Goal: Complete application form

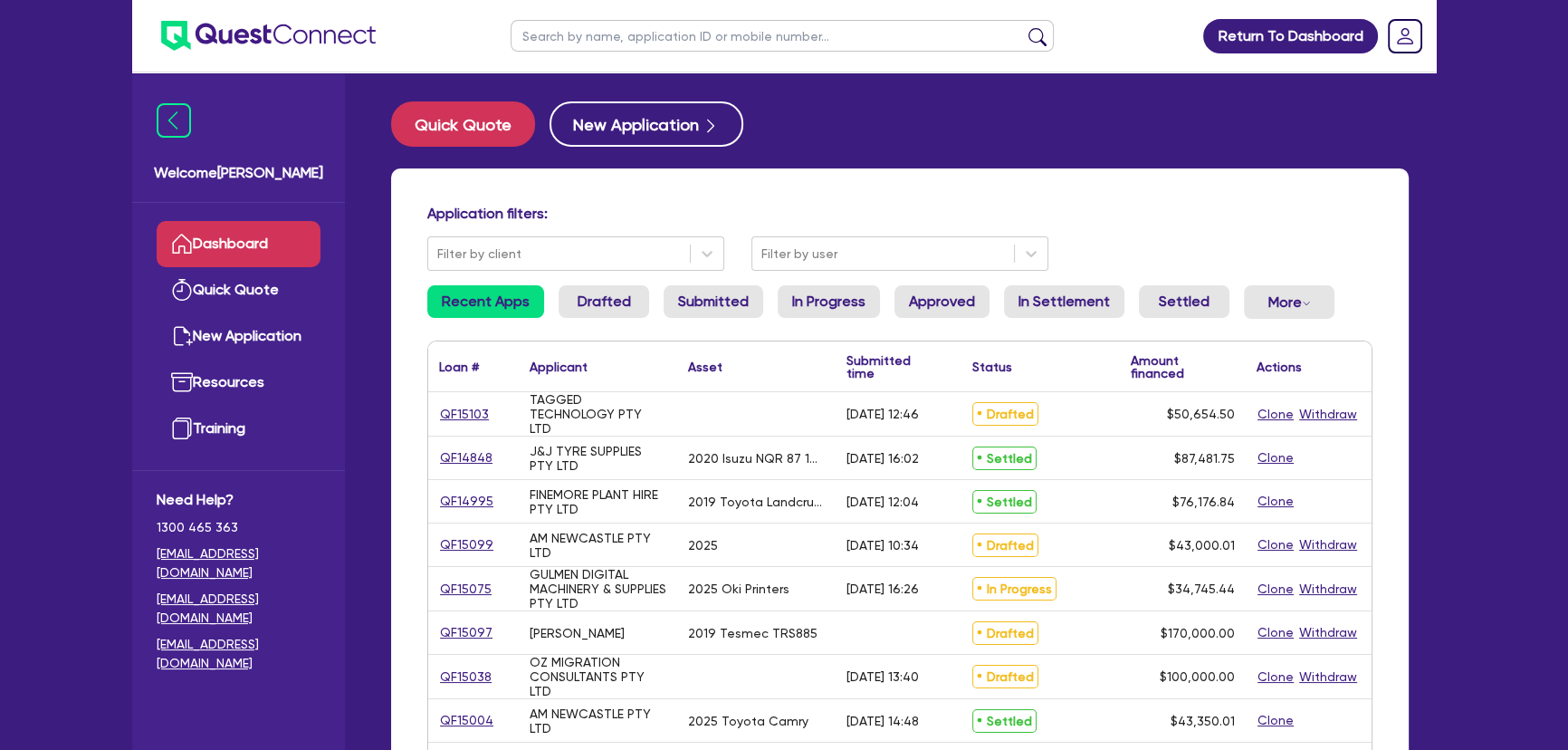
click at [696, 39] on input "text" at bounding box center [782, 35] width 543 height 31
click at [1023, 27] on button "submit" at bounding box center [1037, 40] width 29 height 26
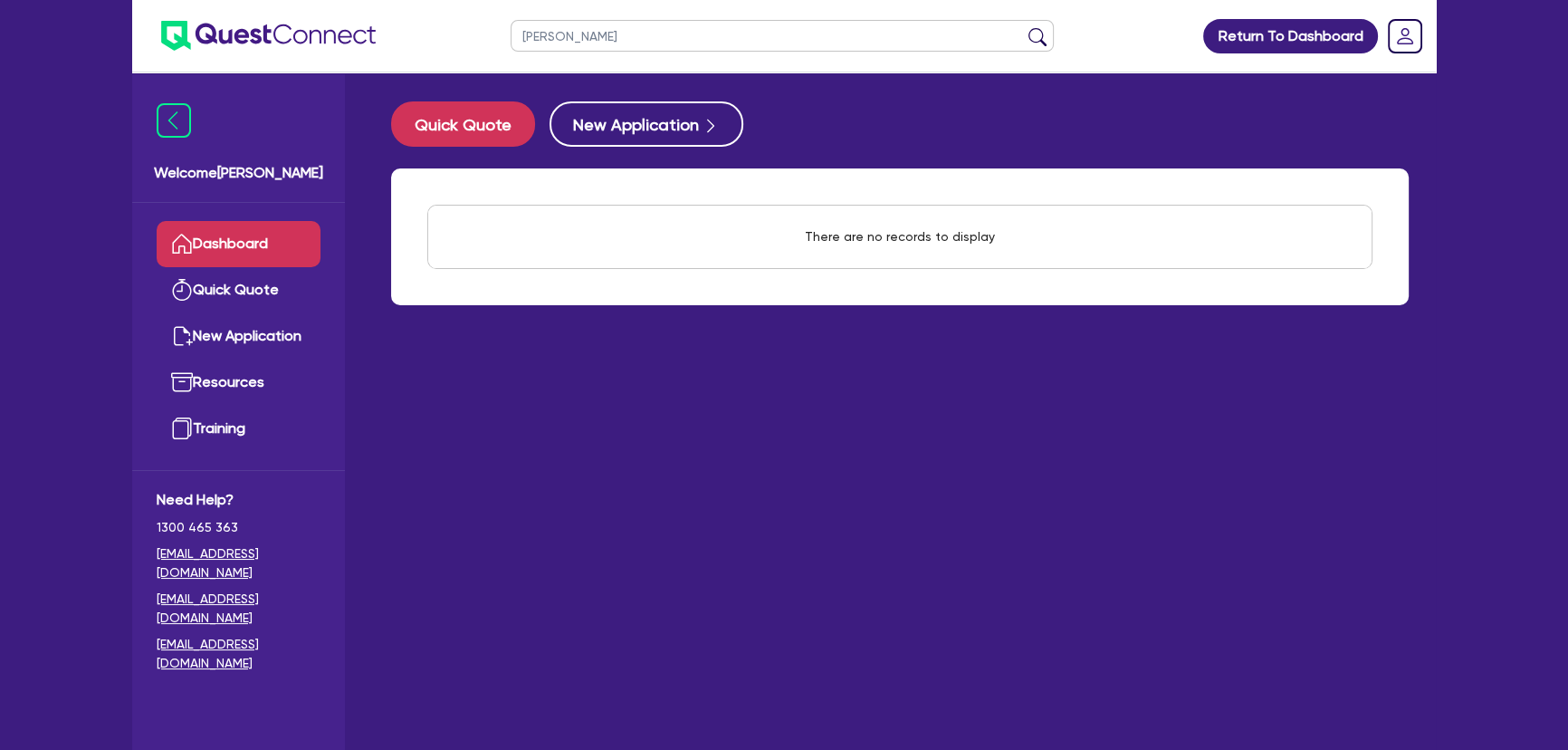
type input "[PERSON_NAME]"
click at [1023, 27] on button "submit" at bounding box center [1037, 40] width 29 height 26
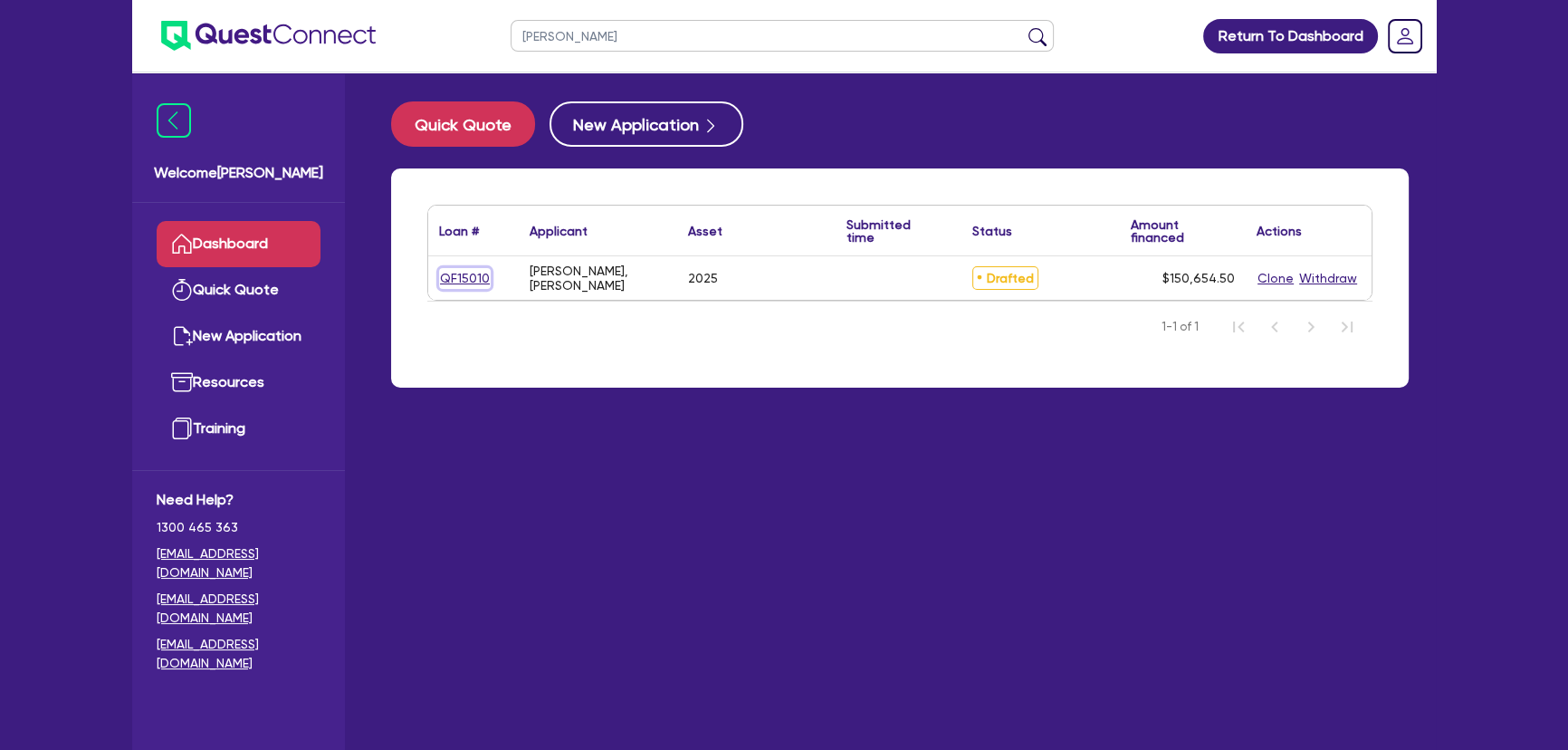
click at [467, 281] on link "QF15010" at bounding box center [465, 278] width 51 height 21
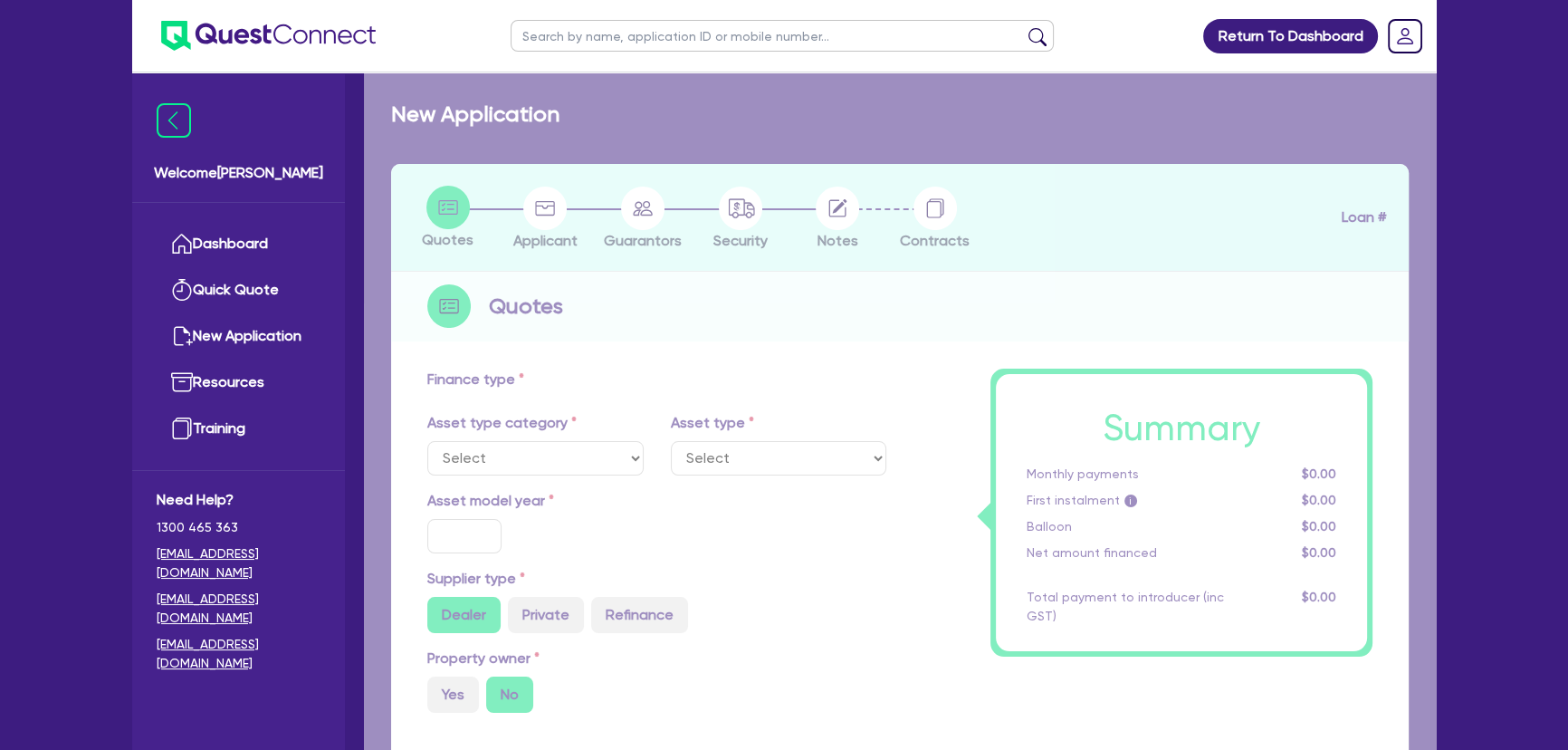
select select "CARS_AND_LIGHT_TRUCKS"
type input "2025"
type input "150,000"
type input "3"
type input "4,519.64"
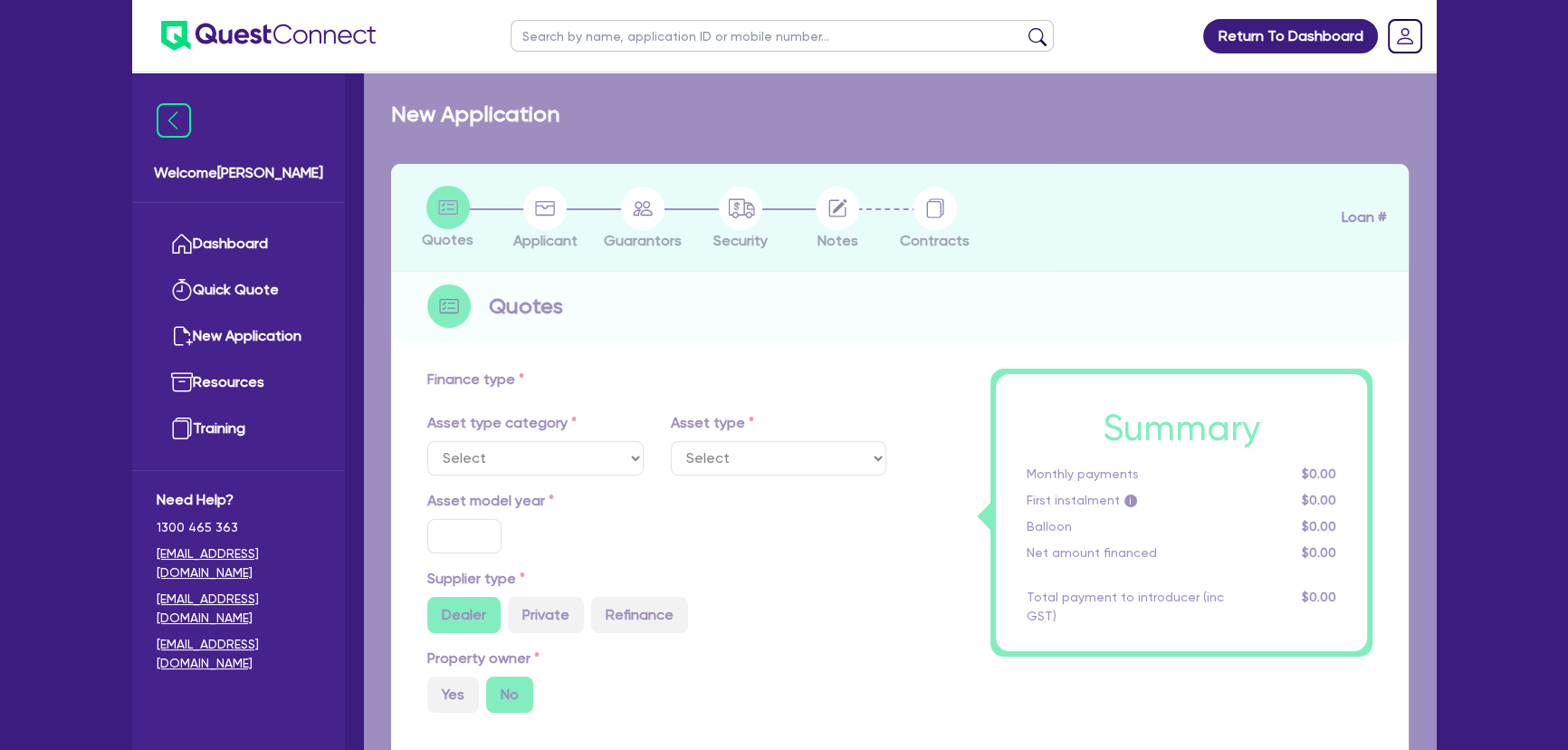
type input "6.25"
select select "PASSENGER_VEHICLES"
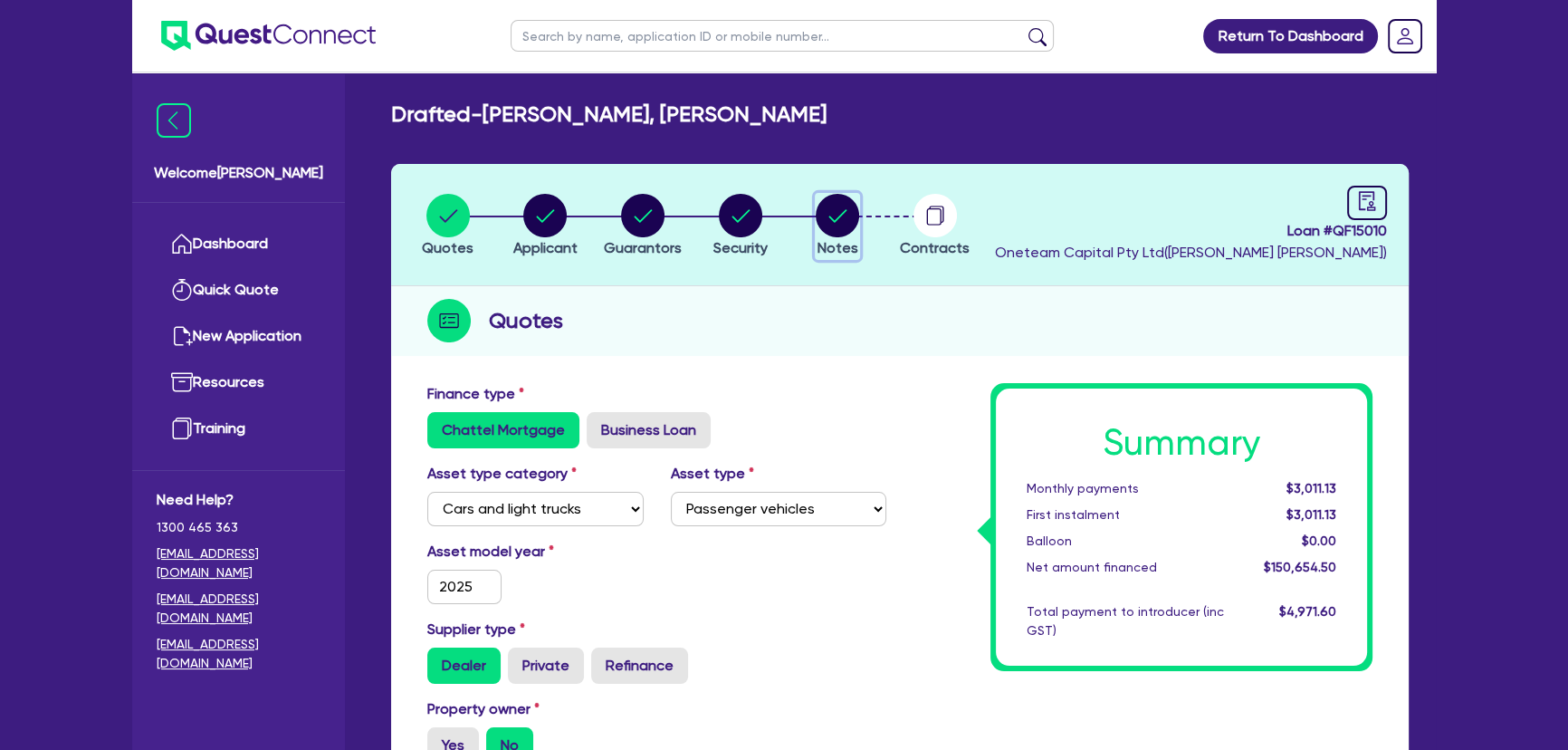
drag, startPoint x: 853, startPoint y: 225, endPoint x: 843, endPoint y: 242, distance: 19.7
click at [850, 225] on circle "button" at bounding box center [837, 216] width 44 height 44
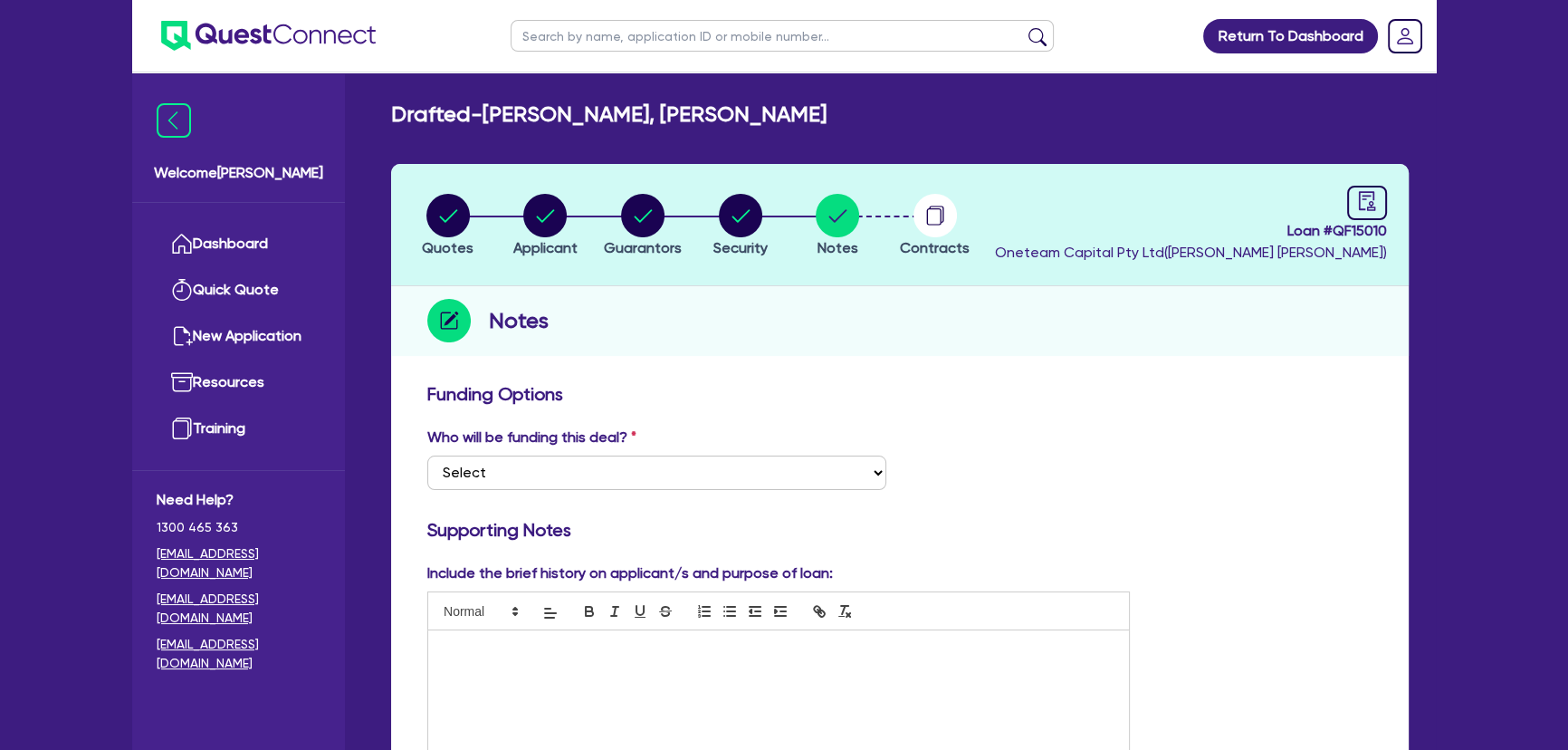
drag, startPoint x: 1352, startPoint y: 455, endPoint x: 1326, endPoint y: 461, distance: 26.7
click at [1352, 455] on div "Who will be funding this deal? Select I want Quest to fund 100% I will fund 100…" at bounding box center [900, 465] width 972 height 78
click at [749, 670] on div at bounding box center [778, 697] width 701 height 135
paste div
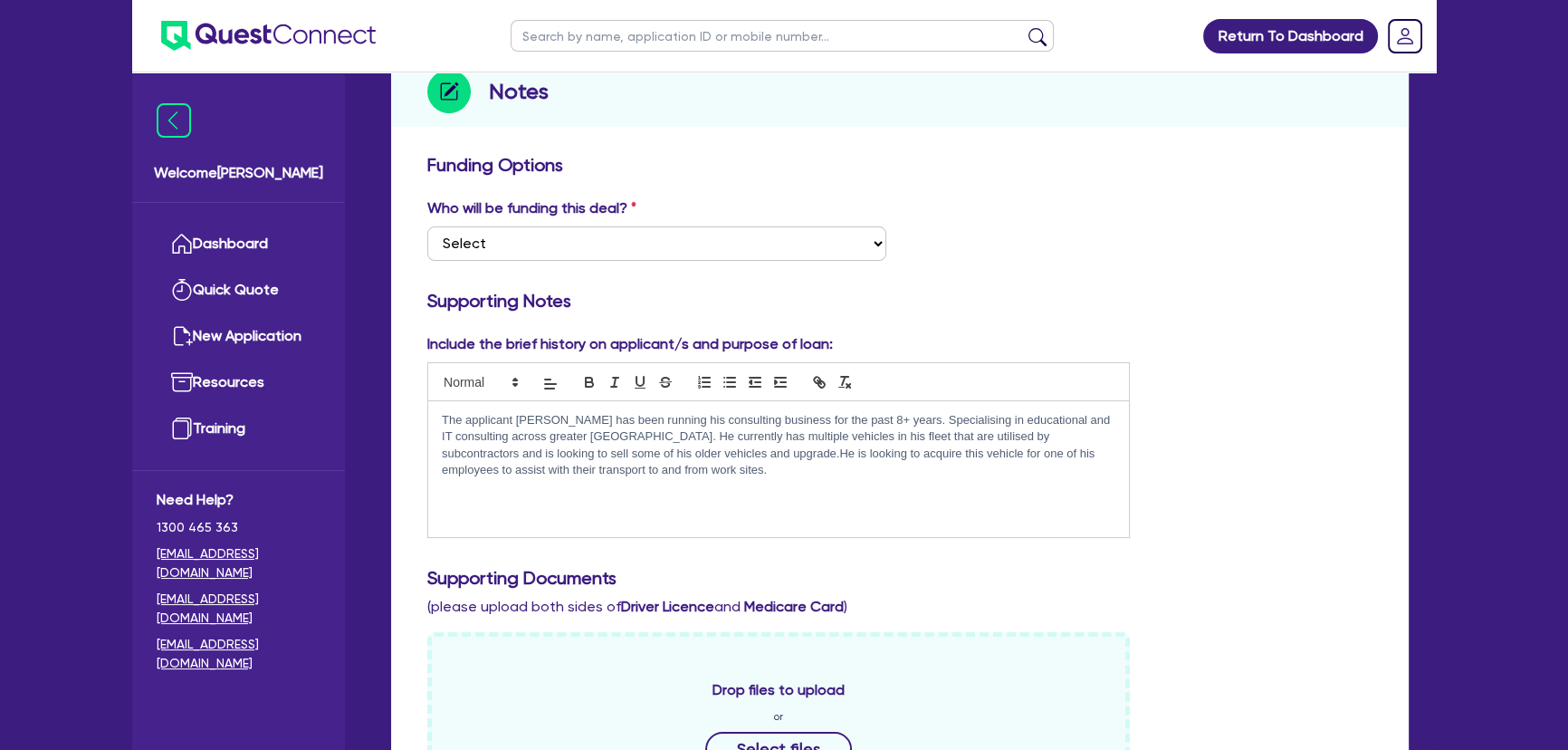
scroll to position [246, 0]
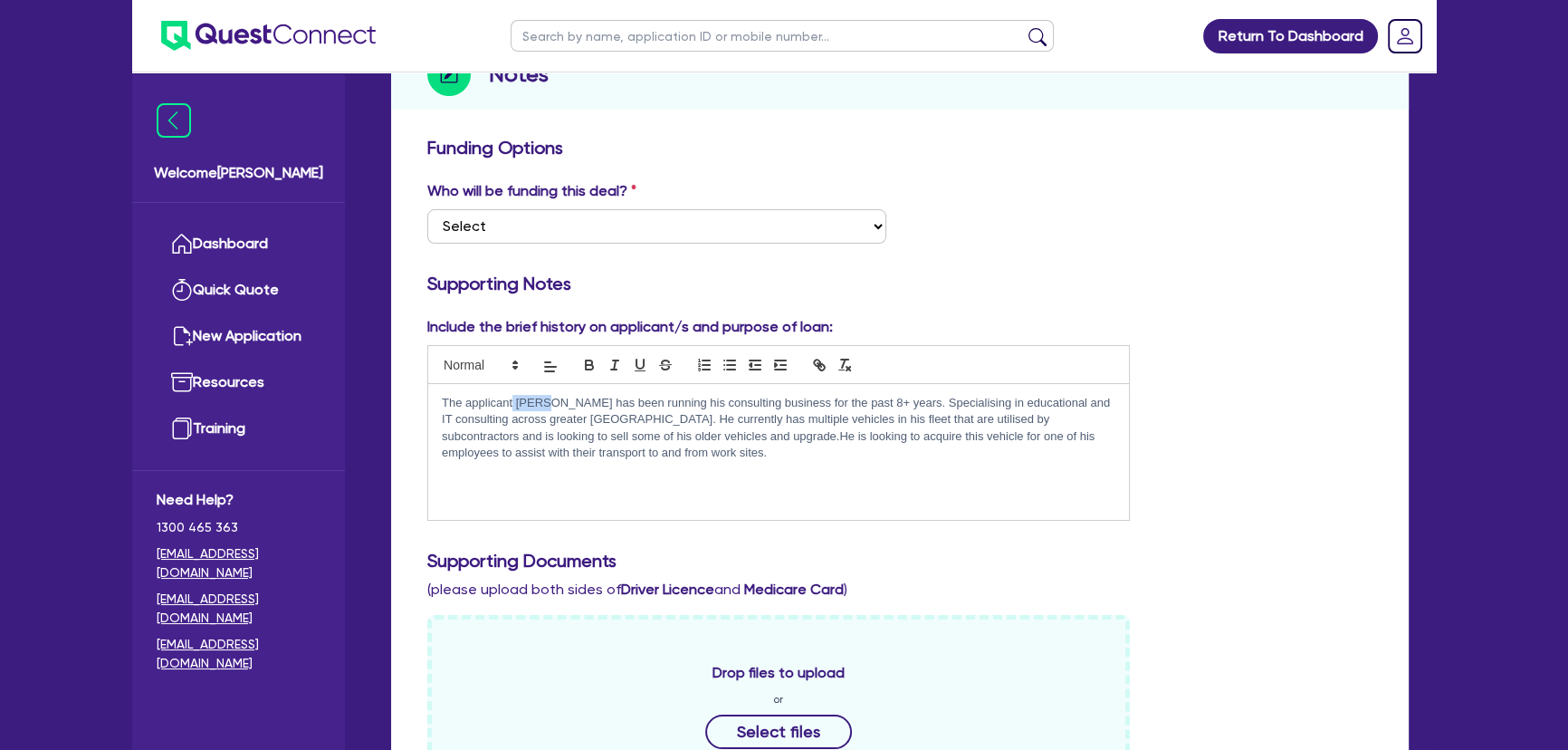
drag, startPoint x: 513, startPoint y: 401, endPoint x: 544, endPoint y: 404, distance: 31.1
click at [544, 404] on p "The applicant Aamir has been running his consulting business for the past 8+ ye…" at bounding box center [778, 428] width 673 height 67
click at [732, 464] on div "The applicant Jawwad has been running his consulting business for the past 8+ y…" at bounding box center [778, 451] width 701 height 135
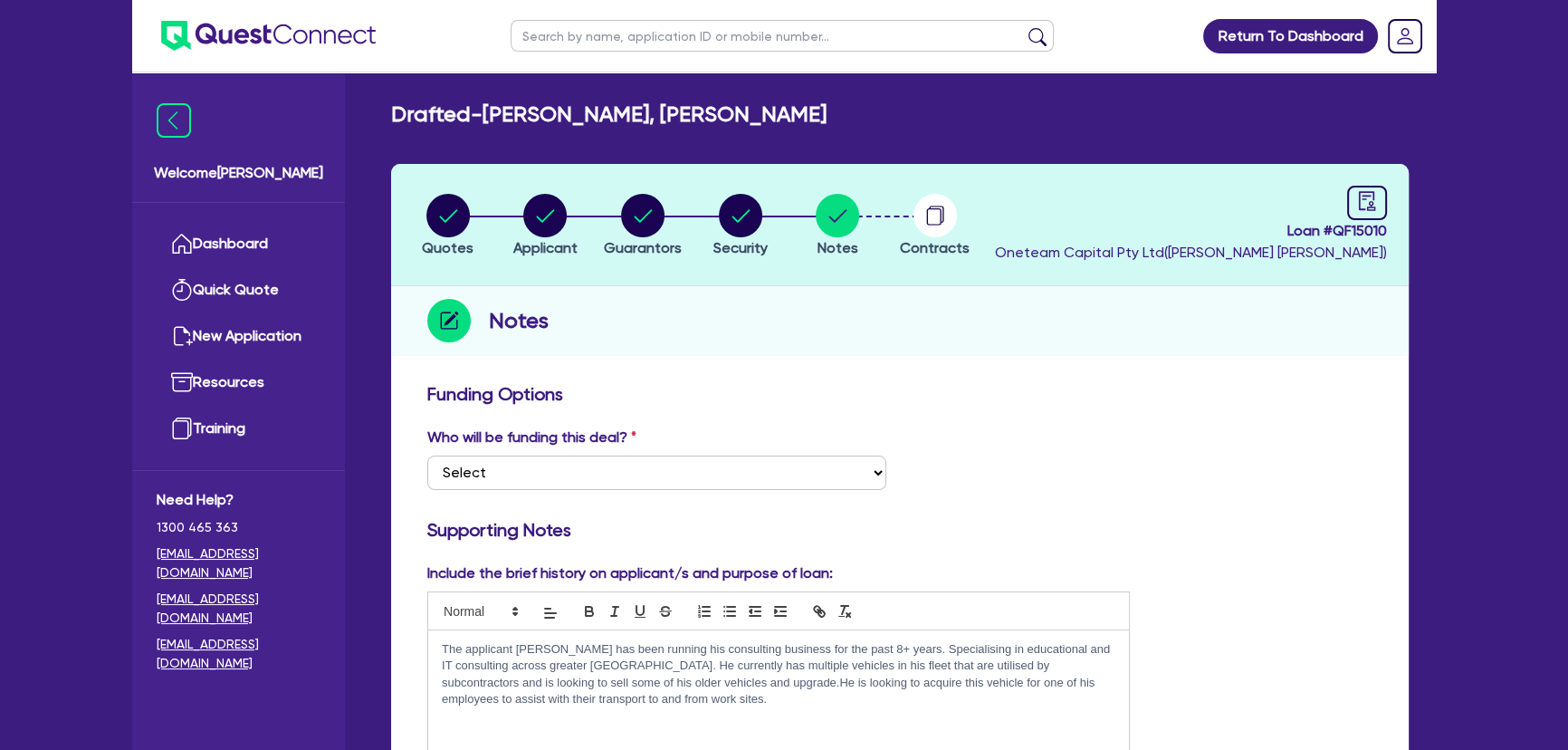
scroll to position [81, 0]
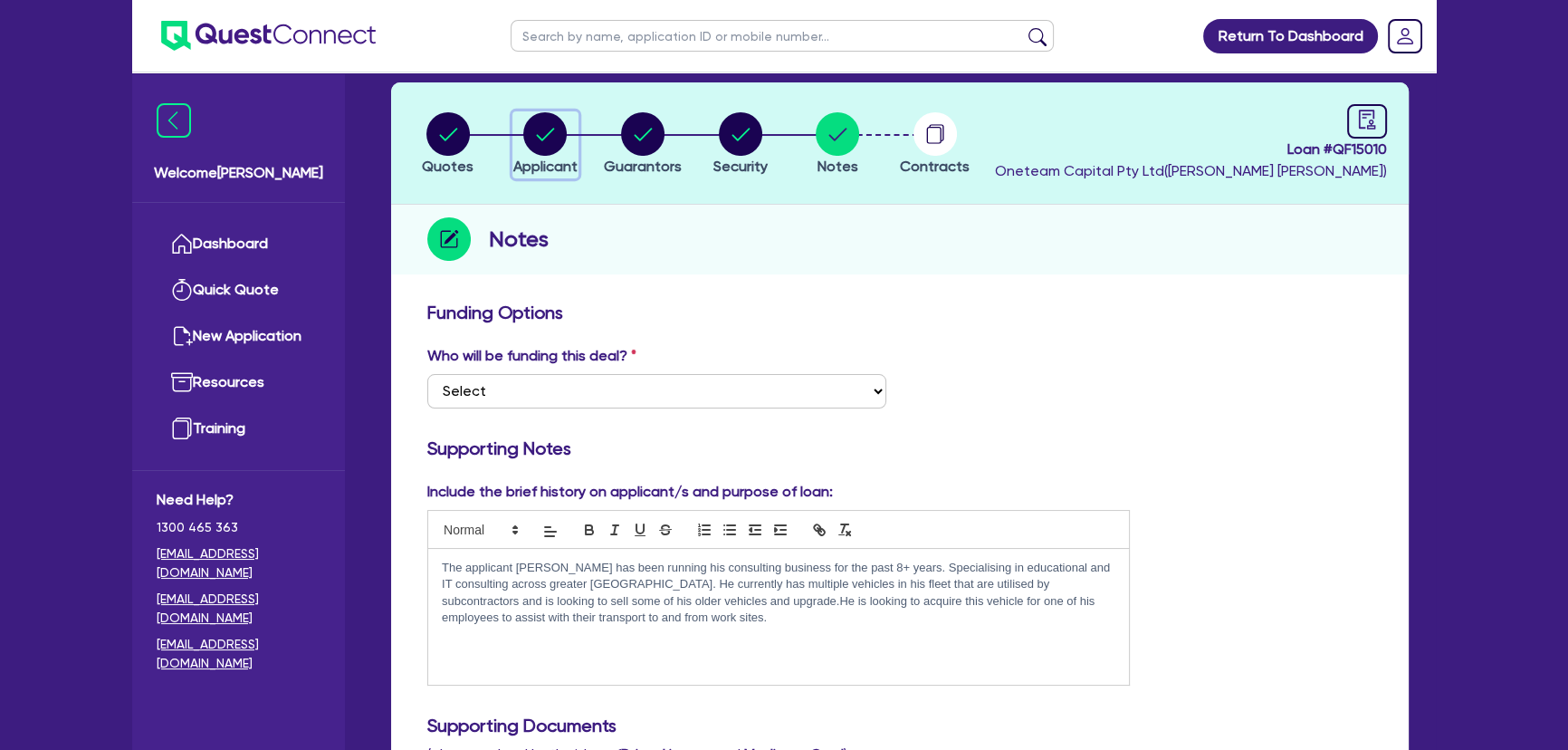
click at [545, 154] on button "Applicant" at bounding box center [545, 145] width 66 height 67
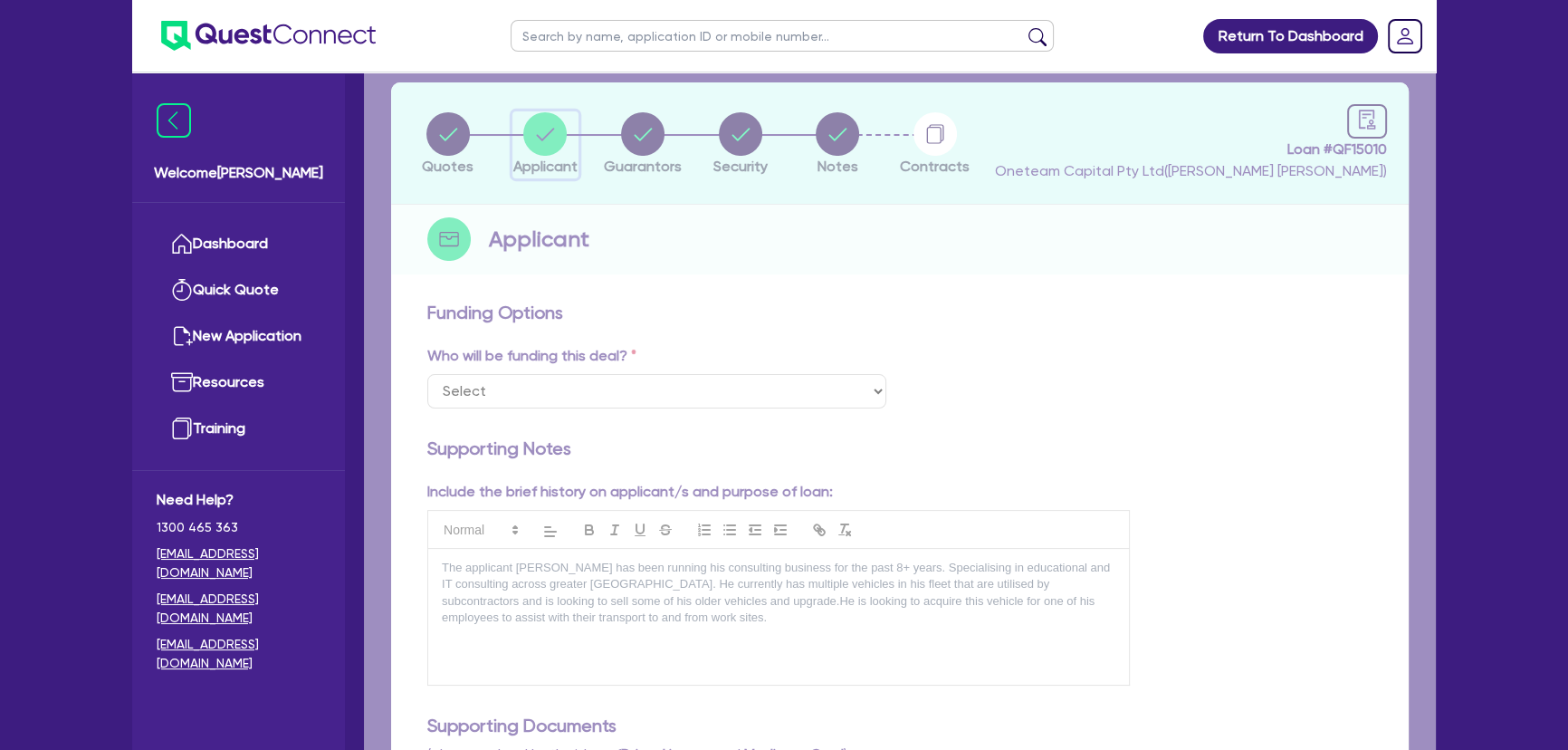
select select "SOLE_TRADER"
select select "PROFESSIONAL"
select select "ACCOUNTANTS"
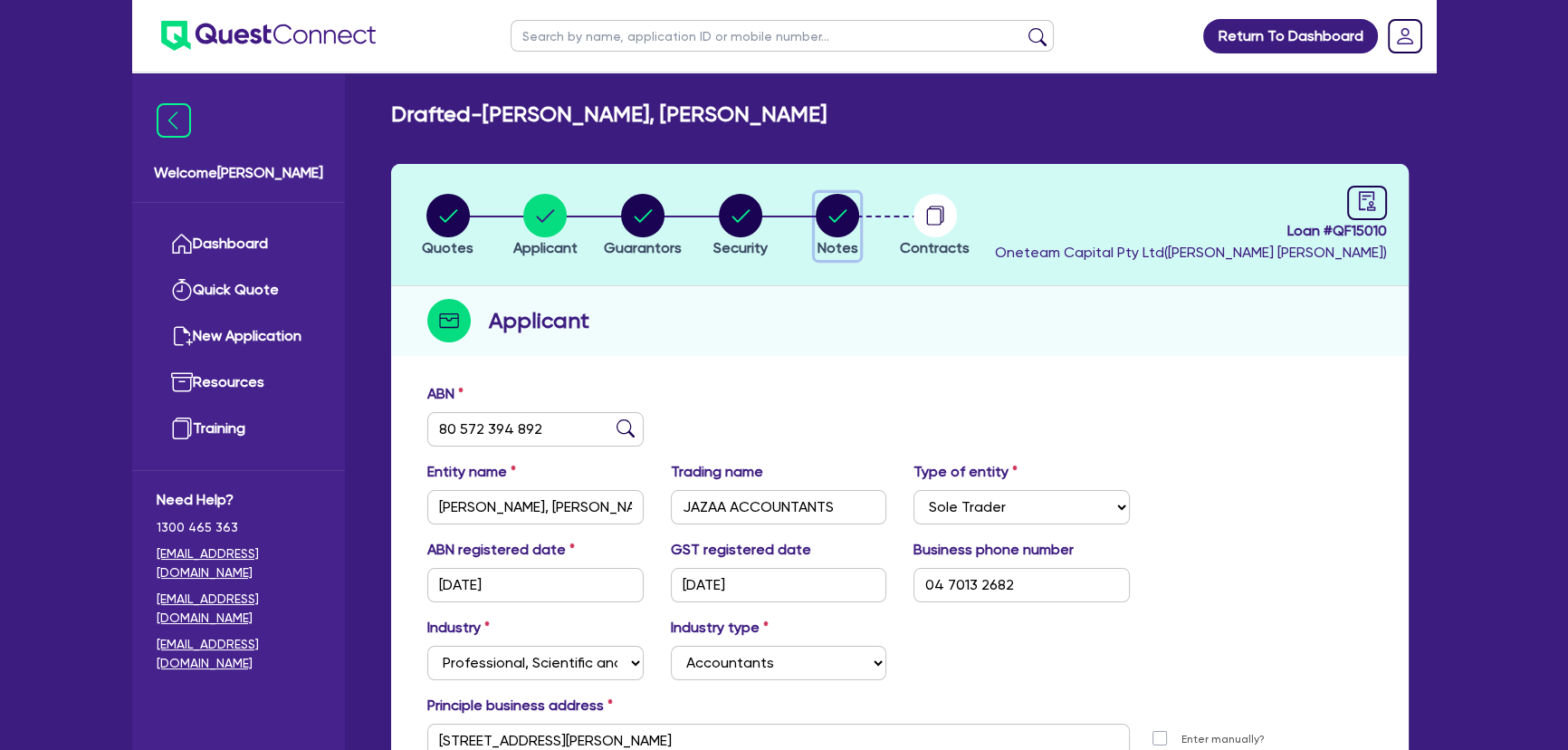
click at [827, 213] on circle "button" at bounding box center [837, 216] width 44 height 44
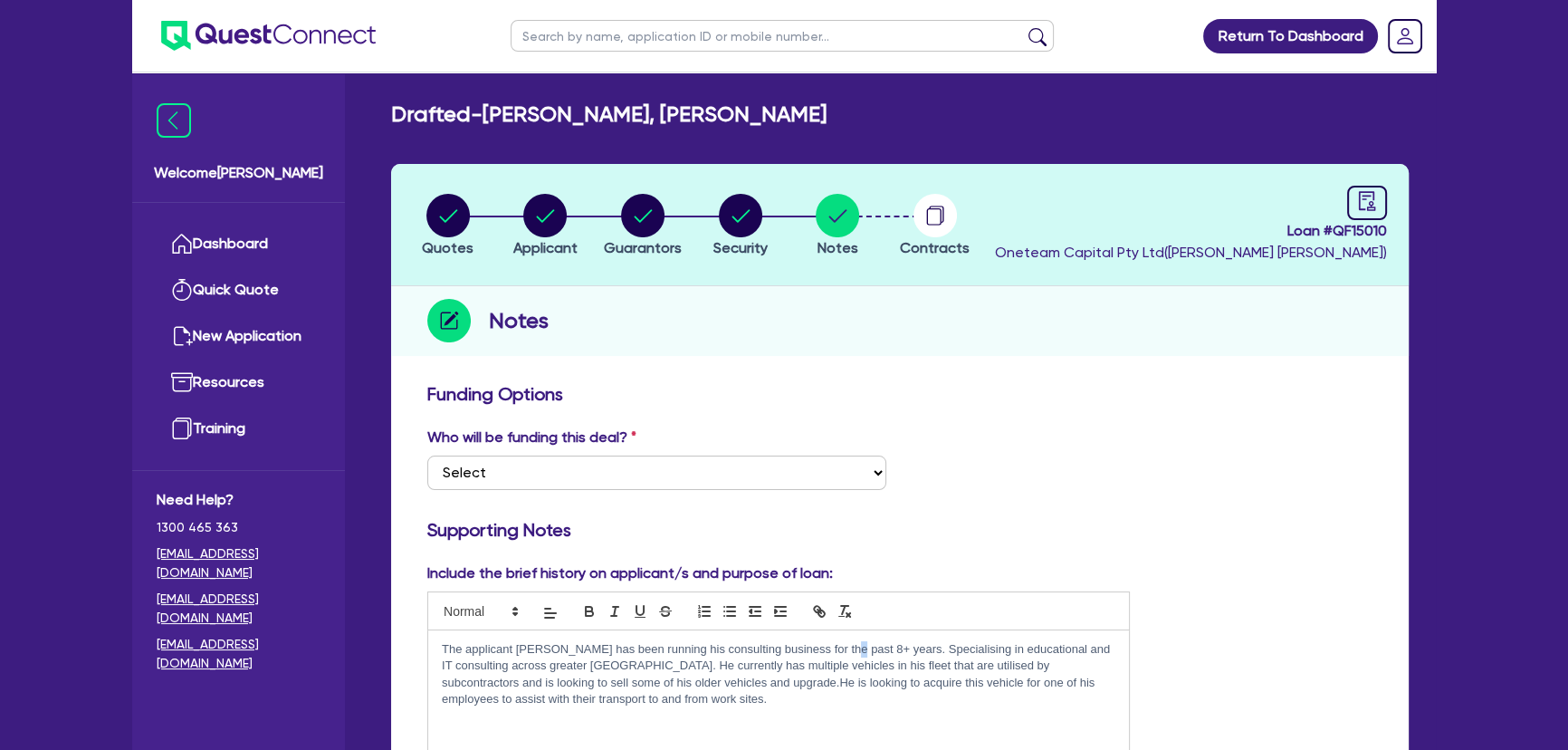
click at [847, 649] on p "The applicant Jawwad has been running his consulting business for the past 8+ y…" at bounding box center [778, 674] width 673 height 67
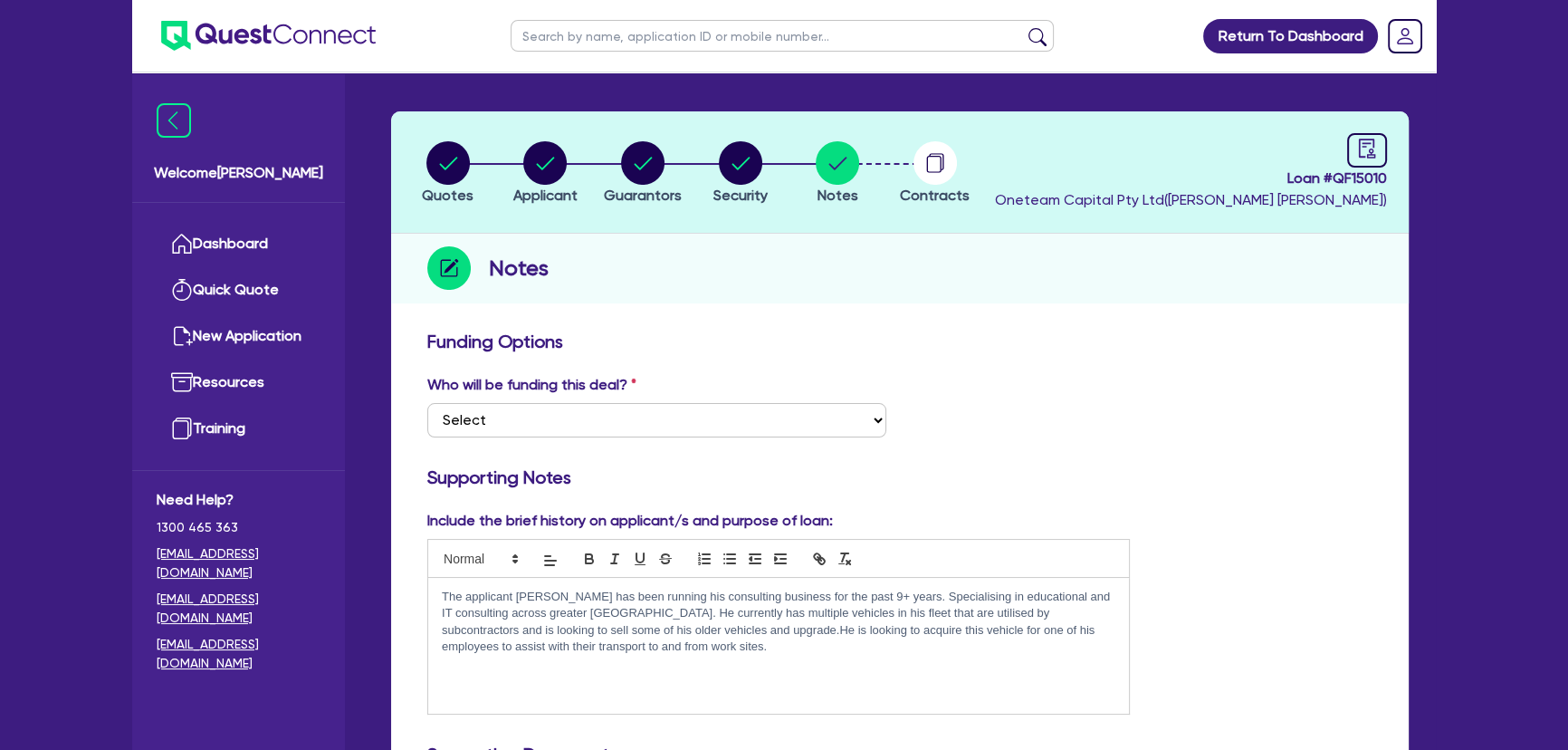
scroll to position [81, 0]
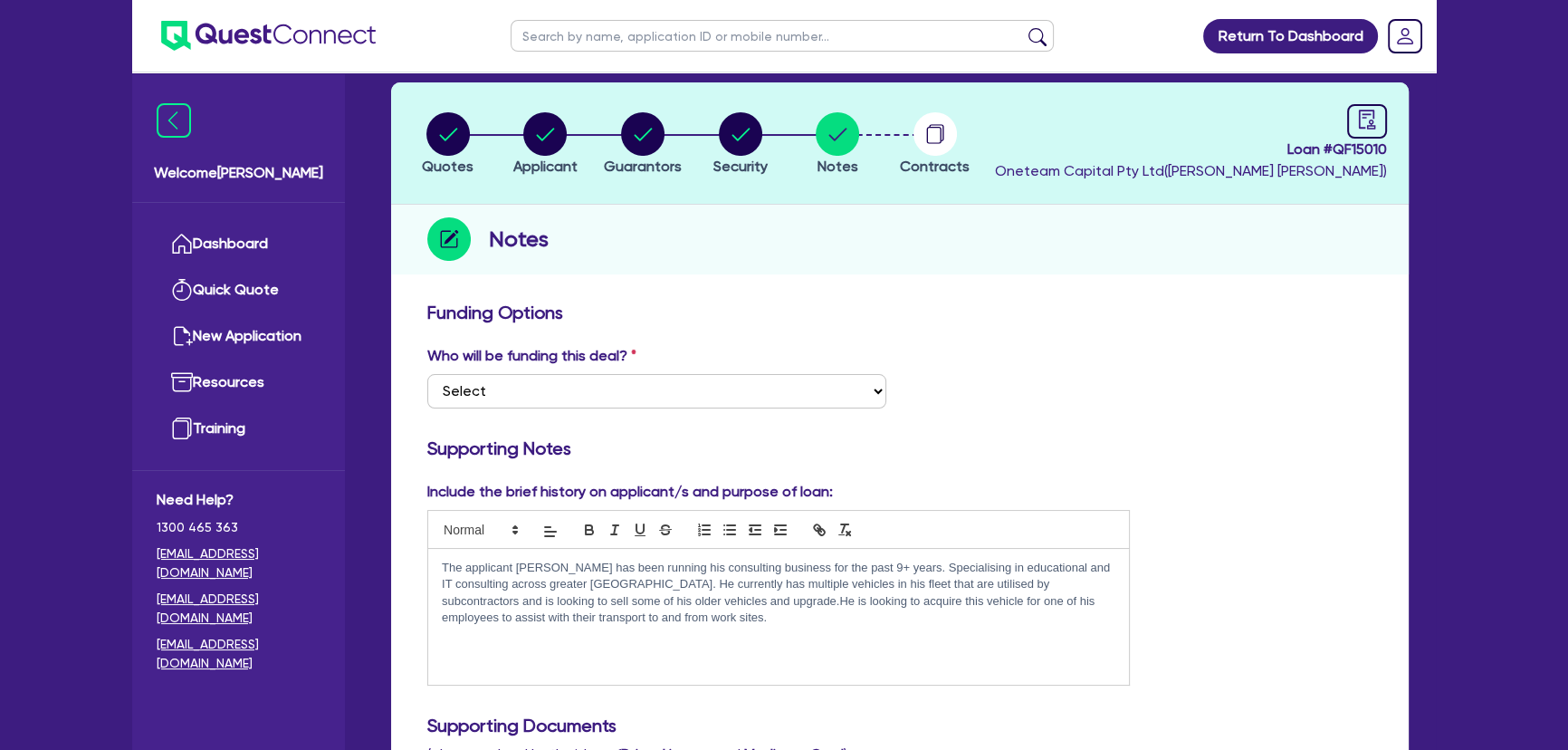
click at [878, 652] on div "The applicant Jawwad has been running his consulting business for the past 9+ y…" at bounding box center [778, 616] width 701 height 135
drag, startPoint x: 537, startPoint y: 587, endPoint x: 607, endPoint y: 588, distance: 70.0
click at [607, 588] on p "The applicant Jawwad has been running his consulting business for the past 9+ y…" at bounding box center [778, 593] width 673 height 67
click at [686, 634] on div "The applicant Jawwad has been running his consulting business for the past 9+ y…" at bounding box center [778, 616] width 701 height 135
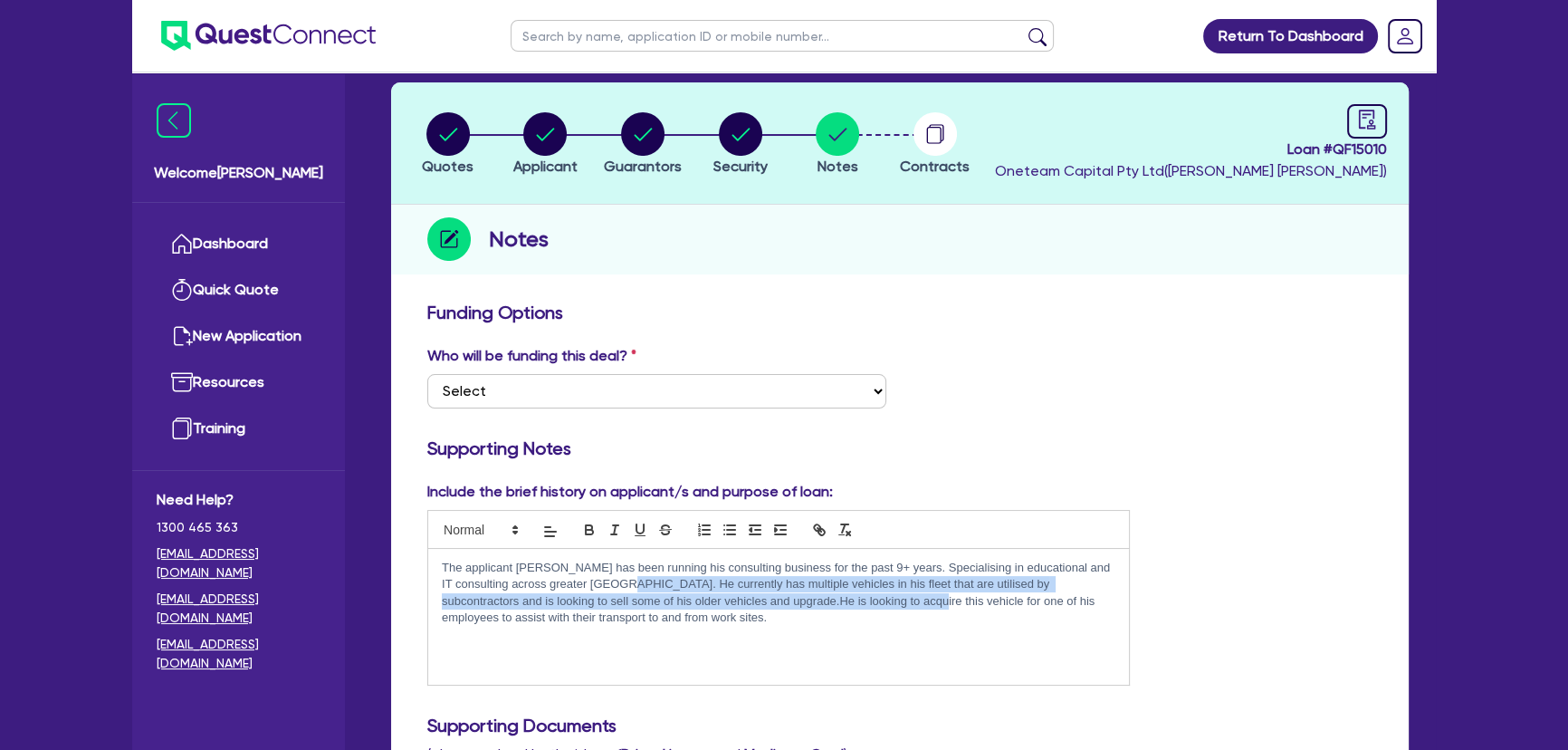
drag, startPoint x: 651, startPoint y: 588, endPoint x: 873, endPoint y: 600, distance: 222.3
click at [873, 600] on p "The applicant Jawwad has been running his consulting business for the past 9+ y…" at bounding box center [778, 593] width 673 height 67
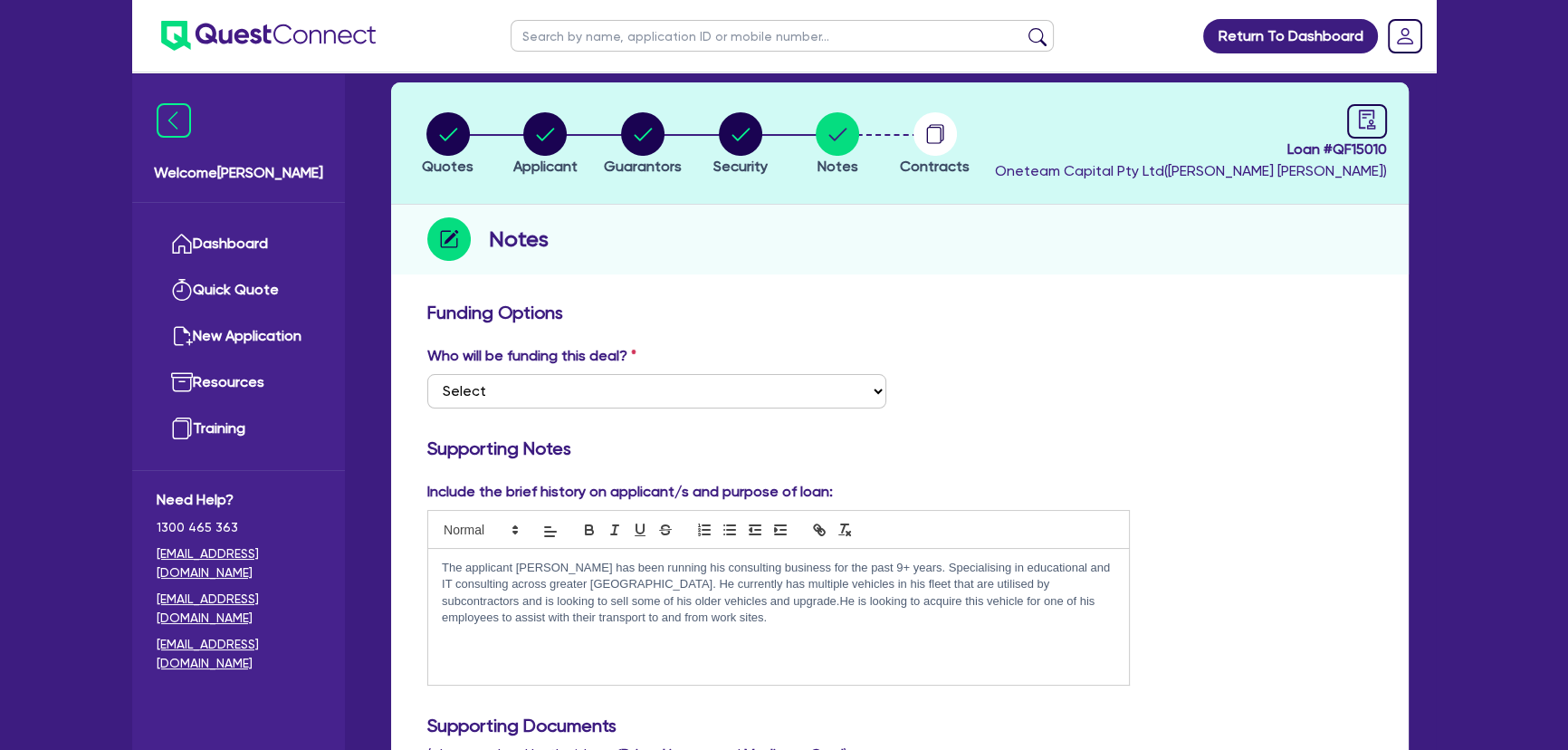
click at [867, 616] on p "The applicant Jawwad has been running his consulting business for the past 9+ y…" at bounding box center [778, 593] width 673 height 67
drag, startPoint x: 823, startPoint y: 580, endPoint x: 1040, endPoint y: 580, distance: 217.0
click at [1040, 580] on p "The applicant Jawwad has been running his consulting business for the past 9+ y…" at bounding box center [778, 593] width 673 height 67
click at [1025, 609] on p "The applicant Jawwad has been running his consulting business for the past 9+ y…" at bounding box center [778, 593] width 673 height 67
drag, startPoint x: 467, startPoint y: 598, endPoint x: 669, endPoint y: 598, distance: 202.0
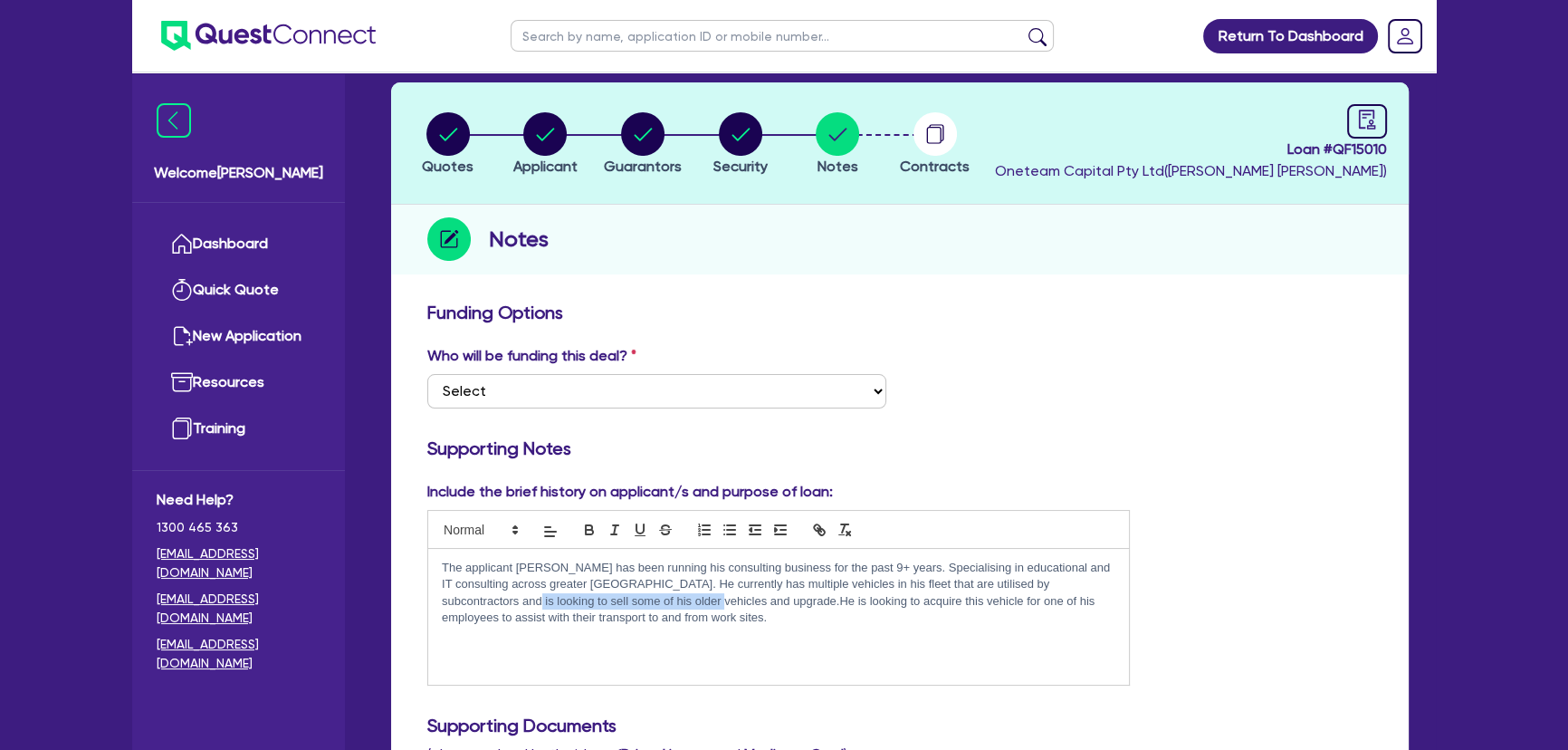
click at [669, 598] on p "The applicant Jawwad has been running his consulting business for the past 9+ y…" at bounding box center [778, 593] width 673 height 67
click at [677, 624] on p "The applicant Jawwad has been running his consulting business for the past 9+ y…" at bounding box center [778, 593] width 673 height 67
drag, startPoint x: 568, startPoint y: 605, endPoint x: 713, endPoint y: 604, distance: 145.0
click at [713, 604] on p "The applicant Jawwad has been running his consulting business for the past 9+ y…" at bounding box center [778, 593] width 673 height 67
click at [715, 619] on p "The applicant Jawwad has been running his consulting business for the past 9+ y…" at bounding box center [778, 593] width 673 height 67
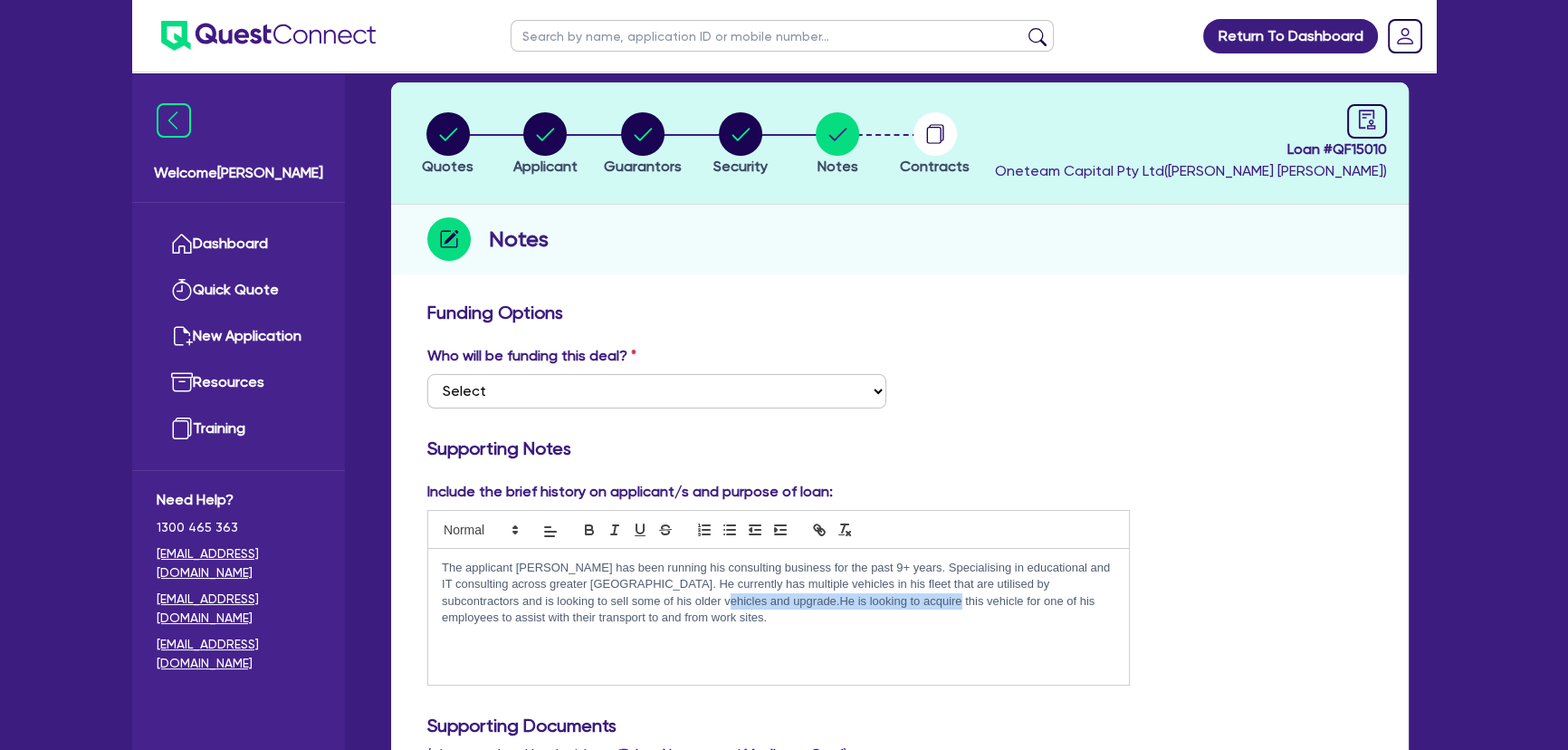
drag, startPoint x: 677, startPoint y: 602, endPoint x: 892, endPoint y: 607, distance: 215.1
click at [892, 607] on p "The applicant Jawwad has been running his consulting business for the past 9+ y…" at bounding box center [778, 593] width 673 height 67
click at [874, 634] on div "The applicant Jawwad has been running his consulting business for the past 9+ y…" at bounding box center [778, 616] width 701 height 135
drag, startPoint x: 766, startPoint y: 598, endPoint x: 886, endPoint y: 598, distance: 120.0
click at [886, 598] on p "The applicant Jawwad has been running his consulting business for the past 9+ y…" at bounding box center [778, 593] width 673 height 67
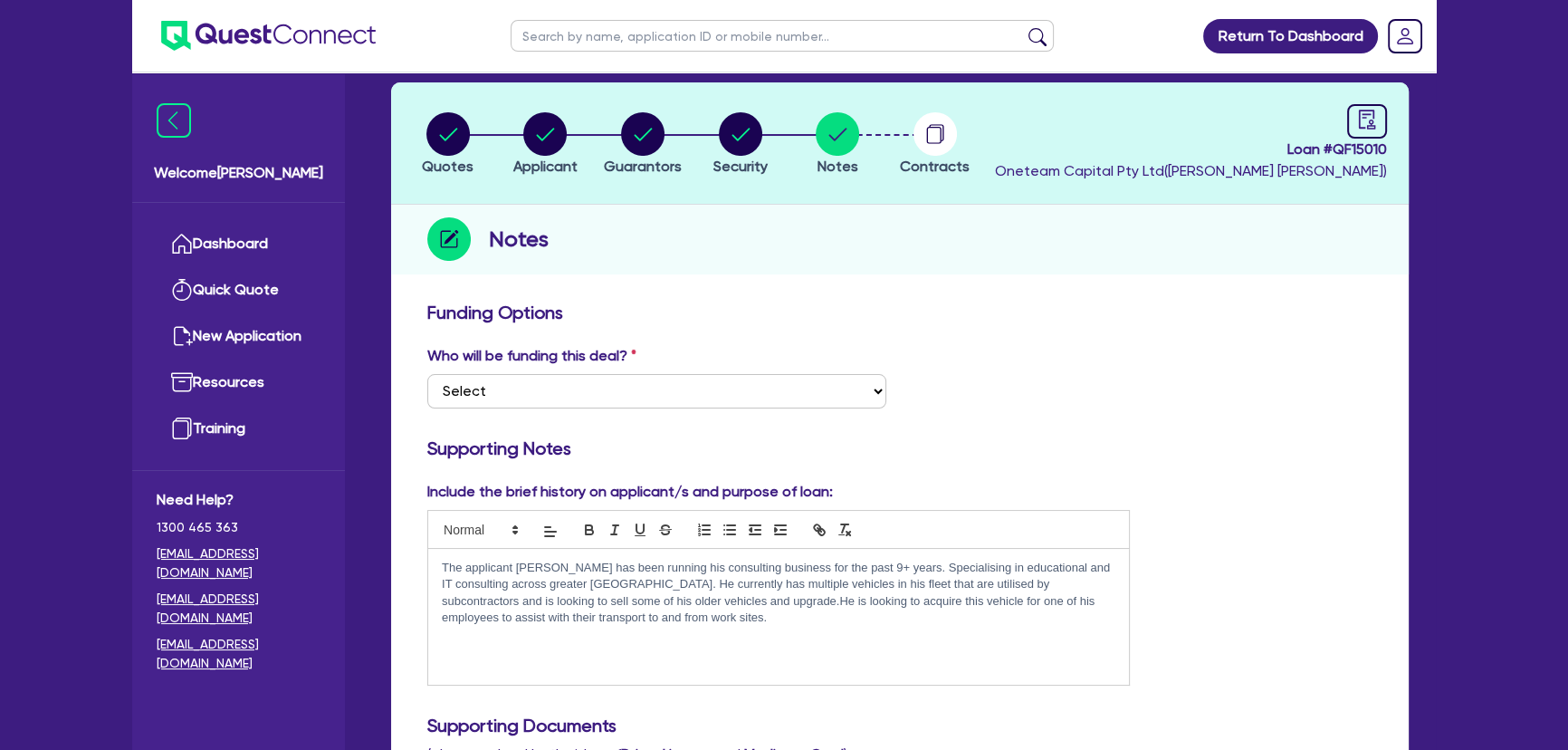
click at [836, 636] on div "The applicant Jawwad has been running his consulting business for the past 9+ y…" at bounding box center [778, 616] width 701 height 135
drag, startPoint x: 832, startPoint y: 596, endPoint x: 929, endPoint y: 602, distance: 97.2
click at [929, 602] on p "The applicant Jawwad has been running his consulting business for the past 9+ y…" at bounding box center [778, 593] width 673 height 67
click at [918, 642] on div "The applicant Jawwad has been running his consulting business for the past 9+ y…" at bounding box center [778, 616] width 701 height 135
click at [805, 598] on p "The applicant Jawwad has been running his consulting business for the past 9+ y…" at bounding box center [778, 593] width 673 height 67
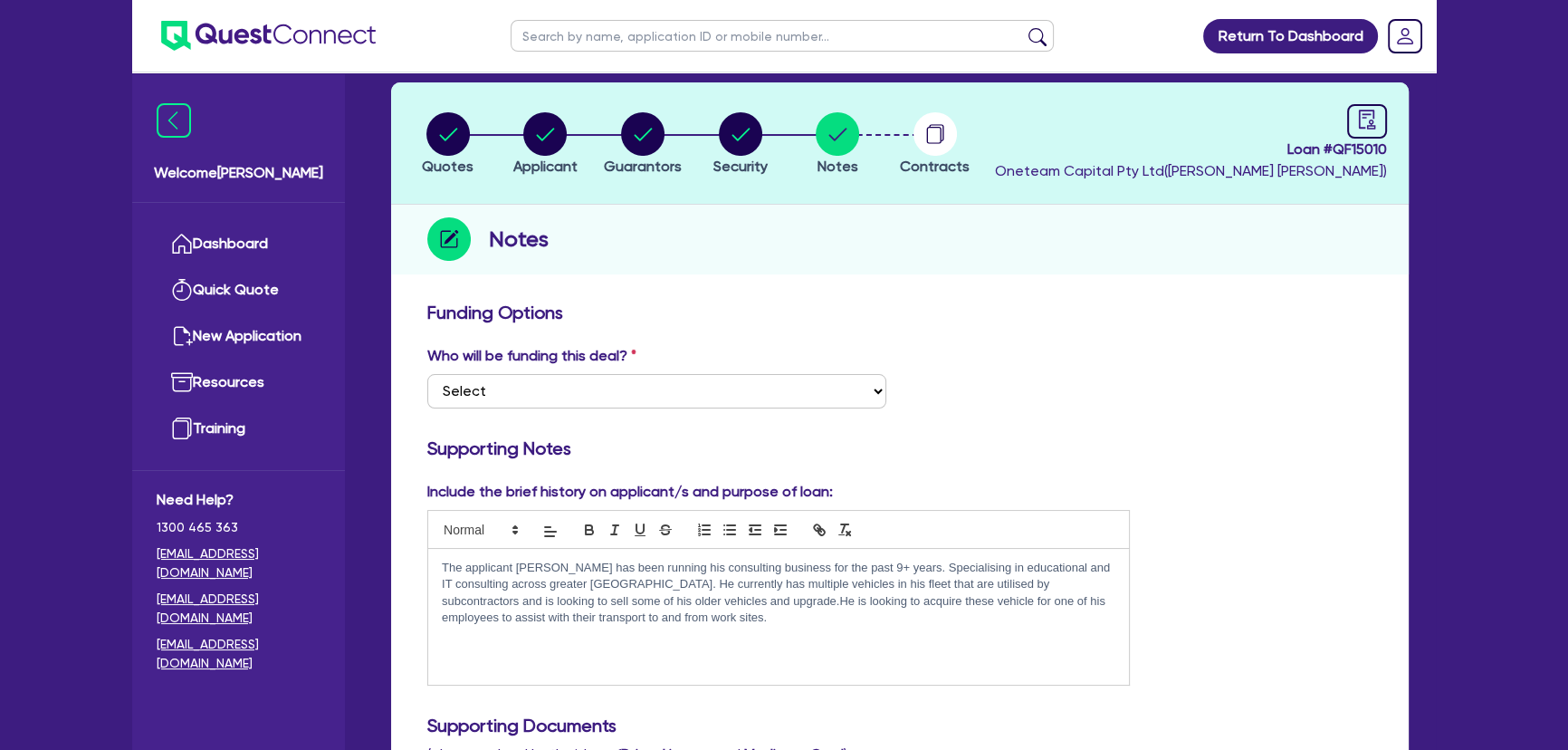
click at [751, 630] on div "The applicant Jawwad has been running his consulting business for the past 9+ y…" at bounding box center [778, 616] width 701 height 135
click at [862, 598] on p "The applicant Jawwad has been running his consulting business for the past 9+ y…" at bounding box center [778, 593] width 673 height 67
drag, startPoint x: 909, startPoint y: 601, endPoint x: 889, endPoint y: 601, distance: 20.0
click at [889, 601] on p "The applicant Jawwad has been running his consulting business for the past 9+ y…" at bounding box center [778, 593] width 673 height 67
click at [1008, 631] on div "The applicant Jawwad has been running his consulting business for the past 9+ y…" at bounding box center [778, 616] width 701 height 135
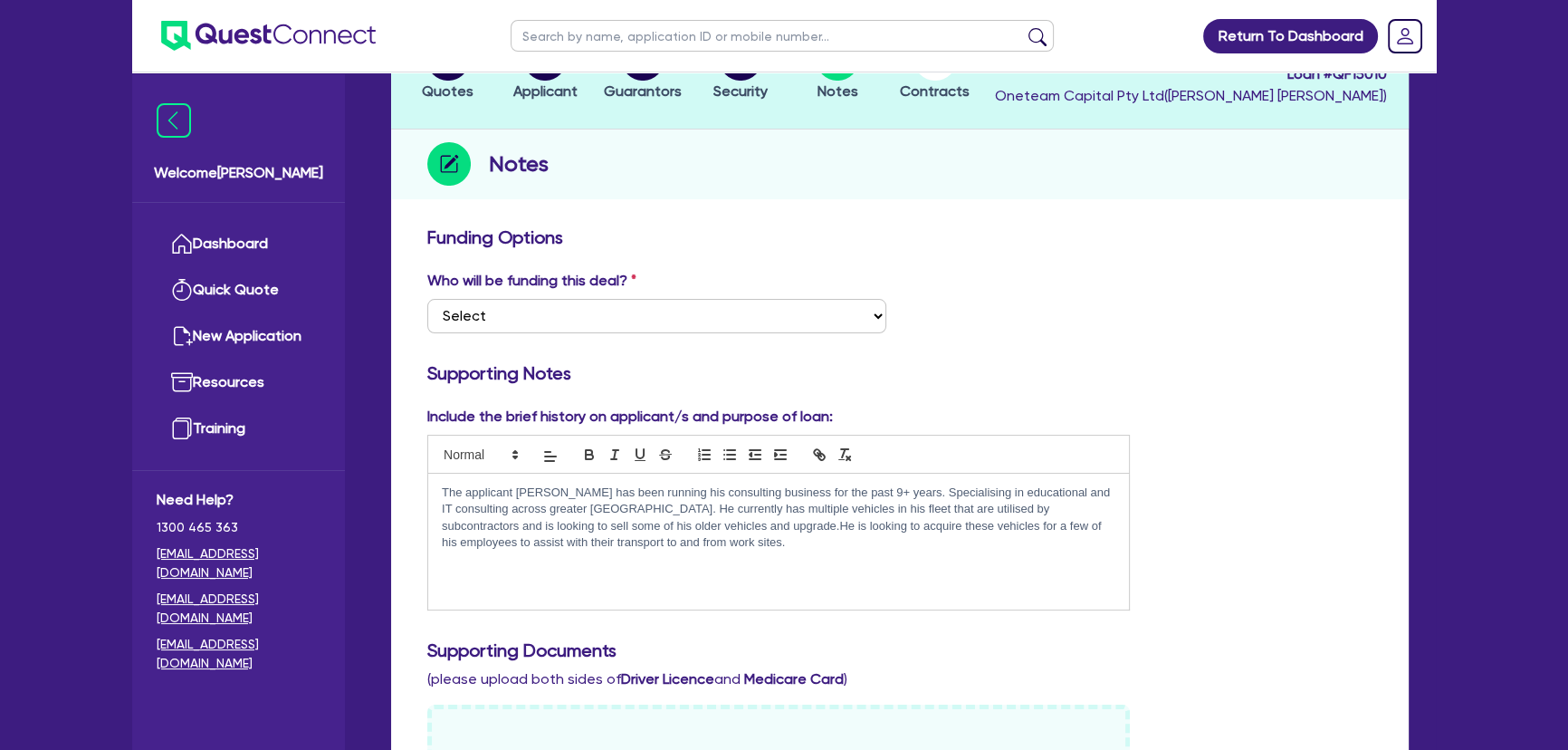
scroll to position [0, 0]
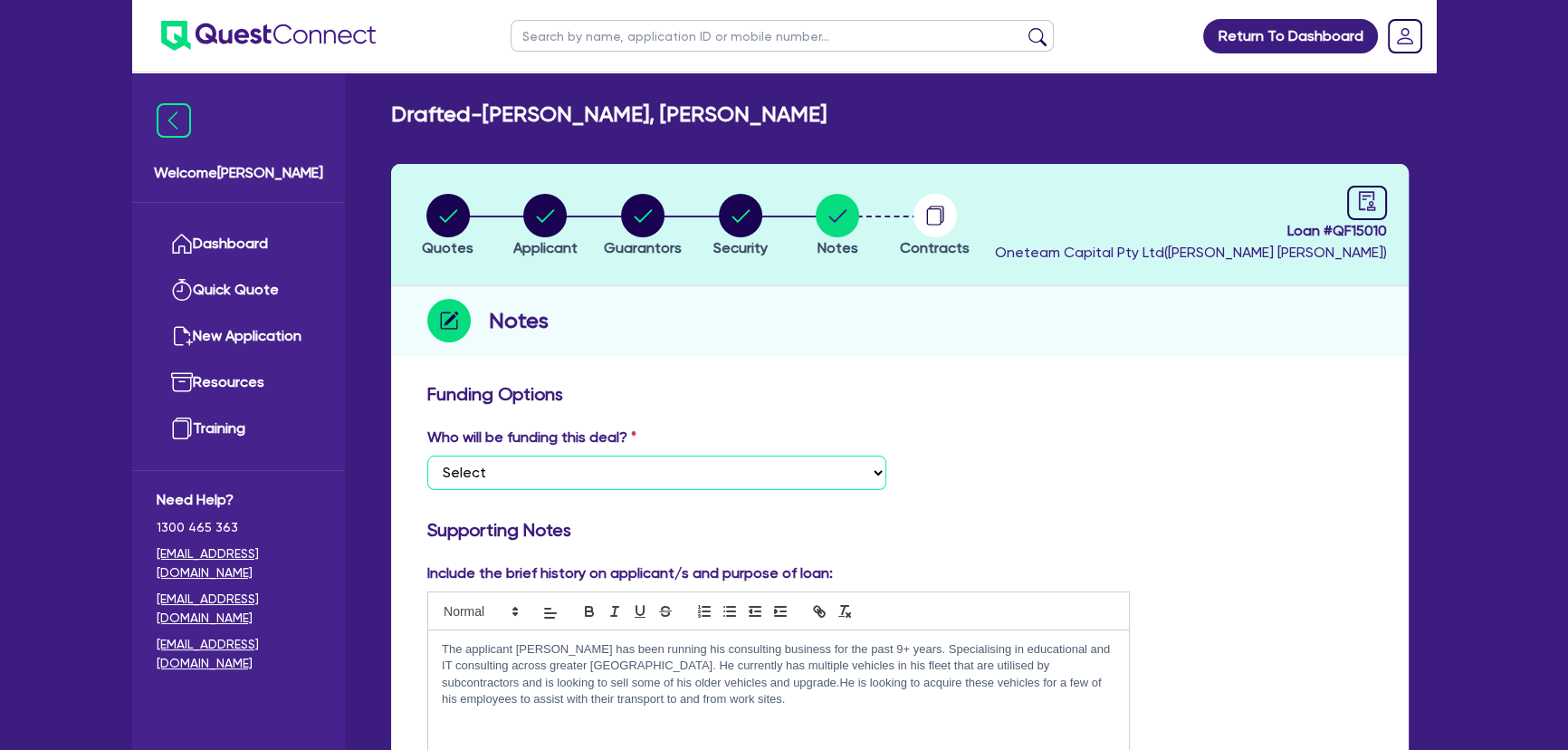
click at [597, 469] on select "Select I want Quest to fund 100% I will fund 100% I will co-fund with Quest Oth…" at bounding box center [656, 473] width 459 height 34
select select "Other"
click at [427, 455] on select "Select I want Quest to fund 100% I will fund 100% I will co-fund with Quest Oth…" at bounding box center [656, 473] width 459 height 34
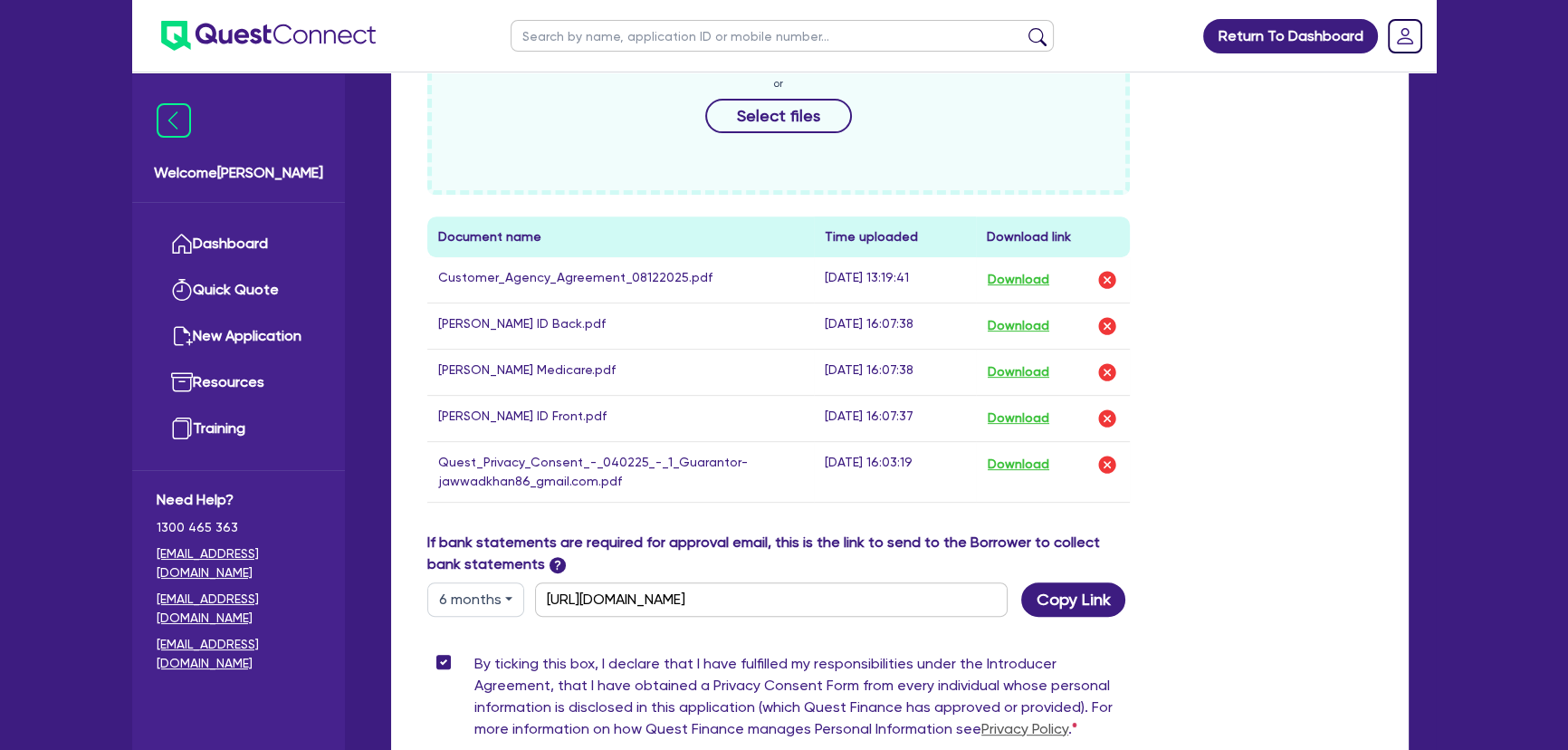
scroll to position [1069, 0]
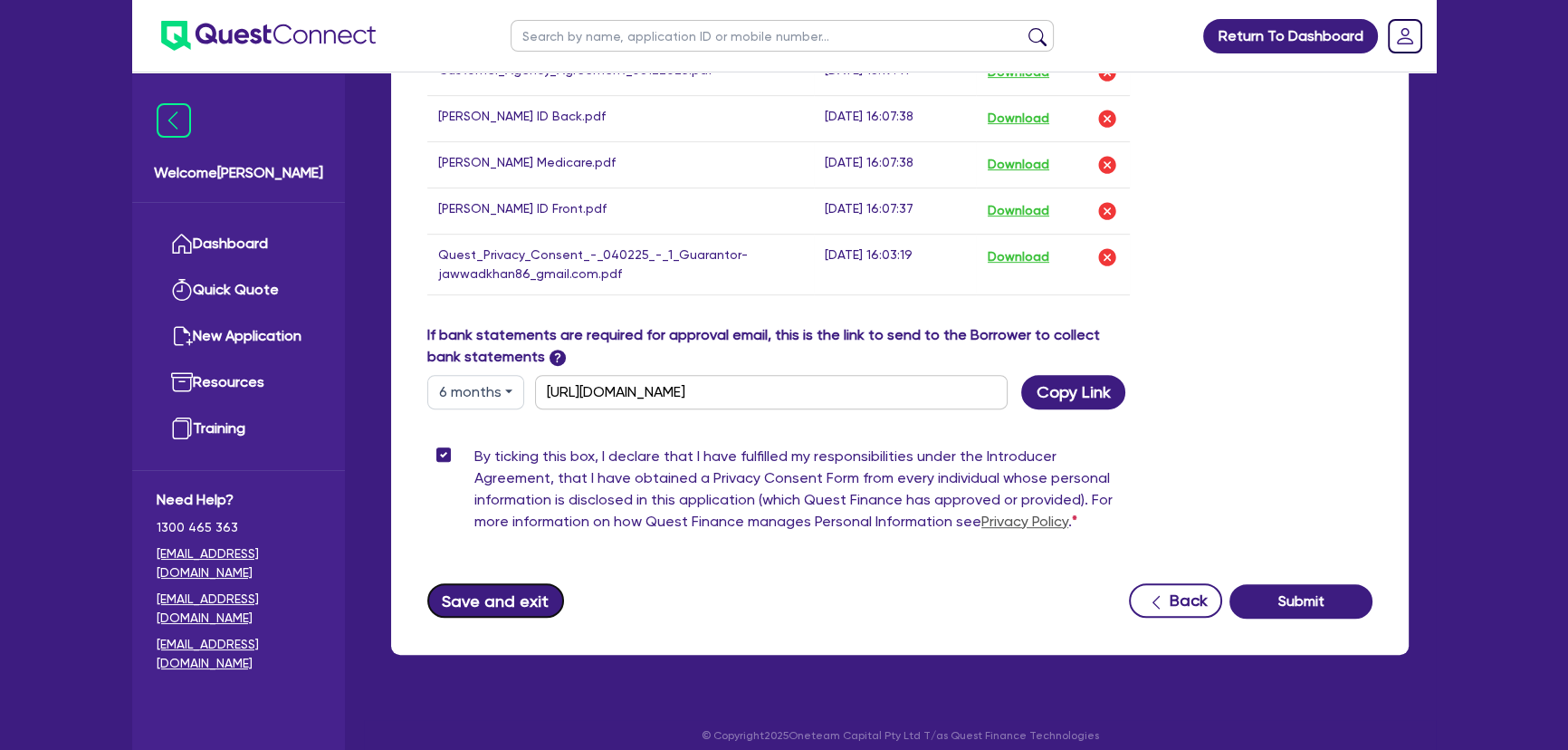
click at [500, 608] on button "Save and exit" at bounding box center [495, 600] width 136 height 34
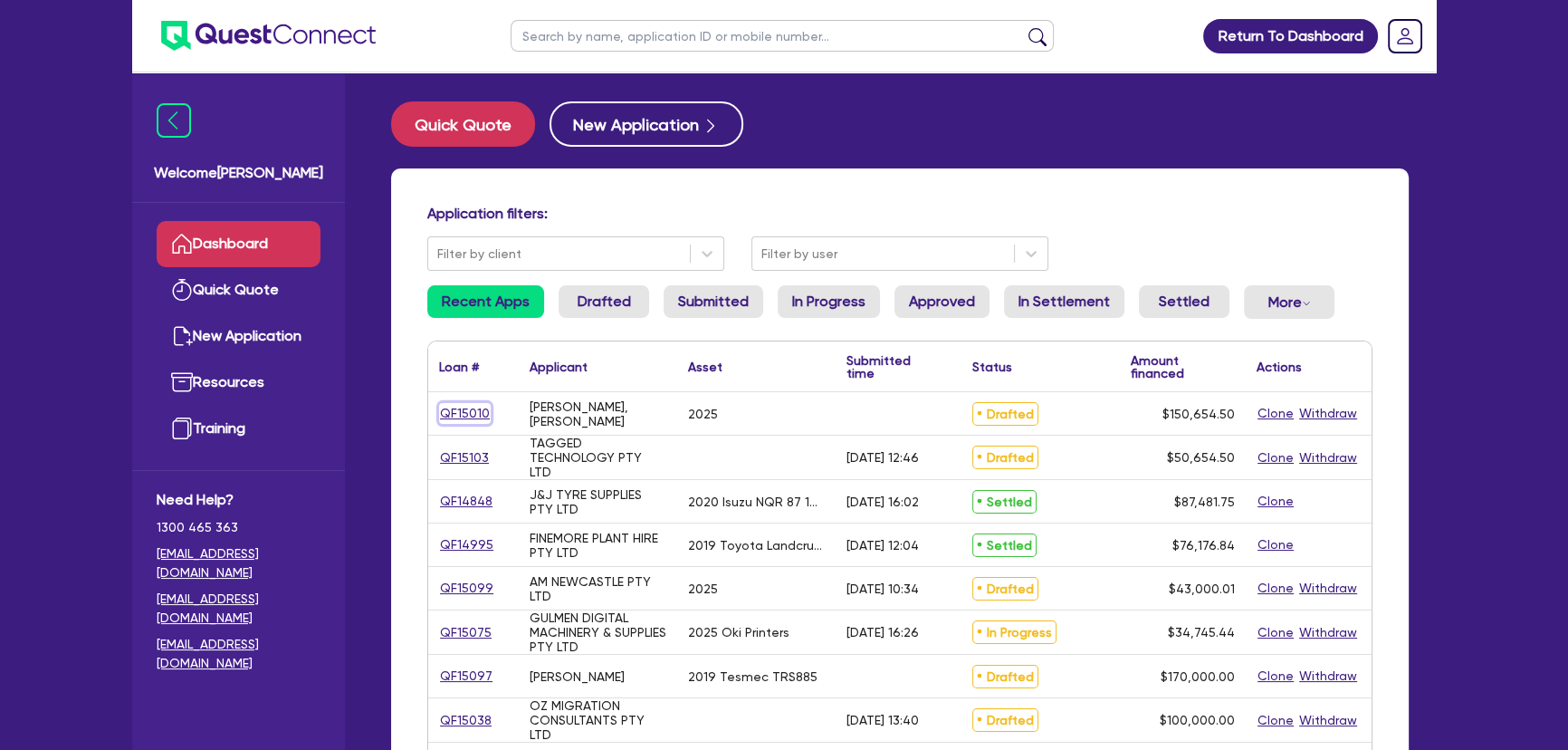
click at [457, 415] on link "QF15010" at bounding box center [465, 413] width 51 height 21
select select "CARS_AND_LIGHT_TRUCKS"
select select "PASSENGER_VEHICLES"
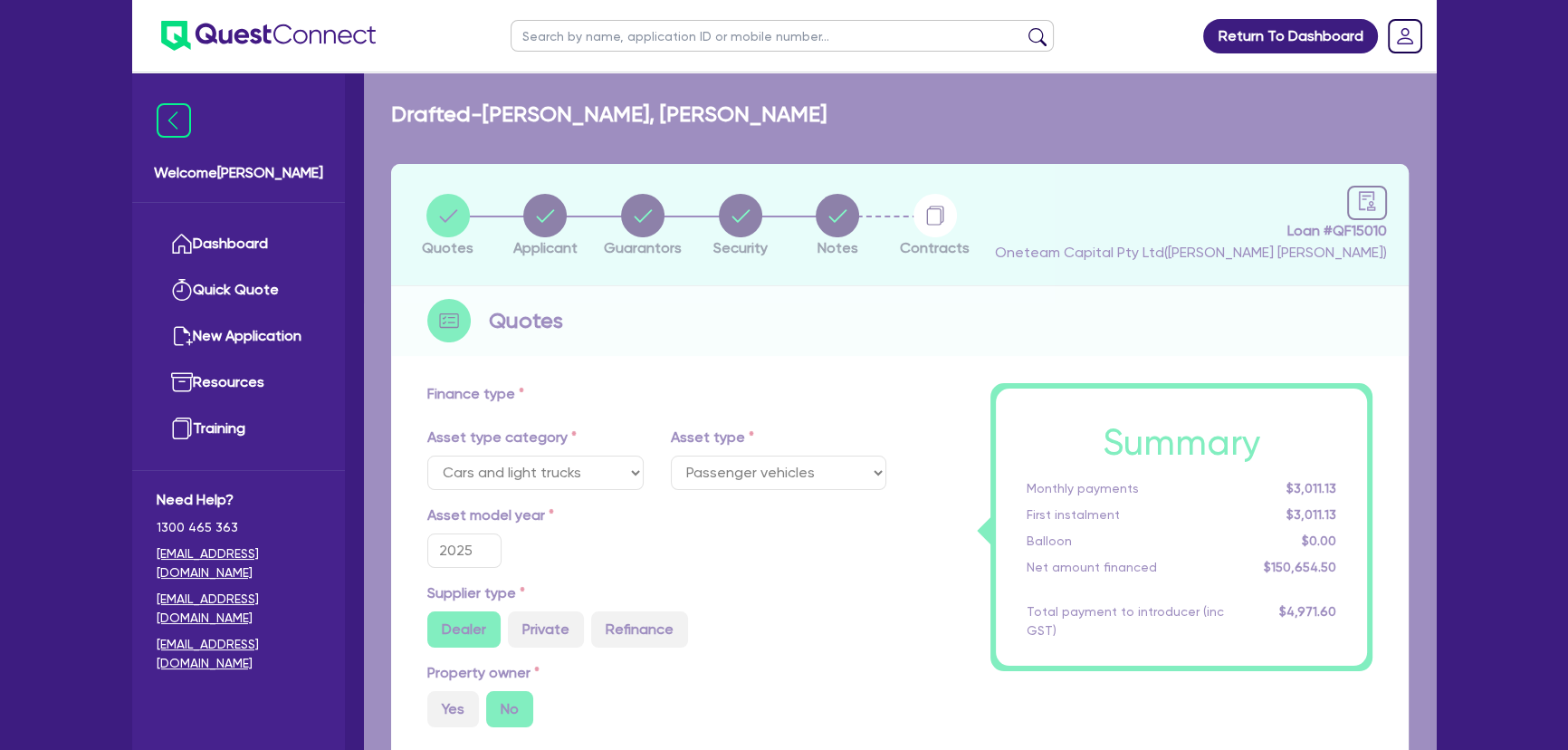
type input "150,000"
type input "4,519.64"
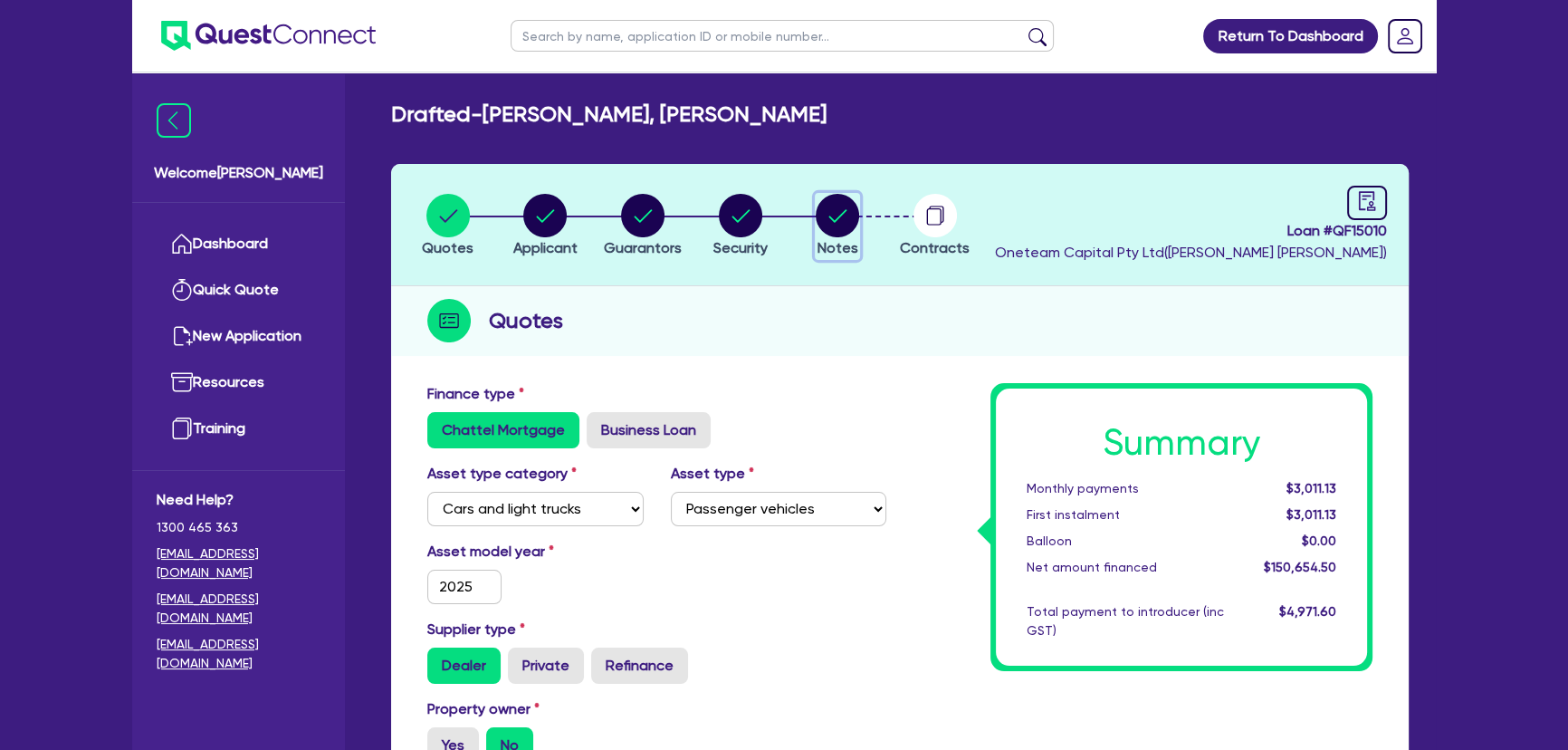
click at [851, 230] on circle "button" at bounding box center [837, 216] width 44 height 44
select select "Other"
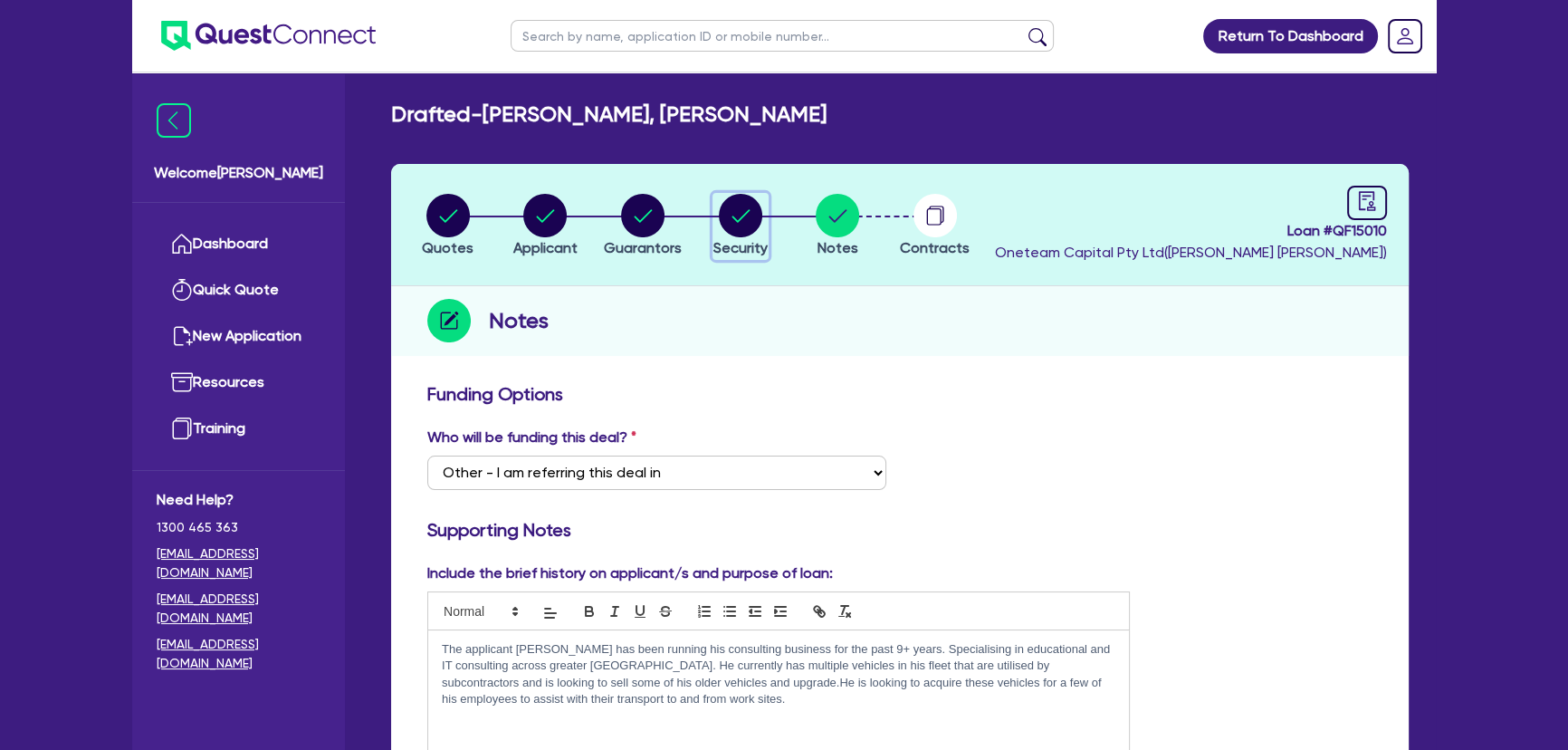
click at [742, 210] on circle "button" at bounding box center [740, 216] width 44 height 44
select select "CARS_AND_LIGHT_TRUCKS"
select select "PASSENGER_VEHICLES"
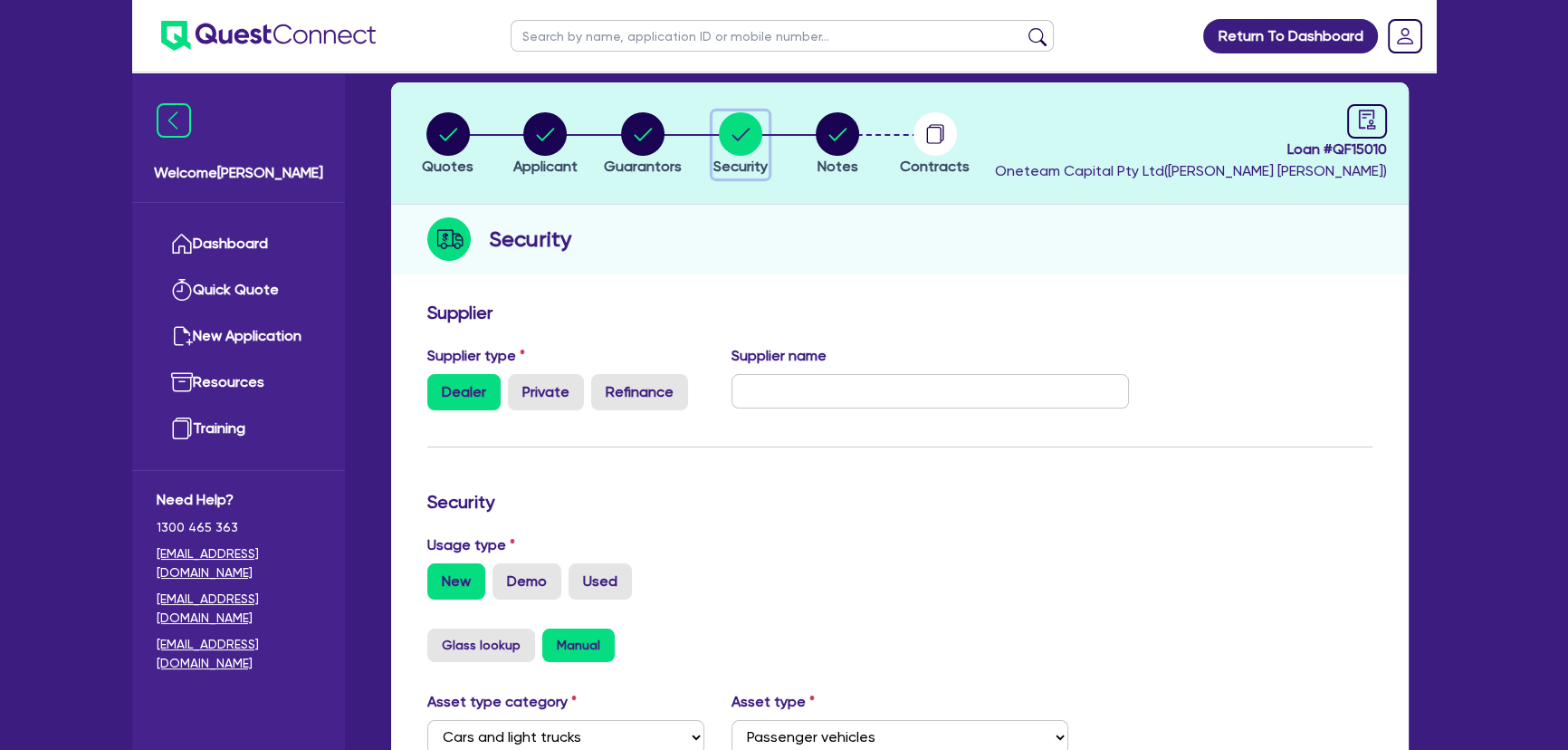
scroll to position [493, 0]
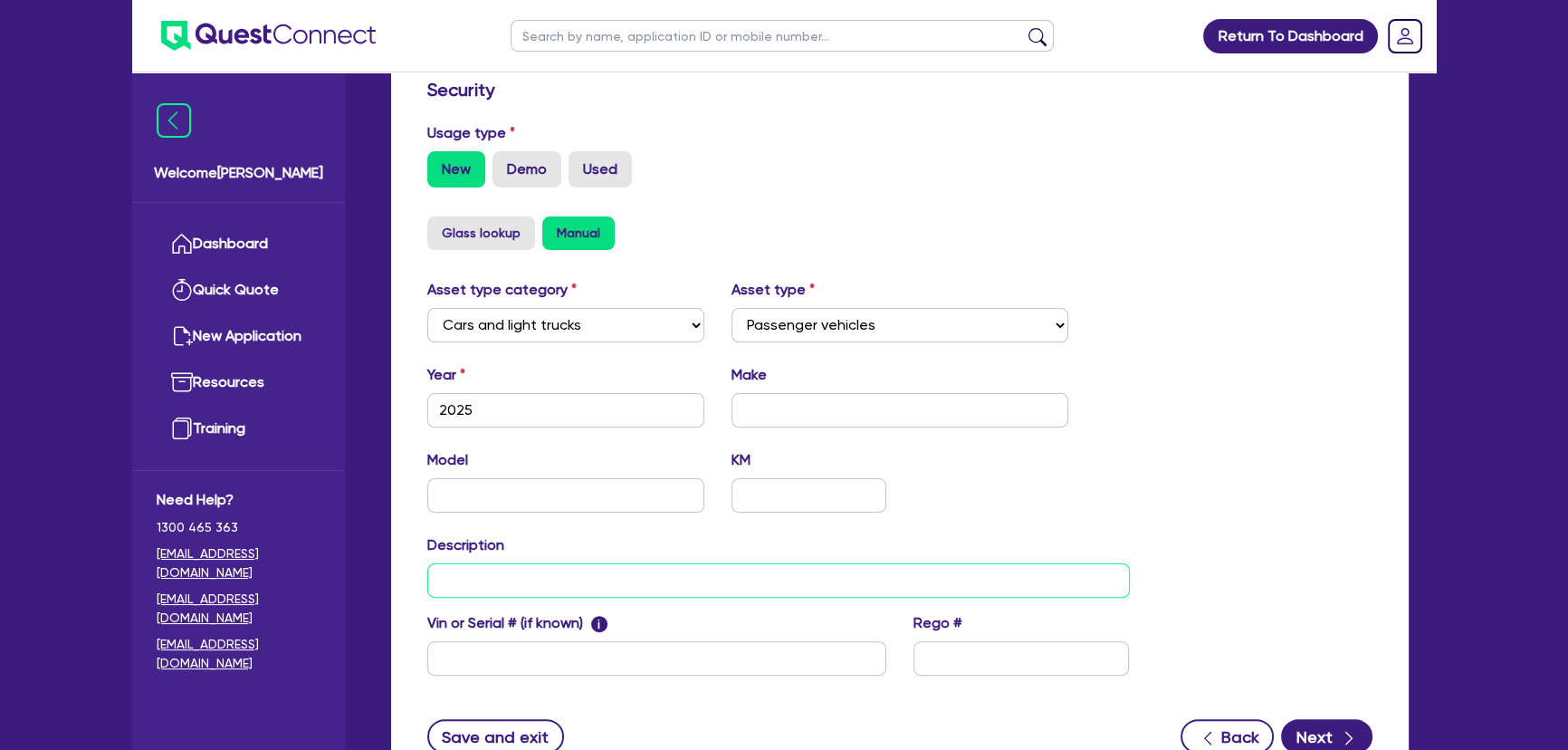
click at [468, 582] on input "text" at bounding box center [778, 580] width 703 height 34
type input "3x"
click at [793, 410] on input "text" at bounding box center [900, 410] width 338 height 34
type input "Toyota"
click at [625, 480] on input "text" at bounding box center [565, 495] width 277 height 34
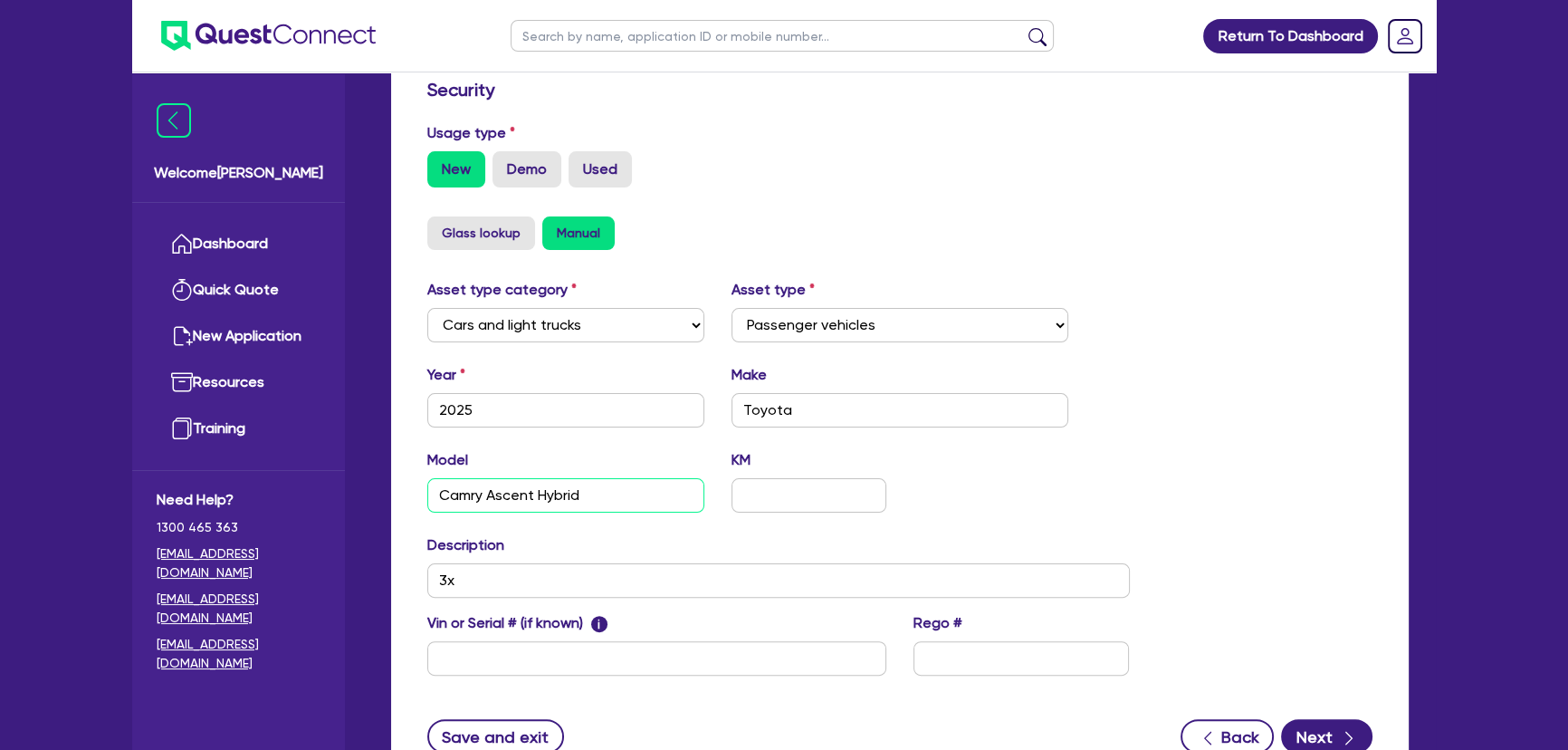
type input "Camry Ascent Hybrid"
drag, startPoint x: 1158, startPoint y: 516, endPoint x: 1149, endPoint y: 515, distance: 9.1
click at [1157, 515] on div "Asset type category Select Cars and light trucks Primary assets Secondary asset…" at bounding box center [900, 488] width 972 height 419
click at [479, 592] on input "3x" at bounding box center [778, 580] width 703 height 34
type input "3x 2025 Toyota Camry Ascent Hybrid"
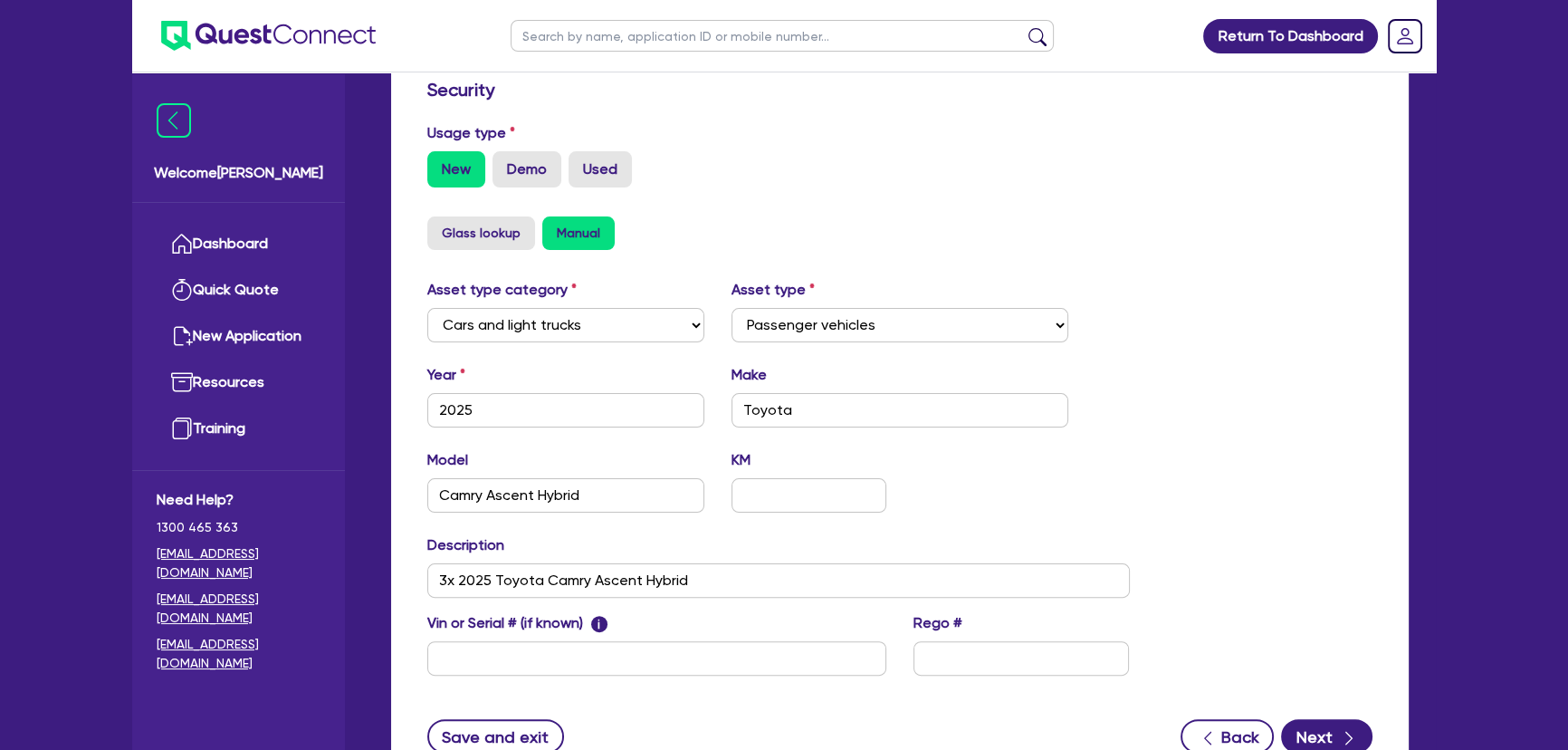
click at [1517, 523] on div "Return To Dashboard Edit Profile Logout Welcome Joel Dashboard Quick Quote New …" at bounding box center [784, 203] width 1568 height 1393
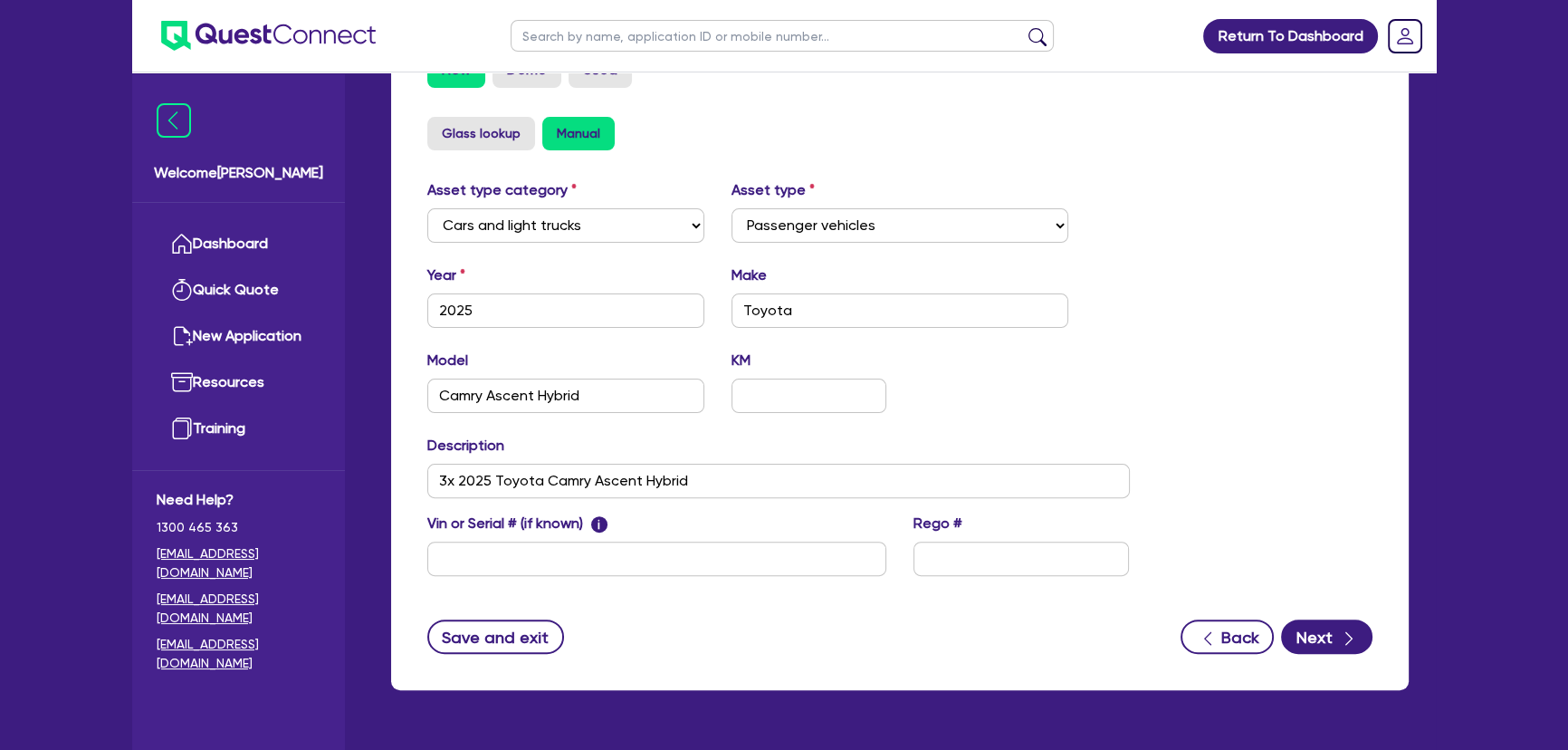
scroll to position [642, 0]
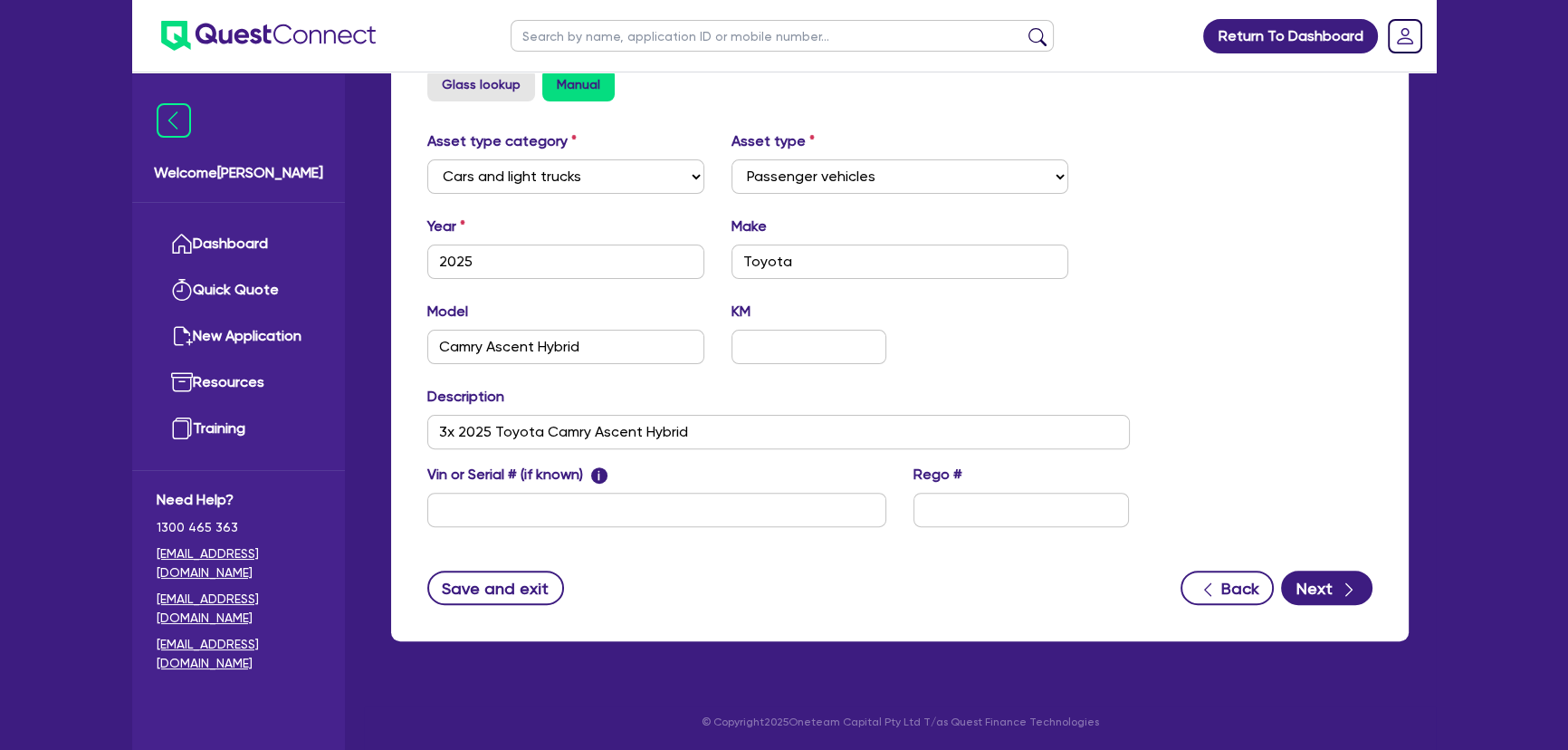
click at [1130, 339] on div "Model Camry Ascent Hybrid KM" at bounding box center [778, 339] width 730 height 78
click at [474, 610] on div "Supplier Supplier type Dealer Private Refinance Supplier name Security Usage ty…" at bounding box center [900, 187] width 1018 height 909
click at [478, 591] on button "Save and exit" at bounding box center [495, 587] width 136 height 34
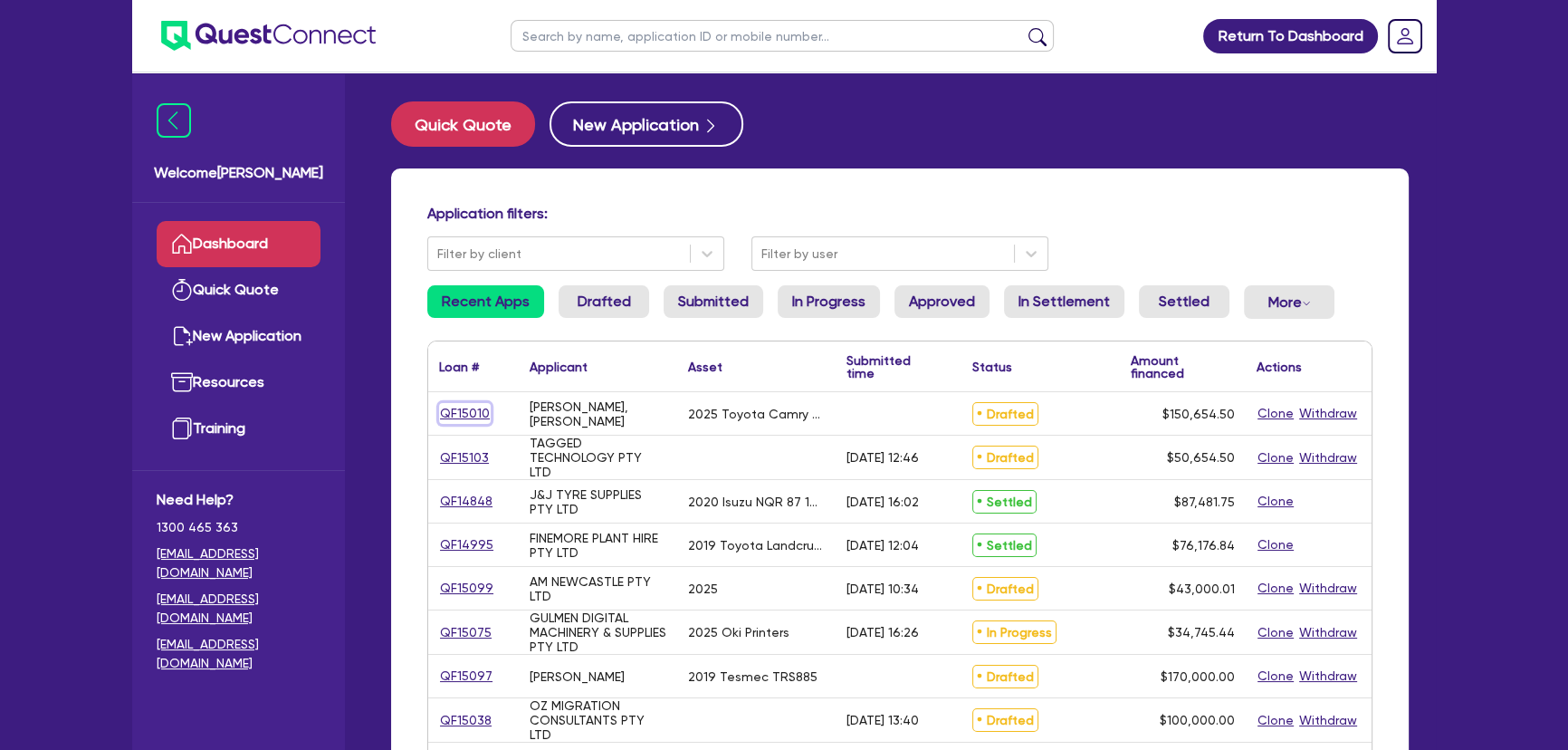
click at [461, 407] on link "QF15010" at bounding box center [465, 413] width 51 height 21
select select "CARS_AND_LIGHT_TRUCKS"
select select "PASSENGER_VEHICLES"
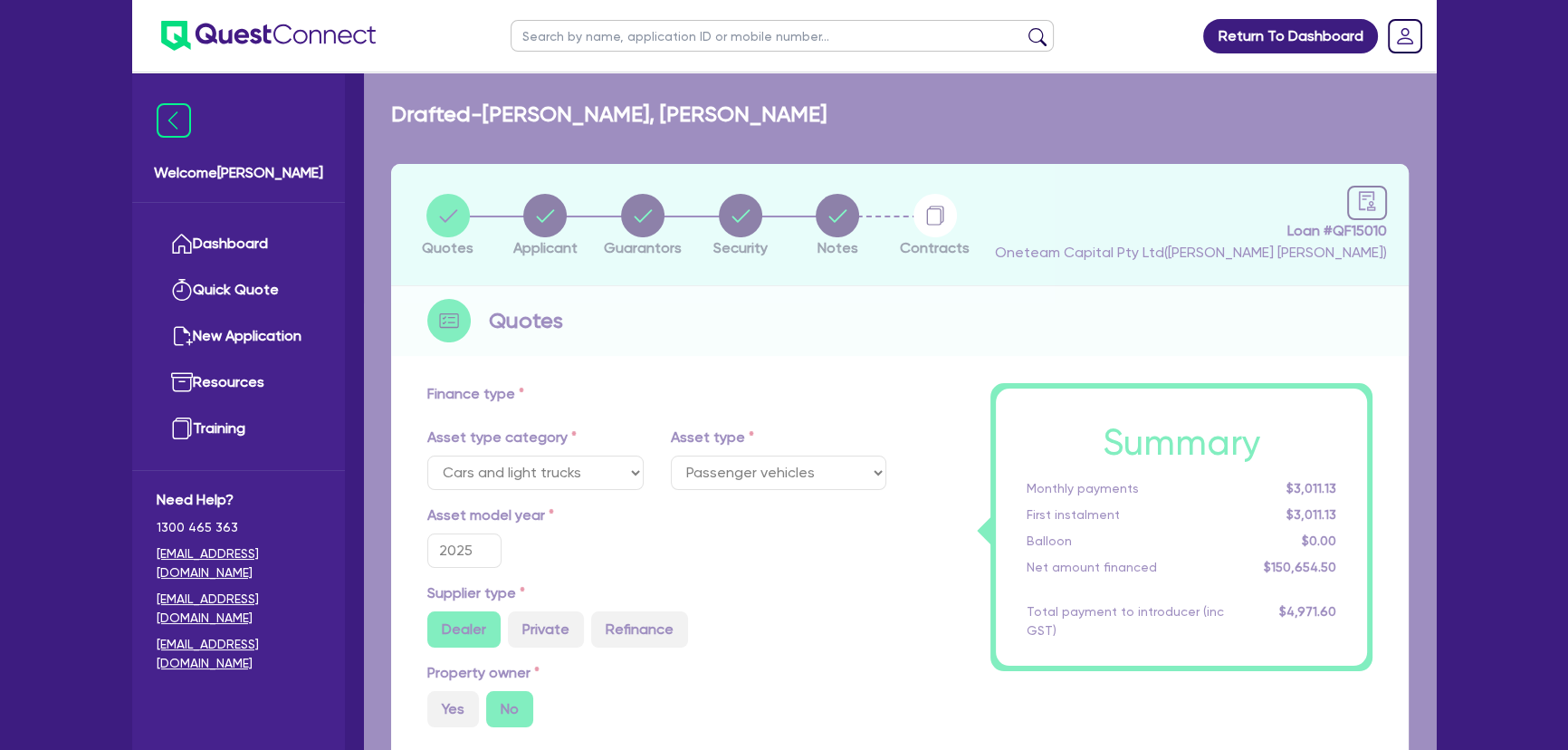
type input "150,000"
type input "4,519.64"
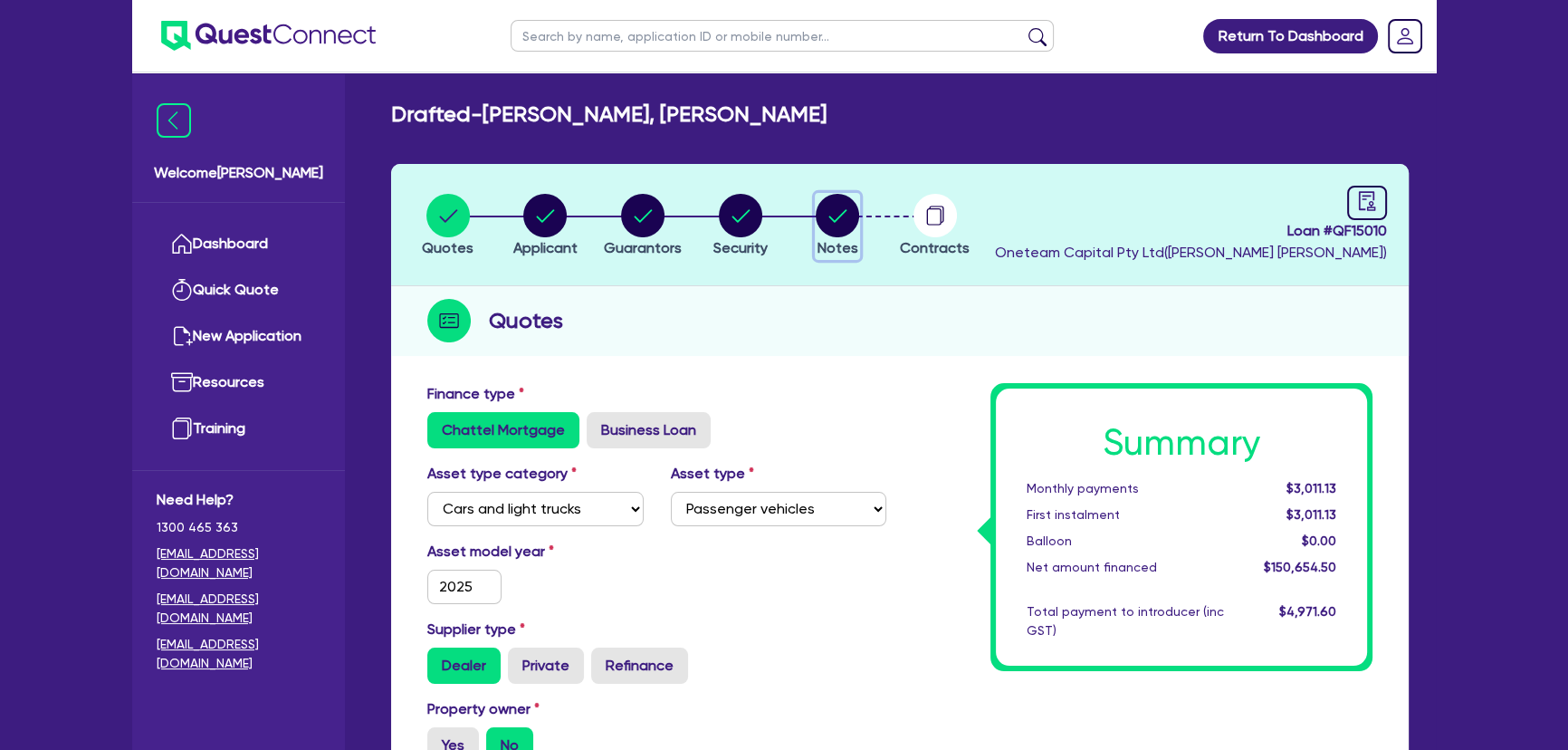
click at [823, 233] on icon "button" at bounding box center [837, 216] width 44 height 44
select select "Other"
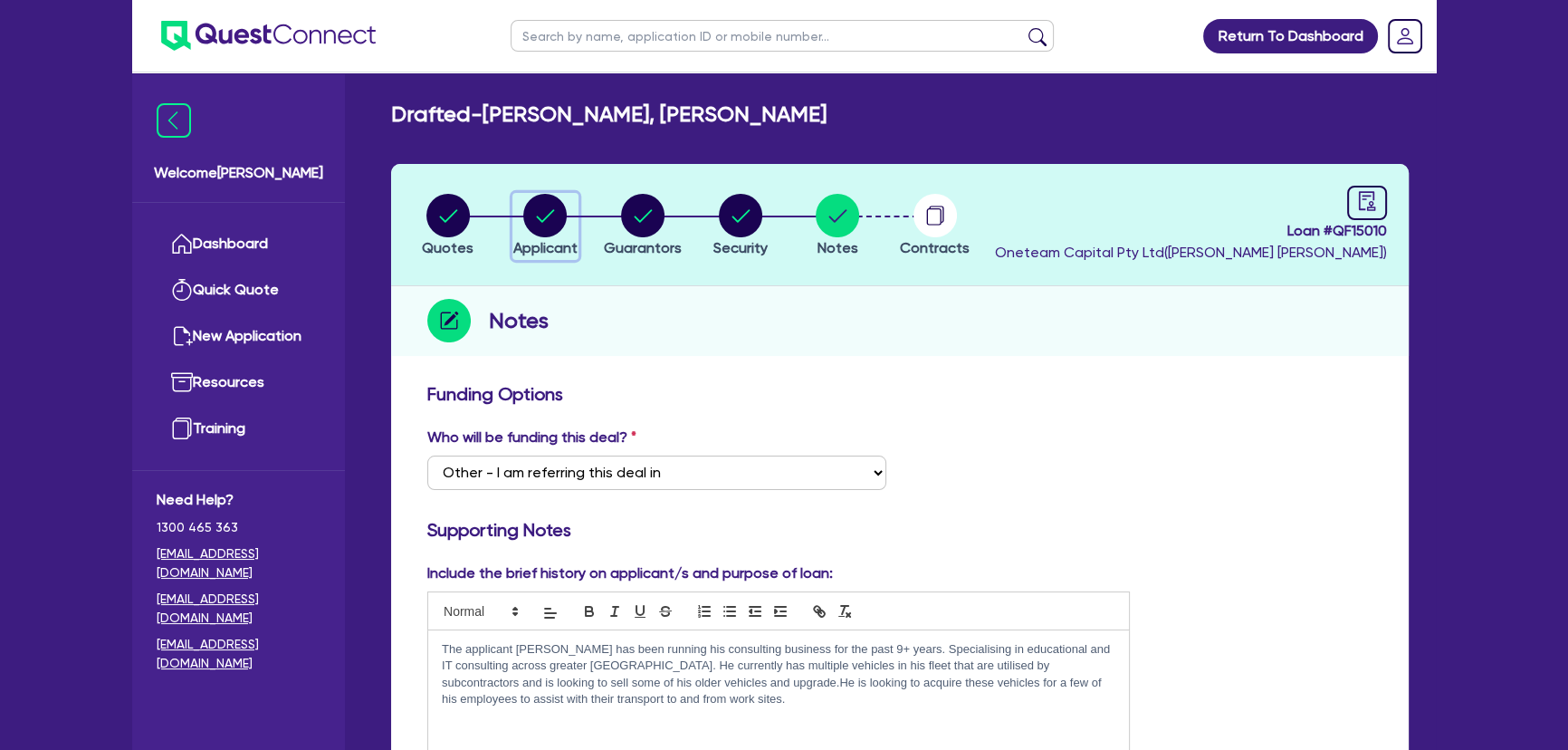
click at [552, 231] on circle "button" at bounding box center [545, 216] width 44 height 44
select select "SOLE_TRADER"
select select "PROFESSIONAL"
select select "ACCOUNTANTS"
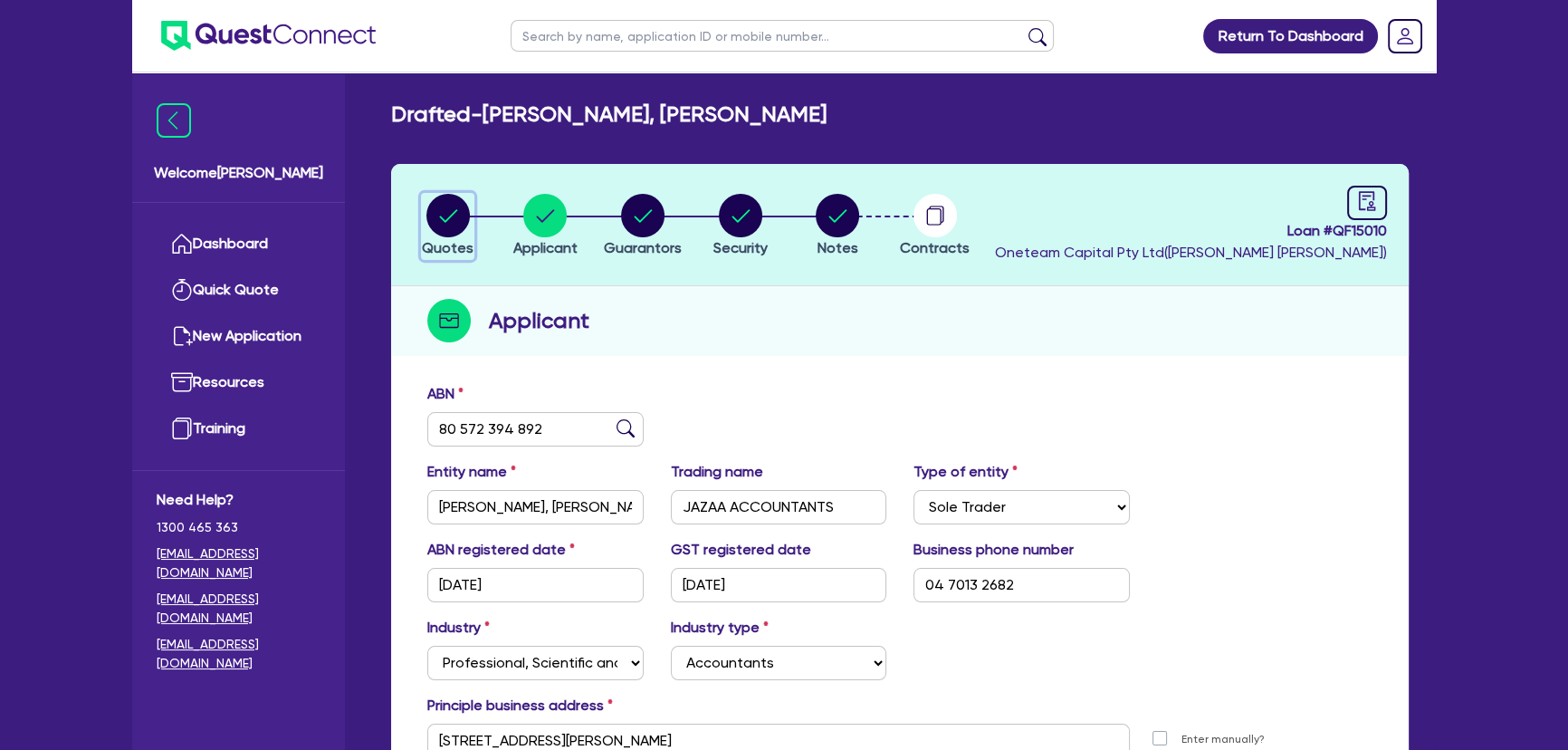
click at [469, 222] on icon "button" at bounding box center [448, 216] width 44 height 44
select select "CARS_AND_LIGHT_TRUCKS"
select select "PASSENGER_VEHICLES"
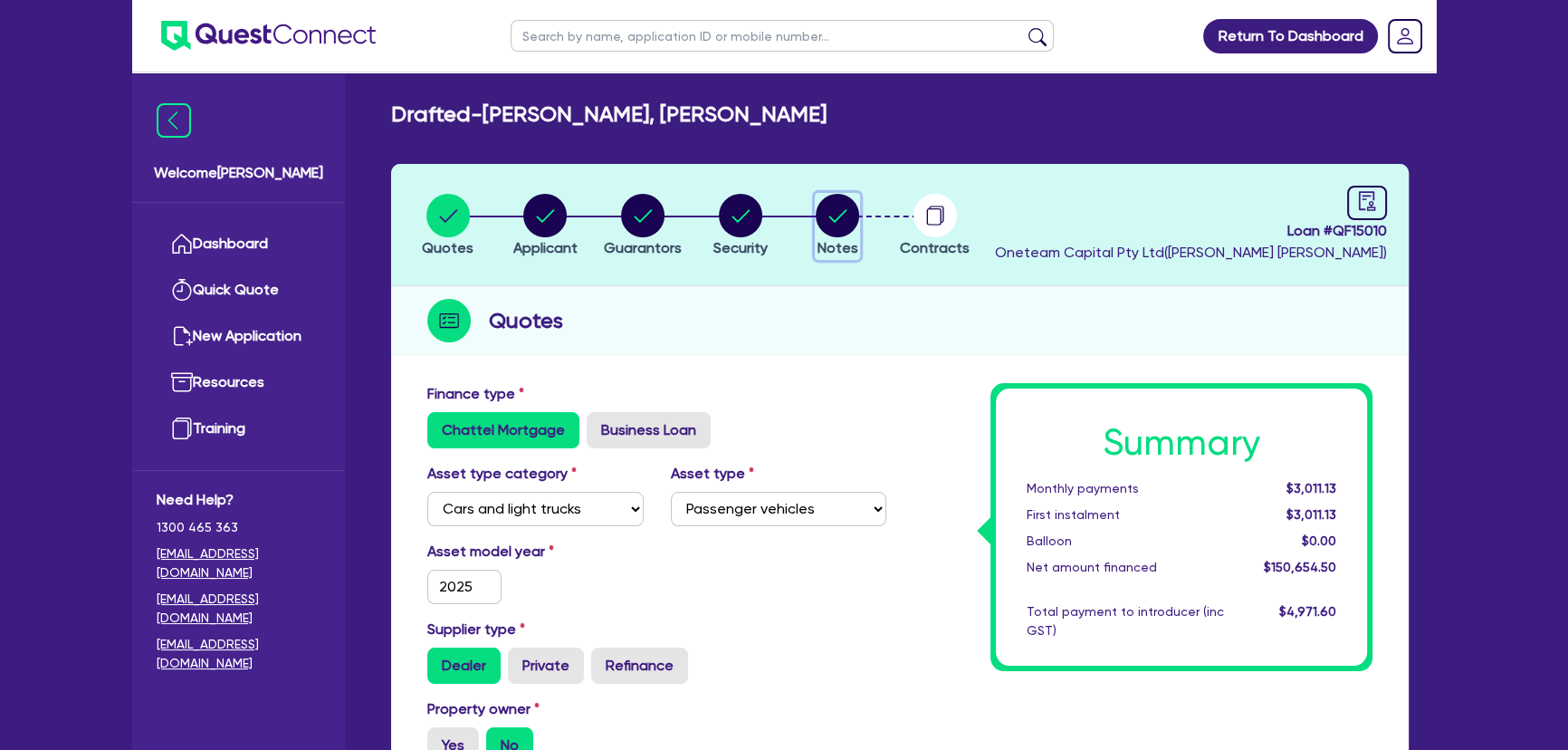
click at [852, 216] on circle "button" at bounding box center [837, 216] width 44 height 44
select select "Other"
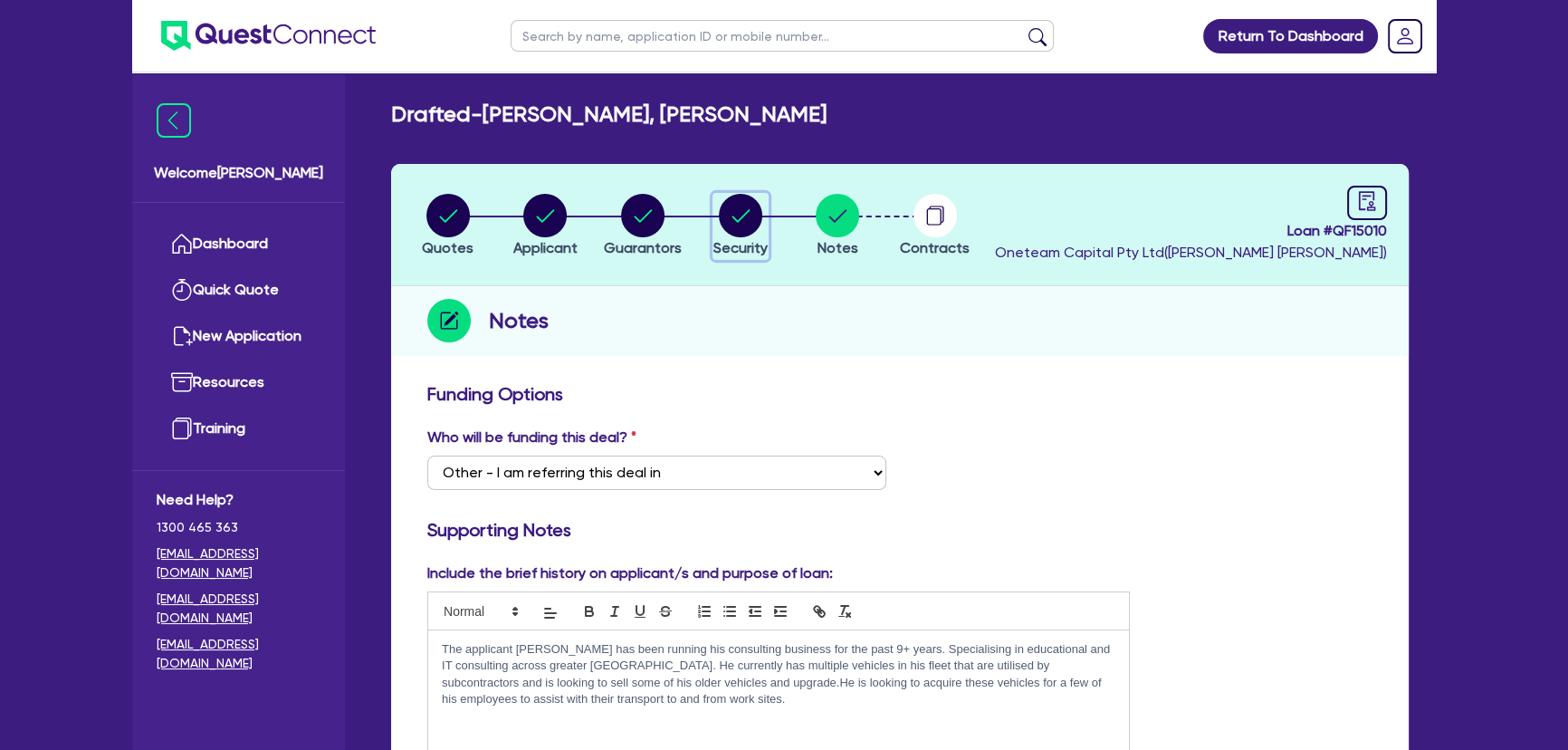
click at [731, 226] on circle "button" at bounding box center [740, 216] width 44 height 44
select select "CARS_AND_LIGHT_TRUCKS"
select select "PASSENGER_VEHICLES"
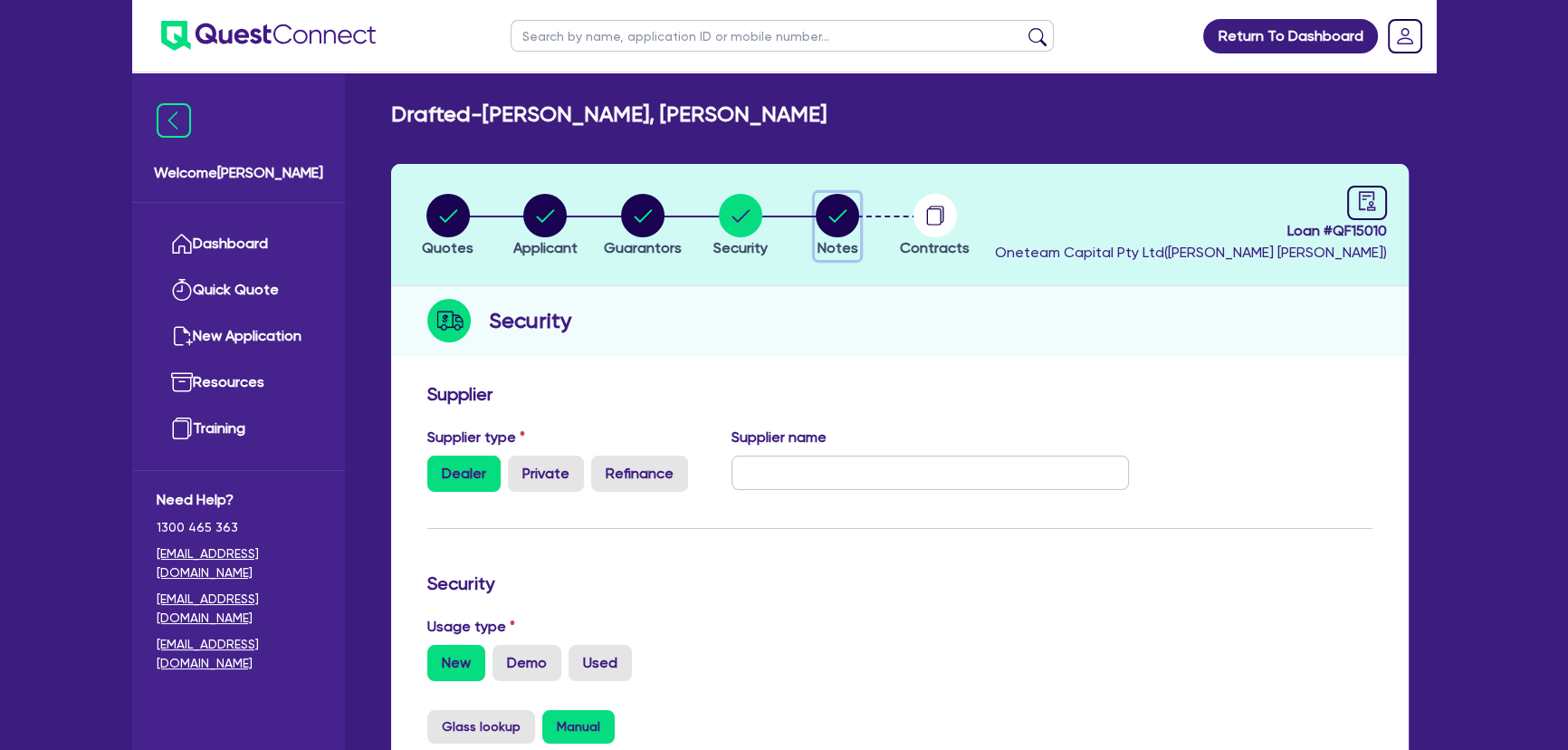
click at [840, 219] on circle "button" at bounding box center [837, 216] width 44 height 44
select select "Other"
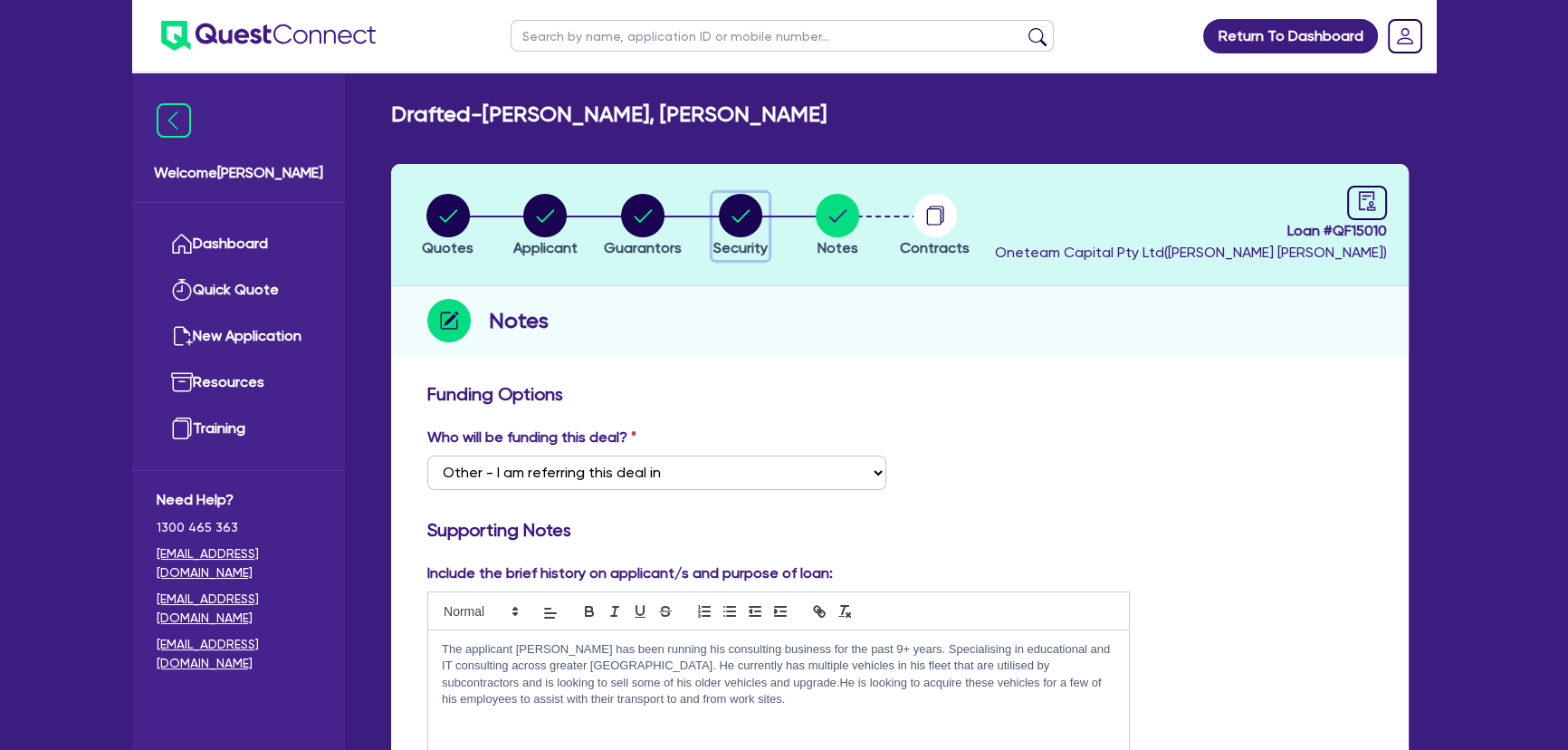
click at [758, 225] on icon "button" at bounding box center [740, 216] width 44 height 44
select select "CARS_AND_LIGHT_TRUCKS"
select select "PASSENGER_VEHICLES"
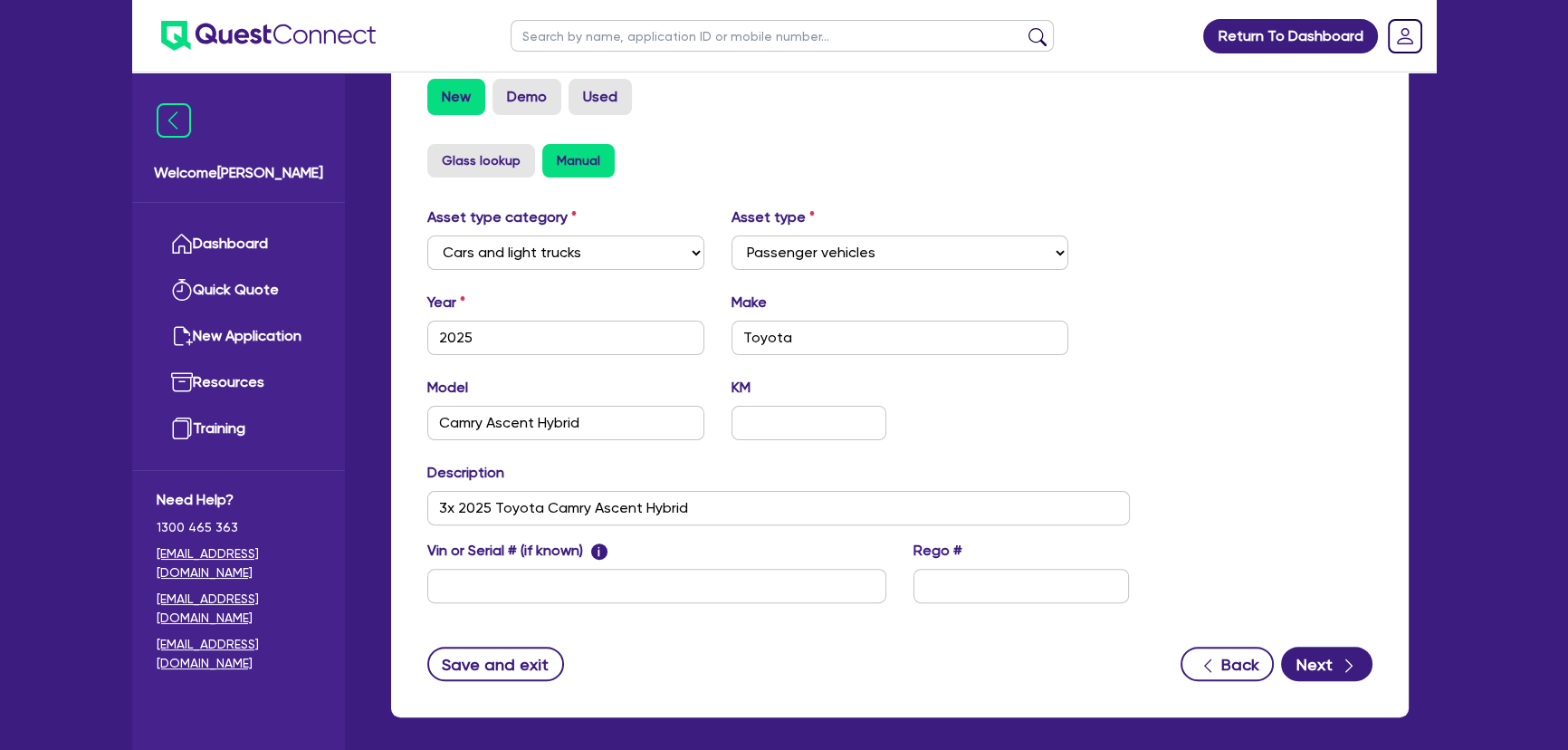
scroll to position [642, 0]
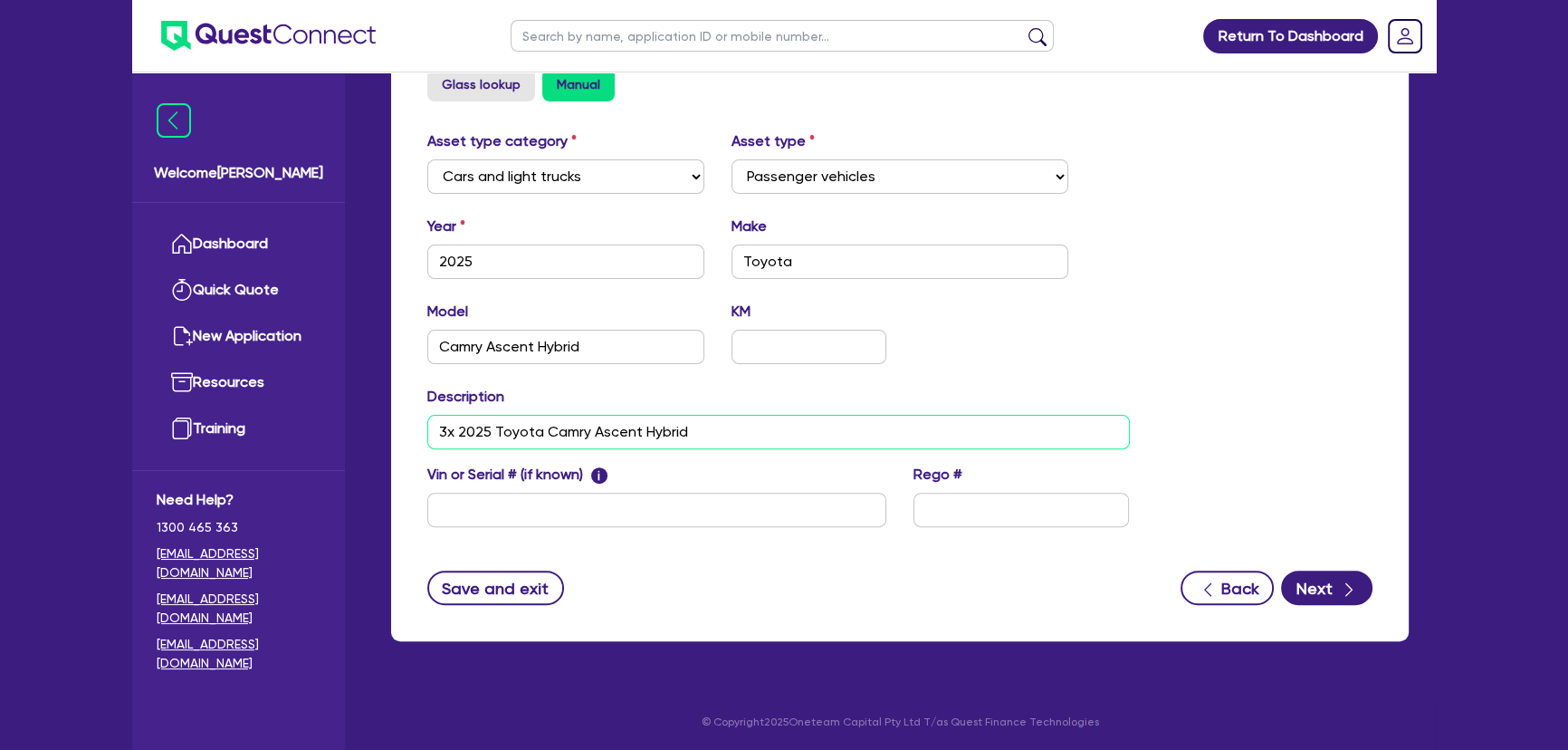
drag, startPoint x: 604, startPoint y: 438, endPoint x: 323, endPoint y: 430, distance: 281.1
click at [323, 430] on div "Welcome Joel Dashboard Quick Quote New Application Ref Company Ref Salesperson …" at bounding box center [784, 54] width 1304 height 1393
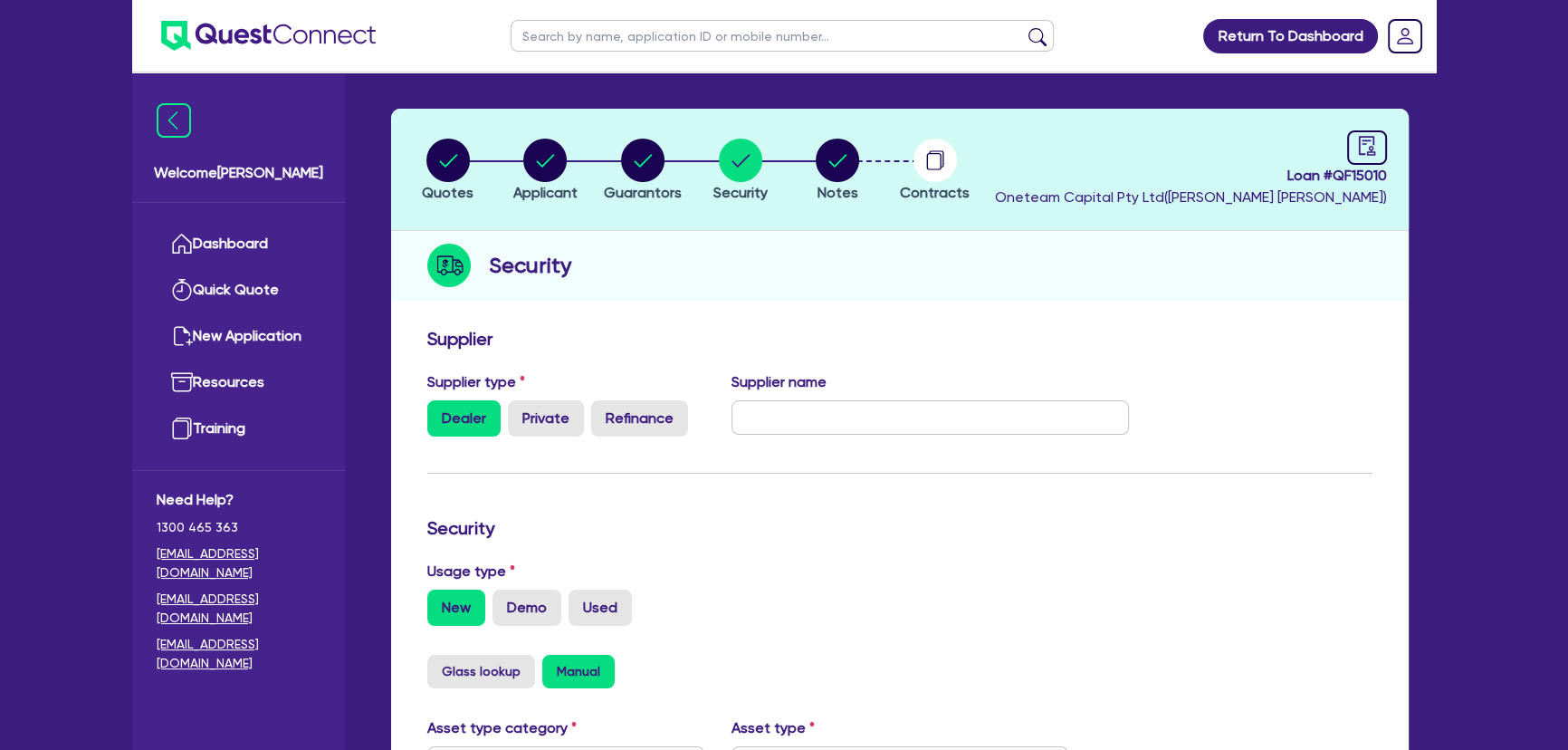
scroll to position [0, 0]
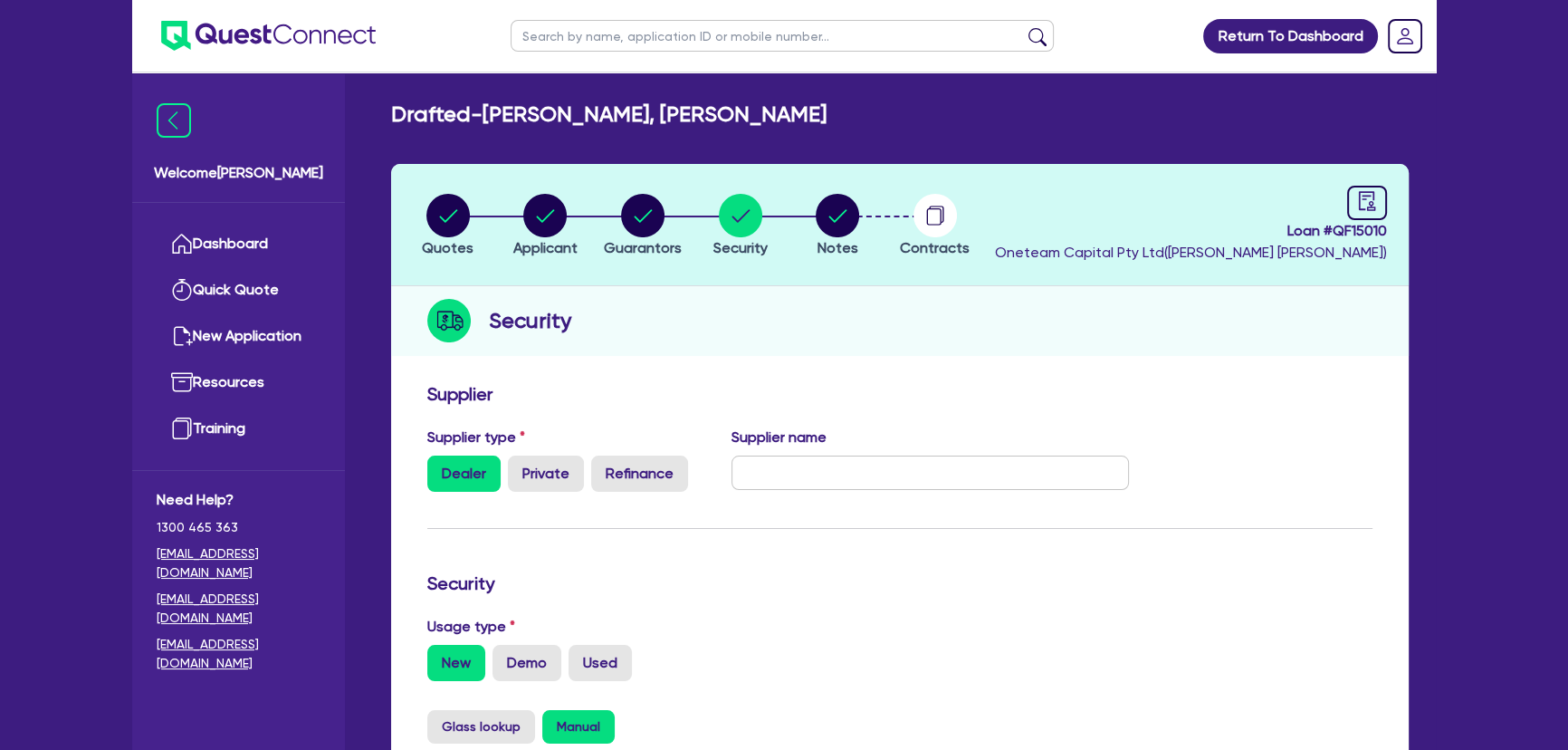
click at [1032, 440] on div "Supplier name" at bounding box center [930, 458] width 425 height 65
click at [785, 459] on input "text" at bounding box center [930, 473] width 399 height 34
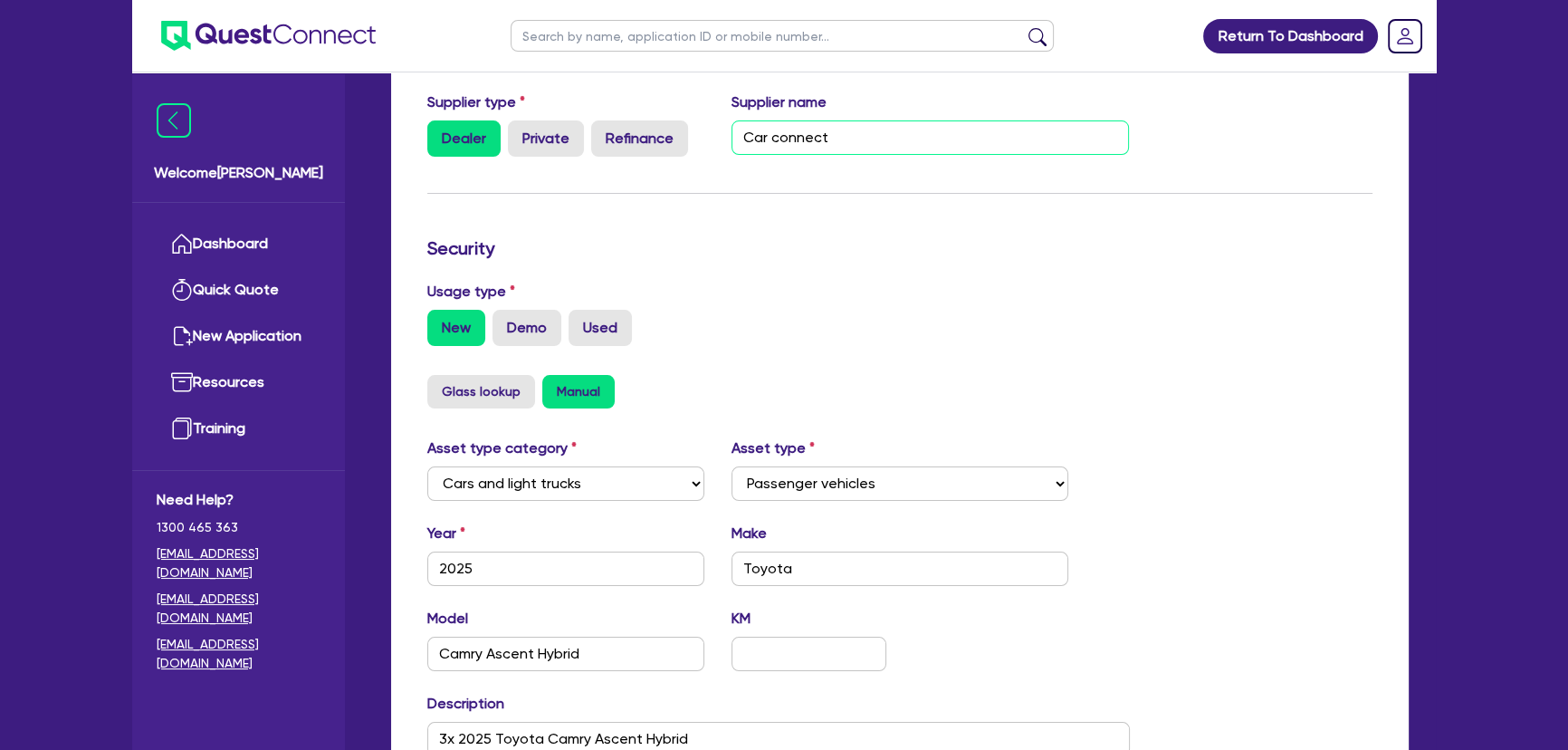
scroll to position [493, 0]
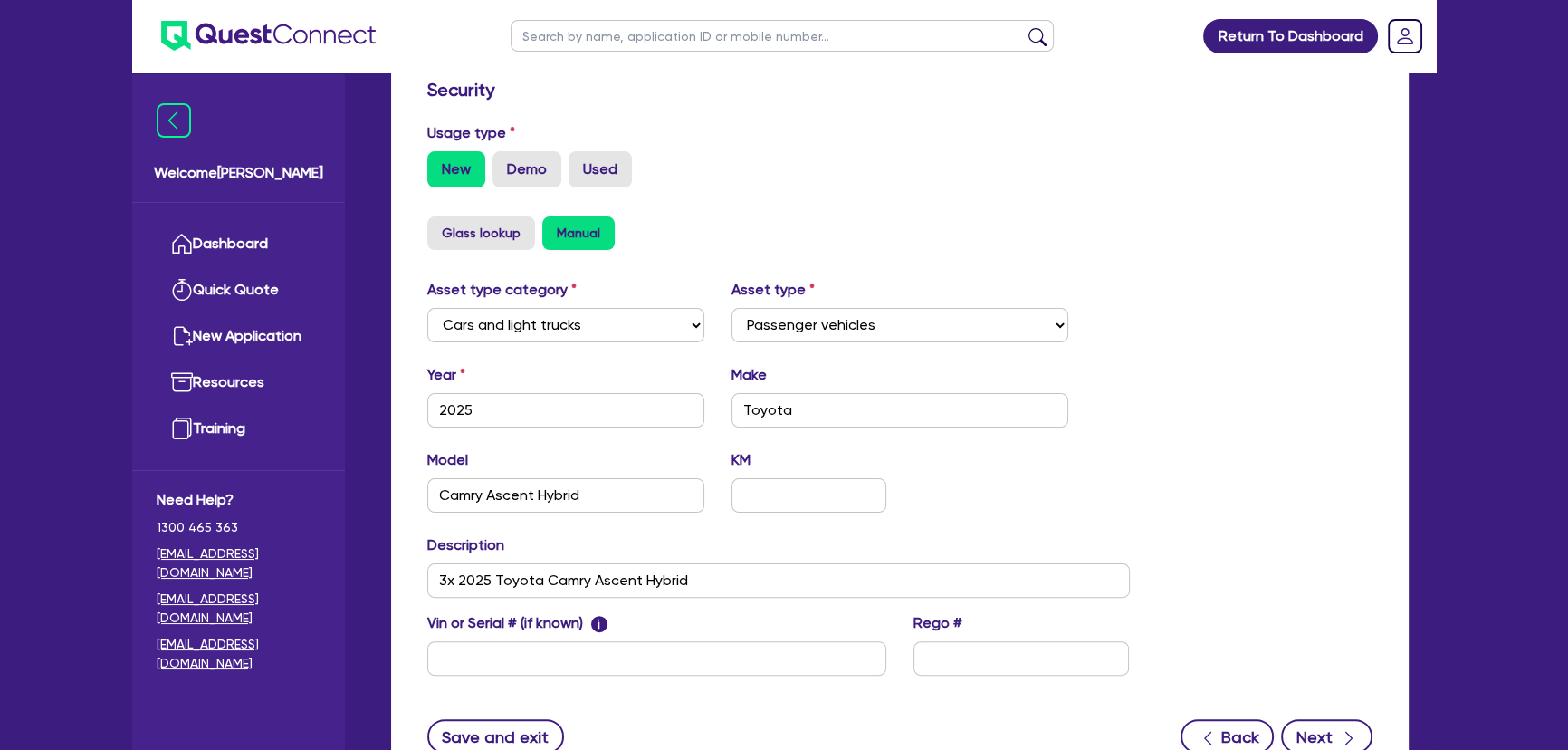
type input "Car connect"
click at [1318, 724] on button "Next" at bounding box center [1327, 736] width 92 height 34
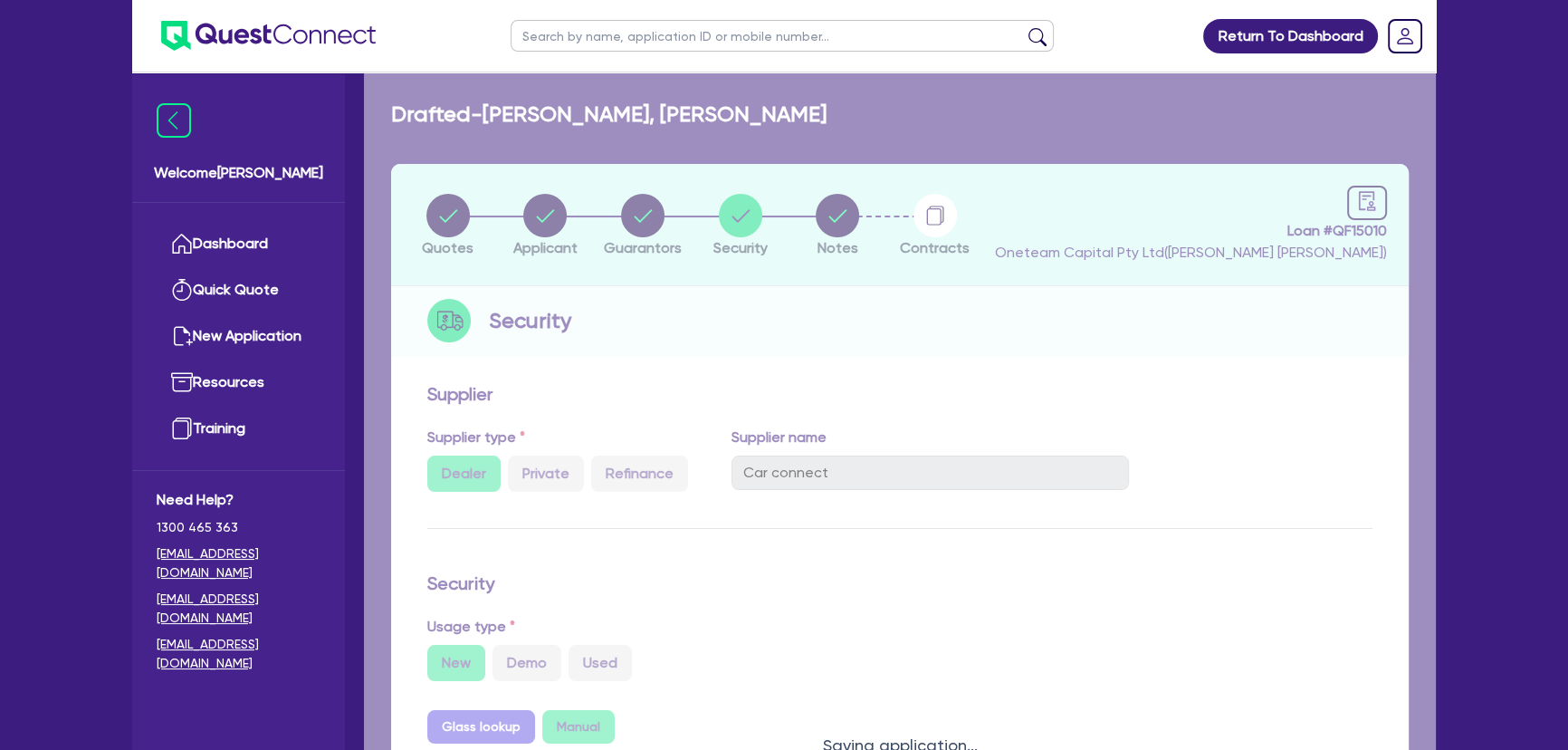
select select "Other"
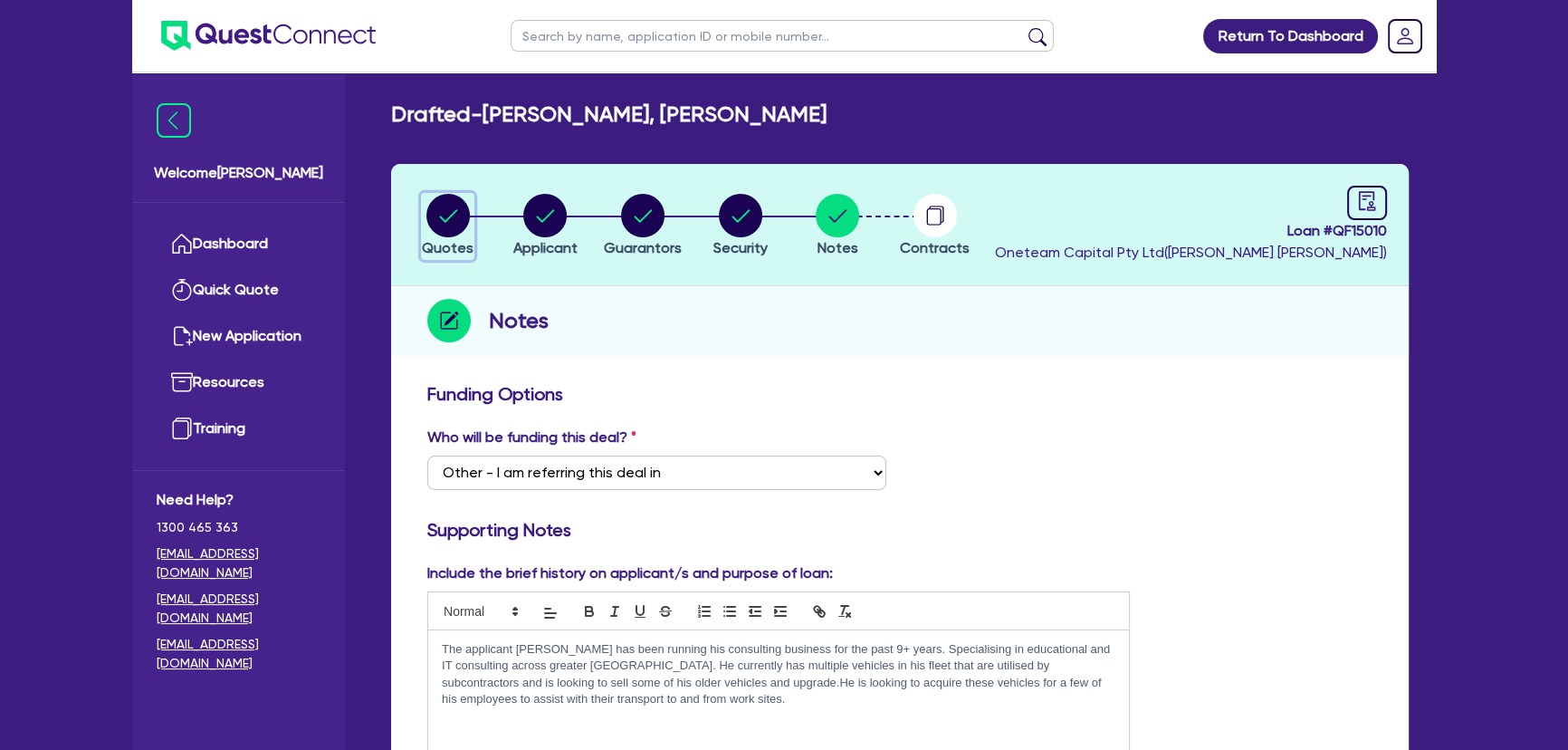
click at [434, 219] on circle "button" at bounding box center [448, 216] width 44 height 44
select select "CARS_AND_LIGHT_TRUCKS"
select select "PASSENGER_VEHICLES"
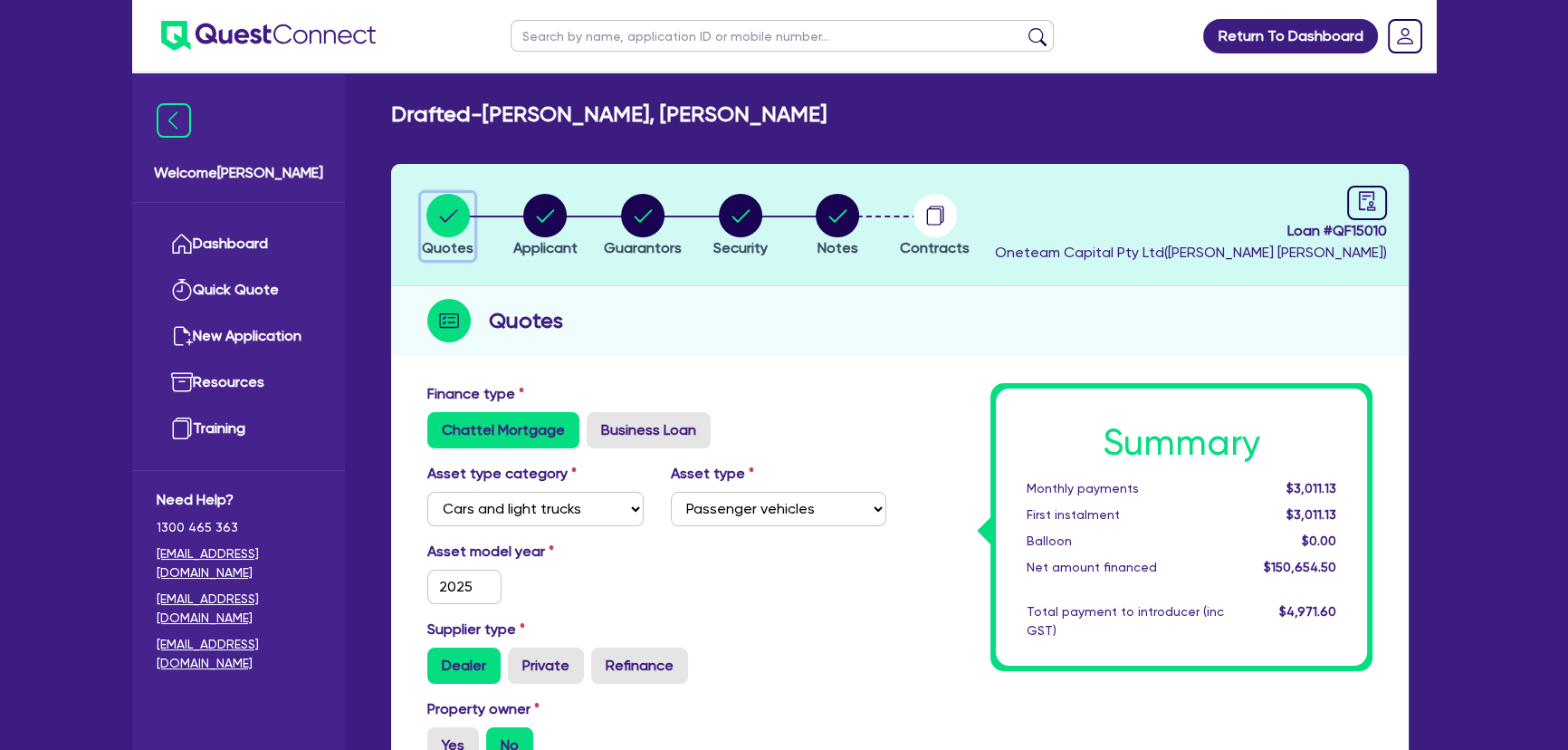
scroll to position [658, 0]
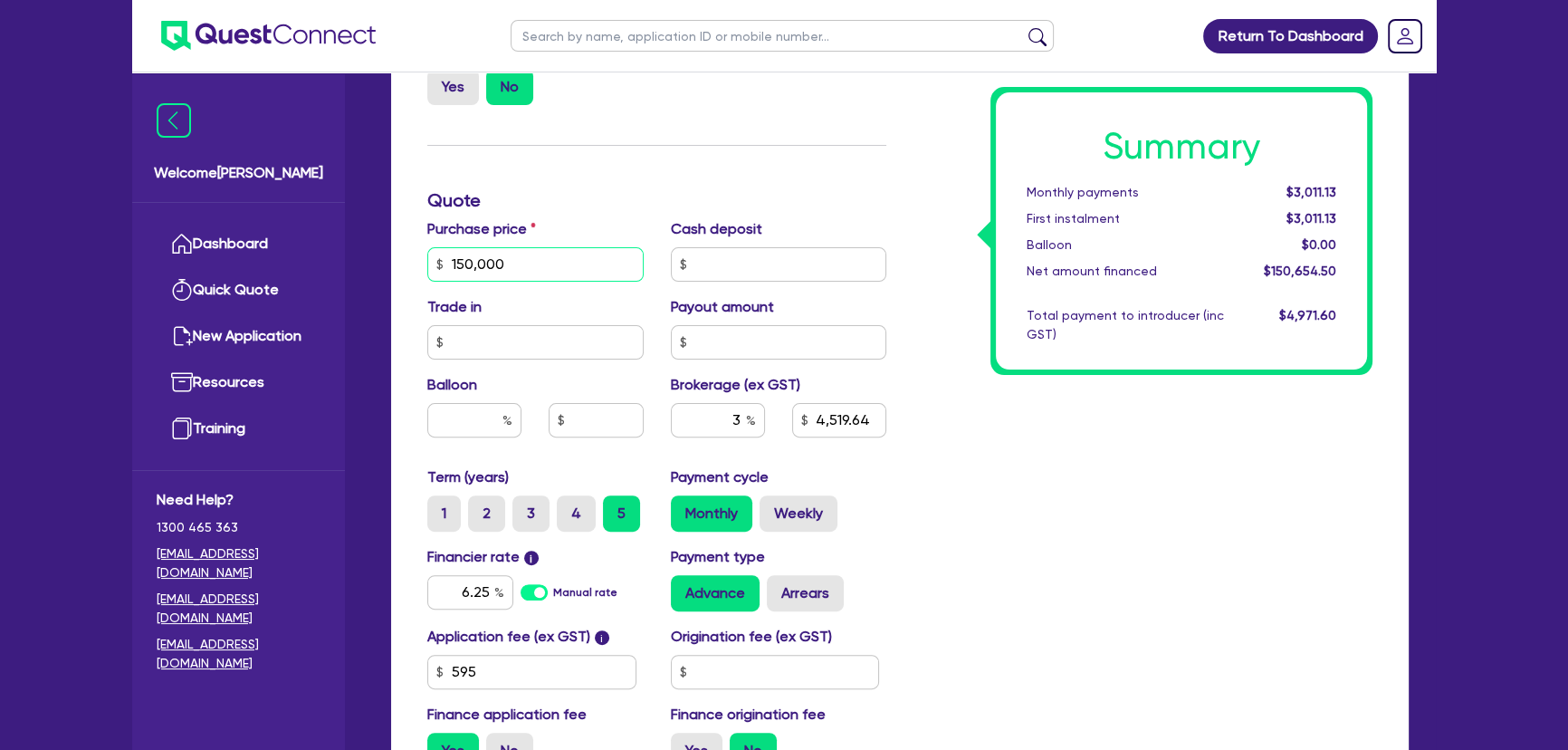
click at [519, 259] on input "150,000" at bounding box center [535, 264] width 216 height 34
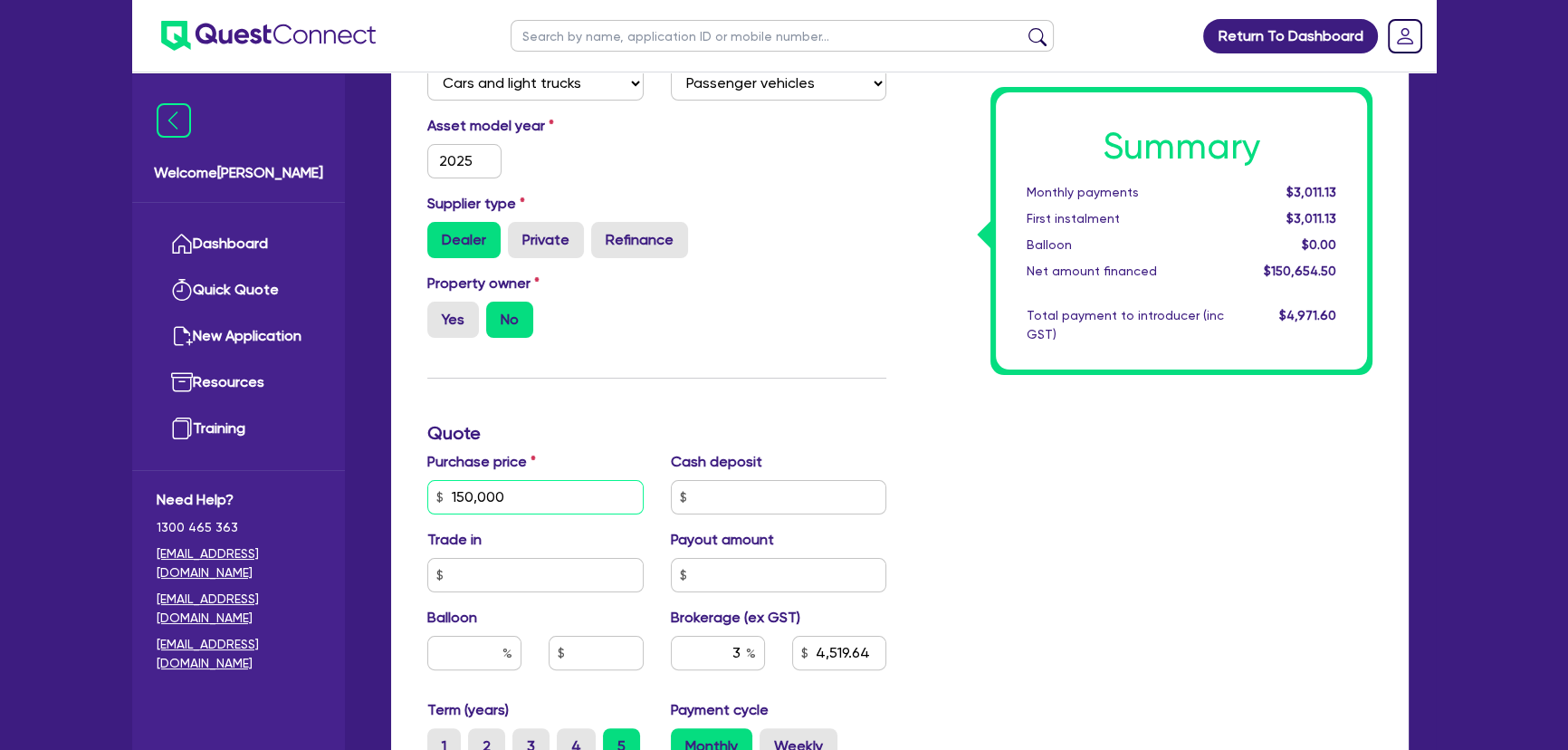
scroll to position [493, 0]
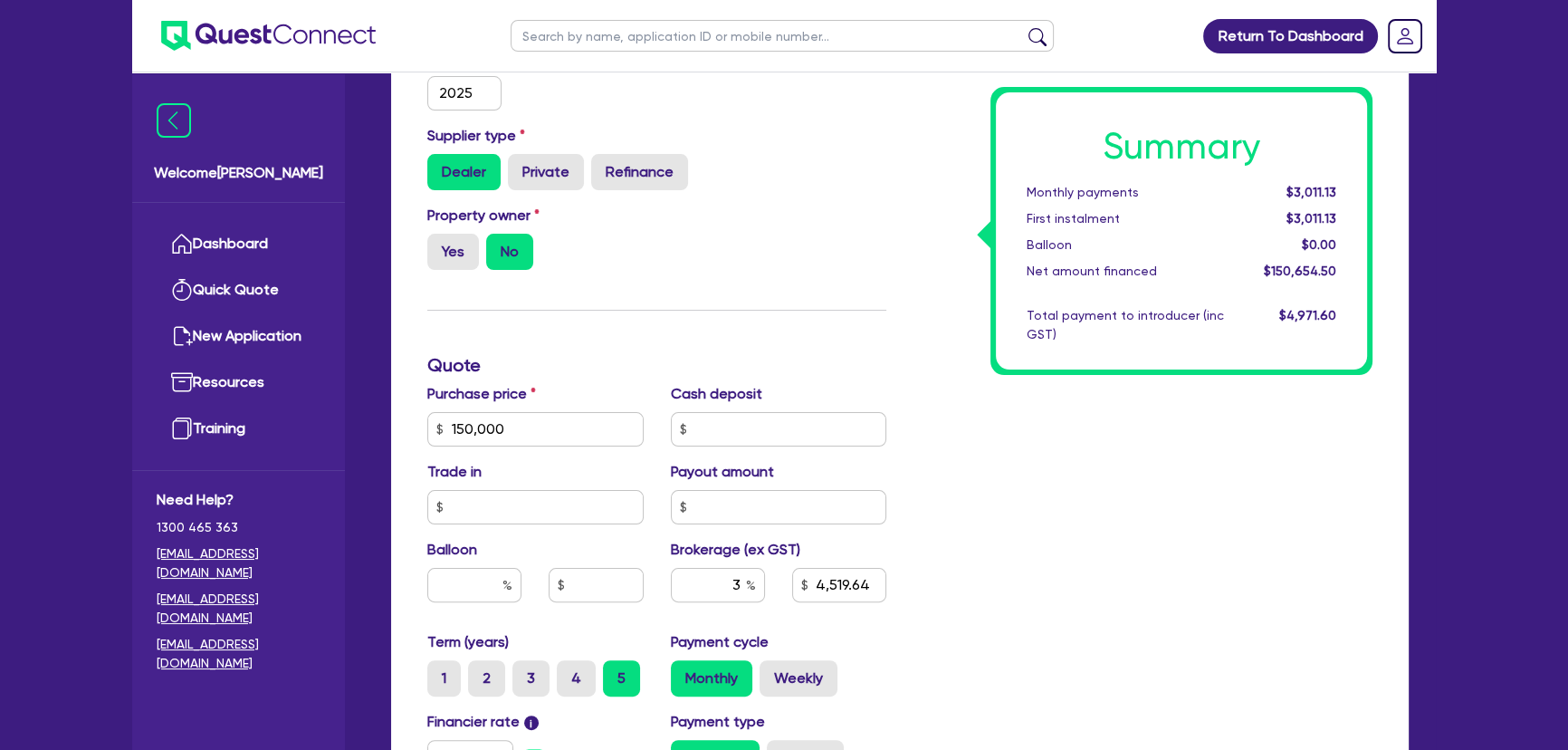
type input "150,000"
type input "4,519.64"
type input "150,000"
type input "4,519.64"
click at [534, 427] on input "150,000" at bounding box center [535, 429] width 216 height 34
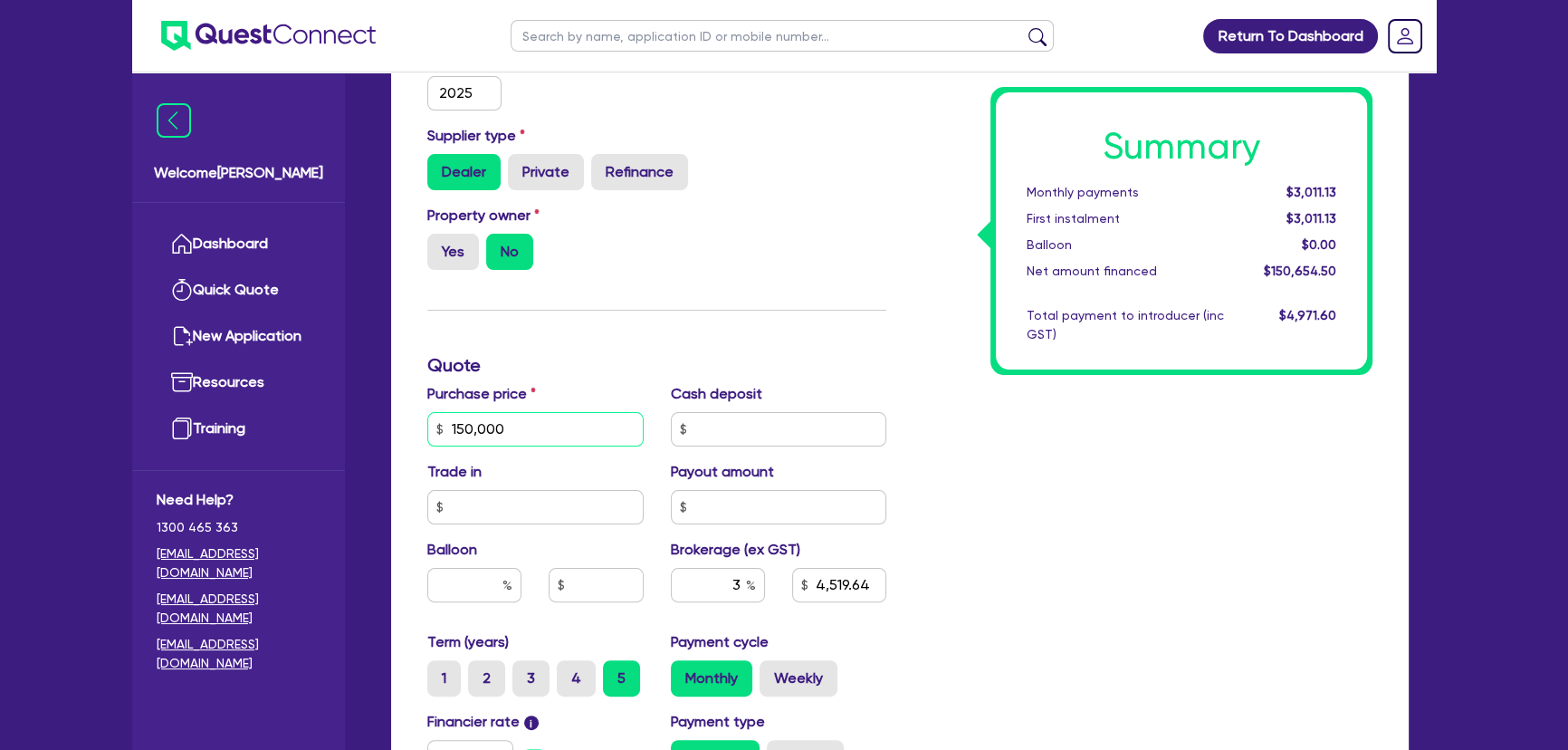
click at [534, 427] on input "150,000" at bounding box center [535, 429] width 216 height 34
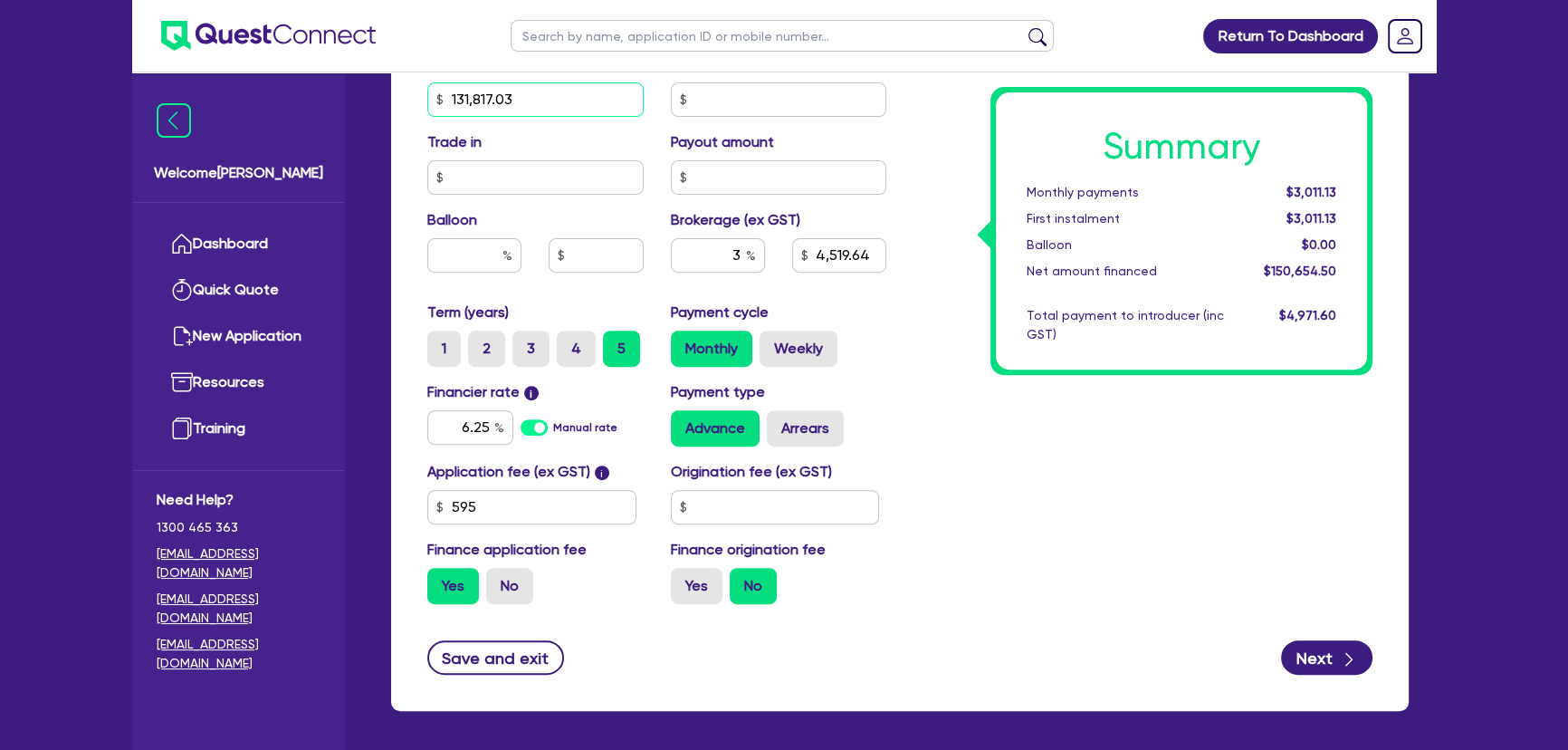
type input "131,817.03"
click at [1004, 441] on div "Summary Monthly payments $3,011.13 First instalment $3,011.13 Balloon $0.00 Net…" at bounding box center [1142, 89] width 486 height 1059
type input "3,974.15"
click at [452, 422] on input "6.25" at bounding box center [470, 427] width 86 height 34
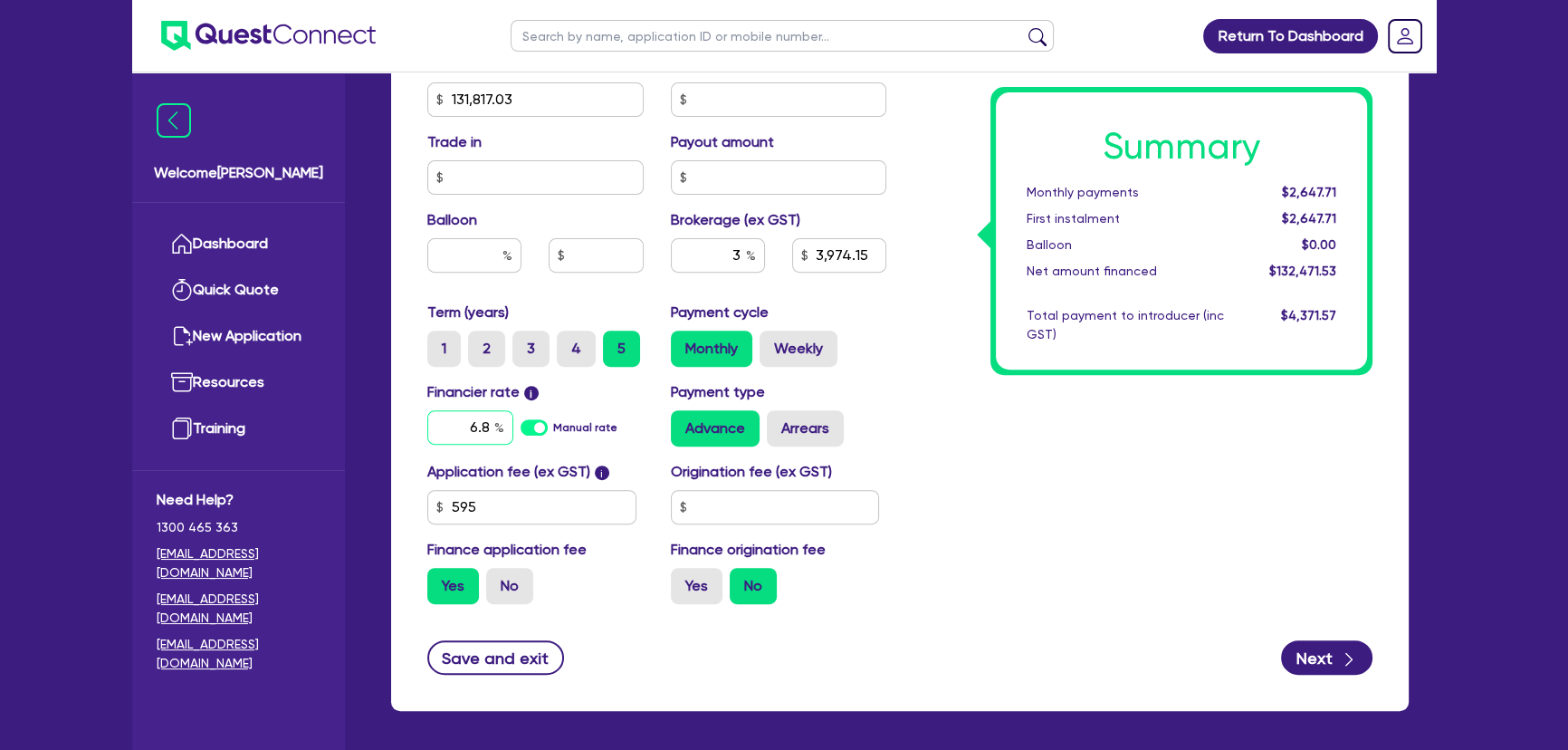
type input "6.8"
drag, startPoint x: 1062, startPoint y: 463, endPoint x: 1052, endPoint y: 461, distance: 10.2
click at [1061, 463] on div "Summary Monthly payments $2,647.71 First instalment $2,647.71 Balloon $0.00 Net…" at bounding box center [1142, 89] width 486 height 1059
type input "3,974.15"
click at [460, 427] on input "6.8" at bounding box center [470, 427] width 86 height 34
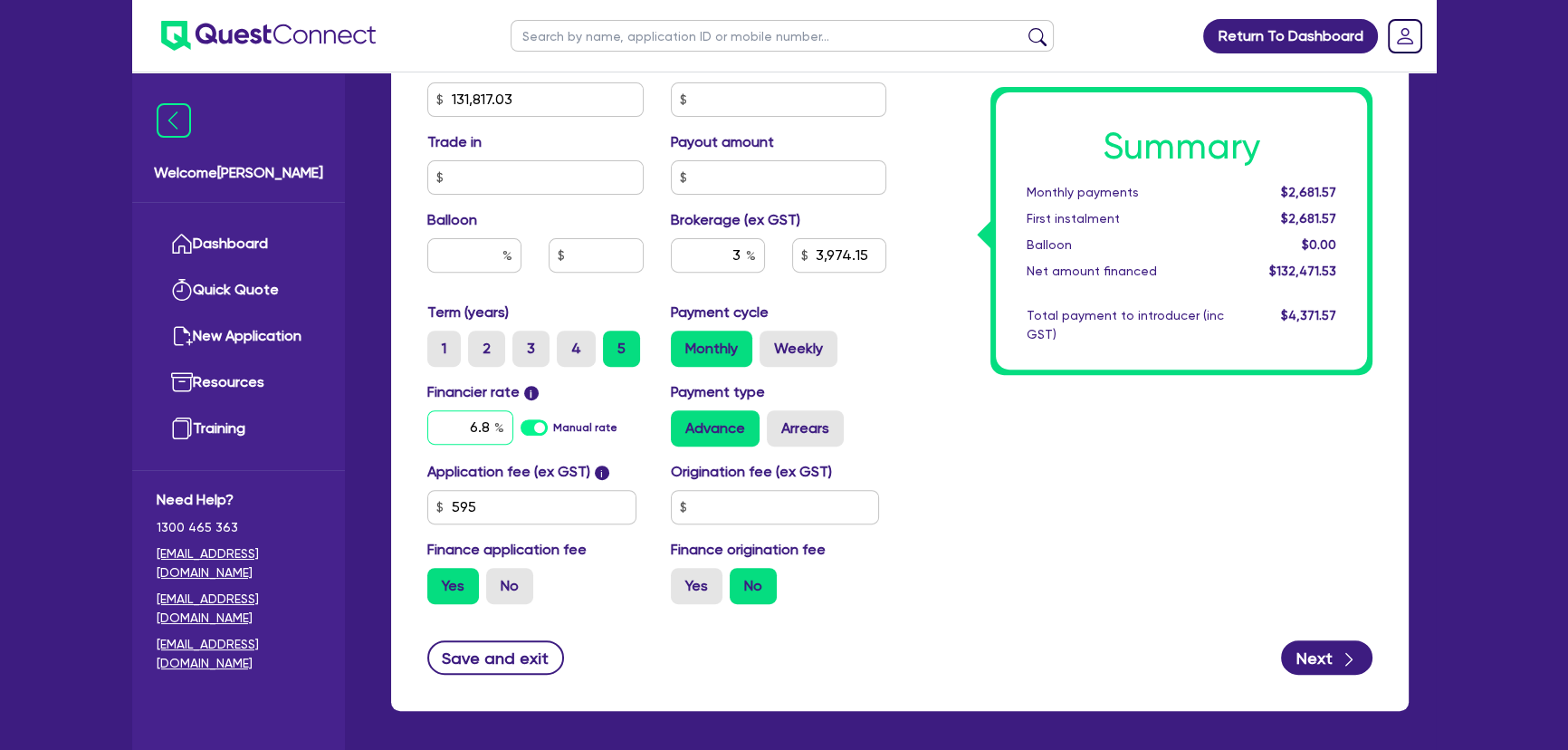
click at [460, 427] on input "6.8" at bounding box center [470, 427] width 86 height 34
type input "6.7"
type input "3,974.15"
drag, startPoint x: 1127, startPoint y: 483, endPoint x: 1085, endPoint y: 471, distance: 43.7
click at [1095, 475] on div "Summary Monthly payments $2,681.57 First instalment $2,681.57 Balloon $0.00 Net…" at bounding box center [1142, 89] width 486 height 1059
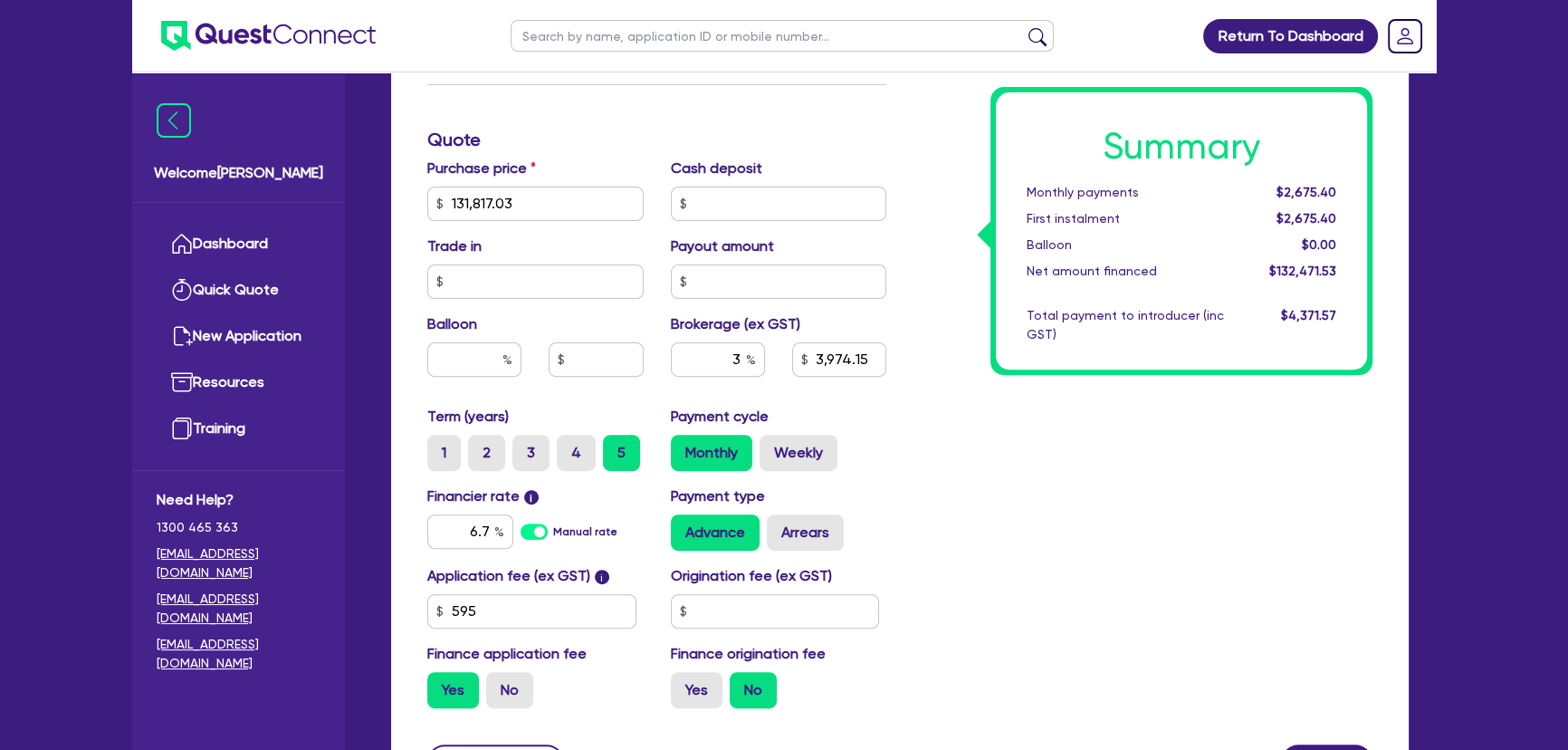
scroll to position [893, 0]
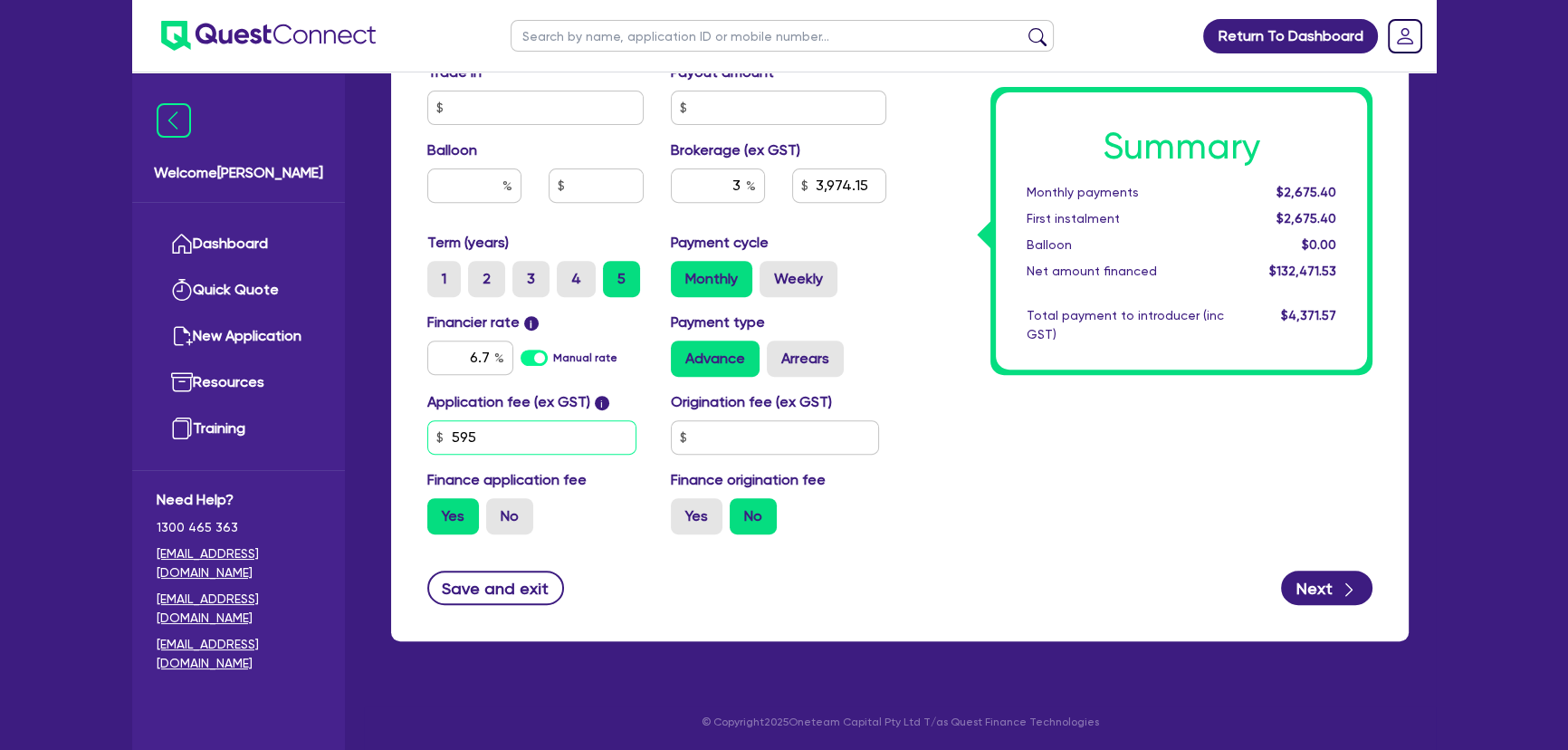
click at [453, 438] on input "595" at bounding box center [531, 438] width 209 height 34
click at [453, 438] on input "595" at bounding box center [531, 438] width 209 height 34
type input "450"
click at [790, 433] on input "text" at bounding box center [775, 438] width 209 height 34
type input "3,969.36"
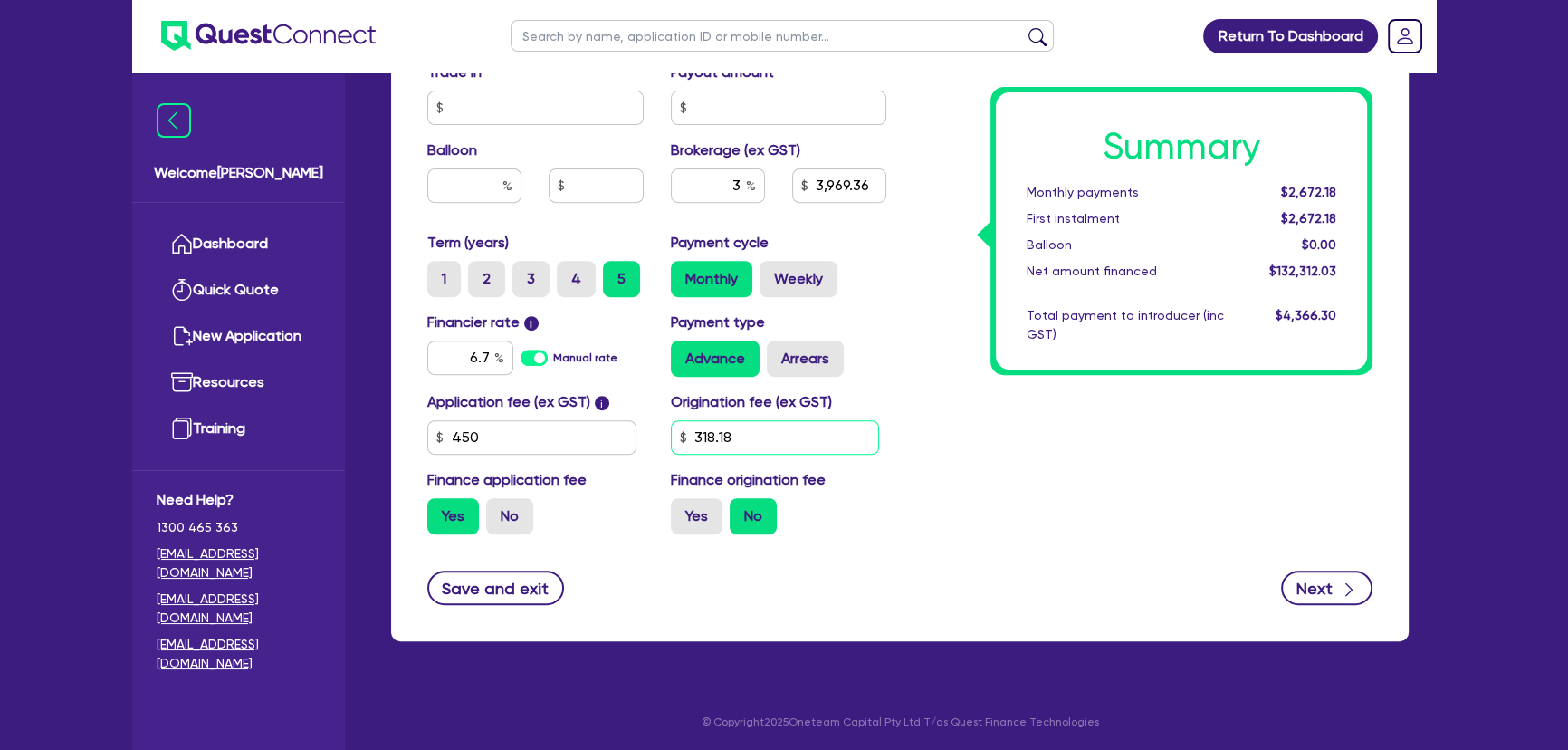
type input "318.18"
click at [1321, 587] on button "Next" at bounding box center [1327, 587] width 92 height 34
type input "3,969.36"
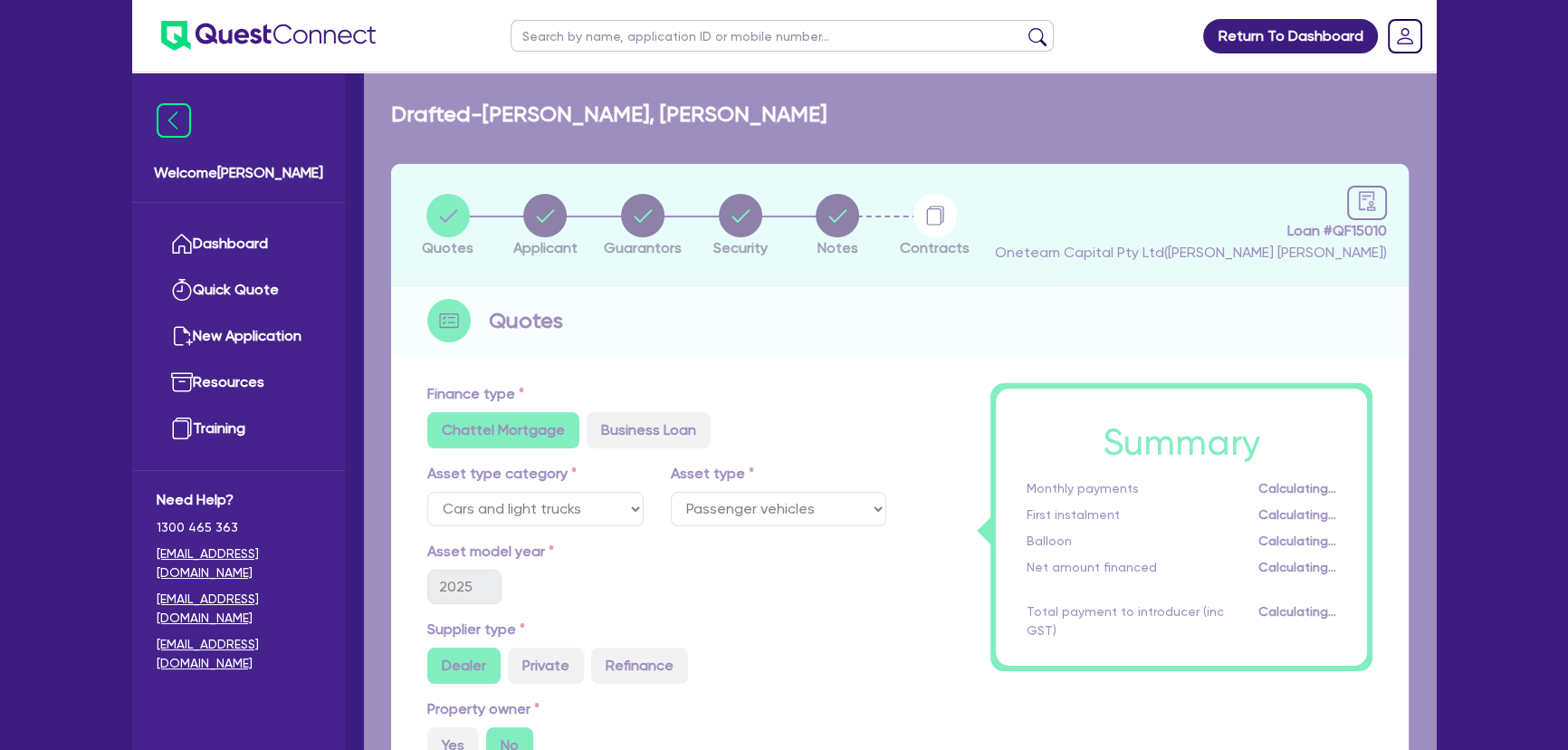
select select "SOLE_TRADER"
select select "PROFESSIONAL"
select select "ACCOUNTANTS"
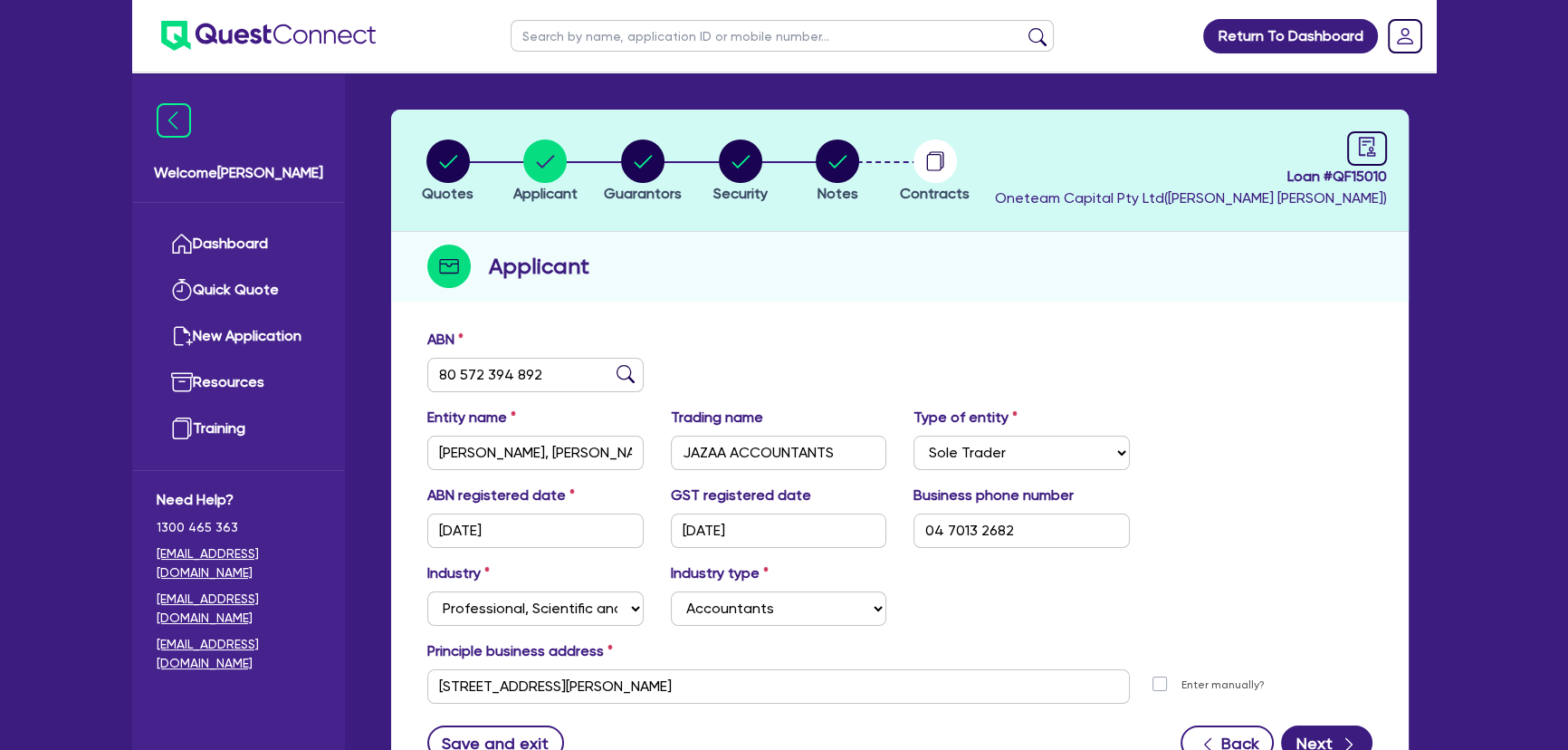
scroll to position [164, 0]
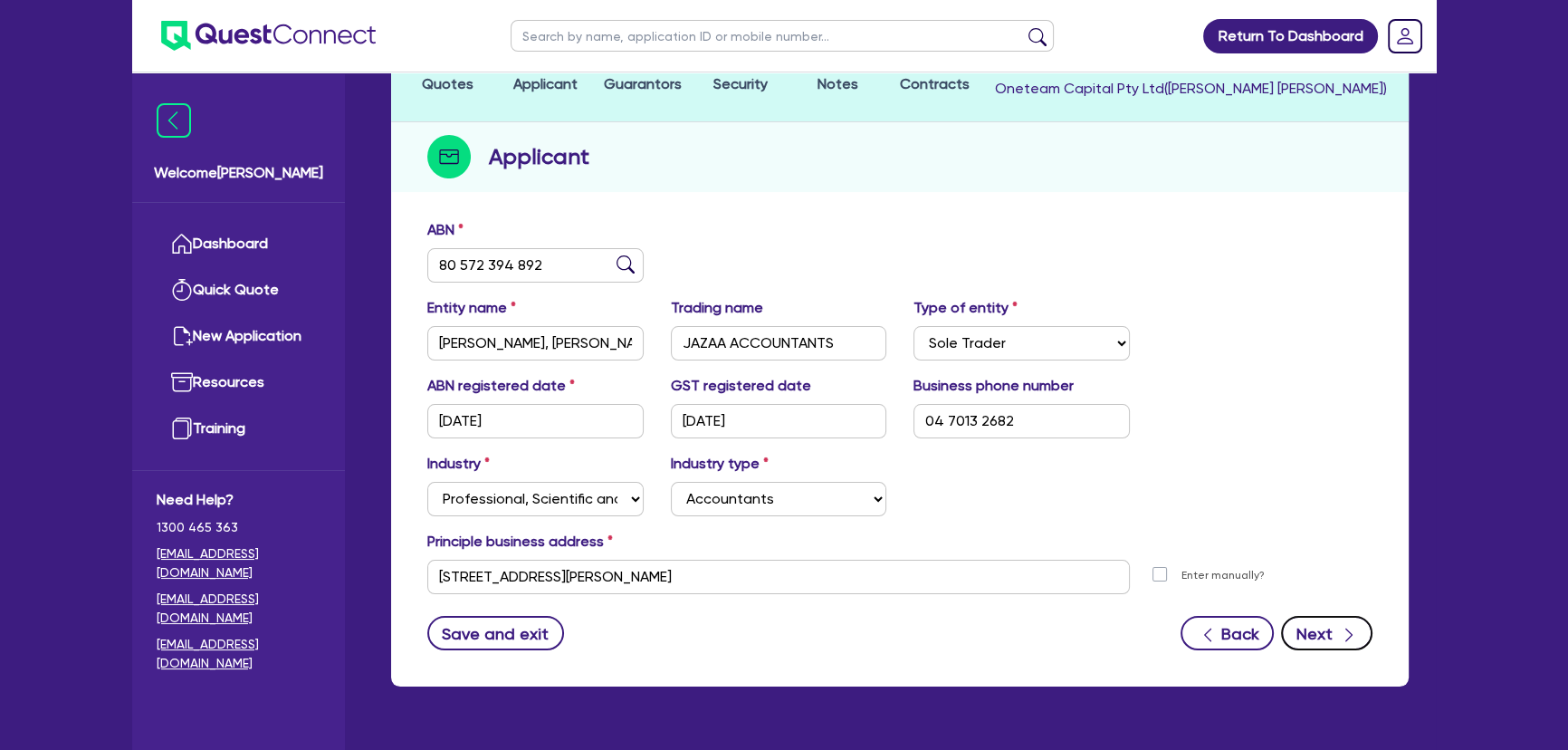
click at [1347, 626] on icon "button" at bounding box center [1348, 634] width 18 height 18
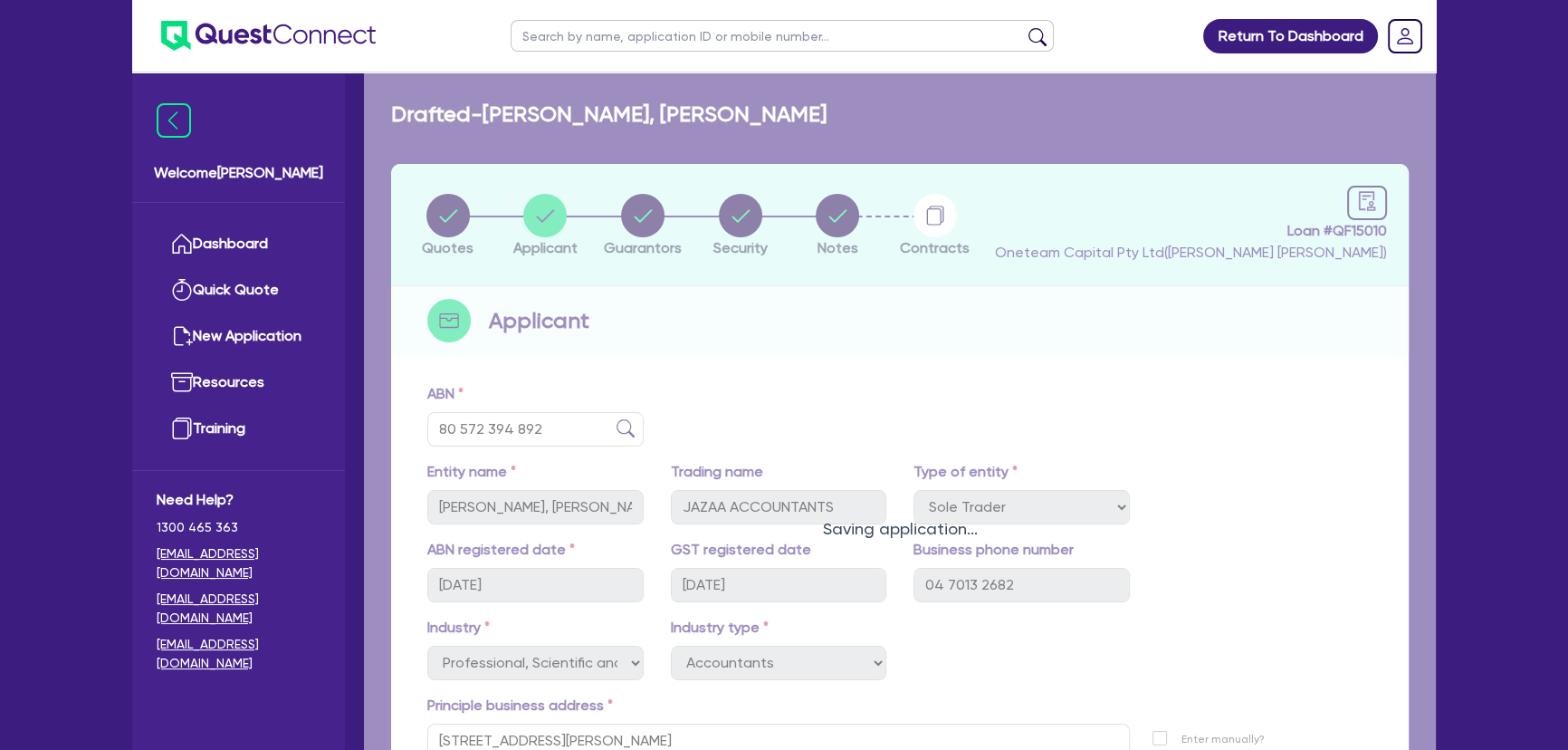
select select "MR"
select select "[GEOGRAPHIC_DATA]"
select select "MARRIED"
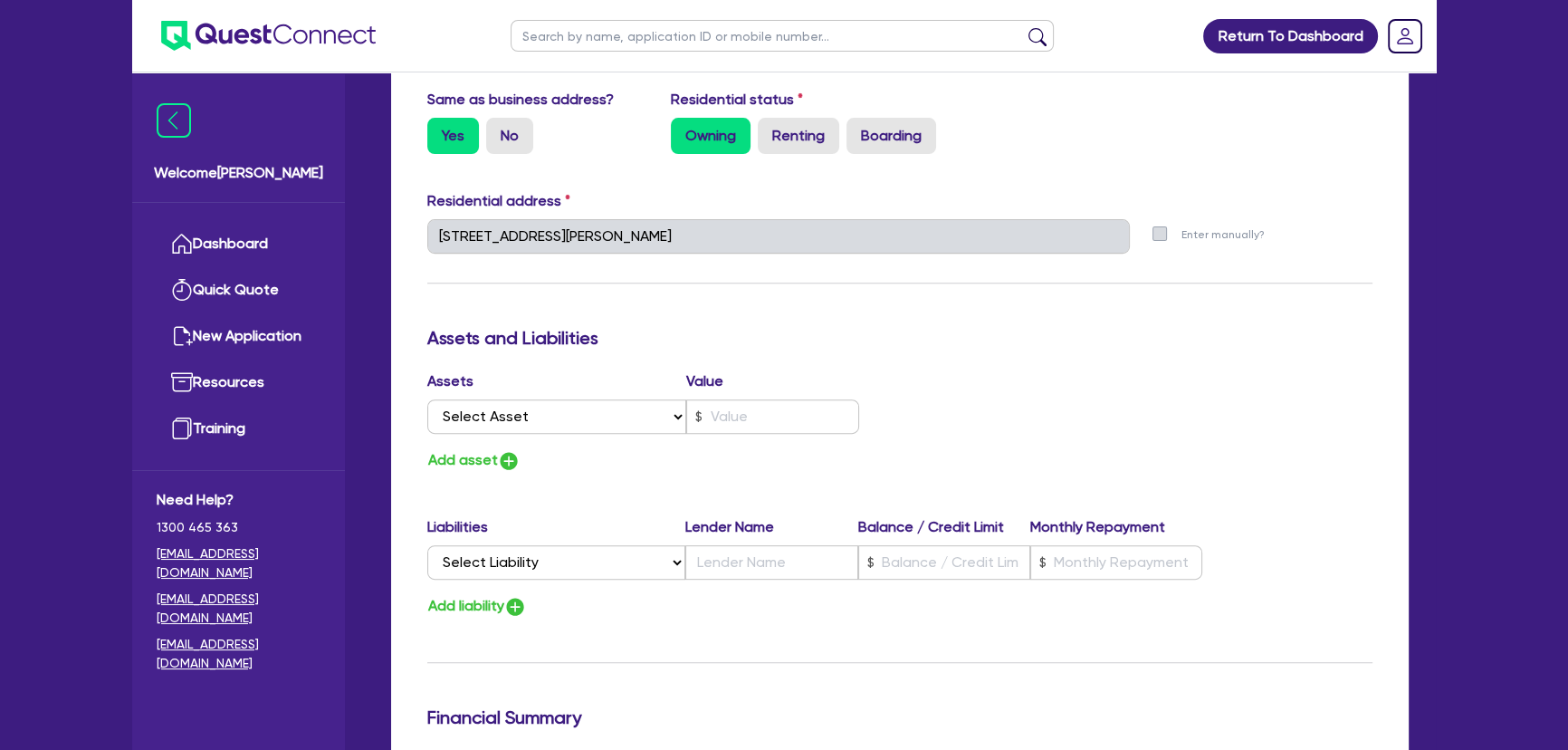
scroll to position [741, 0]
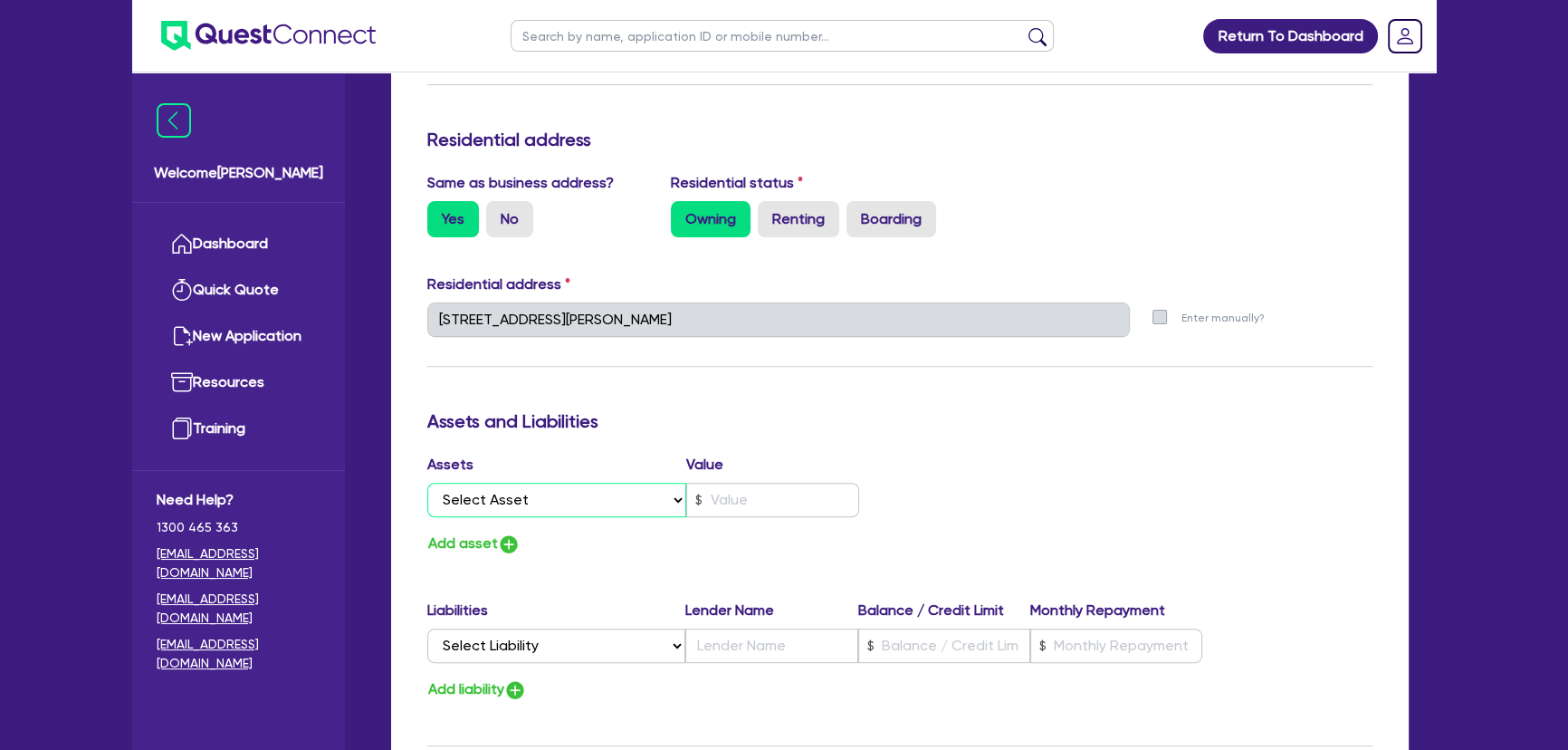
click at [614, 505] on select "Select Asset Cash Property Investment property Vehicle Truck Trailer Equipment …" at bounding box center [556, 500] width 258 height 34
click at [863, 419] on h3 "Assets and Liabilities" at bounding box center [900, 420] width 945 height 22
click at [599, 508] on select "Select Asset Cash Property Investment property Vehicle Truck Trailer Equipment …" at bounding box center [556, 500] width 258 height 34
click at [628, 226] on div "Yes No" at bounding box center [535, 219] width 216 height 36
click at [634, 514] on select "Select Asset Cash Property Investment property Vehicle Truck Trailer Equipment …" at bounding box center [556, 500] width 258 height 34
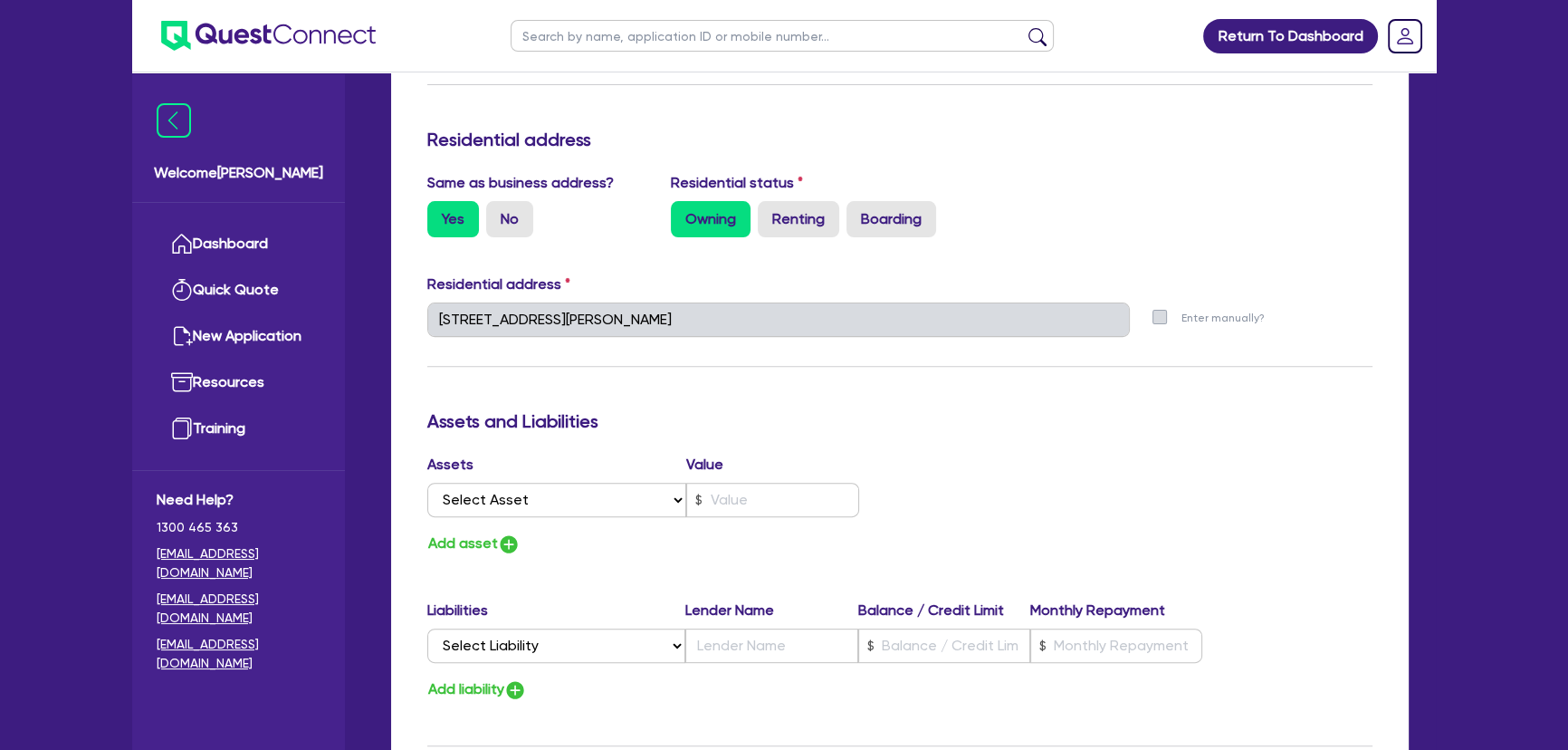
click at [805, 456] on div "Assets Value" at bounding box center [643, 468] width 432 height 29
click at [554, 489] on select "Select Asset Cash Property Investment property Vehicle Truck Trailer Equipment …" at bounding box center [556, 500] width 258 height 34
click at [588, 221] on div "Yes No" at bounding box center [535, 219] width 216 height 36
click at [487, 500] on select "Select Asset Cash Property Investment property Vehicle Truck Trailer Equipment …" at bounding box center [556, 500] width 258 height 34
click at [854, 415] on h3 "Assets and Liabilities" at bounding box center [900, 420] width 945 height 22
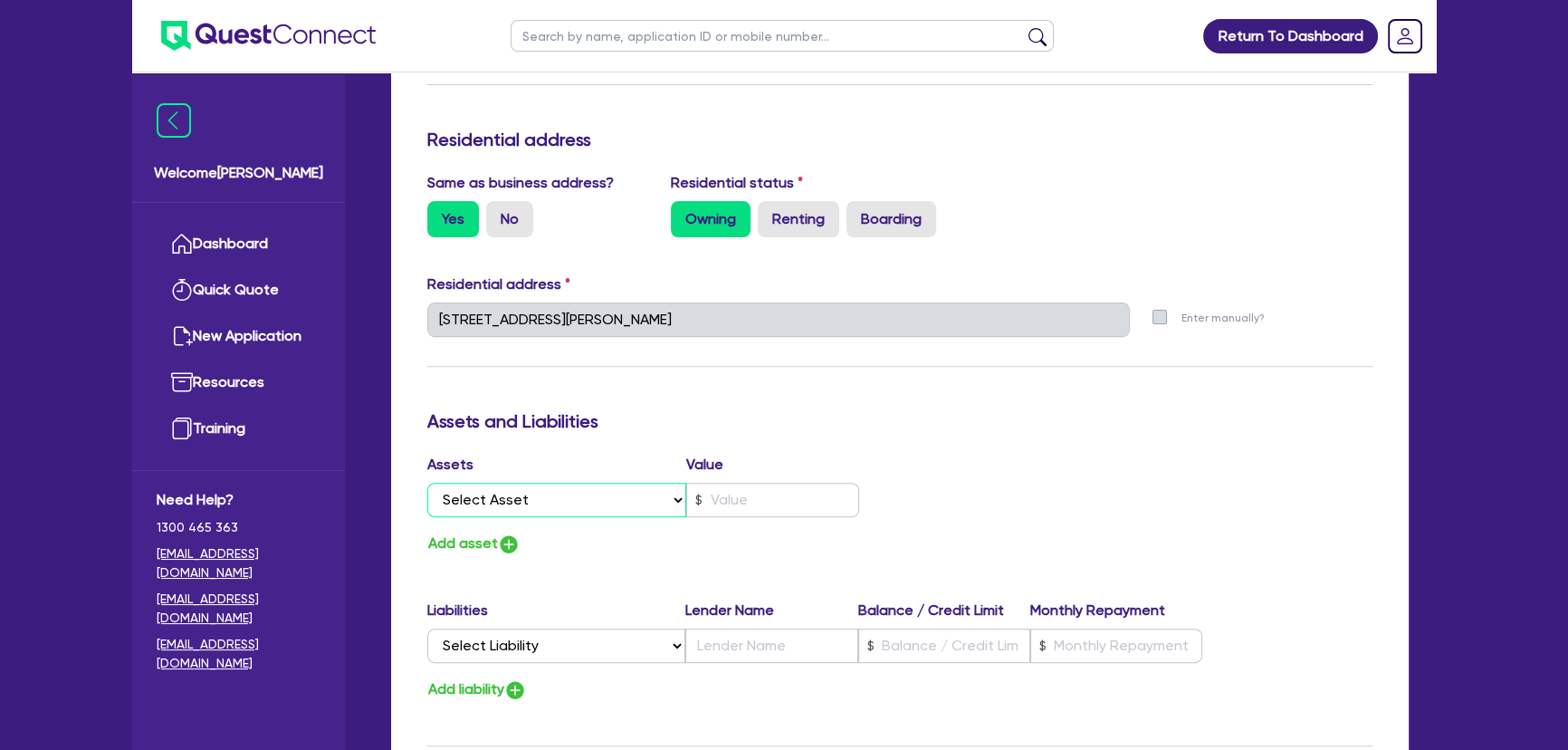
click at [599, 483] on select "Select Asset Cash Property Investment property Vehicle Truck Trailer Equipment …" at bounding box center [556, 500] width 258 height 34
click at [581, 502] on select "Select Asset Cash Property Investment property Vehicle Truck Trailer Equipment …" at bounding box center [556, 500] width 258 height 34
select select "PROPERTY"
click at [427, 483] on select "Select Asset Cash Property Investment property Vehicle Truck Trailer Equipment …" at bounding box center [556, 500] width 258 height 34
type input "0"
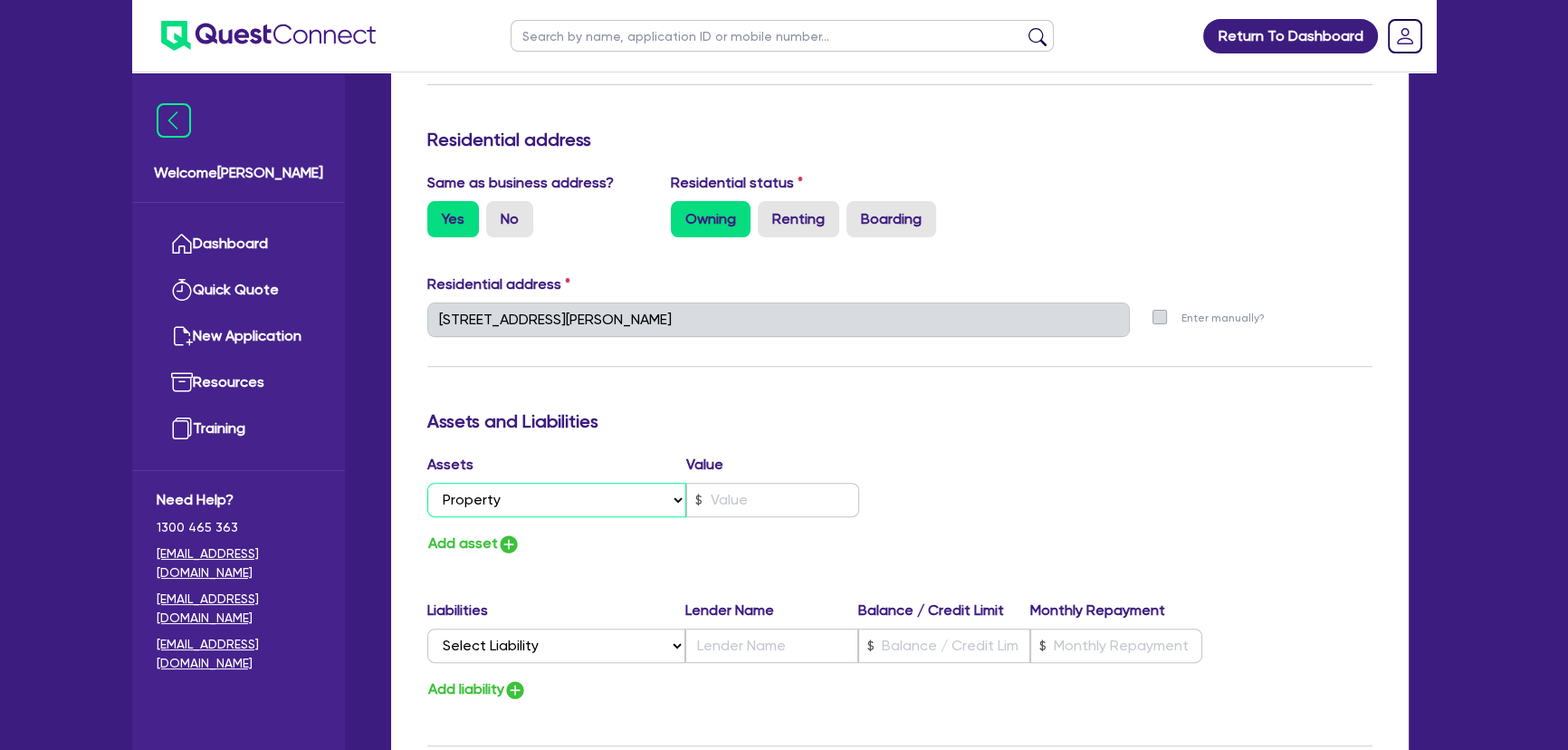
type input "0470 132 682"
click at [772, 511] on input "text" at bounding box center [773, 500] width 173 height 34
type input "0"
type input "0470 132 682"
type input "1"
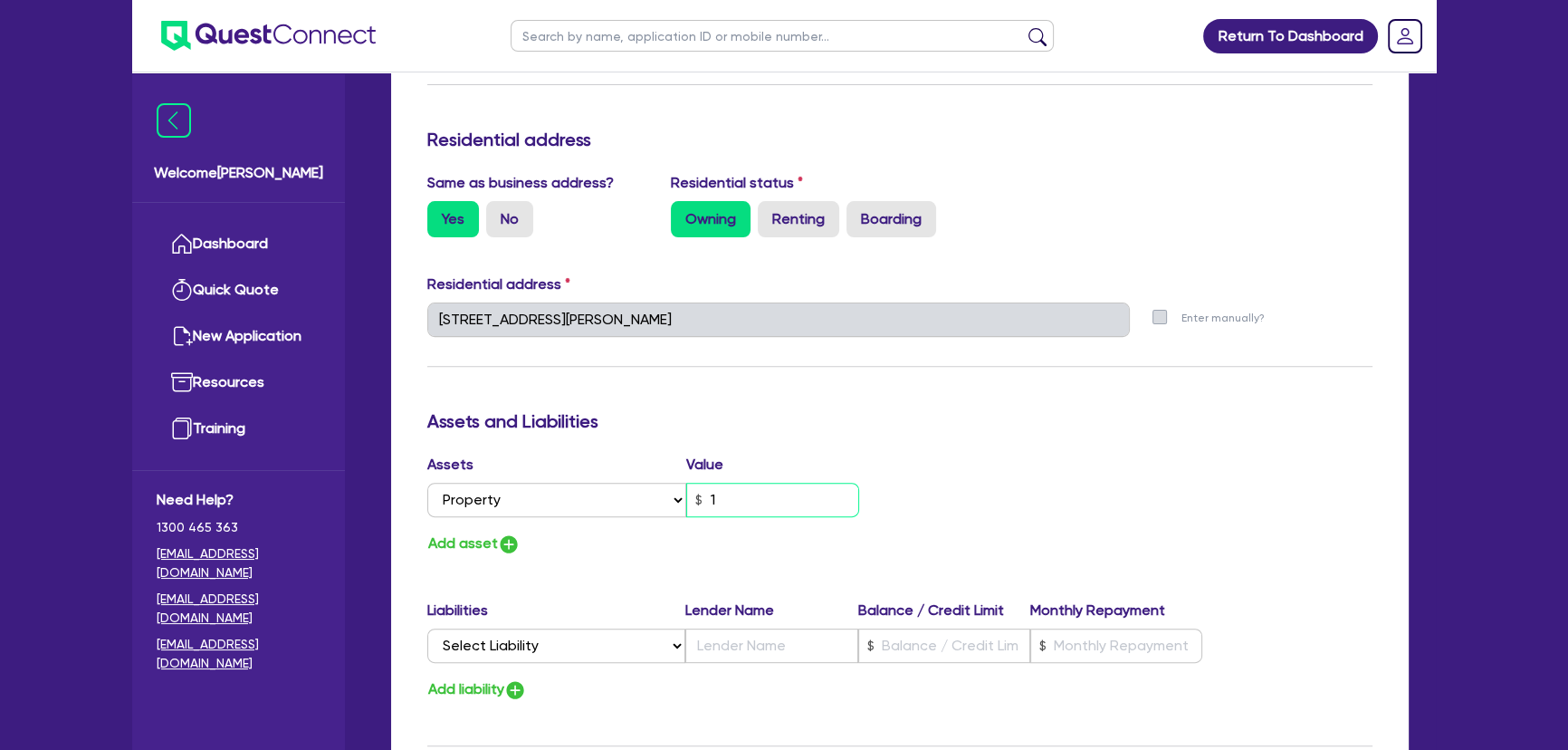
type input "0"
type input "0470 132 682"
type input "11"
type input "0"
type input "0470 132 682"
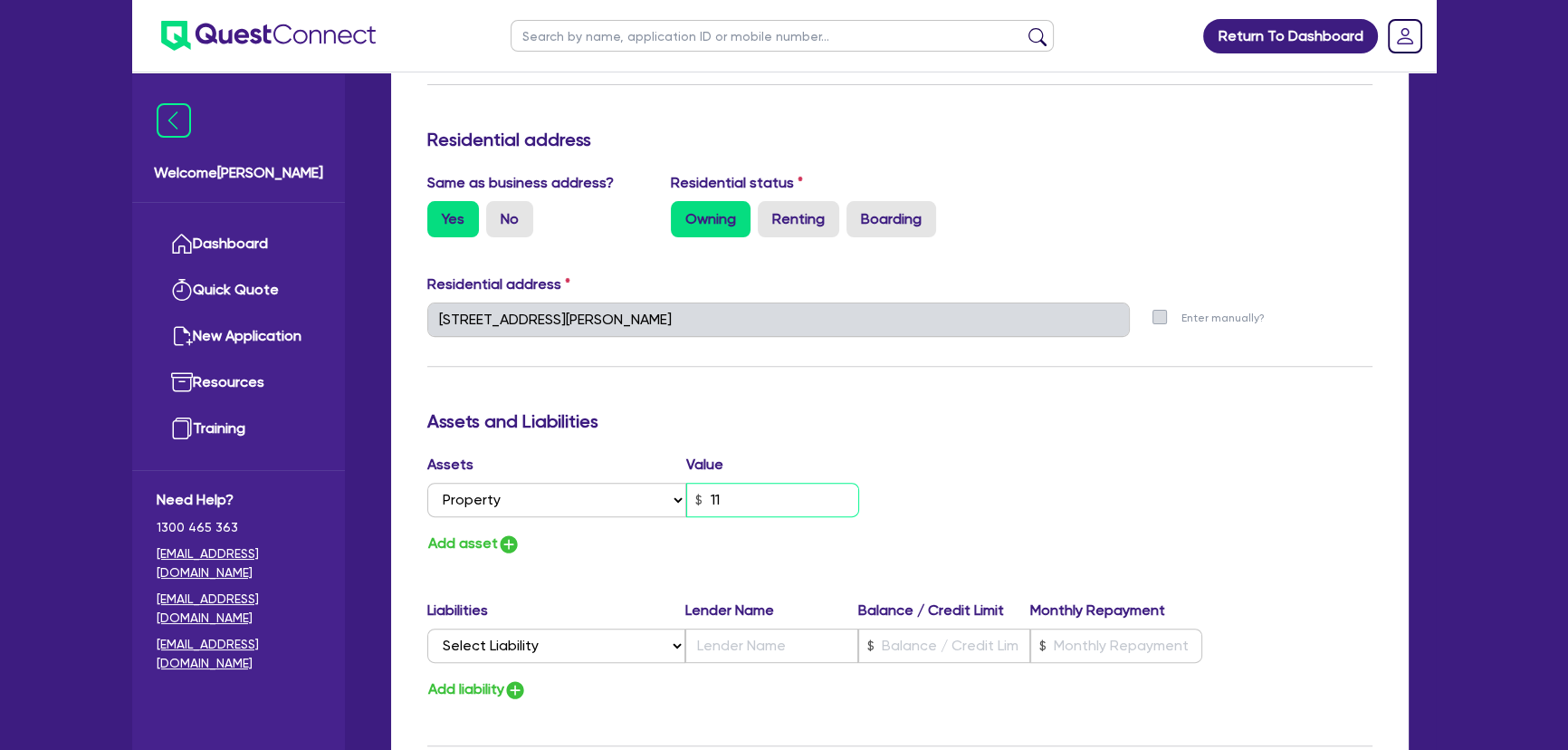
type input "110"
type input "0"
type input "0470 132 682"
type input "11,000"
type input "0"
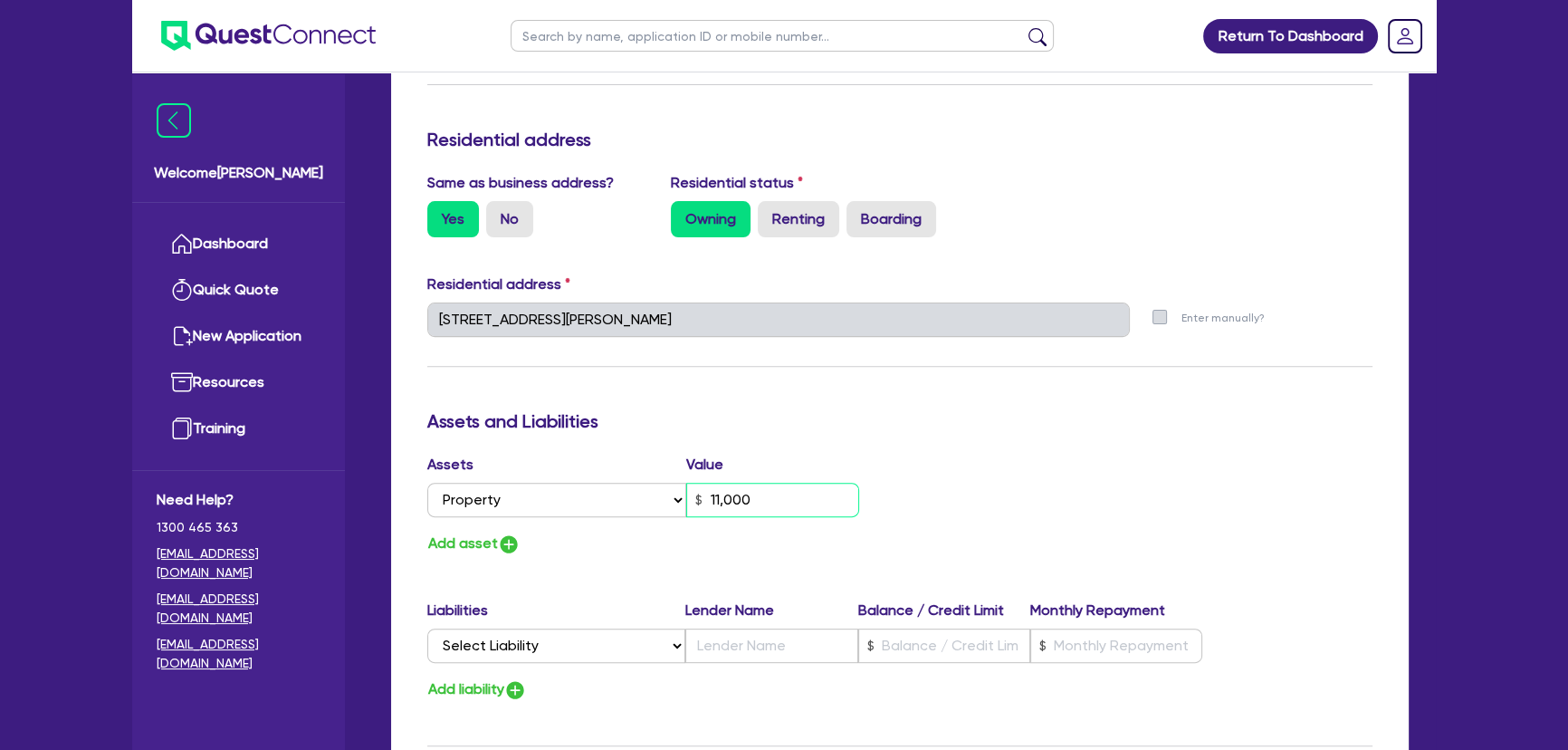
type input "0470 132 682"
type input "110,000"
type input "0"
type input "0470 132 682"
type input "0"
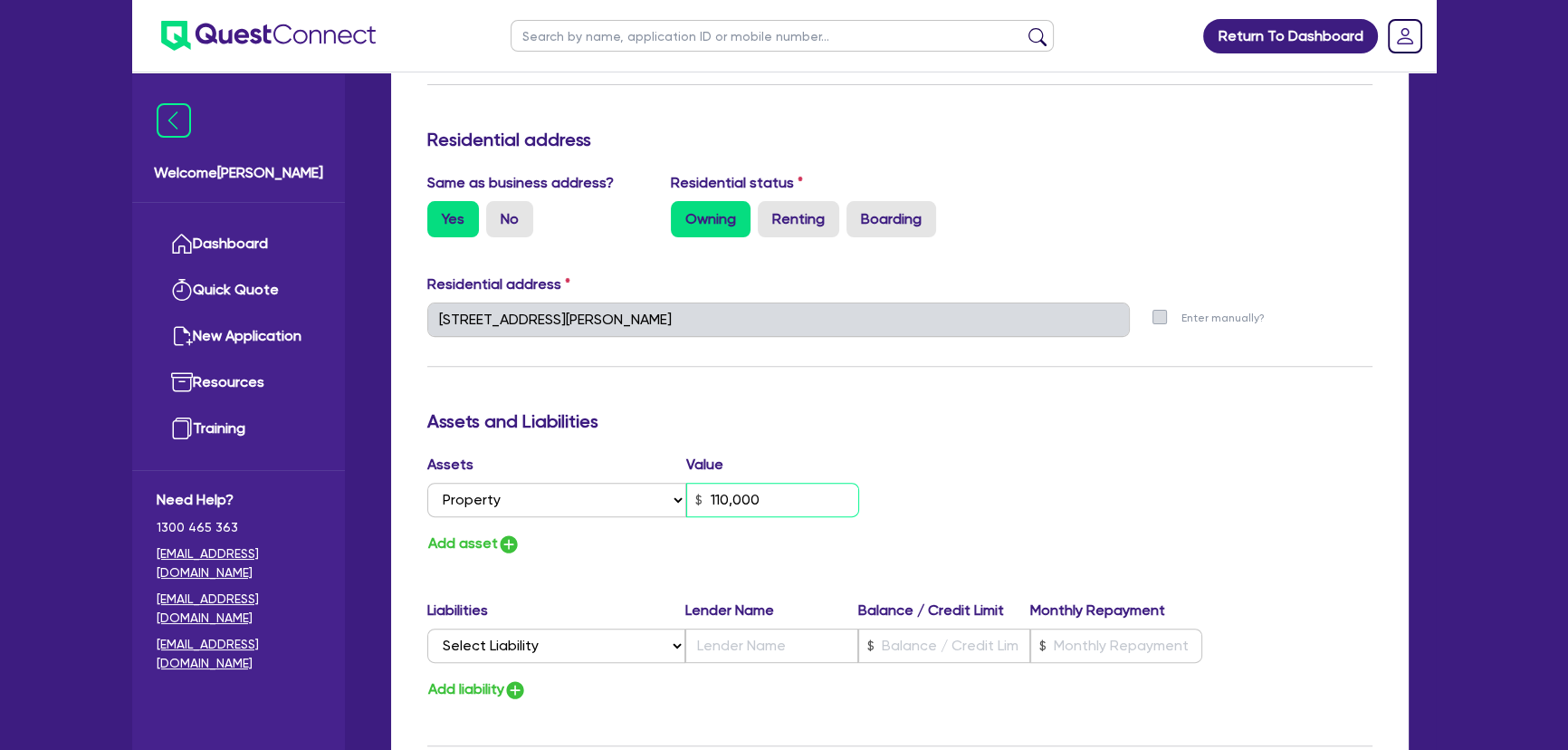
type input "0470 132 682"
type input "1,100,000"
click at [519, 544] on img "button" at bounding box center [508, 544] width 22 height 22
type input "0"
type input "0470 132 682"
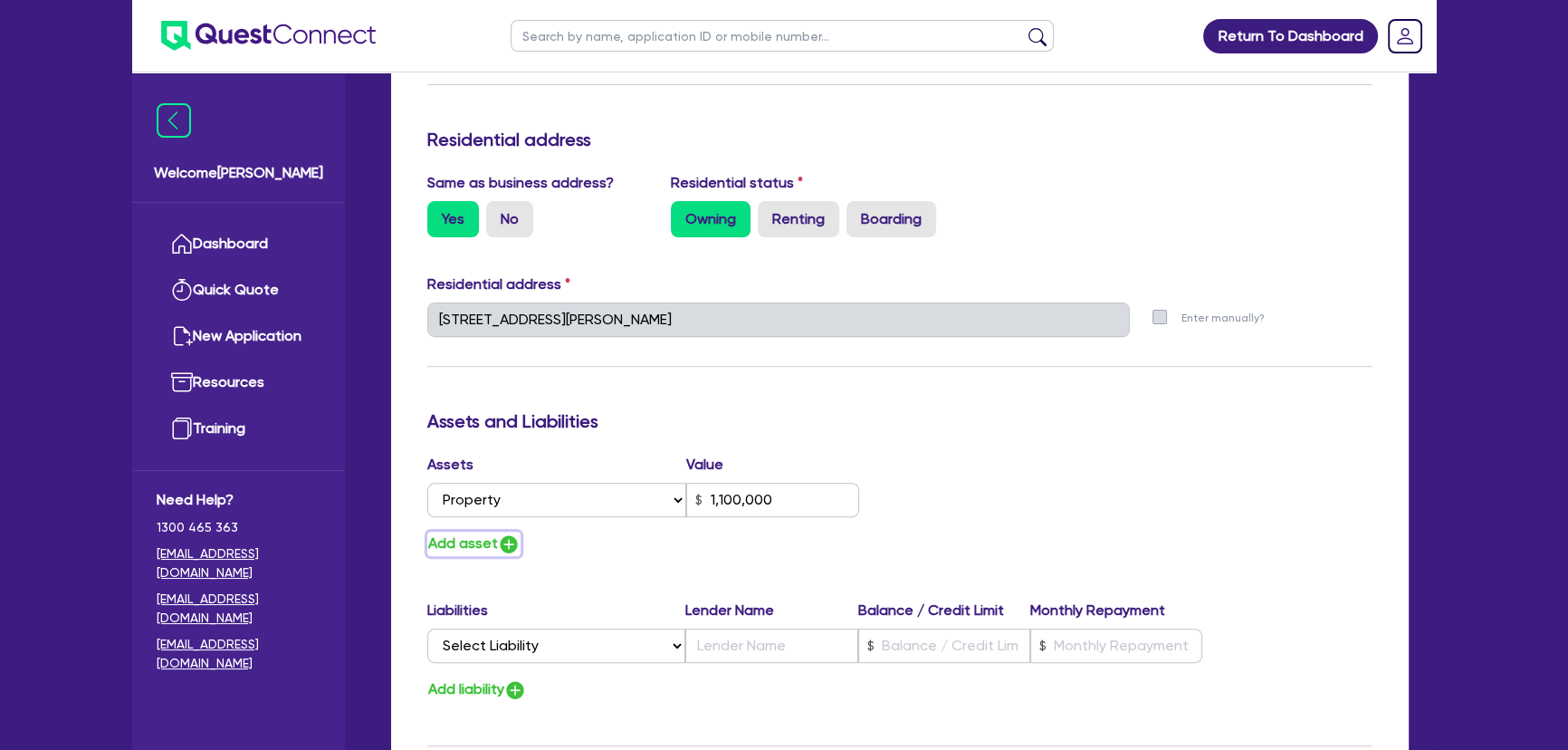
type input "1,100,000"
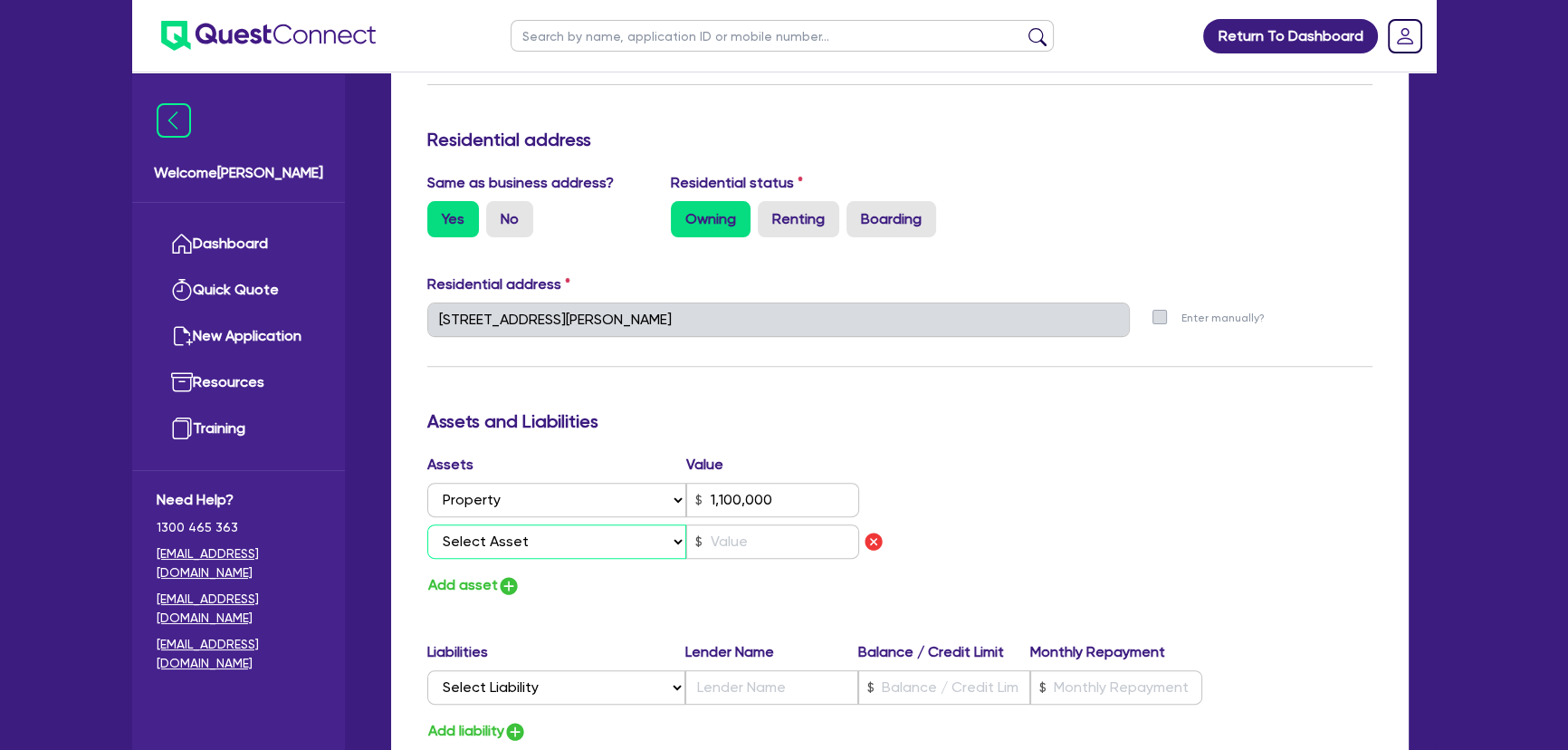
click at [518, 544] on select "Select Asset Cash Property Investment property Vehicle Truck Trailer Equipment …" at bounding box center [556, 542] width 258 height 34
select select "CASH"
click at [427, 525] on select "Select Asset Cash Property Investment property Vehicle Truck Trailer Equipment …" at bounding box center [556, 542] width 258 height 34
type input "0"
type input "0470 132 682"
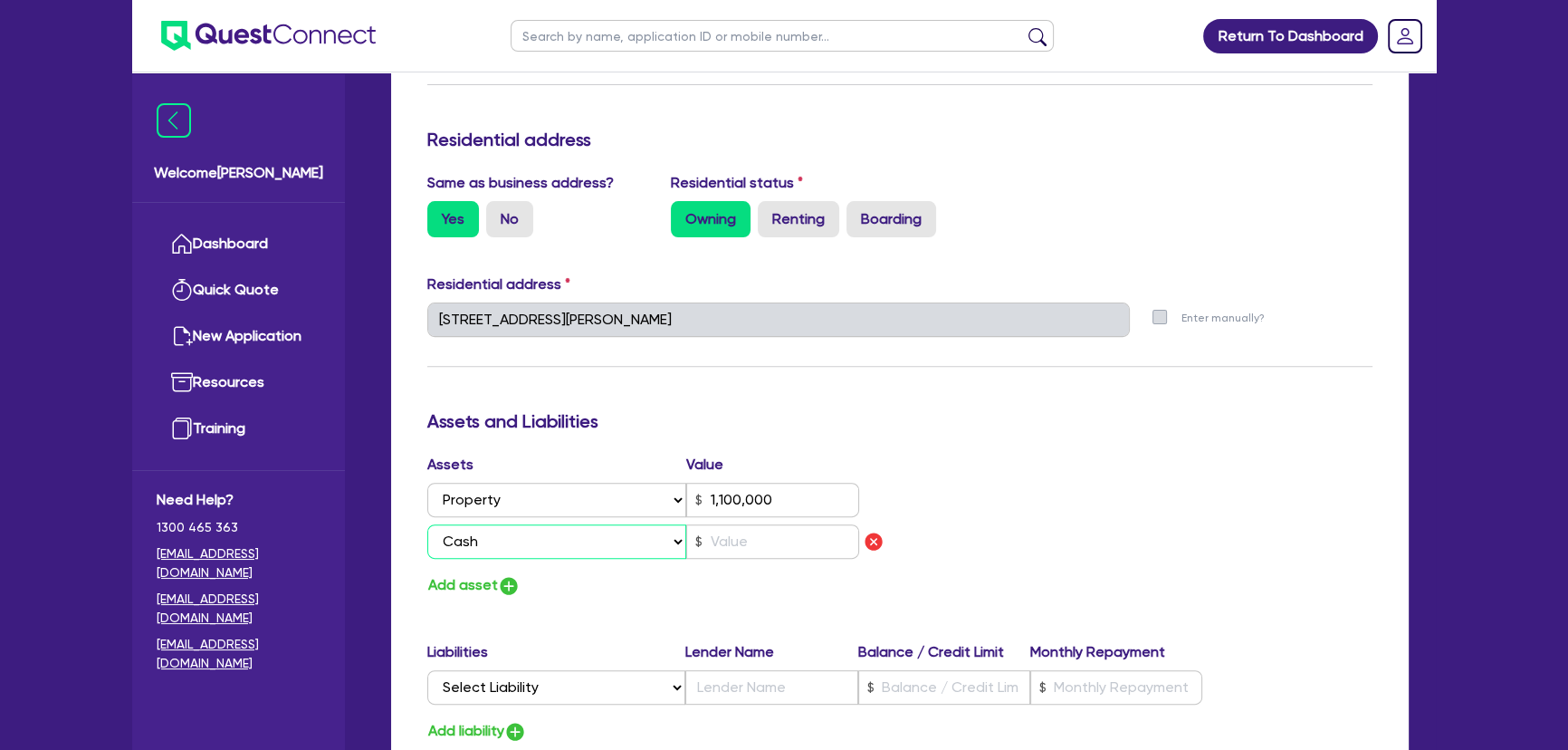
type input "1,100,000"
click at [756, 534] on input "text" at bounding box center [773, 542] width 173 height 34
type input "0"
type input "0470 132 682"
type input "1,100,000"
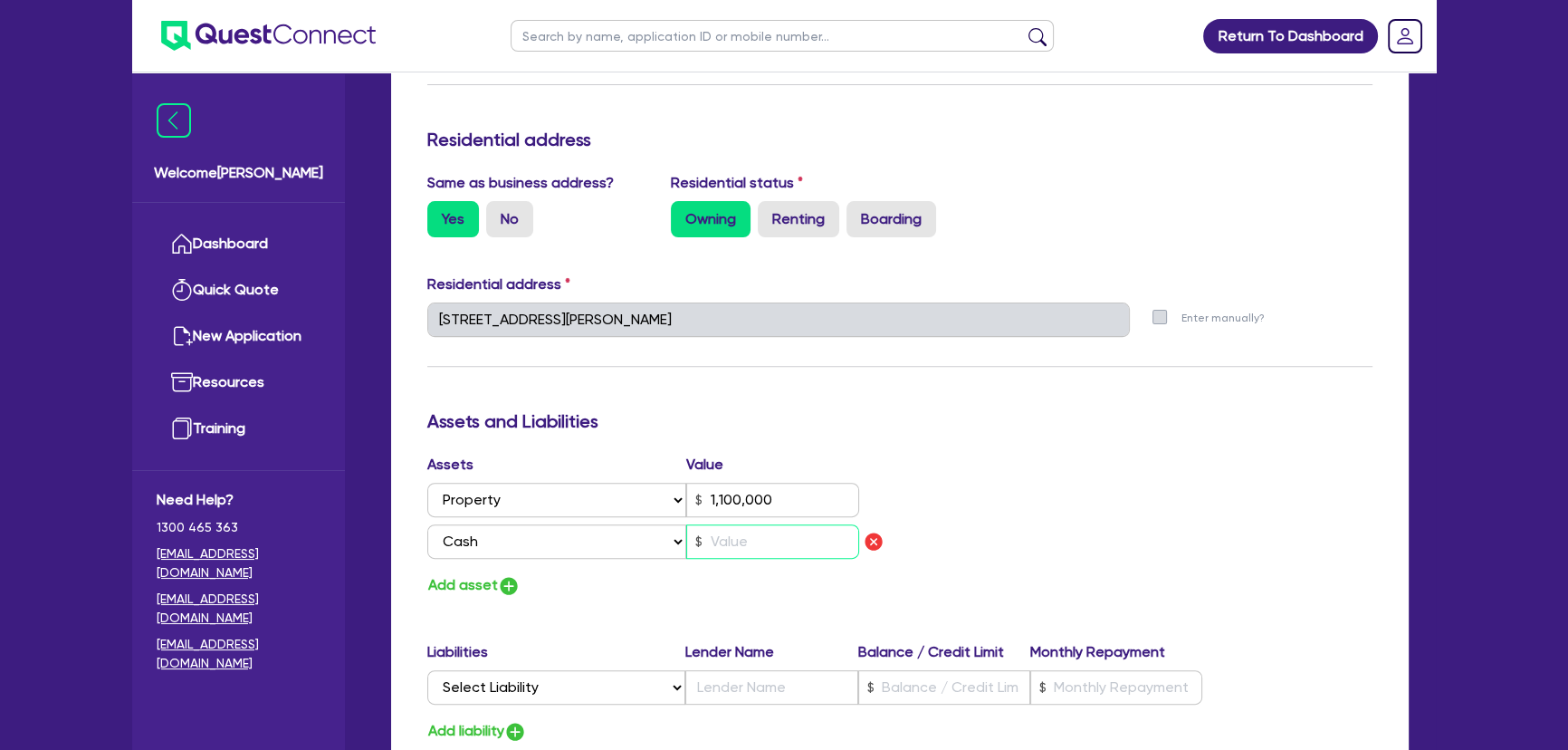
type input "3"
type input "0"
type input "0470 132 682"
type input "1,100,000"
type input "35"
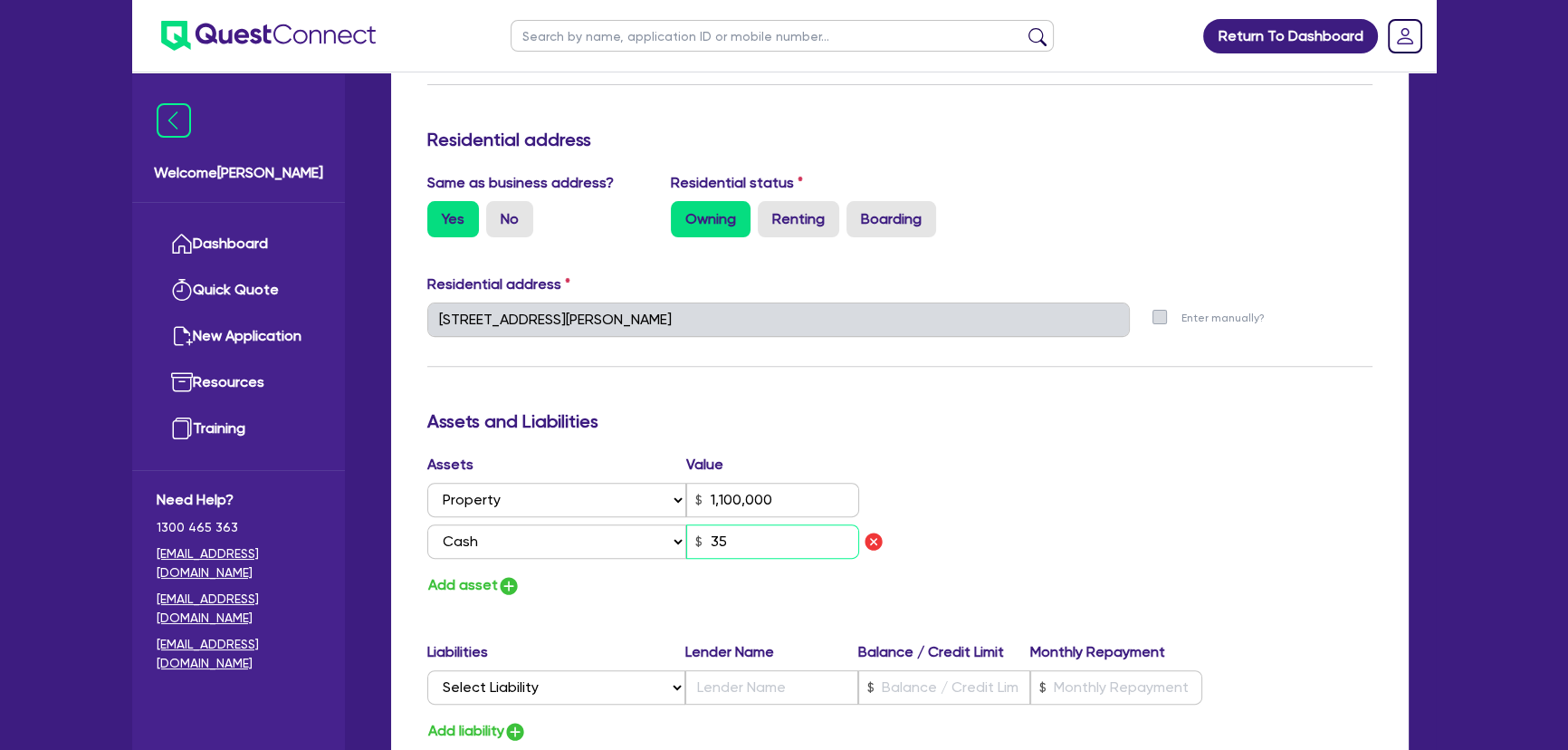
type input "0"
type input "0470 132 682"
type input "1,100,000"
type input "350"
type input "0"
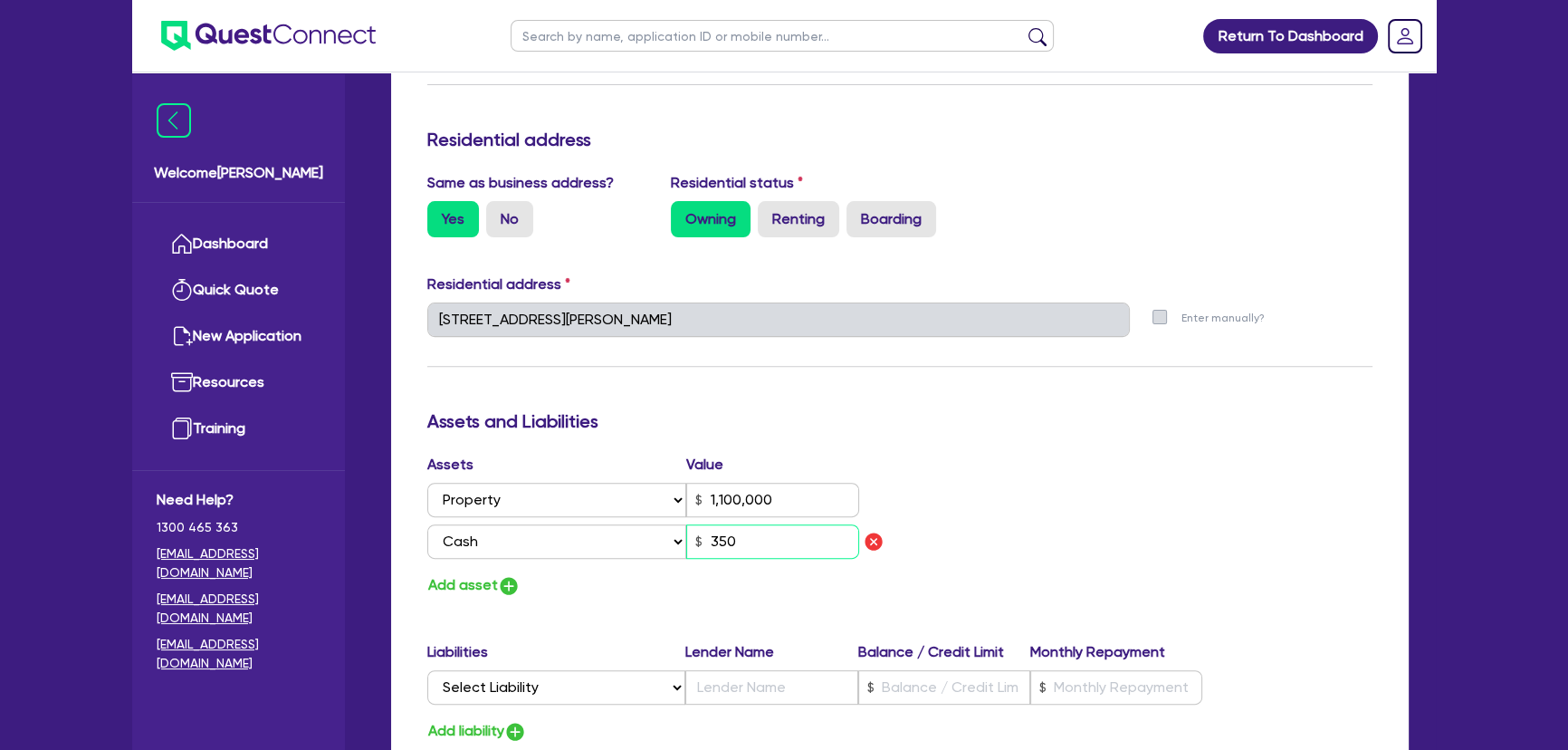
type input "0470 132 682"
type input "1,100,000"
type input "35,000"
type input "0"
type input "0470 132 682"
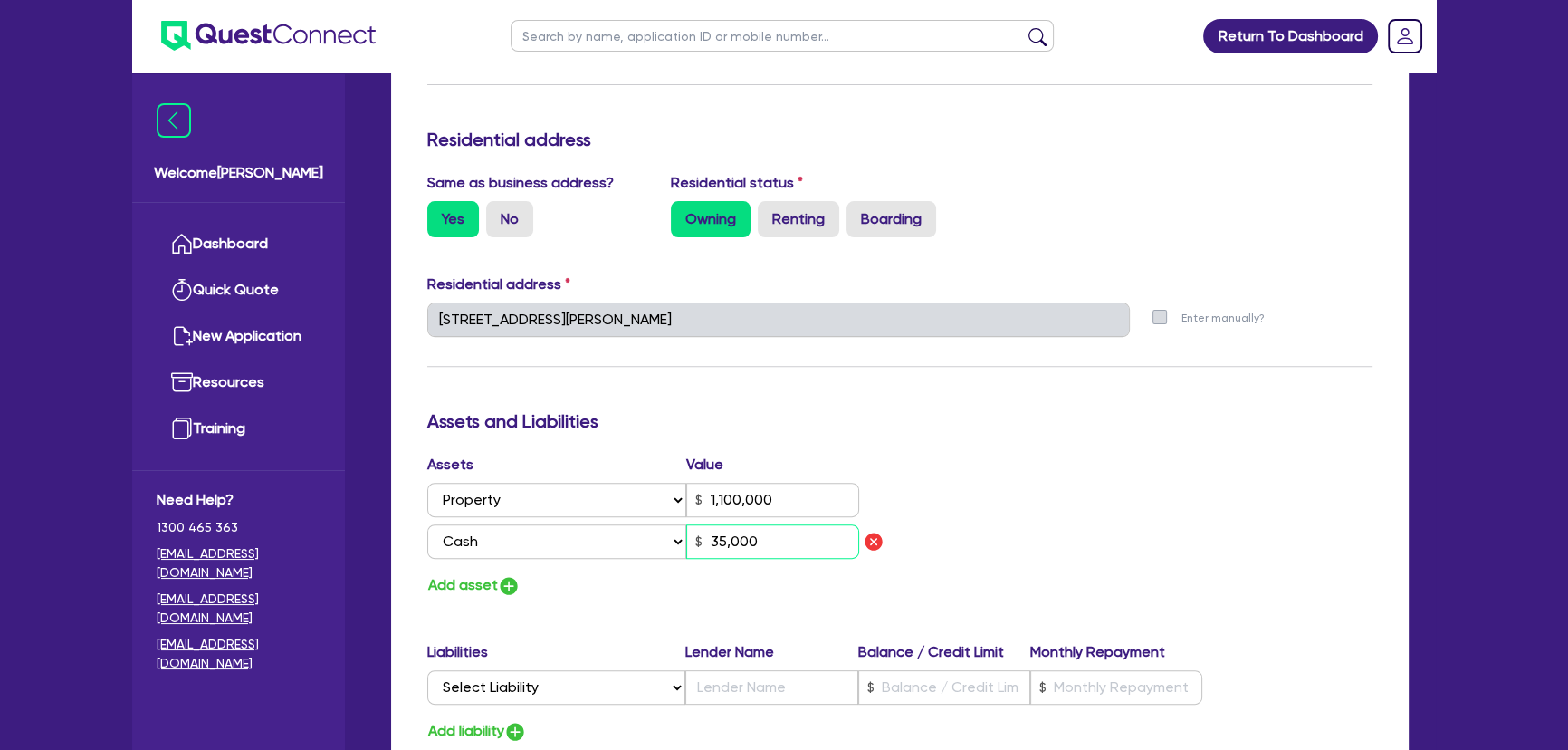
type input "1,100,000"
type input "35,000"
click at [499, 585] on img "button" at bounding box center [508, 585] width 22 height 22
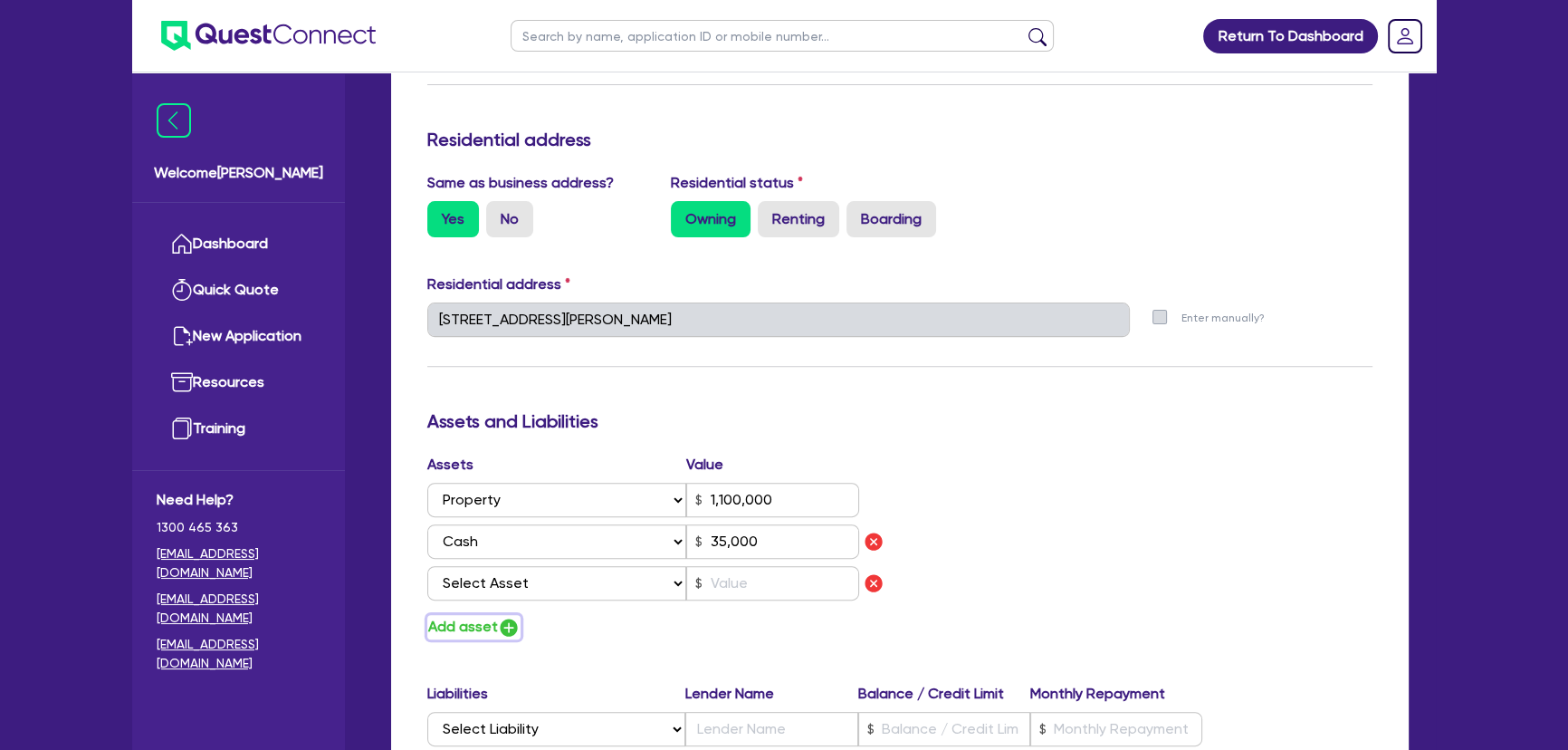
type input "0"
type input "0470 132 682"
type input "1,100,000"
type input "35,000"
click at [509, 566] on select "Select Asset Cash Property Investment property Vehicle Truck Trailer Equipment …" at bounding box center [556, 583] width 258 height 34
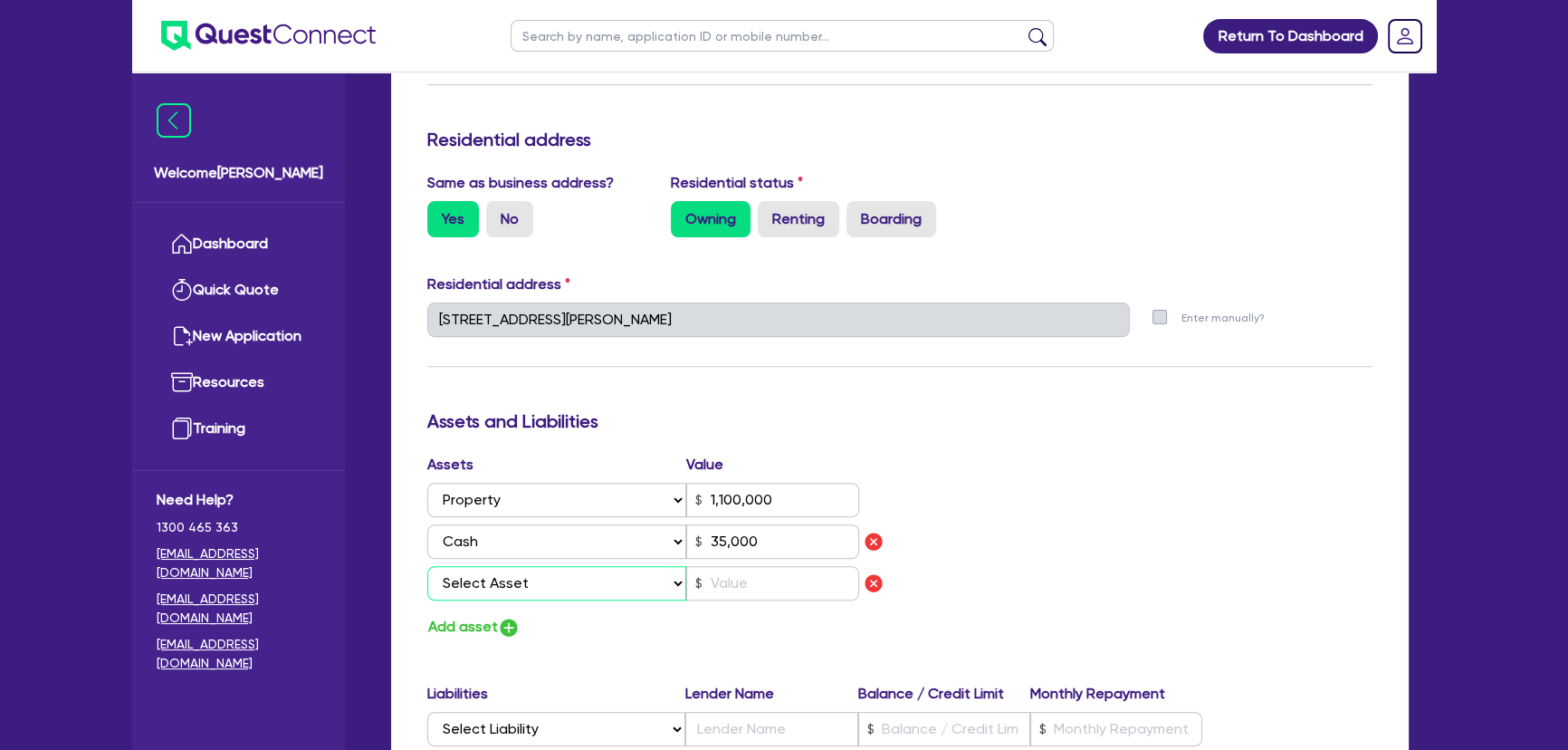
click at [513, 580] on select "Select Asset Cash Property Investment property Vehicle Truck Trailer Equipment …" at bounding box center [556, 583] width 258 height 34
click at [737, 609] on div "Assets Value Select Asset Cash Property Investment property Vehicle Truck Trail…" at bounding box center [656, 546] width 486 height 186
click at [728, 591] on input "text" at bounding box center [773, 583] width 173 height 34
drag, startPoint x: 607, startPoint y: 578, endPoint x: 587, endPoint y: 567, distance: 22.8
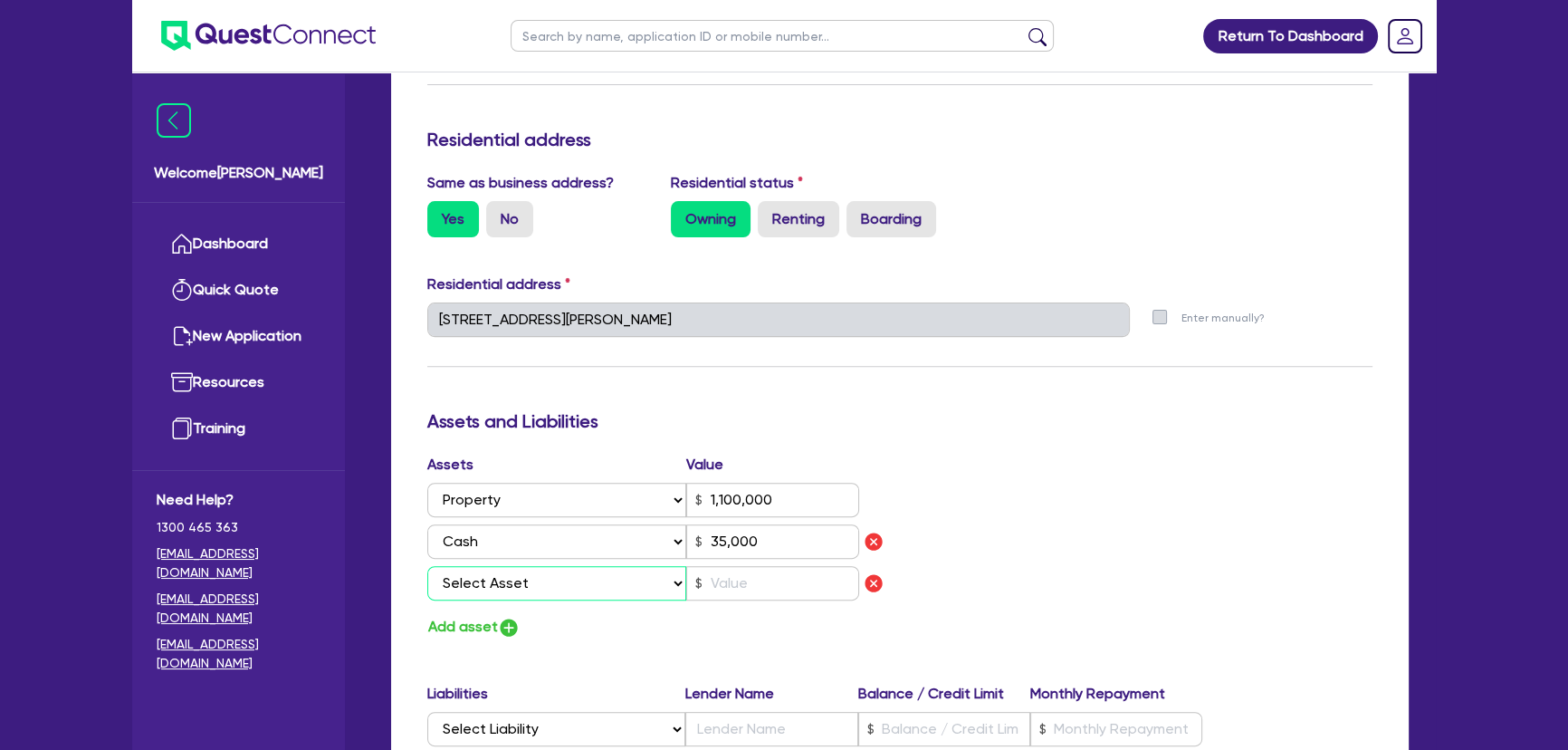
click at [606, 578] on select "Select Asset Cash Property Investment property Vehicle Truck Trailer Equipment …" at bounding box center [556, 583] width 258 height 34
select select "HOUSEHOLD_PERSONAL"
click at [427, 566] on select "Select Asset Cash Property Investment property Vehicle Truck Trailer Equipment …" at bounding box center [556, 583] width 258 height 34
type input "0"
type input "0470 132 682"
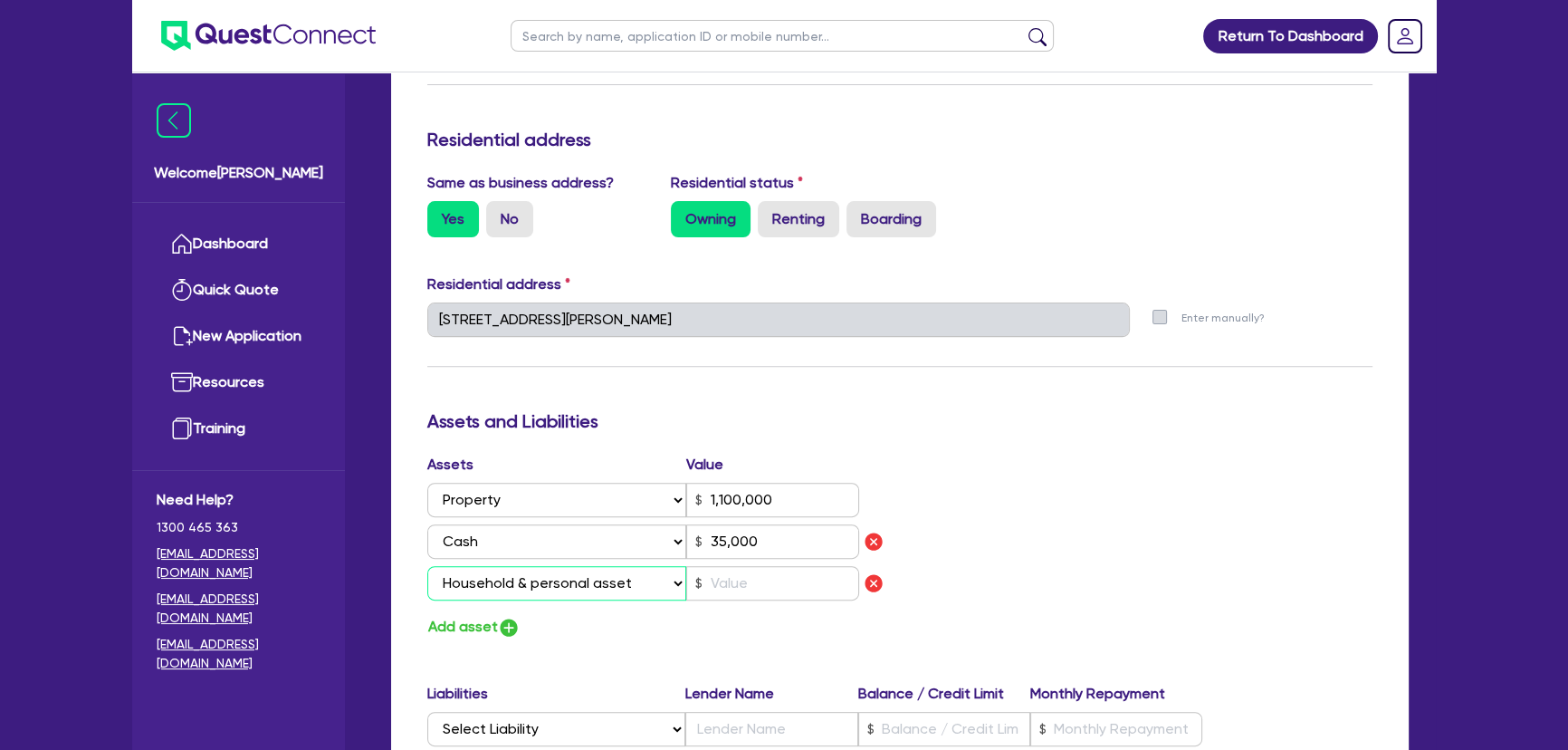
type input "1,100,000"
type input "35,000"
click at [727, 598] on input "text" at bounding box center [773, 583] width 173 height 34
type input "0"
type input "0470 132 682"
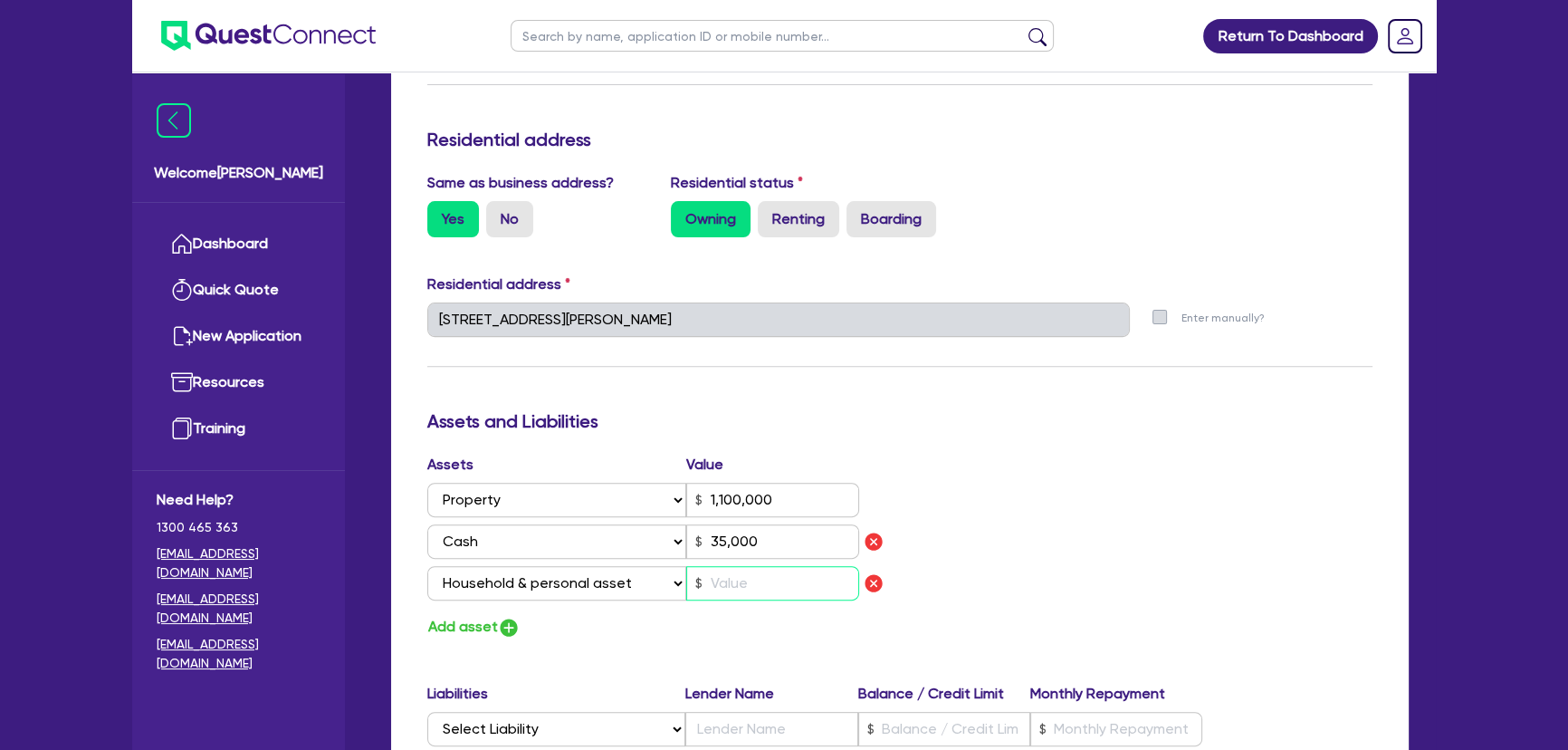
type input "1,100,000"
type input "35,000"
type input "3"
type input "0"
type input "0470 132 682"
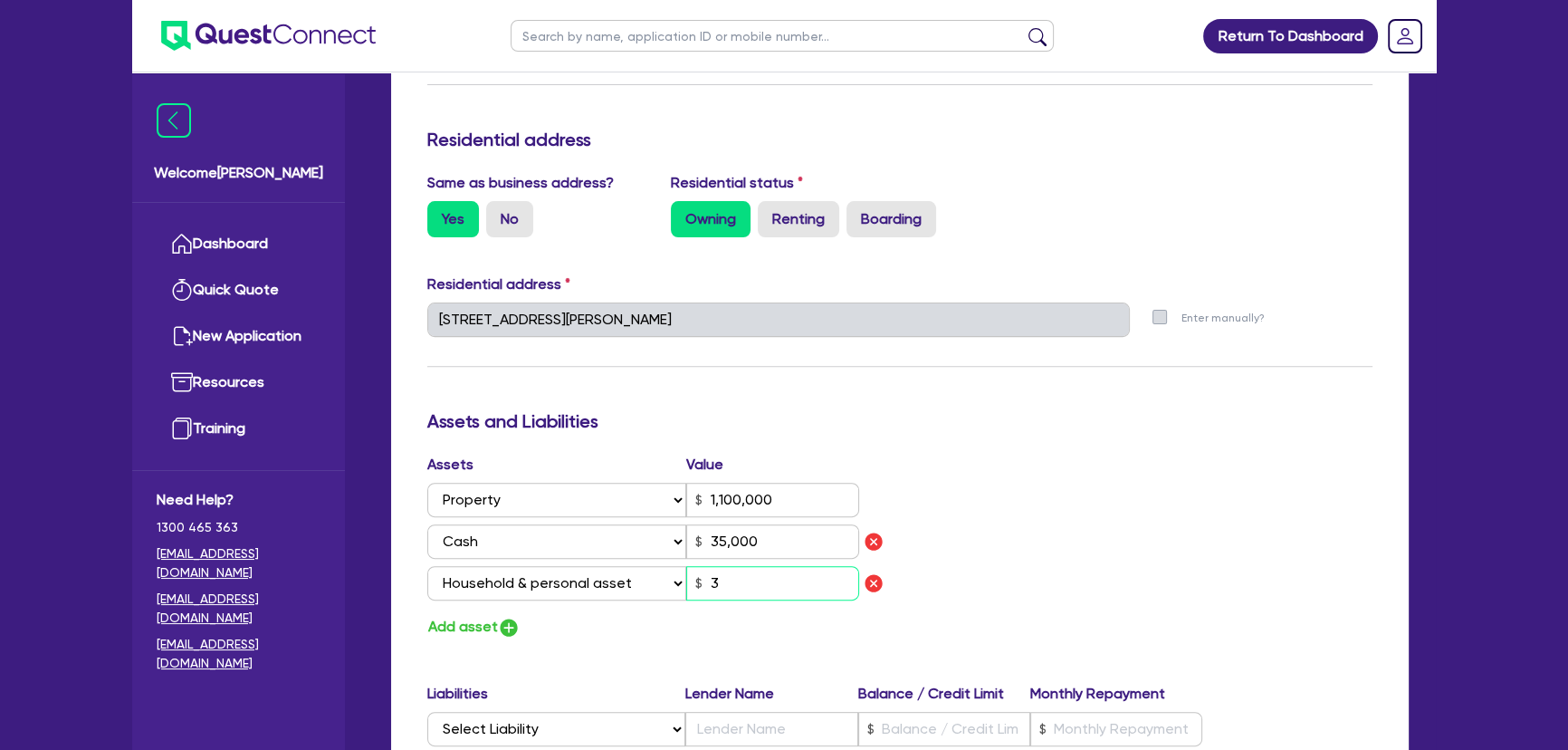
type input "1,100,000"
type input "35,000"
type input "30"
type input "0"
type input "0470 132 682"
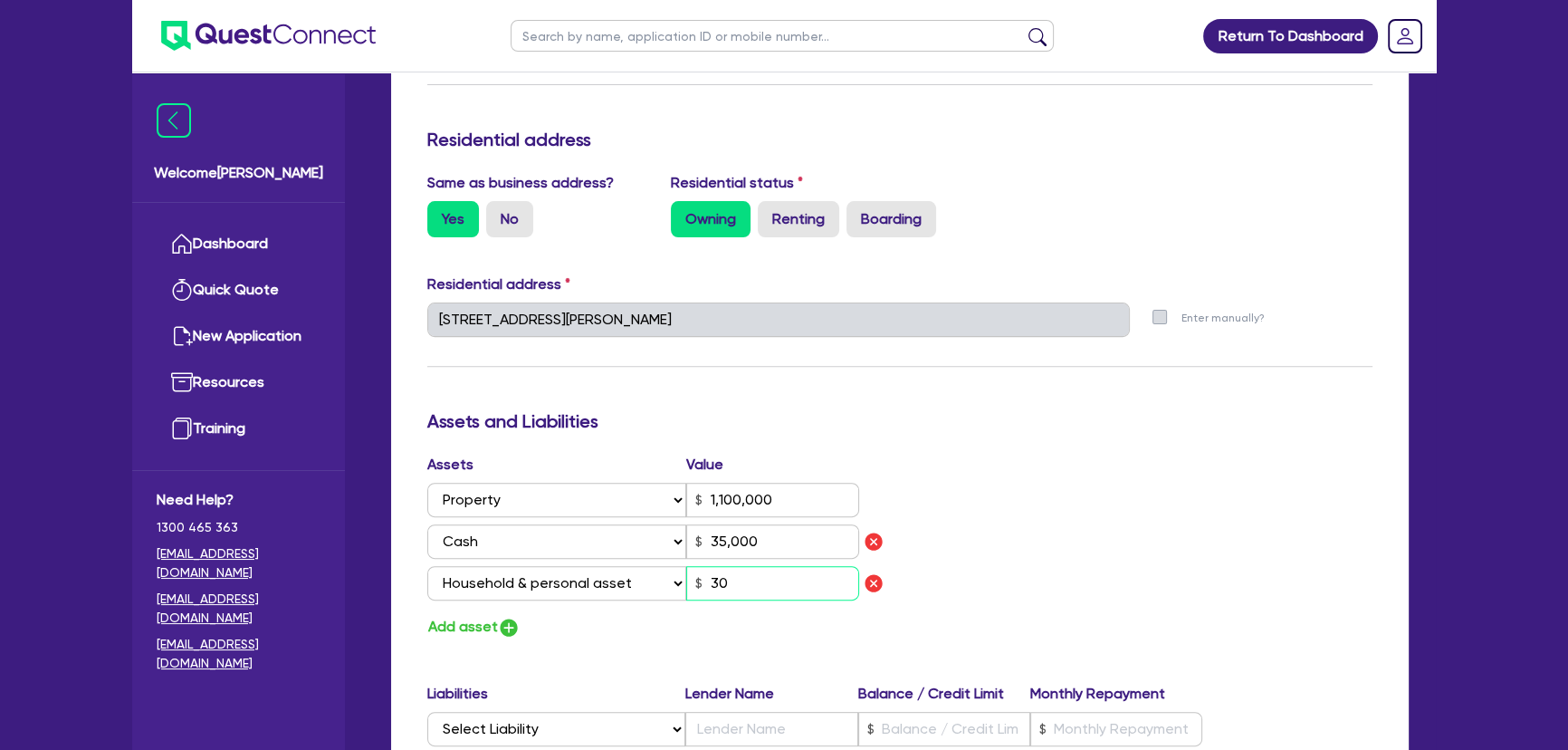
type input "1,100,000"
type input "35,000"
type input "300"
type input "0"
type input "0470 132 682"
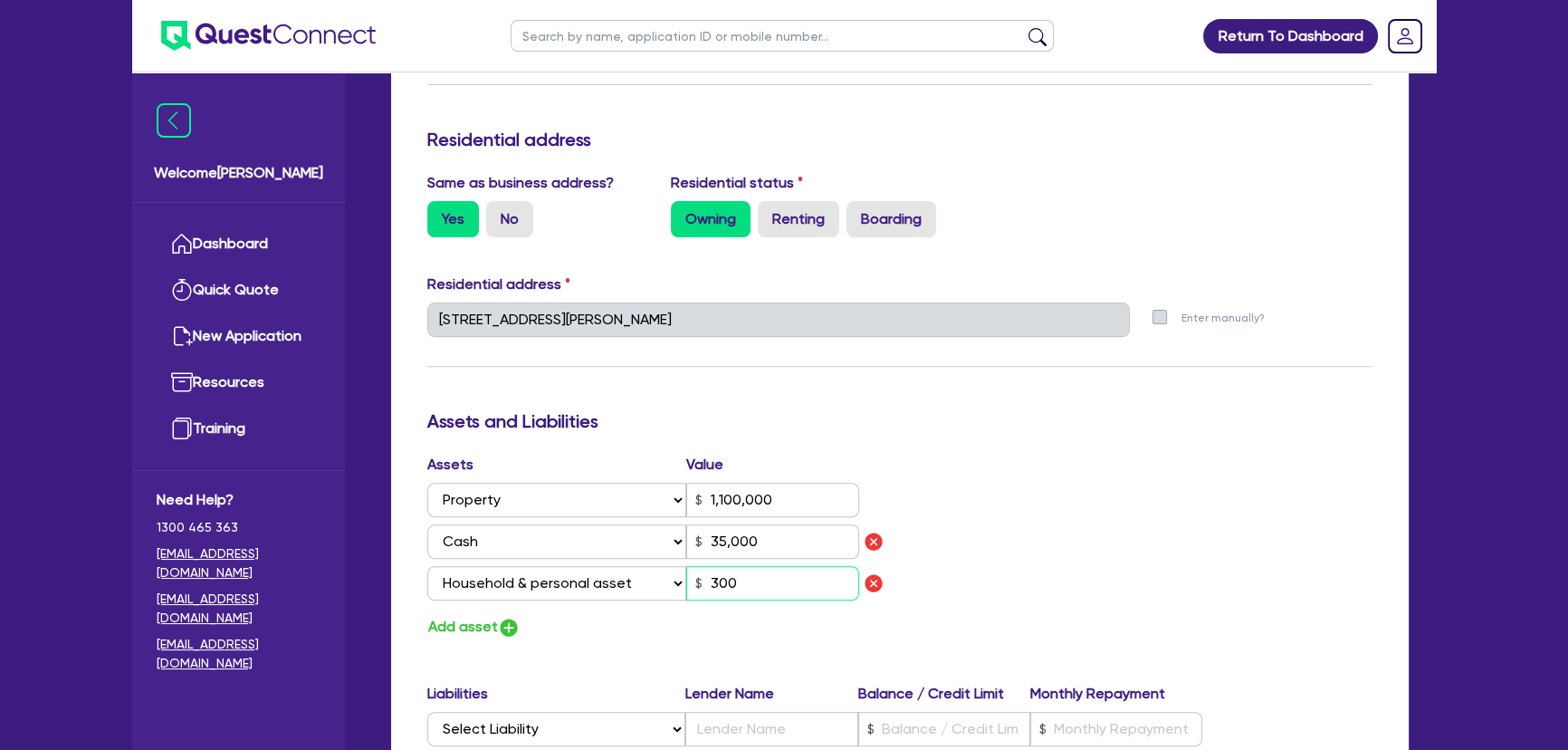
type input "1,100,000"
type input "35,000"
type input "3,000"
type input "0"
type input "0470 132 682"
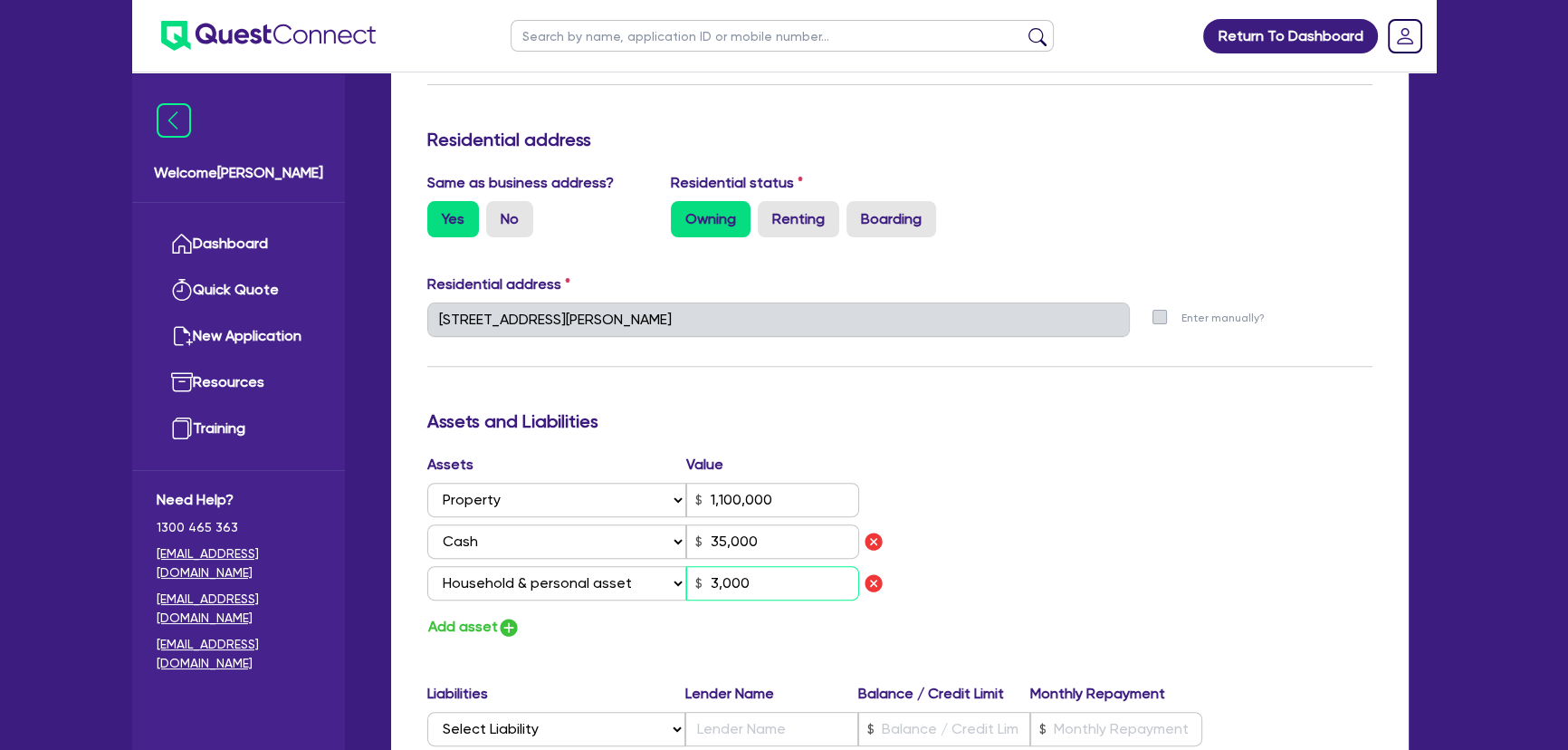
type input "1,100,000"
type input "35,000"
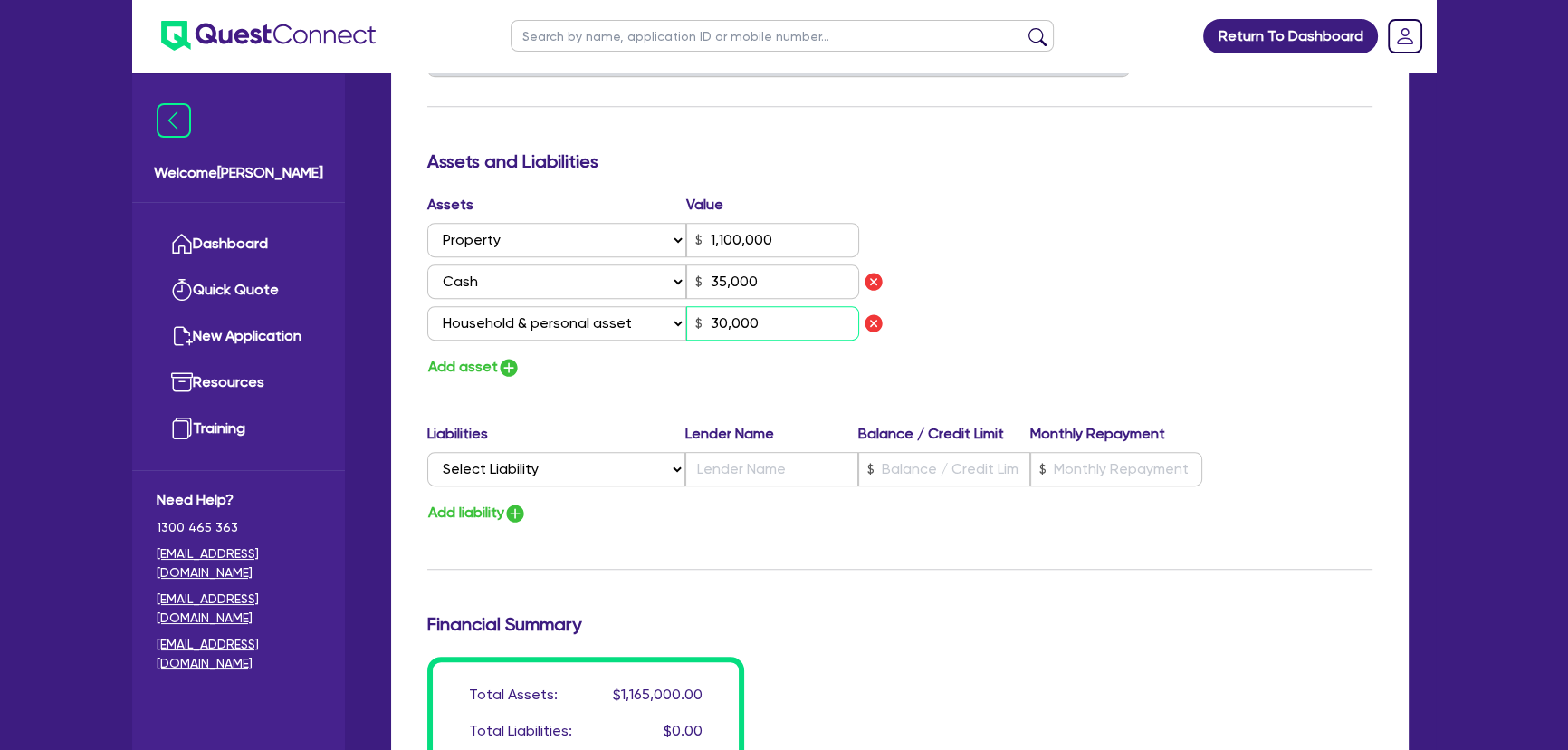
scroll to position [1152, 0]
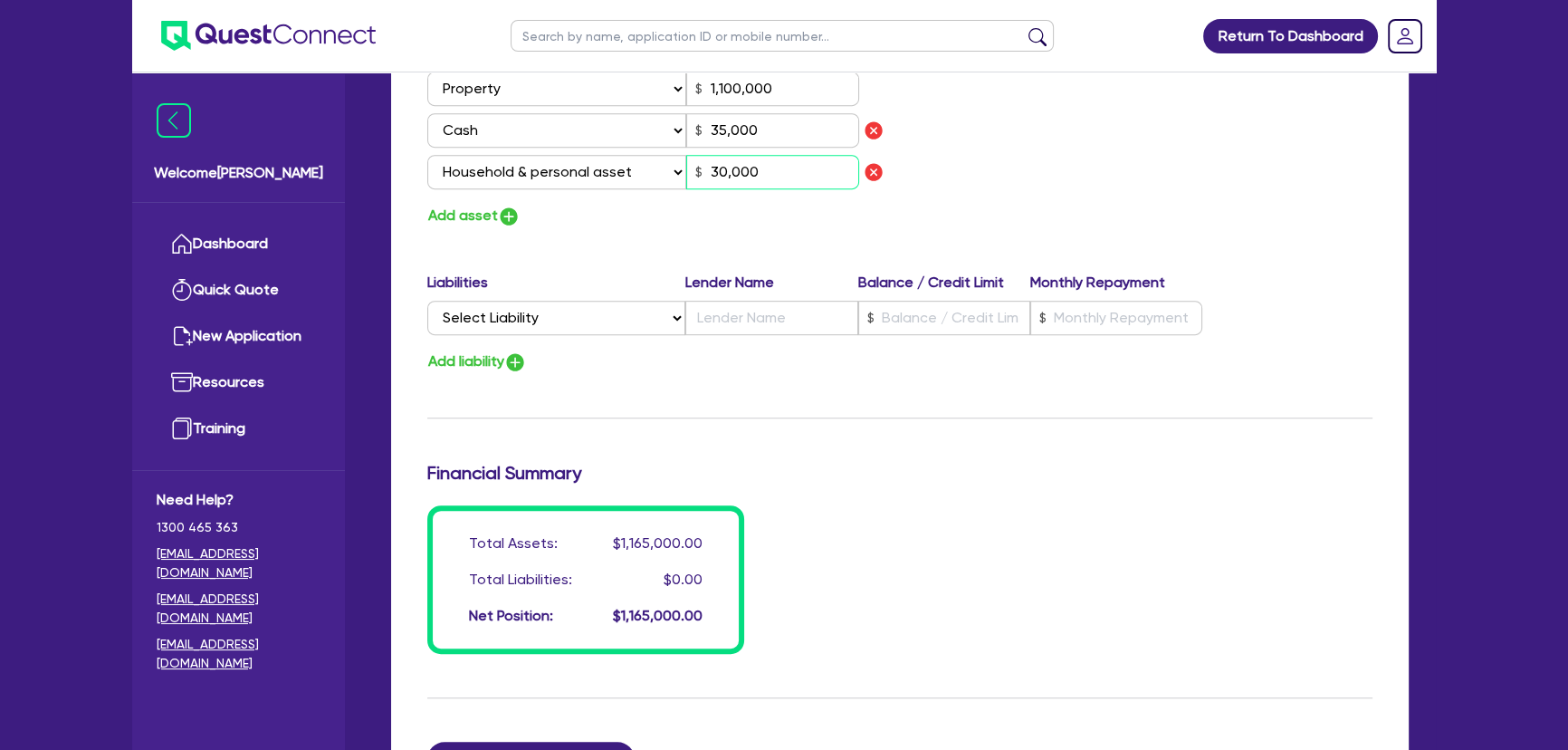
type input "30,000"
click at [610, 306] on select "Select Liability Credit card Mortgage Investment property loan Vehicle loan Tru…" at bounding box center [556, 317] width 258 height 34
select select "MORTGAGE"
click at [427, 300] on select "Select Liability Credit card Mortgage Investment property loan Vehicle loan Tru…" at bounding box center [556, 317] width 258 height 34
type input "0"
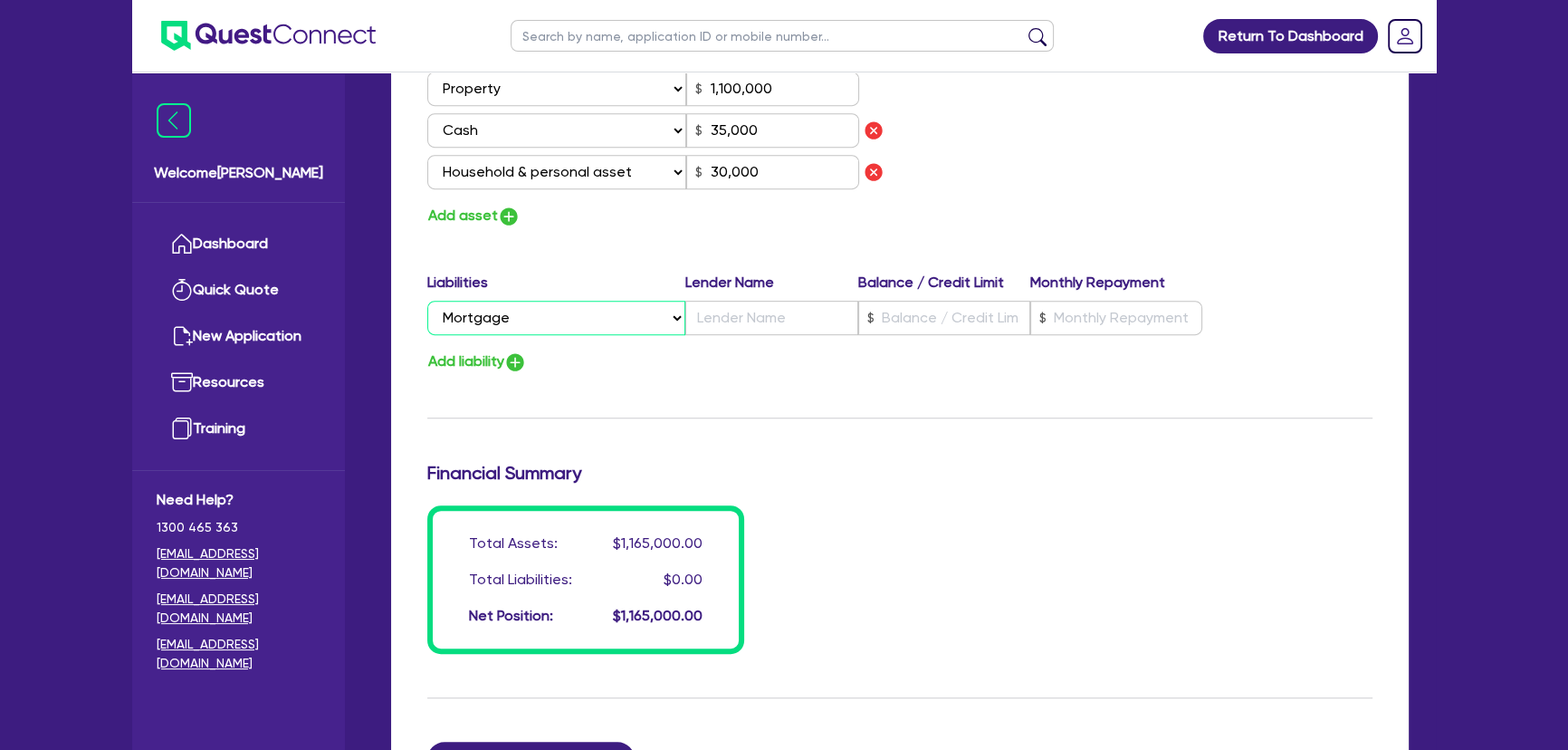
type input "0470 132 682"
type input "1,100,000"
type input "35,000"
type input "30,000"
click at [740, 308] on input "text" at bounding box center [772, 317] width 172 height 34
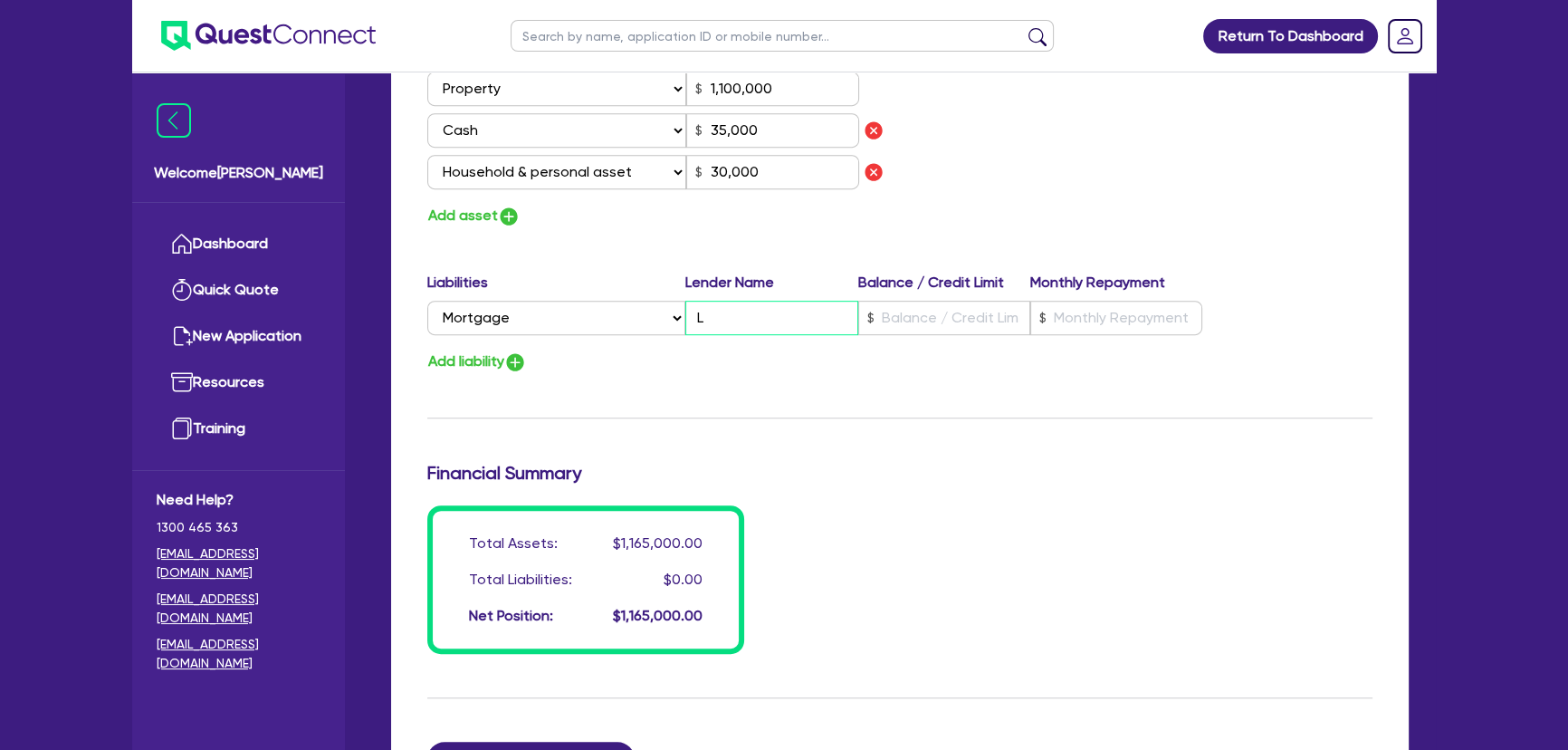
type input "0"
type input "0470 132 682"
type input "1,100,000"
type input "L"
type input "35,000"
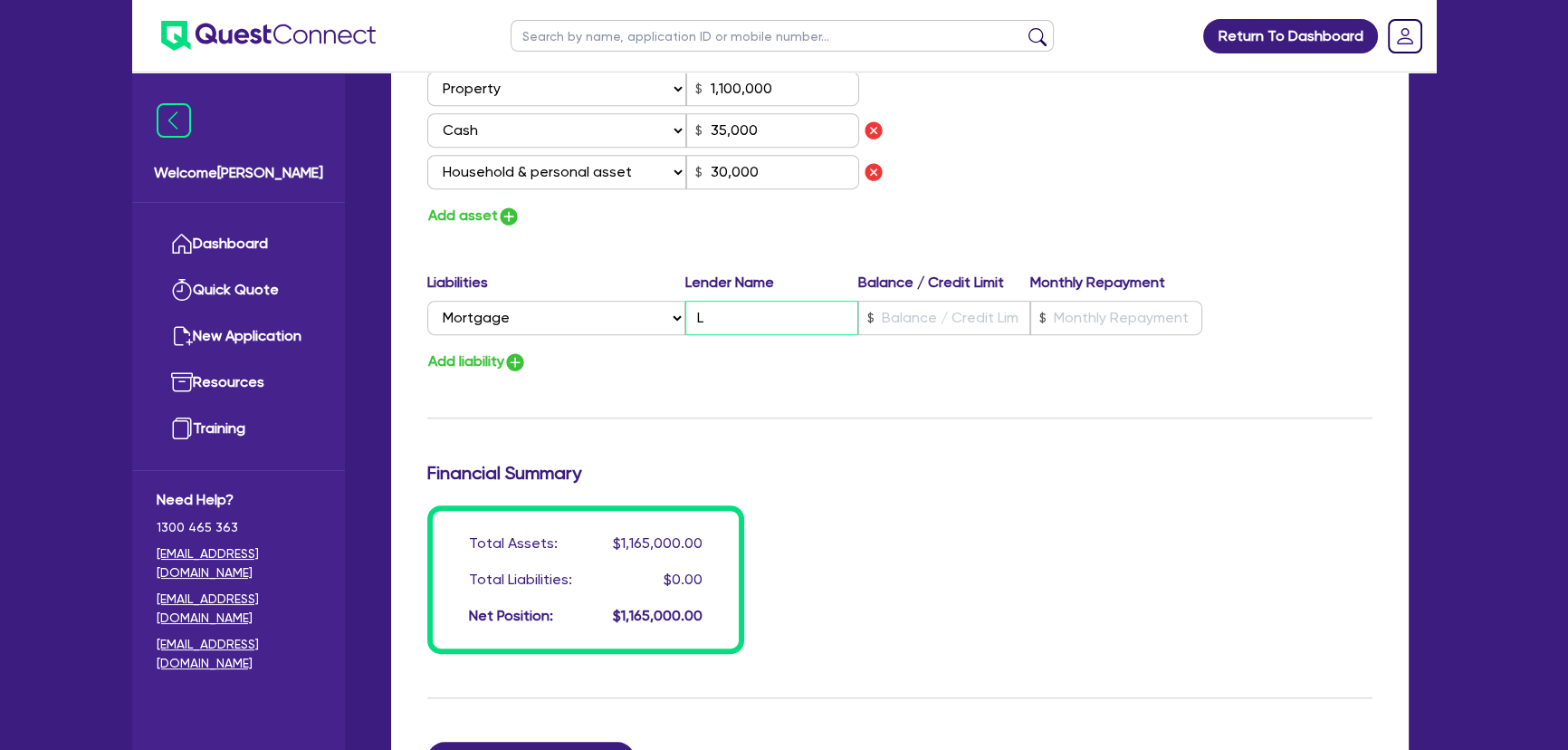
type input "30,000"
type input "0"
type input "0470 132 682"
type input "1,100,000"
type input "La"
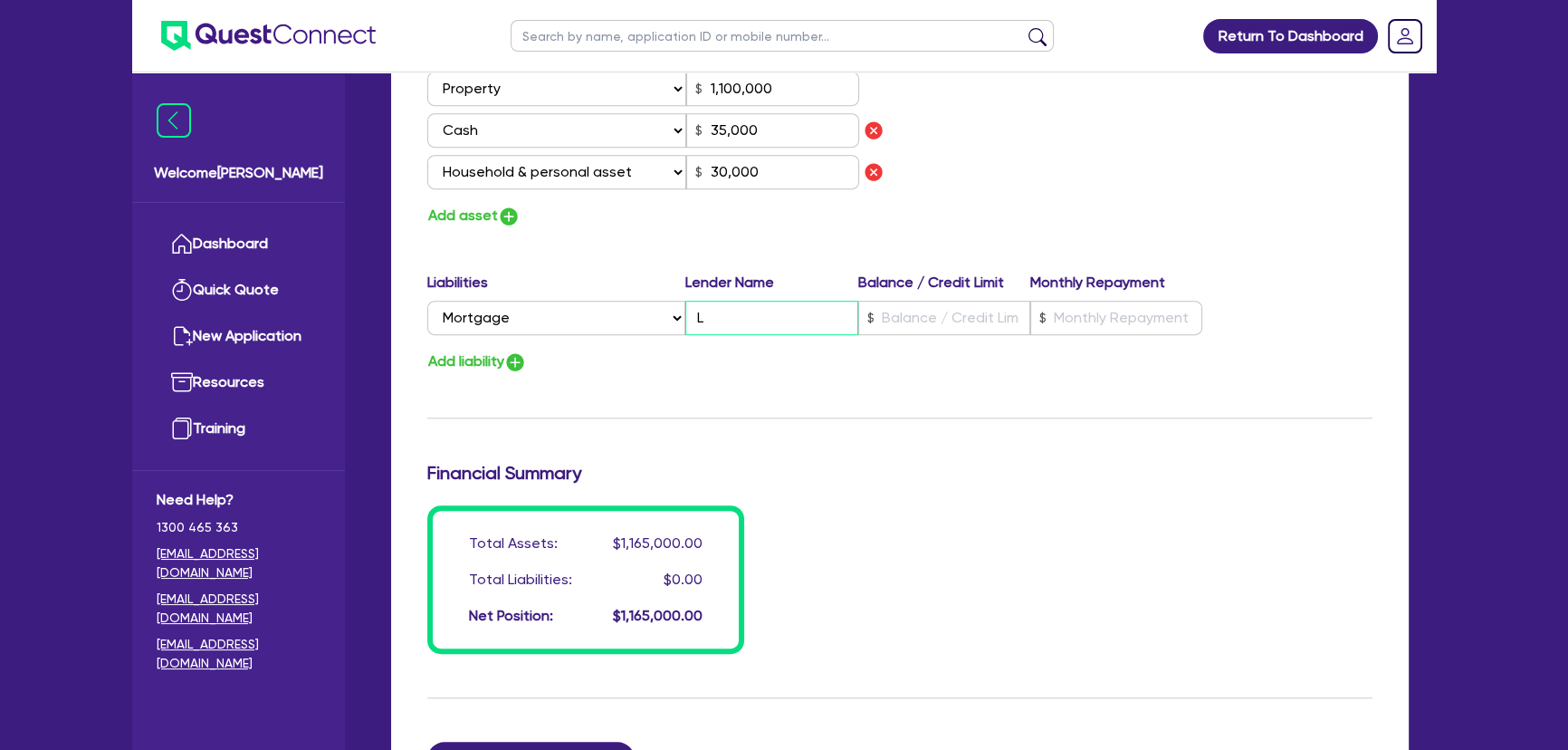
type input "35,000"
type input "30,000"
type input "0"
type input "0470 132 682"
type input "1,100,000"
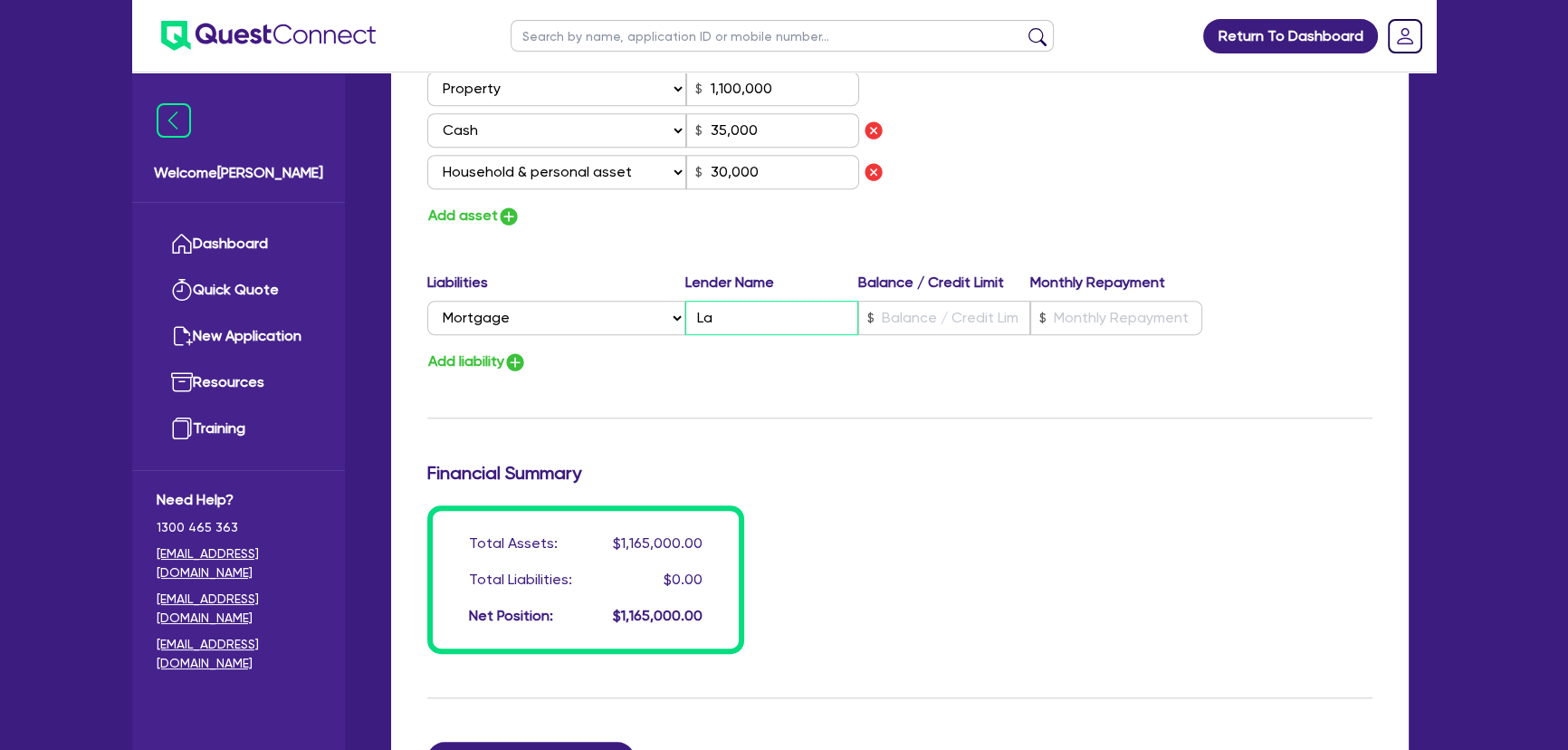
type input "Lat"
type input "35,000"
type input "30,000"
type input "0"
type input "0470 132 682"
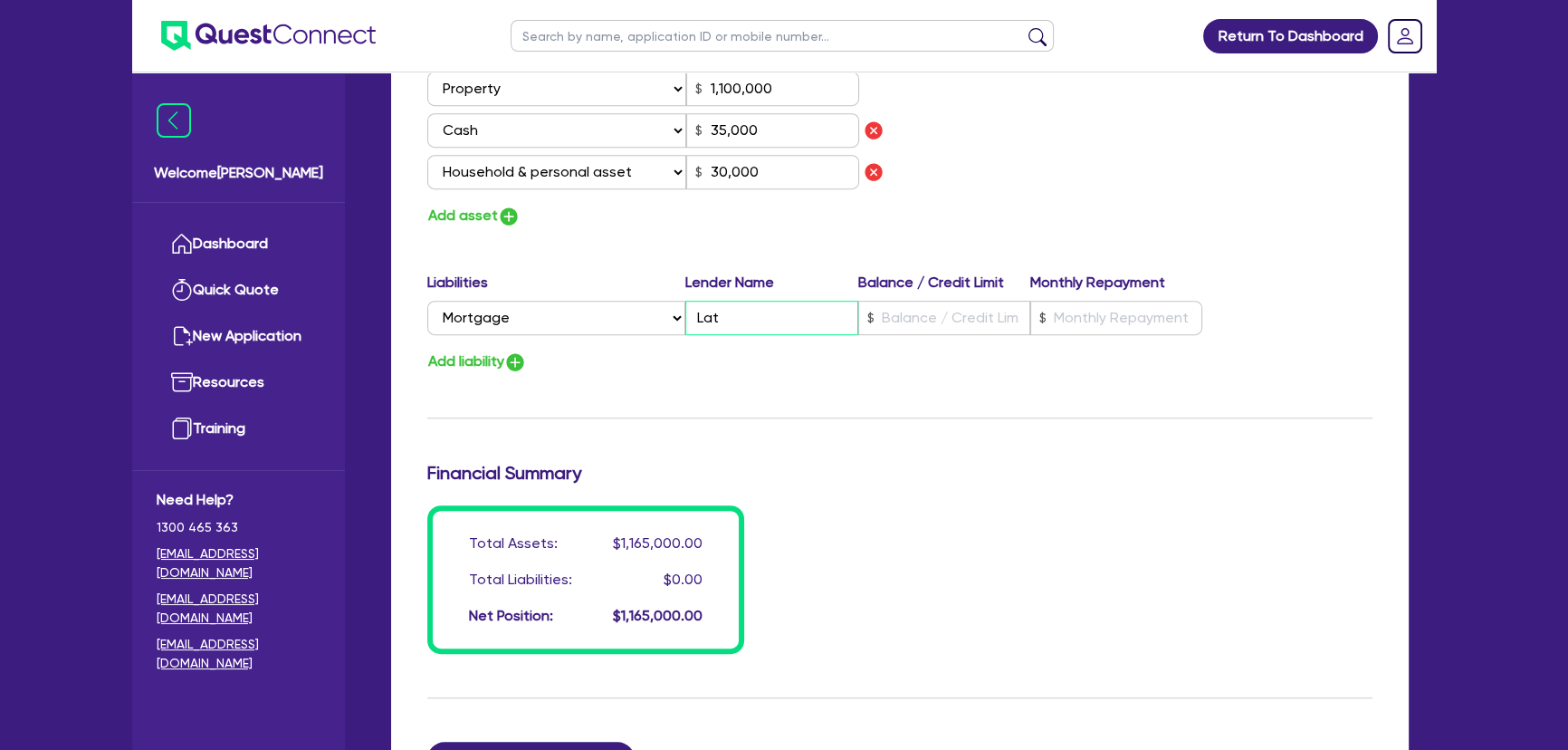
type input "1,100,000"
type input "Latr"
type input "35,000"
type input "30,000"
type input "0"
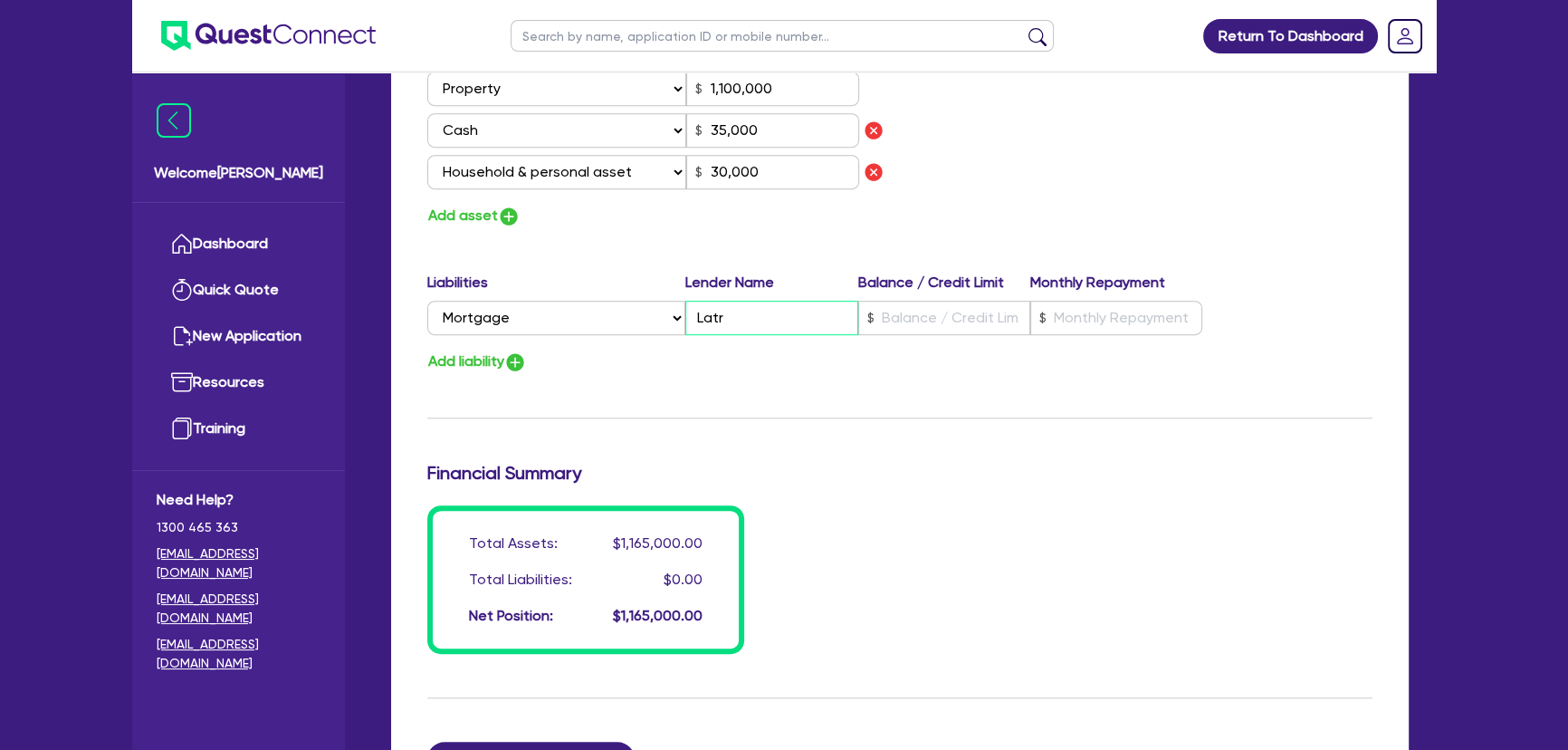
type input "0470 132 682"
type input "1,100,000"
type input "Latro"
type input "35,000"
type input "30,000"
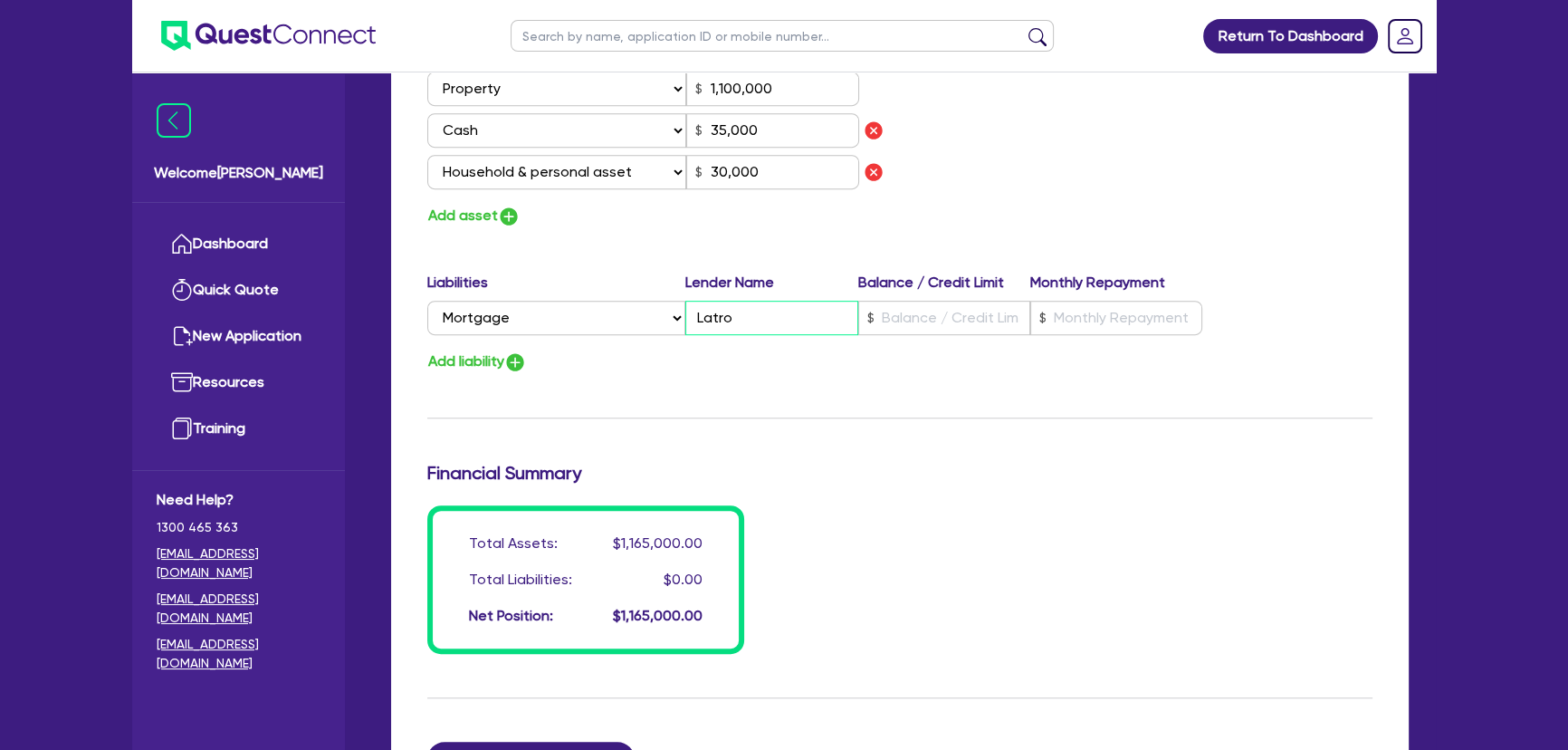
type input "0"
type input "0470 132 682"
type input "1,100,000"
type input "Latrob"
type input "35,000"
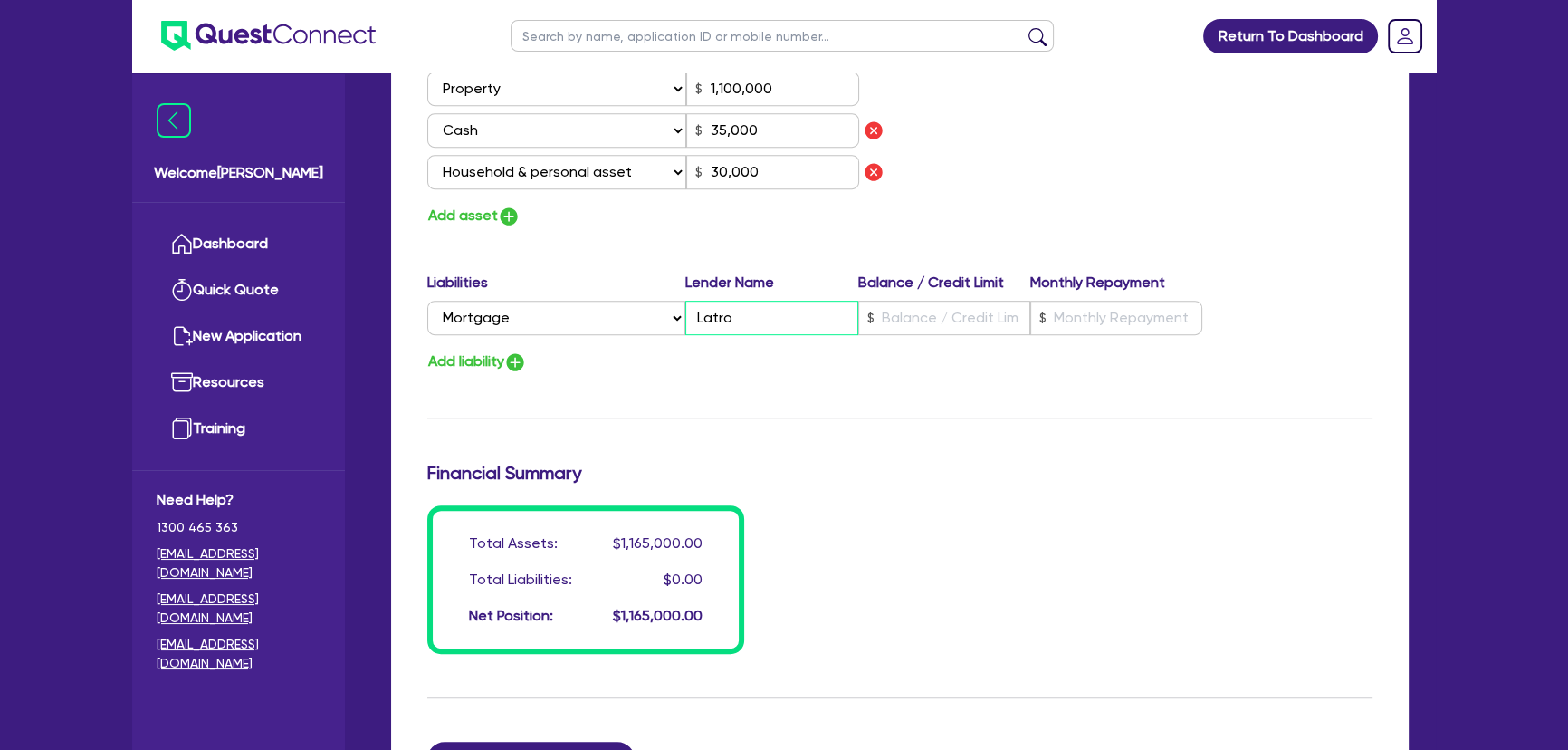
type input "30,000"
type input "0"
type input "0470 132 682"
type input "1,100,000"
type input "Latrobe"
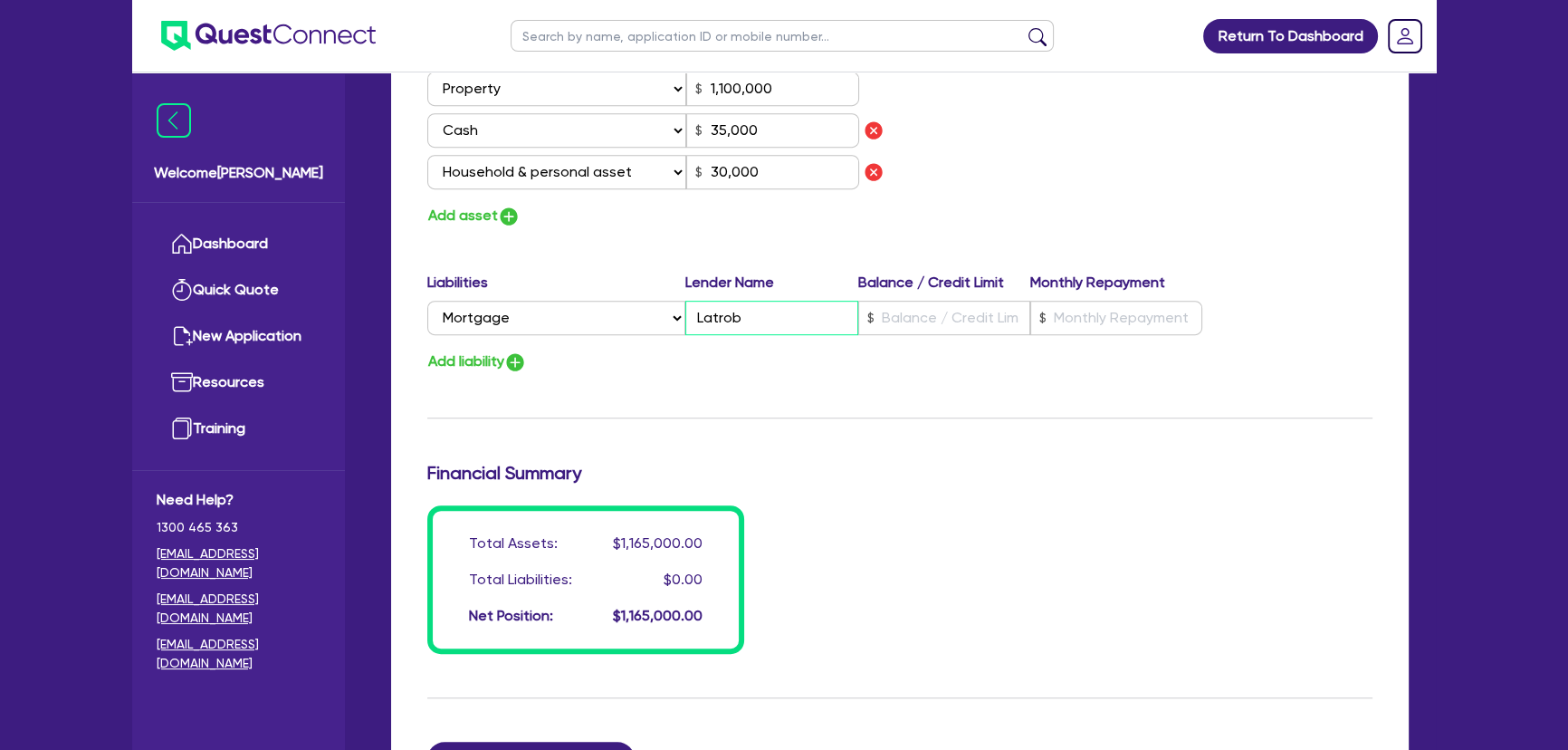
type input "35,000"
type input "30,000"
type input "Latrobe"
click at [983, 321] on input "text" at bounding box center [944, 317] width 172 height 34
click at [924, 340] on div "Liabilities Lender Name Balance / Credit Limit Monthly Repayment Select Liabili…" at bounding box center [900, 323] width 972 height 102
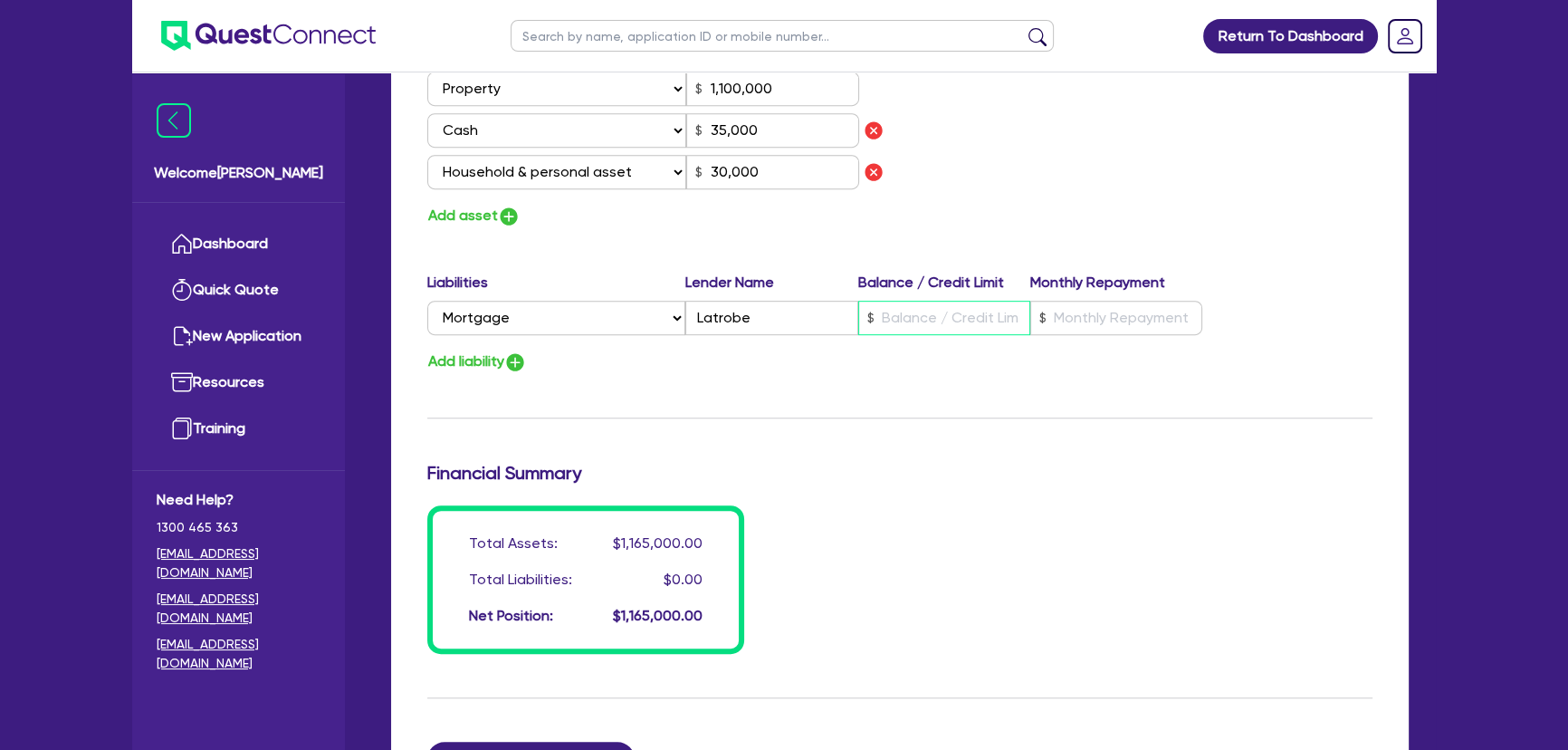
click at [918, 312] on input "text" at bounding box center [944, 317] width 172 height 34
type input "0"
click at [1078, 335] on div "Liabilities Lender Name Balance / Credit Limit Monthly Repayment Select Liabili…" at bounding box center [900, 307] width 972 height 71
click at [1071, 322] on input "text" at bounding box center [1116, 317] width 172 height 34
drag, startPoint x: 1104, startPoint y: 318, endPoint x: 1040, endPoint y: 321, distance: 64.1
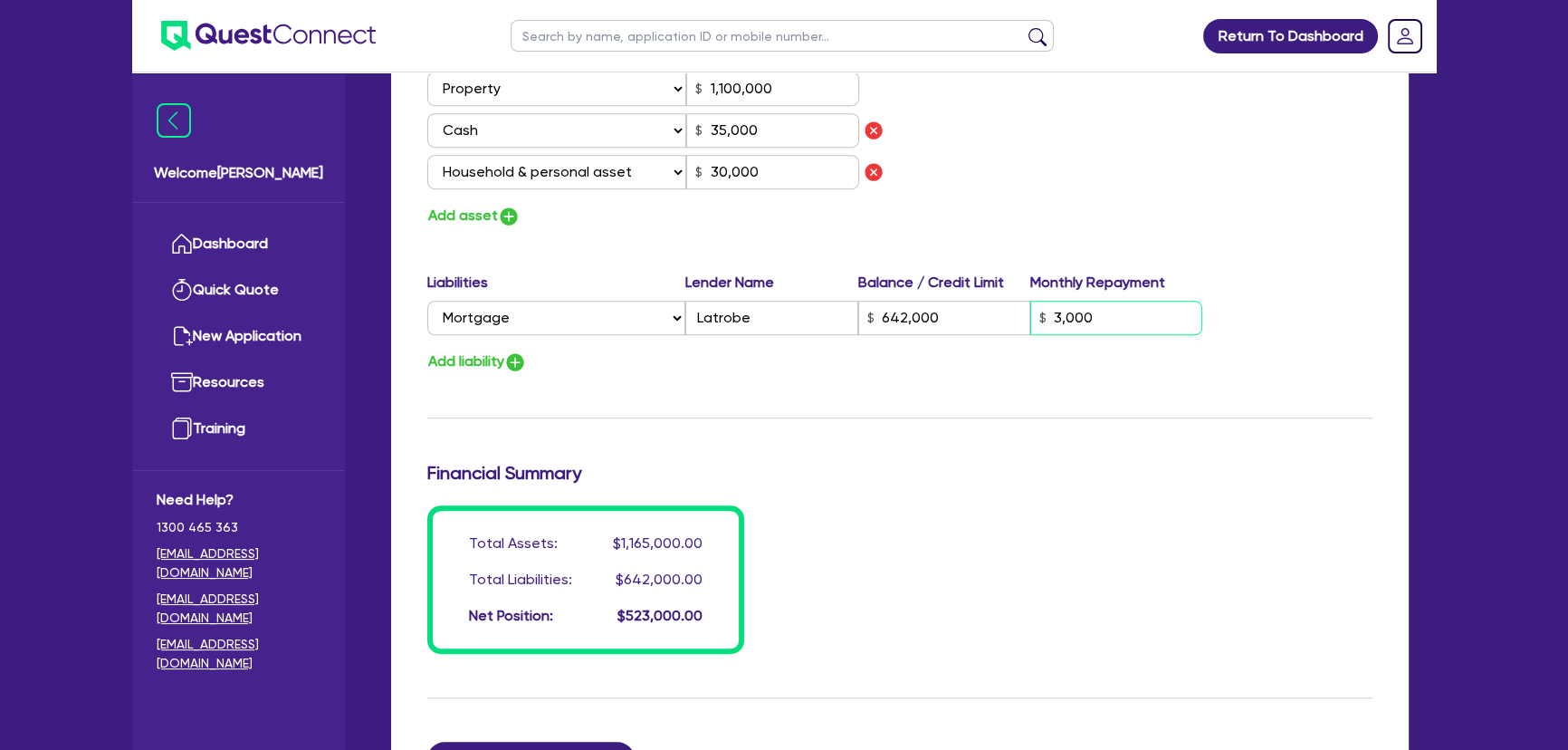
click at [1040, 321] on div "3,000" at bounding box center [1116, 317] width 172 height 34
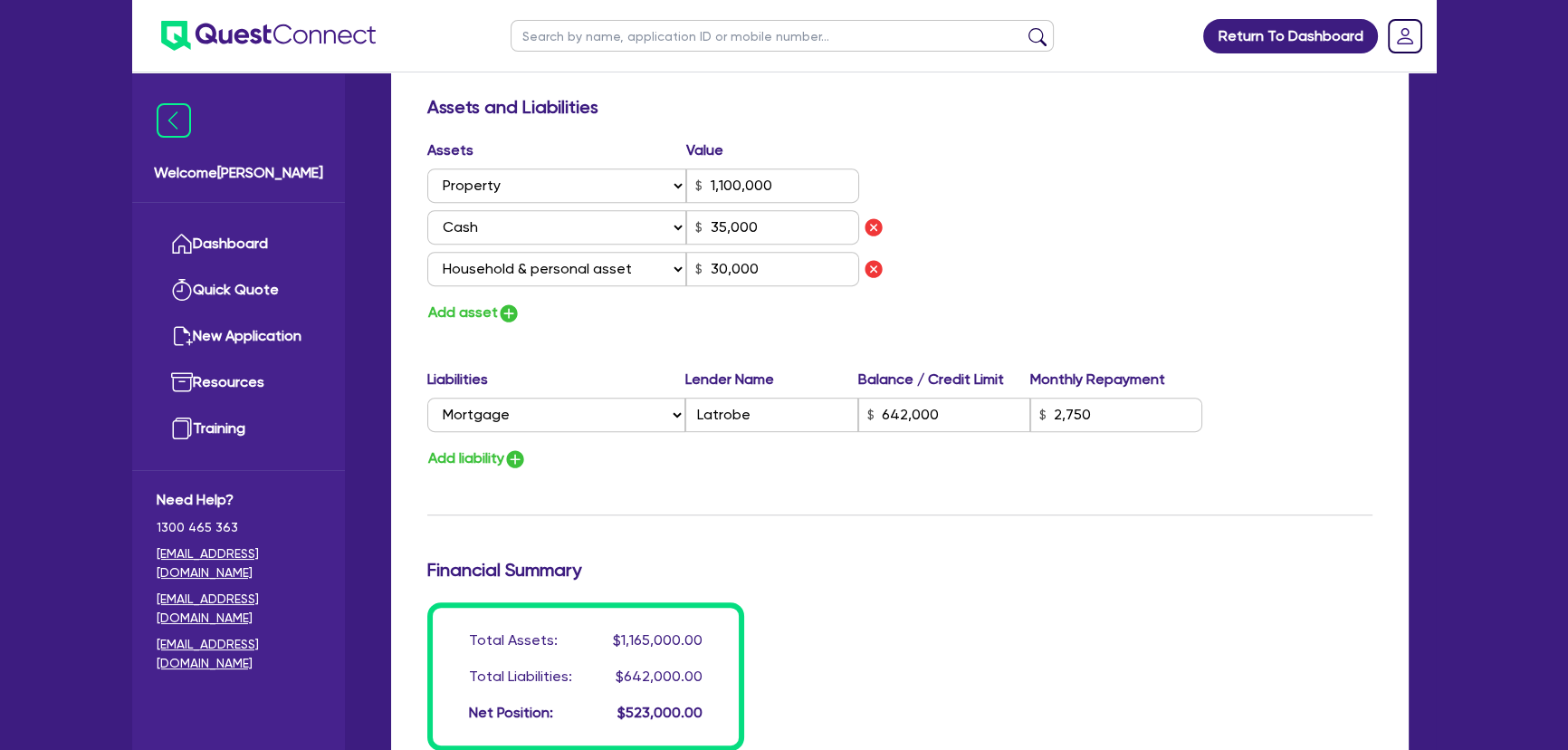
scroll to position [1197, 0]
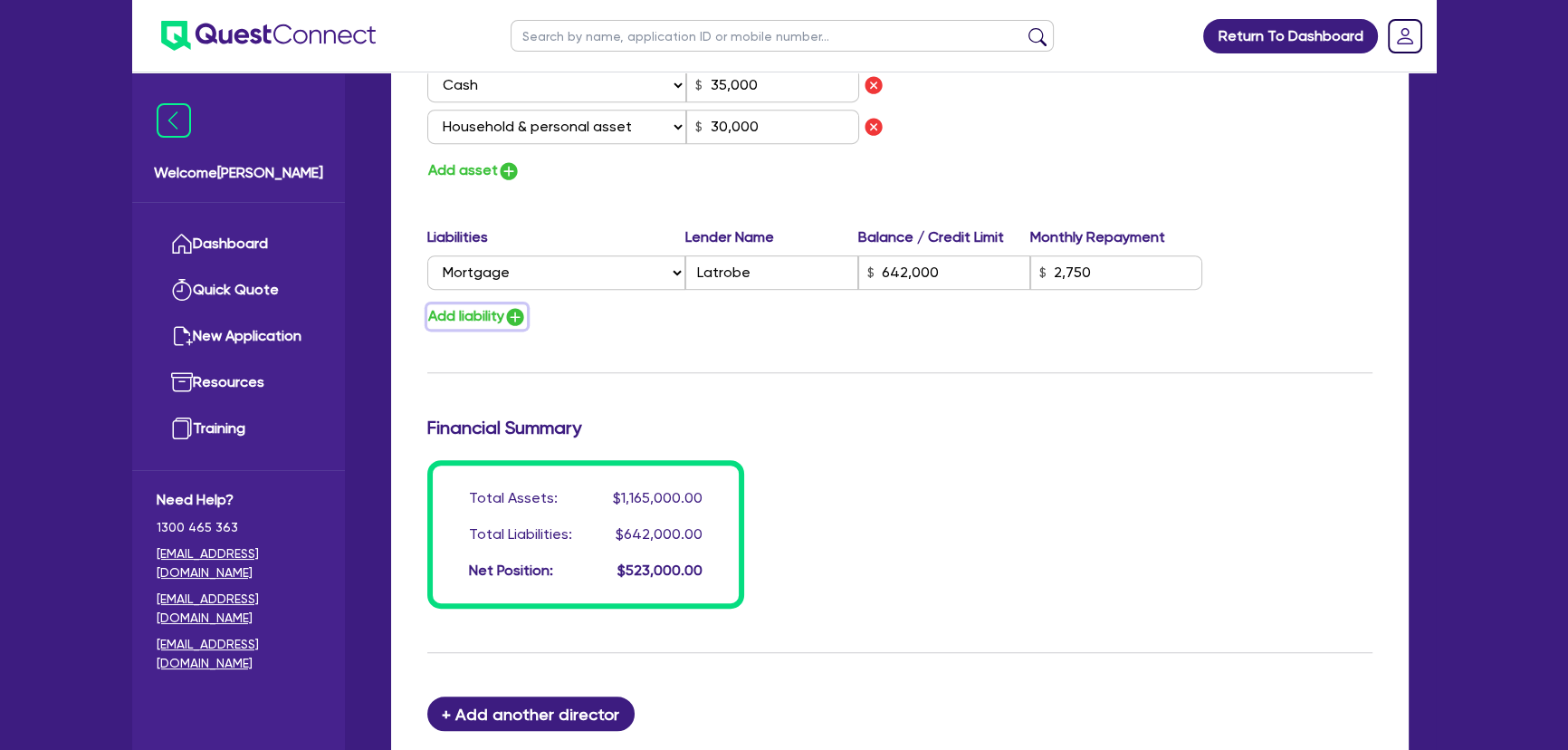
click at [524, 315] on img "button" at bounding box center [515, 316] width 22 height 22
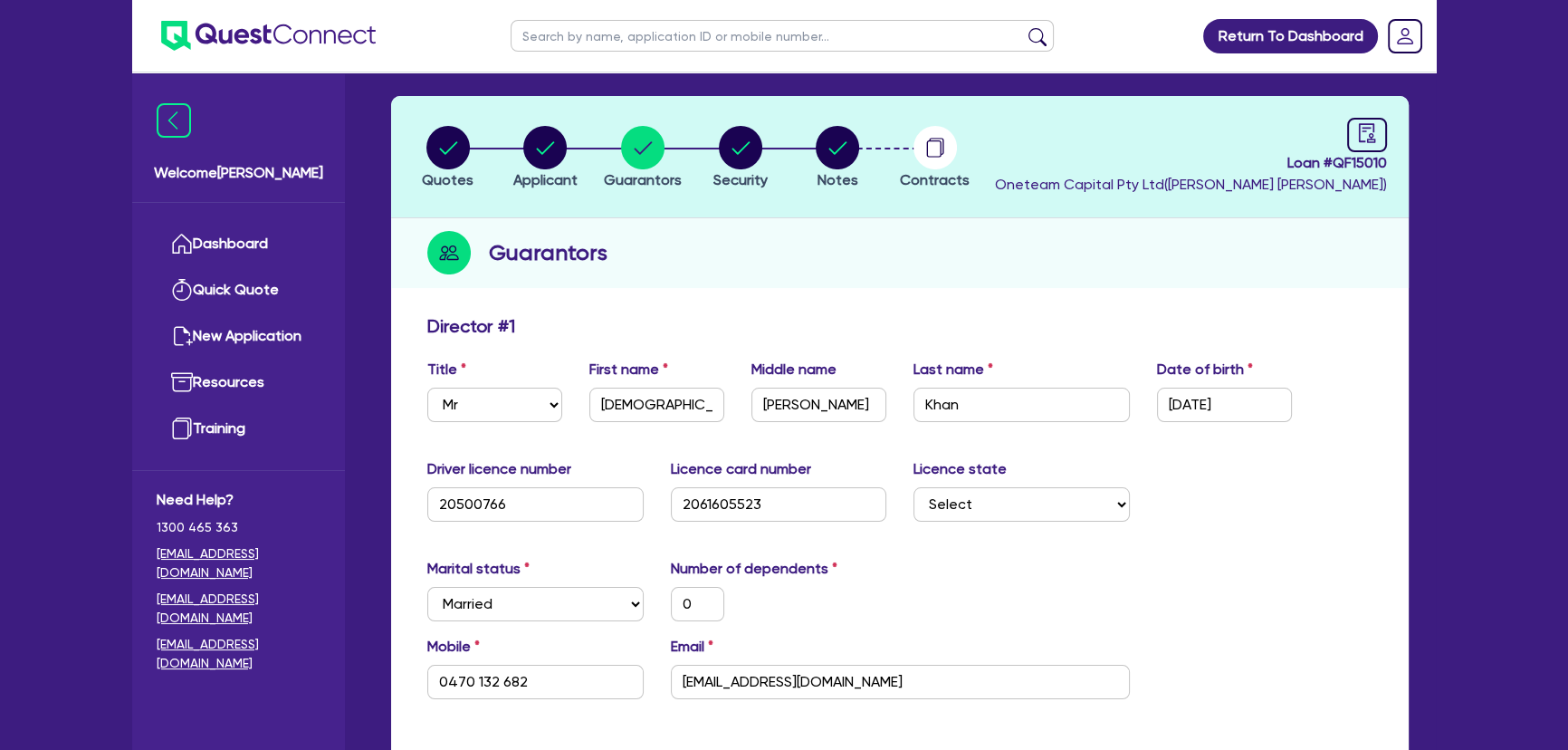
scroll to position [0, 0]
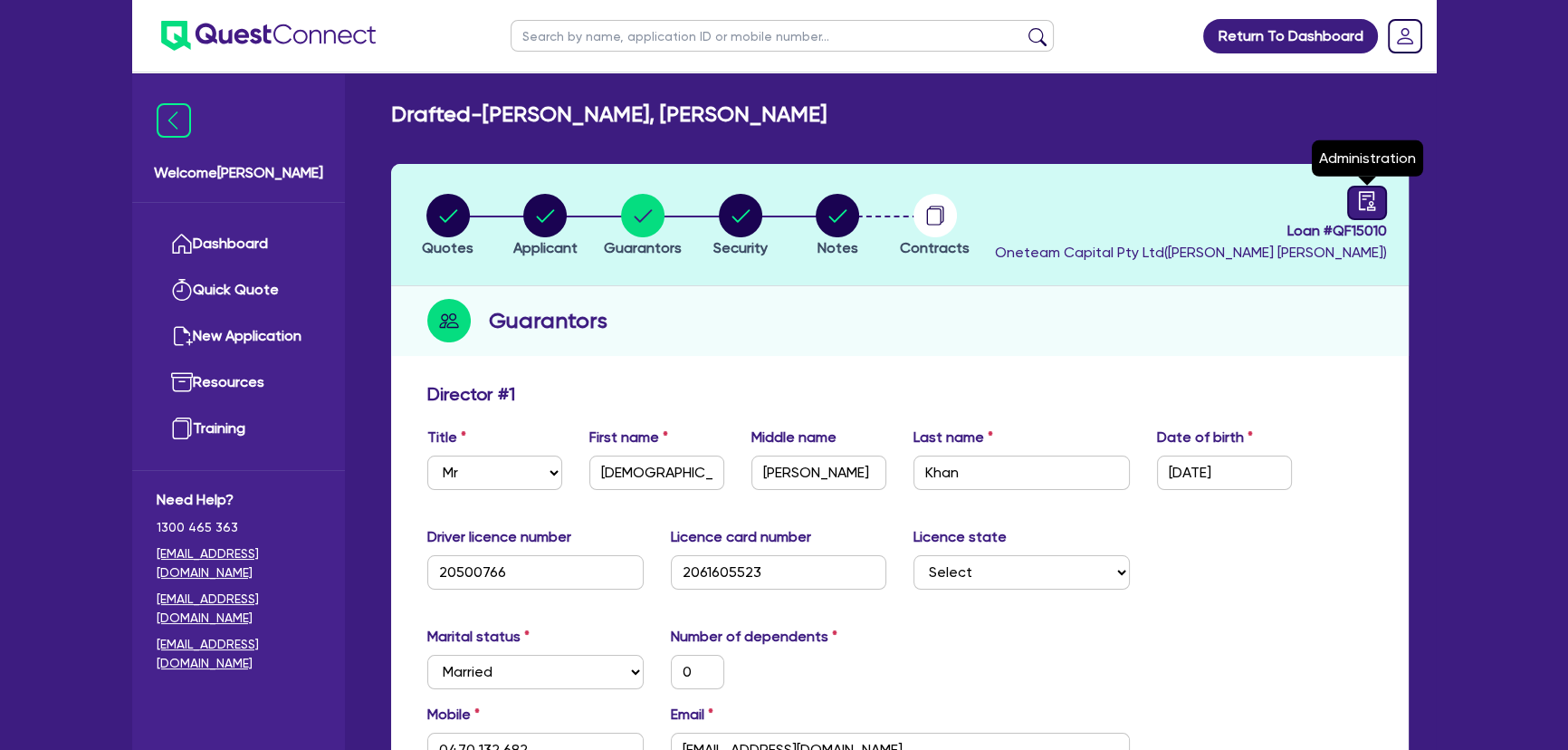
click at [1378, 196] on link at bounding box center [1367, 203] width 40 height 34
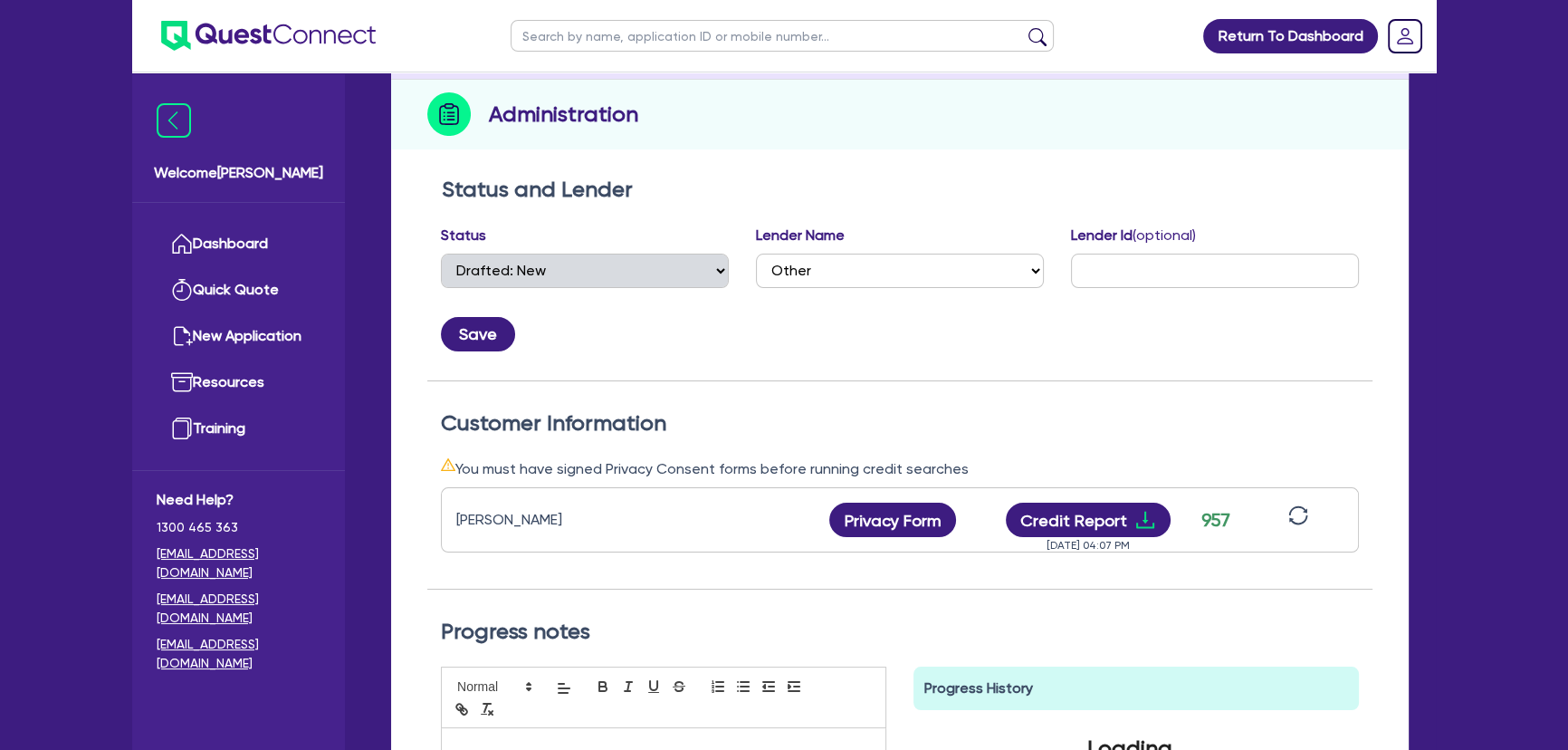
scroll to position [493, 0]
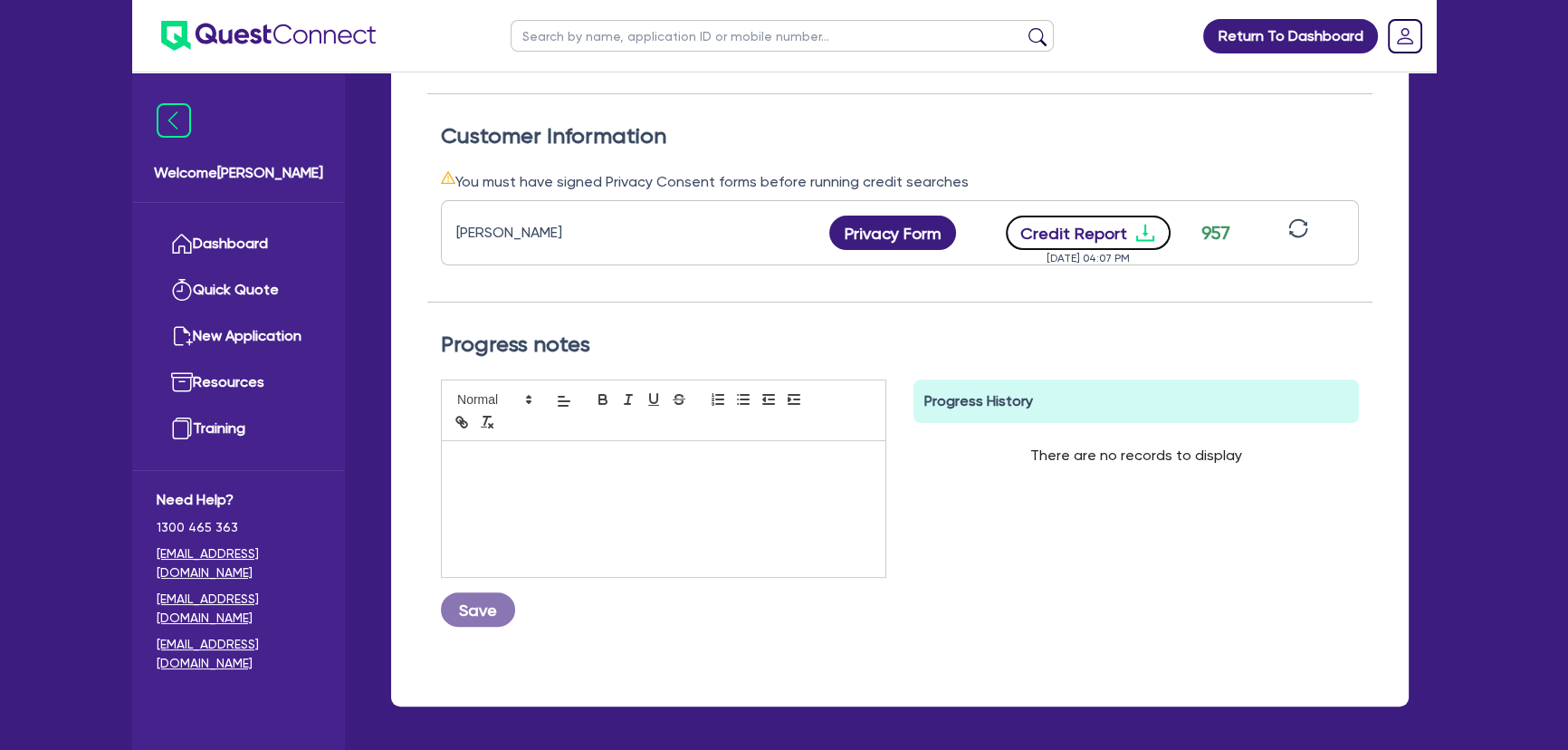
click at [1143, 226] on icon "download" at bounding box center [1145, 233] width 18 height 17
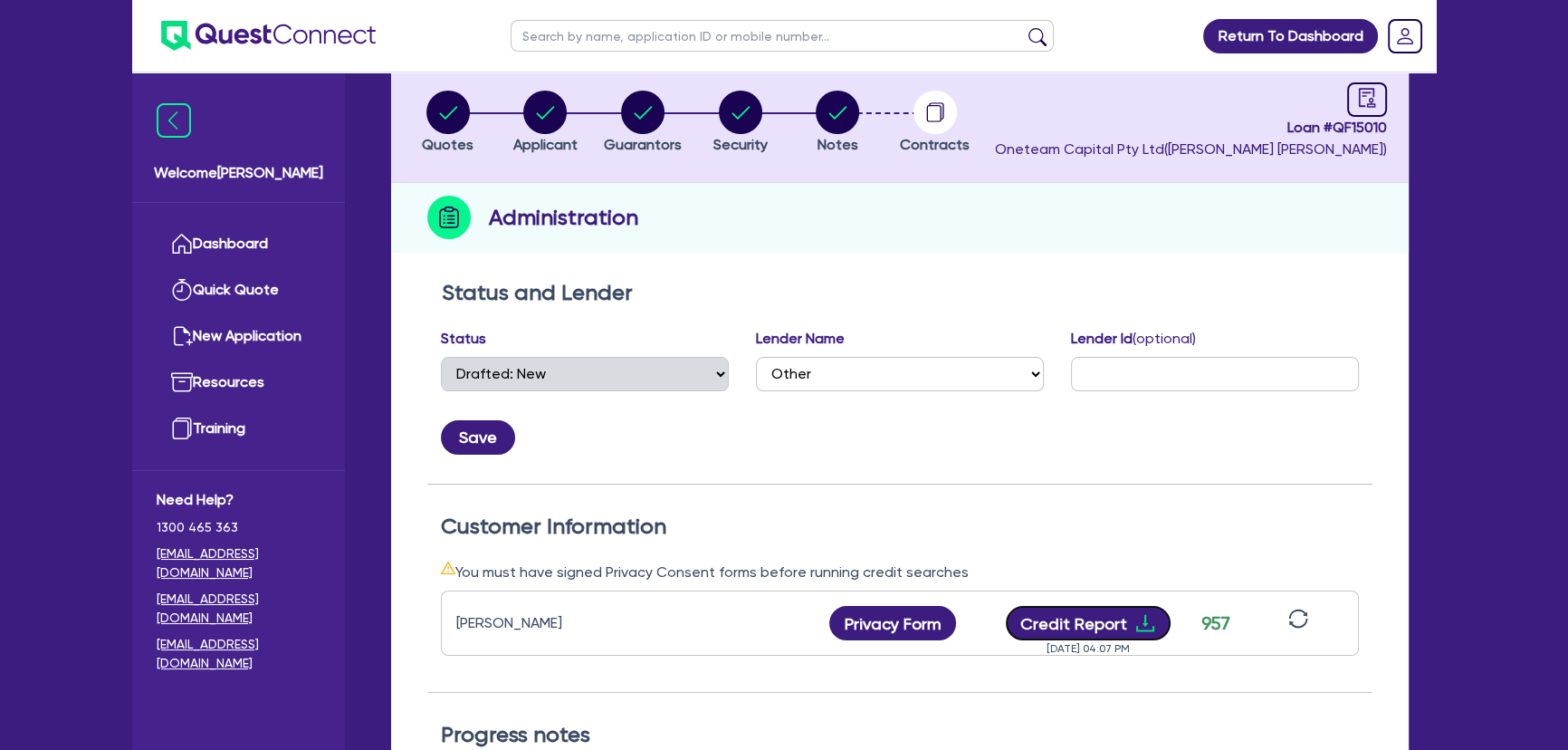
scroll to position [0, 0]
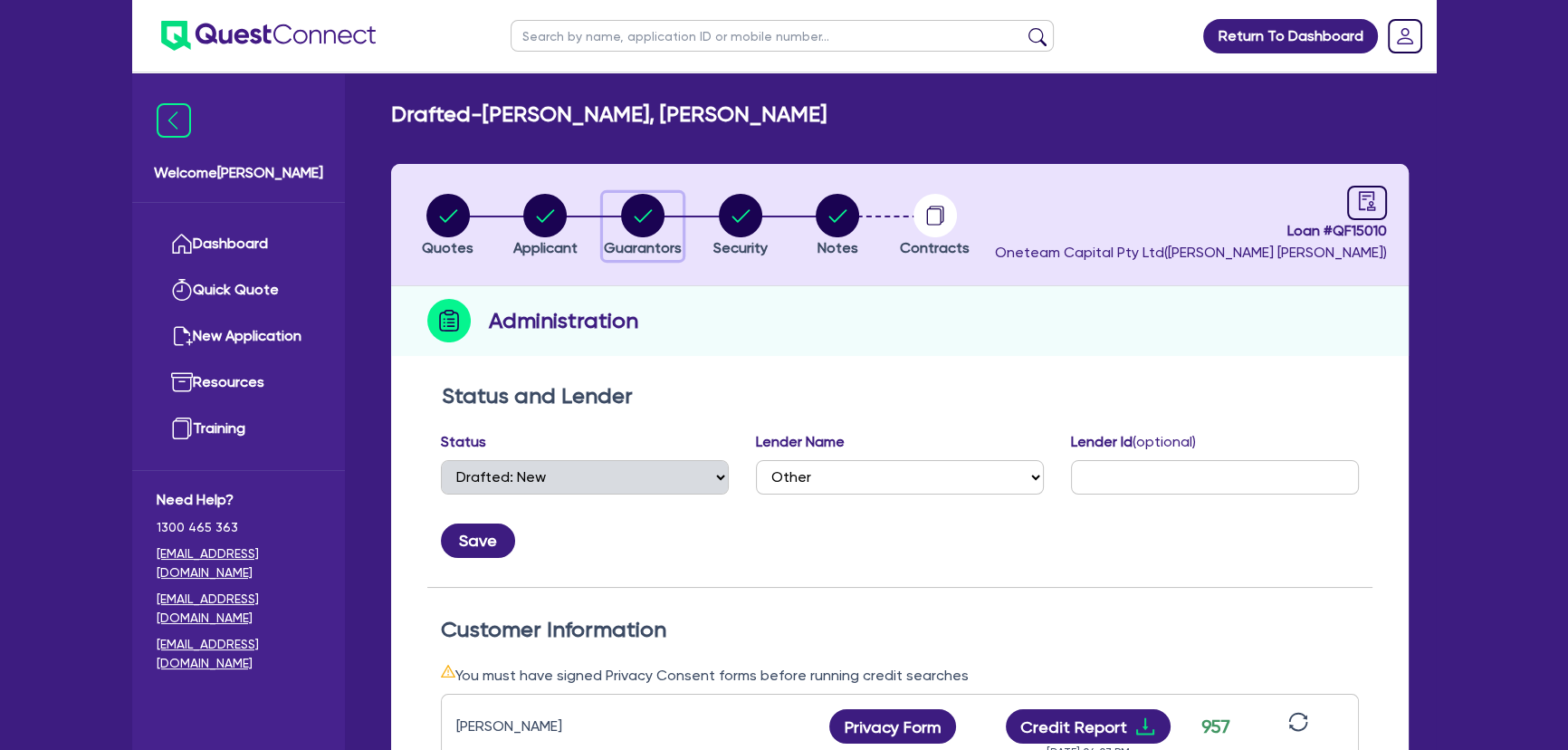
click at [644, 226] on circle "button" at bounding box center [643, 216] width 44 height 44
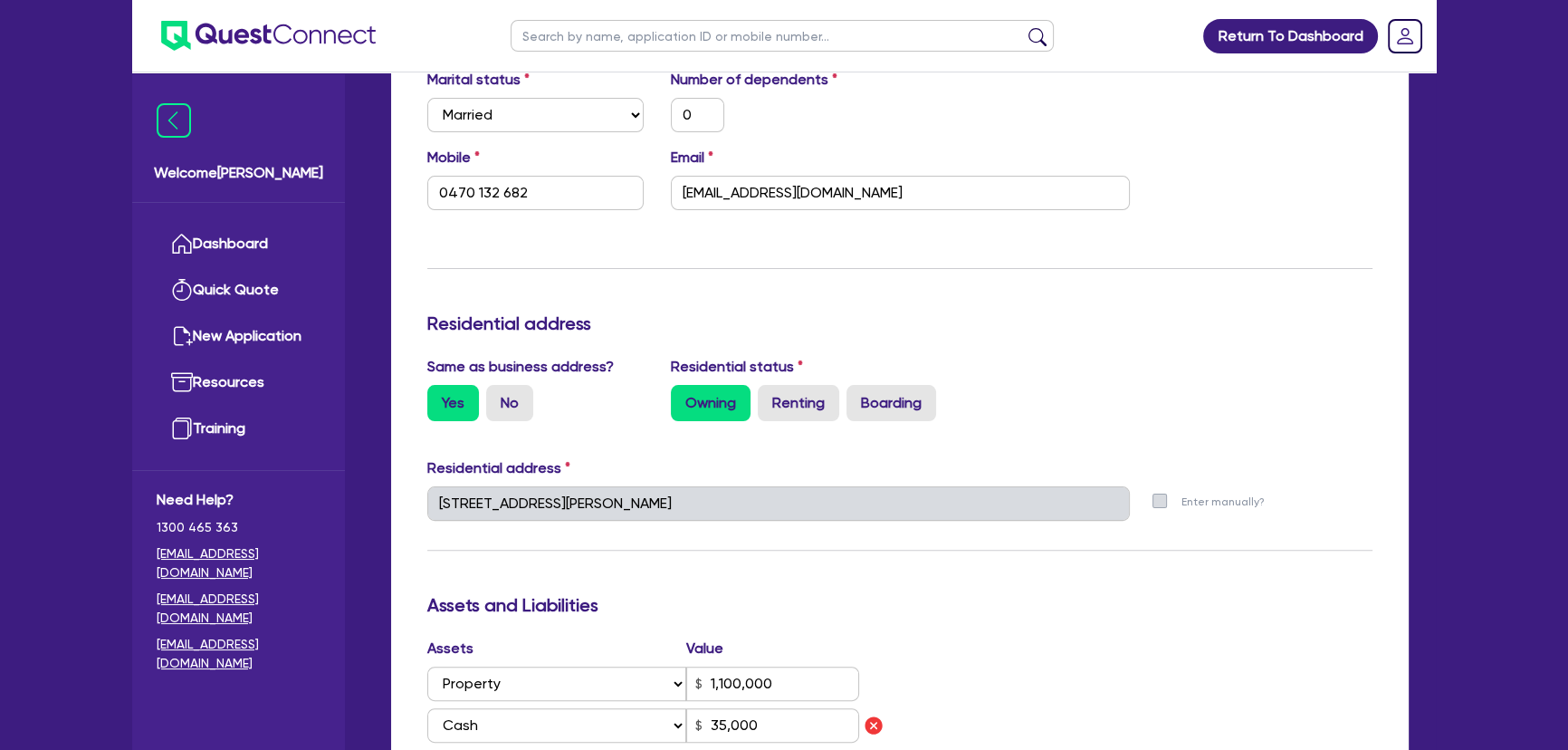
scroll to position [987, 0]
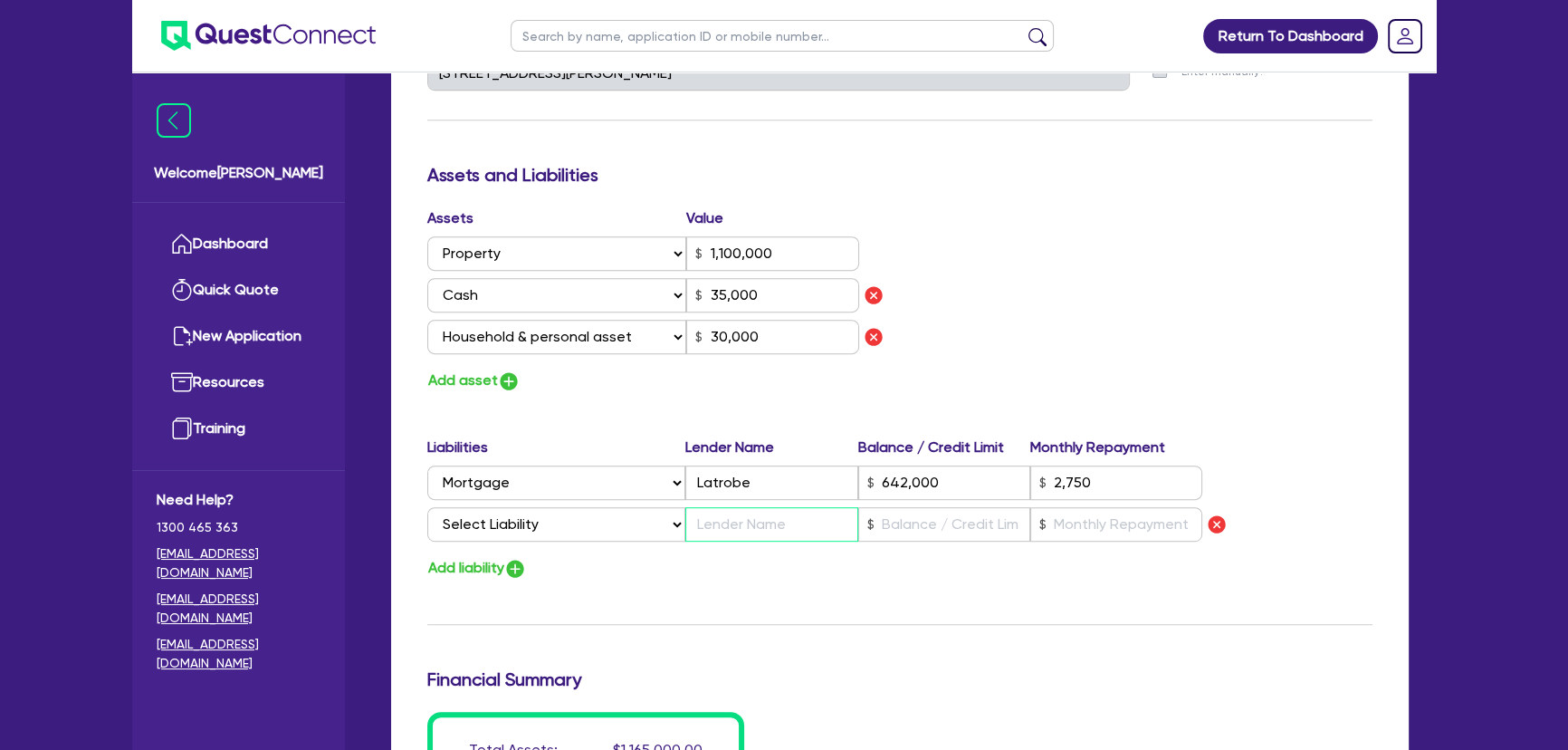
click at [749, 513] on input "text" at bounding box center [772, 524] width 172 height 34
click at [507, 385] on img "button" at bounding box center [508, 381] width 22 height 22
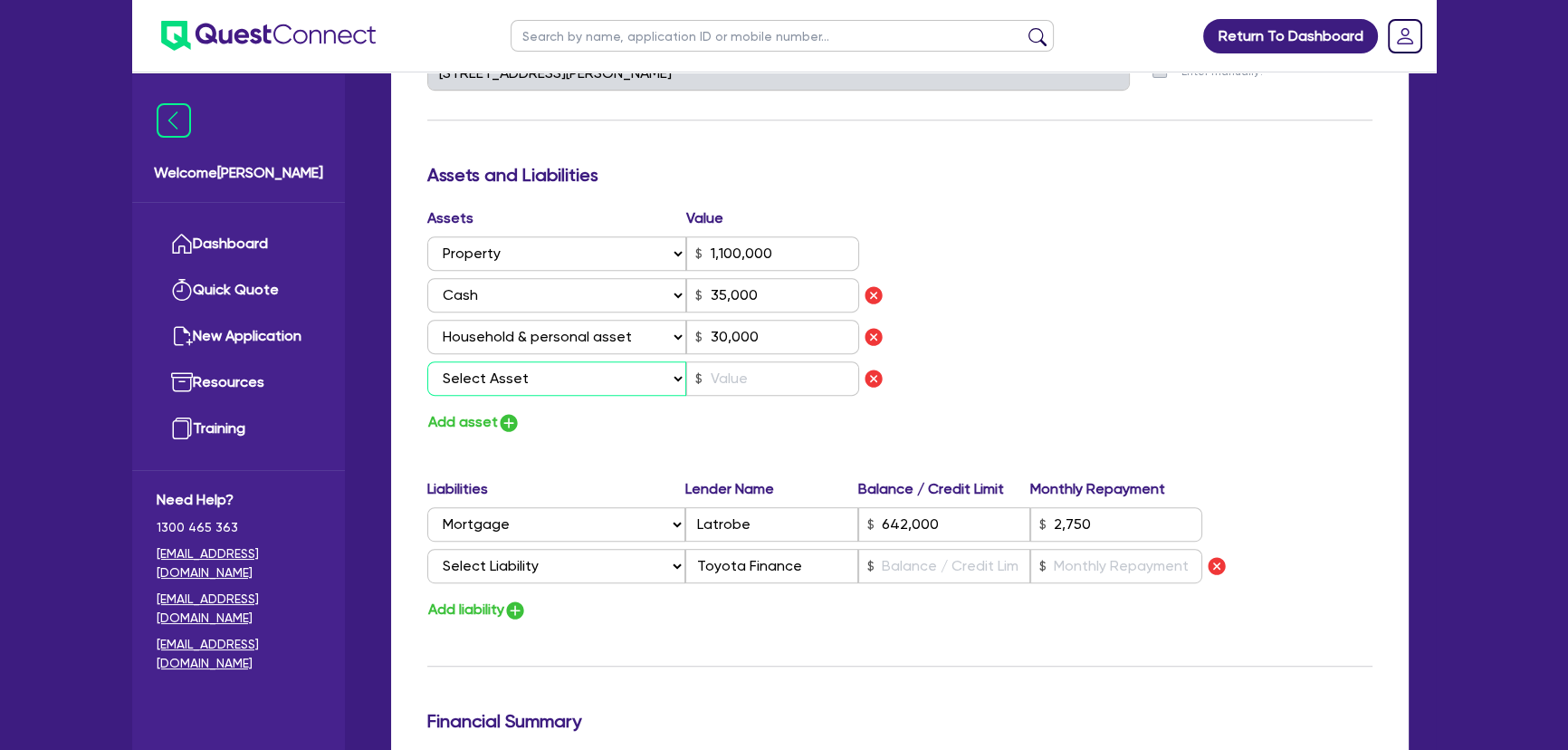
click at [522, 384] on select "Select Asset Cash Property Investment property Vehicle Truck Trailer Equipment …" at bounding box center [556, 378] width 258 height 34
click at [427, 361] on select "Select Asset Cash Property Investment property Vehicle Truck Trailer Equipment …" at bounding box center [556, 378] width 258 height 34
click at [708, 398] on div "Assets Value Select Asset Cash Property Investment property Vehicle Truck Trail…" at bounding box center [656, 305] width 486 height 196
click at [711, 368] on input "text" at bounding box center [773, 378] width 173 height 34
click at [512, 421] on img "button" at bounding box center [508, 422] width 22 height 22
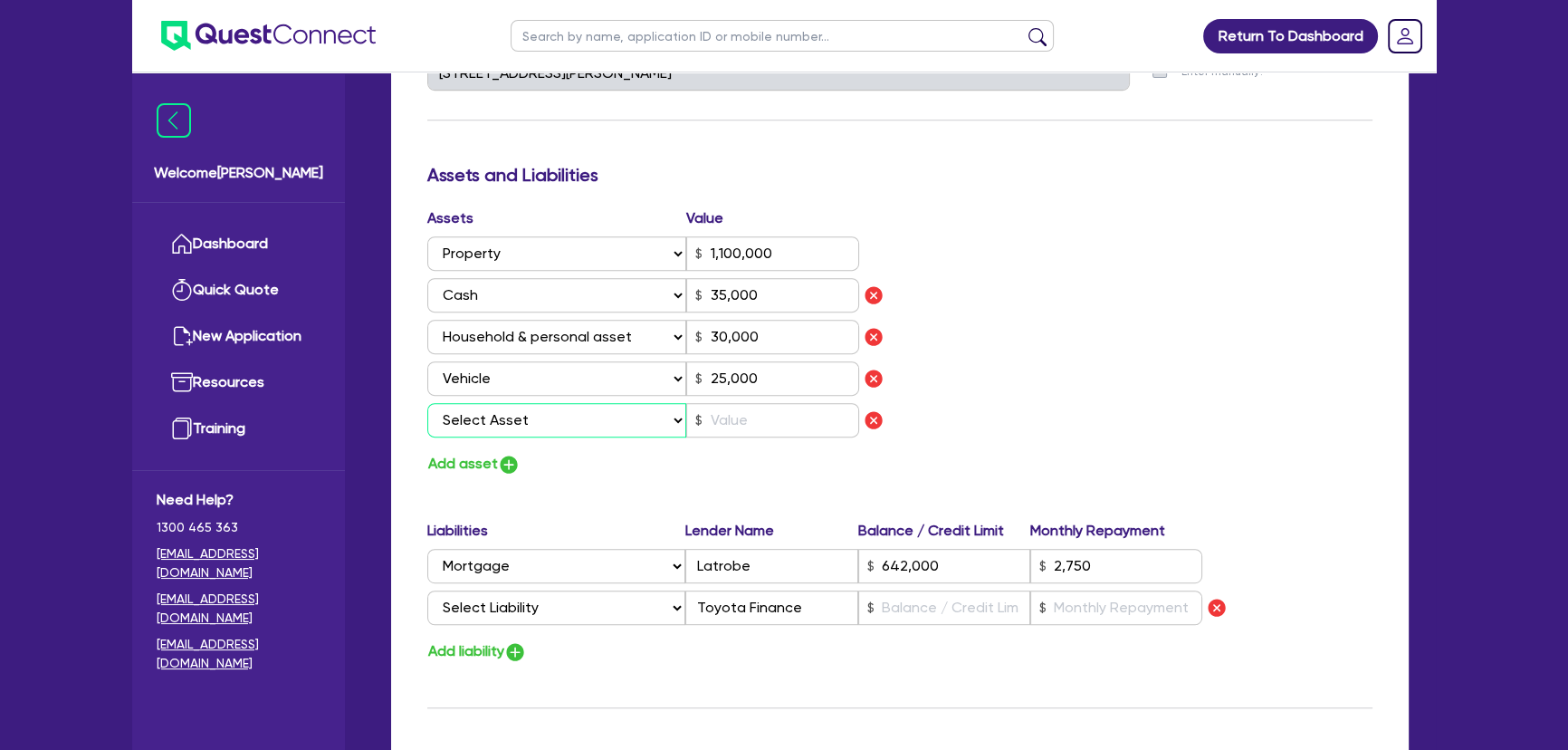
click at [528, 414] on select "Select Asset Cash Property Investment property Vehicle Truck Trailer Equipment …" at bounding box center [556, 420] width 258 height 34
click at [427, 402] on select "Select Asset Cash Property Investment property Vehicle Truck Trailer Equipment …" at bounding box center [556, 420] width 258 height 34
click at [571, 435] on div "Assets Value Select Asset Cash Property Investment property Vehicle Truck Trail…" at bounding box center [656, 326] width 486 height 237
drag, startPoint x: 579, startPoint y: 420, endPoint x: 579, endPoint y: 434, distance: 14.0
click at [579, 422] on select "Select Asset Cash Property Investment property Vehicle Truck Trailer Equipment …" at bounding box center [556, 420] width 258 height 34
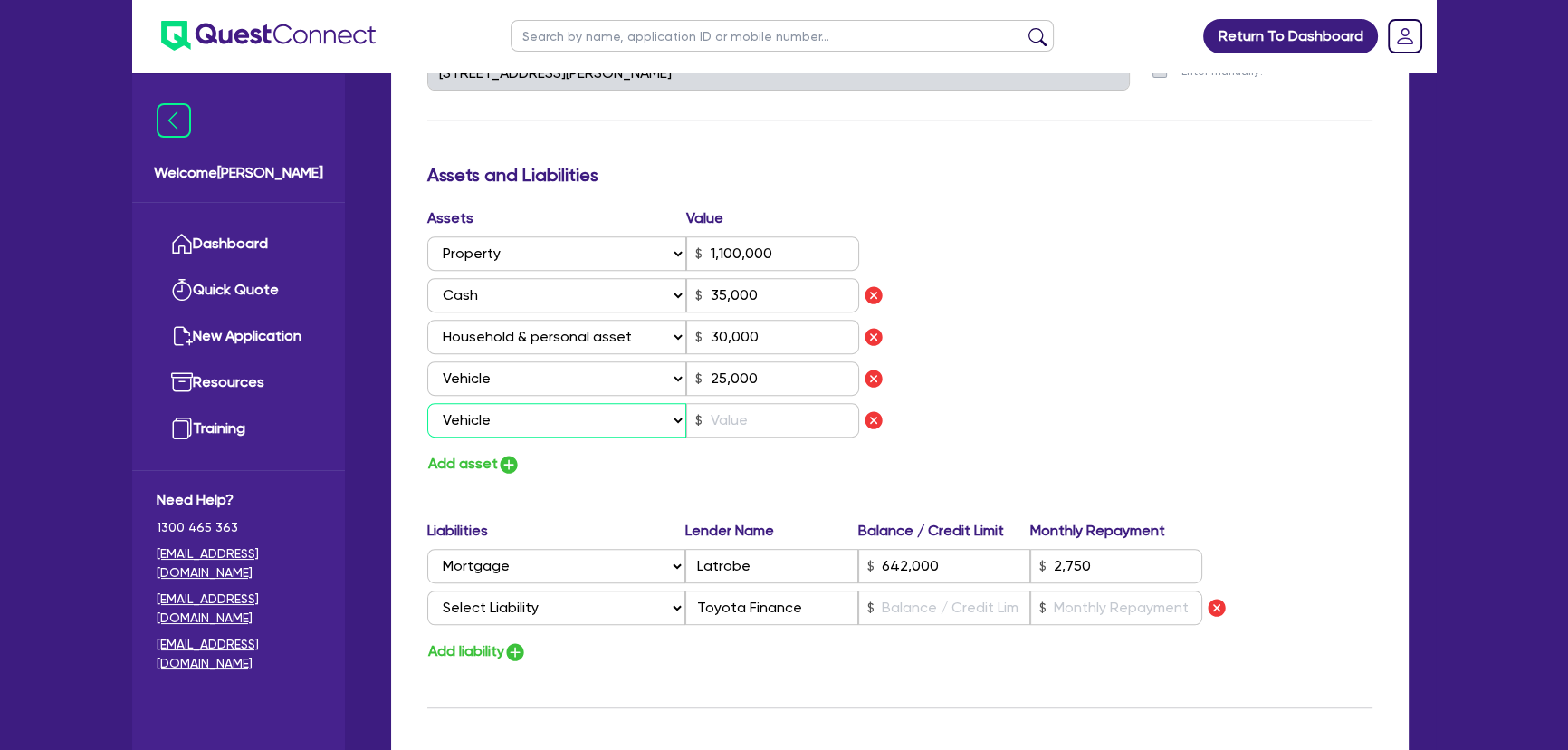
click at [427, 402] on select "Select Asset Cash Property Investment property Vehicle Truck Trailer Equipment …" at bounding box center [556, 420] width 258 height 34
click at [736, 421] on input "text" at bounding box center [773, 420] width 173 height 34
click at [886, 616] on input "text" at bounding box center [944, 607] width 172 height 34
click at [1095, 614] on input "text" at bounding box center [1116, 607] width 172 height 34
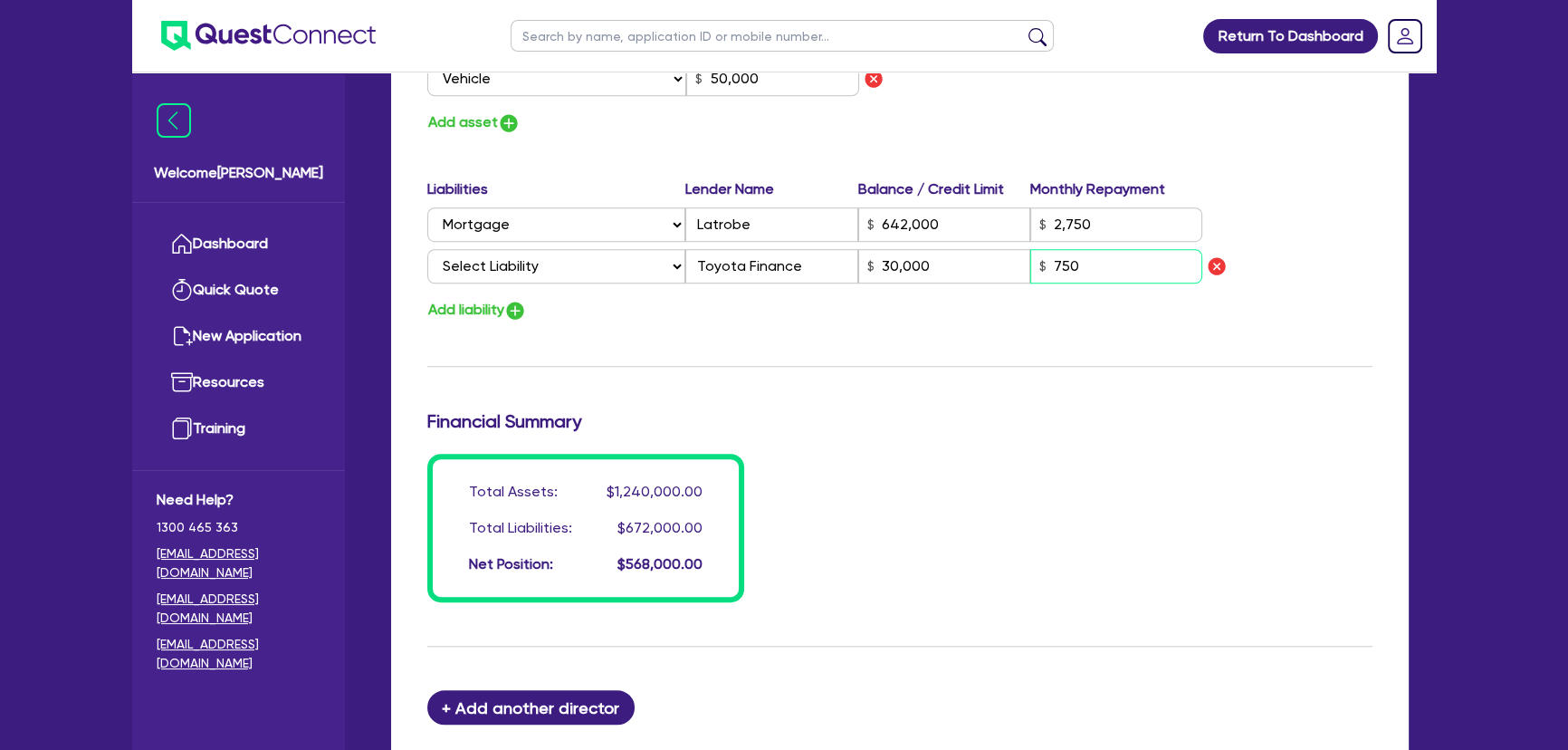
scroll to position [1481, 0]
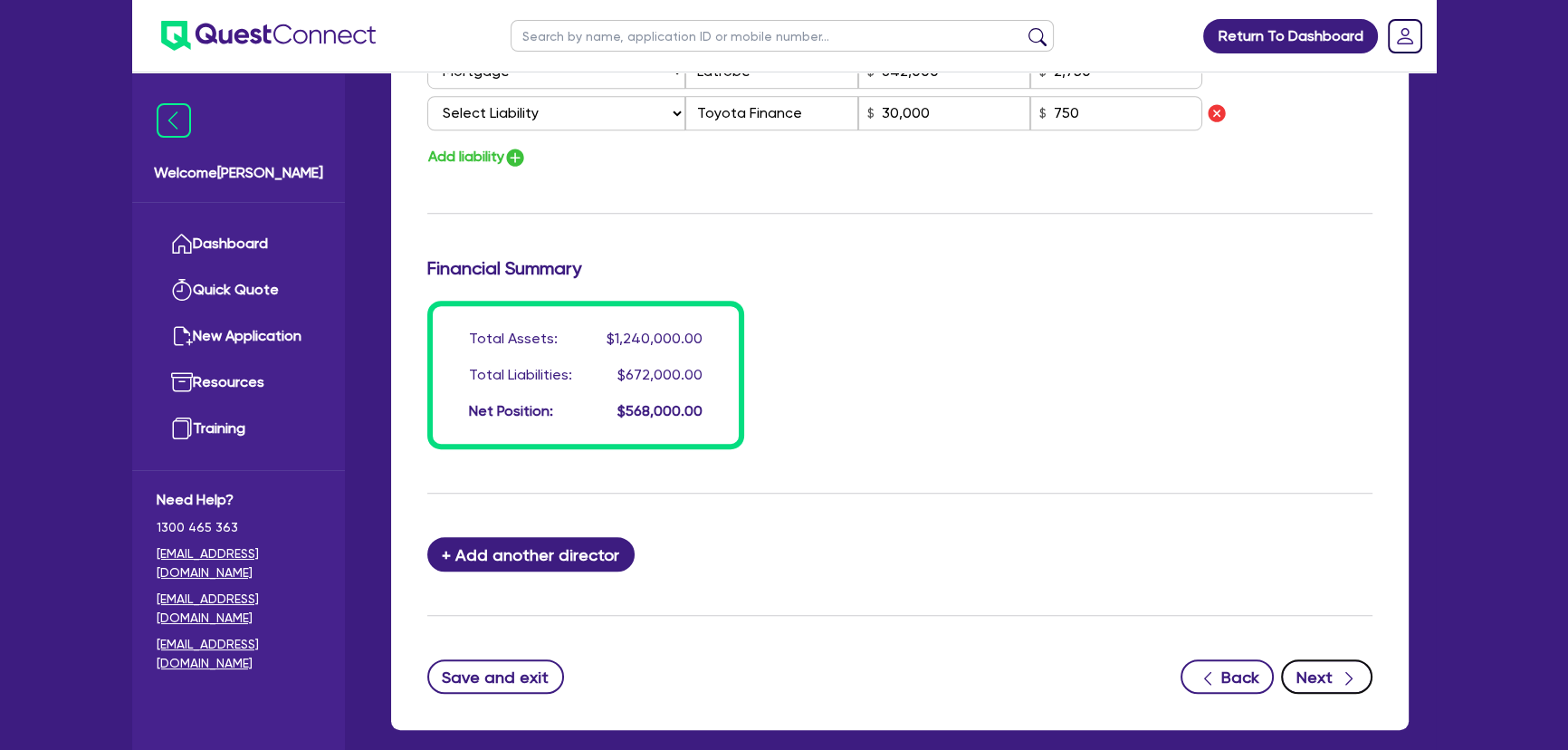
click at [1311, 668] on button "Next" at bounding box center [1327, 676] width 92 height 34
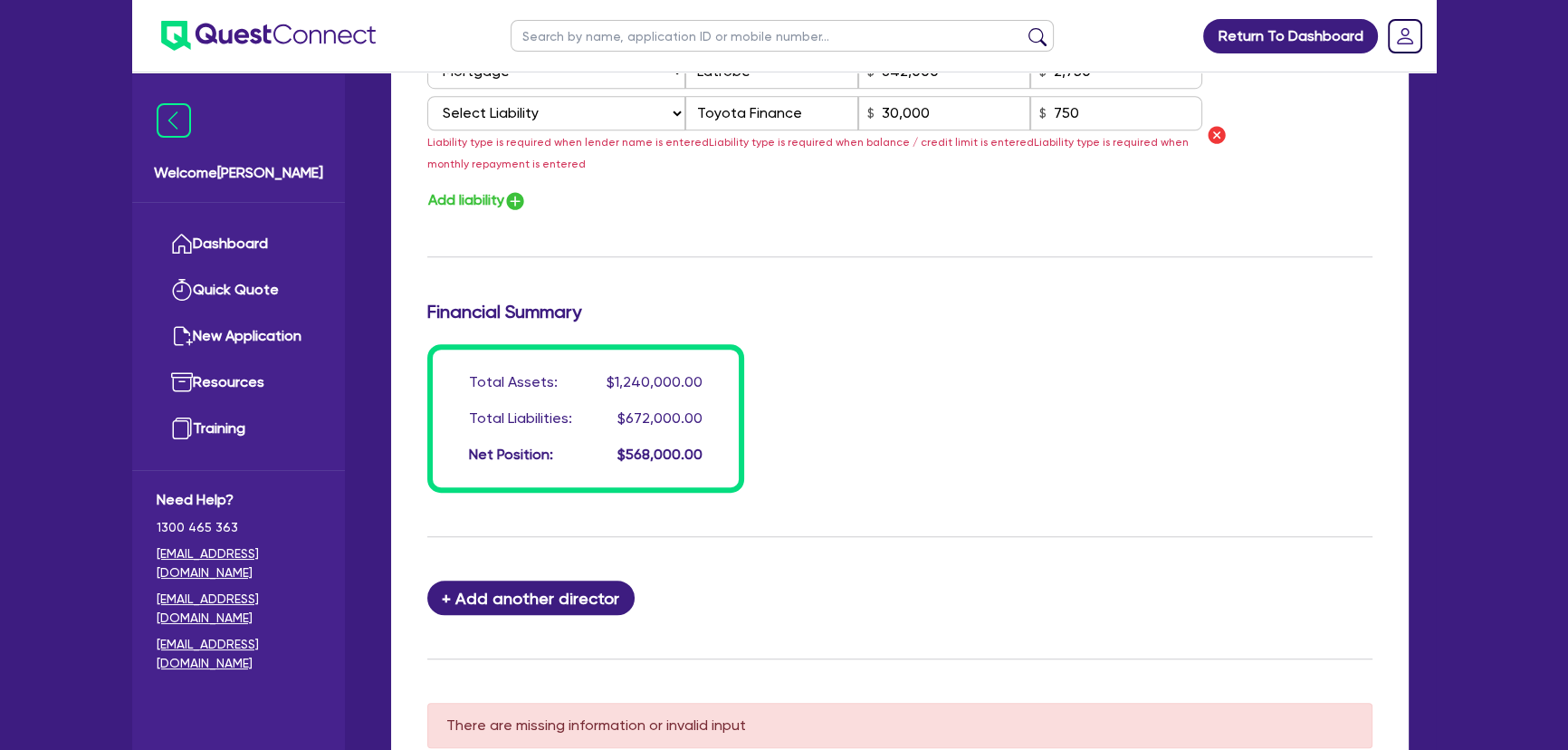
scroll to position [1234, 0]
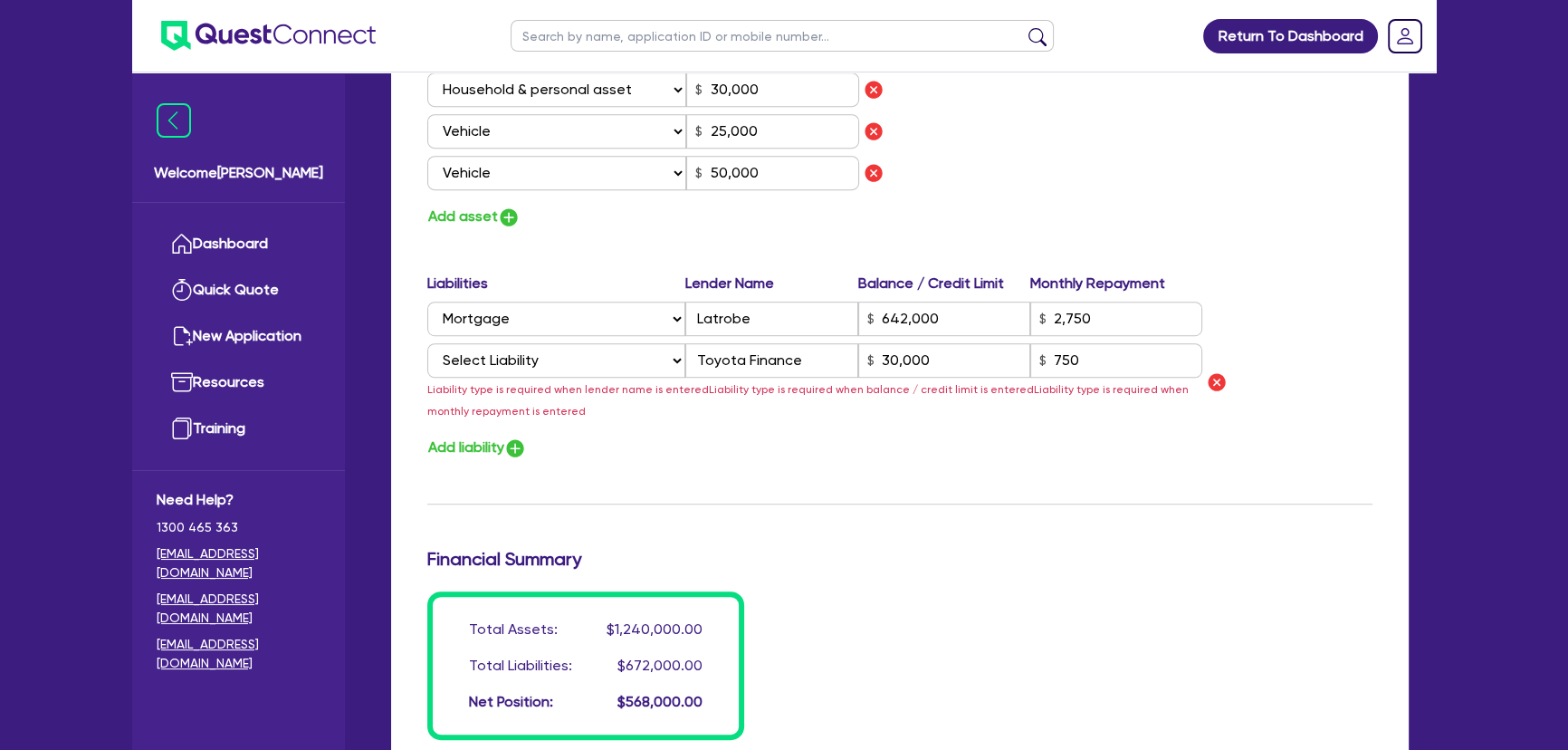
click at [500, 367] on select "Select Liability Credit card Mortgage Investment property loan Vehicle loan Tru…" at bounding box center [556, 360] width 258 height 34
click at [427, 343] on select "Select Liability Credit card Mortgage Investment property loan Vehicle loan Tru…" at bounding box center [556, 360] width 258 height 34
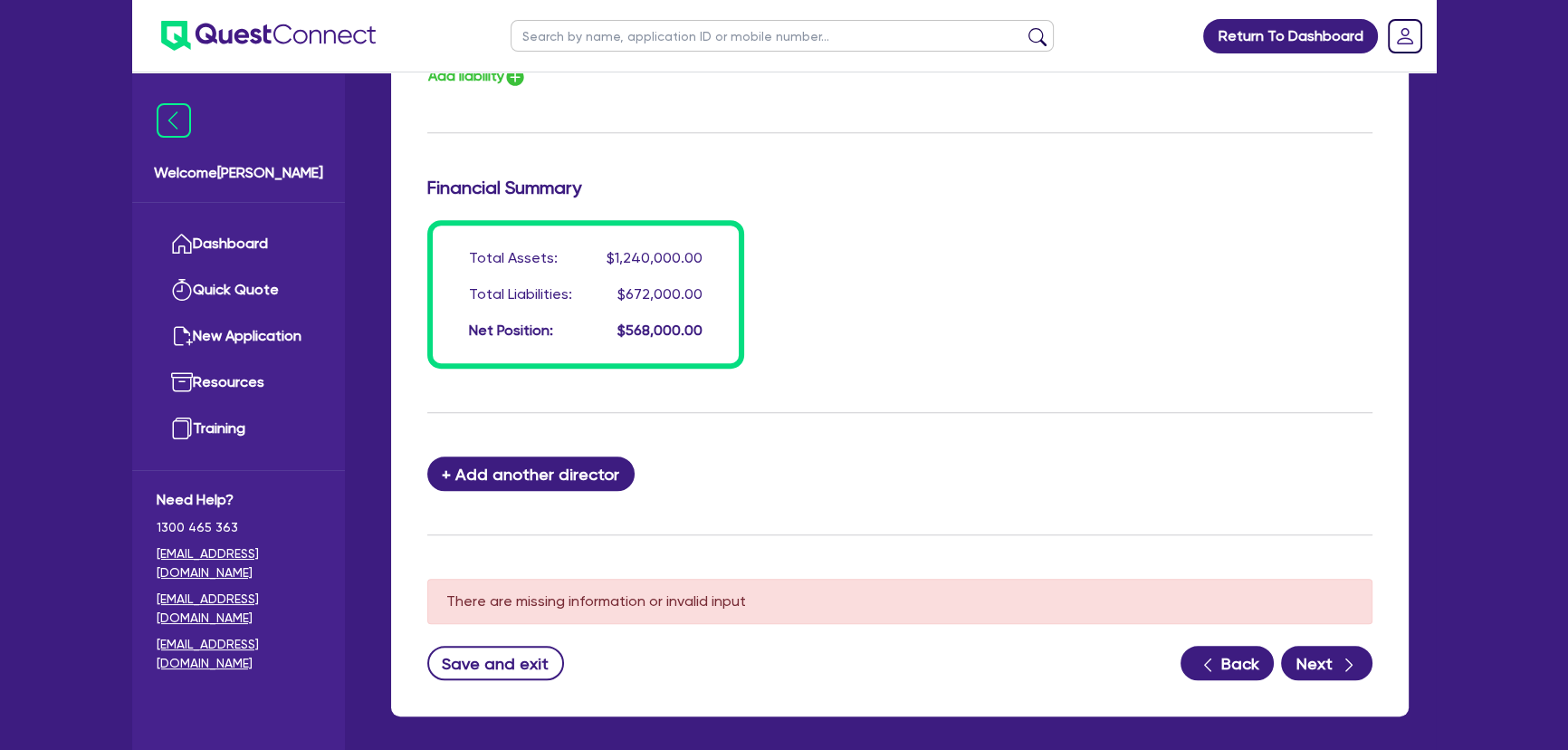
scroll to position [1678, 0]
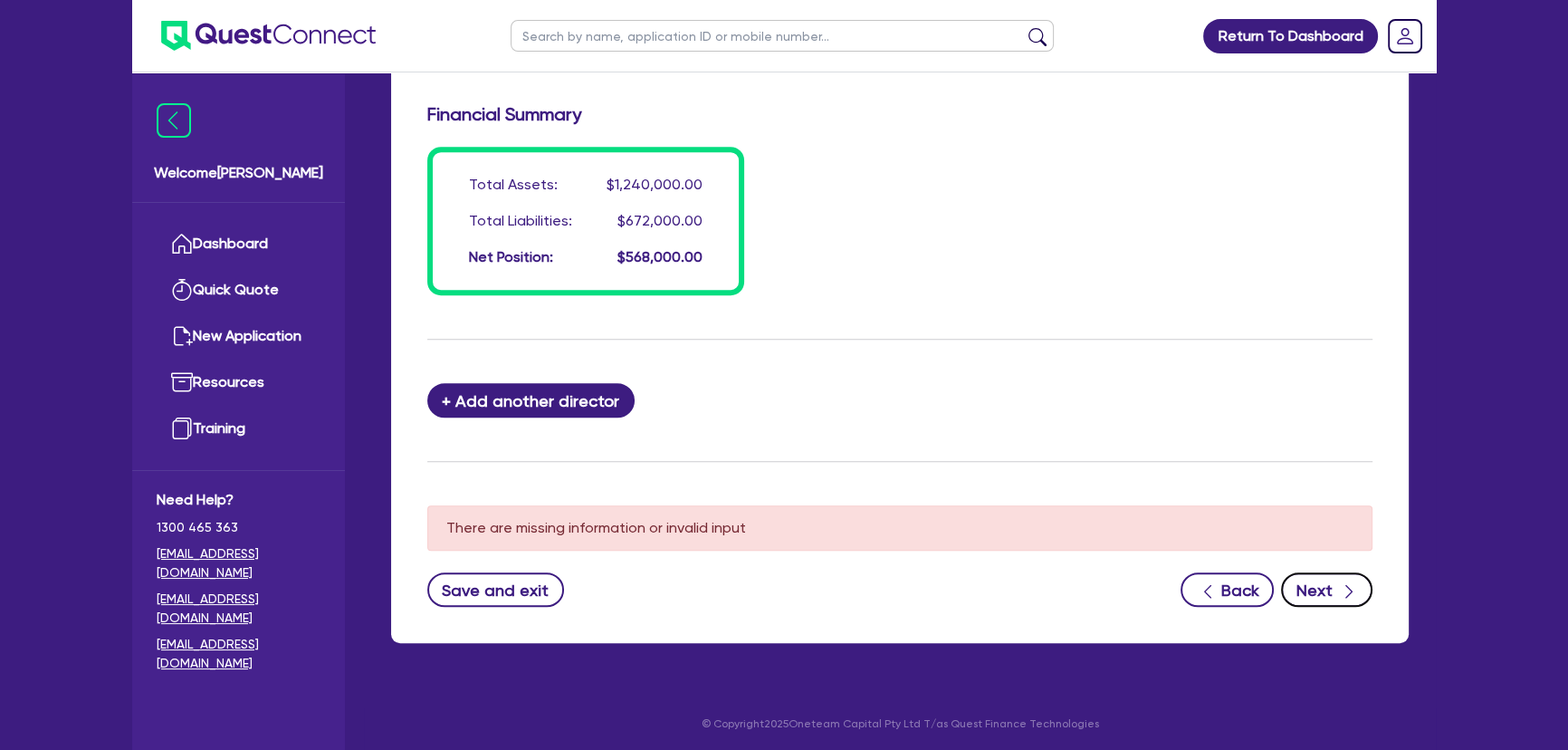
click at [1348, 588] on icon "button" at bounding box center [1349, 592] width 8 height 13
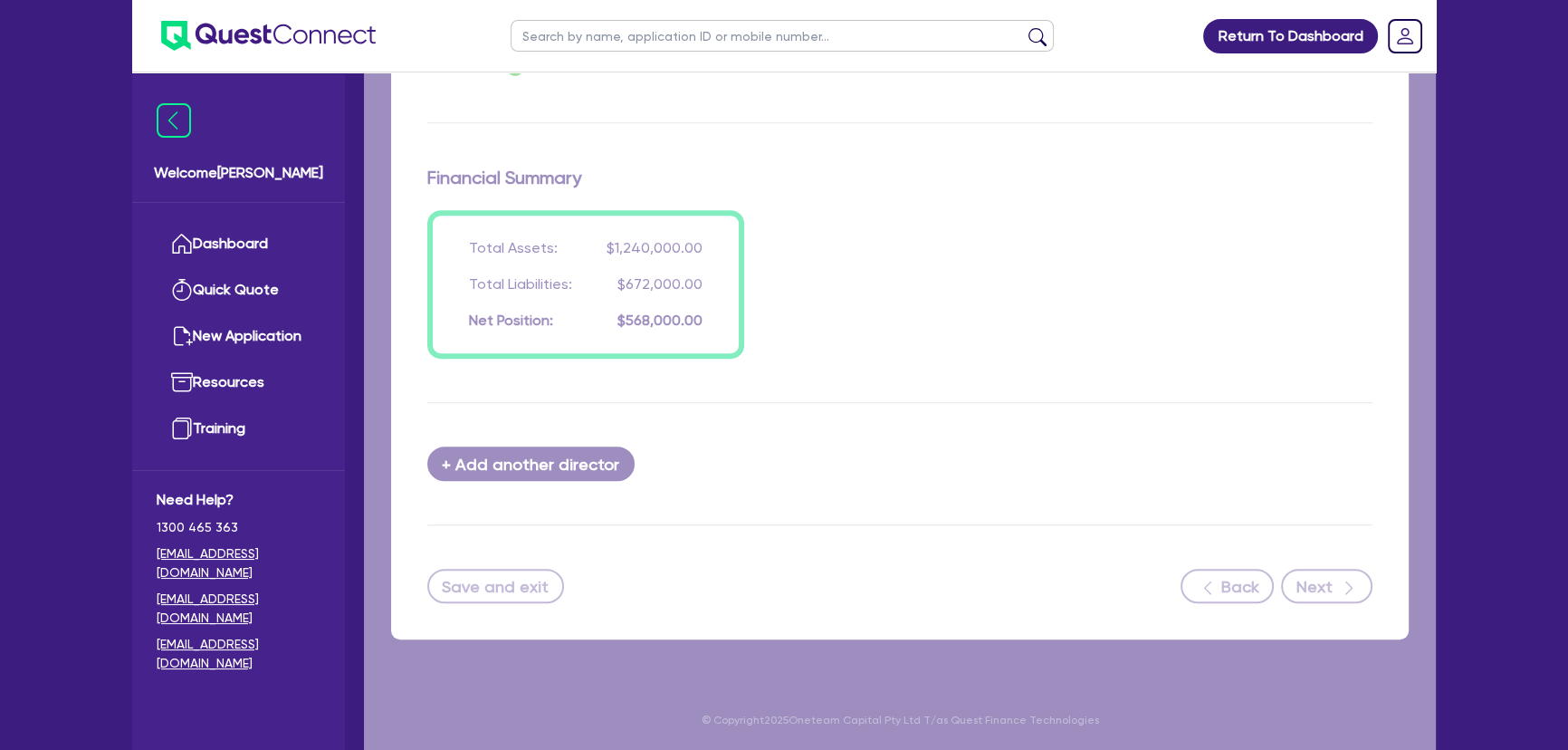
scroll to position [1568, 0]
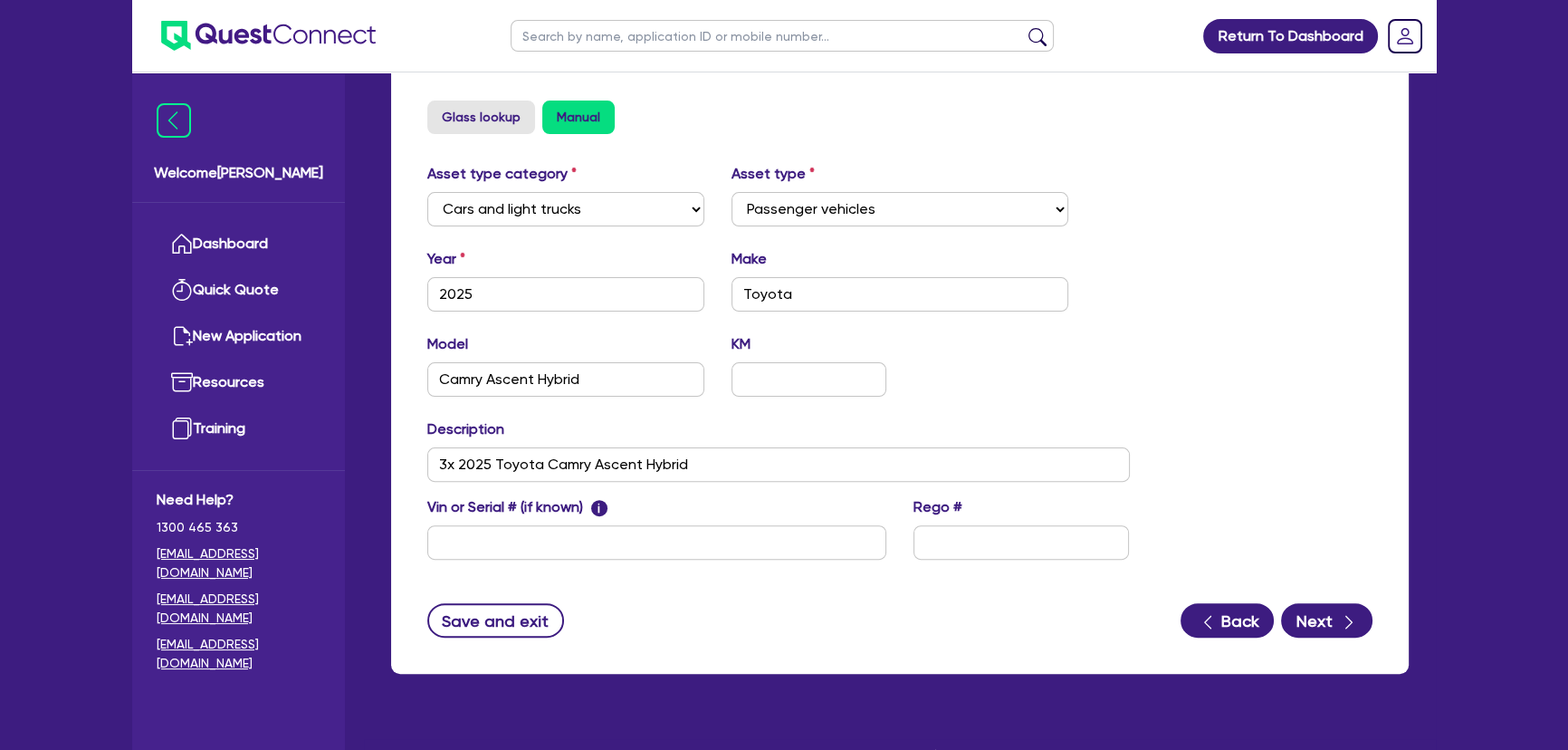
scroll to position [642, 0]
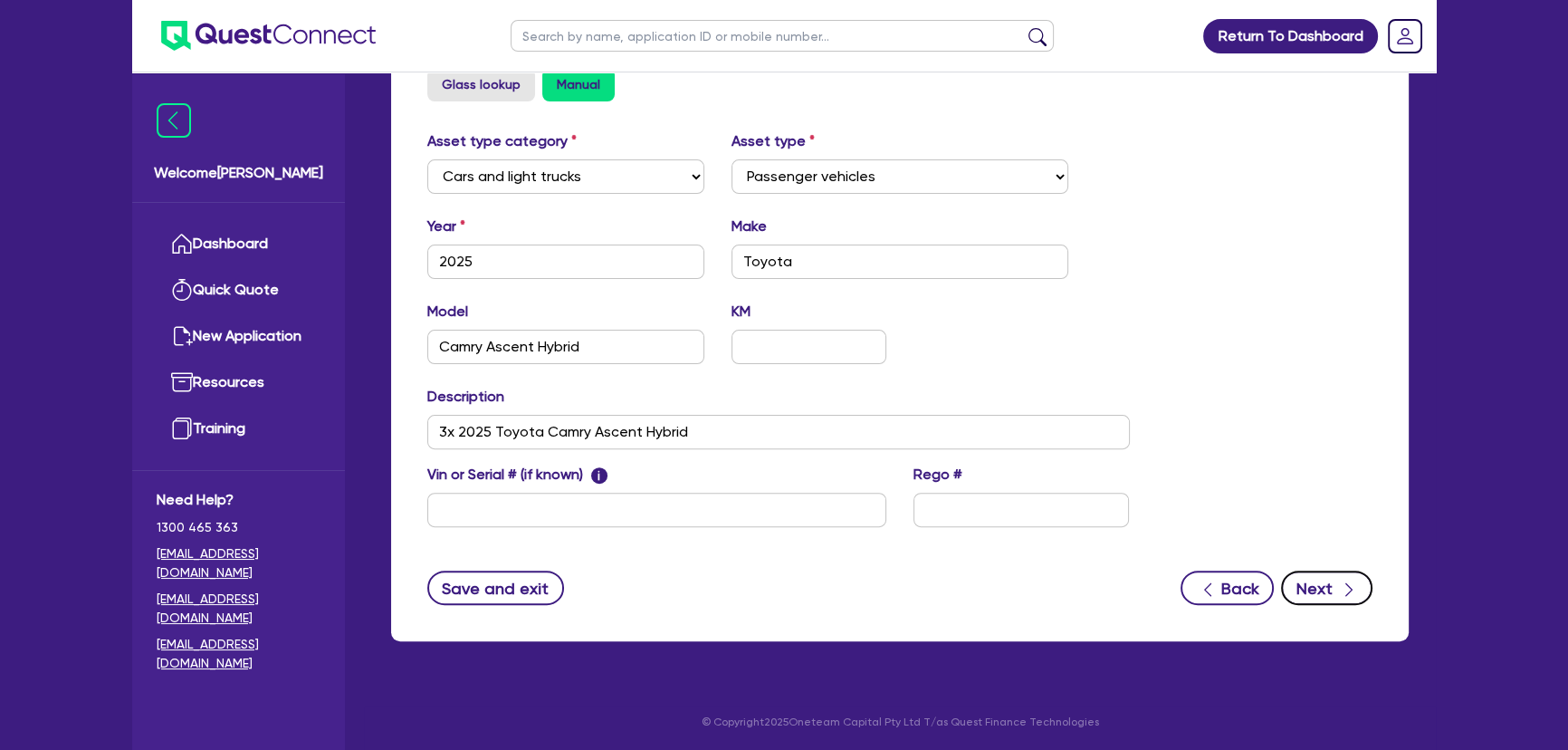
click at [1345, 583] on icon "button" at bounding box center [1348, 589] width 18 height 18
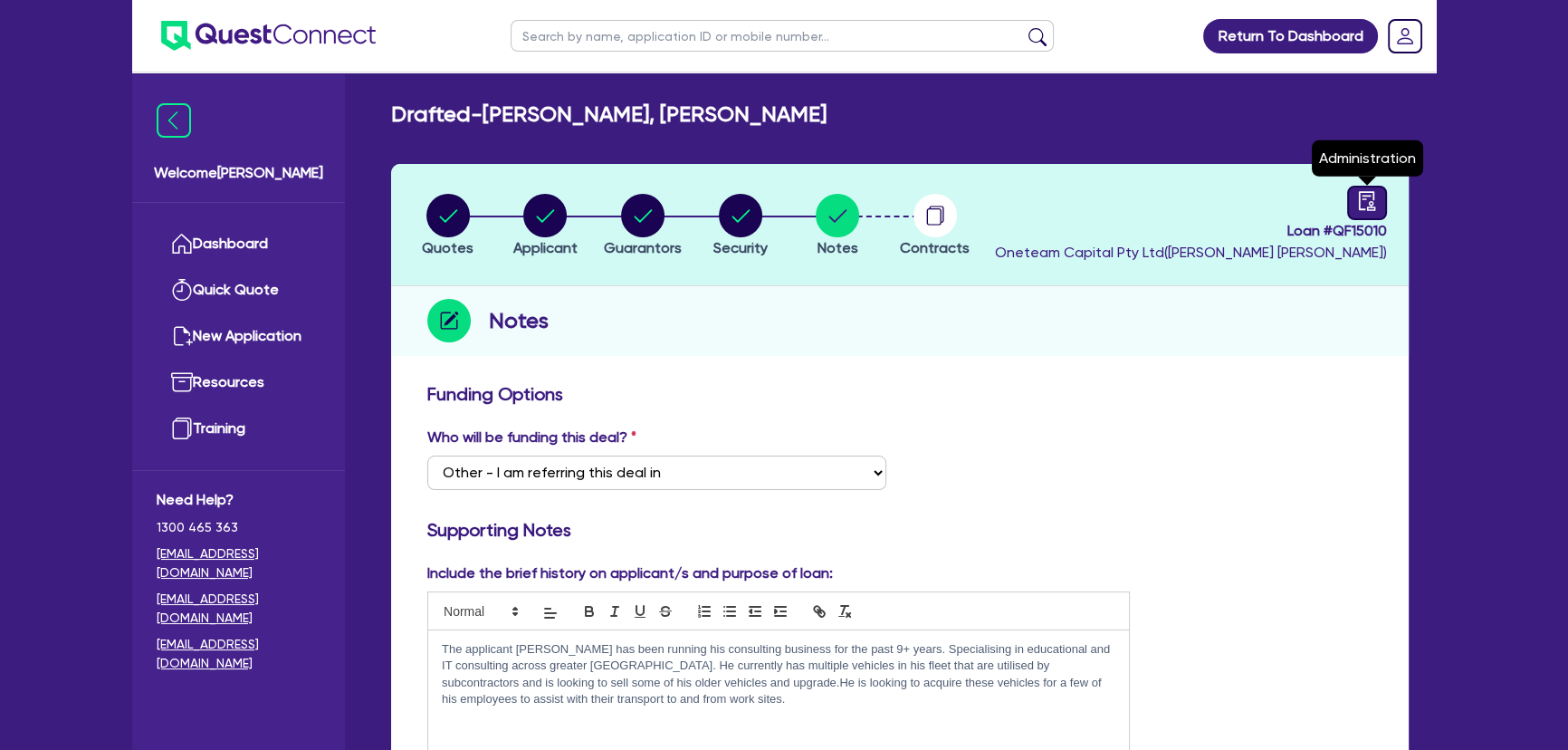
click at [1363, 205] on icon "audit" at bounding box center [1366, 201] width 20 height 20
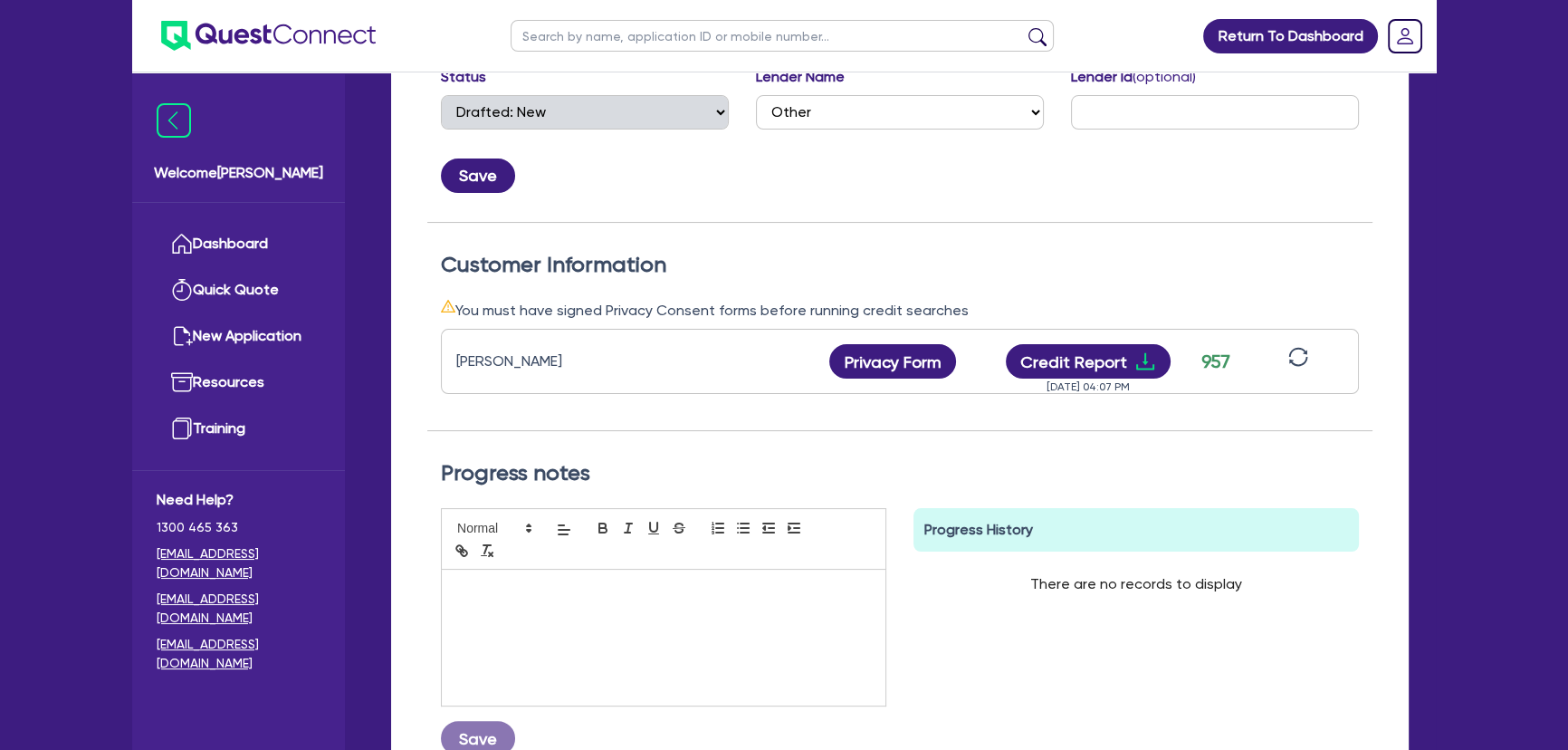
scroll to position [559, 0]
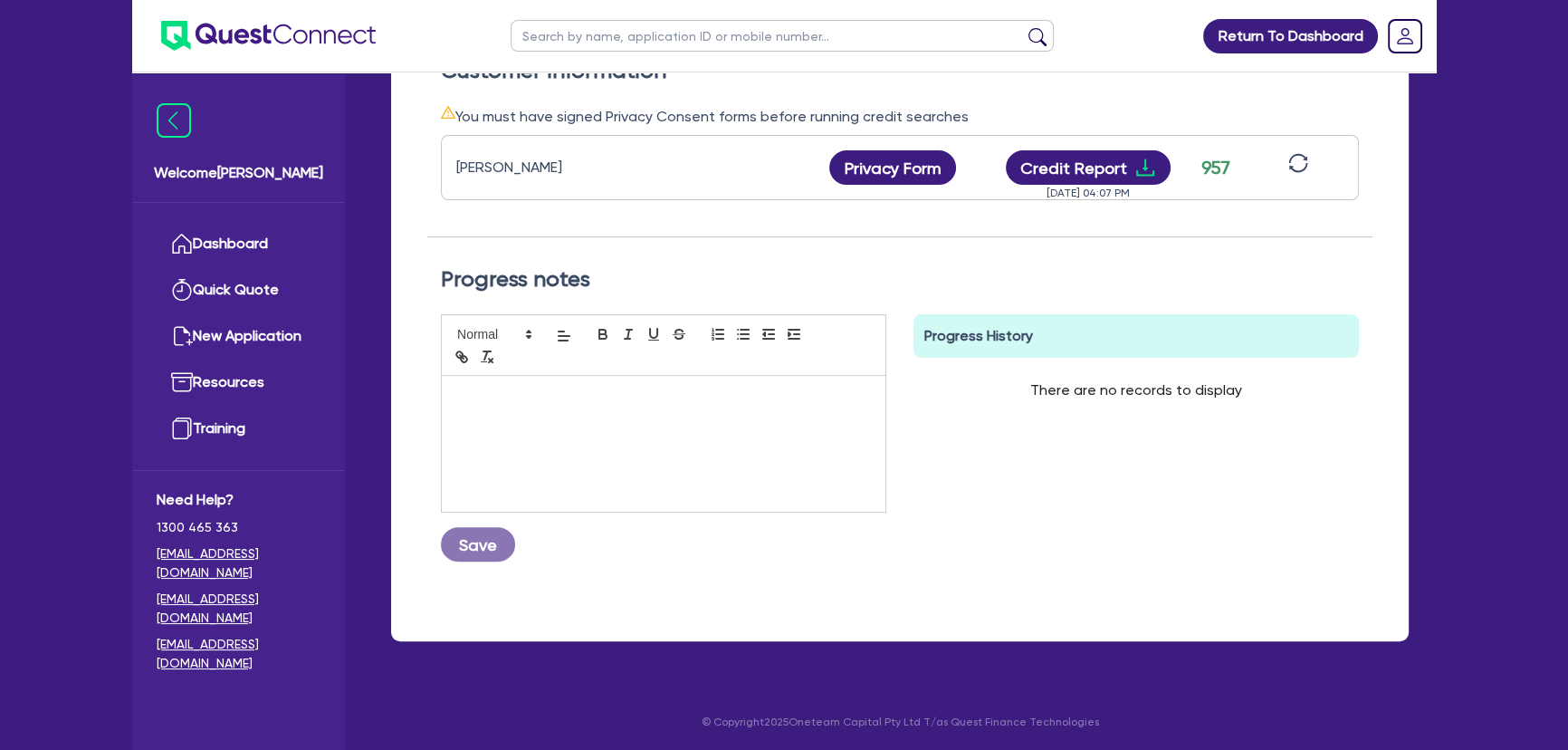
click at [715, 434] on div at bounding box center [664, 443] width 443 height 135
drag, startPoint x: 445, startPoint y: 542, endPoint x: 552, endPoint y: 539, distance: 107.0
click at [447, 543] on button "Save" at bounding box center [478, 544] width 74 height 34
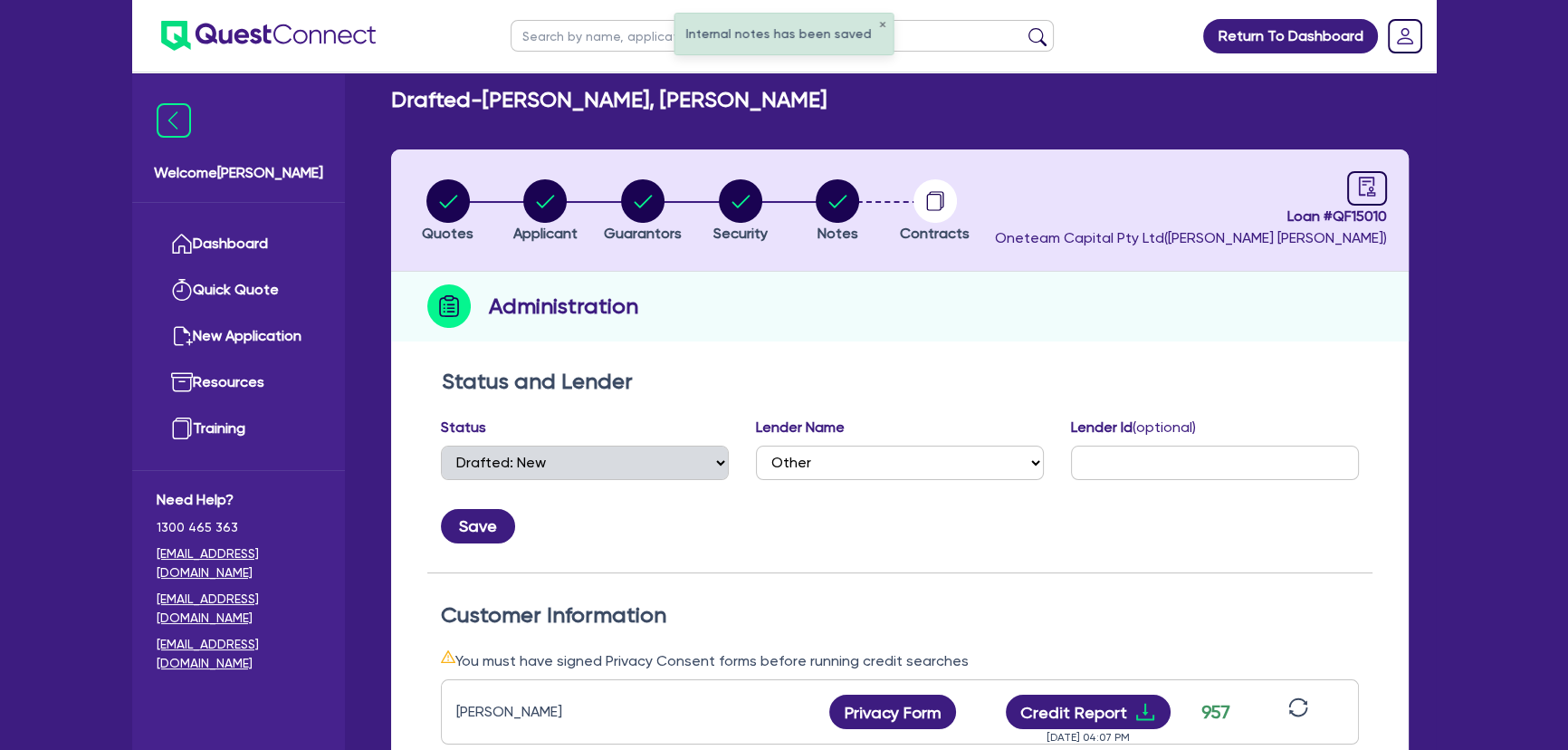
scroll to position [0, 0]
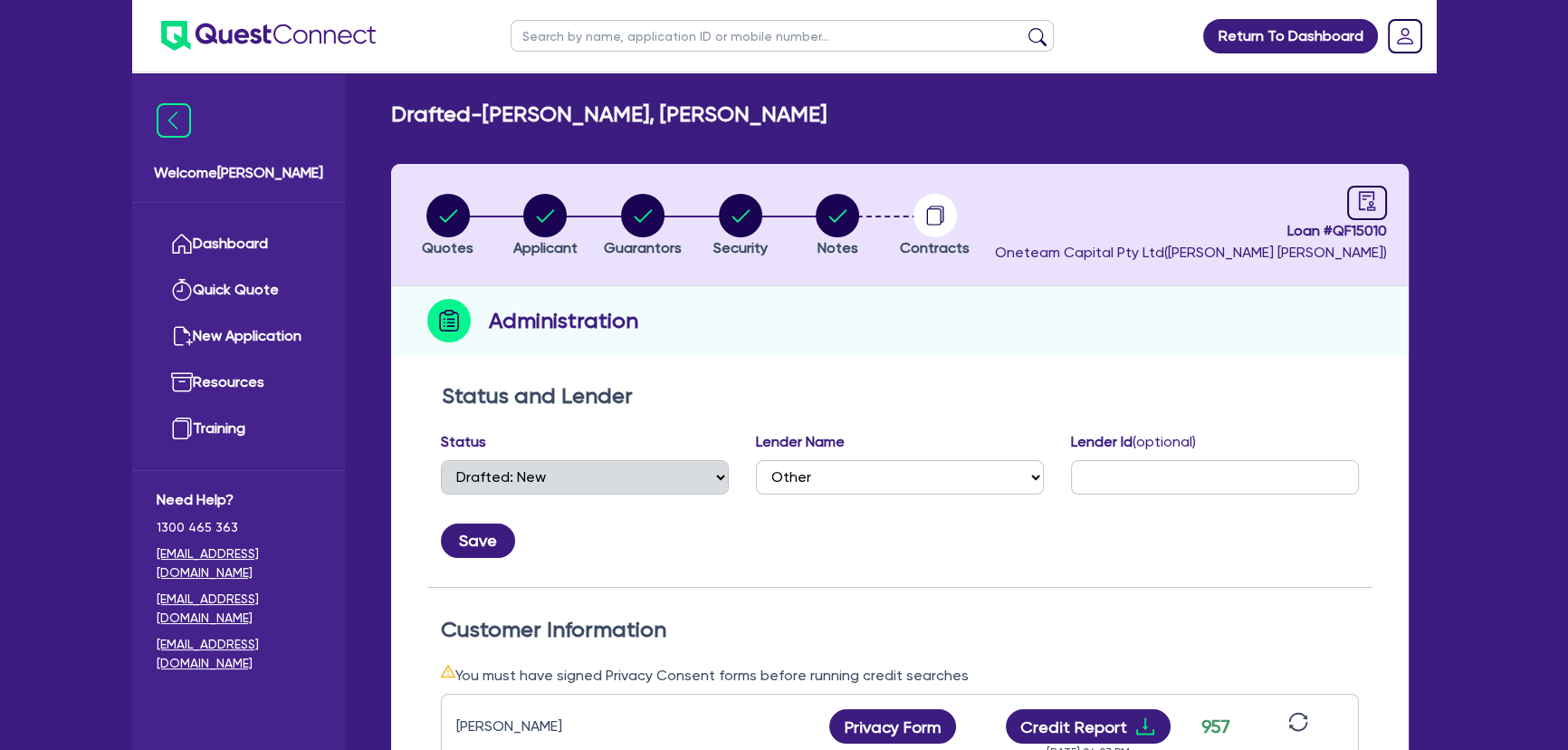
click at [1351, 241] on div "Loan # QF15010 Oneteam Capital Pty Ltd ( Joel Harding )" at bounding box center [1191, 224] width 392 height 78
drag, startPoint x: 1281, startPoint y: 231, endPoint x: 1442, endPoint y: 227, distance: 161.0
click at [1442, 227] on div "Return To Dashboard Edit Profile Logout Welcome Joel Dashboard Quick Quote New …" at bounding box center [783, 654] width 1330 height 1310
copy span "Loan # QF15010"
click at [898, 476] on select "Select AAMF AFS Alex Bank Angle Finance Azora Banjo BigStone BOQ Finance Brande…" at bounding box center [900, 477] width 288 height 34
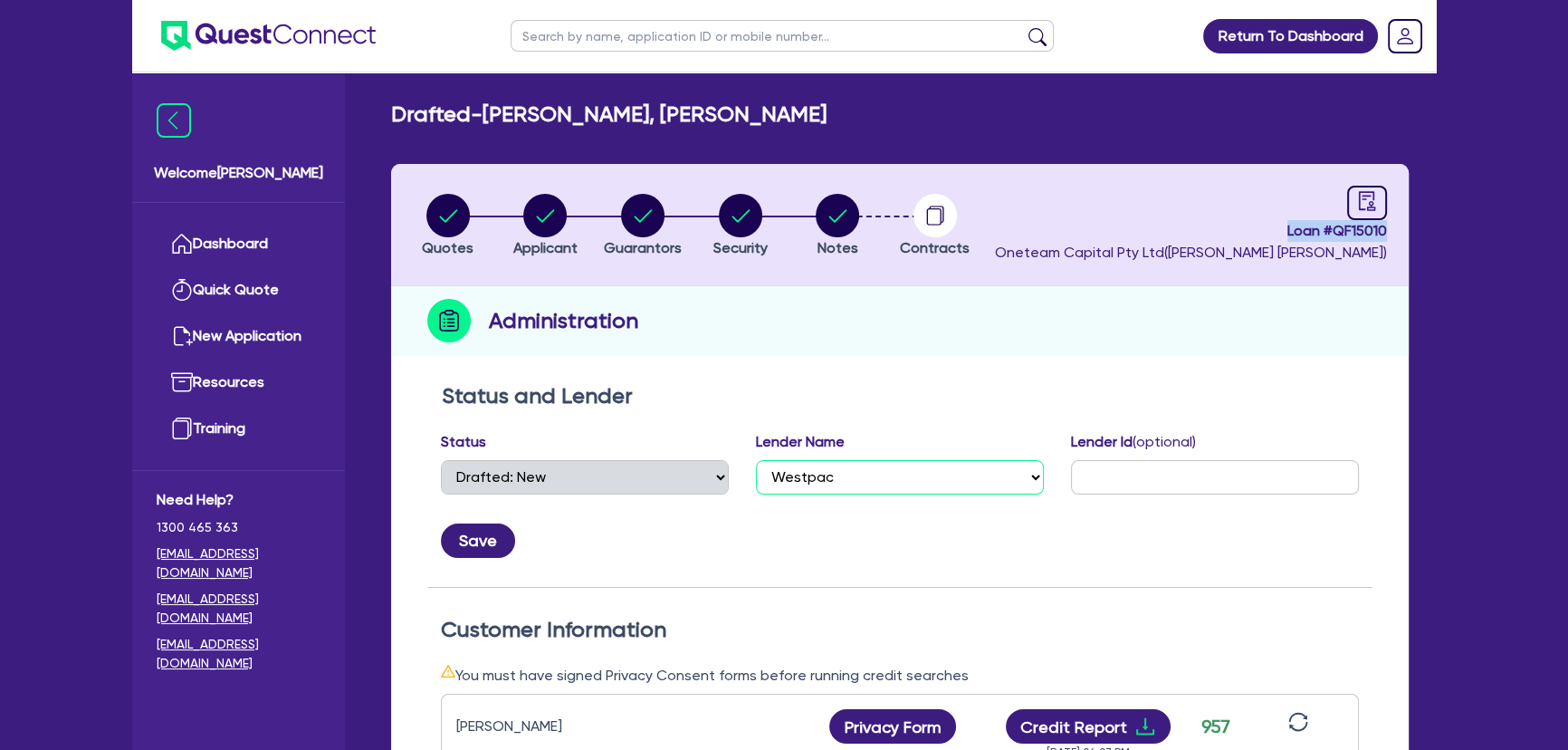
click at [756, 460] on select "Select AAMF AFS Alex Bank Angle Finance Azora Banjo BigStone BOQ Finance Brande…" at bounding box center [900, 477] width 288 height 34
click at [508, 542] on button "Save" at bounding box center [478, 541] width 74 height 34
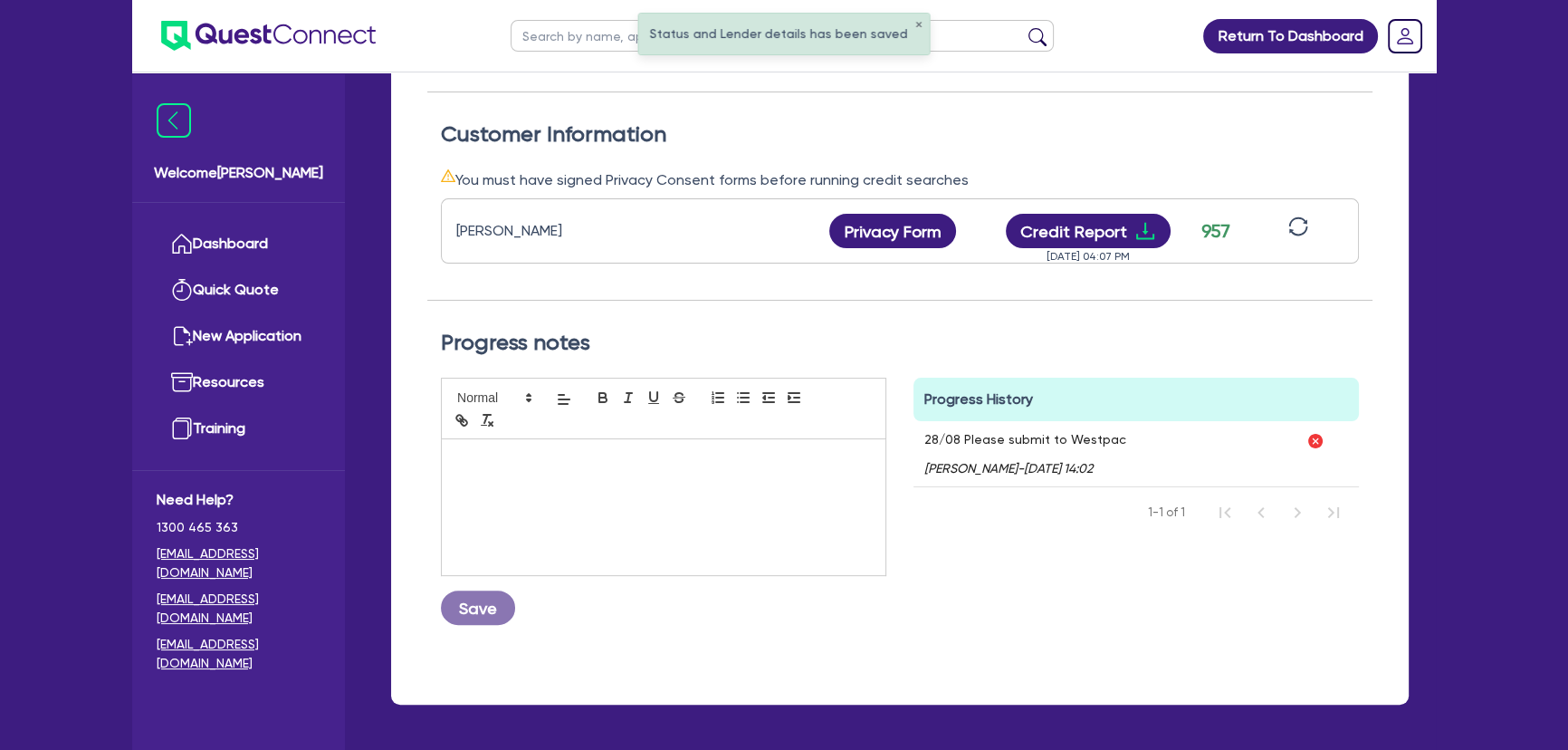
scroll to position [559, 0]
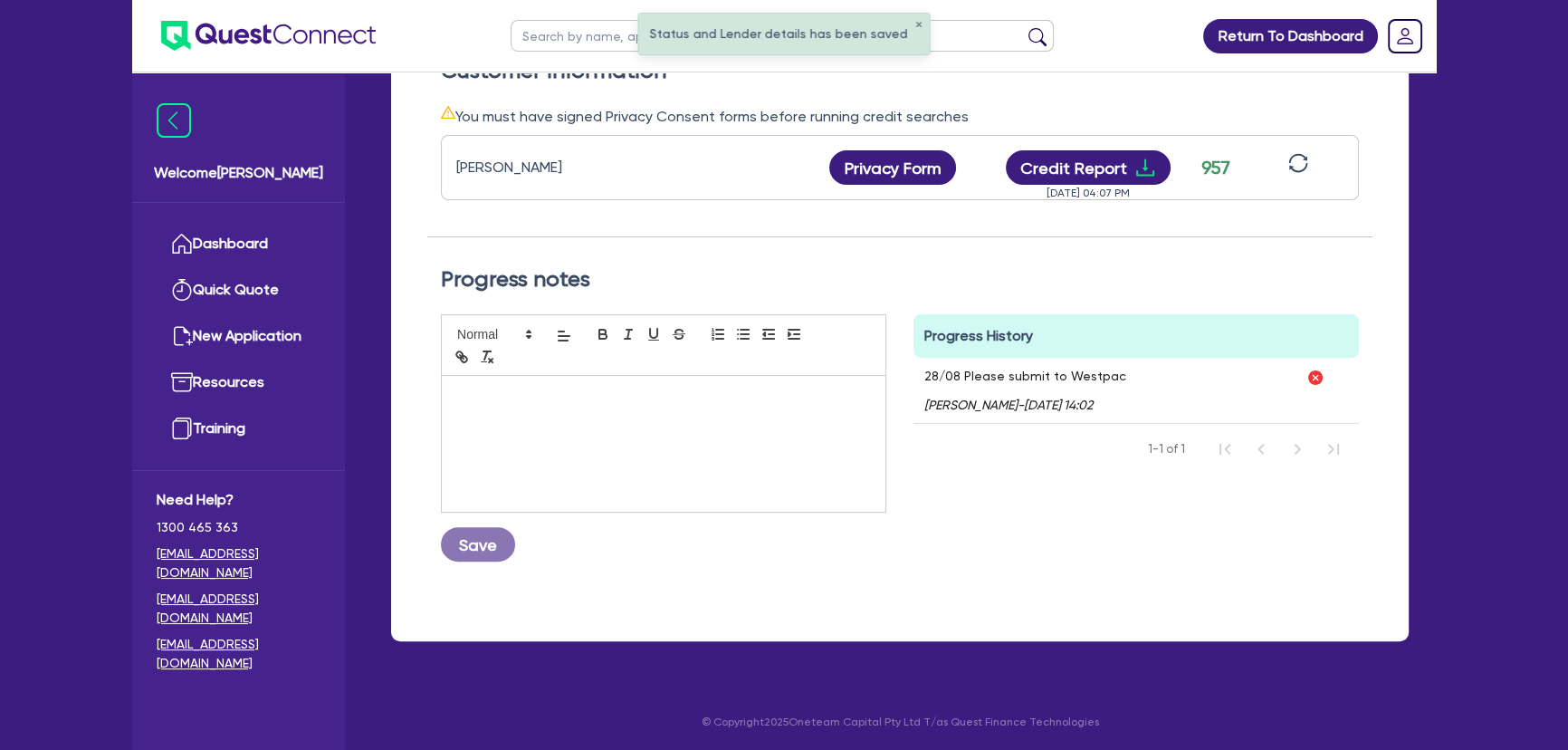
click at [685, 533] on div "Save" at bounding box center [664, 438] width 445 height 247
click at [1405, 566] on div "Quotes Applicant Guarantors Security Notes Contracts Loan # QF15010 Oneteam Cap…" at bounding box center [900, 134] width 1044 height 1058
drag, startPoint x: 913, startPoint y: 376, endPoint x: 1124, endPoint y: 373, distance: 211.0
click at [1124, 373] on div "28/08 Please submit to Westpac Joel Harding - 28/08/2025 - 14:02" at bounding box center [1104, 390] width 382 height 65
copy p "28/08 Please submit to Westpac"
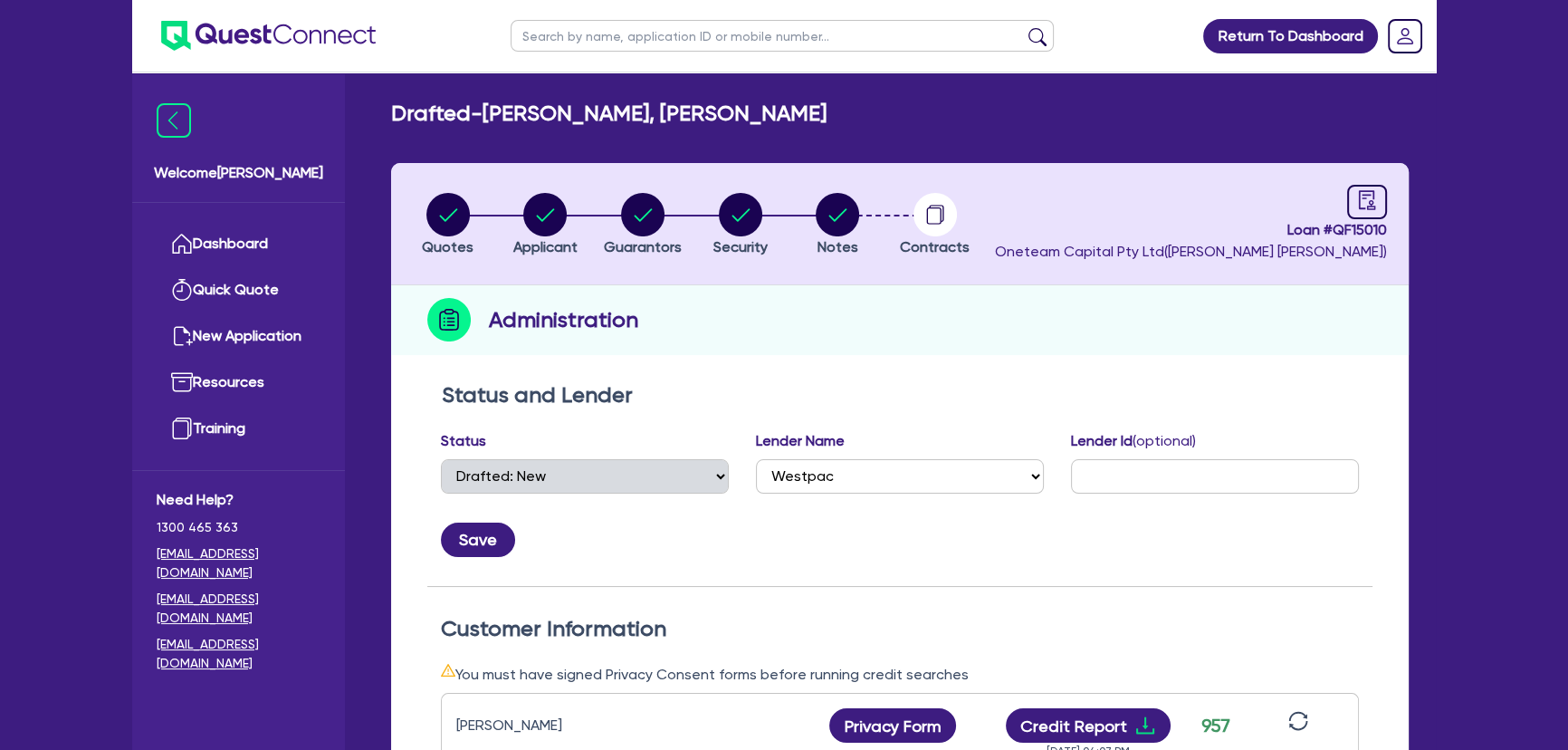
scroll to position [0, 0]
click at [821, 217] on circle "button" at bounding box center [837, 216] width 44 height 44
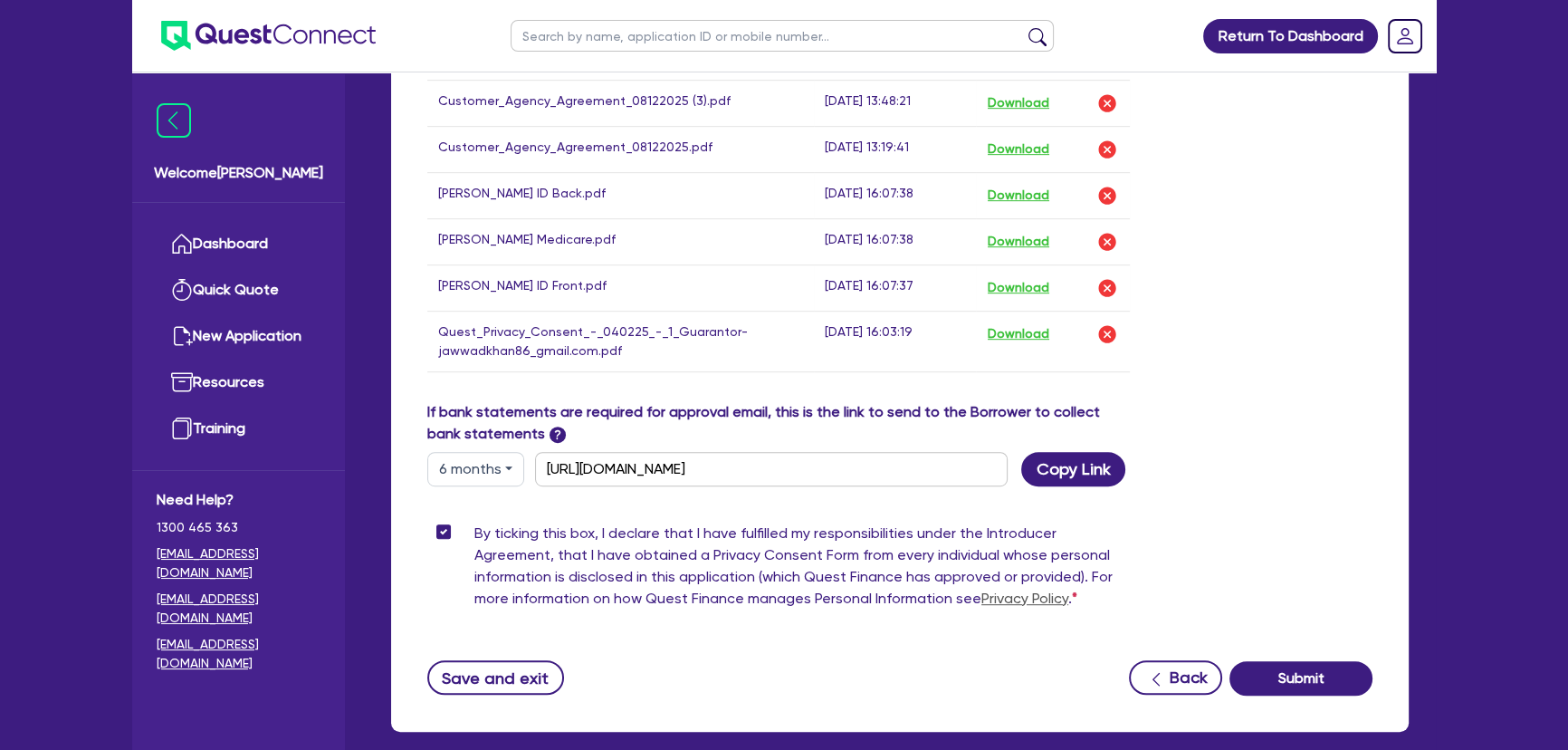
scroll to position [1220, 0]
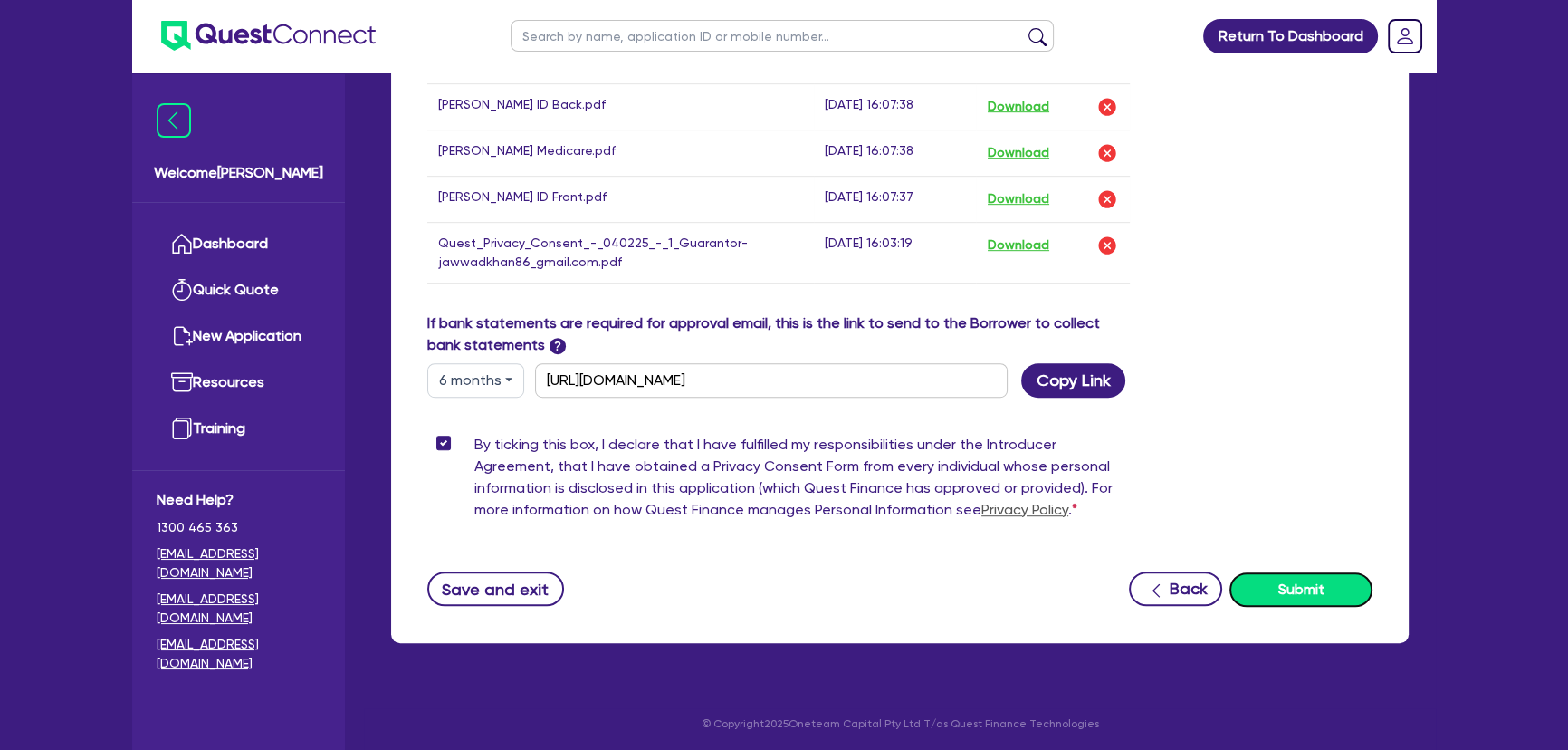
click at [1325, 588] on button "Submit" at bounding box center [1300, 589] width 143 height 34
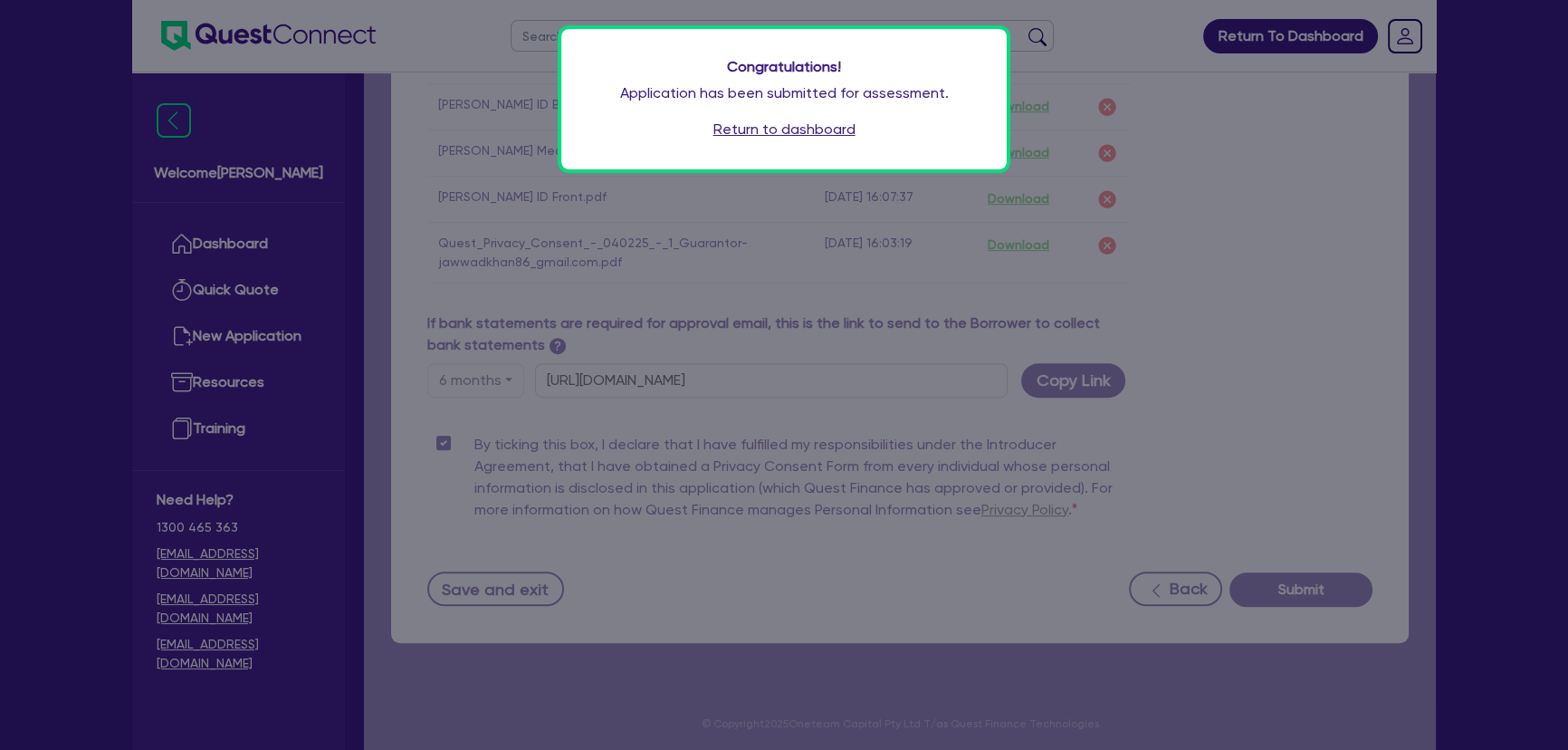
click at [811, 116] on div "Congratulations! Application has been submitted for assessment. Return to dashb…" at bounding box center [784, 99] width 445 height 140
click at [796, 147] on div "Congratulations! Application has been submitted for assessment. Return to dashb…" at bounding box center [784, 99] width 445 height 140
click at [795, 134] on link "Return to dashboard" at bounding box center [784, 129] width 142 height 22
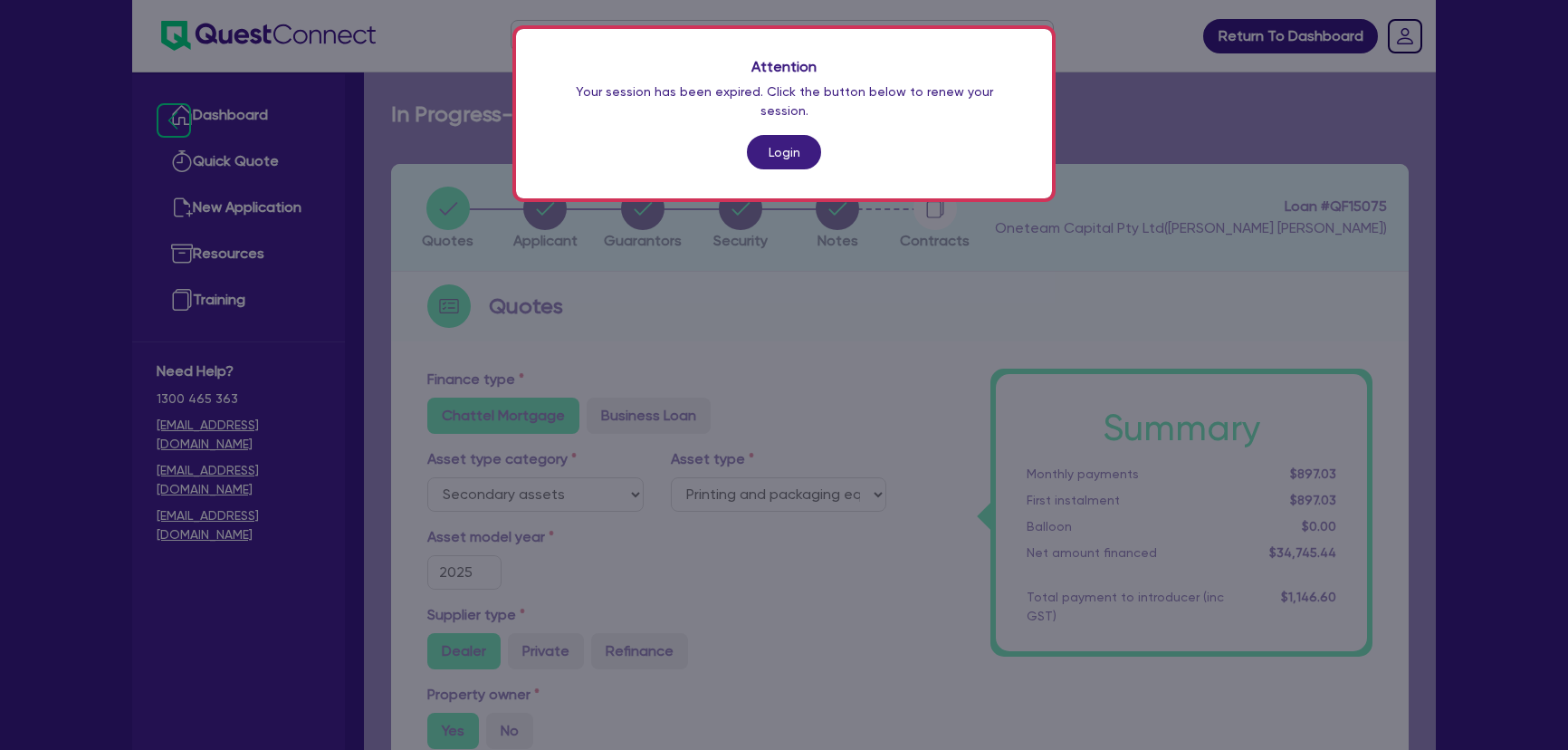
select select "SECONDARY_ASSETS"
select select "PRINTING_AND_PACKAGING_EQUIPMENT"
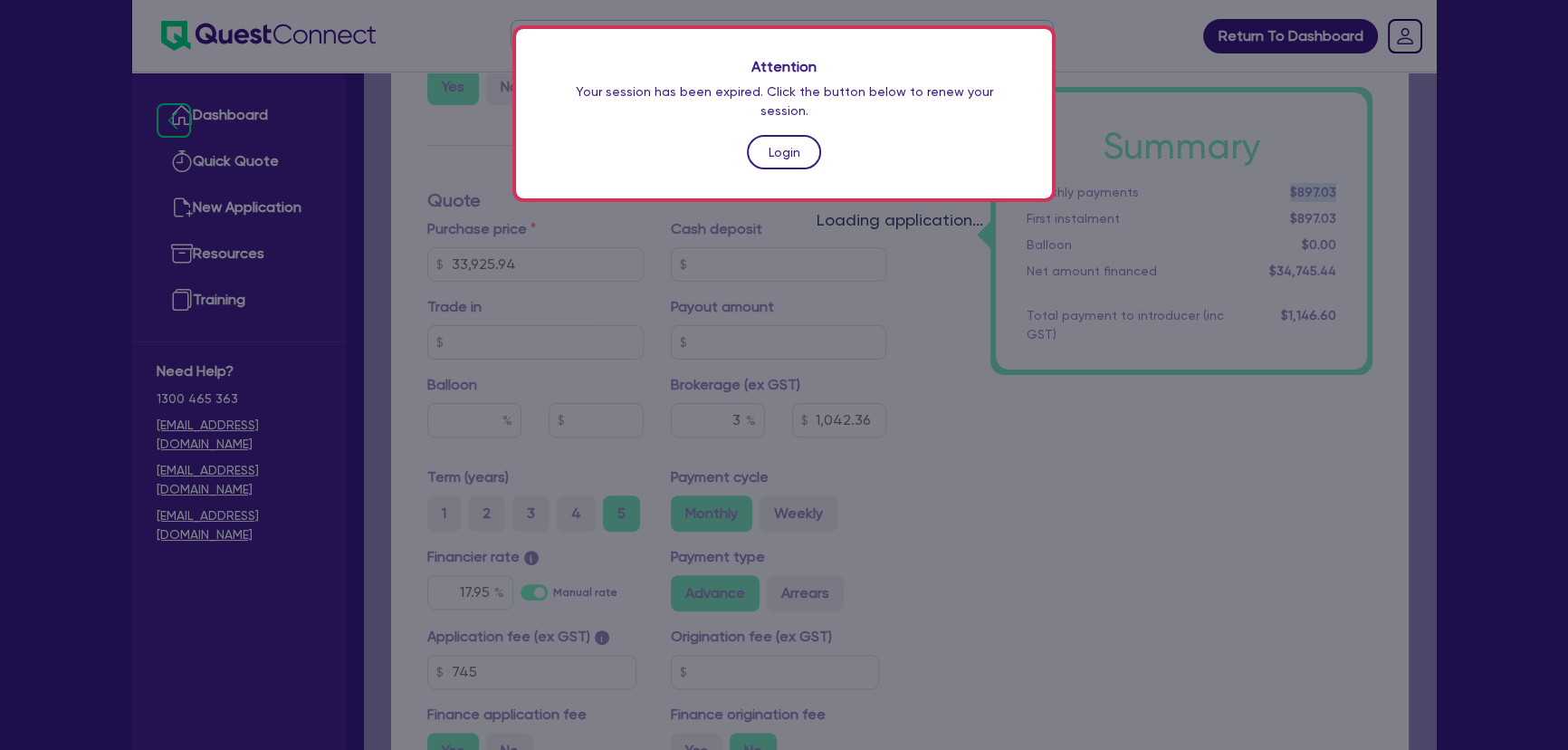
click at [769, 134] on link "Login" at bounding box center [784, 152] width 74 height 34
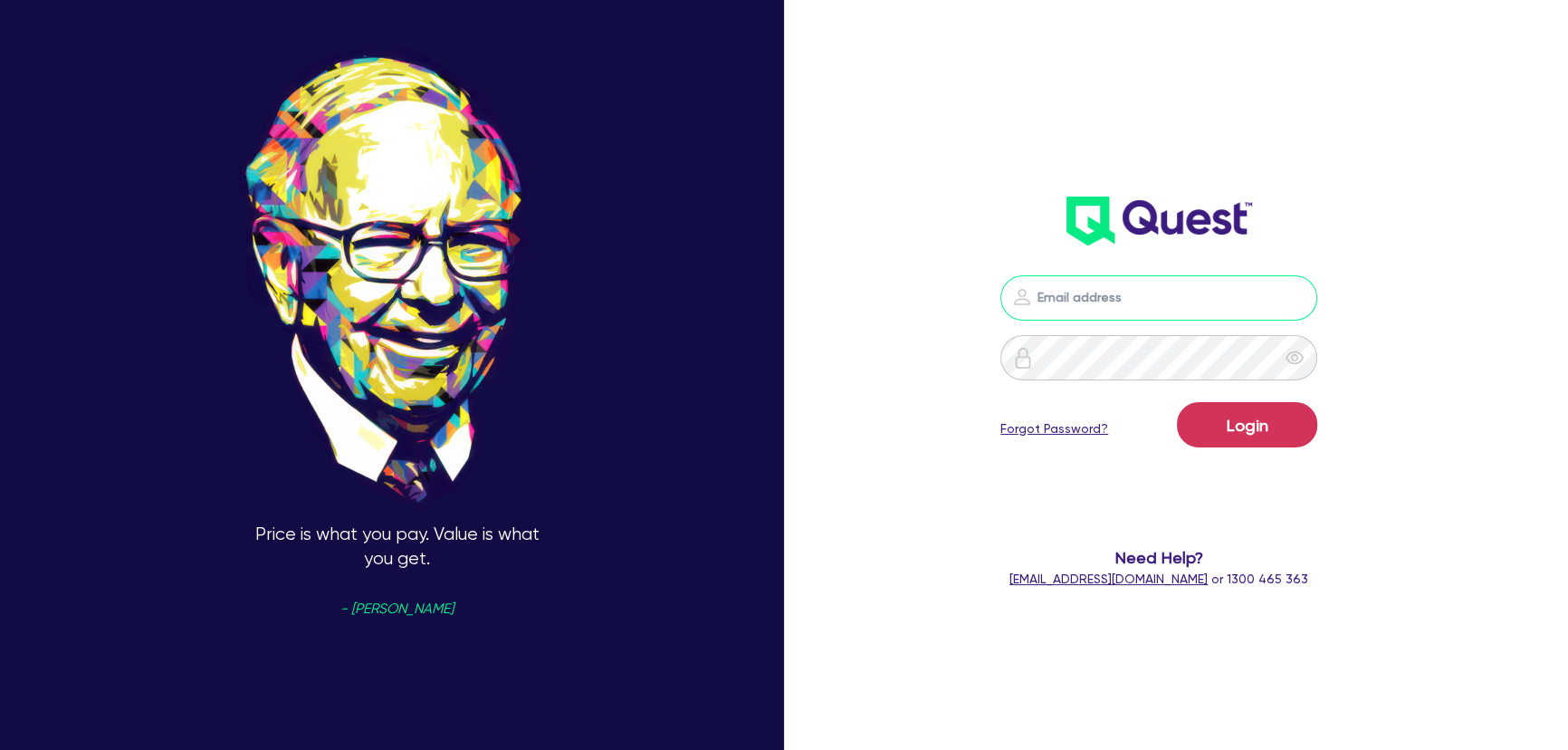
type input "[PERSON_NAME][EMAIL_ADDRESS][PERSON_NAME][DOMAIN_NAME]"
drag, startPoint x: 1224, startPoint y: 453, endPoint x: 1231, endPoint y: 435, distance: 19.3
click at [1224, 452] on div "Login Forgot Password?" at bounding box center [1158, 427] width 317 height 52
click at [1231, 435] on button "Login" at bounding box center [1247, 424] width 140 height 45
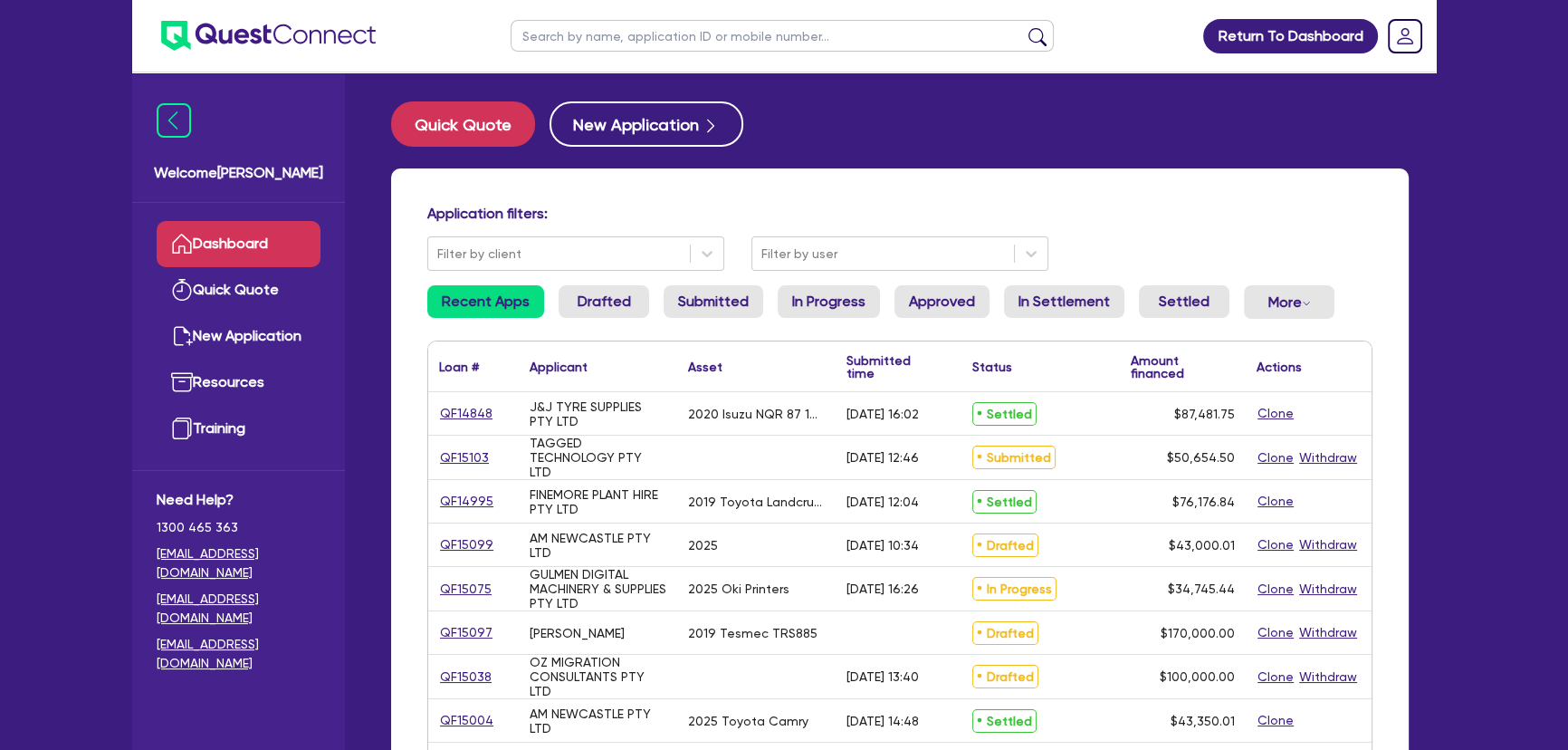
click at [673, 47] on input "text" at bounding box center [782, 35] width 543 height 31
type input "hira"
click at [1023, 27] on button "submit" at bounding box center [1037, 40] width 29 height 26
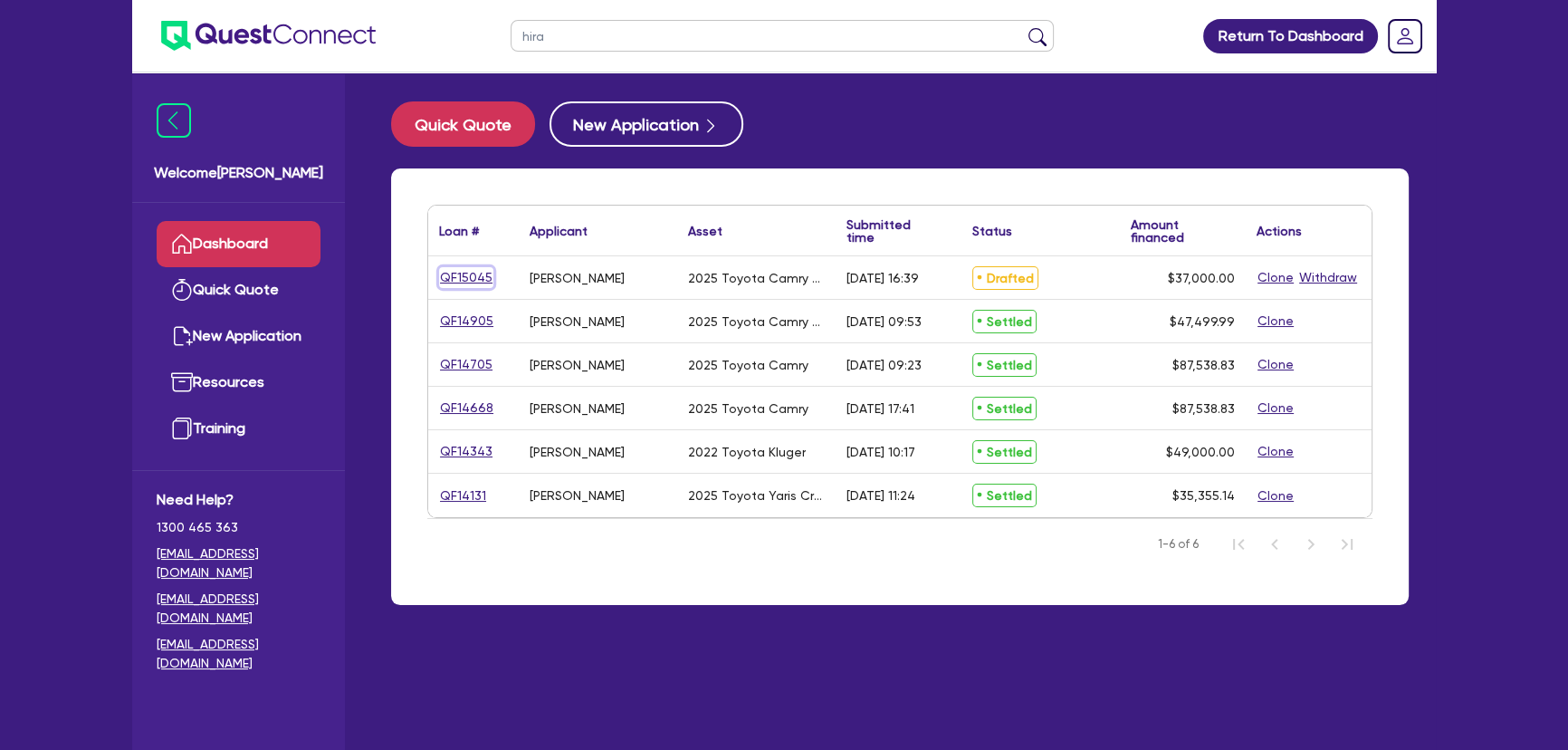
click at [479, 277] on link "QF15045" at bounding box center [466, 277] width 54 height 21
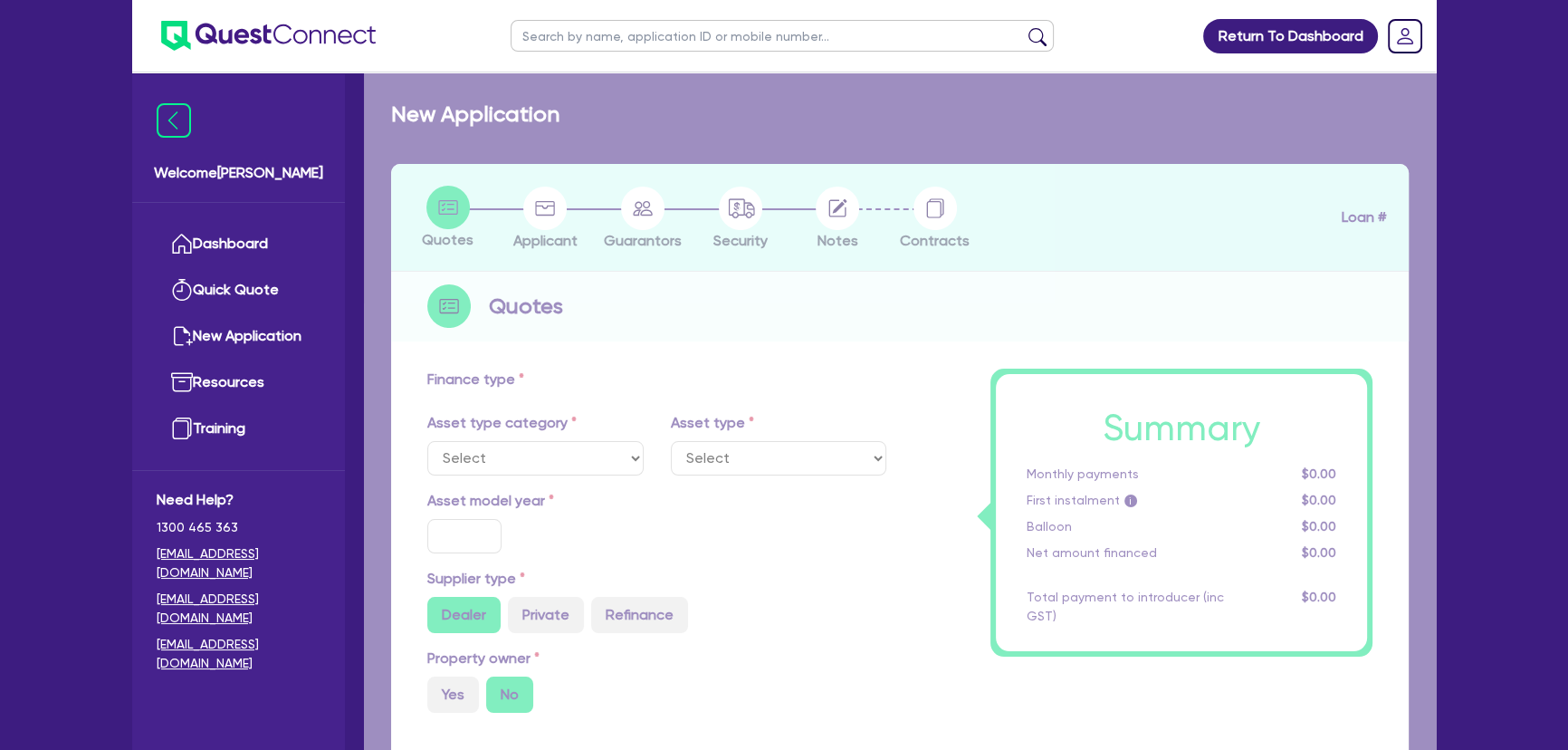
select select "CARS_AND_LIGHT_TRUCKS"
type input "2025"
radio input "true"
type input "37,000"
type input "3"
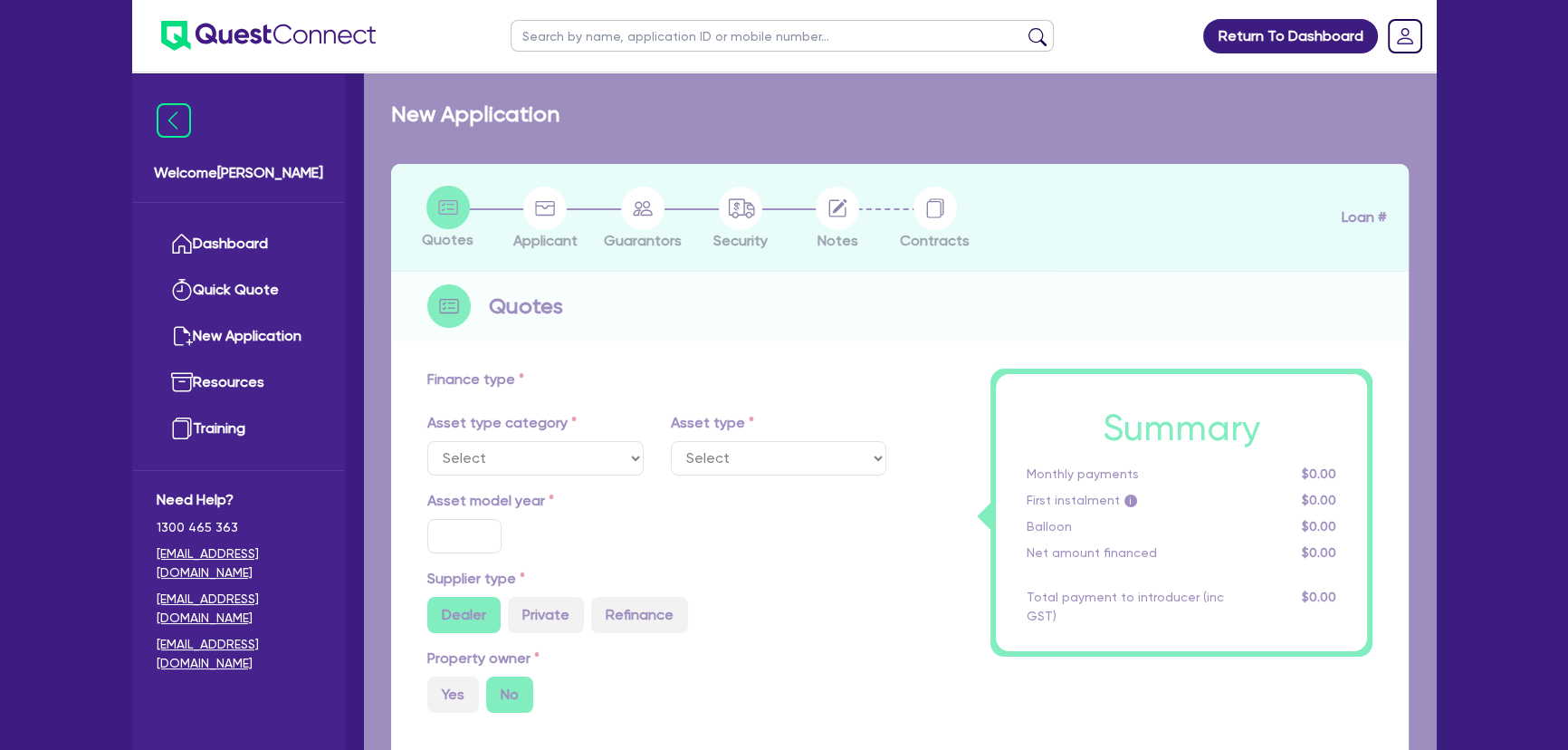
type input "1,110"
type input "6.8"
type input "450"
type input "318.18"
select select "PASSENGER_VEHICLES"
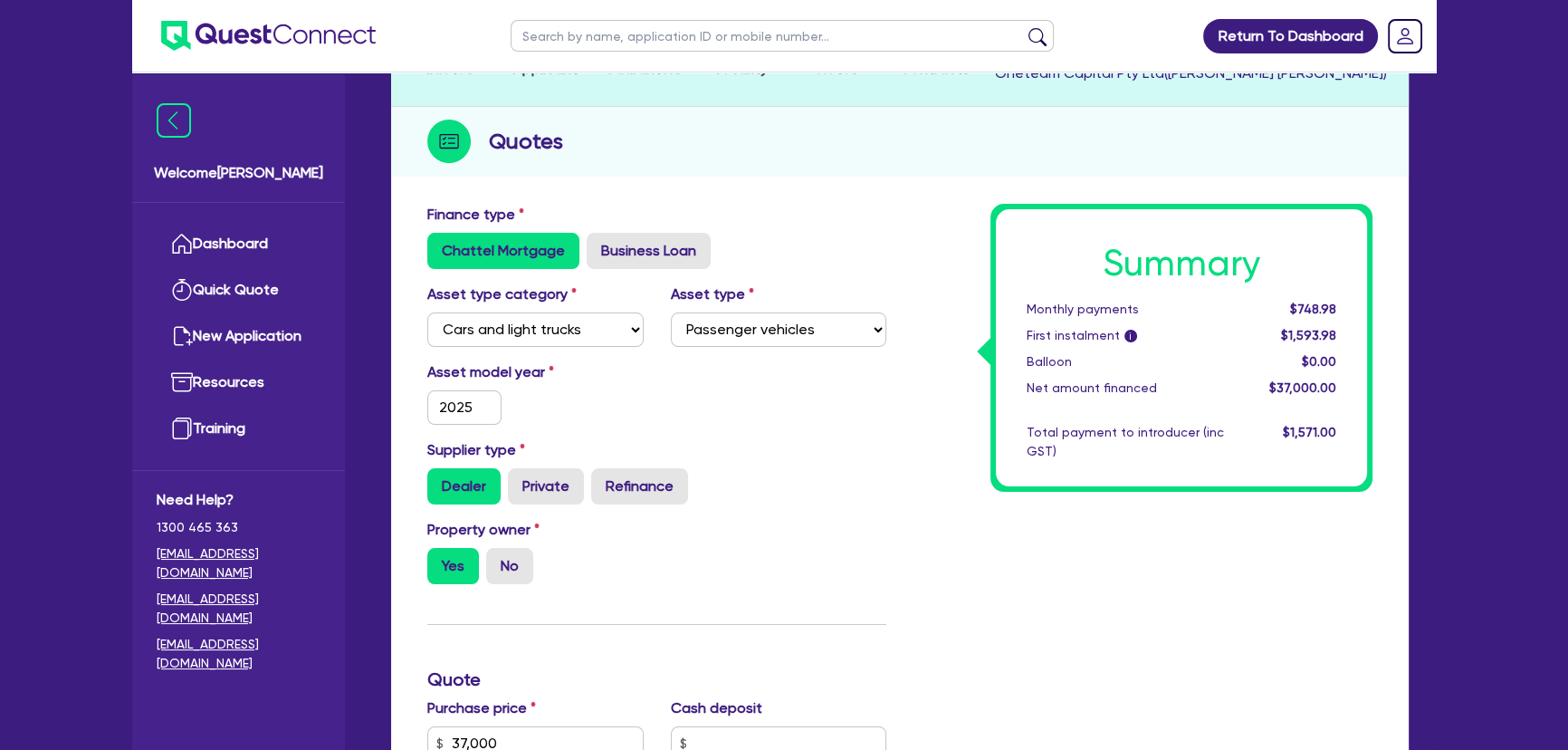
scroll to position [329, 0]
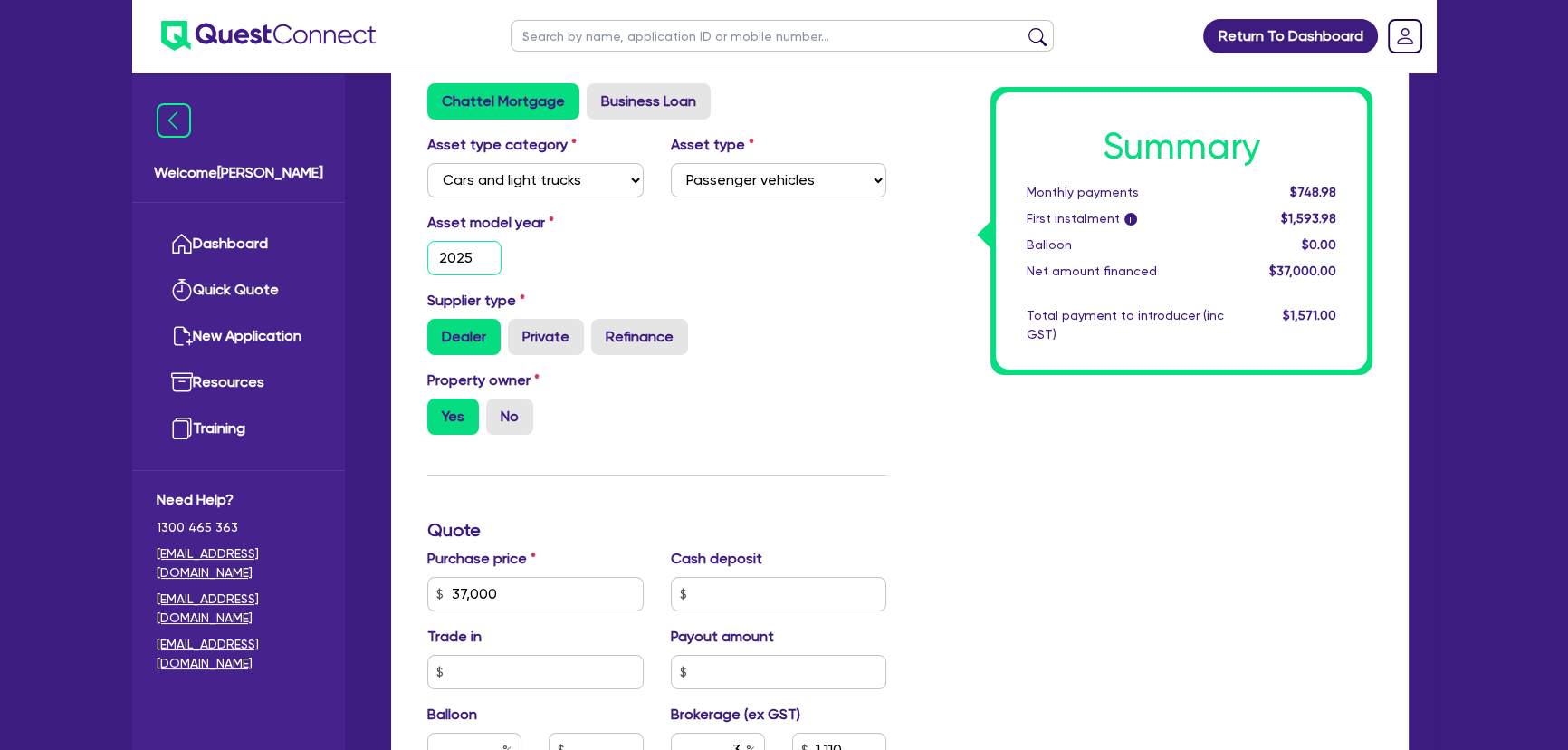
click at [461, 263] on input "2025" at bounding box center [464, 258] width 74 height 34
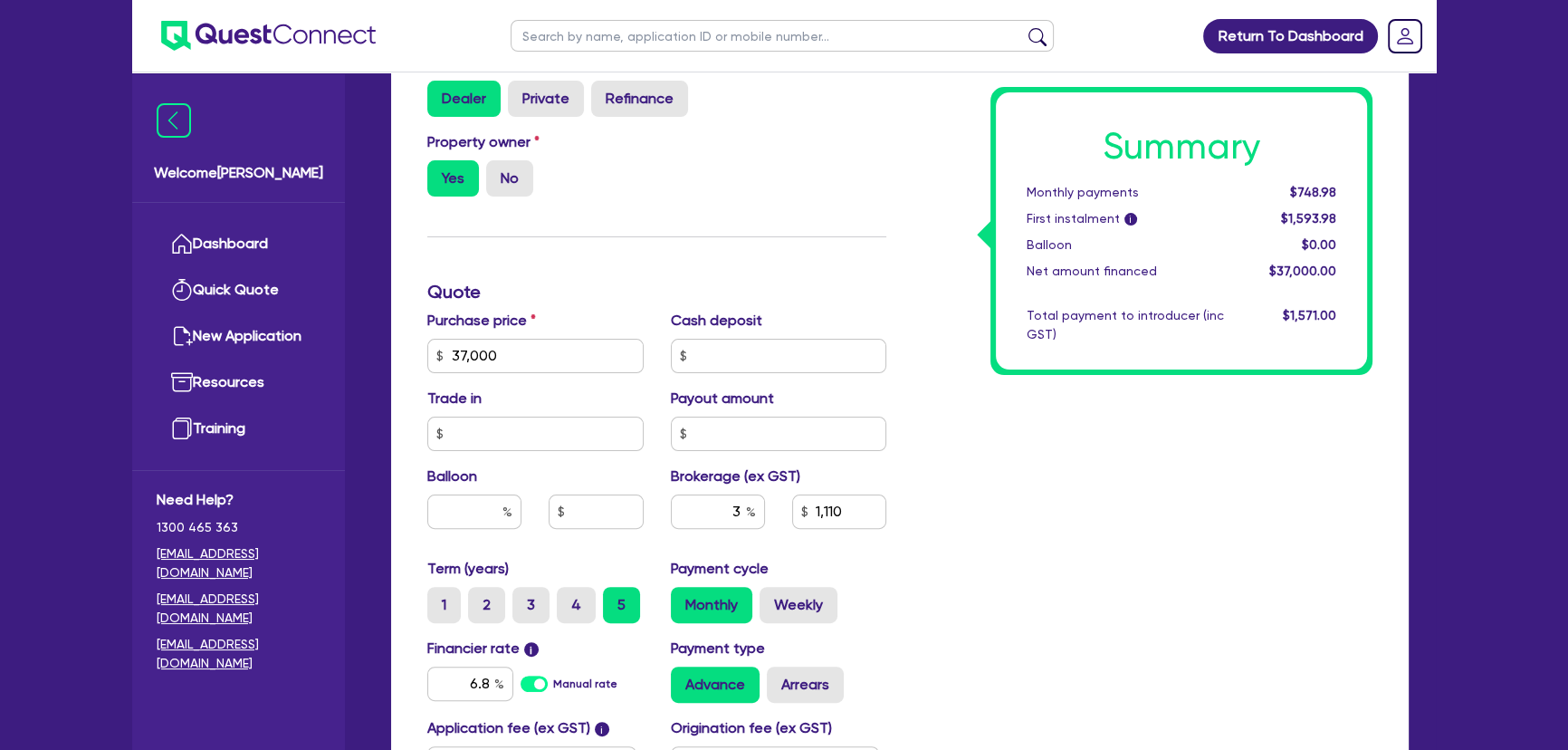
scroll to position [576, 0]
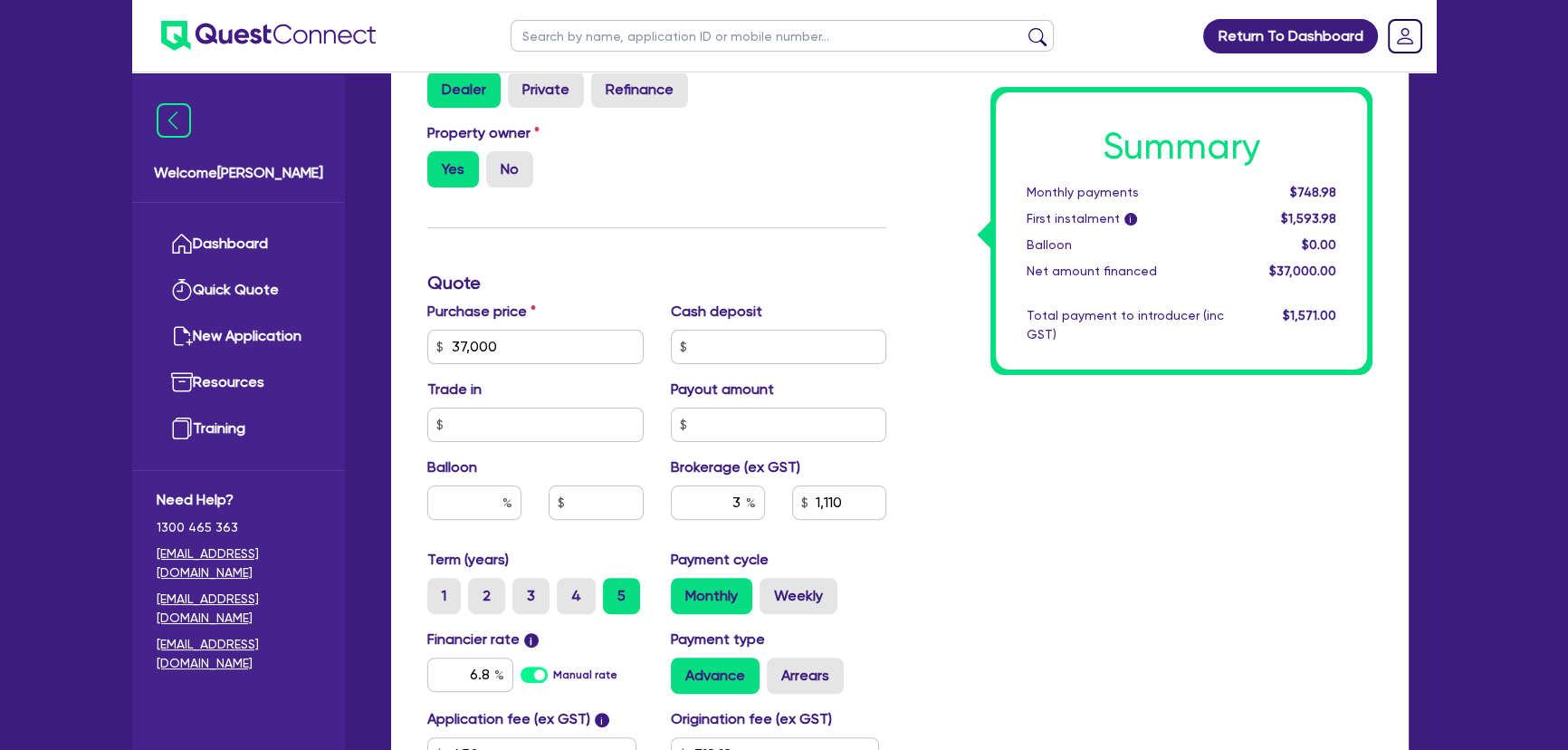
type input "2023"
type input "37,000"
type input "1,110"
click at [517, 353] on input "37,000" at bounding box center [535, 347] width 216 height 34
type input "37,000"
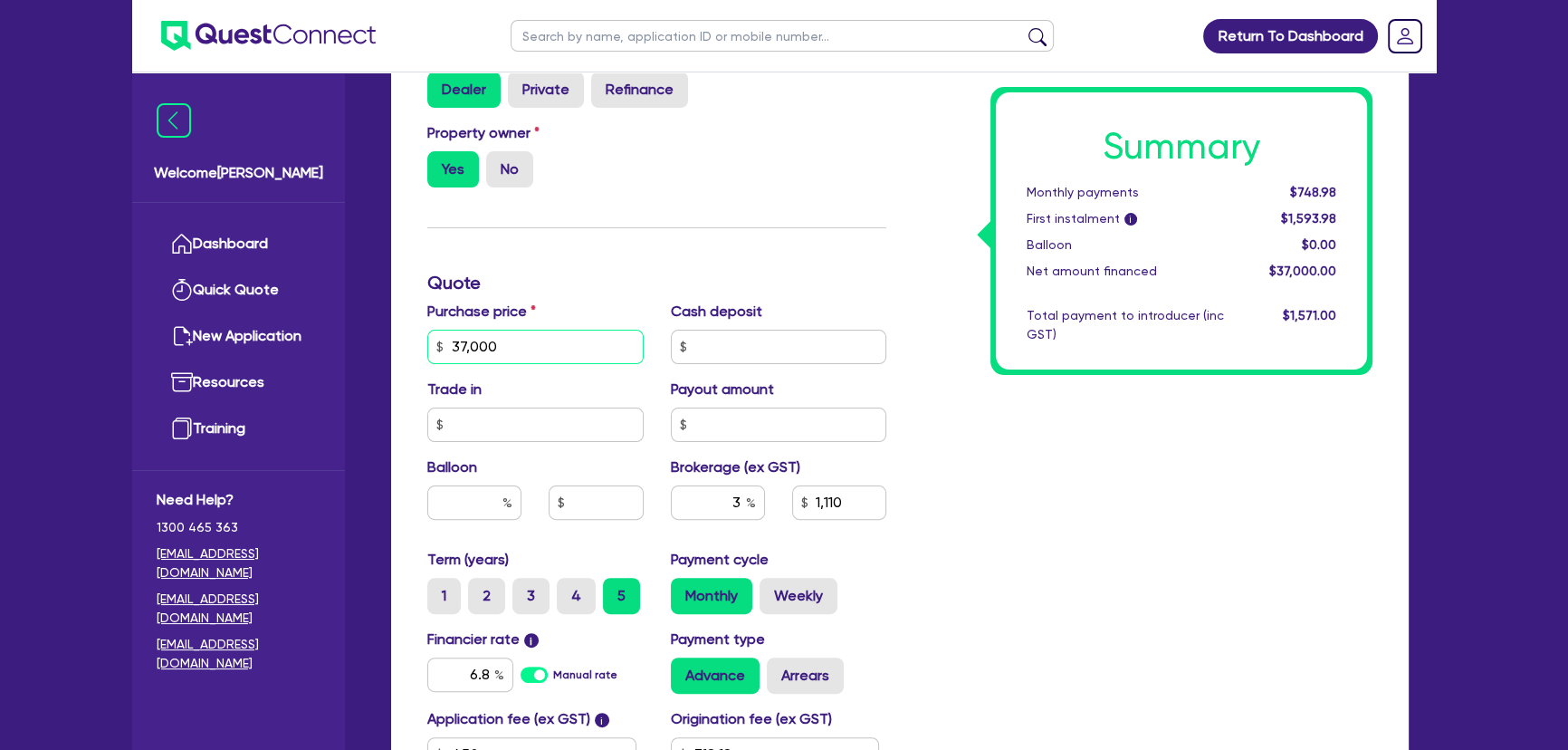
type input "1,110"
click at [517, 353] on input "37,000" at bounding box center [535, 347] width 216 height 34
type input "45,000"
click at [658, 244] on div "Finance type Chattel Mortgage Business Loan Asset type category Select Cars and…" at bounding box center [656, 336] width 486 height 1059
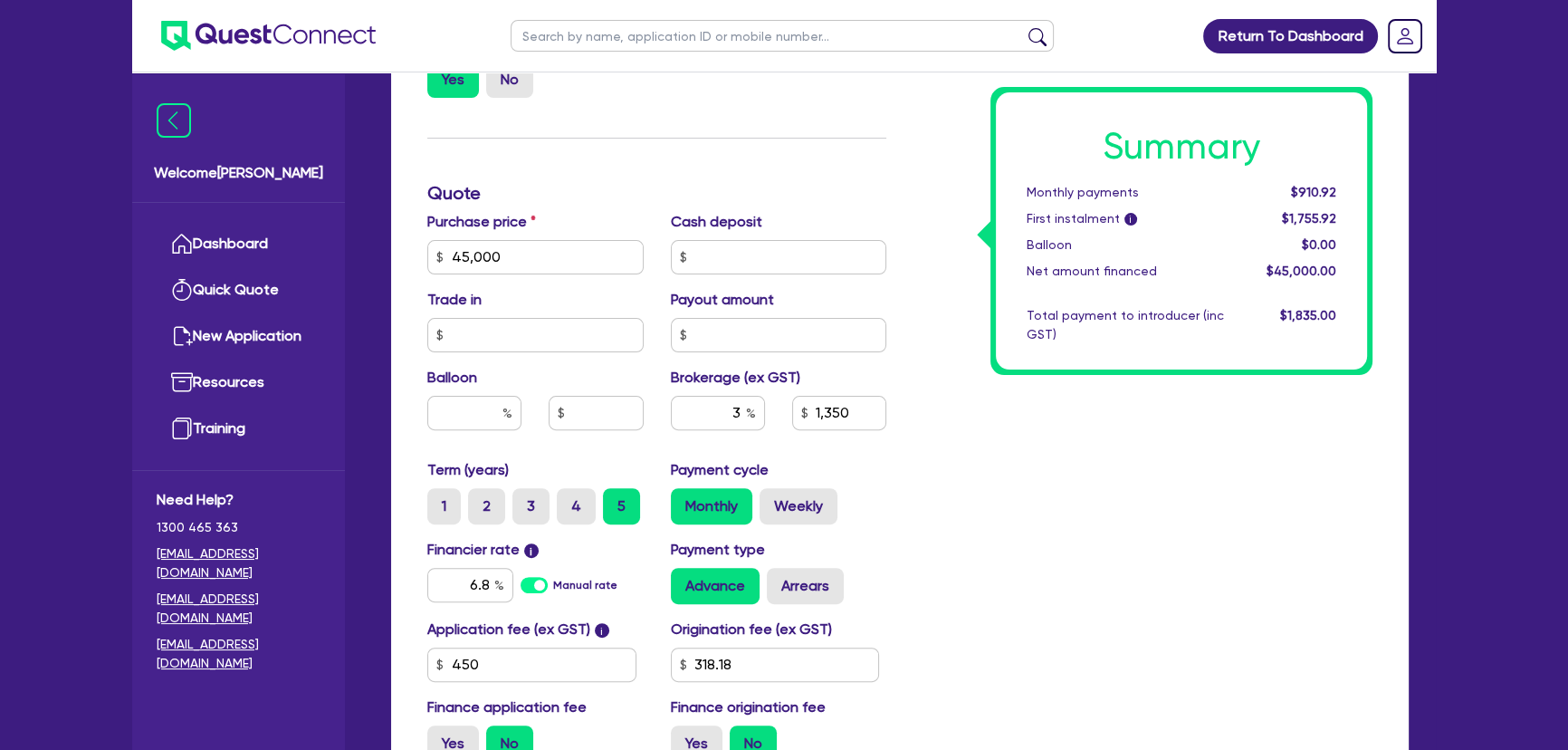
scroll to position [823, 0]
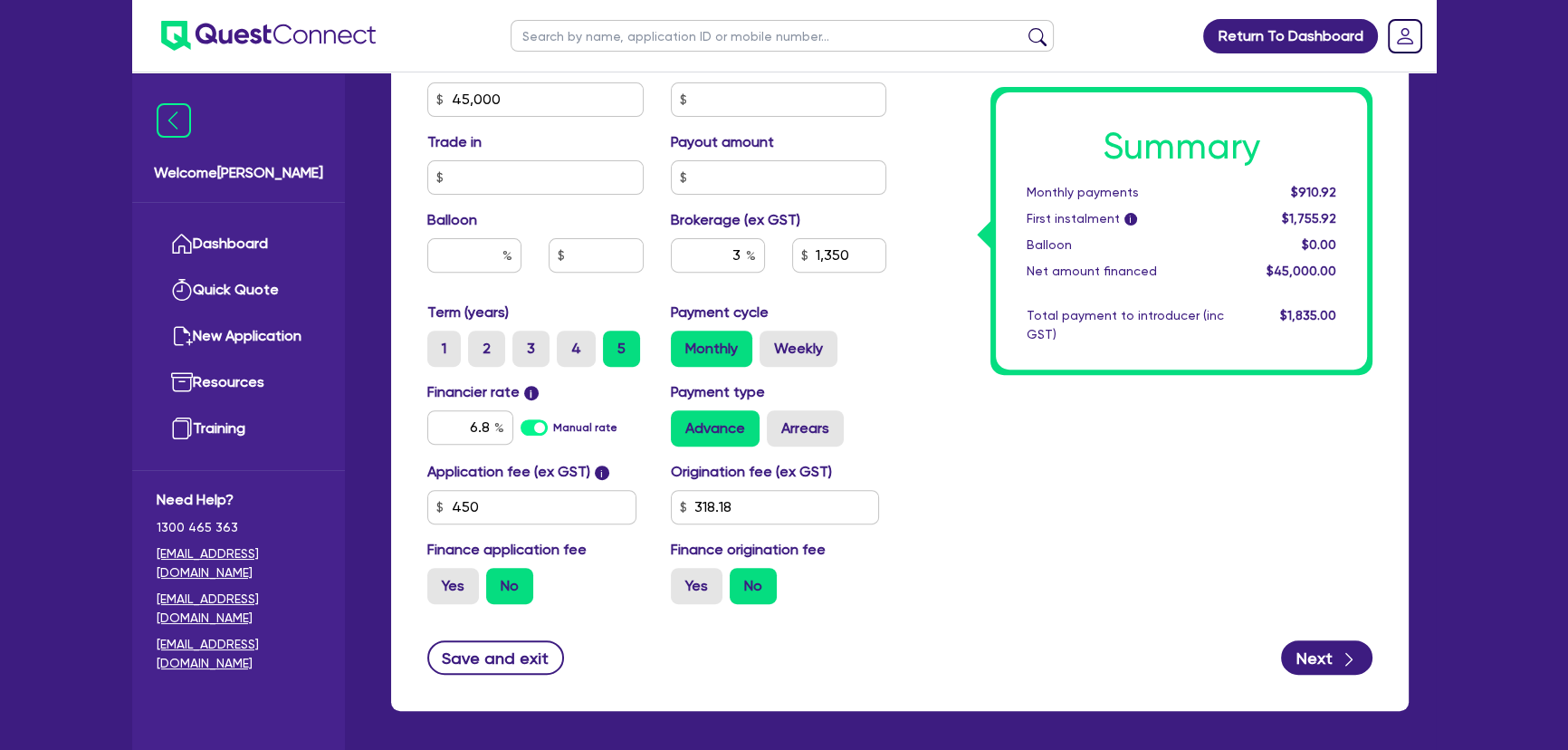
click at [1032, 520] on div "Summary Monthly payments $910.92 First instalment i $1,755.92 Balloon $0.00 Net…" at bounding box center [1142, 89] width 486 height 1059
click at [1310, 659] on button "Next" at bounding box center [1327, 657] width 92 height 34
type input "1,350"
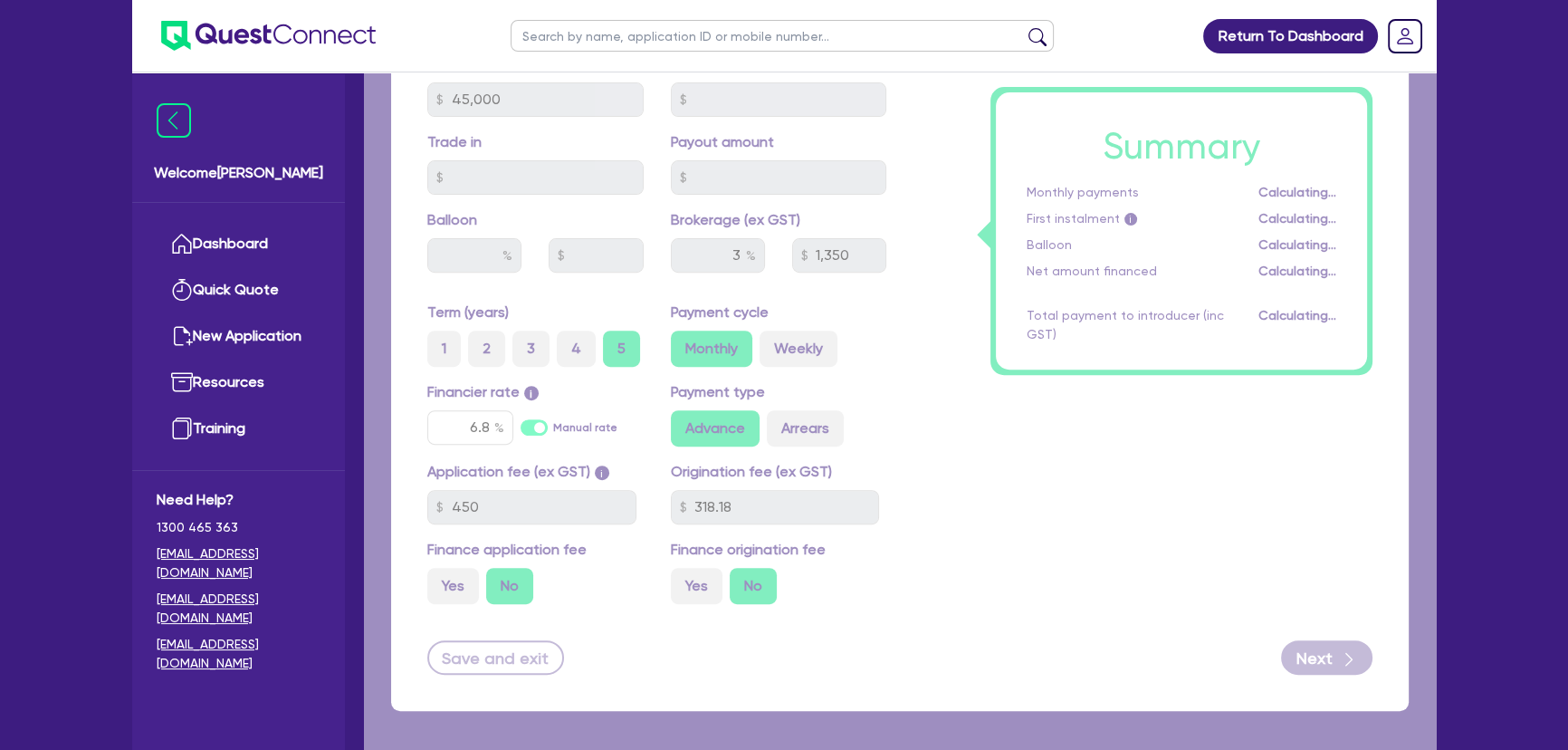
select select "SOLE_TRADER"
select select "ADMINISTRATIVE_SUPPORT"
select select "SUPPORT_OPERATIONS"
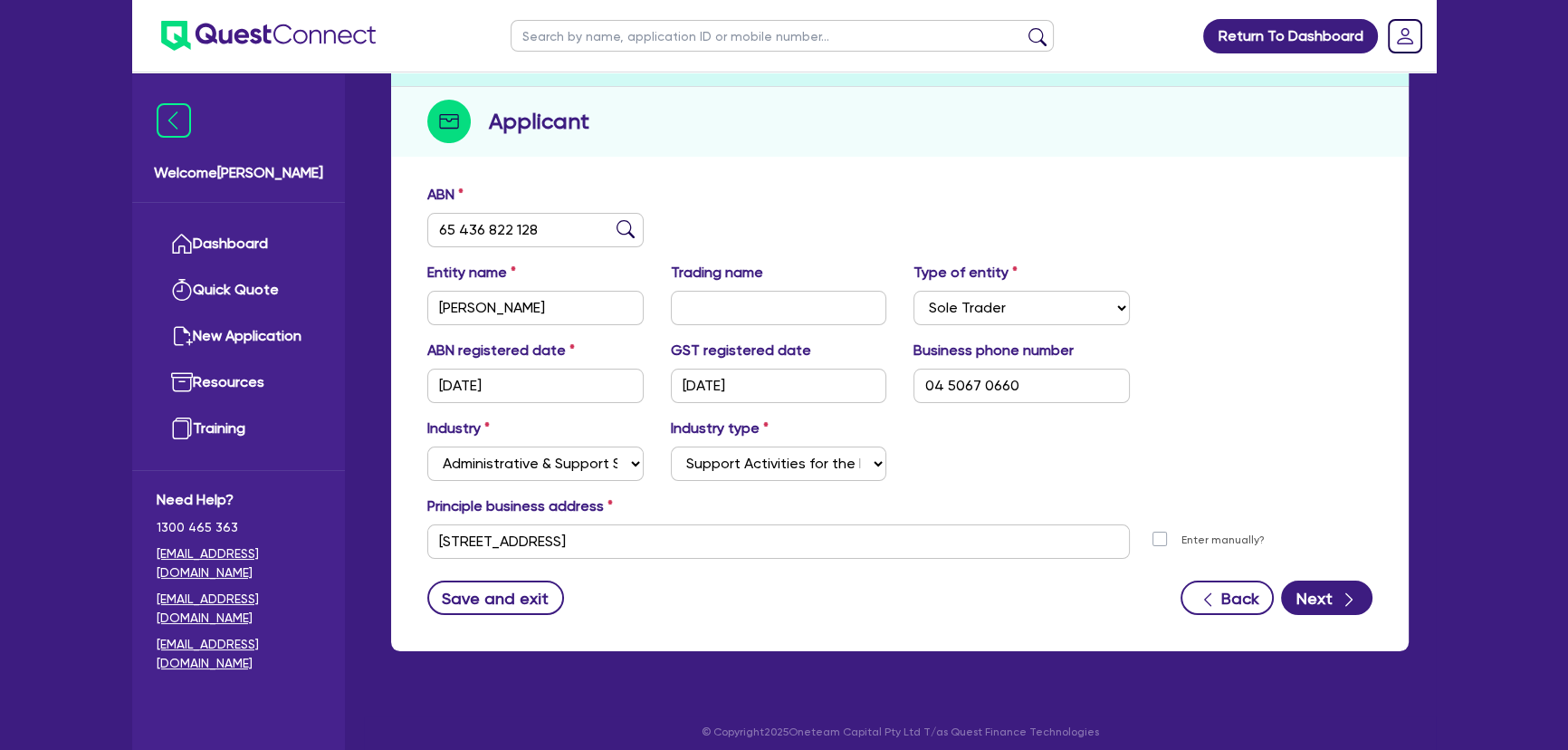
scroll to position [209, 0]
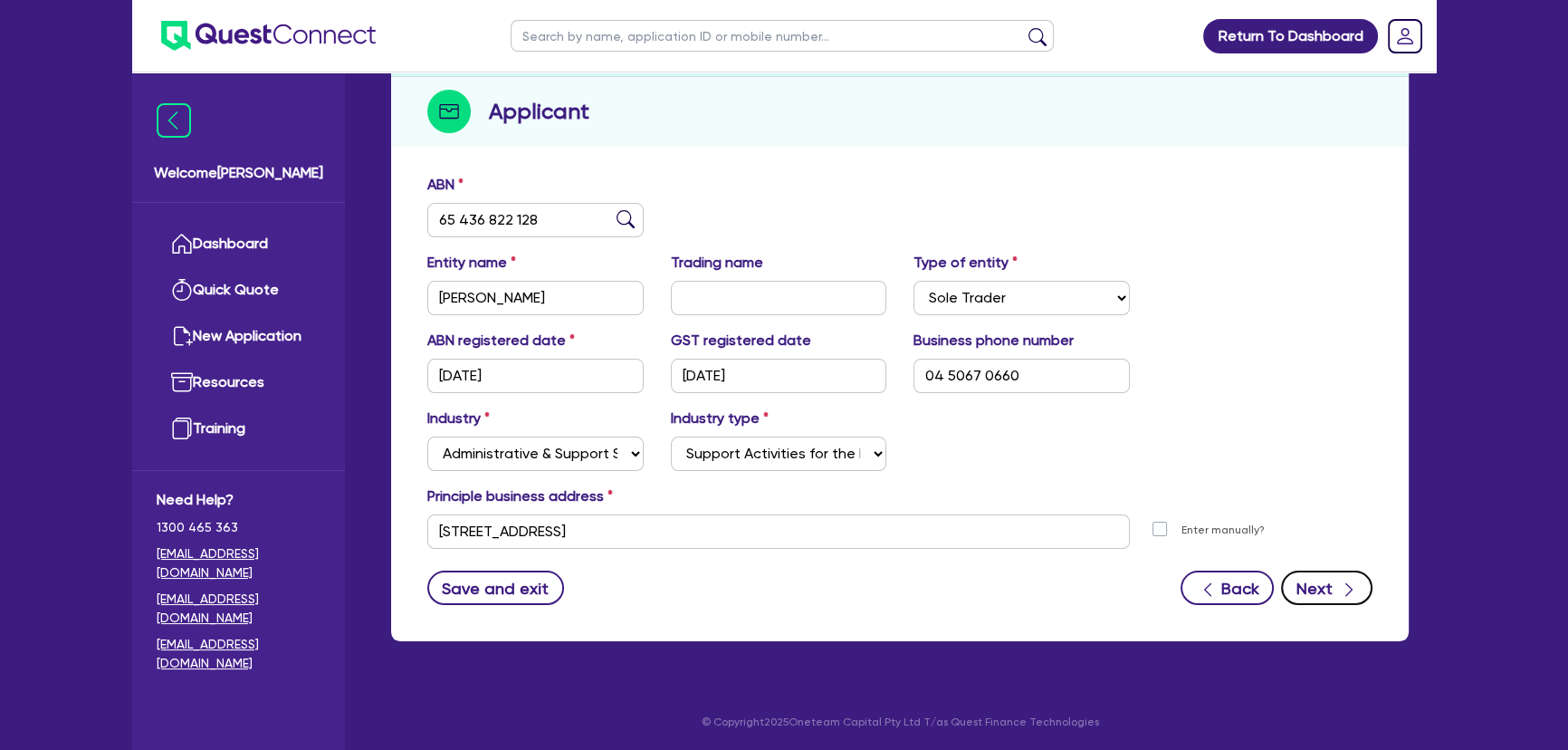
click at [1301, 595] on button "Next" at bounding box center [1327, 587] width 92 height 34
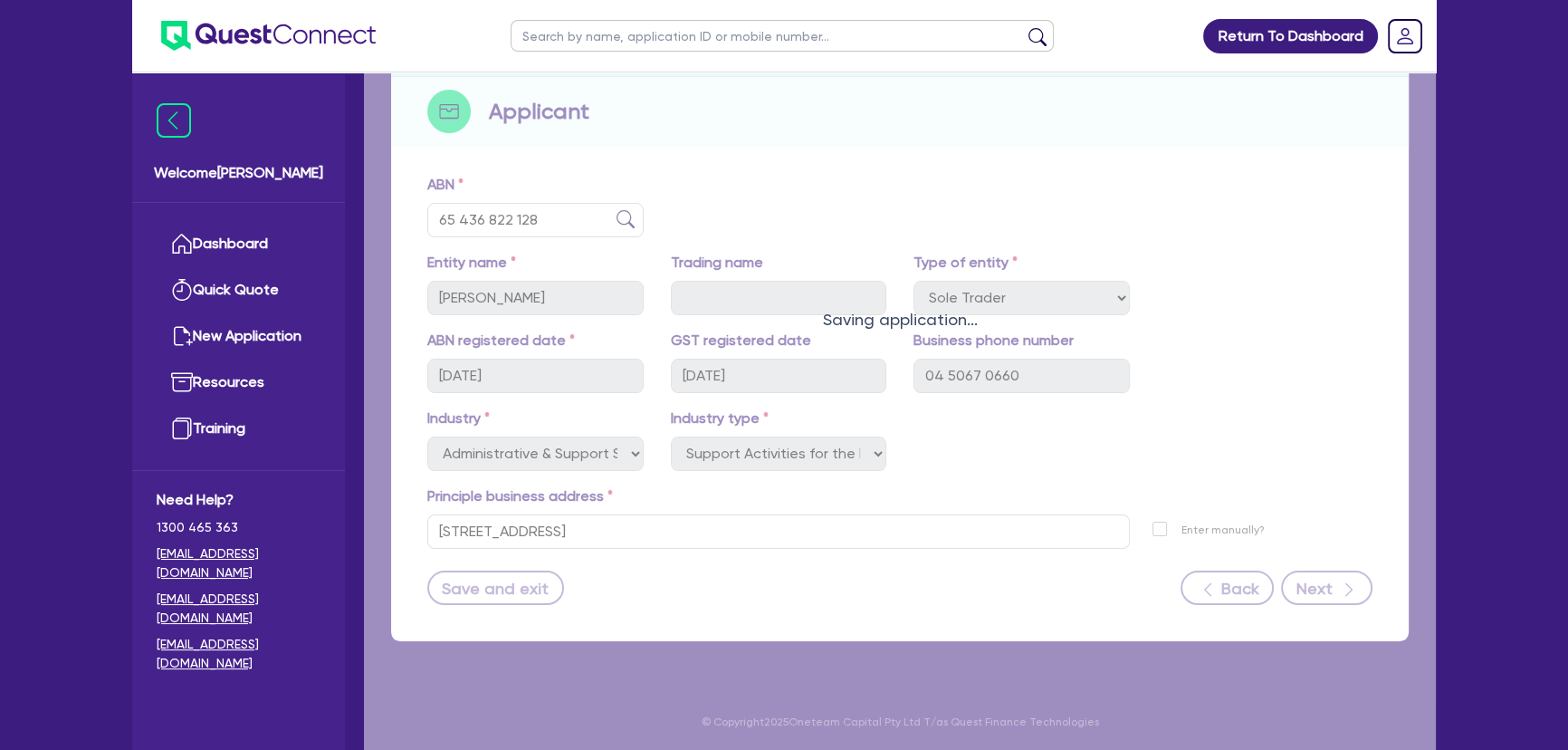
select select "MRS"
select select "[GEOGRAPHIC_DATA]"
select select "MARRIED"
select select "PROPERTY"
select select "CASH"
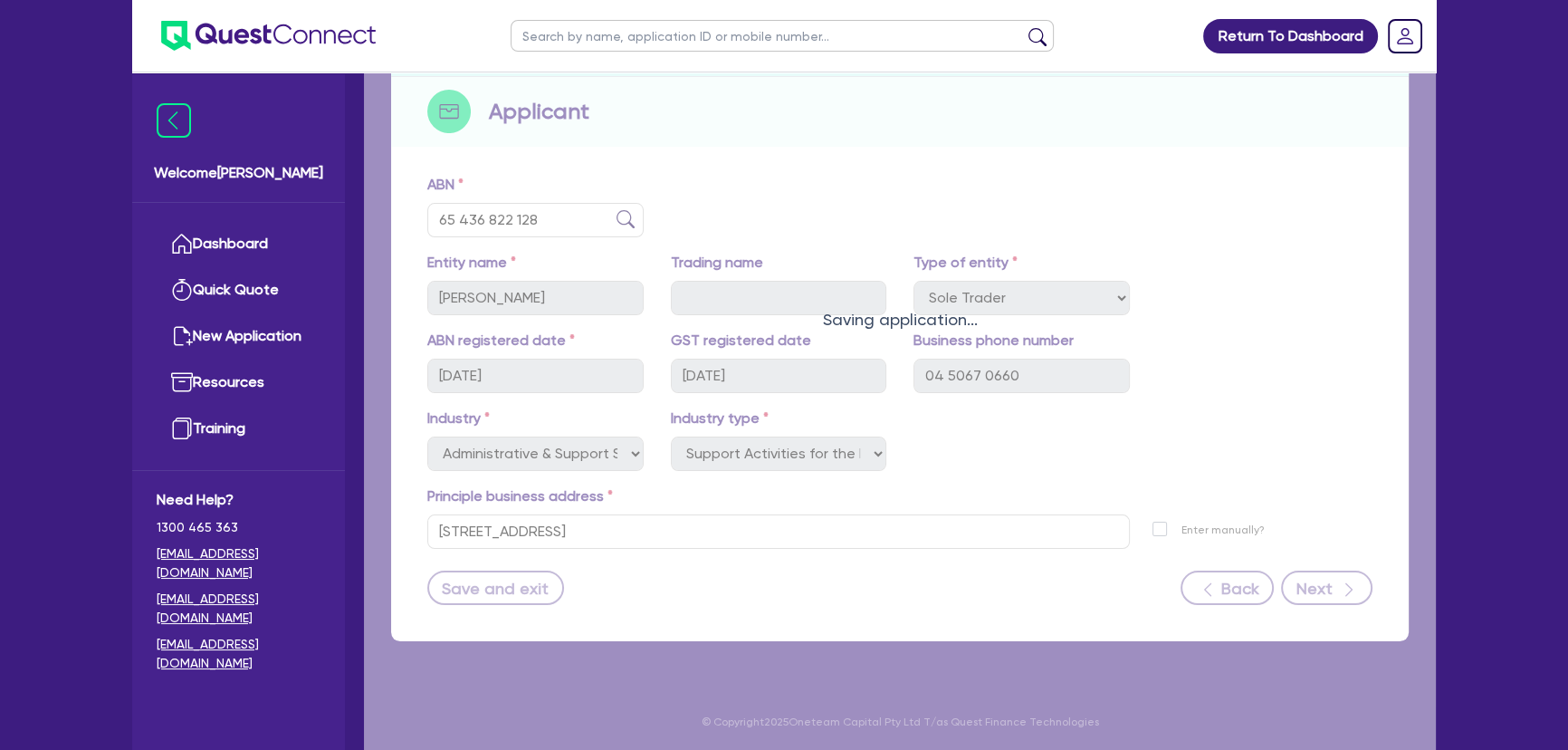
select select "VEHICLE"
select select "MORTGAGE"
select select "VEHICLE_LOAN"
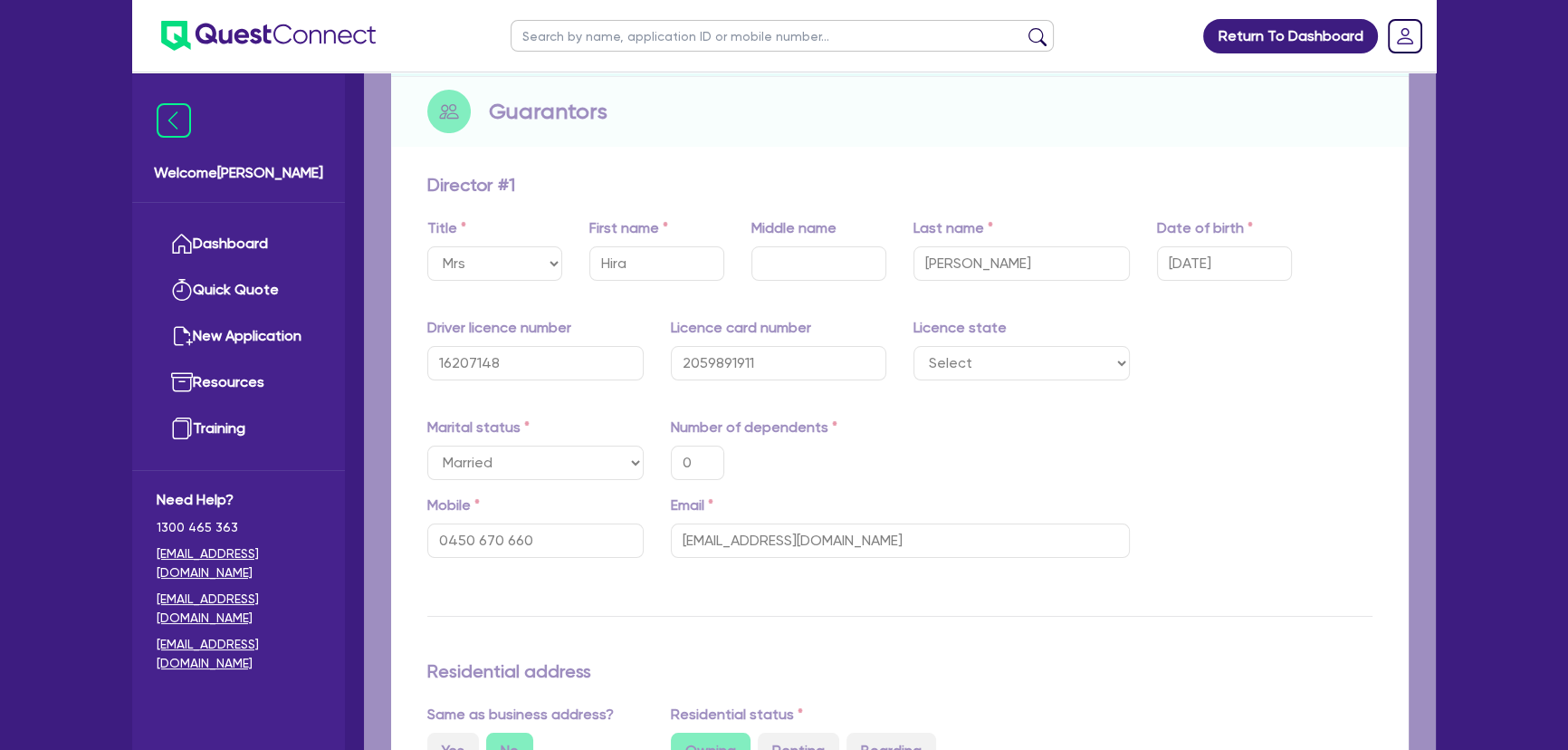
type input "0"
type input "0450 670 660"
type input "2,000,000"
type input "20,000"
type input "35,000"
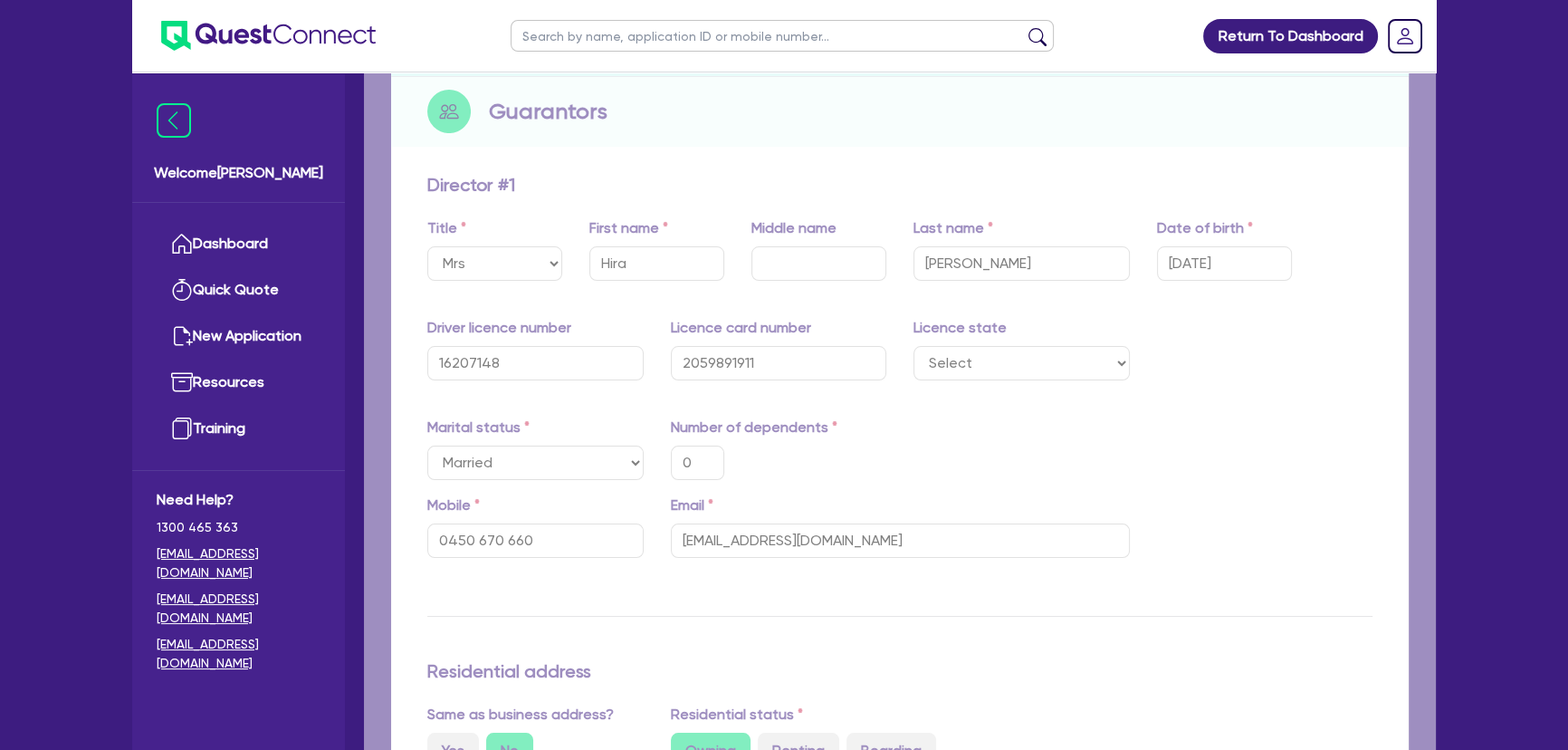
type input "1,400,000"
type input "4,500"
type input "35,000"
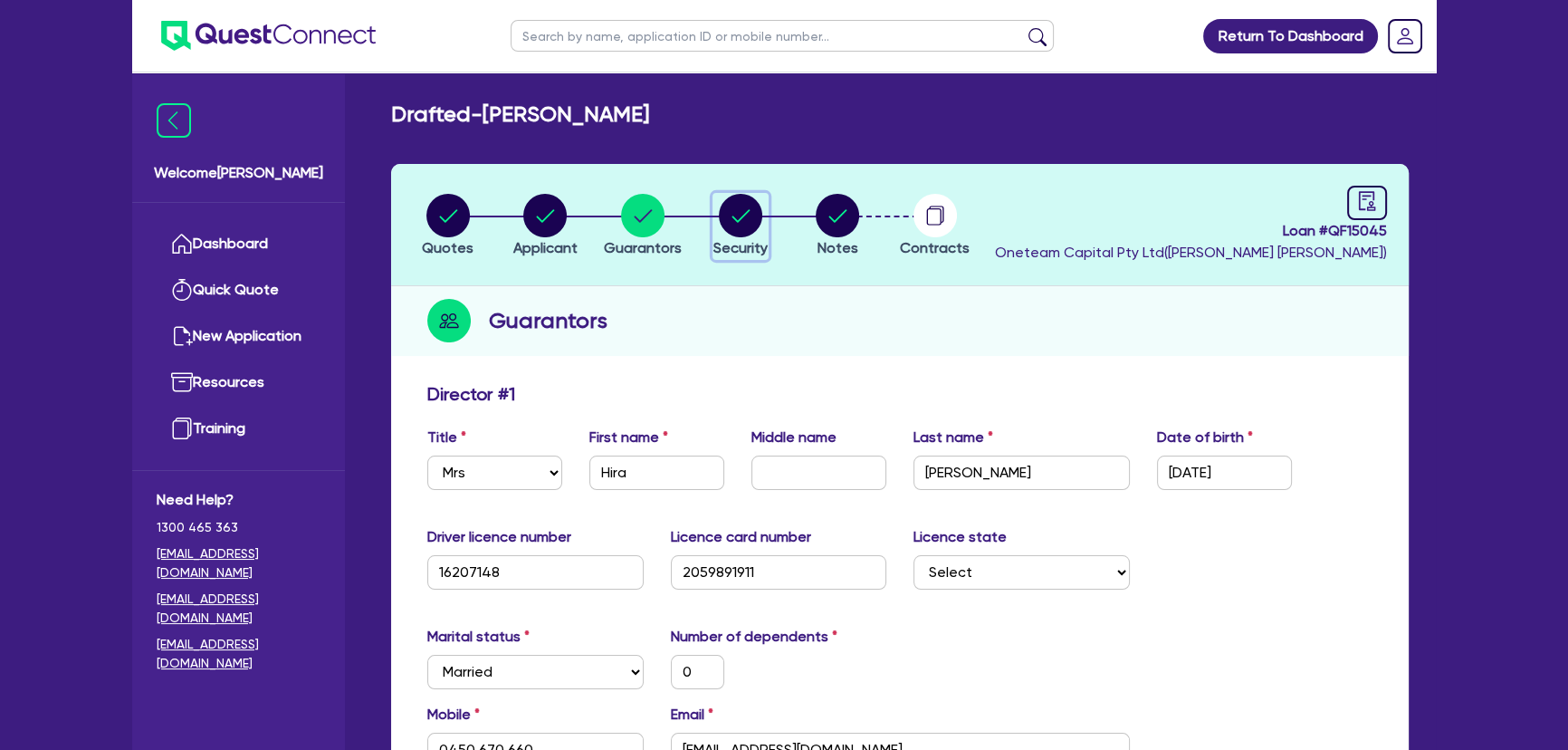
click at [734, 237] on button "Security" at bounding box center [739, 226] width 56 height 67
select select "CARS_AND_LIGHT_TRUCKS"
select select "PASSENGER_VEHICLES"
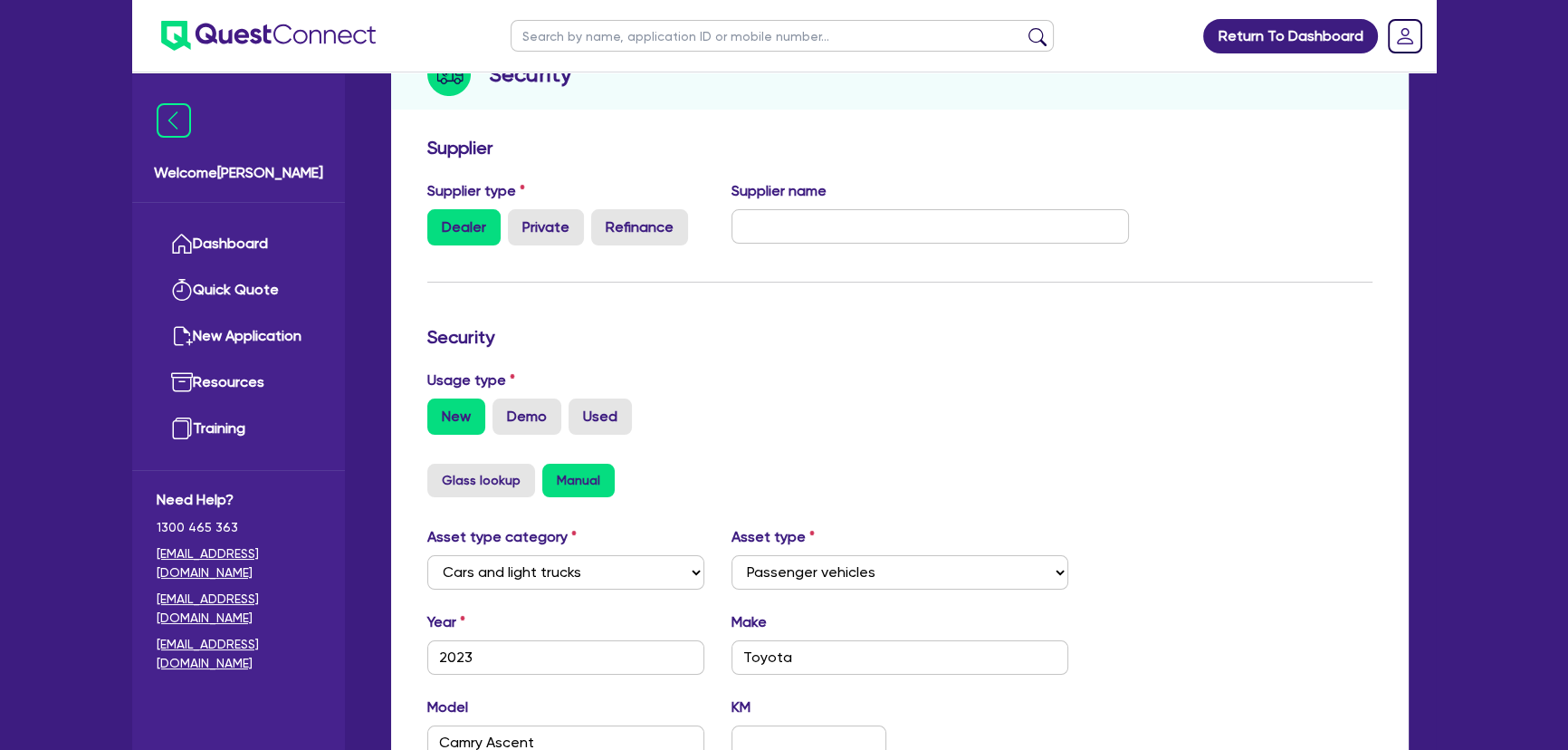
scroll to position [642, 0]
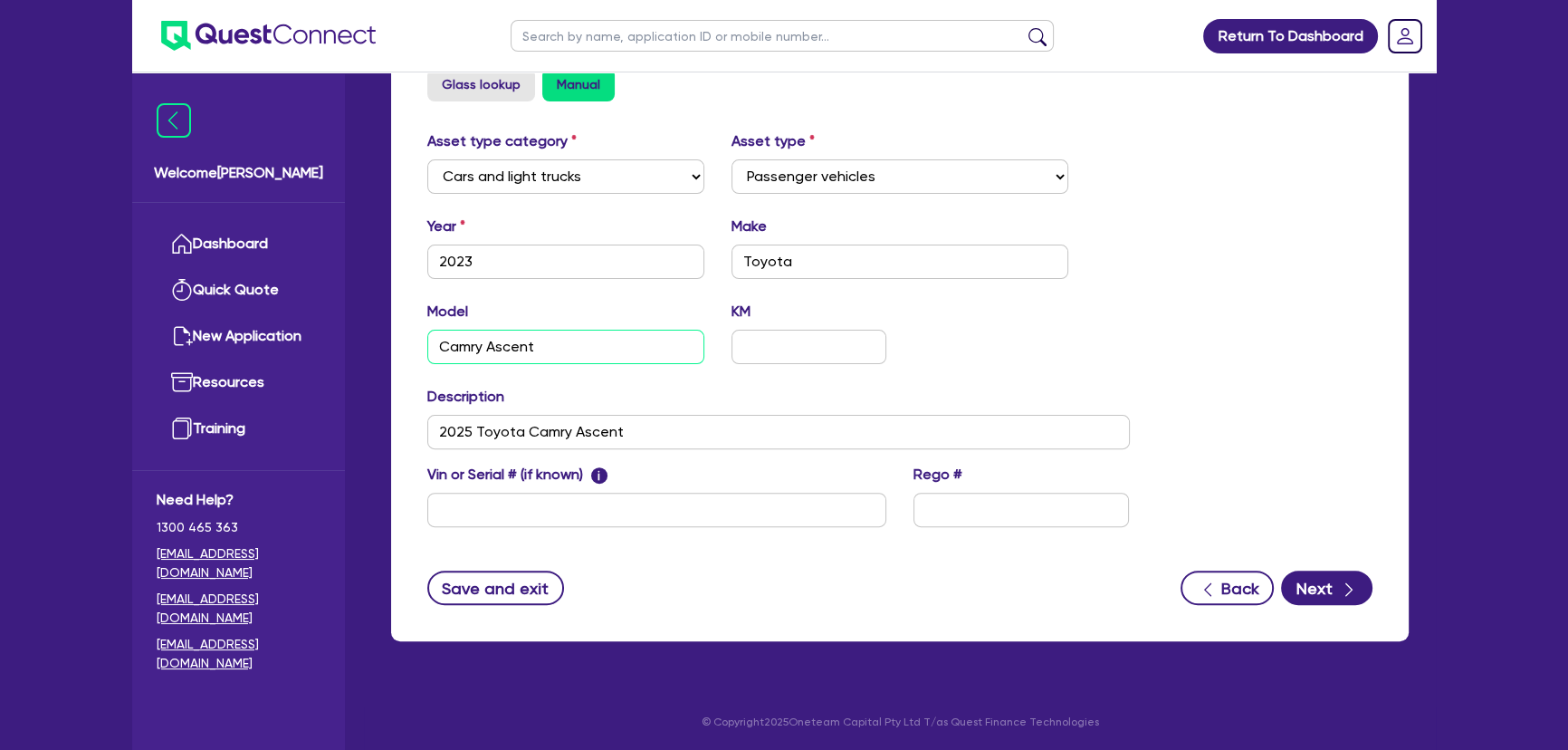
drag, startPoint x: 649, startPoint y: 344, endPoint x: 410, endPoint y: 353, distance: 239.2
click at [406, 350] on div "Supplier Supplier type Dealer Private Refinance Supplier name Security Usage ty…" at bounding box center [900, 187] width 1018 height 909
type input "Rav4 gx Hybrid"
click at [1335, 599] on button "Next" at bounding box center [1327, 587] width 92 height 34
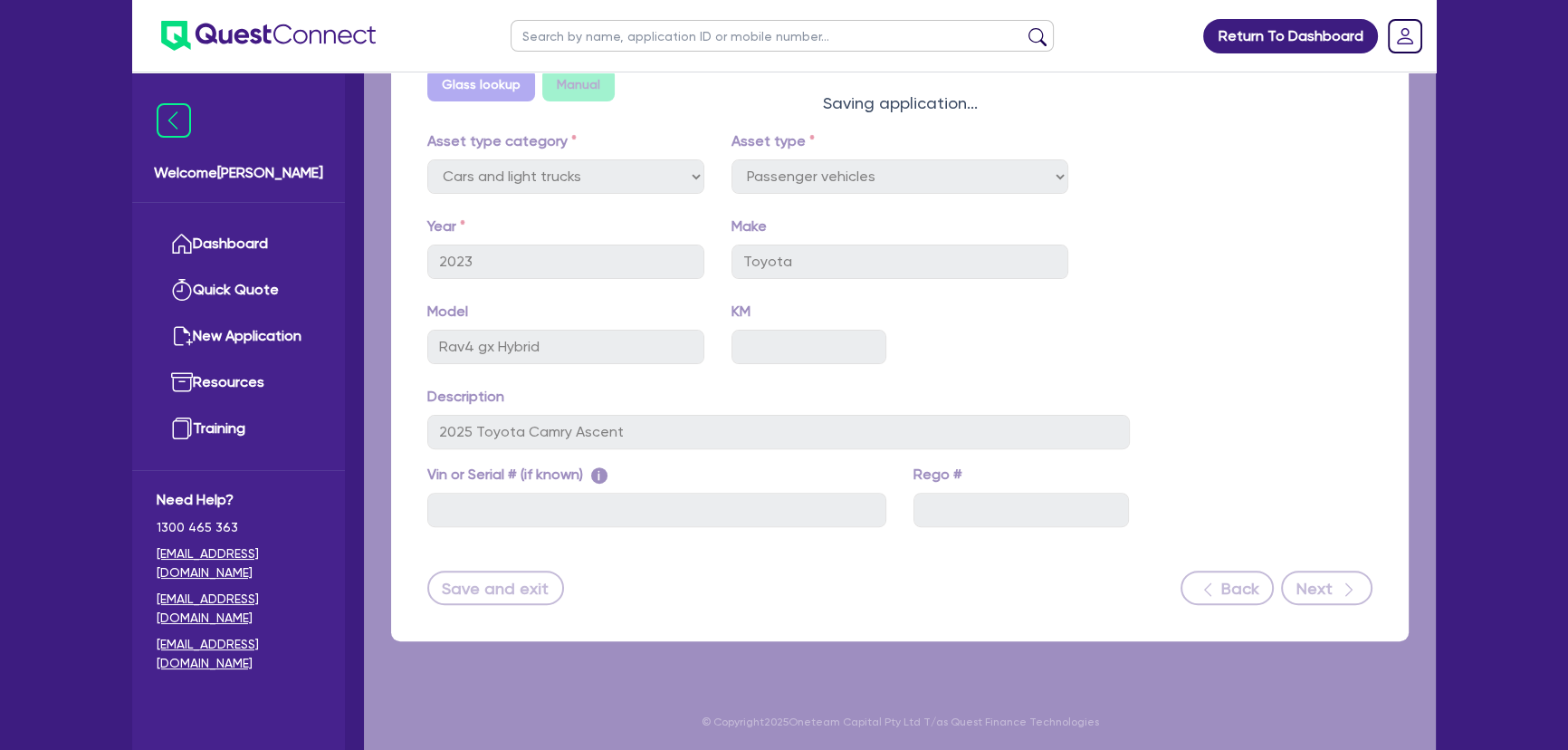
select select "Other"
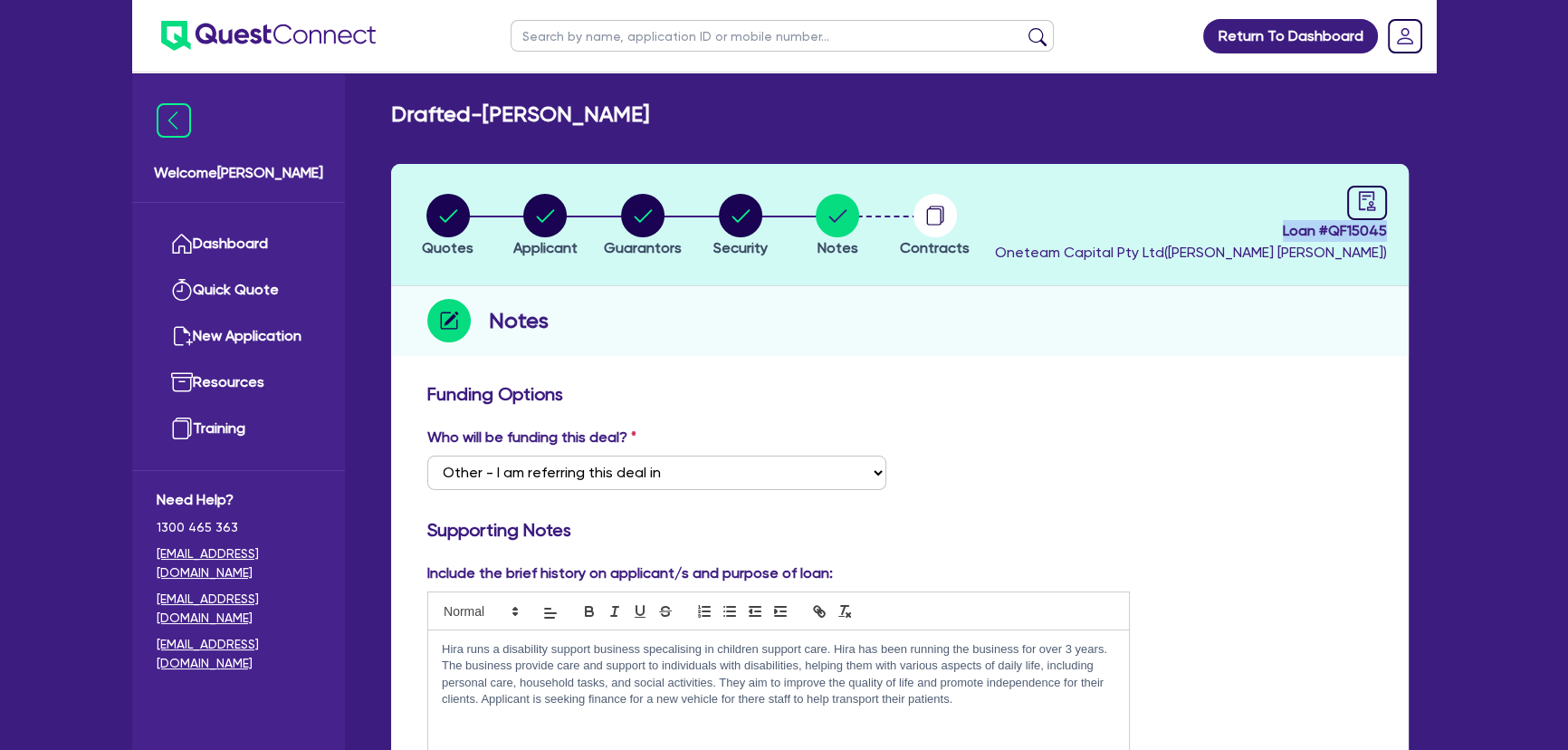
drag, startPoint x: 1253, startPoint y: 234, endPoint x: 1422, endPoint y: 225, distance: 169.2
copy span "Loan # QF15045"
click at [317, 48] on img at bounding box center [268, 36] width 215 height 30
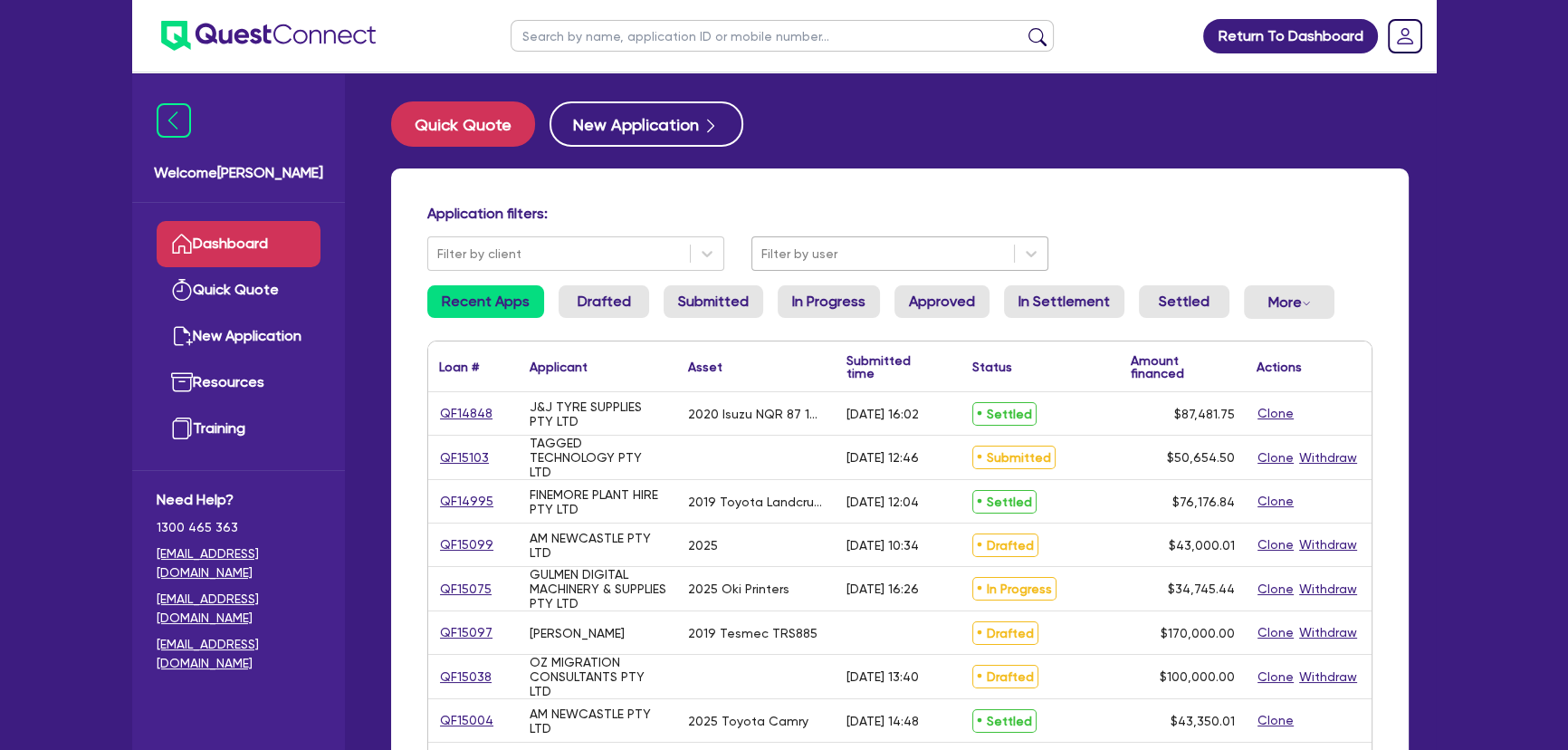
click at [768, 259] on div at bounding box center [882, 254] width 243 height 23
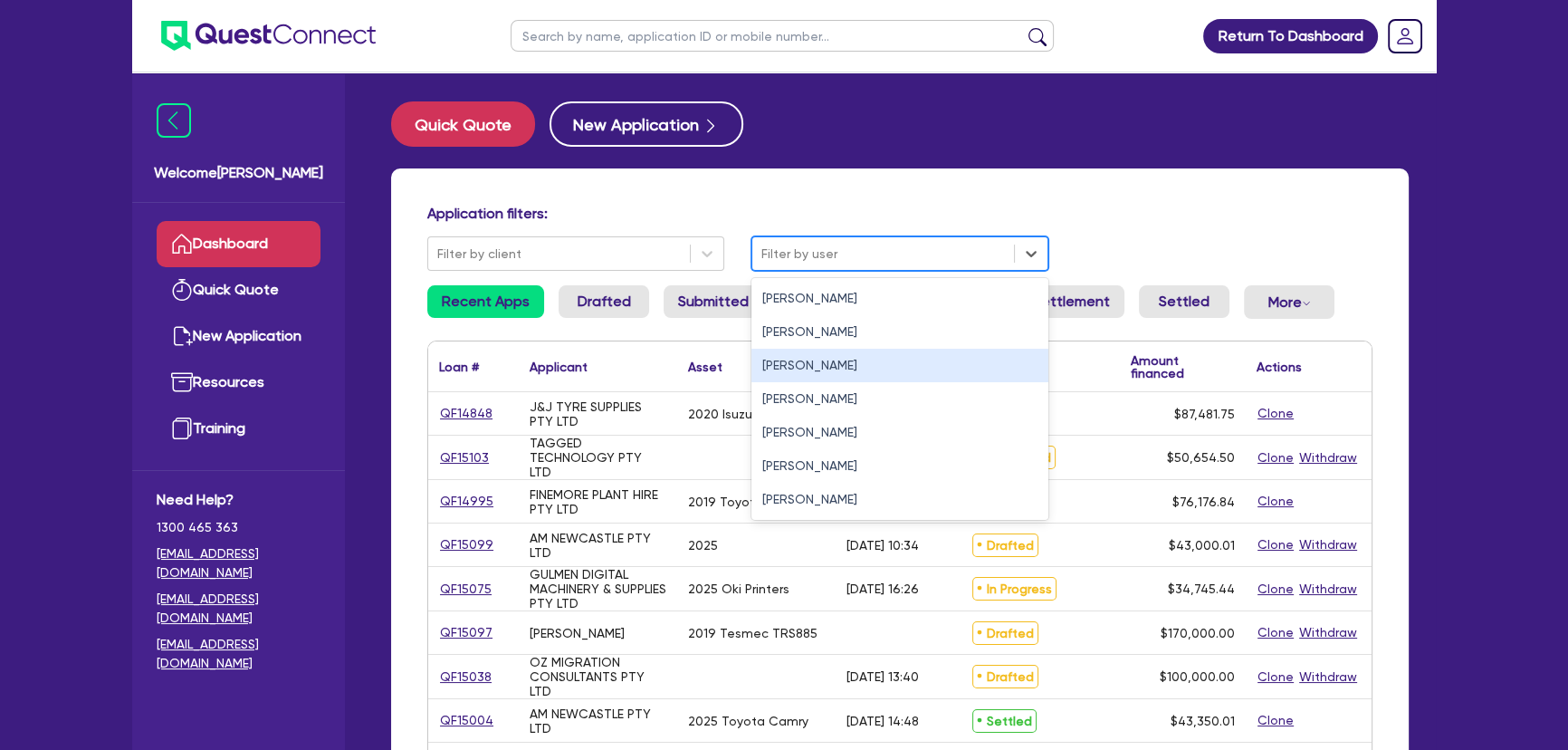
click at [786, 360] on div "Joel Harding" at bounding box center [900, 365] width 297 height 33
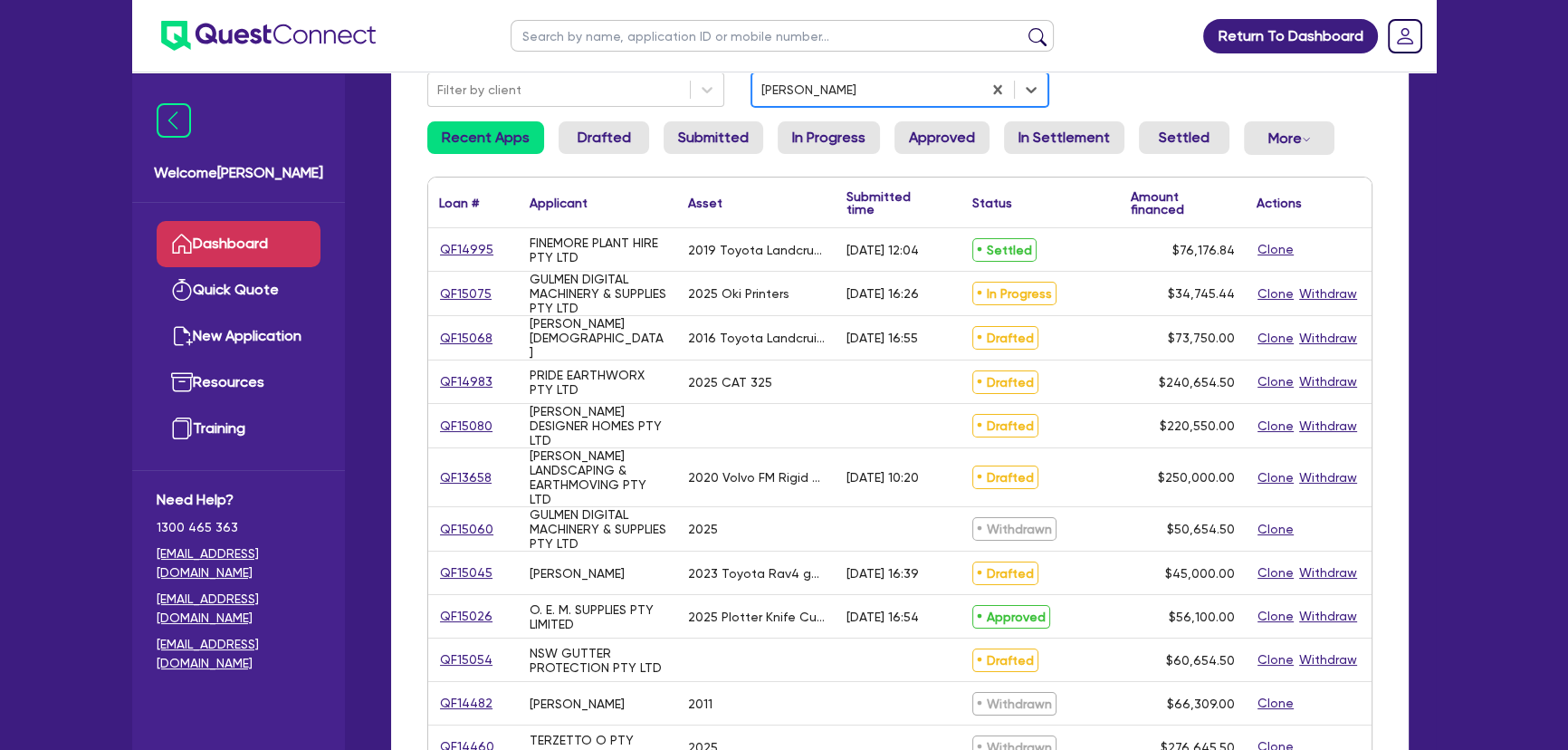
scroll to position [246, 0]
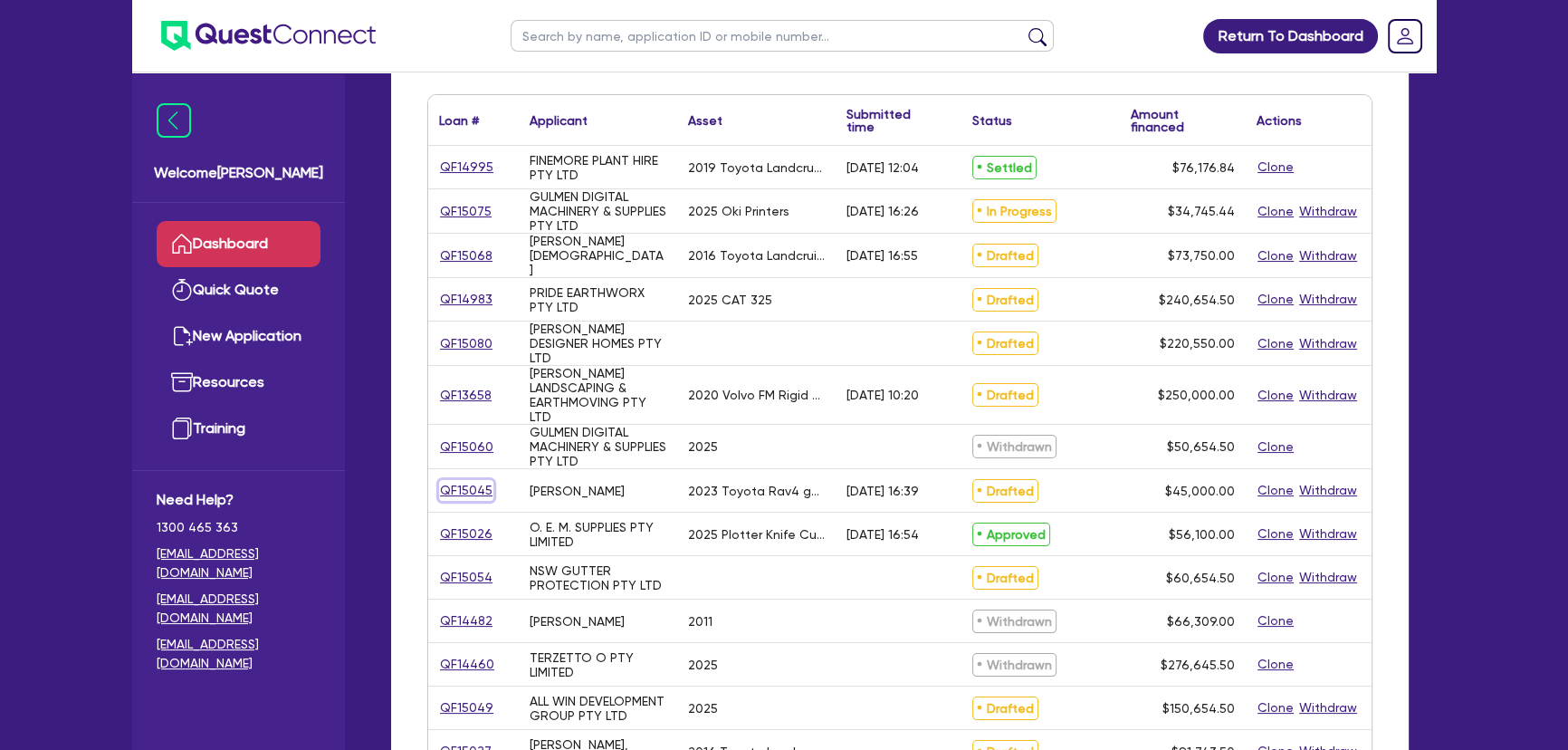
click at [476, 491] on link "QF15045" at bounding box center [466, 491] width 54 height 21
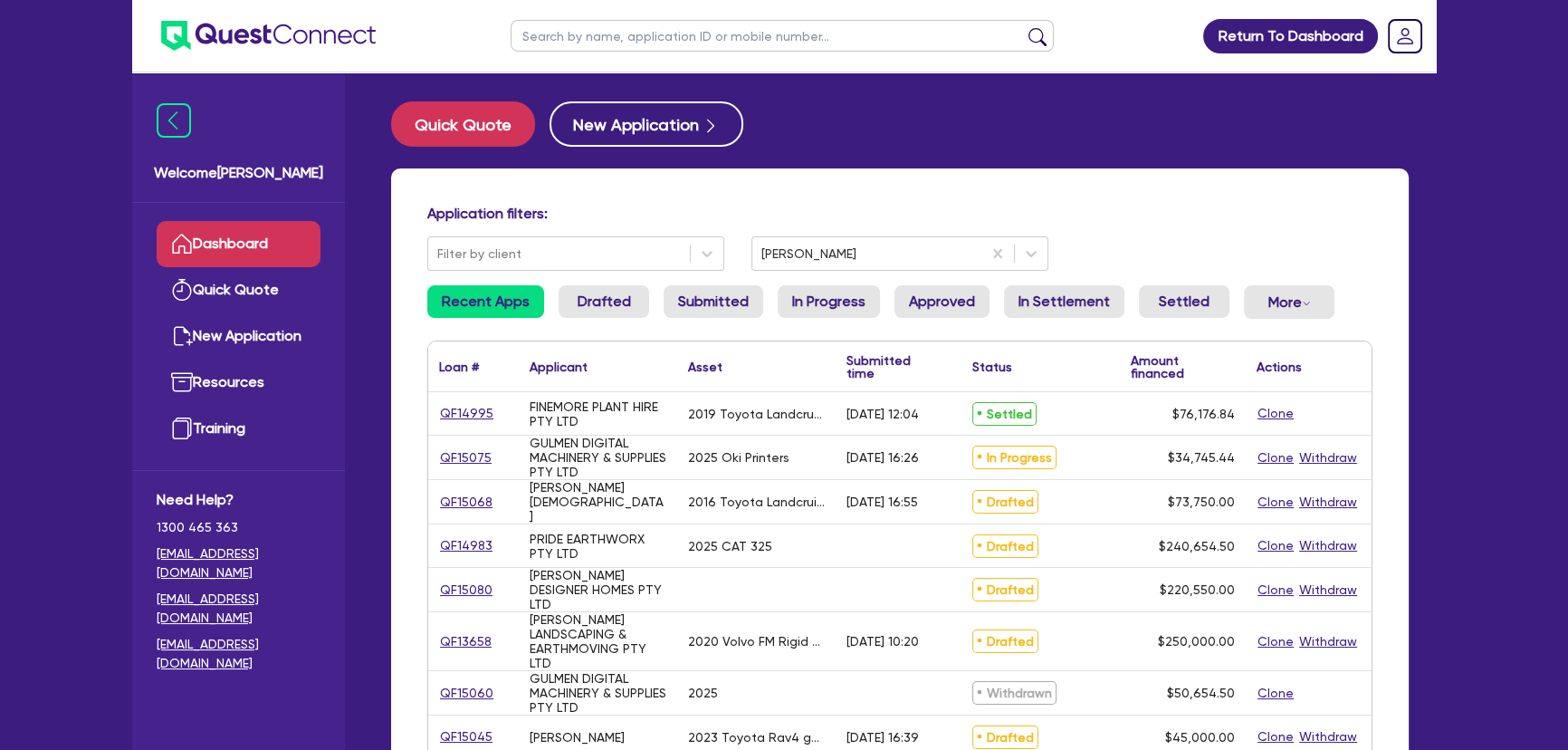
select select "CARS_AND_LIGHT_TRUCKS"
select select "PASSENGER_VEHICLES"
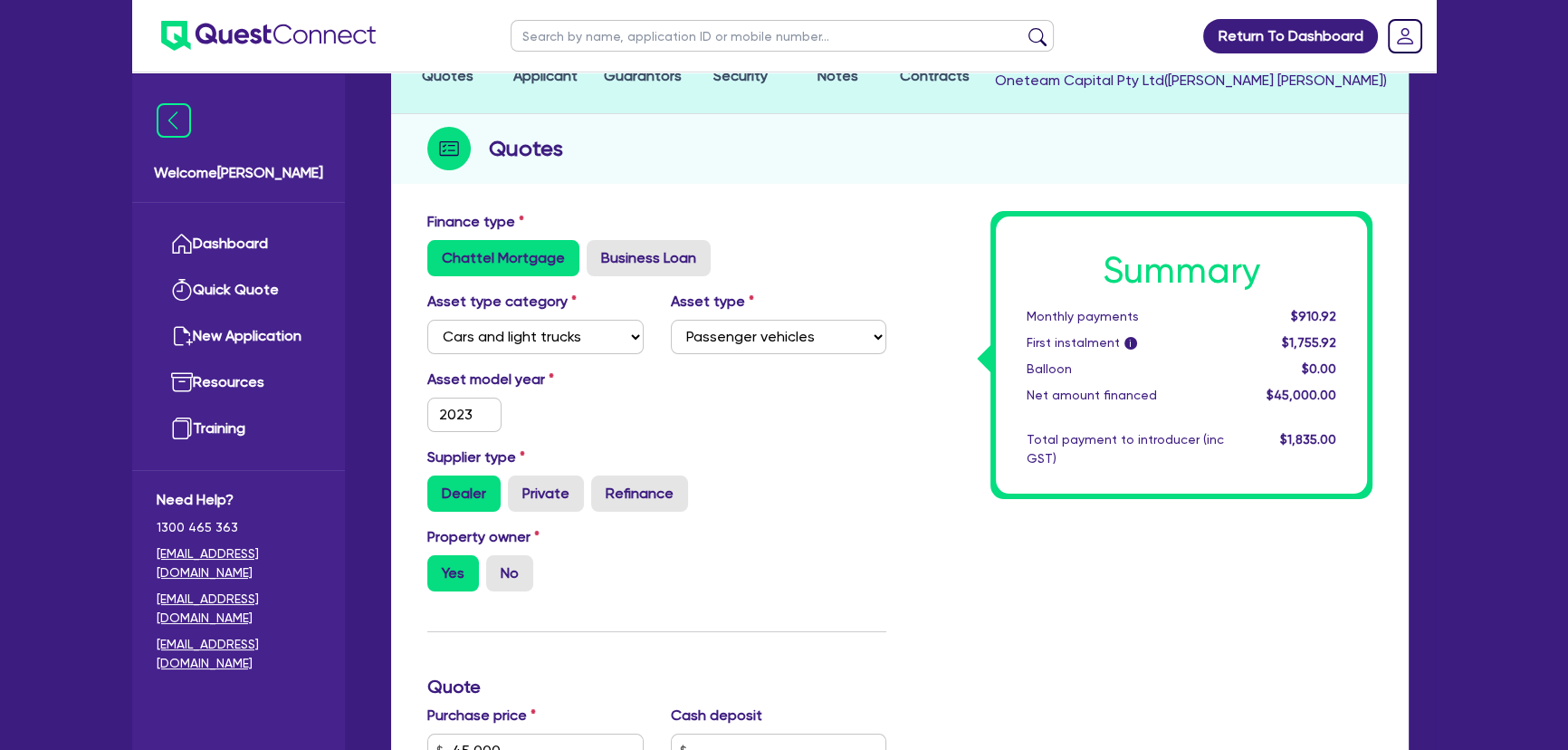
scroll to position [493, 0]
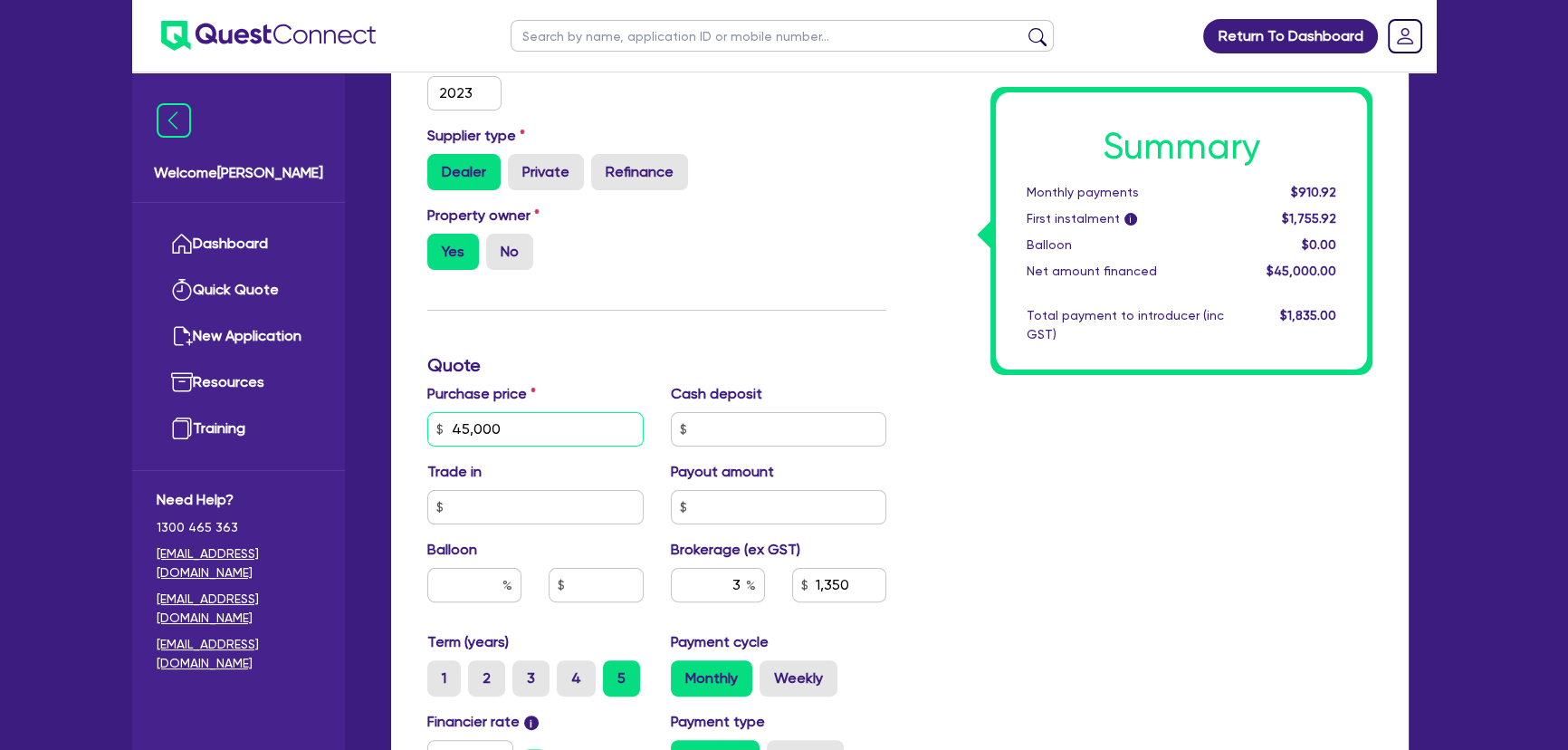
click at [489, 427] on input "45,000" at bounding box center [535, 429] width 216 height 34
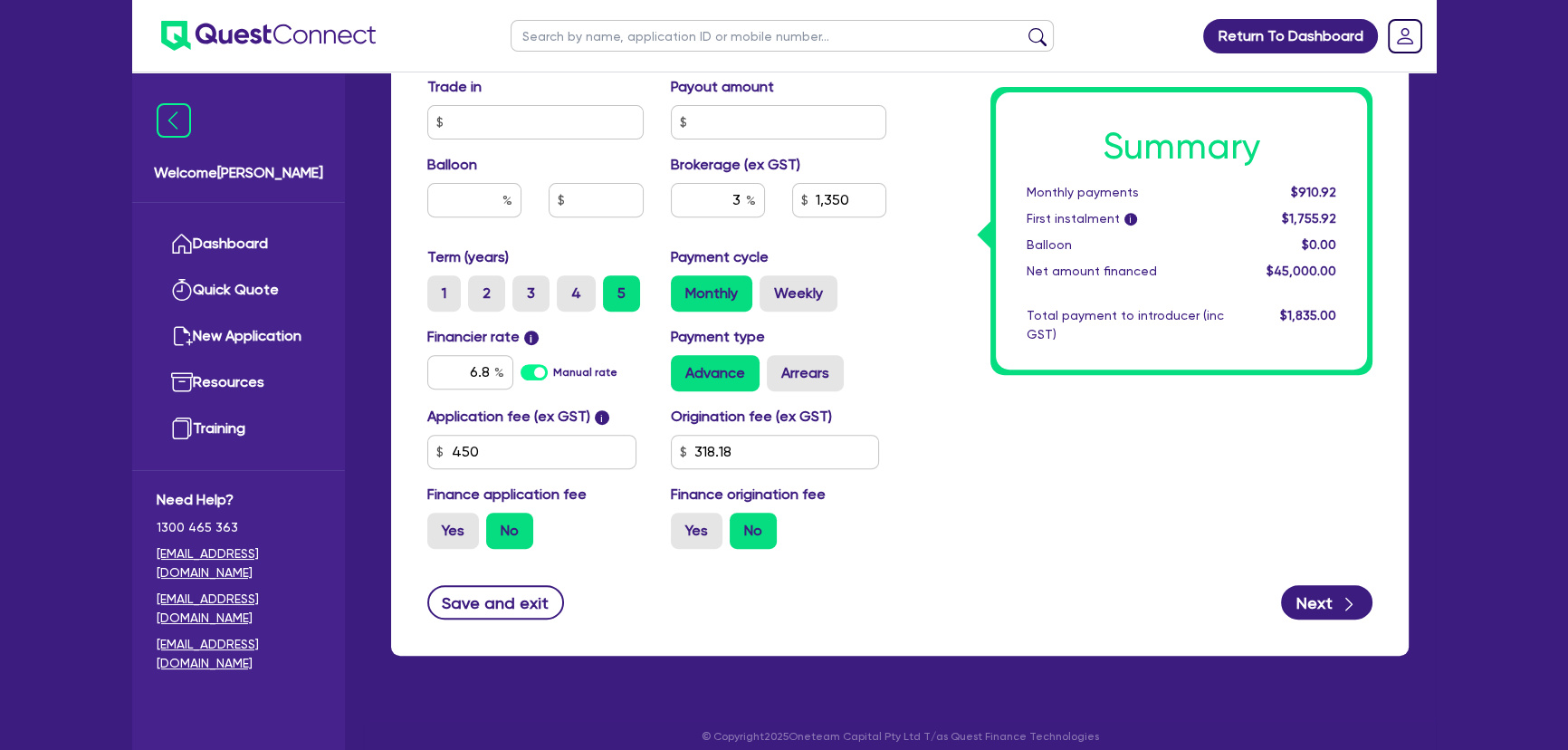
scroll to position [893, 0]
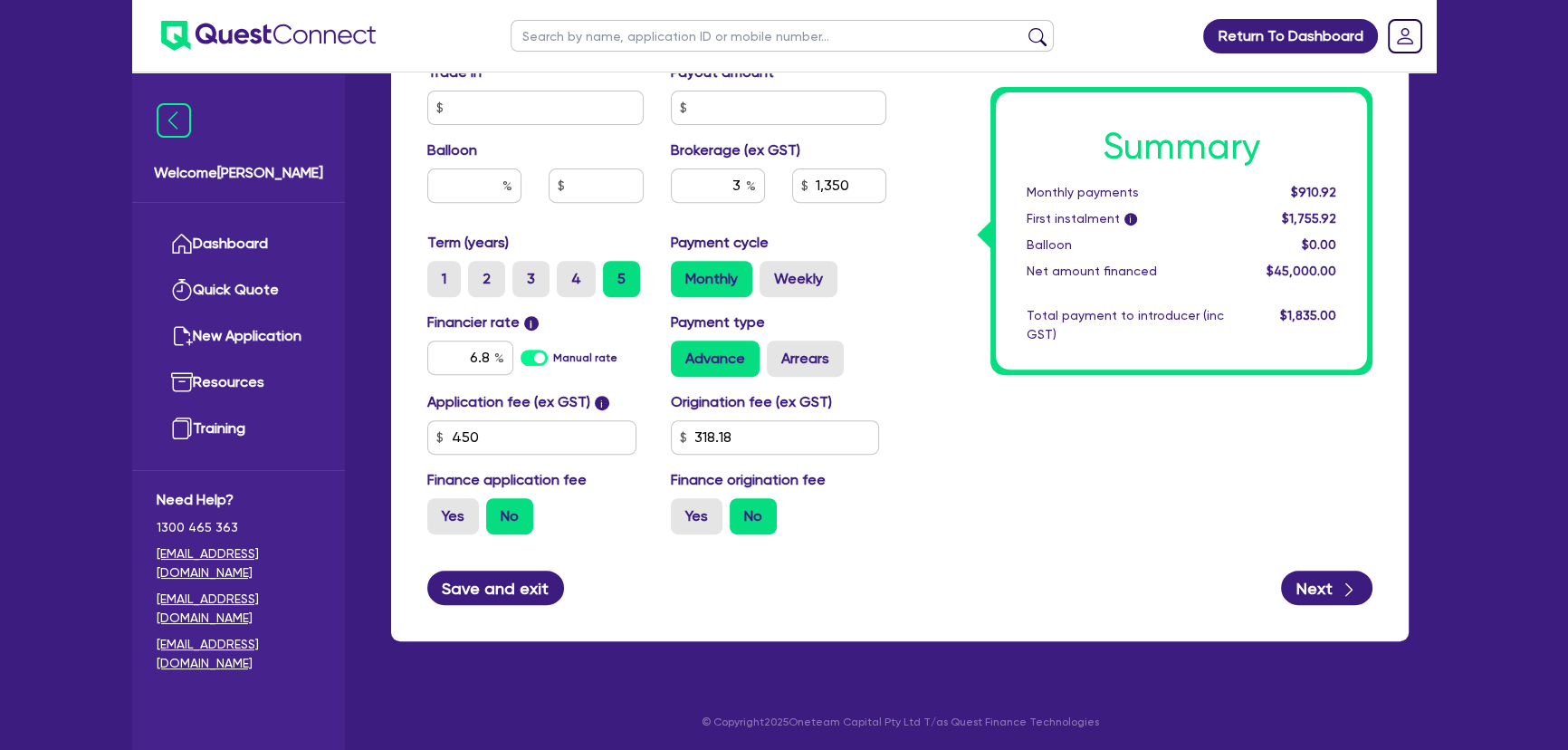
type input "40,500"
click at [522, 594] on button "Save and exit" at bounding box center [495, 587] width 136 height 34
type input "1,215"
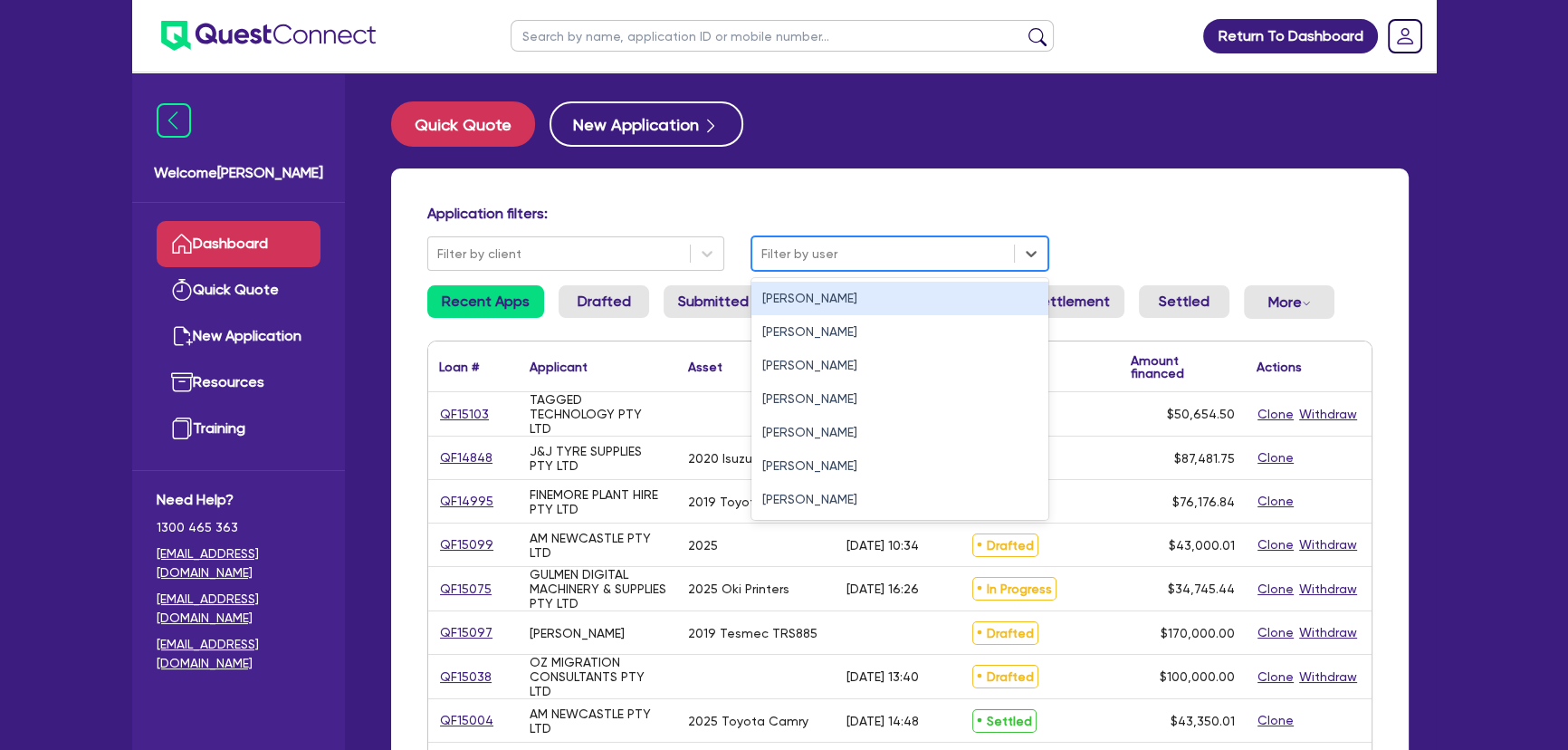
click at [855, 239] on div "Filter by user" at bounding box center [882, 254] width 261 height 30
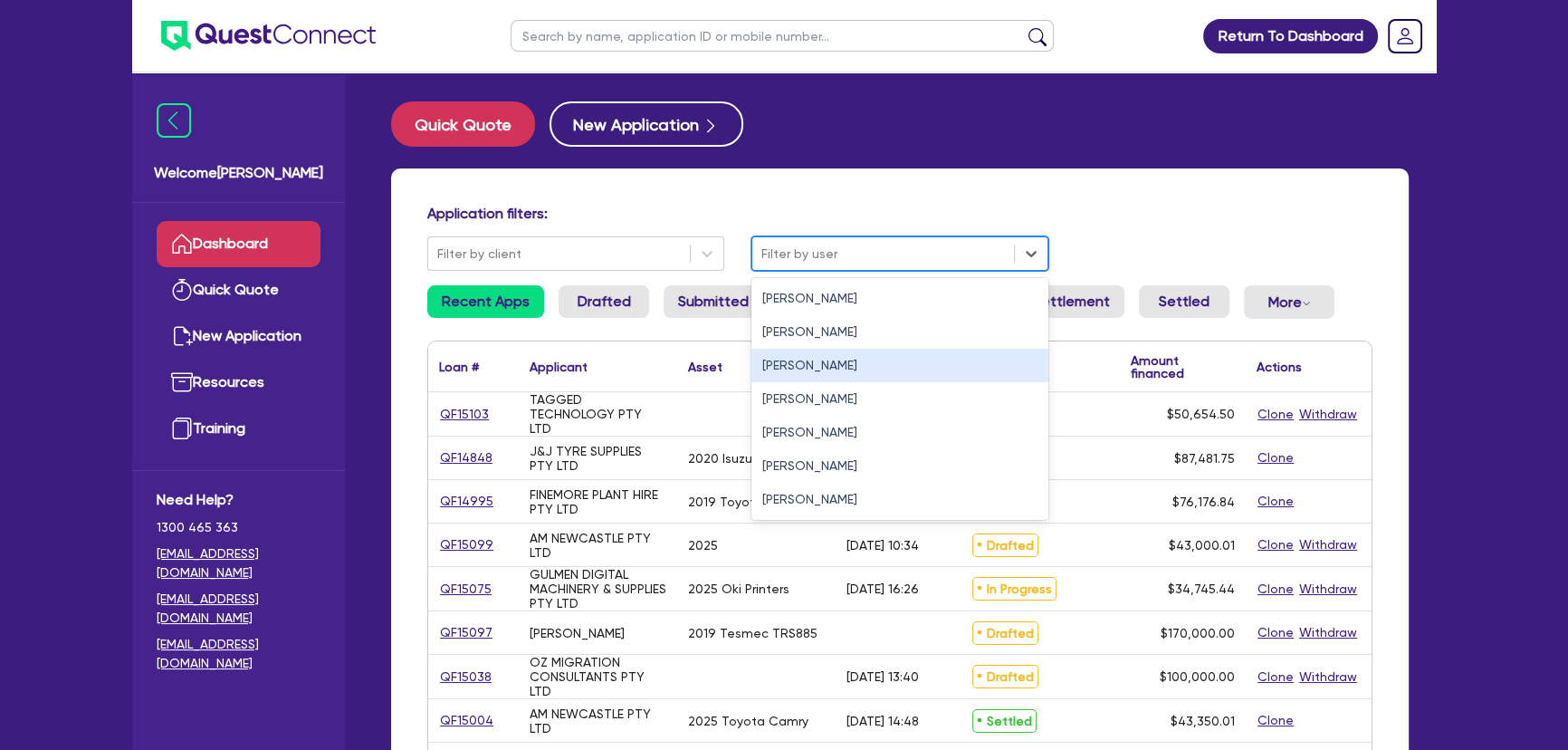
click at [796, 379] on div "Joel Harding" at bounding box center [900, 365] width 297 height 33
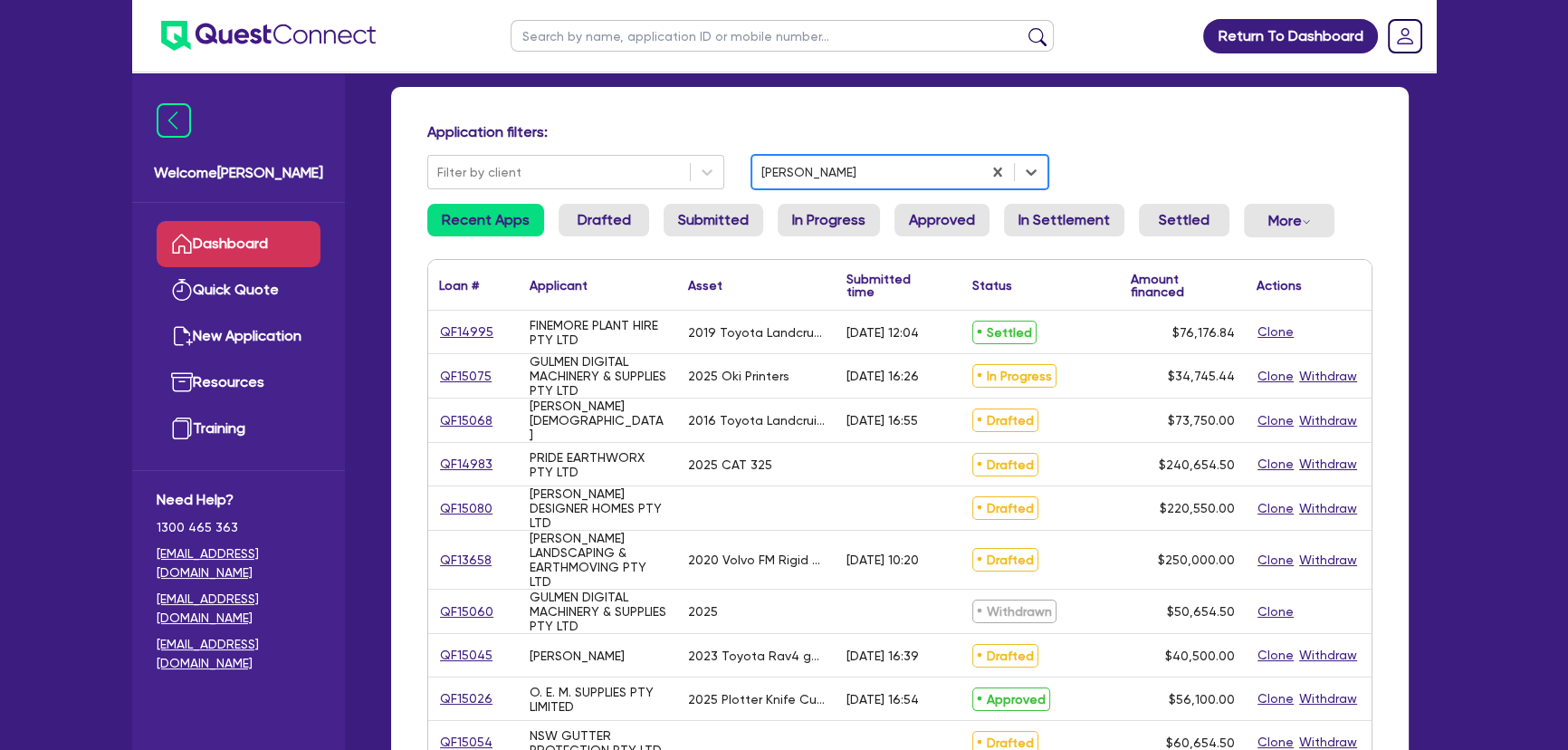
scroll to position [246, 0]
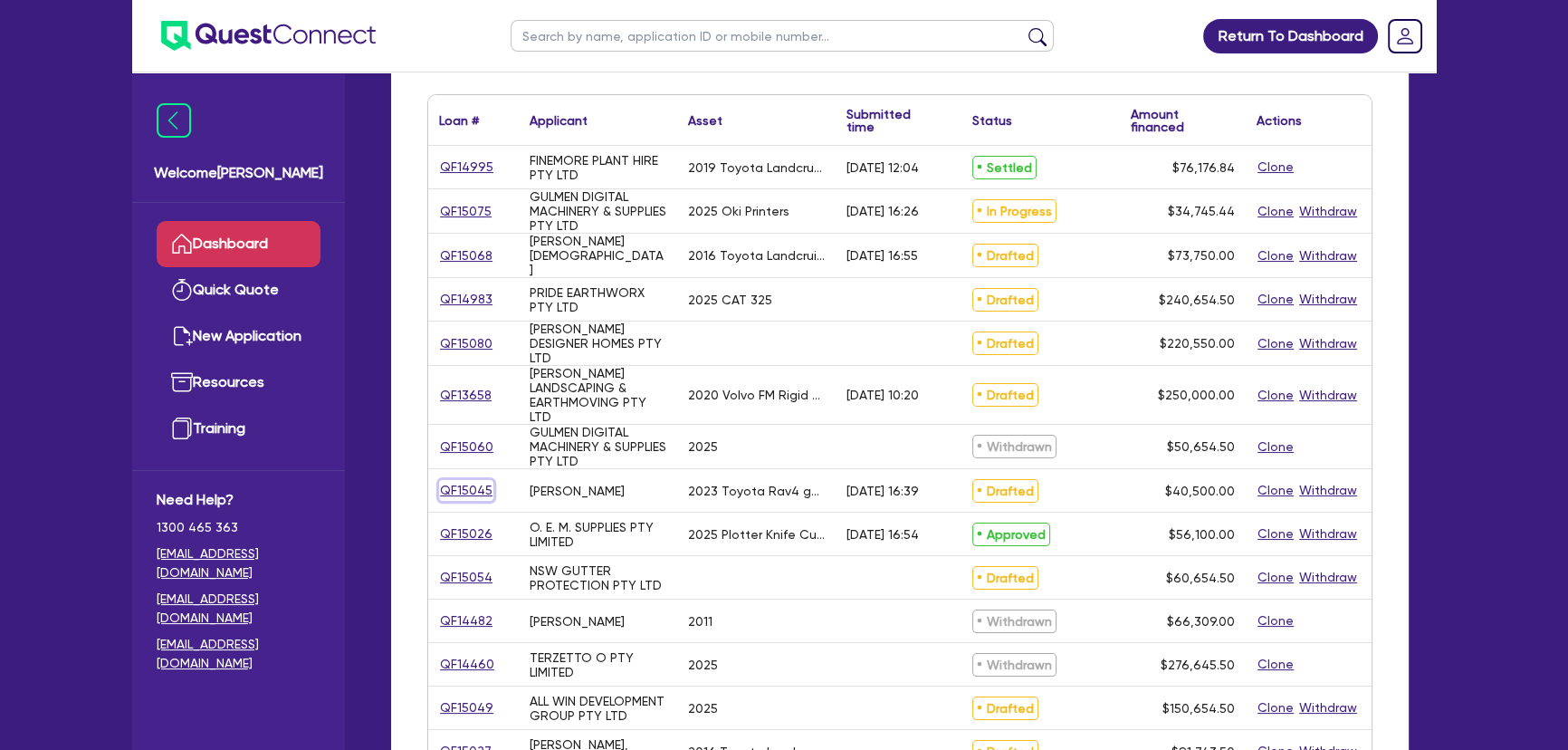
click at [480, 491] on link "QF15045" at bounding box center [466, 491] width 54 height 21
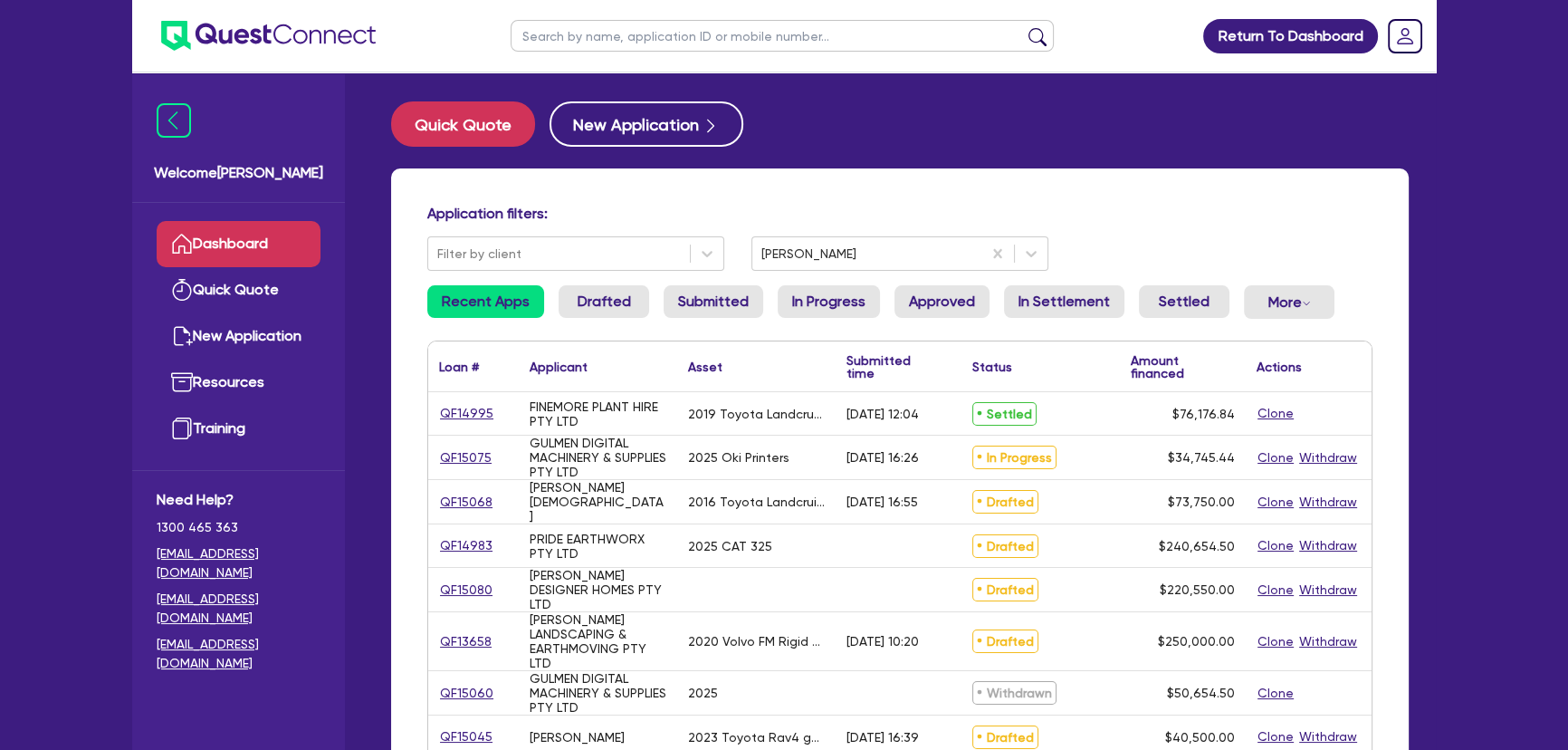
select select "CARS_AND_LIGHT_TRUCKS"
select select "PASSENGER_VEHICLES"
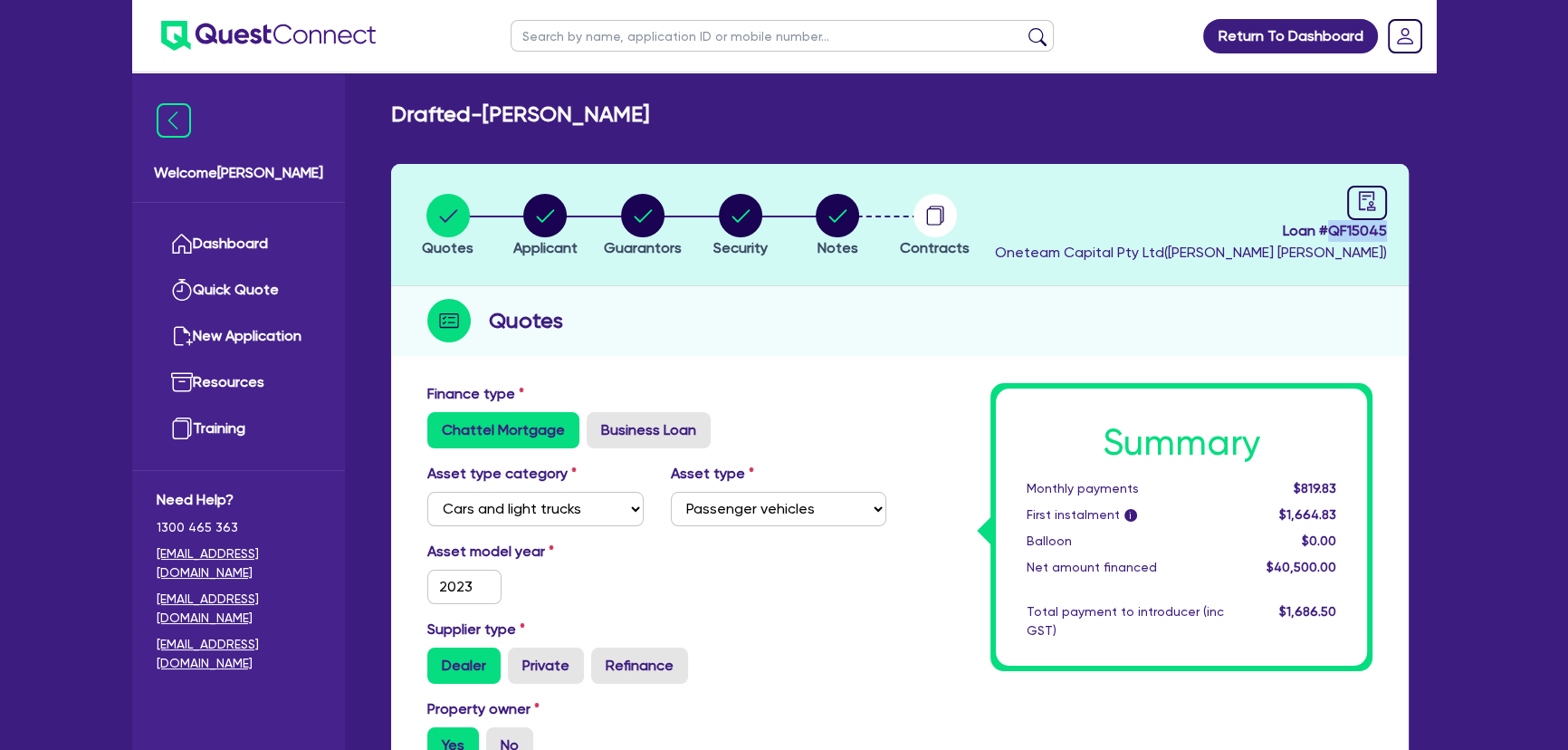
drag, startPoint x: 1327, startPoint y: 226, endPoint x: 1392, endPoint y: 225, distance: 65.0
click at [1392, 225] on header "Quotes Applicant Guarantors Security Notes Contracts Loan # QF15045 Oneteam Cap…" at bounding box center [900, 224] width 1018 height 122
copy span "QF15045"
drag, startPoint x: 491, startPoint y: 110, endPoint x: 625, endPoint y: 110, distance: 134.0
click at [625, 110] on div "Drafted - IRFAN, HIRA" at bounding box center [900, 115] width 1044 height 27
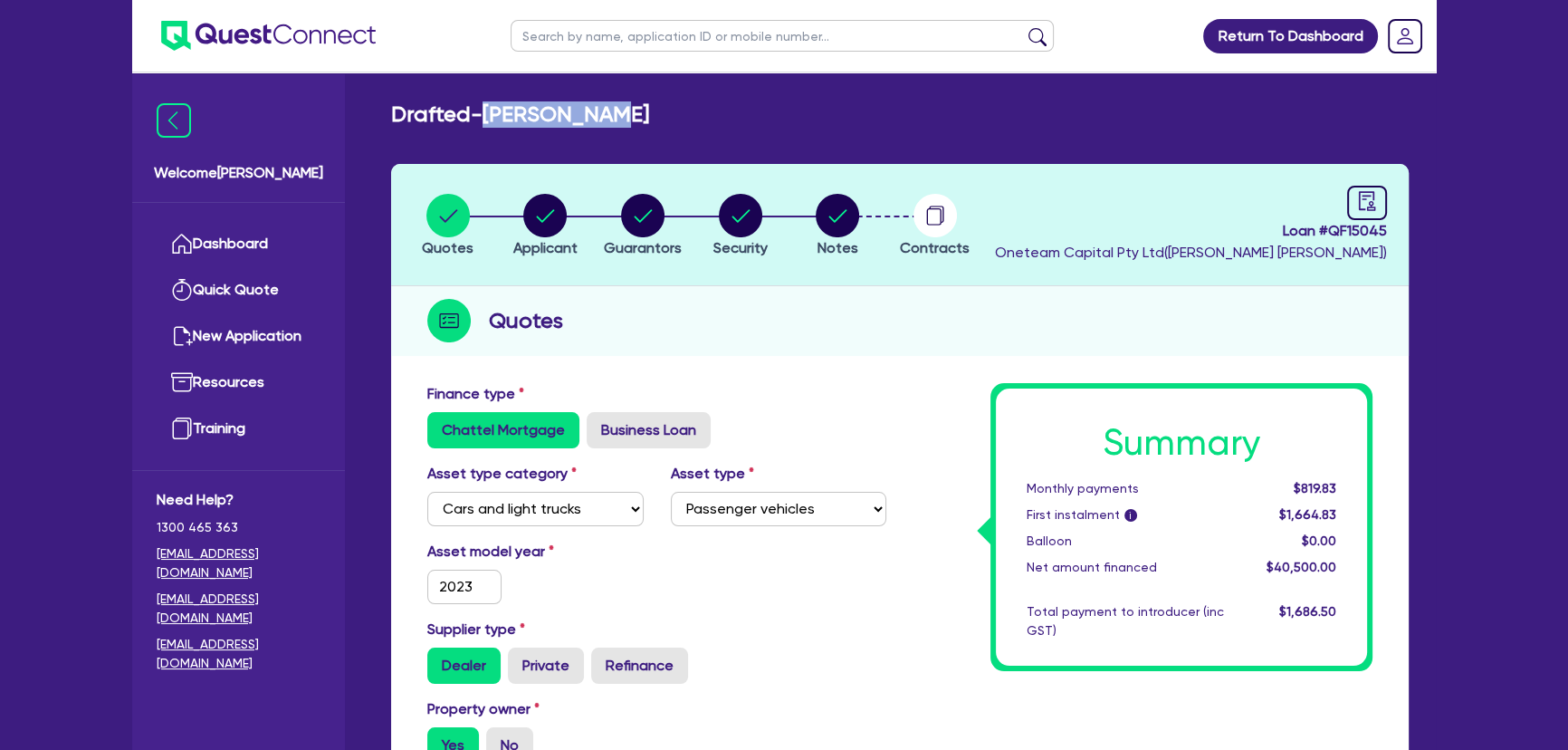
copy h2 "IRFAN, HIRA"
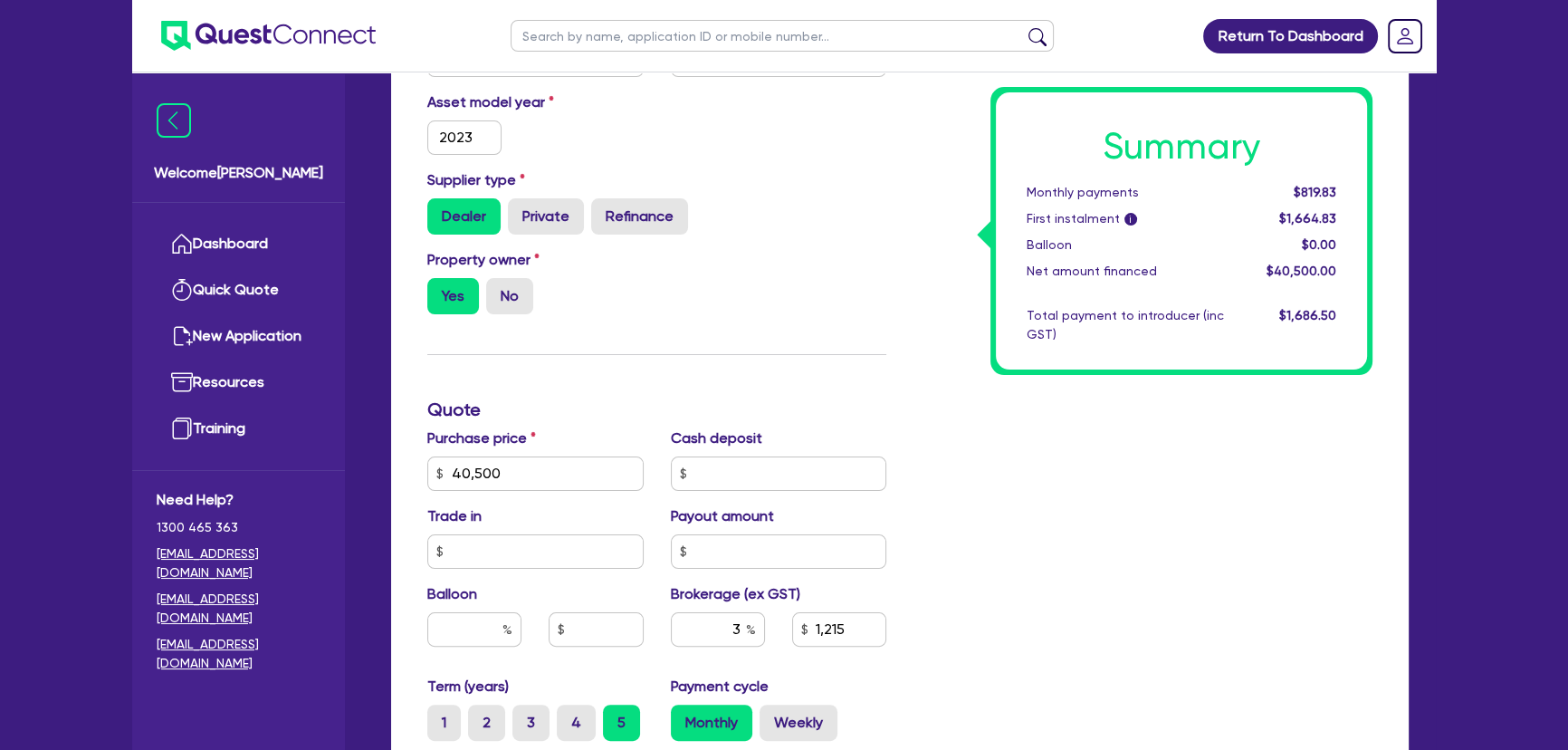
scroll to position [576, 0]
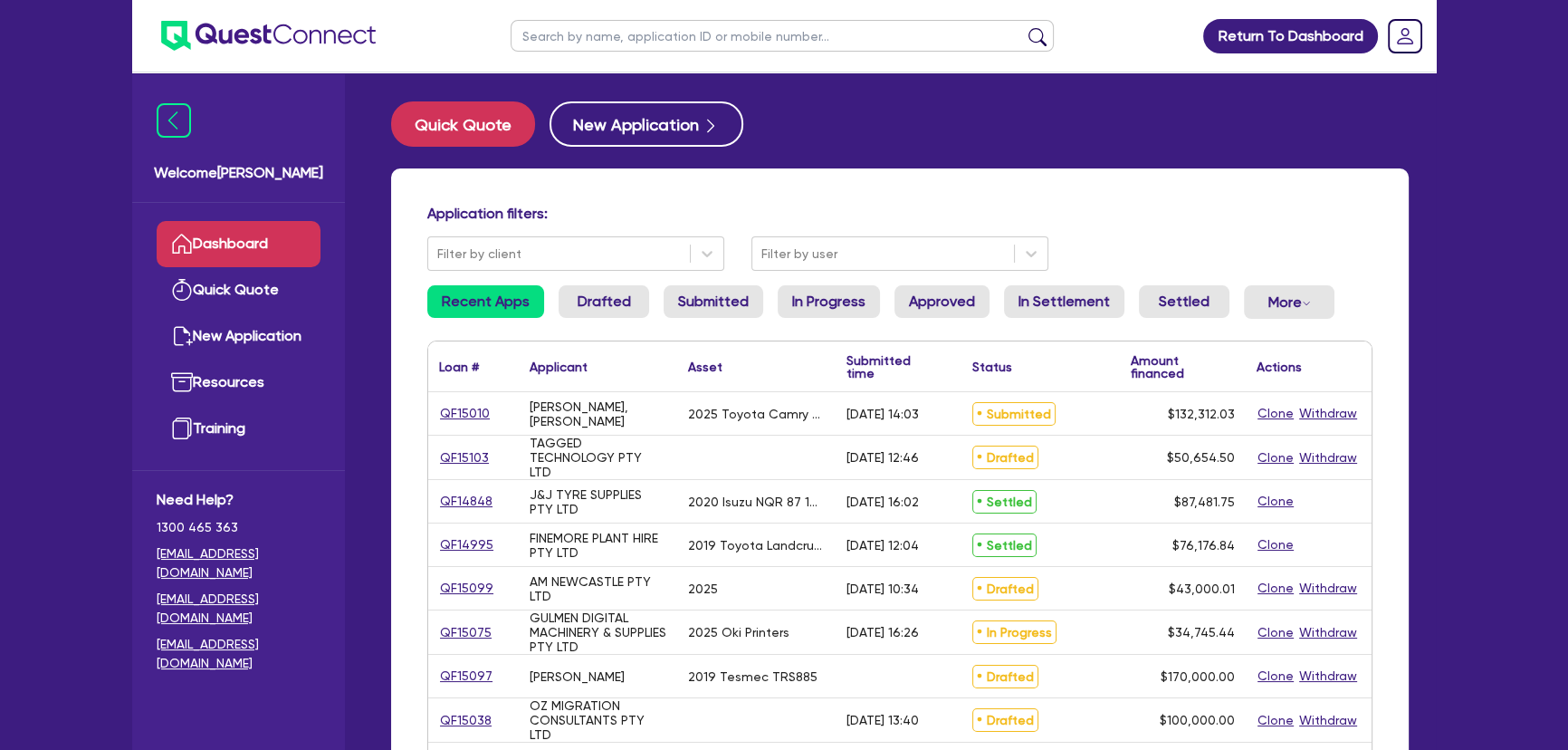
click at [770, 26] on input "text" at bounding box center [782, 35] width 543 height 31
paste input "ABSAR"
click at [1023, 27] on button "submit" at bounding box center [1037, 40] width 29 height 26
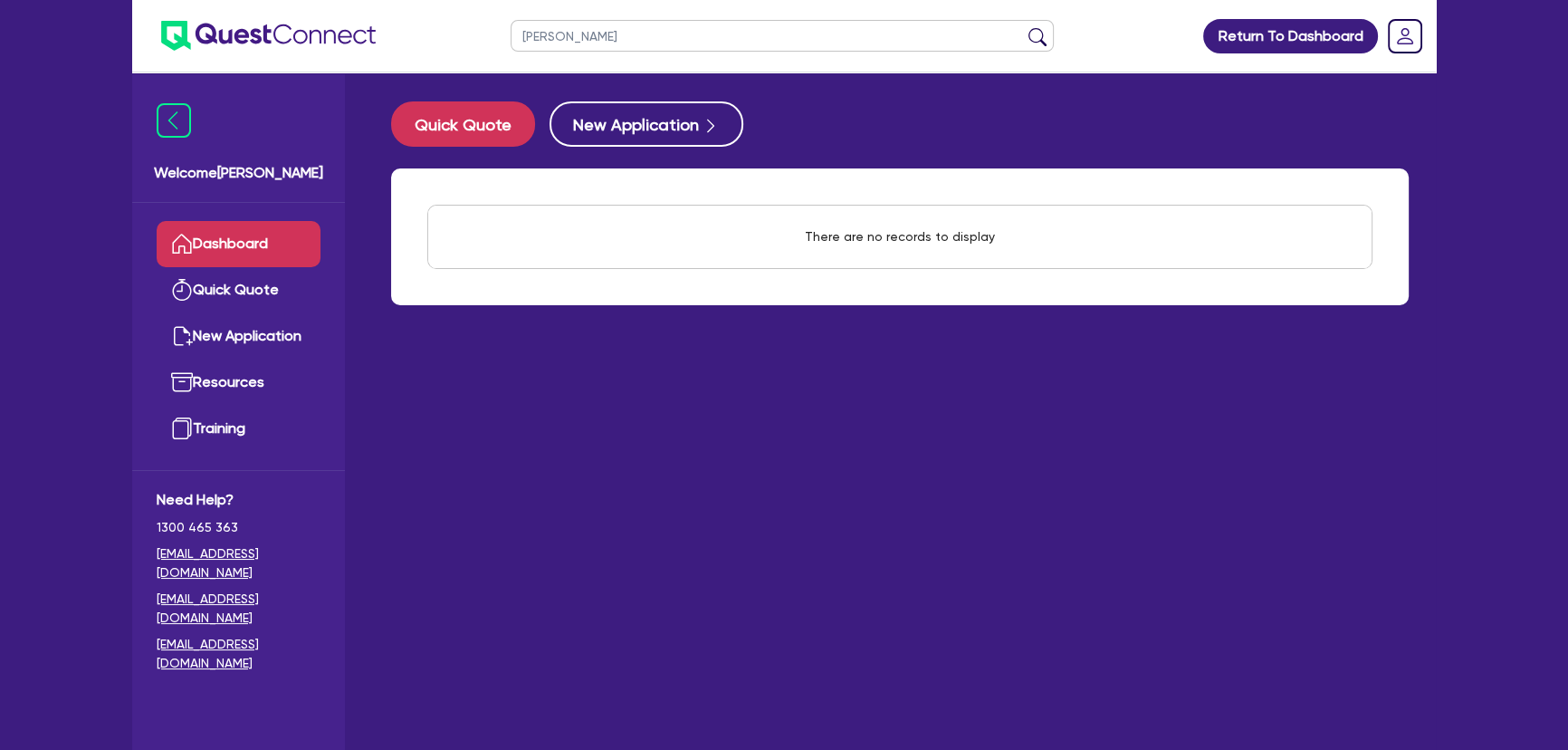
type input "ABSAR"
click at [1023, 27] on button "submit" at bounding box center [1037, 40] width 29 height 26
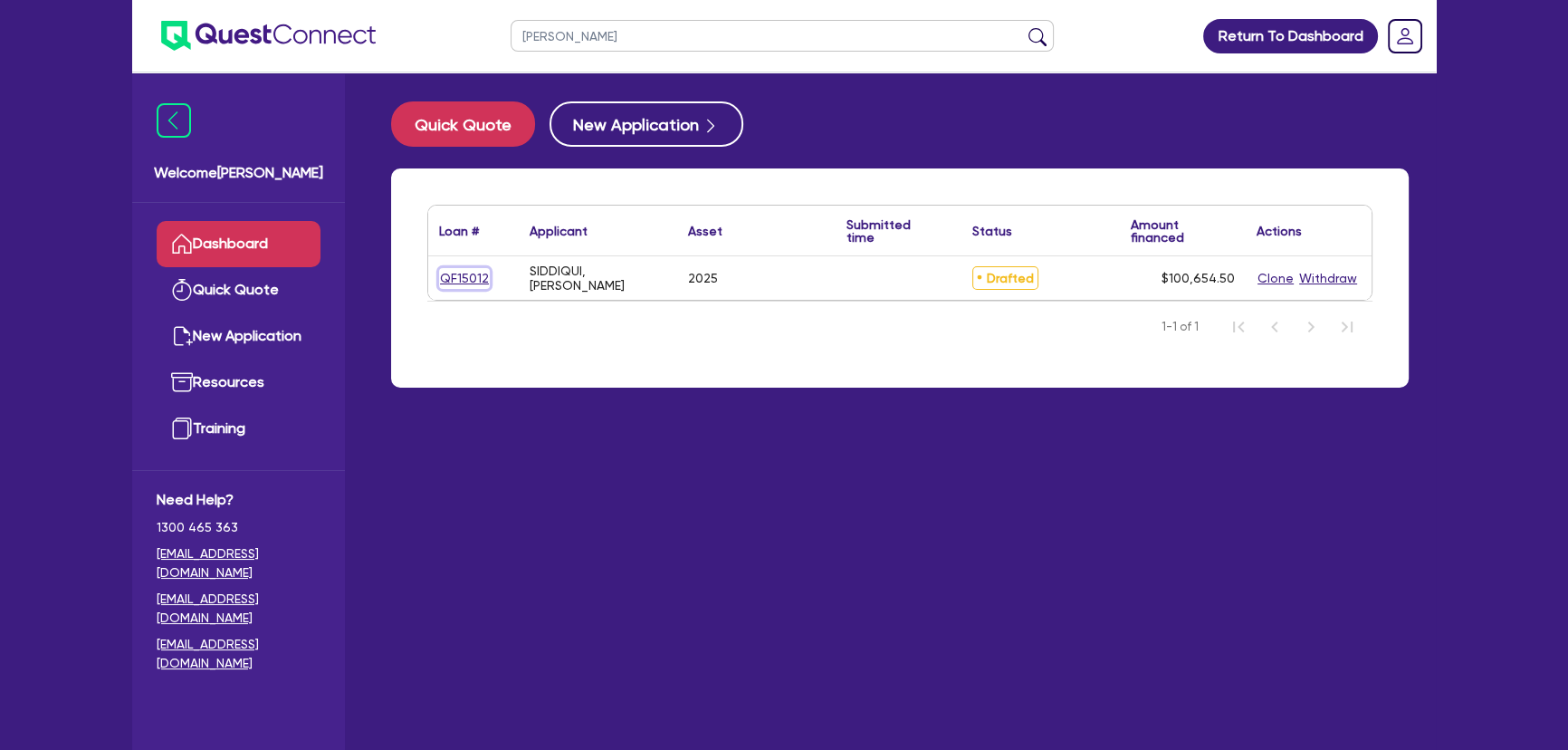
click at [473, 275] on link "QF15012" at bounding box center [465, 278] width 51 height 21
select select "CARS_AND_LIGHT_TRUCKS"
select select "PASSENGER_VEHICLES"
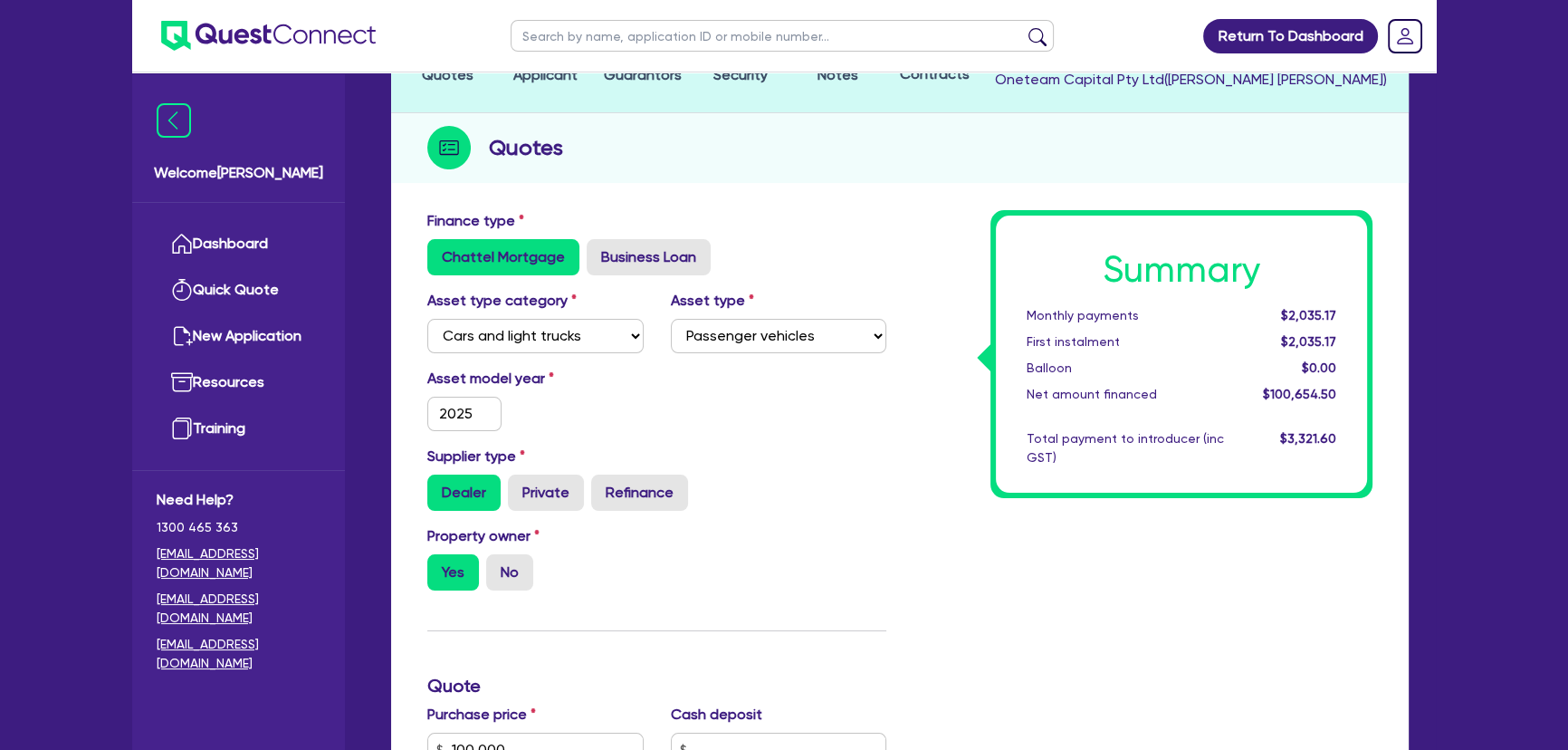
scroll to position [493, 0]
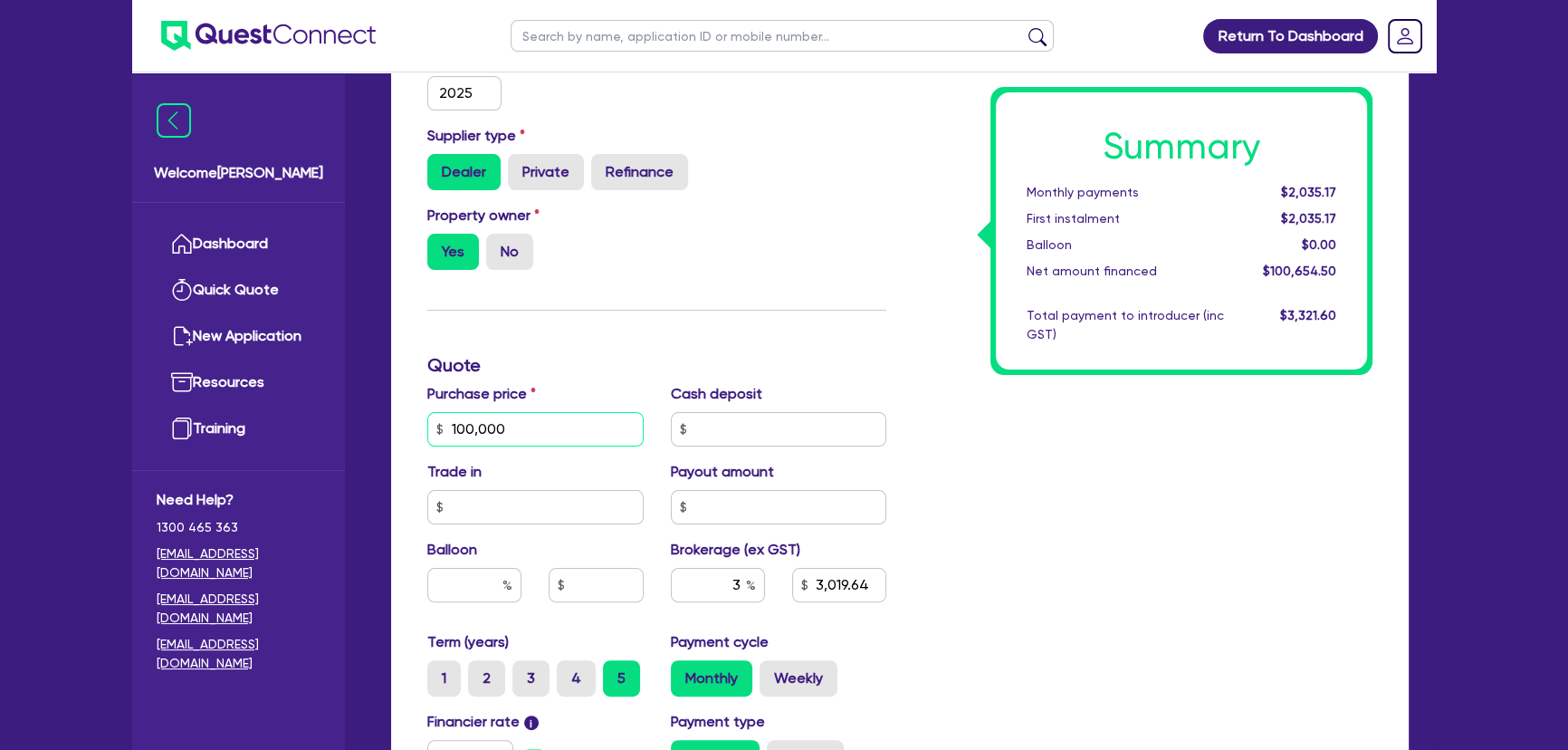
click at [539, 415] on input "100,000" at bounding box center [535, 429] width 216 height 34
type input "100,000"
type input "3,019.64"
type input "100,000"
type input "3,019.64"
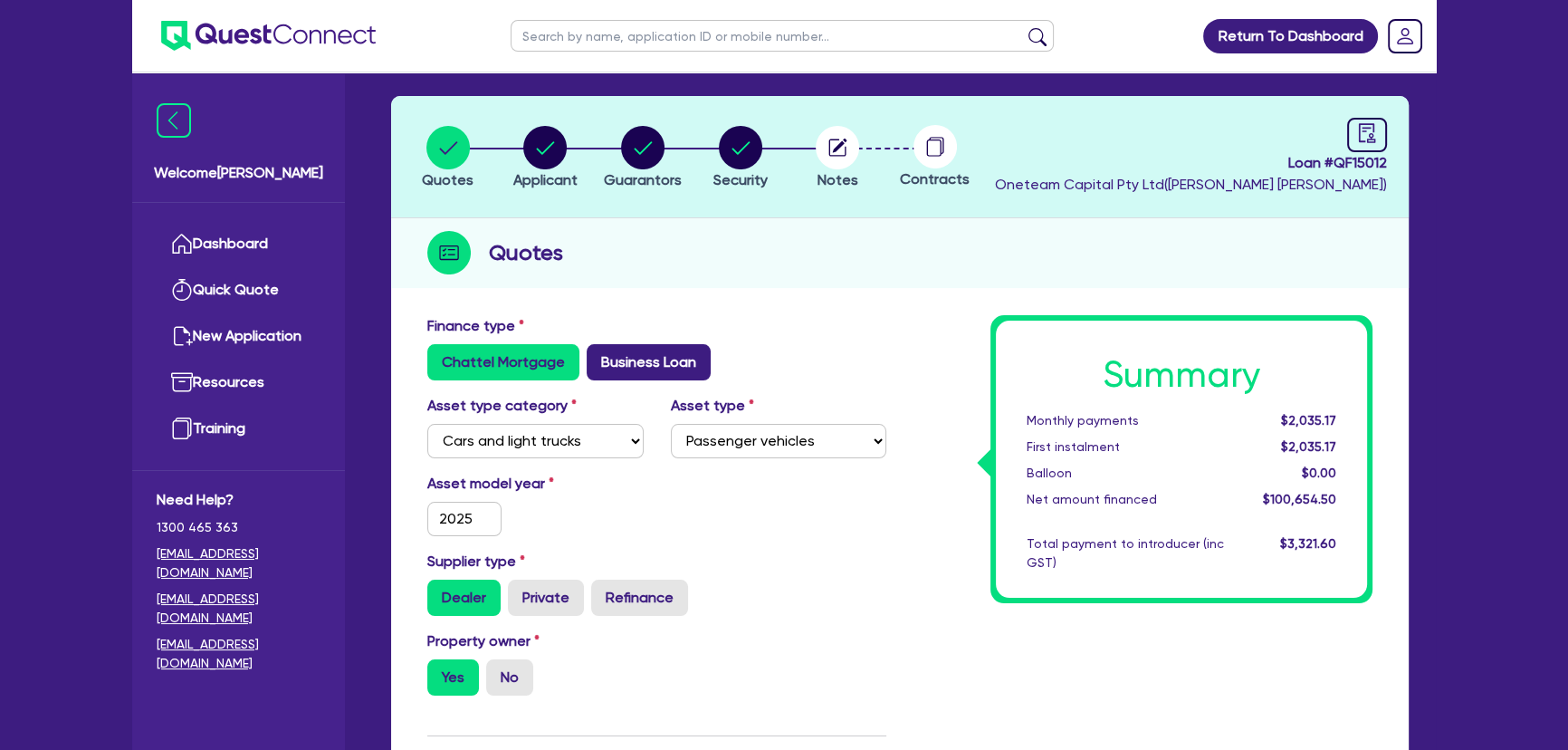
scroll to position [0, 0]
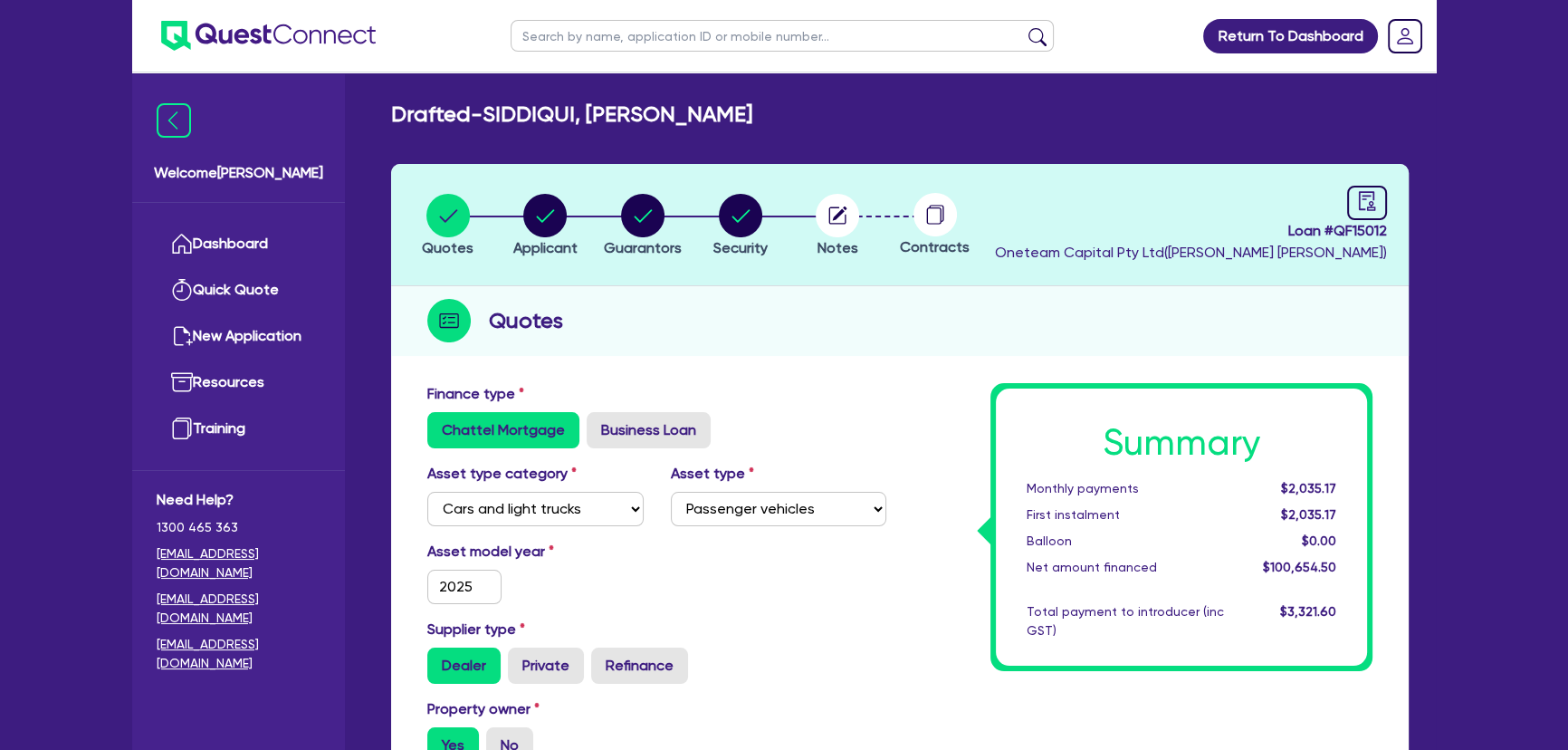
click at [307, 32] on img at bounding box center [268, 36] width 215 height 30
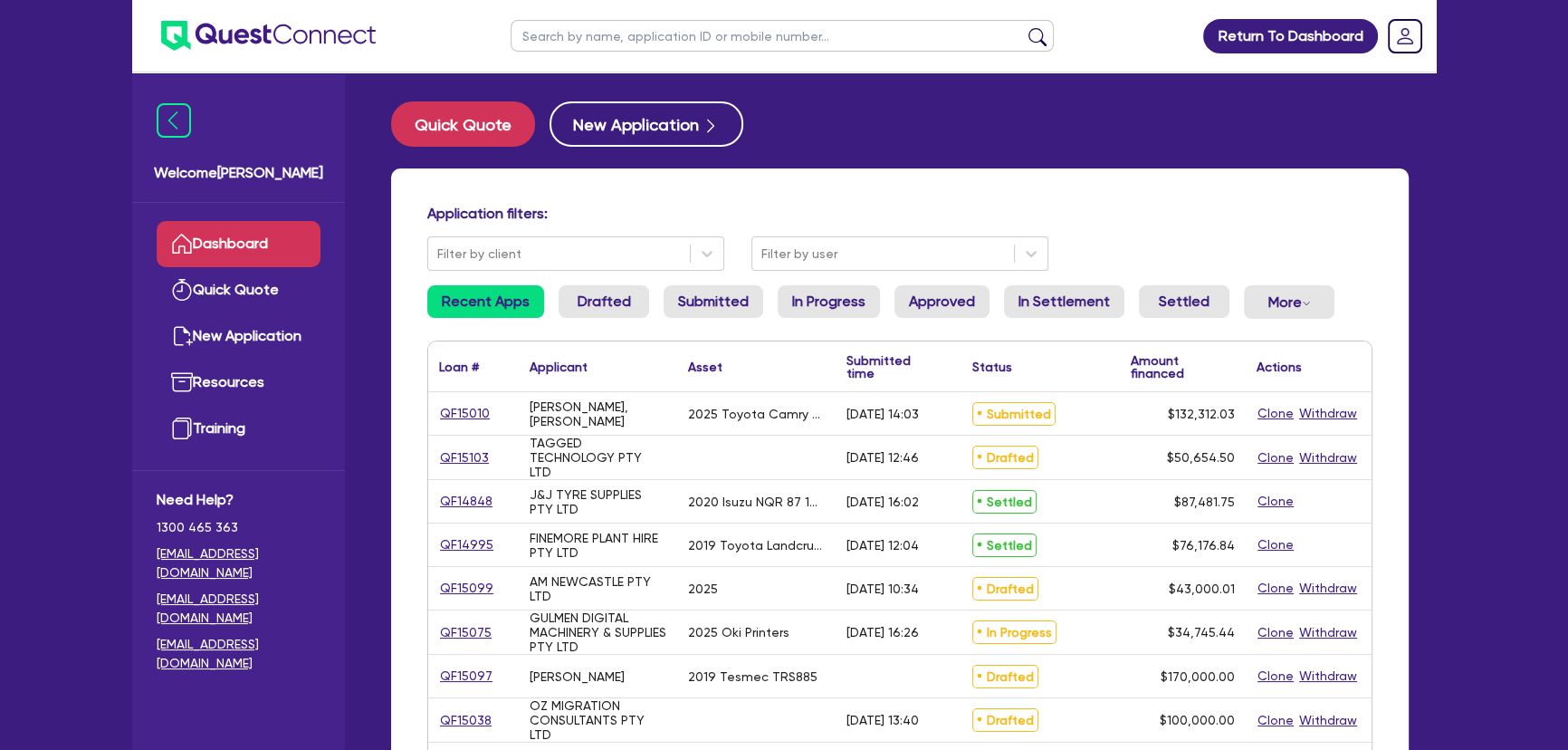
click at [676, 44] on input "text" at bounding box center [782, 35] width 543 height 31
type input "hira"
click at [1023, 27] on button "submit" at bounding box center [1037, 40] width 29 height 26
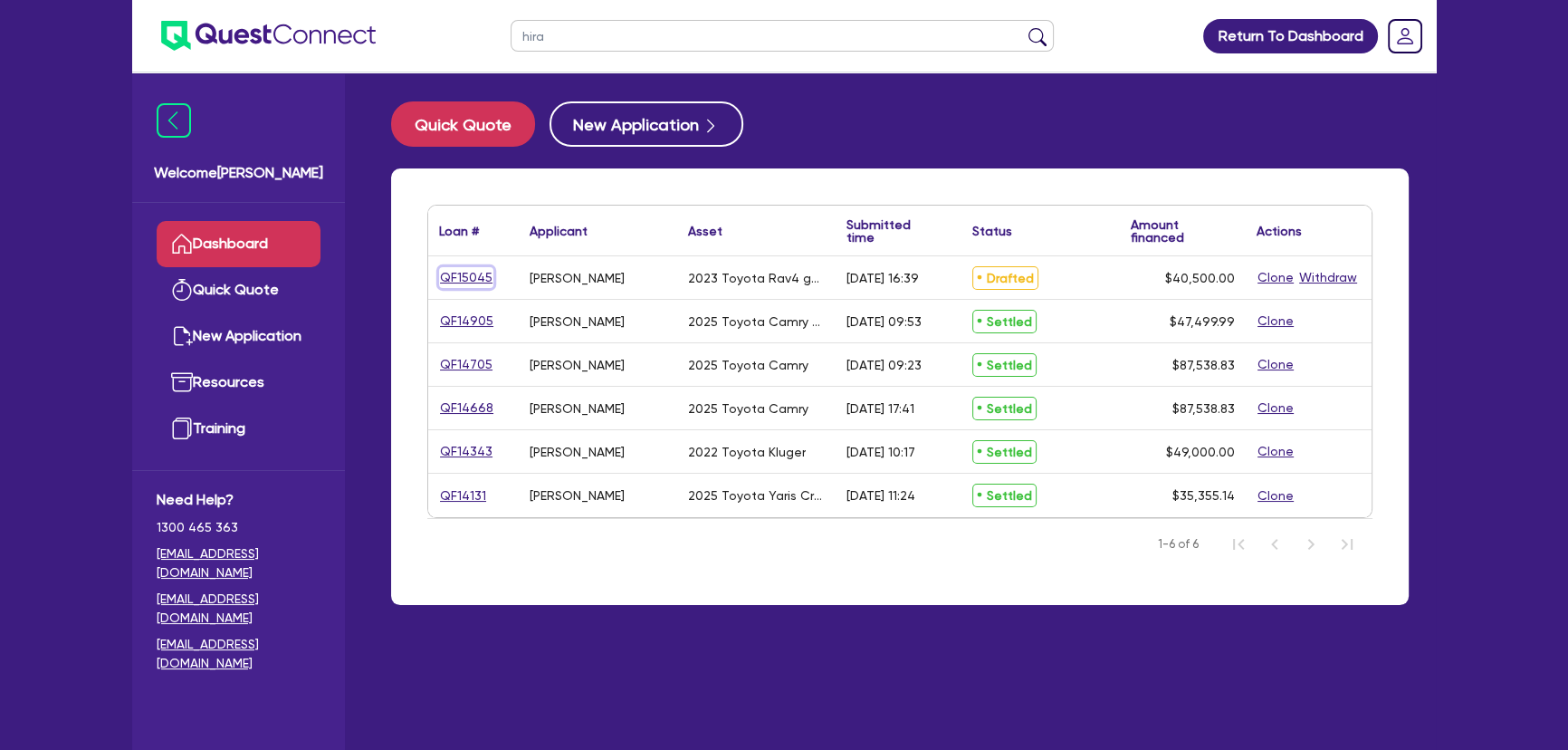
click at [460, 278] on link "QF15045" at bounding box center [466, 277] width 54 height 21
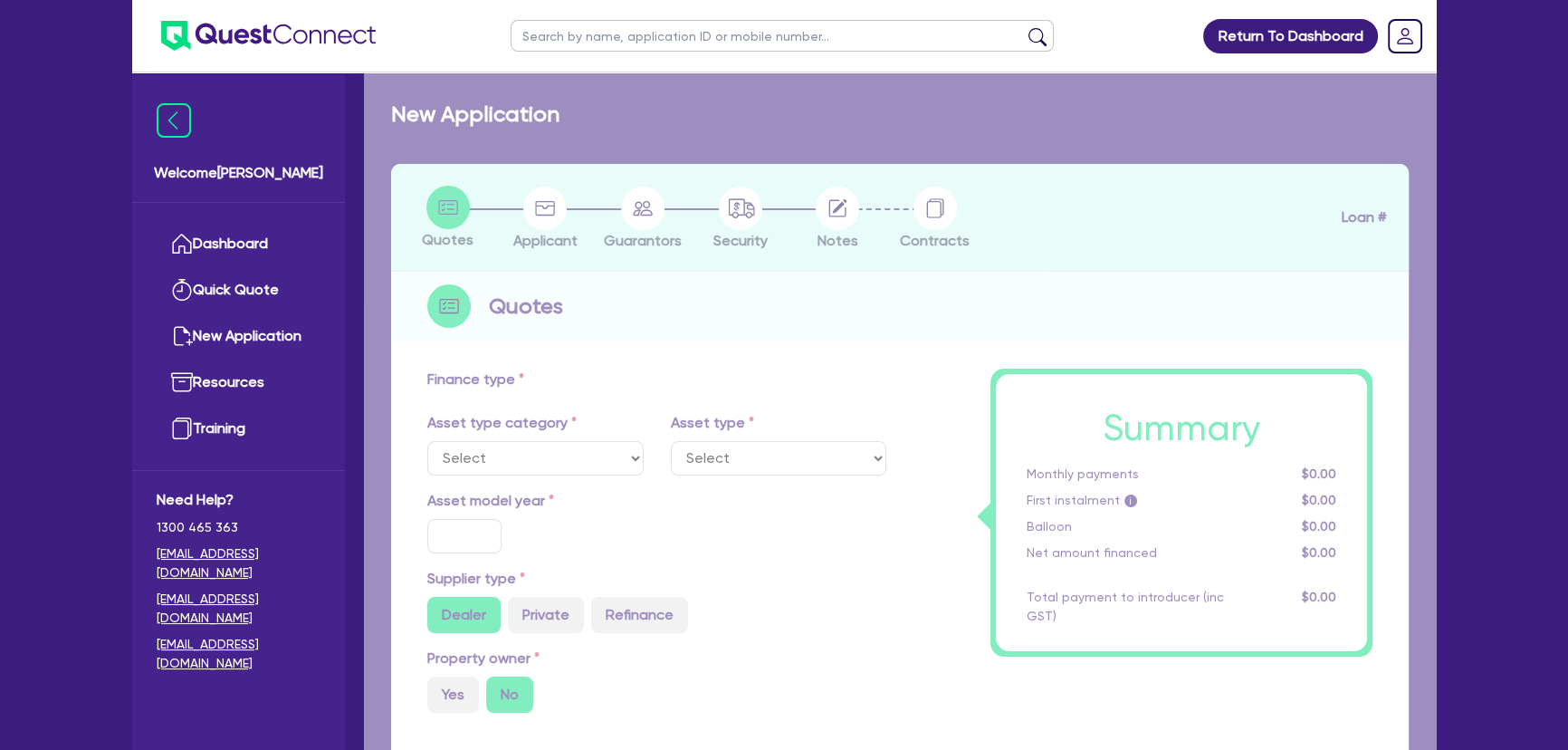
select select "CARS_AND_LIGHT_TRUCKS"
type input "2023"
radio input "true"
type input "40,500"
type input "3"
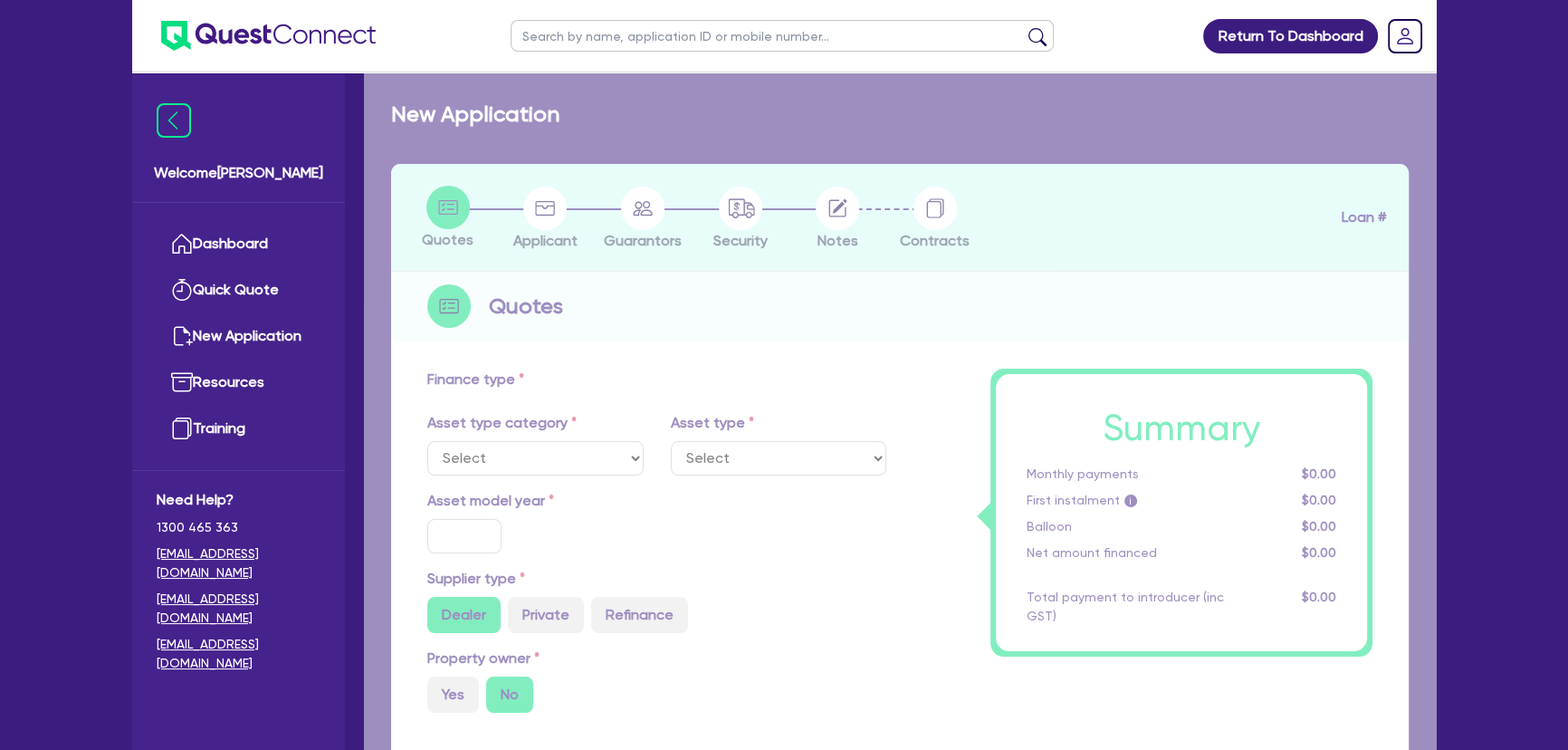
type input "1,215"
type input "6.8"
type input "450"
type input "318.18"
select select "PASSENGER_VEHICLES"
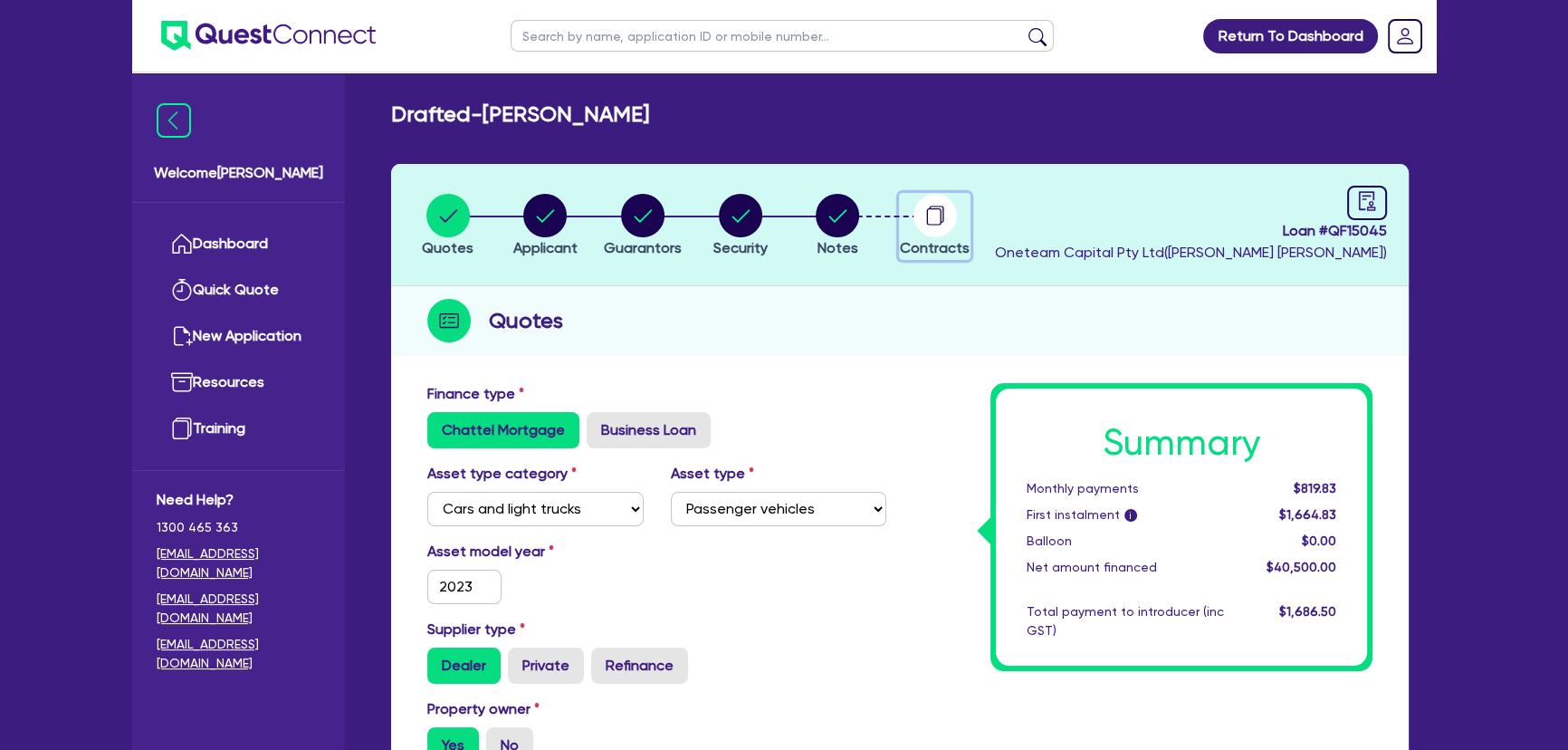
click at [922, 209] on circle "button" at bounding box center [935, 216] width 44 height 44
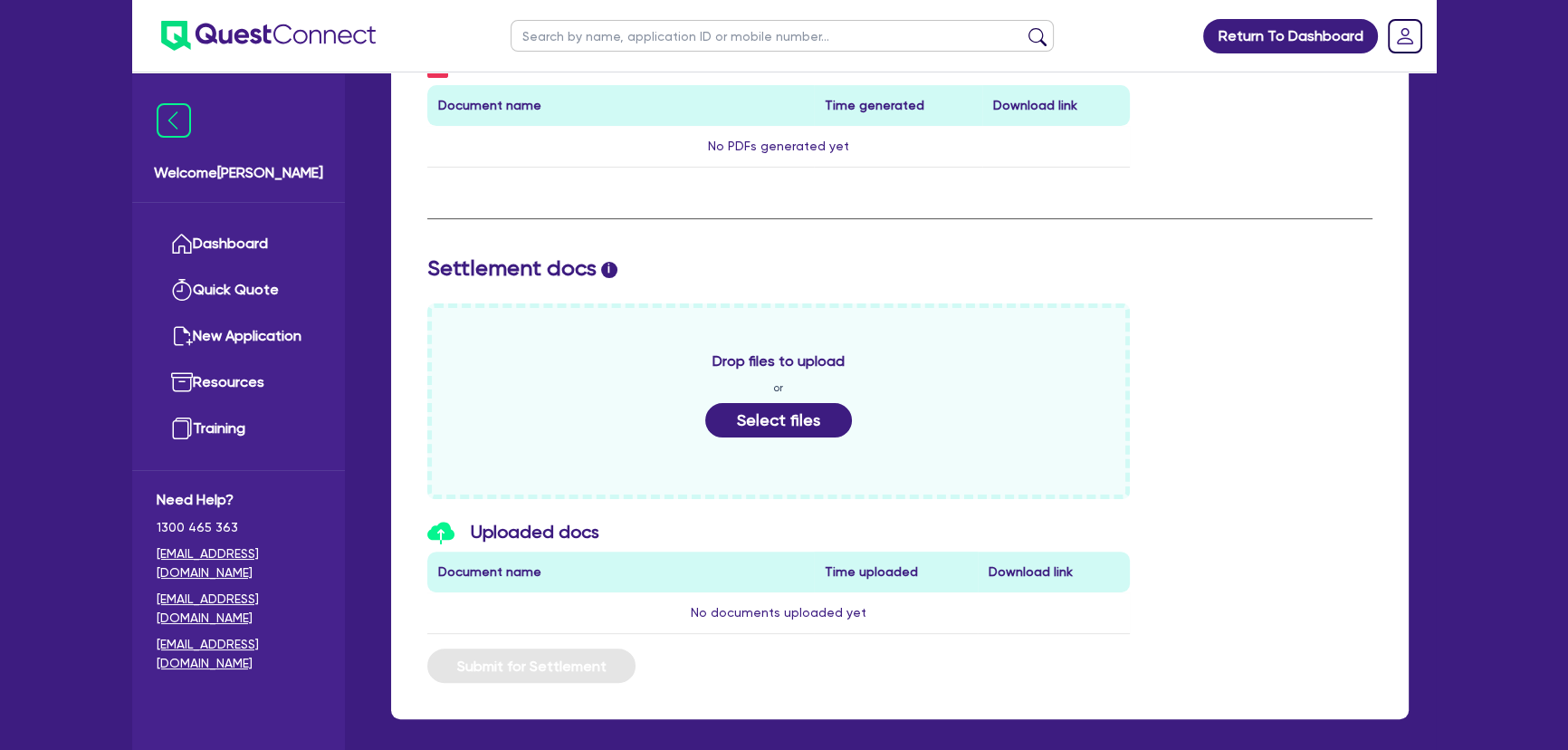
scroll to position [653, 0]
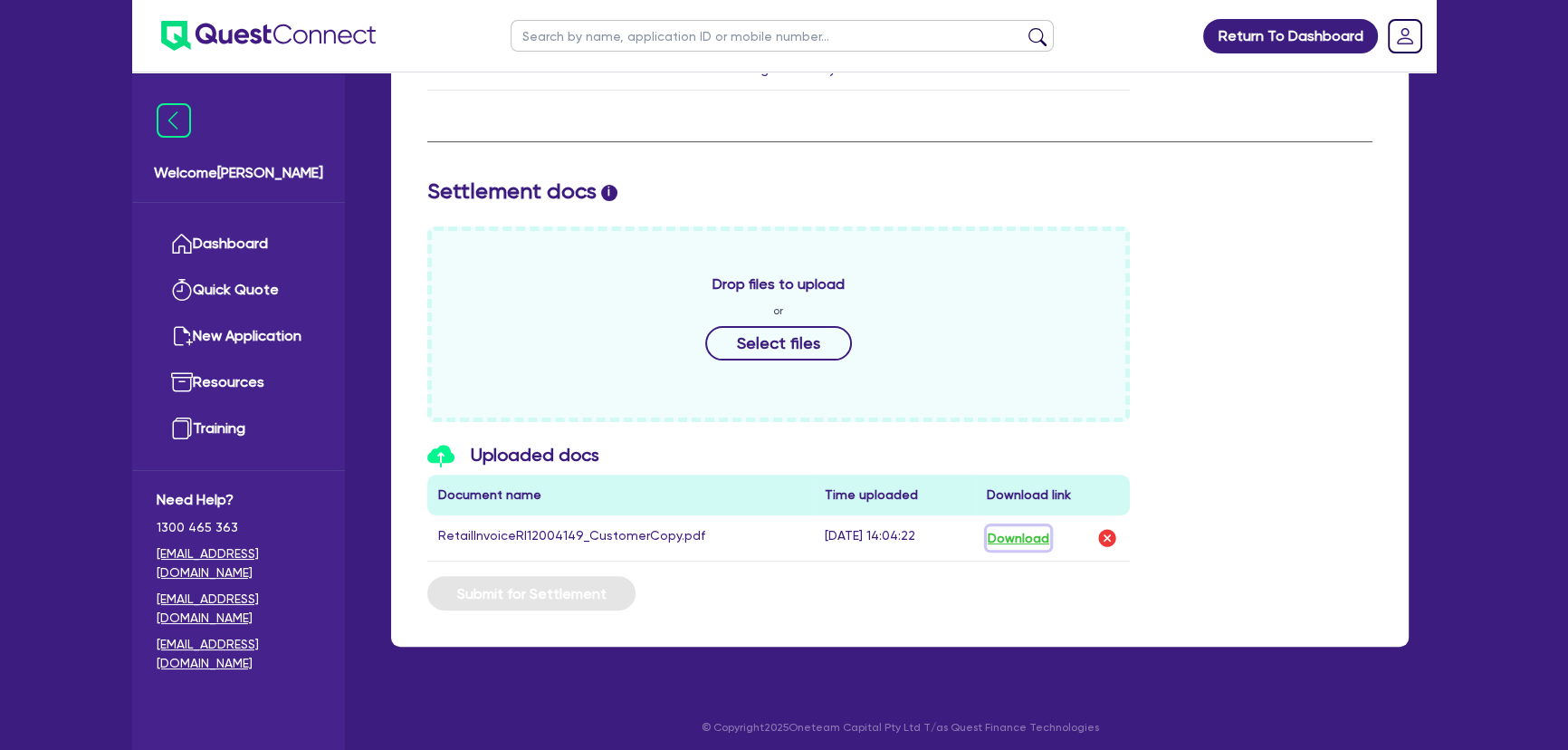
click at [1007, 531] on button "Download" at bounding box center [1018, 537] width 63 height 24
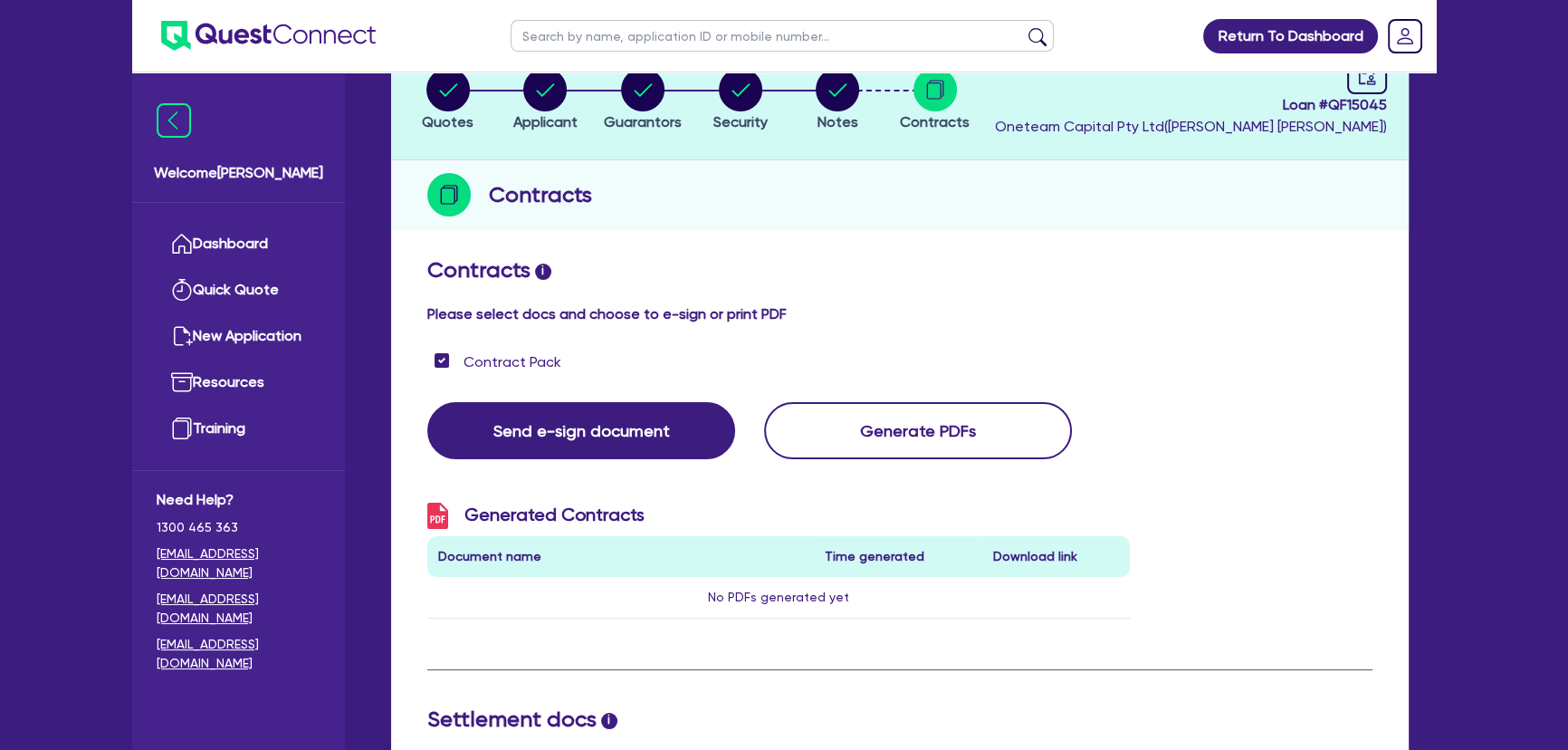
scroll to position [0, 0]
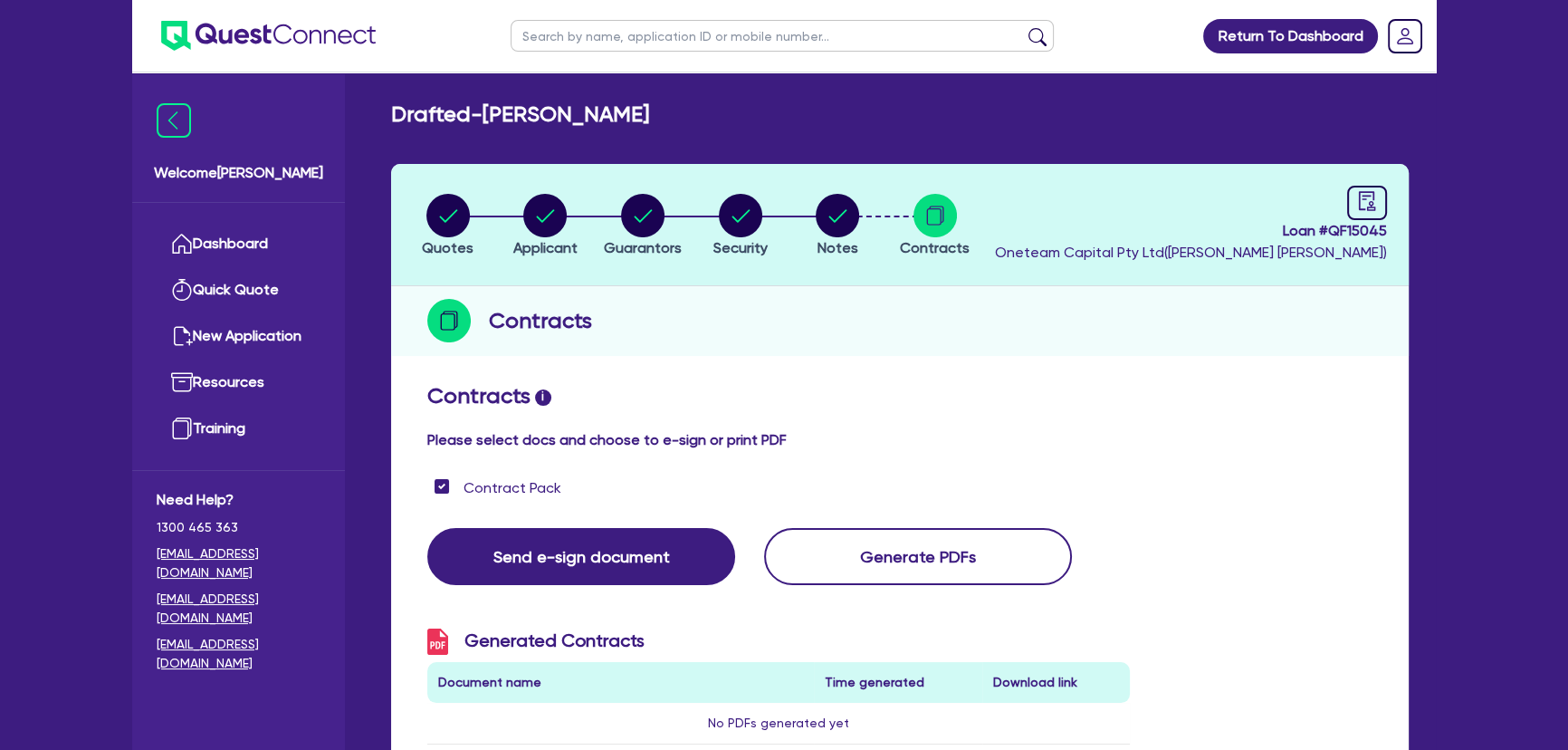
click at [270, 40] on img at bounding box center [268, 36] width 215 height 30
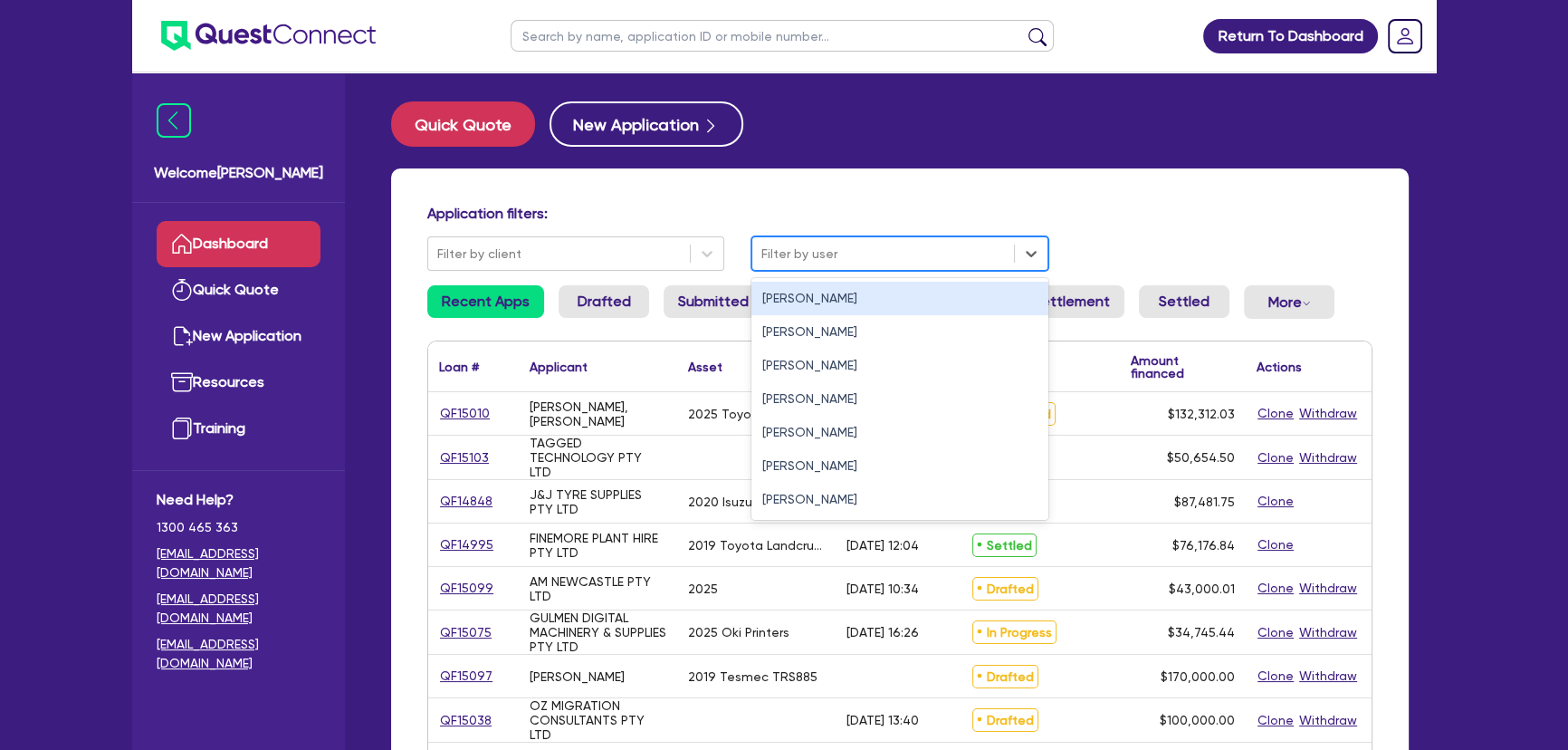
click at [787, 245] on div at bounding box center [882, 254] width 243 height 23
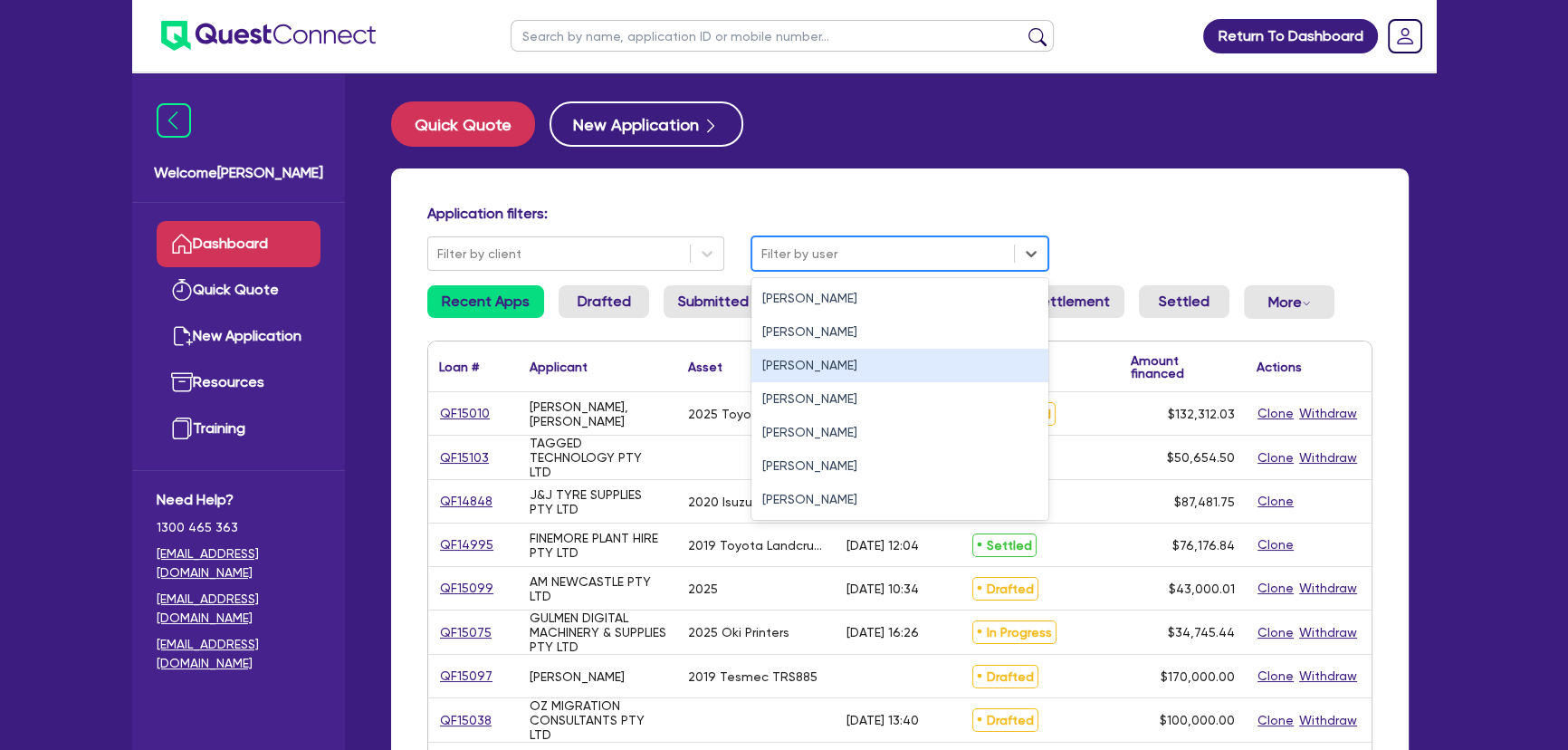
click at [805, 371] on div "Joel Harding" at bounding box center [900, 365] width 297 height 33
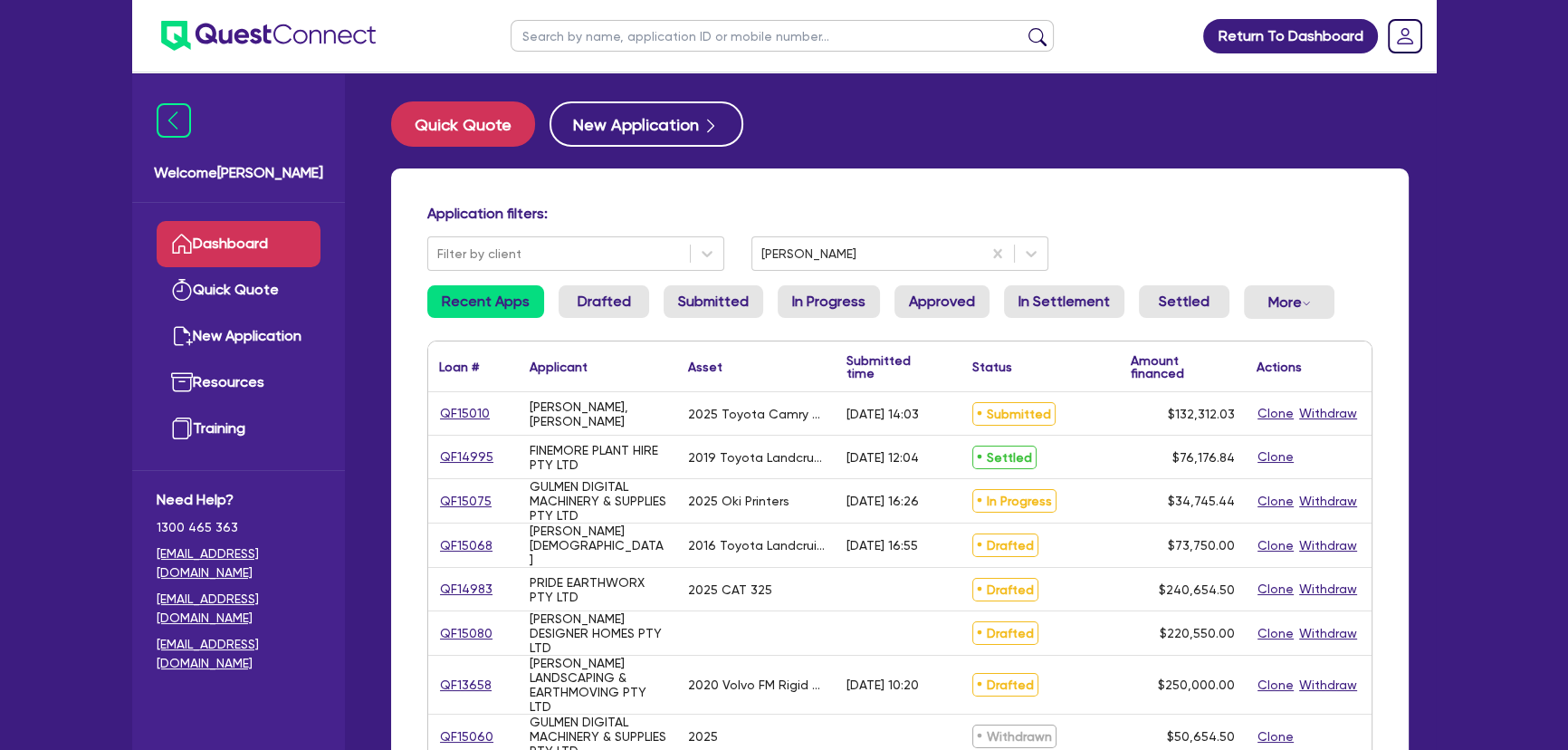
click at [676, 32] on input "text" at bounding box center [782, 35] width 543 height 31
type input "absar"
click at [1023, 27] on button "submit" at bounding box center [1037, 40] width 29 height 26
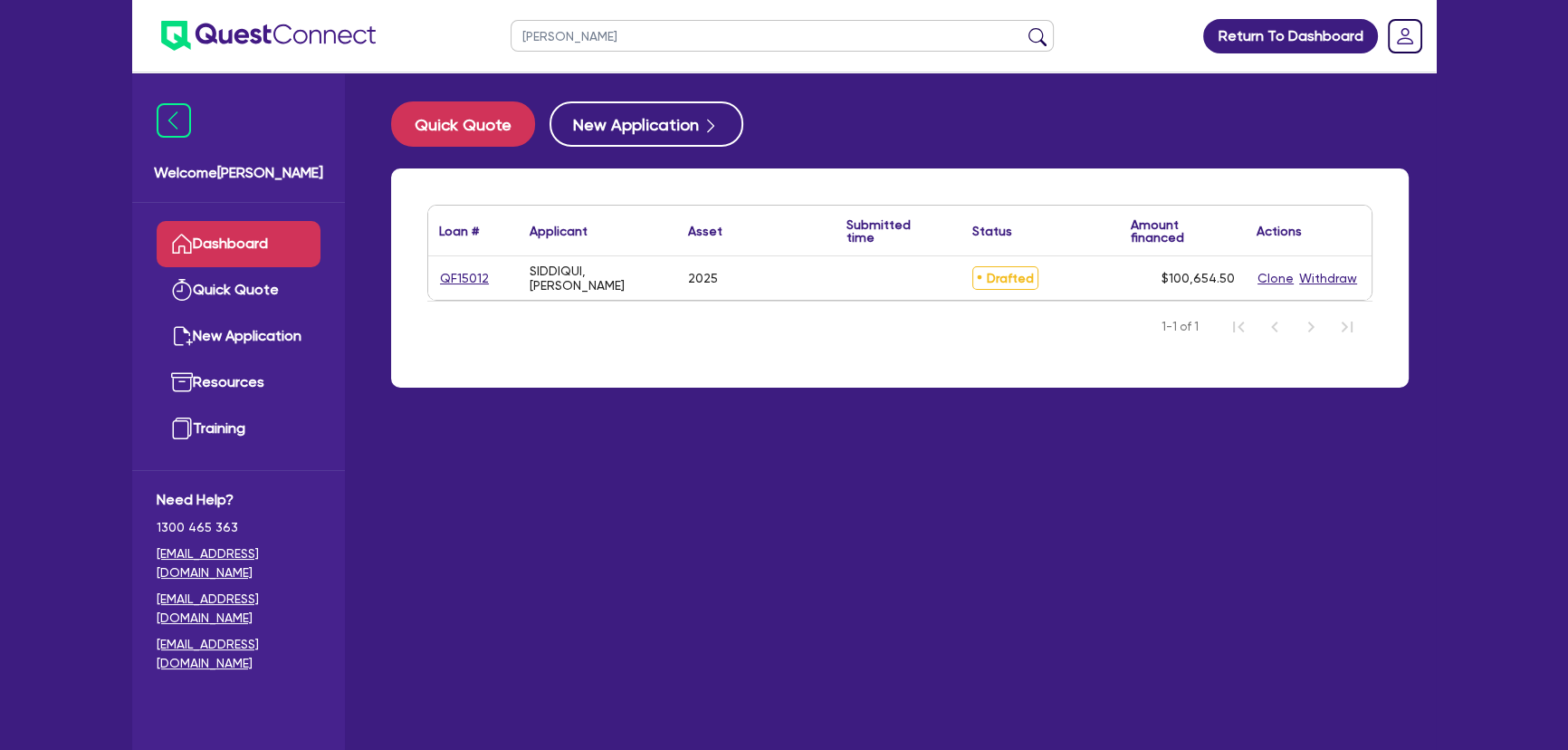
drag, startPoint x: 493, startPoint y: 293, endPoint x: 486, endPoint y: 279, distance: 15.7
click at [487, 283] on div "QF15012" at bounding box center [473, 278] width 91 height 44
click at [486, 279] on link "QF15012" at bounding box center [465, 278] width 51 height 21
select select "CARS_AND_LIGHT_TRUCKS"
select select "PASSENGER_VEHICLES"
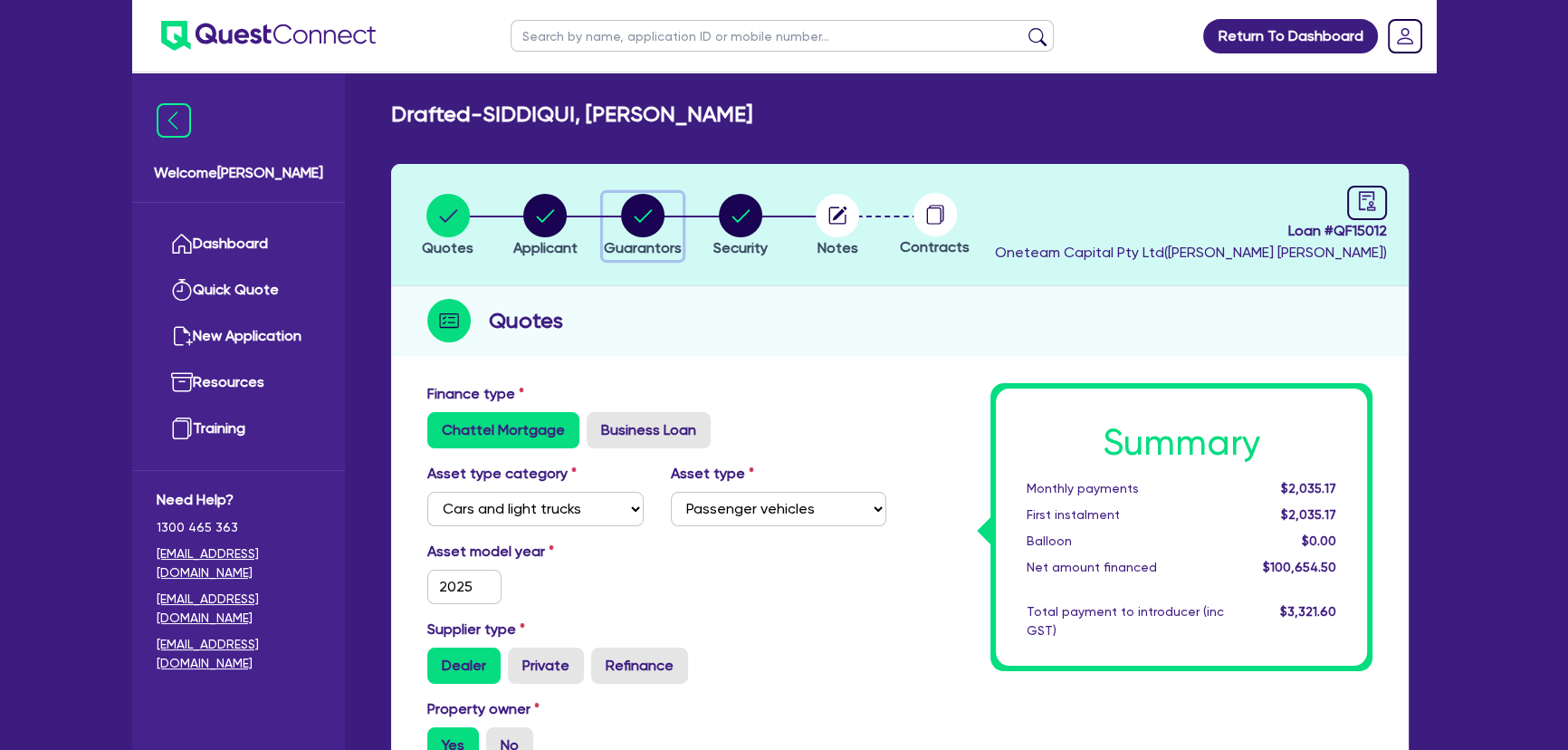
click at [633, 230] on circle "button" at bounding box center [643, 216] width 44 height 44
select select "MR"
select select "[GEOGRAPHIC_DATA]"
select select "SINGLE"
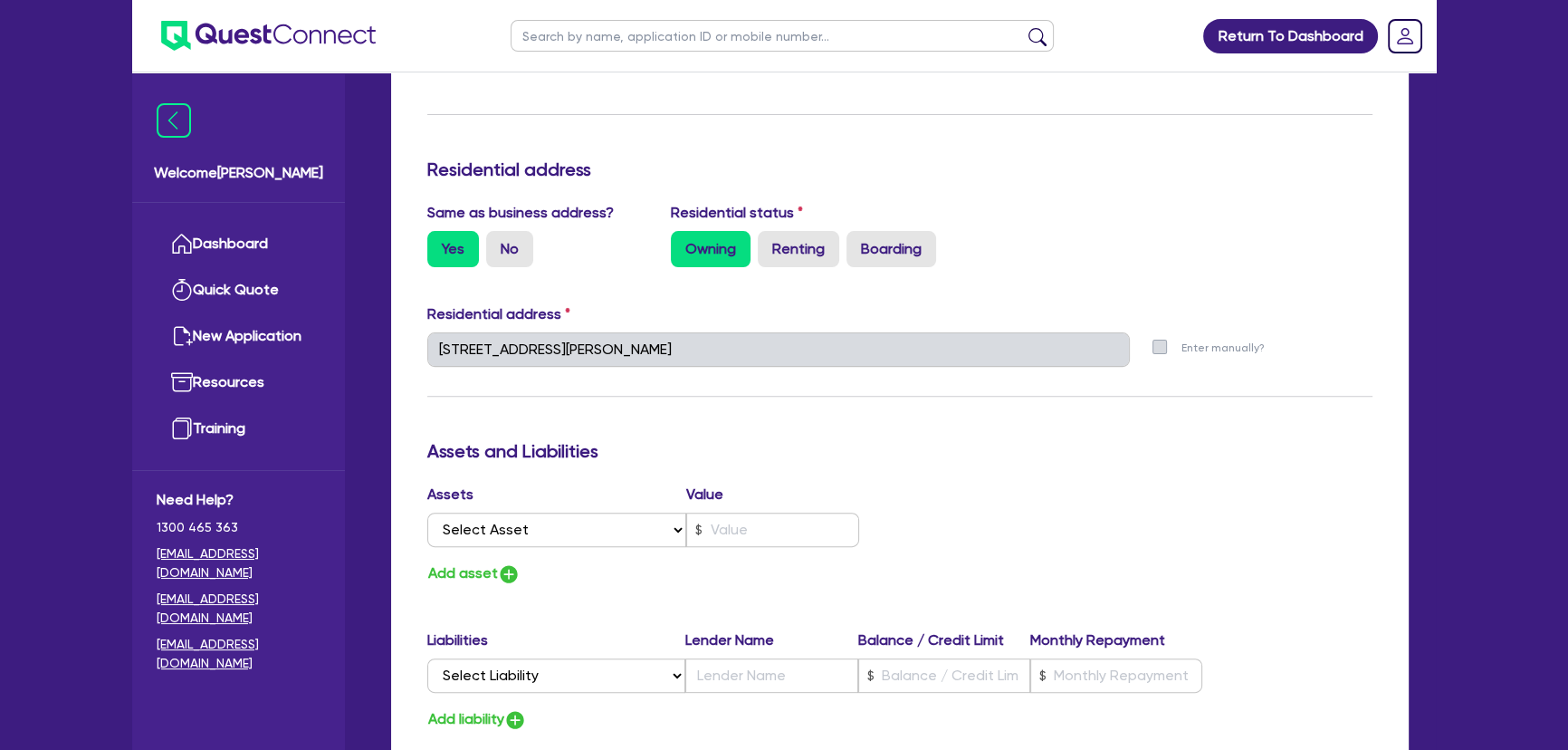
scroll to position [905, 0]
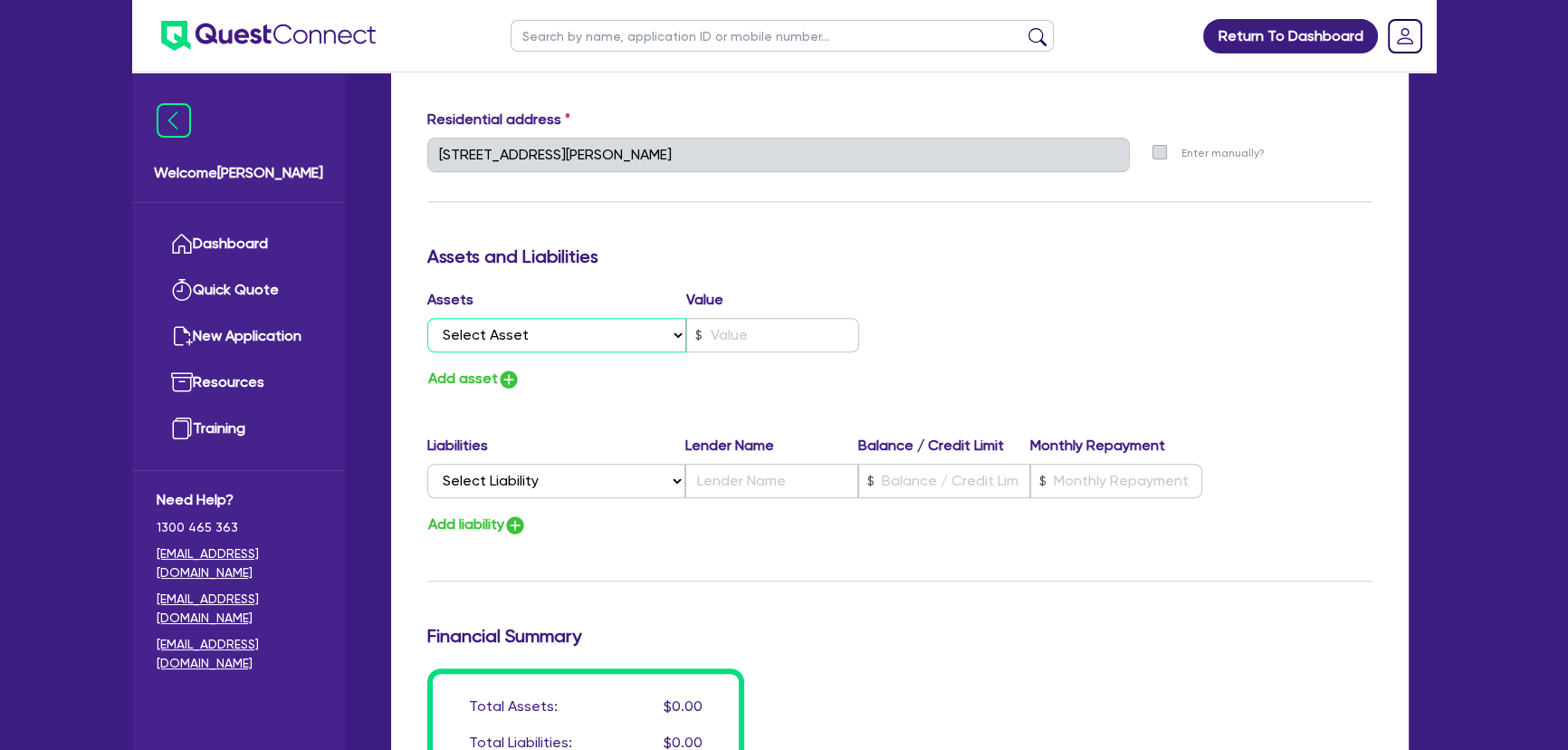
click at [534, 341] on select "Select Asset Cash Property Investment property Vehicle Truck Trailer Equipment …" at bounding box center [556, 335] width 258 height 34
select select "PROPERTY"
click at [427, 318] on select "Select Asset Cash Property Investment property Vehicle Truck Trailer Equipment …" at bounding box center [556, 335] width 258 height 34
type input "0"
type input "0424 500 448"
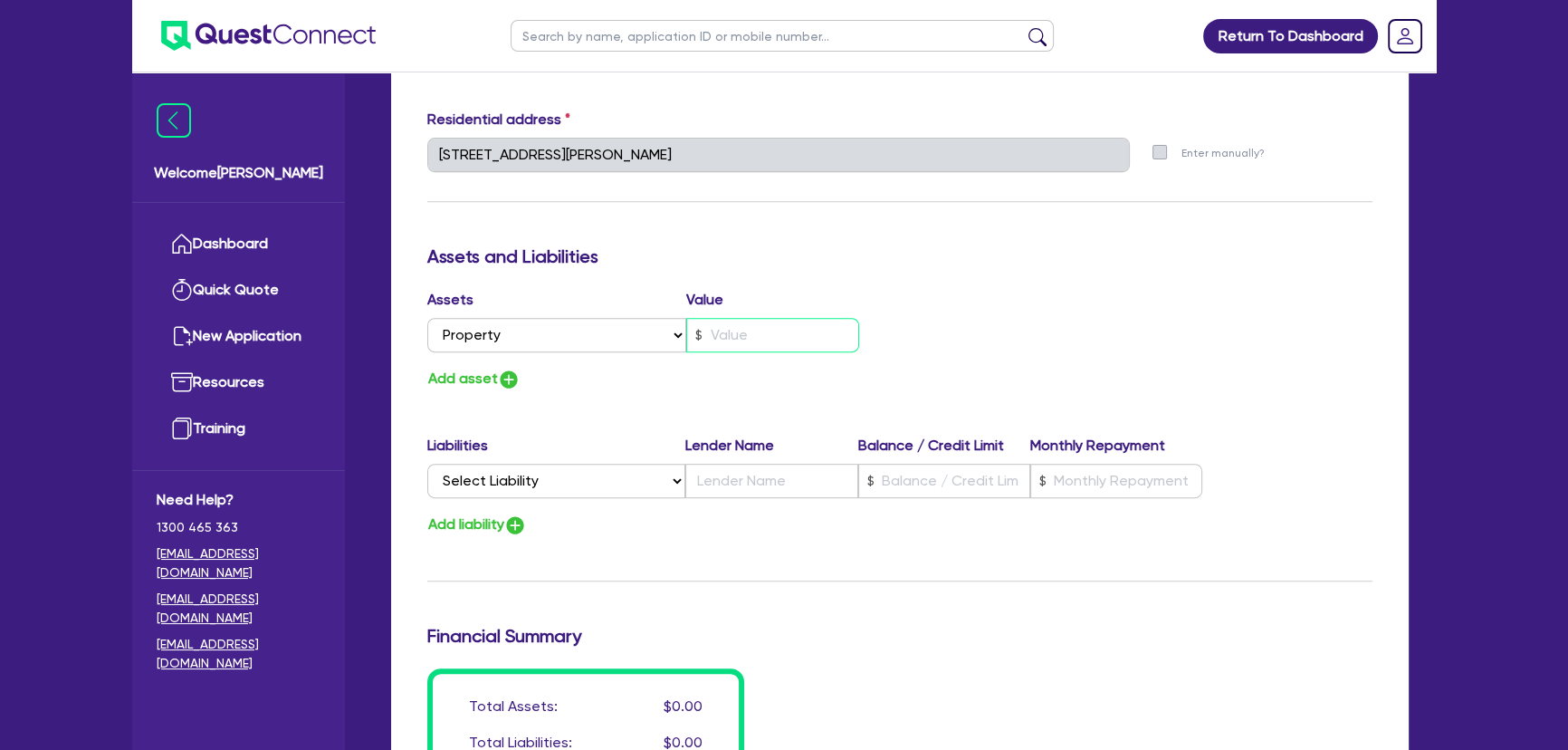
click at [708, 326] on input "text" at bounding box center [773, 335] width 173 height 34
type input "0"
type input "0424 500 448"
type input "3"
type input "0"
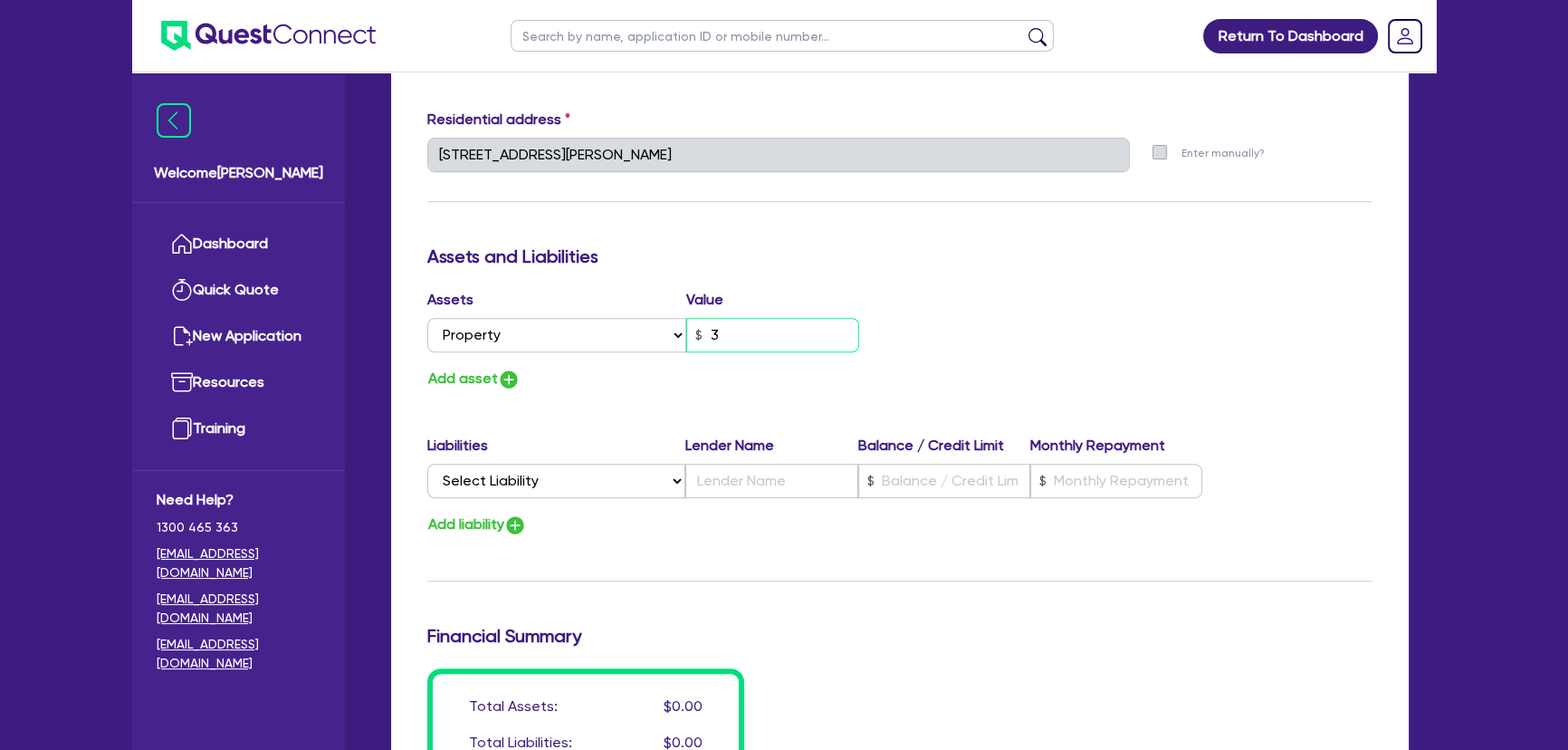
type input "0424 500 448"
type input "30"
type input "0"
type input "0424 500 448"
type input "300"
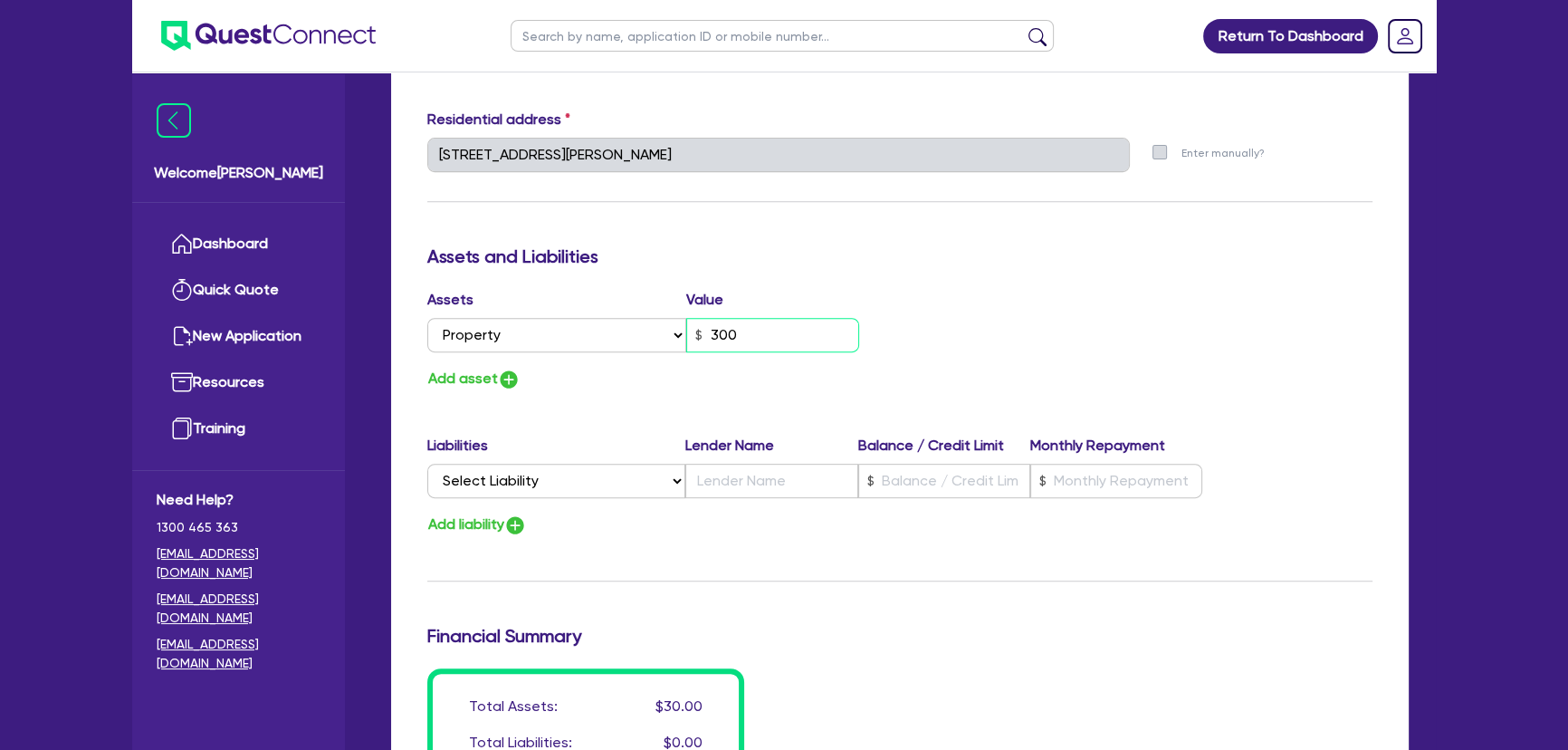
type input "0"
type input "0424 500 448"
type input "3,000"
type input "0"
type input "0424 500 448"
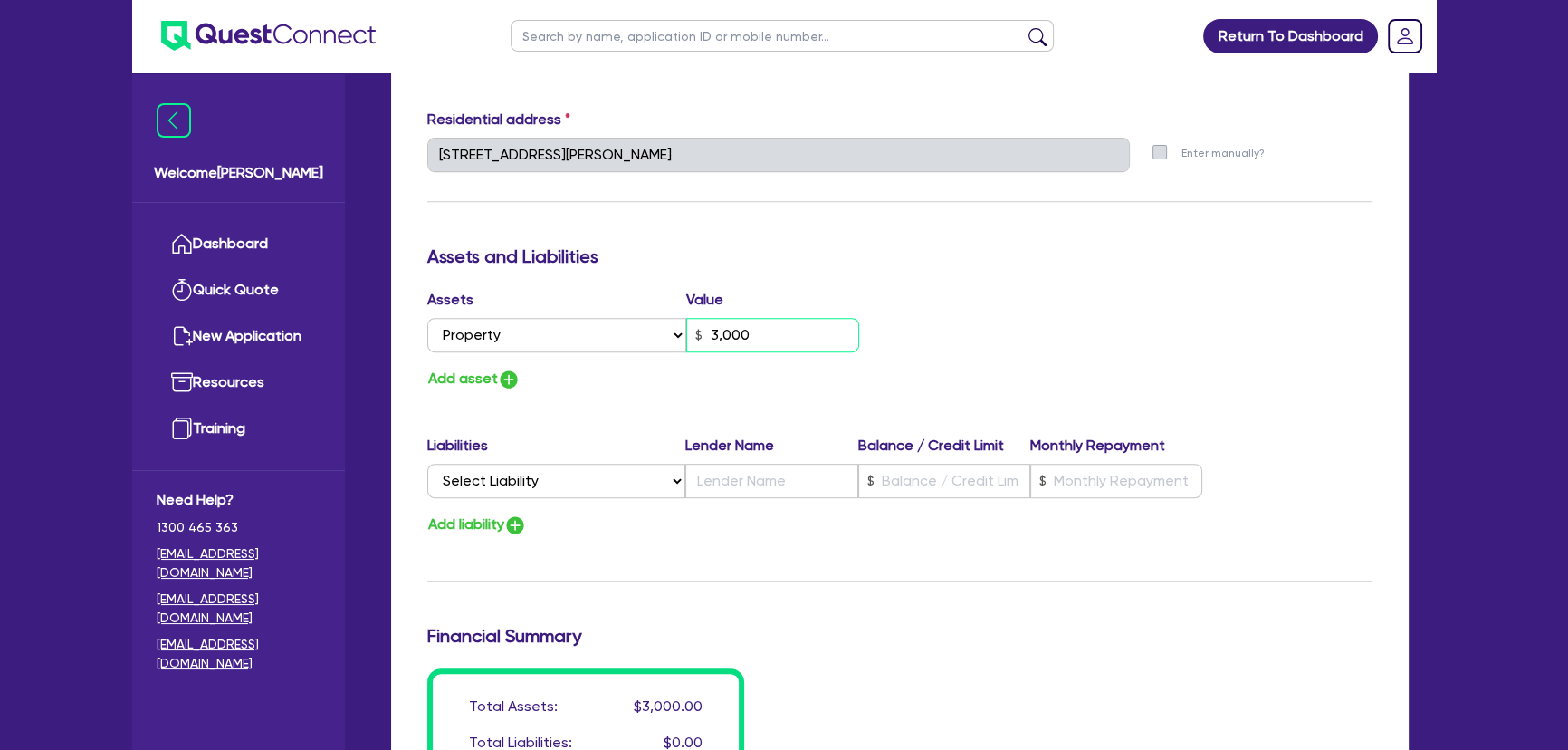
type input "30,000"
type input "0"
type input "0424 500 448"
type input "300,000"
drag, startPoint x: 796, startPoint y: 333, endPoint x: 721, endPoint y: 340, distance: 75.3
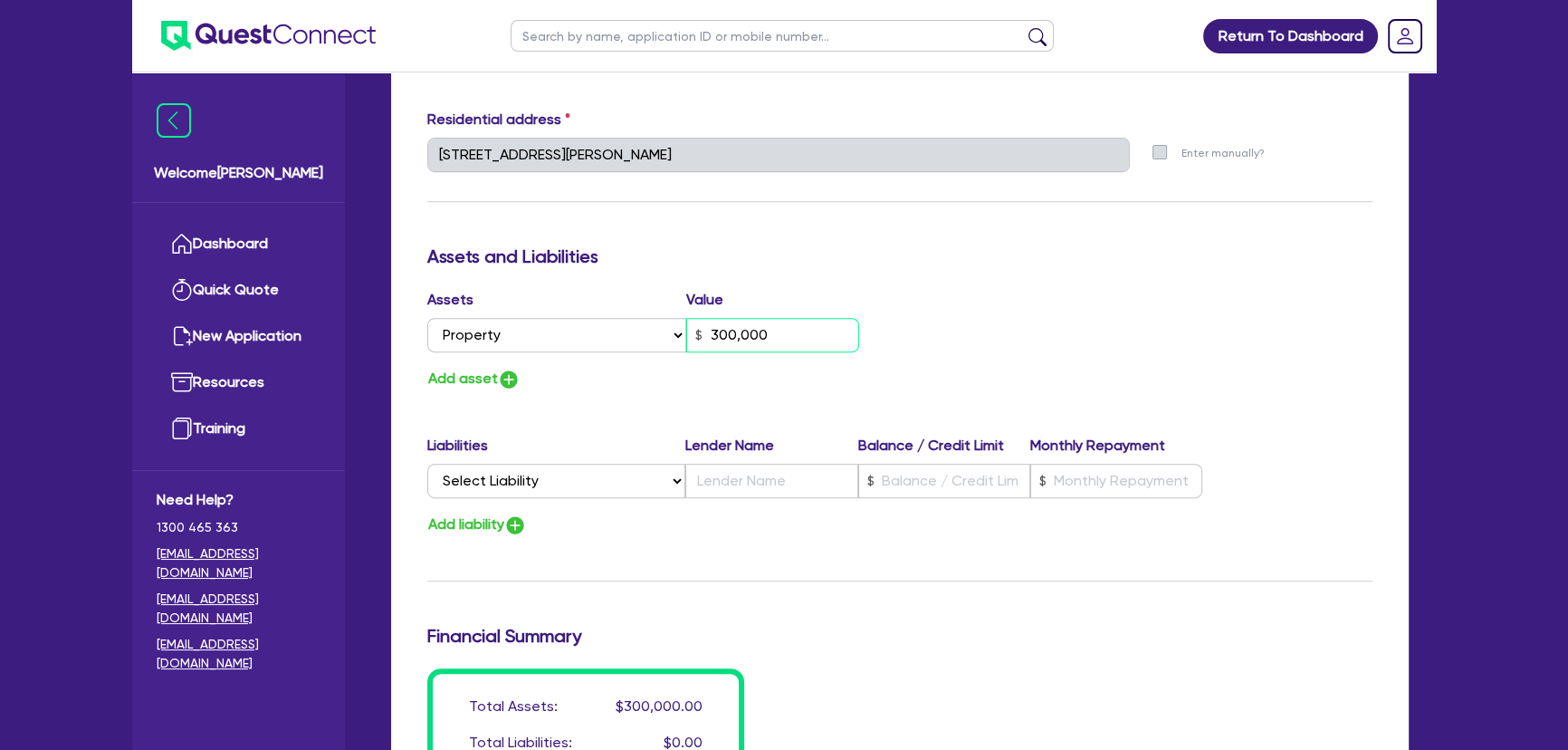
click at [721, 340] on input "300,000" at bounding box center [773, 335] width 173 height 34
type input "0"
type input "0424 500 448"
type input "3"
type input "0"
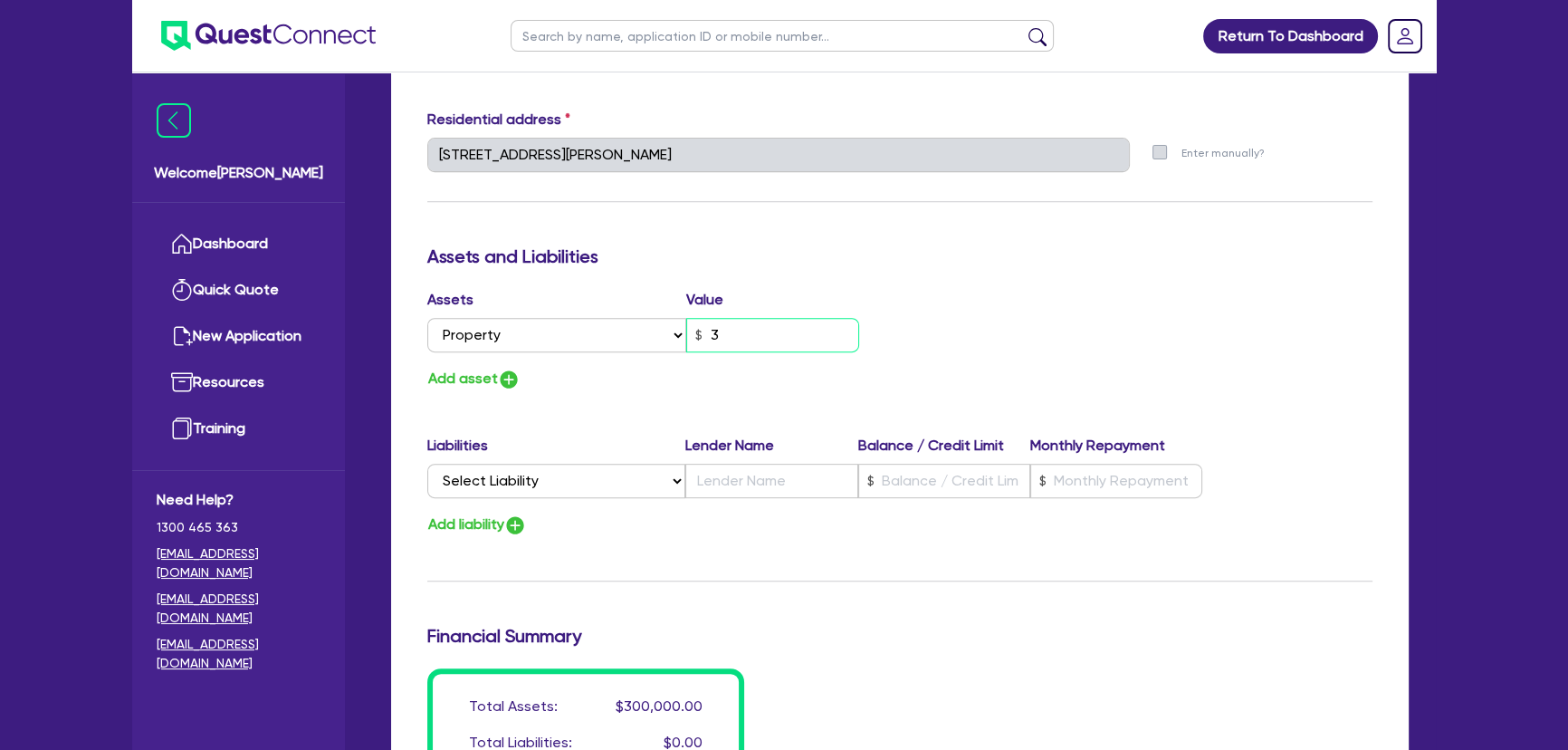
type input "0424 500 448"
type input "0"
type input "0424 500 448"
type input "9"
type input "0"
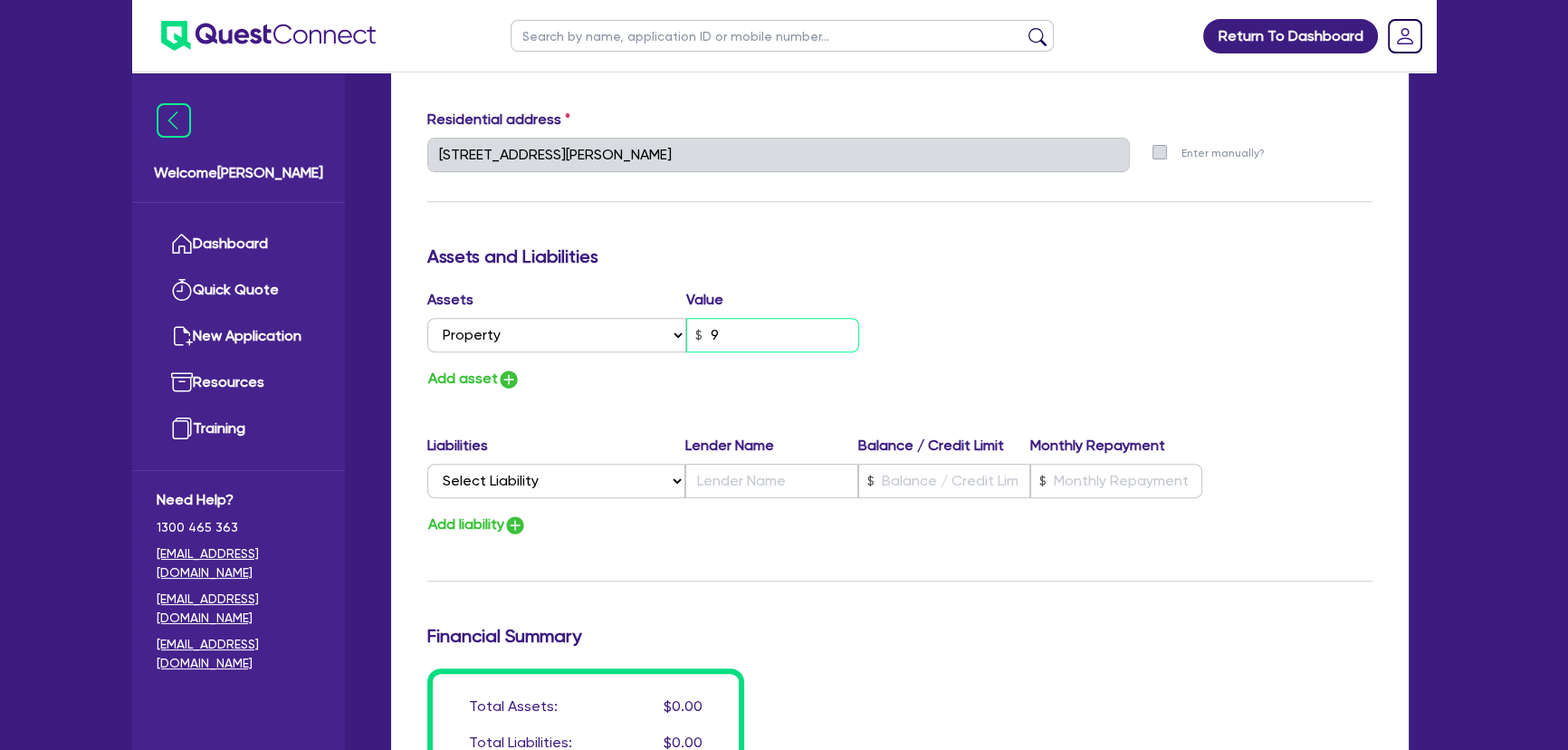
type input "0424 500 448"
type input "90"
type input "0"
type input "0424 500 448"
type input "900"
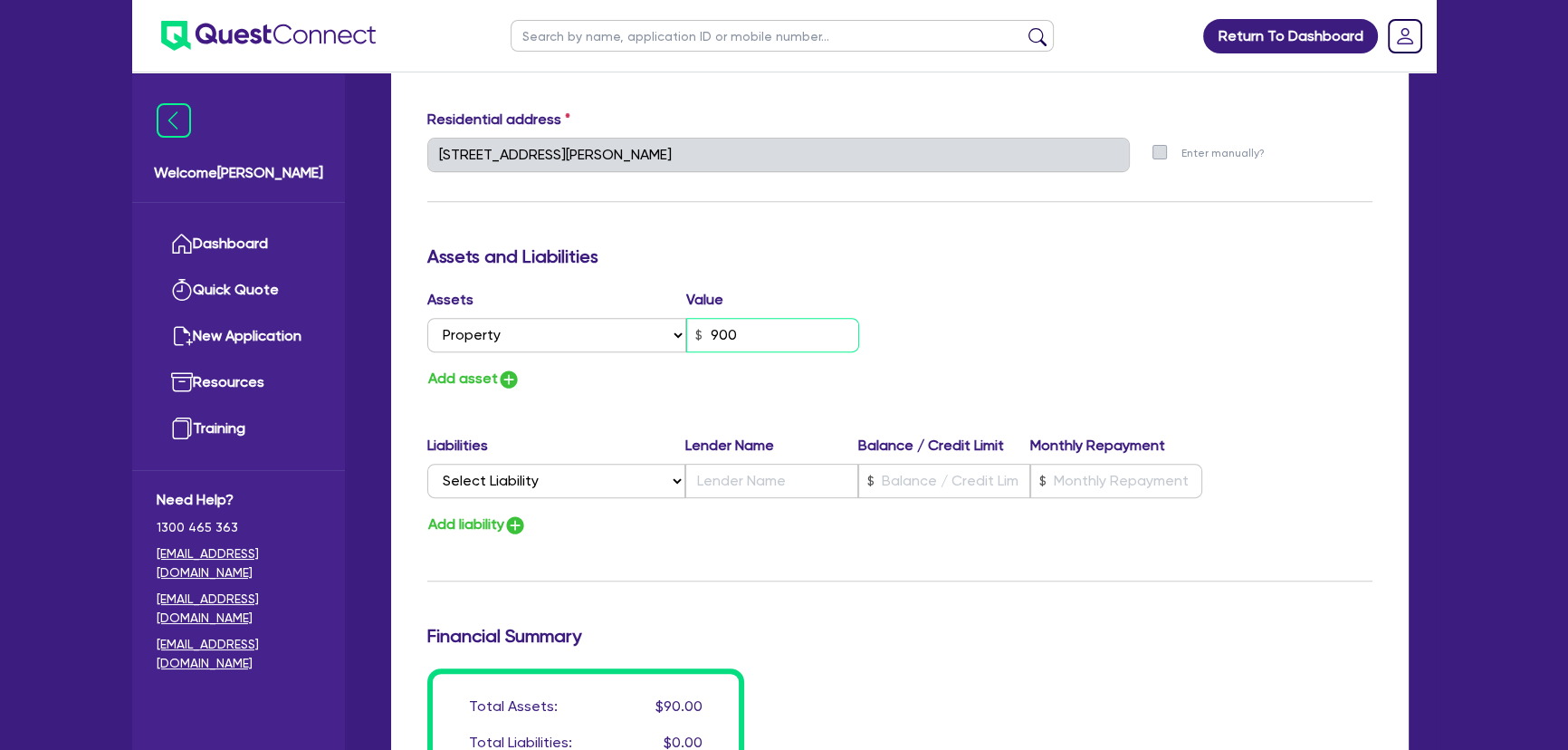
type input "0"
type input "0424 500 448"
type input "9,000"
type input "0"
type input "0424 500 448"
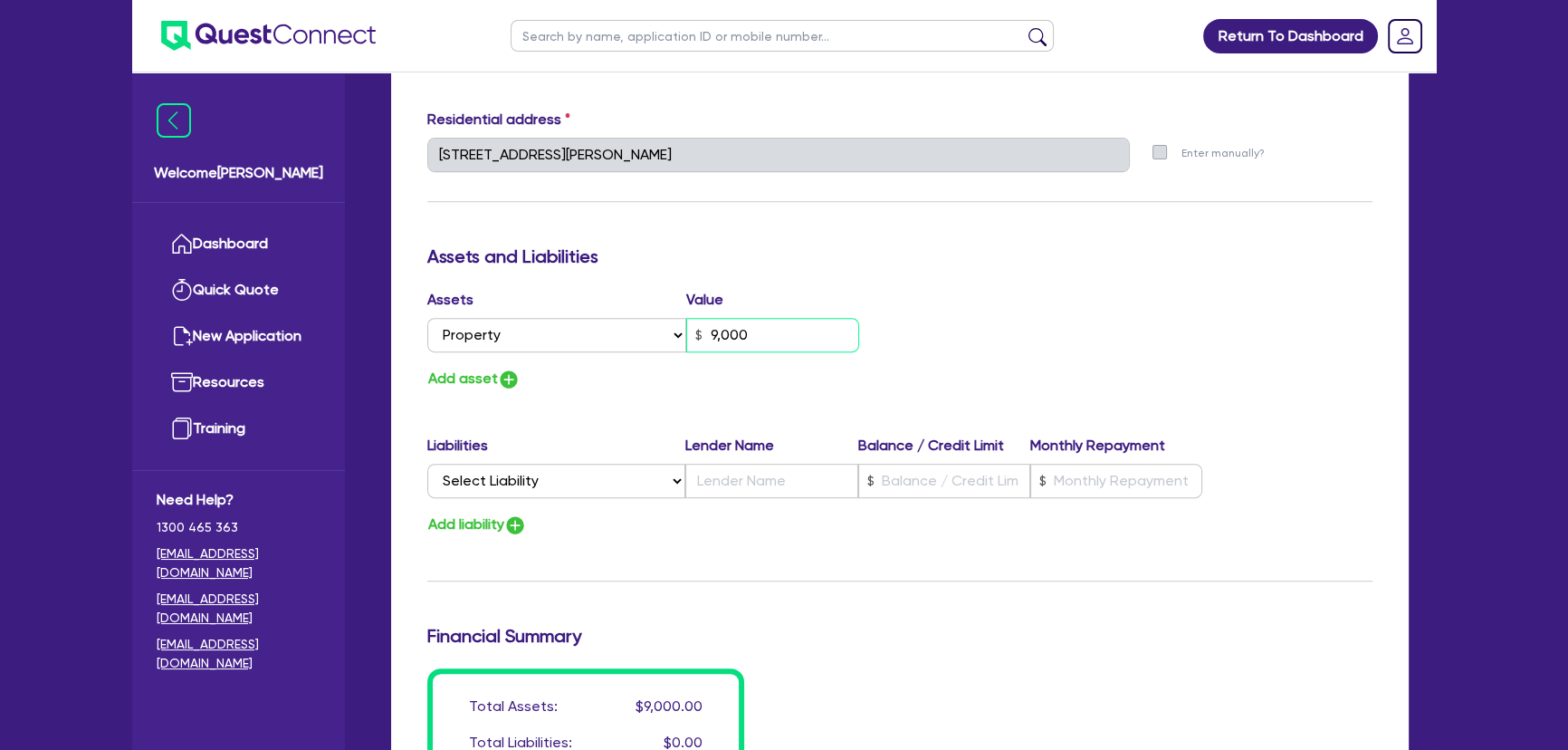
type input "90,000"
type input "0"
type input "0424 500 448"
type input "900,000"
drag, startPoint x: 523, startPoint y: 384, endPoint x: 498, endPoint y: 384, distance: 25.0
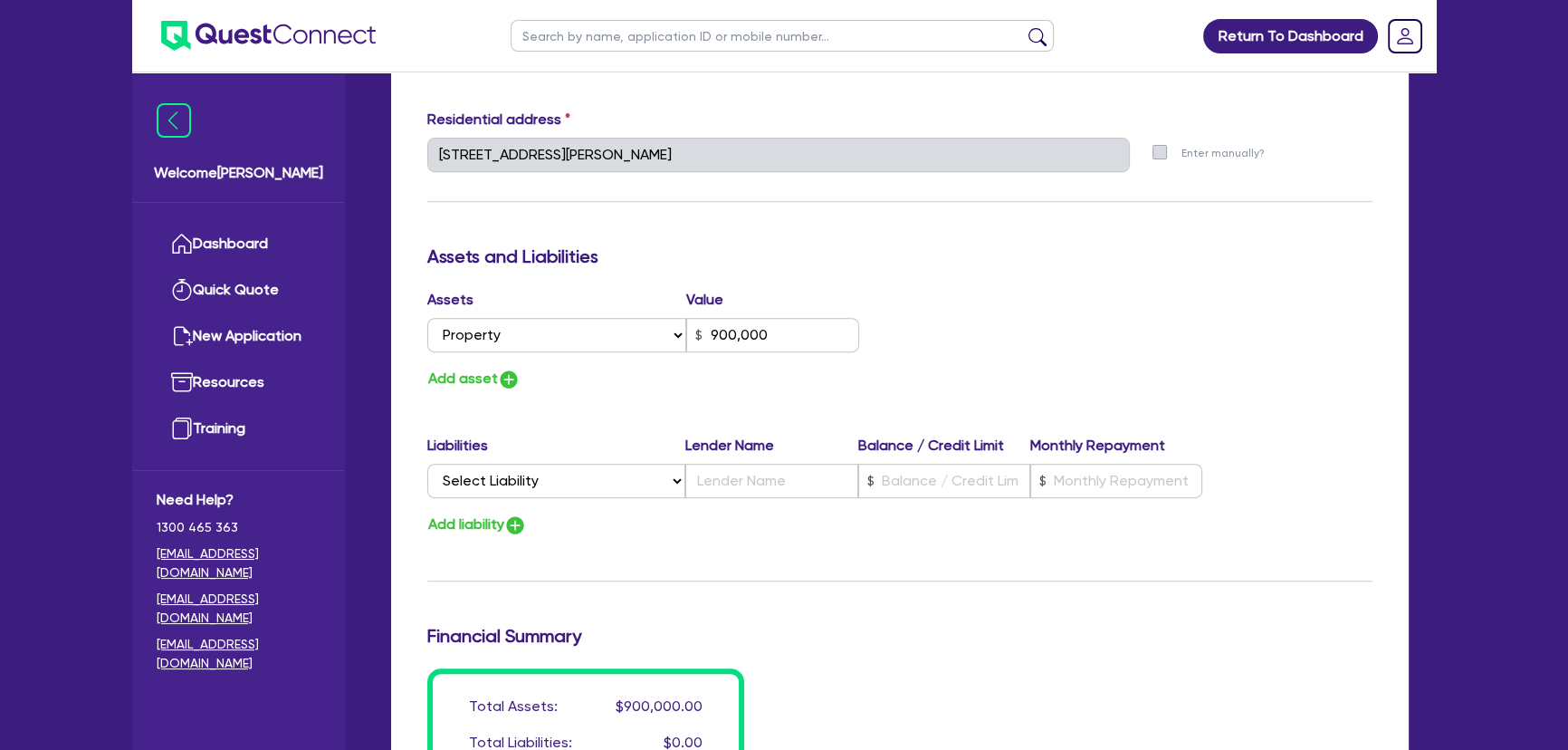
click at [511, 385] on div "Add asset" at bounding box center [656, 379] width 486 height 25
click at [498, 384] on img "button" at bounding box center [508, 379] width 22 height 22
type input "0"
type input "0424 500 448"
type input "900,000"
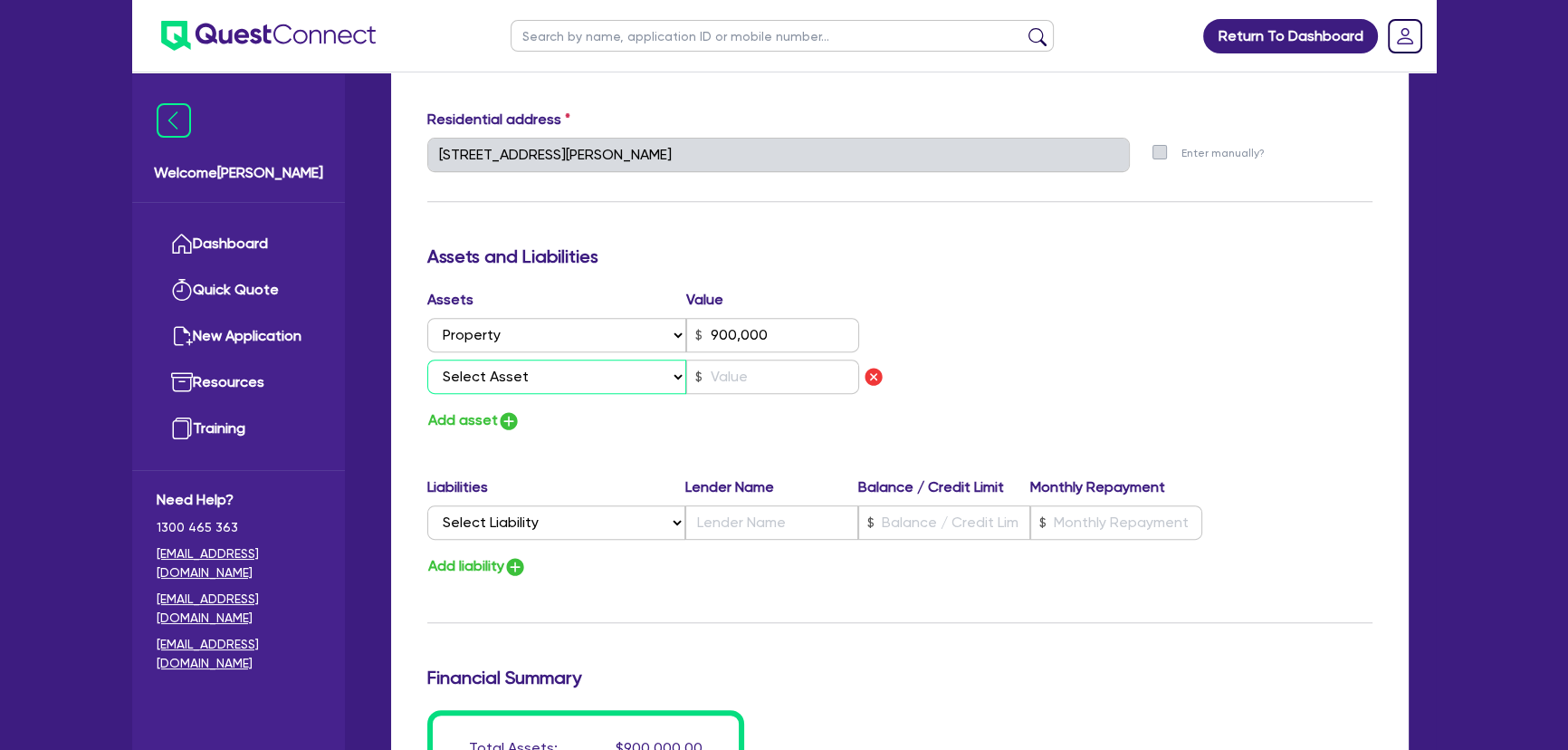
click at [515, 381] on select "Select Asset Cash Property Investment property Vehicle Truck Trailer Equipment …" at bounding box center [556, 377] width 258 height 34
select select "CASH"
click at [427, 360] on select "Select Asset Cash Property Investment property Vehicle Truck Trailer Equipment …" at bounding box center [556, 377] width 258 height 34
type input "0"
type input "0424 500 448"
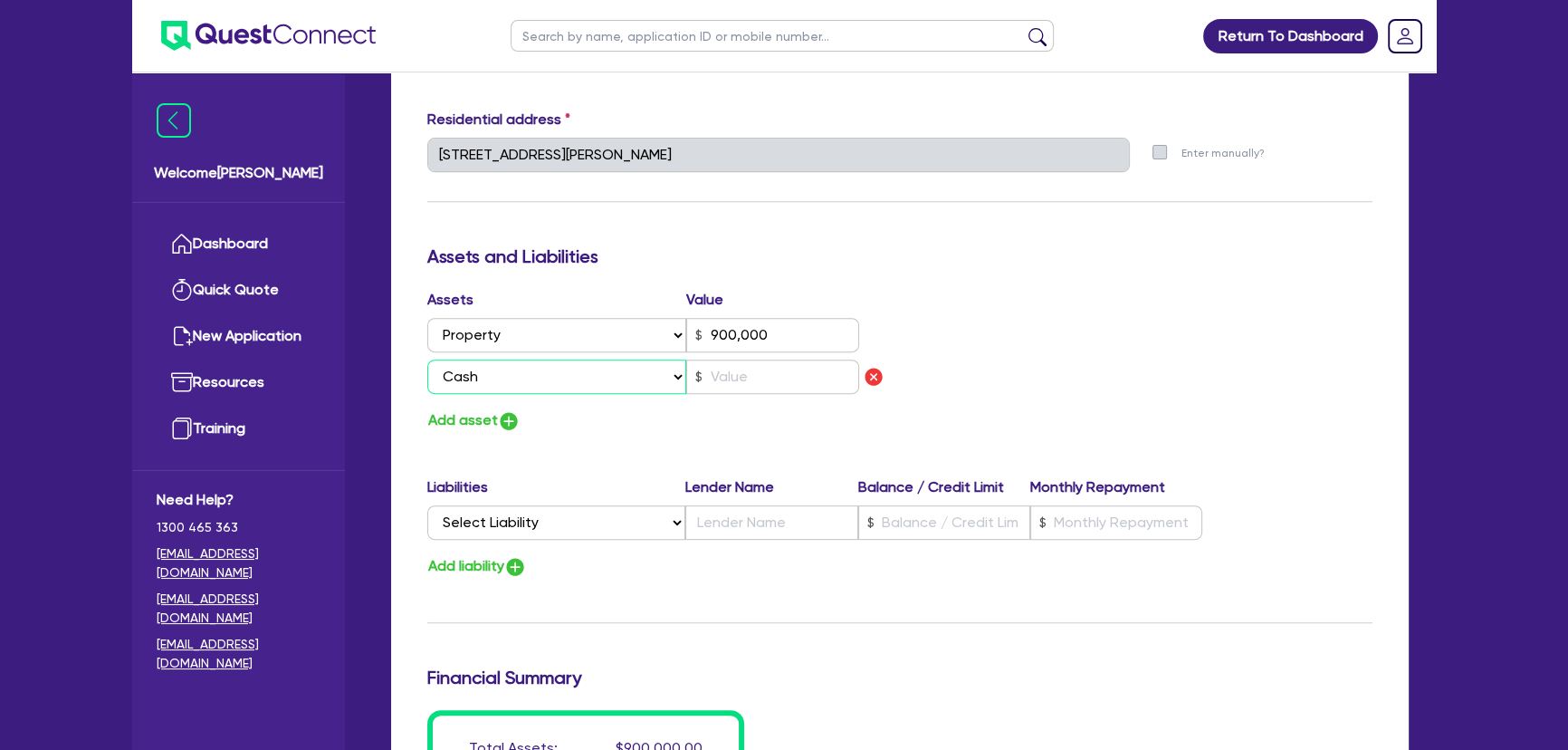
type input "900,000"
click at [775, 387] on input "text" at bounding box center [773, 377] width 173 height 34
type input "0"
type input "0424 500 448"
type input "900,000"
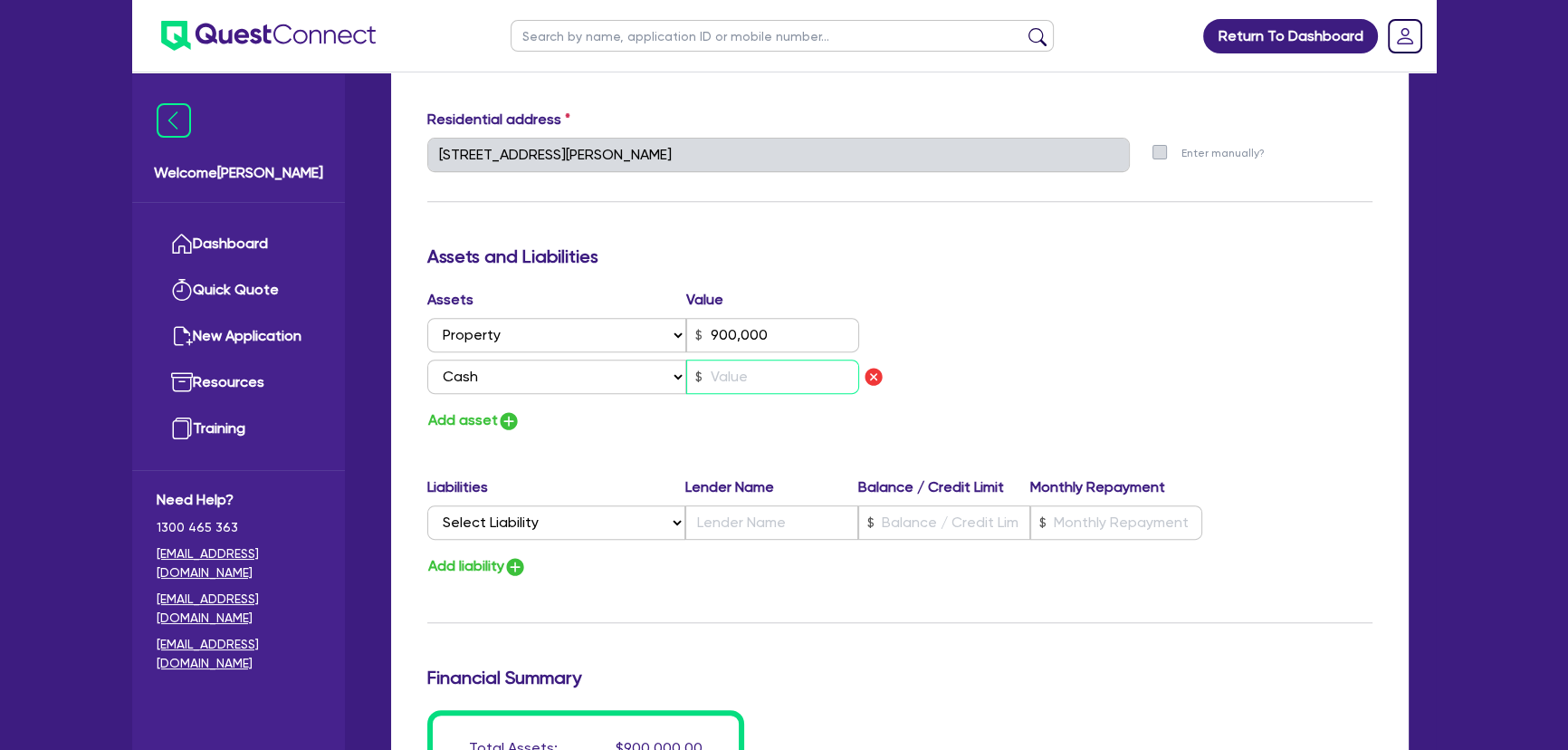
type input "3"
type input "0"
type input "0424 500 448"
type input "900,000"
type input "30"
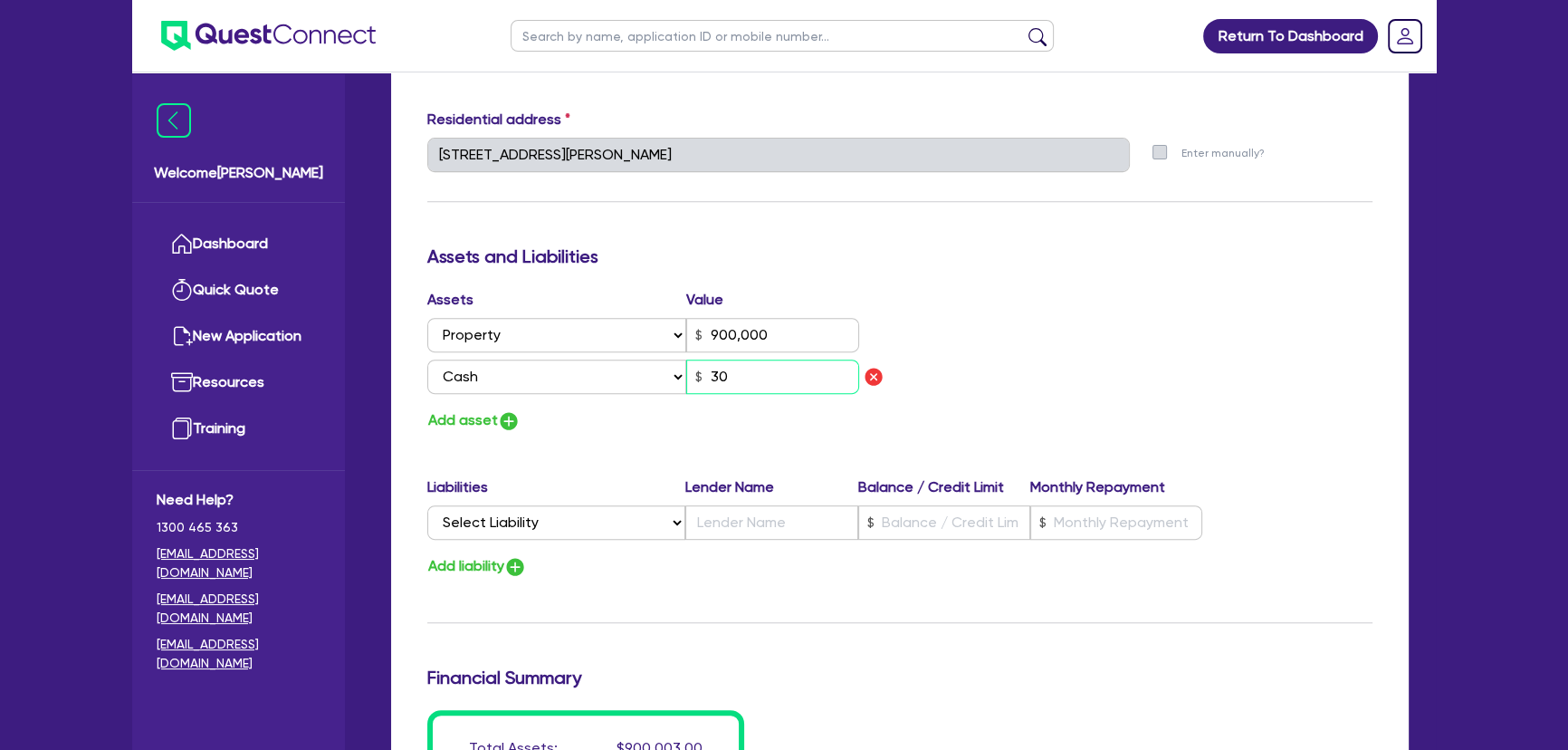
type input "0"
type input "0424 500 448"
type input "900,000"
type input "300"
type input "0"
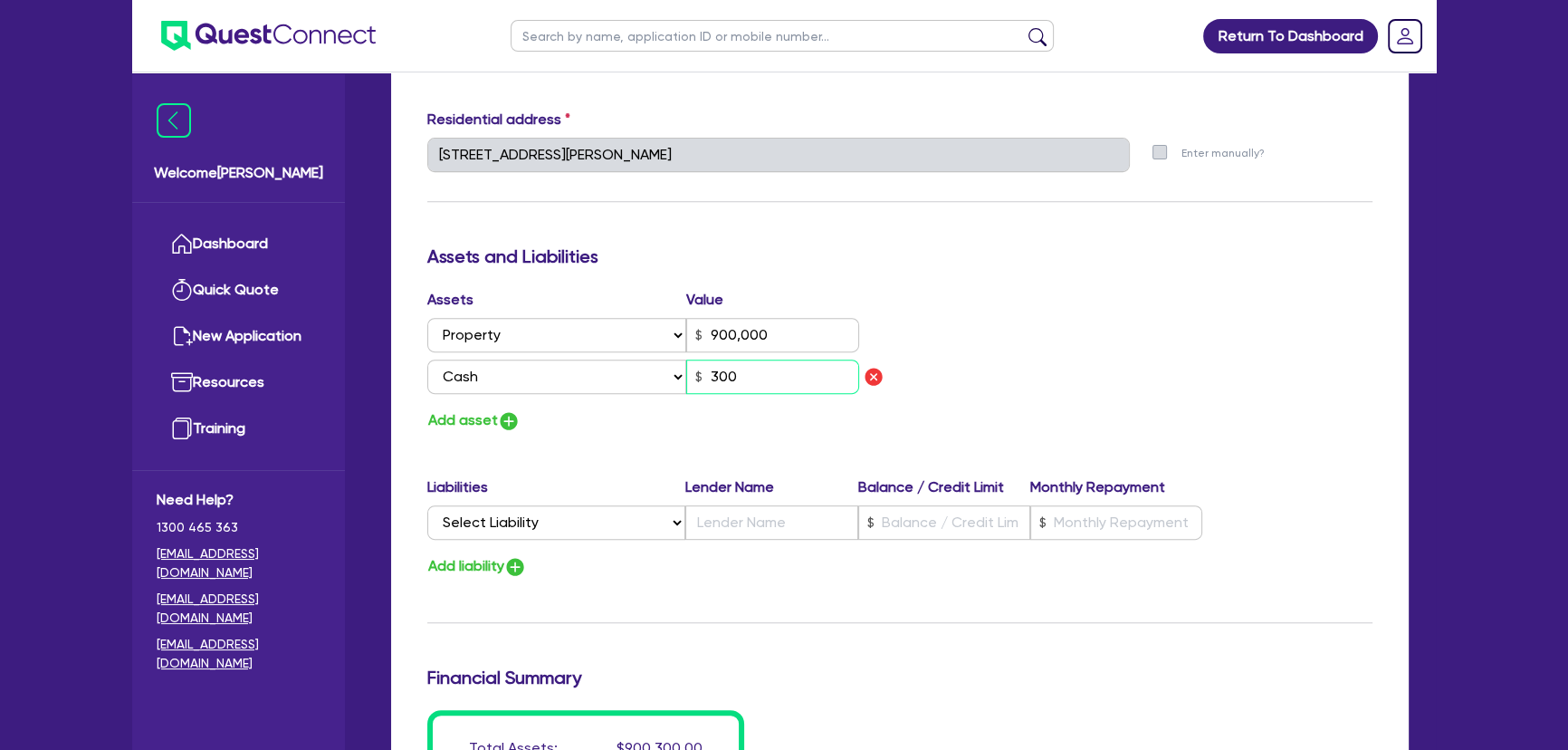
type input "0424 500 448"
type input "900,000"
type input "3,000"
type input "0"
type input "0424 500 448"
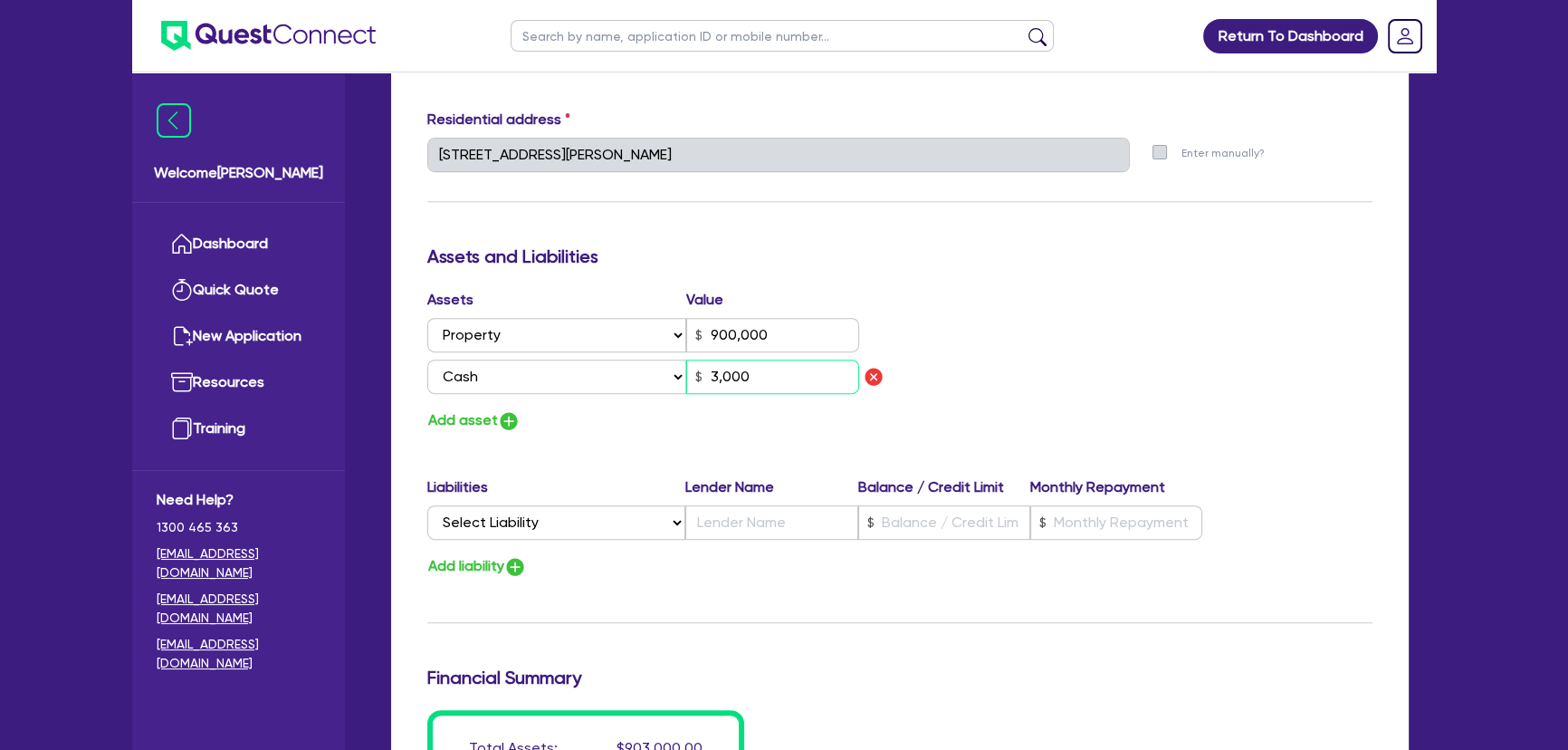
type input "900,000"
type input "30,000"
click at [499, 420] on img "button" at bounding box center [508, 420] width 22 height 22
type input "0"
type input "0424 500 448"
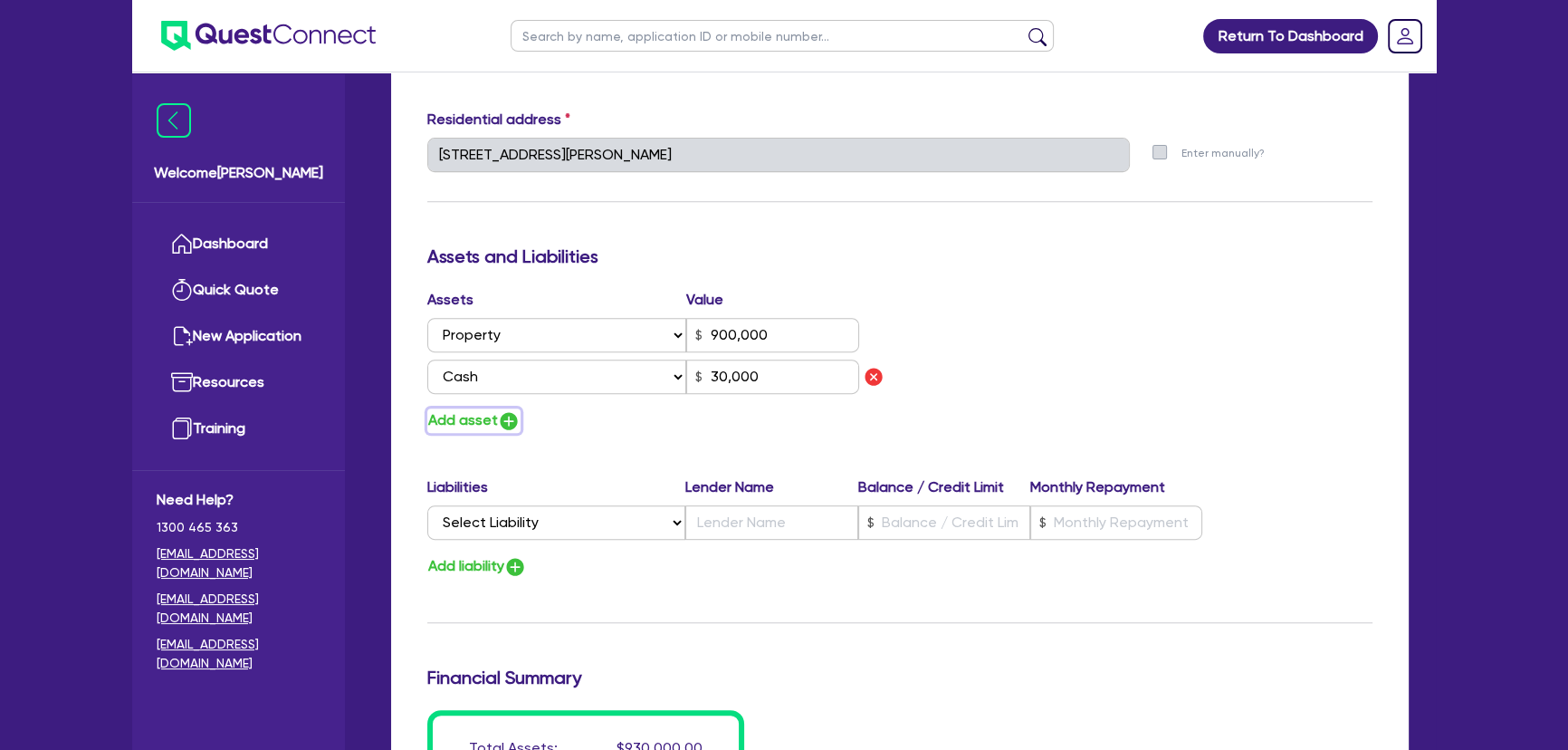
type input "900,000"
type input "30,000"
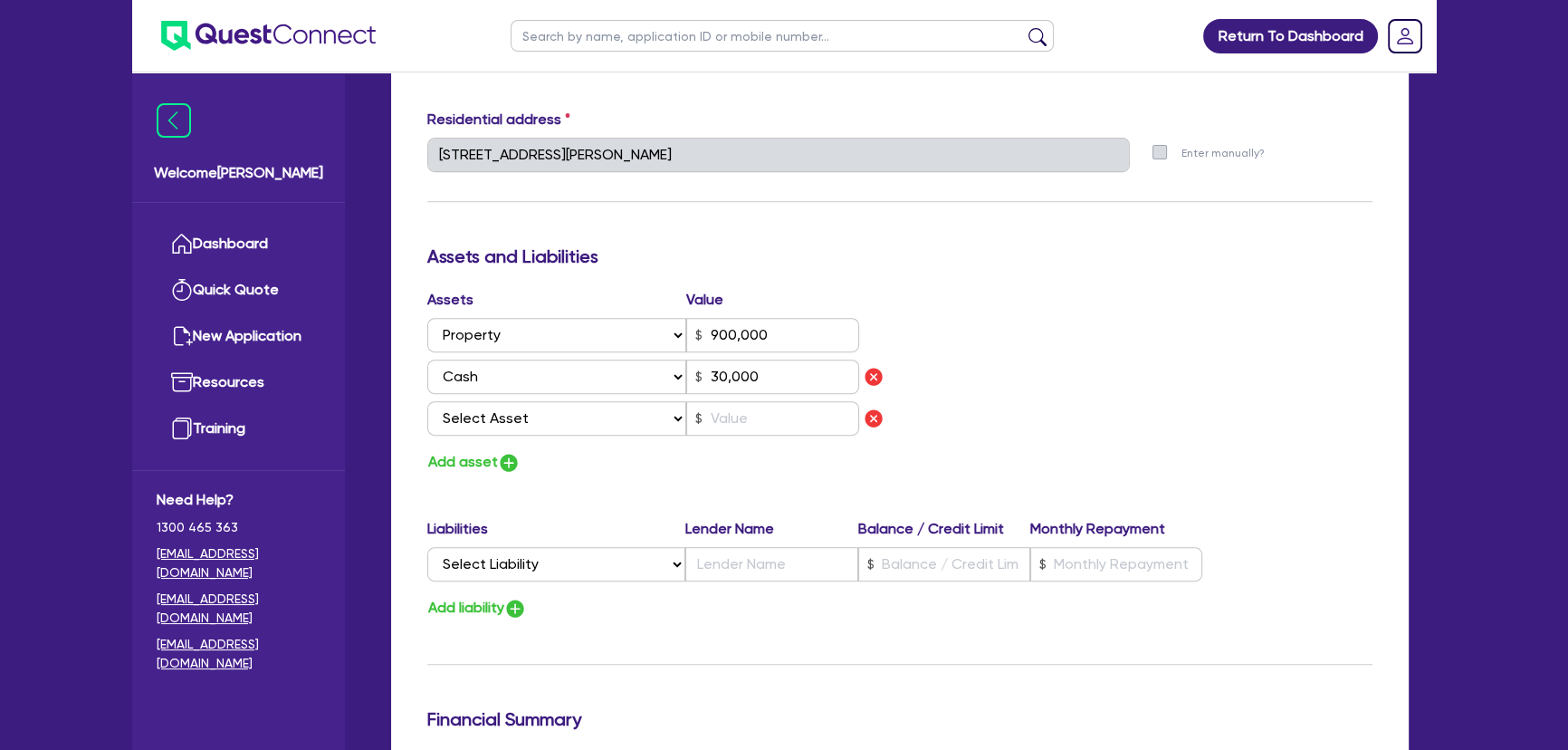
click at [525, 437] on div "Assets Value Select Asset Cash Property Investment property Vehicle Truck Trail…" at bounding box center [656, 366] width 486 height 154
drag, startPoint x: 524, startPoint y: 420, endPoint x: 517, endPoint y: 431, distance: 13.0
click at [523, 424] on select "Select Asset Cash Property Investment property Vehicle Truck Trailer Equipment …" at bounding box center [556, 419] width 258 height 34
select select "VEHICLE"
click at [427, 402] on select "Select Asset Cash Property Investment property Vehicle Truck Trailer Equipment …" at bounding box center [556, 419] width 258 height 34
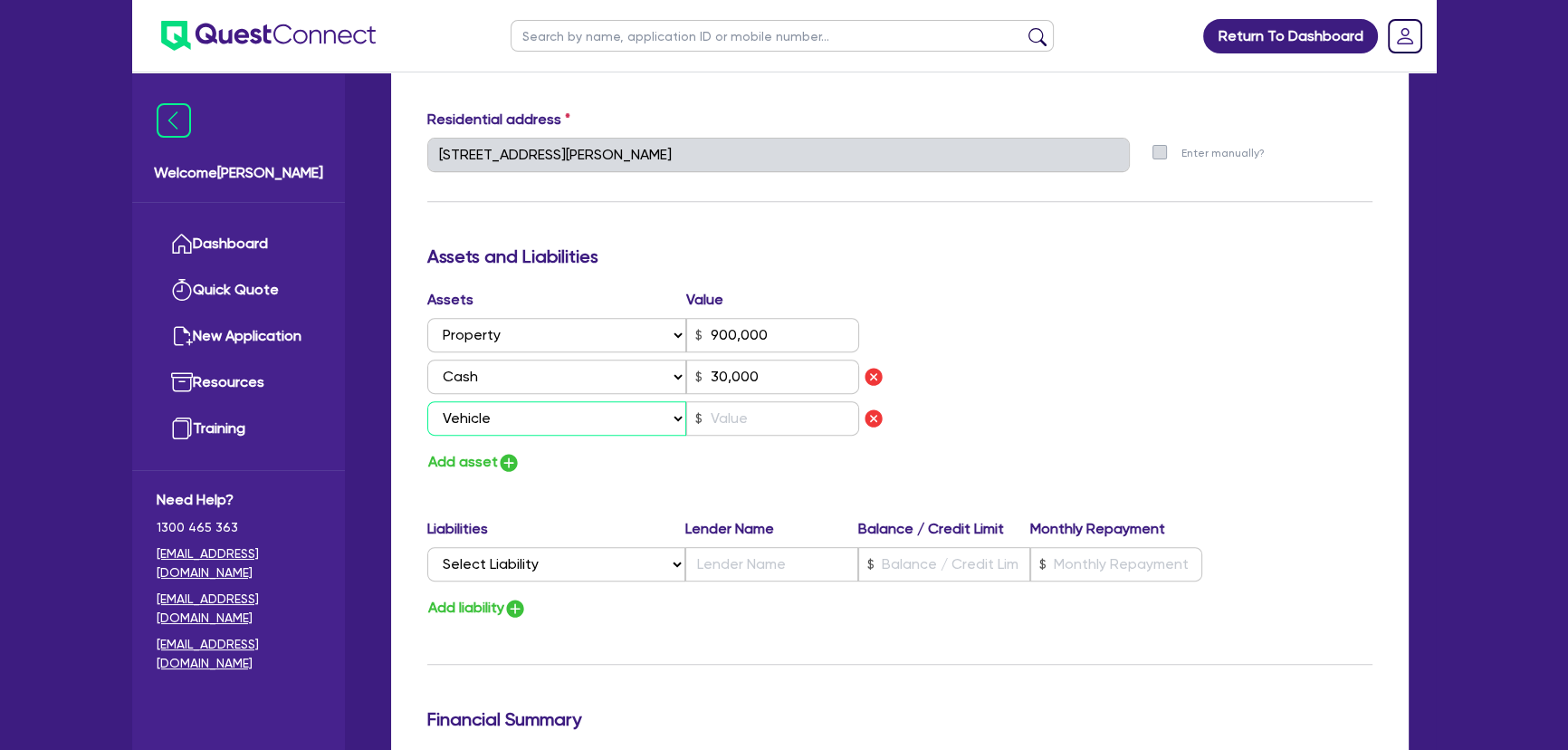
type input "0"
type input "0424 500 448"
type input "900,000"
type input "30,000"
click at [806, 406] on input "text" at bounding box center [773, 419] width 173 height 34
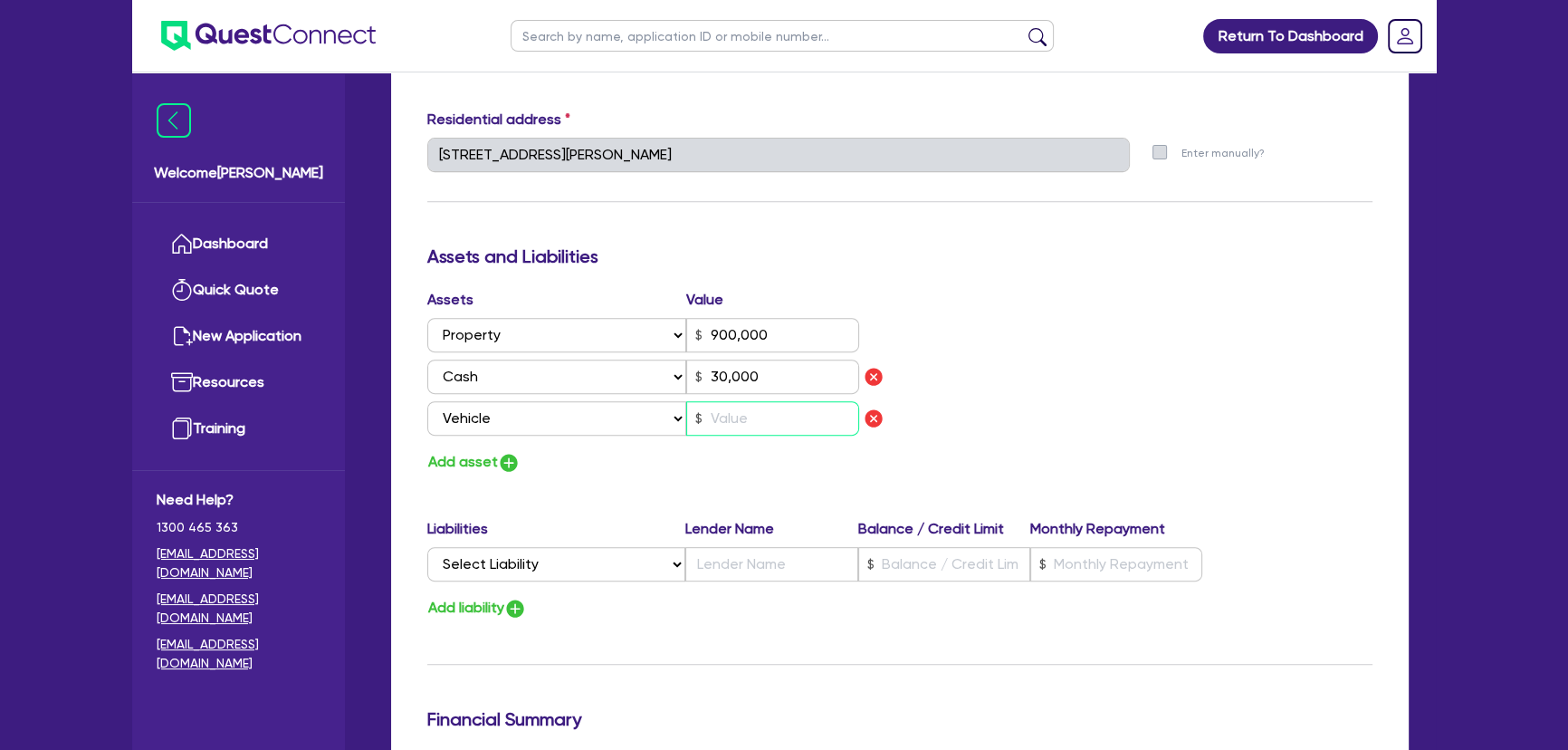
type input "0"
type input "0424 500 448"
type input "900,000"
type input "30,000"
type input "2"
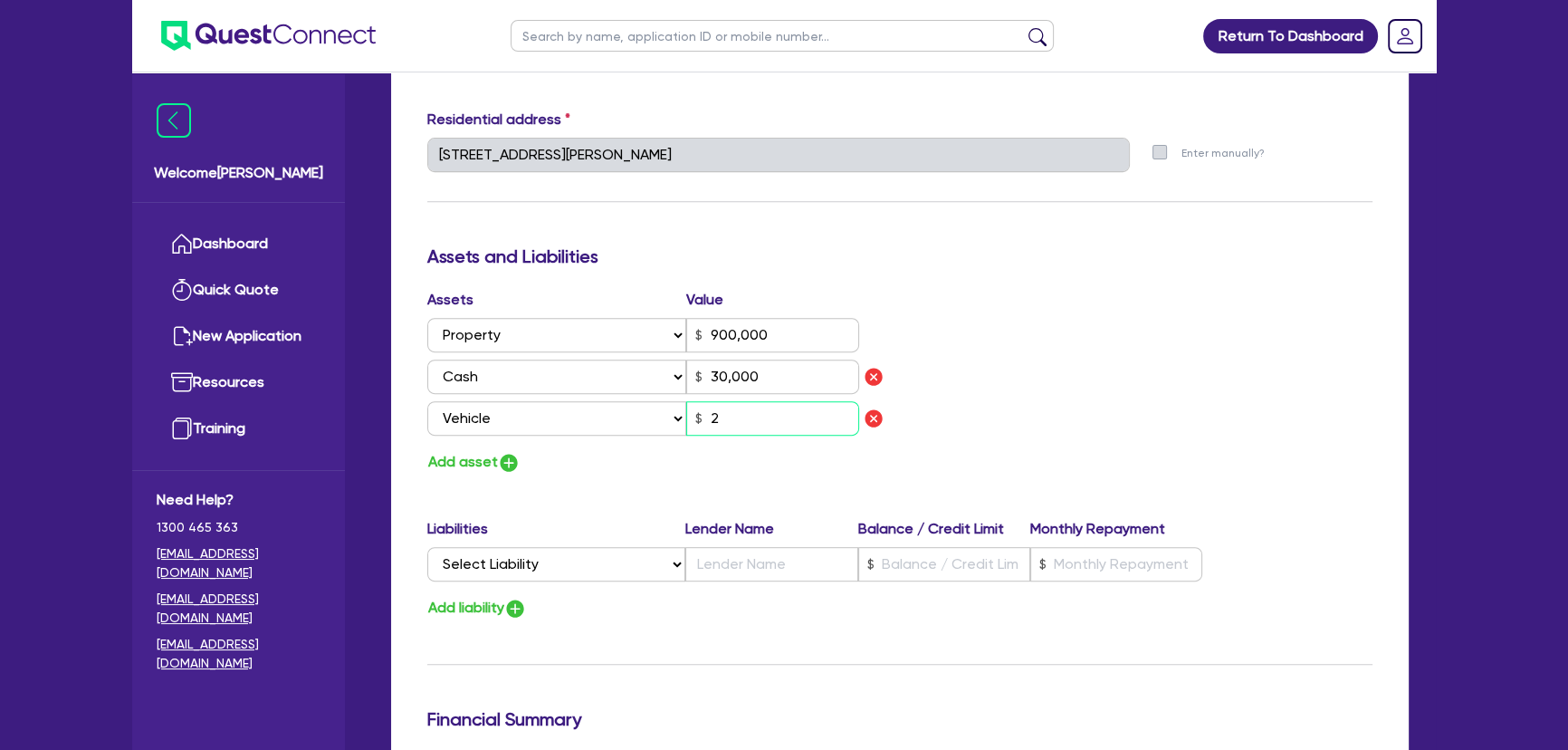
type input "0"
type input "0424 500 448"
type input "900,000"
type input "30,000"
type input "25"
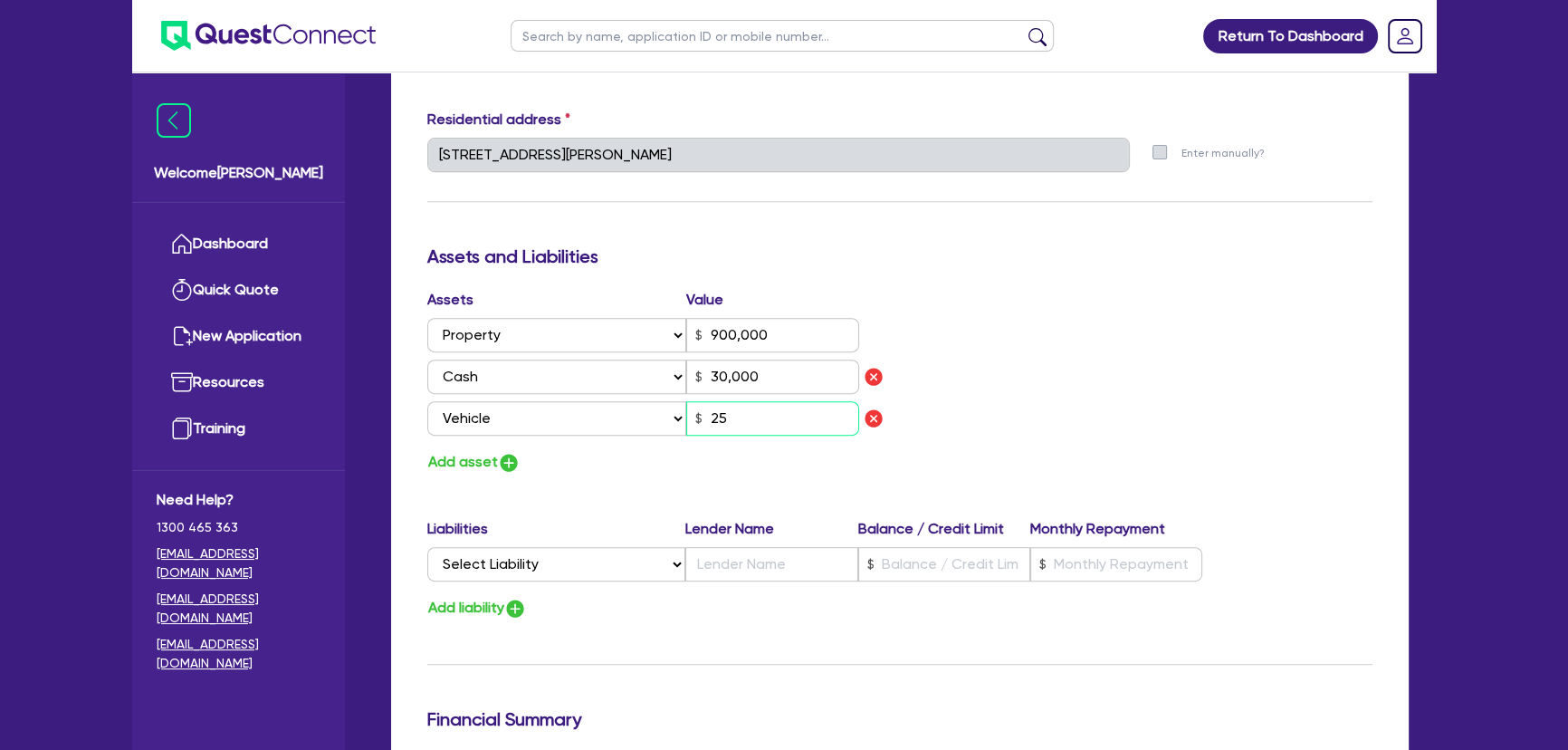
type input "0"
type input "0424 500 448"
type input "900,000"
type input "30,000"
type input "250"
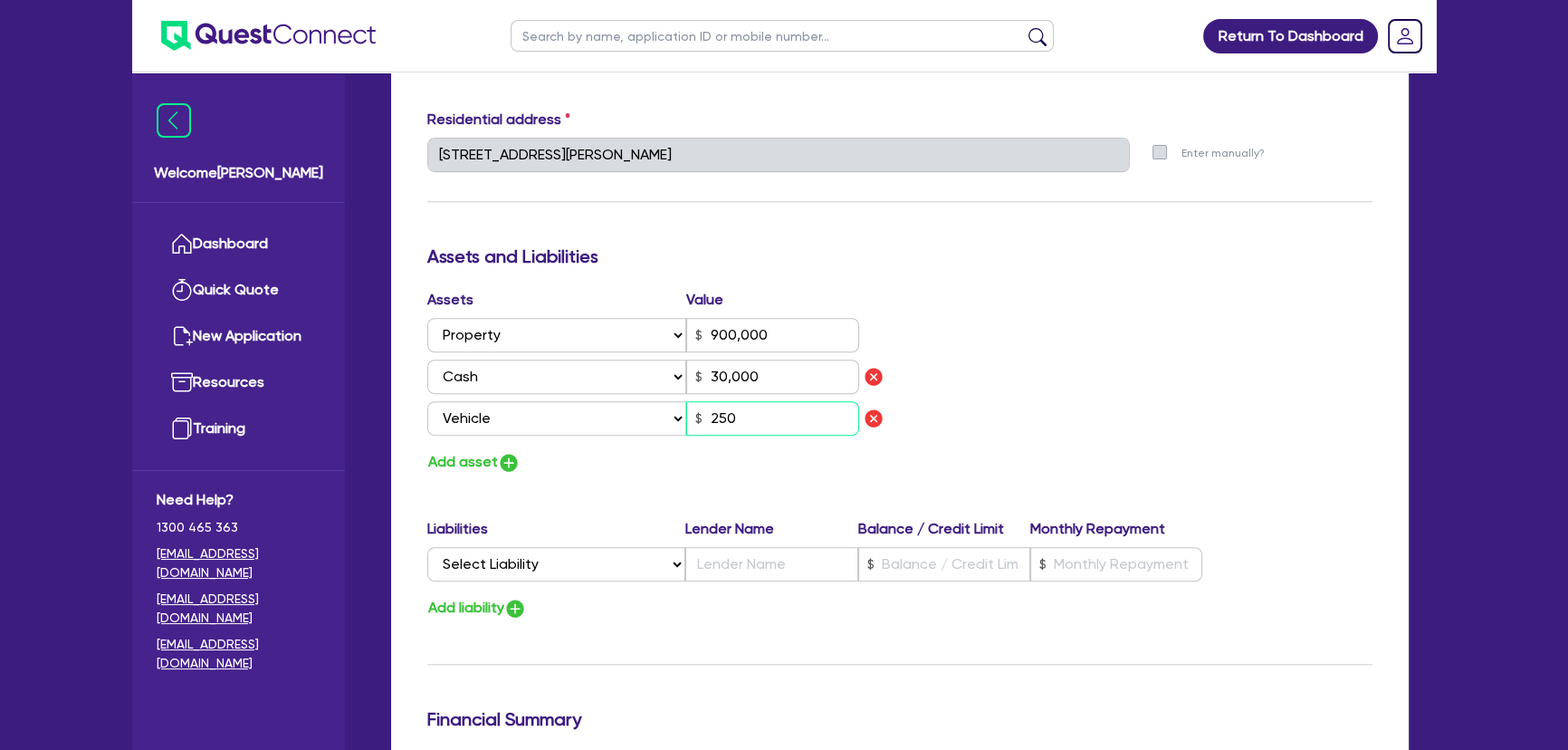
type input "0"
type input "0424 500 448"
type input "900,000"
type input "30,000"
type input "2,500"
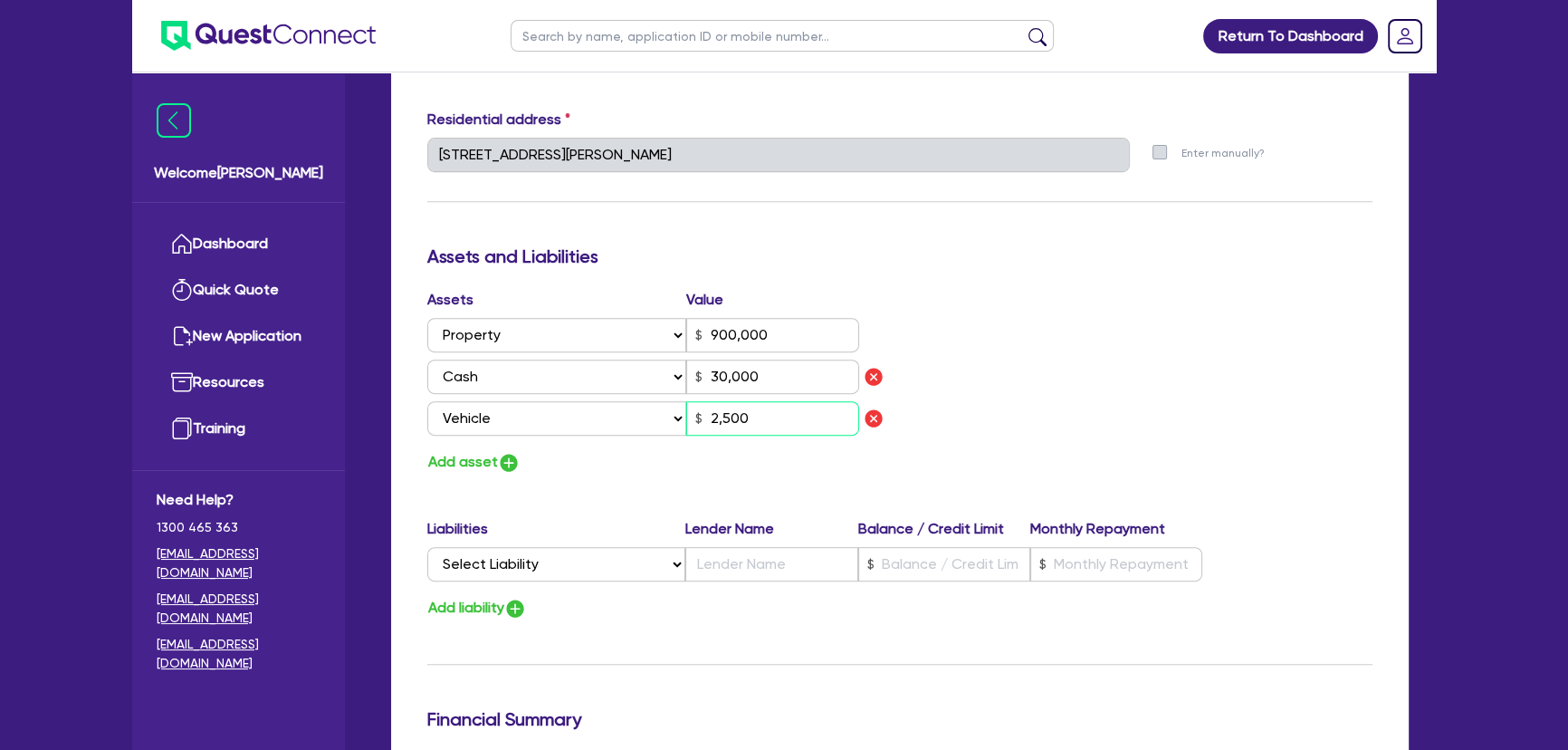
type input "0"
type input "0424 500 448"
type input "900,000"
type input "30,000"
type input "25,000"
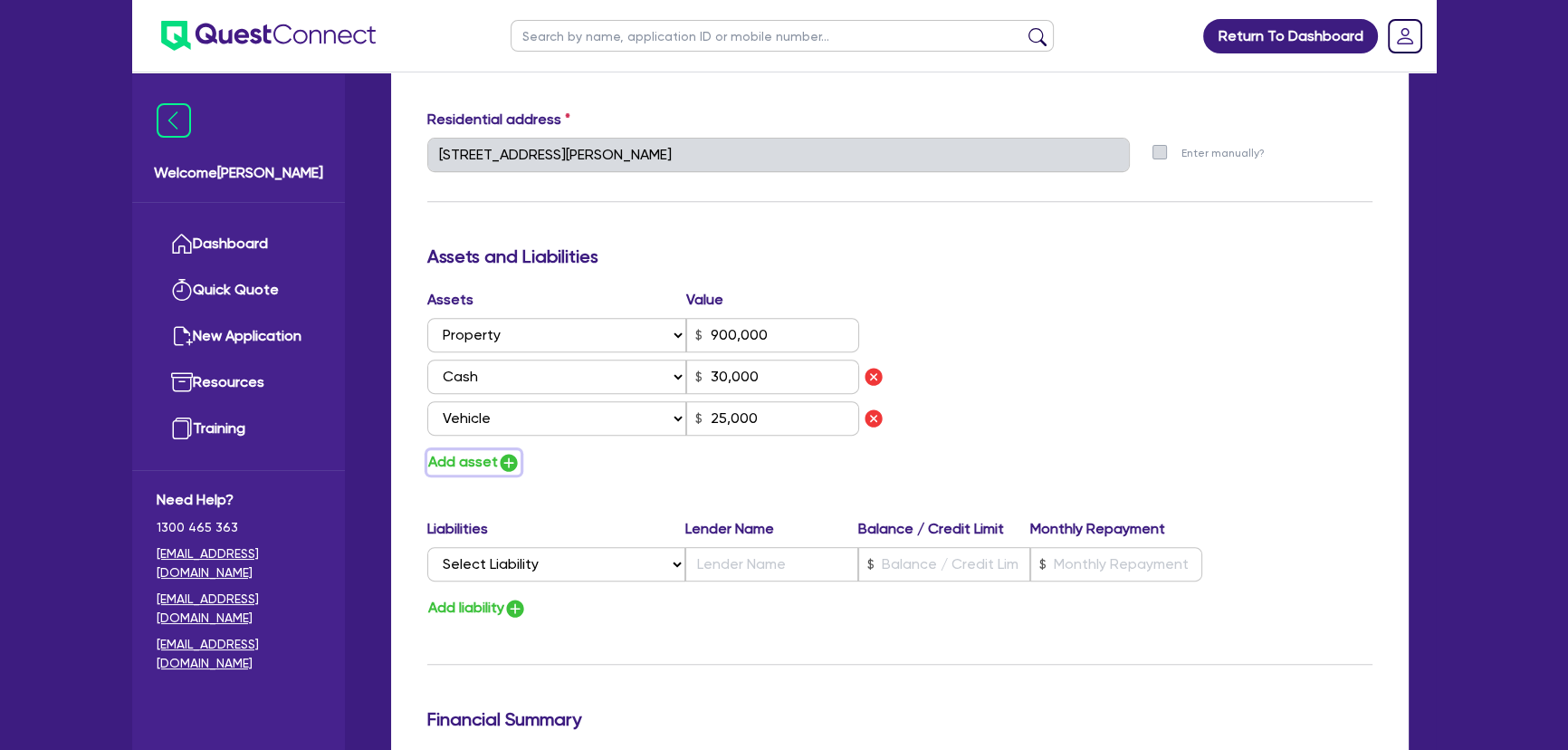
click at [510, 472] on button "Add asset" at bounding box center [473, 462] width 93 height 25
type input "0"
type input "0424 500 448"
type input "900,000"
type input "30,000"
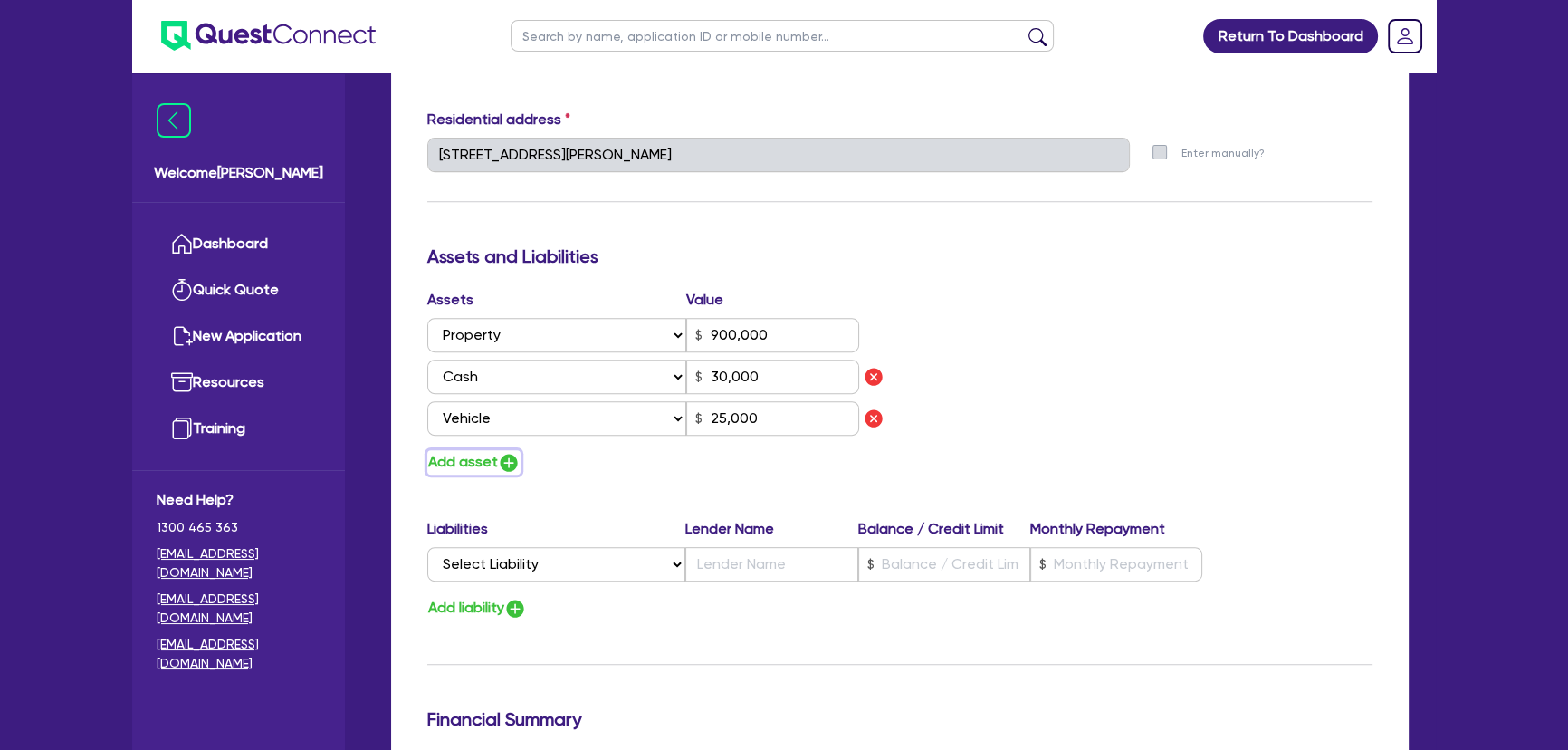
type input "25,000"
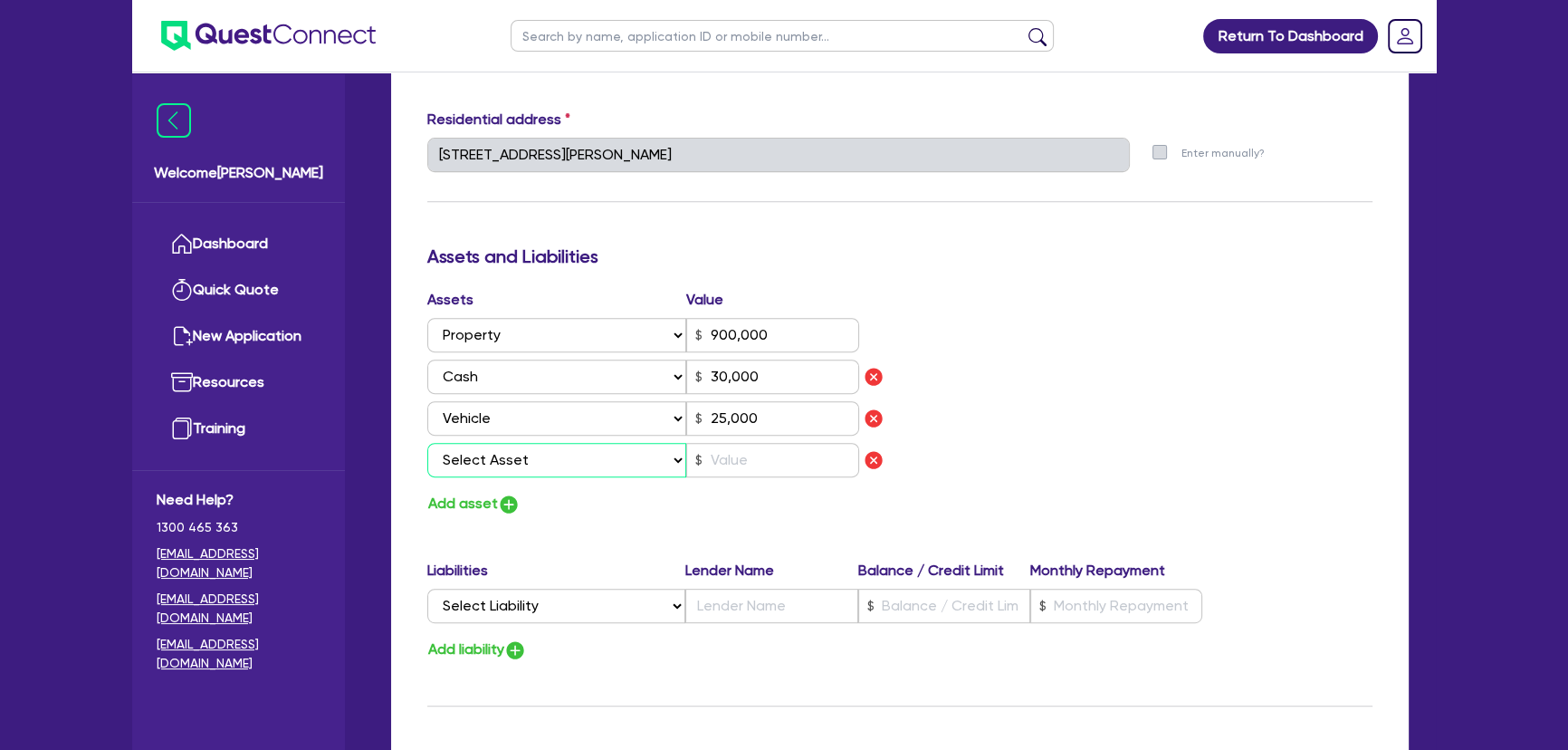
click at [525, 455] on select "Select Asset Cash Property Investment property Vehicle Truck Trailer Equipment …" at bounding box center [556, 459] width 258 height 34
select select "VEHICLE"
click at [427, 442] on select "Select Asset Cash Property Investment property Vehicle Truck Trailer Equipment …" at bounding box center [556, 459] width 258 height 34
type input "0"
type input "0424 500 448"
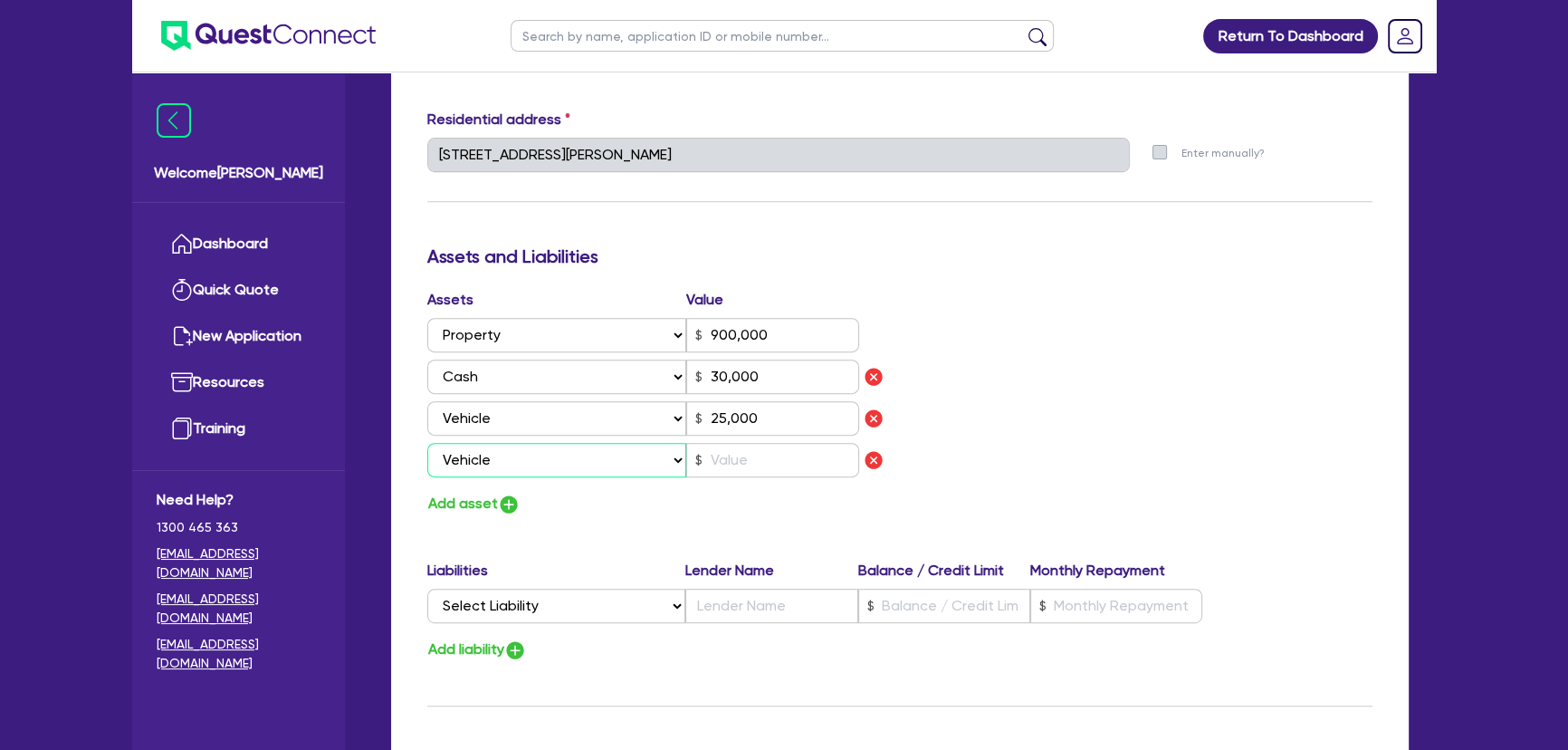
type input "900,000"
type input "30,000"
type input "25,000"
drag, startPoint x: 776, startPoint y: 483, endPoint x: 776, endPoint y: 467, distance: 16.0
click at [776, 479] on div "Assets Value Select Asset Cash Property Investment property Vehicle Truck Trail…" at bounding box center [656, 402] width 486 height 227
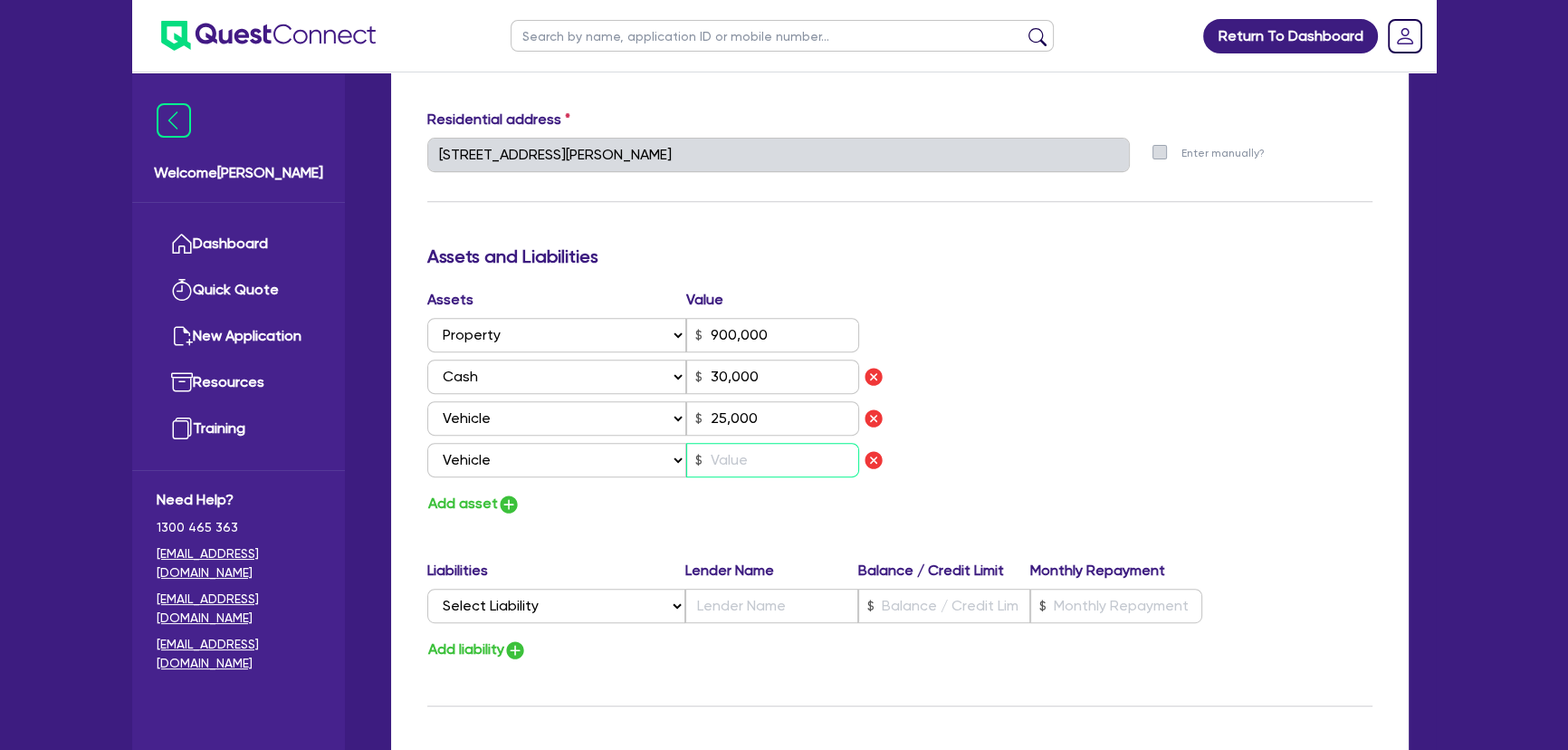
click at [776, 467] on input "text" at bounding box center [773, 459] width 173 height 34
type input "0"
type input "0424 500 448"
type input "900,000"
type input "30,000"
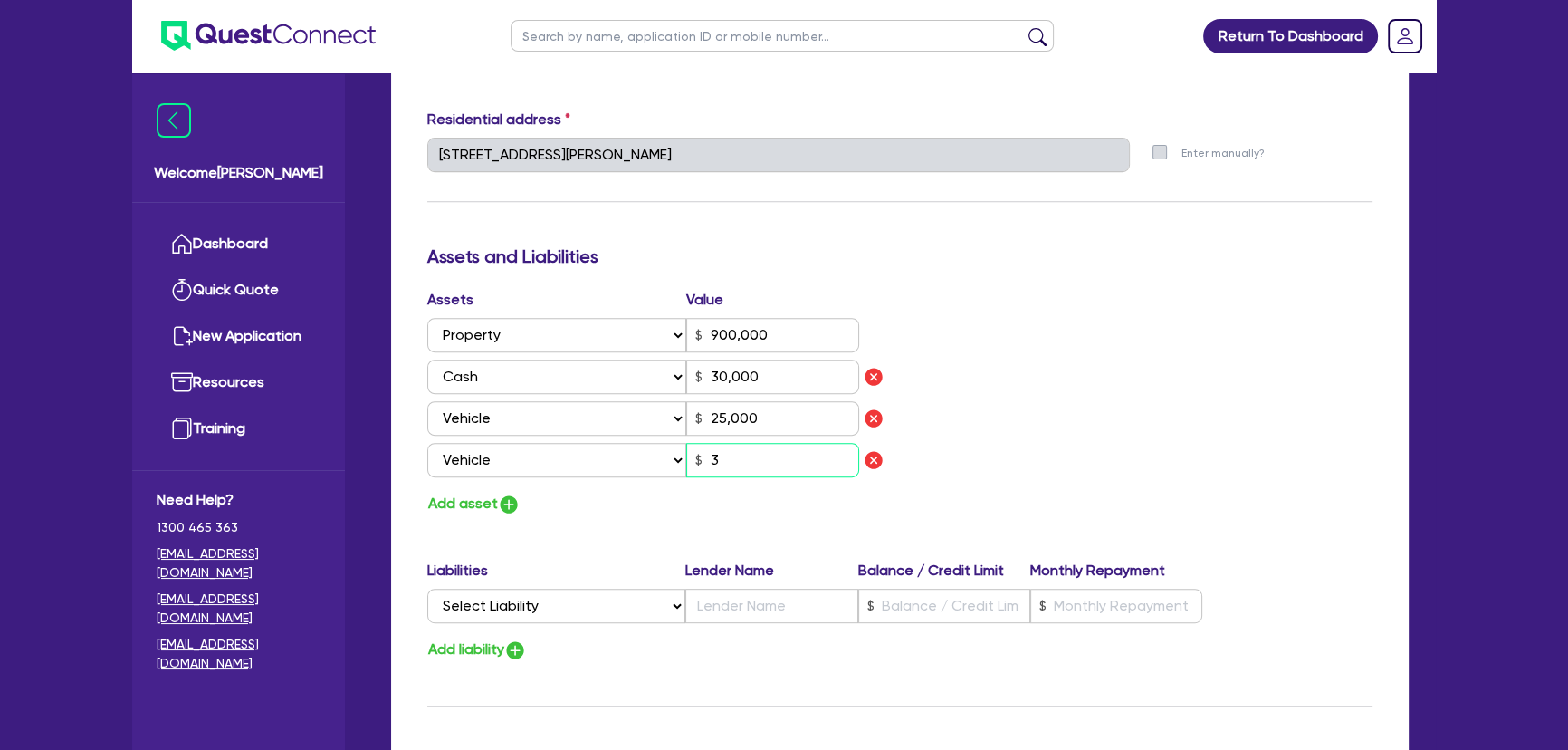
type input "25,000"
type input "3"
type input "0"
type input "0424 500 448"
type input "900,000"
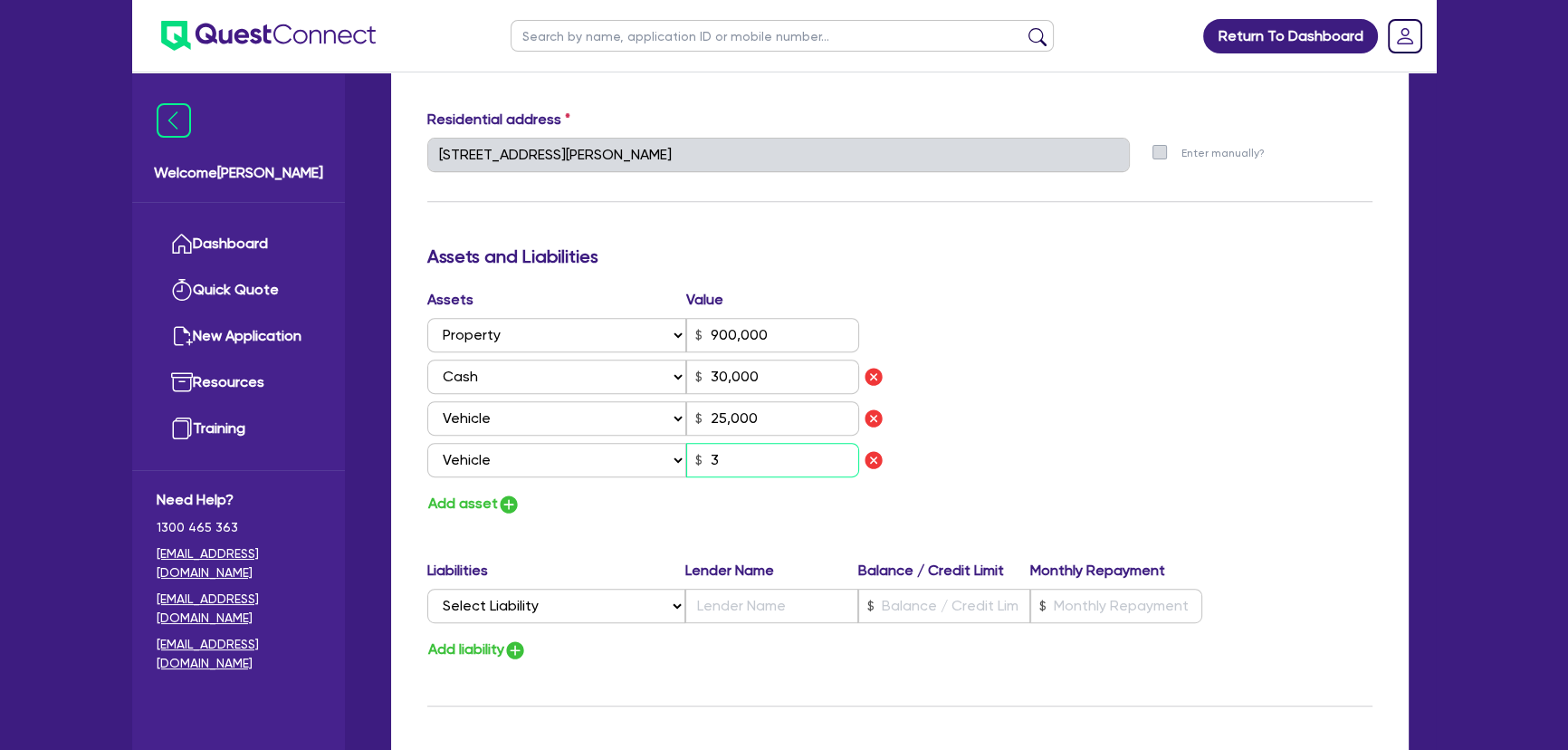
type input "30,000"
type input "25,000"
type input "30"
type input "0"
type input "0424 500 448"
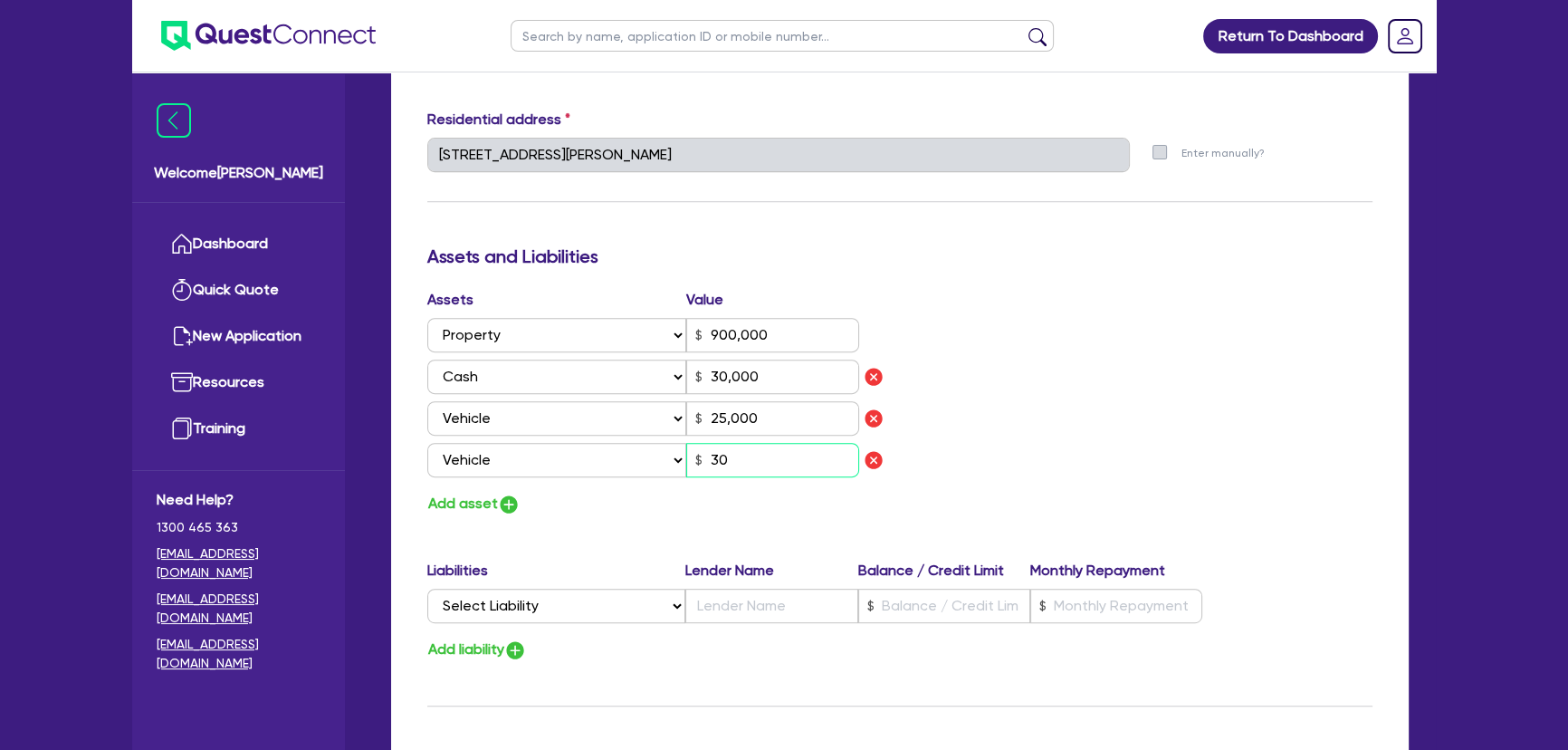
type input "900,000"
type input "30,000"
type input "25,000"
type input "300"
type input "0"
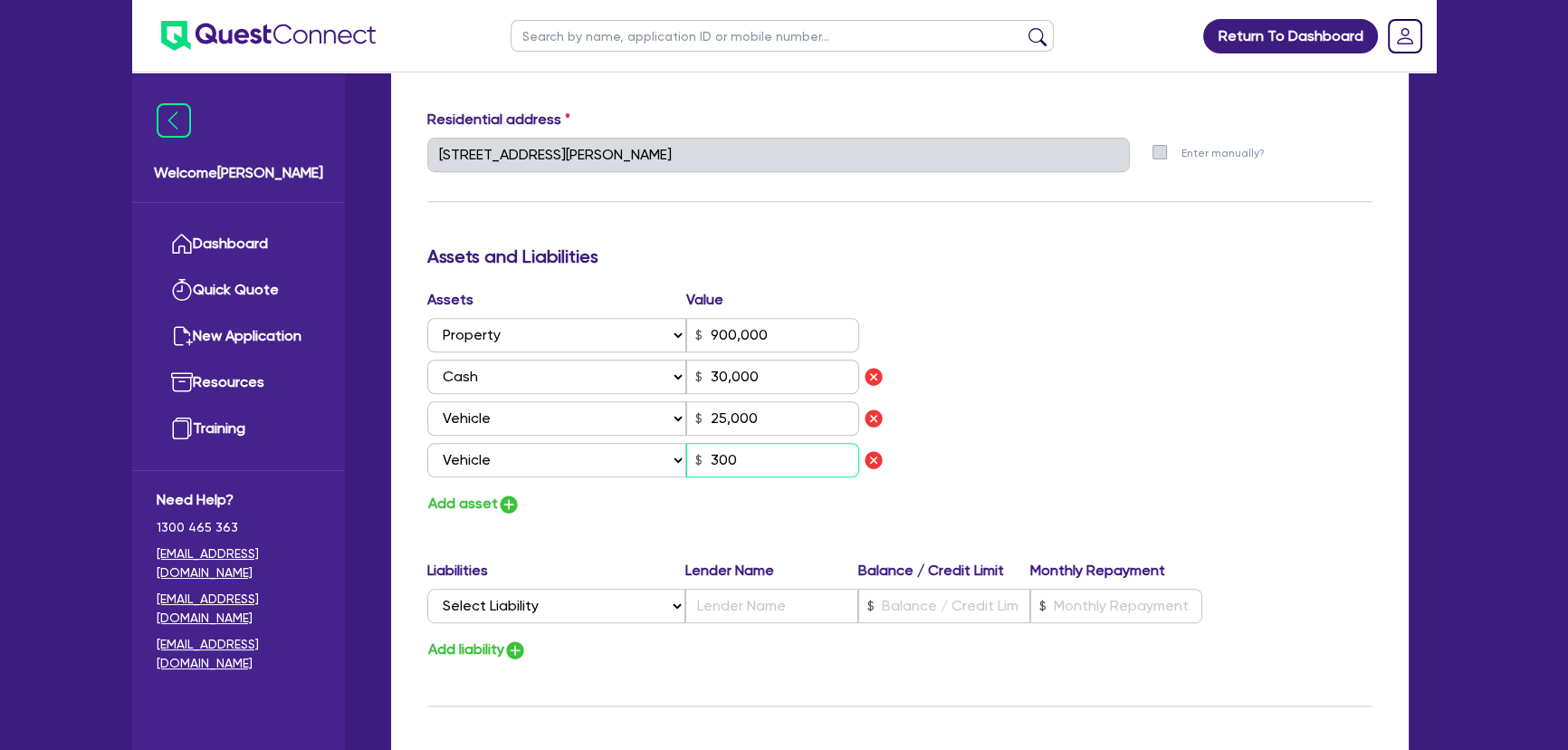
type input "0424 500 448"
type input "900,000"
type input "30,000"
type input "25,000"
type input "3,000"
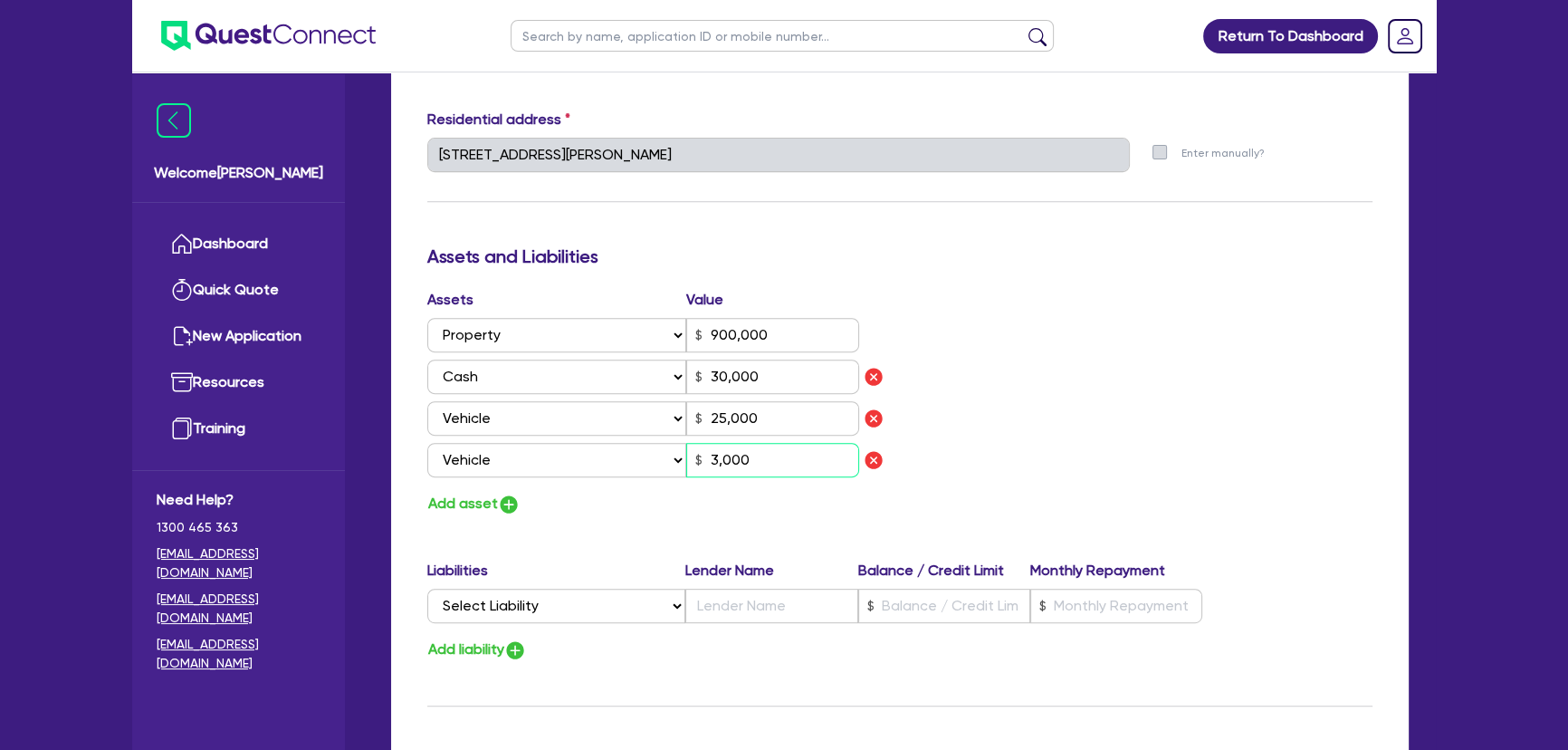
type input "0"
type input "0424 500 448"
type input "900,000"
type input "30,000"
type input "25,000"
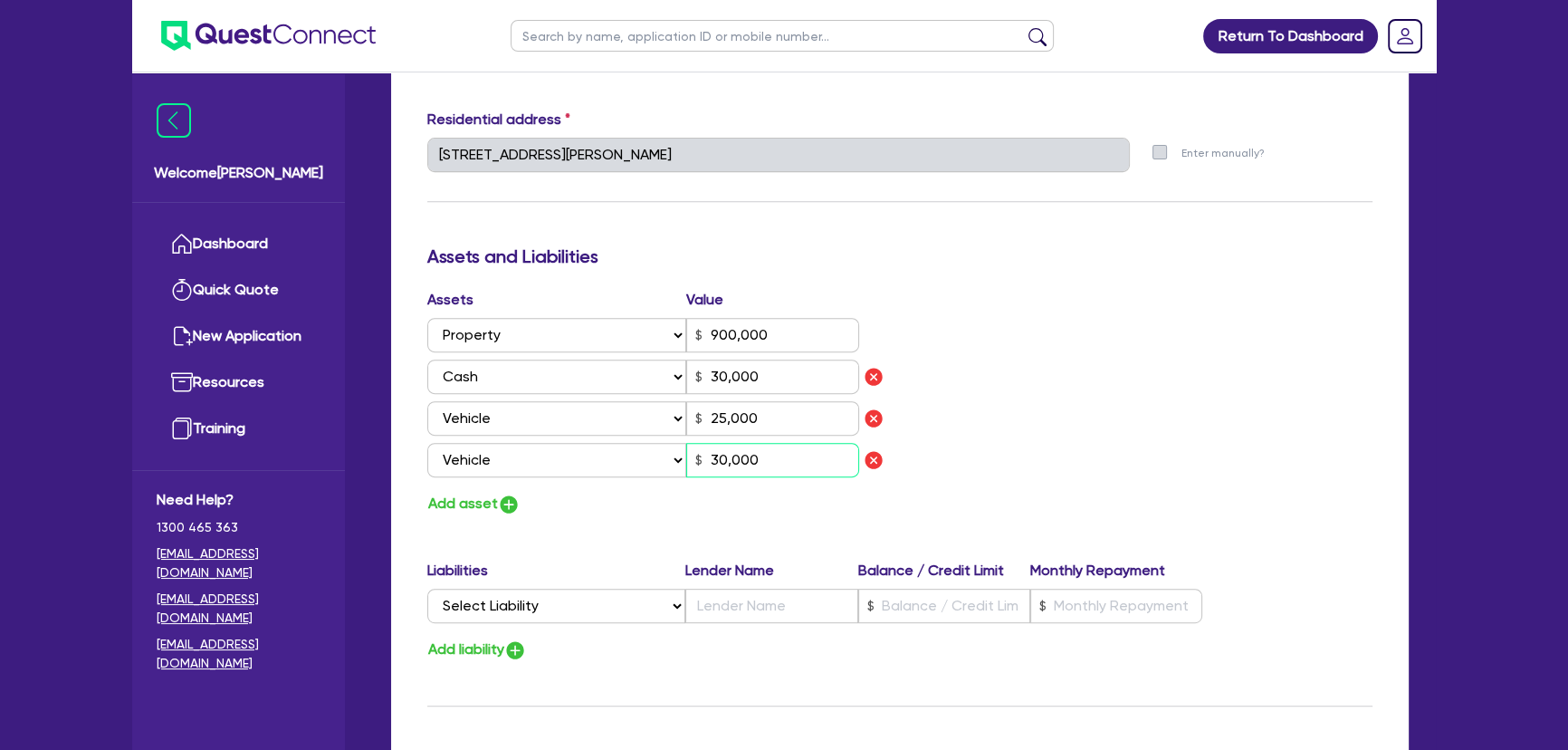
drag, startPoint x: 824, startPoint y: 458, endPoint x: 691, endPoint y: 466, distance: 133.2
click at [693, 466] on input "30,000" at bounding box center [773, 459] width 173 height 34
type input "30,000"
click at [875, 457] on img "button" at bounding box center [873, 459] width 22 height 22
type input "0"
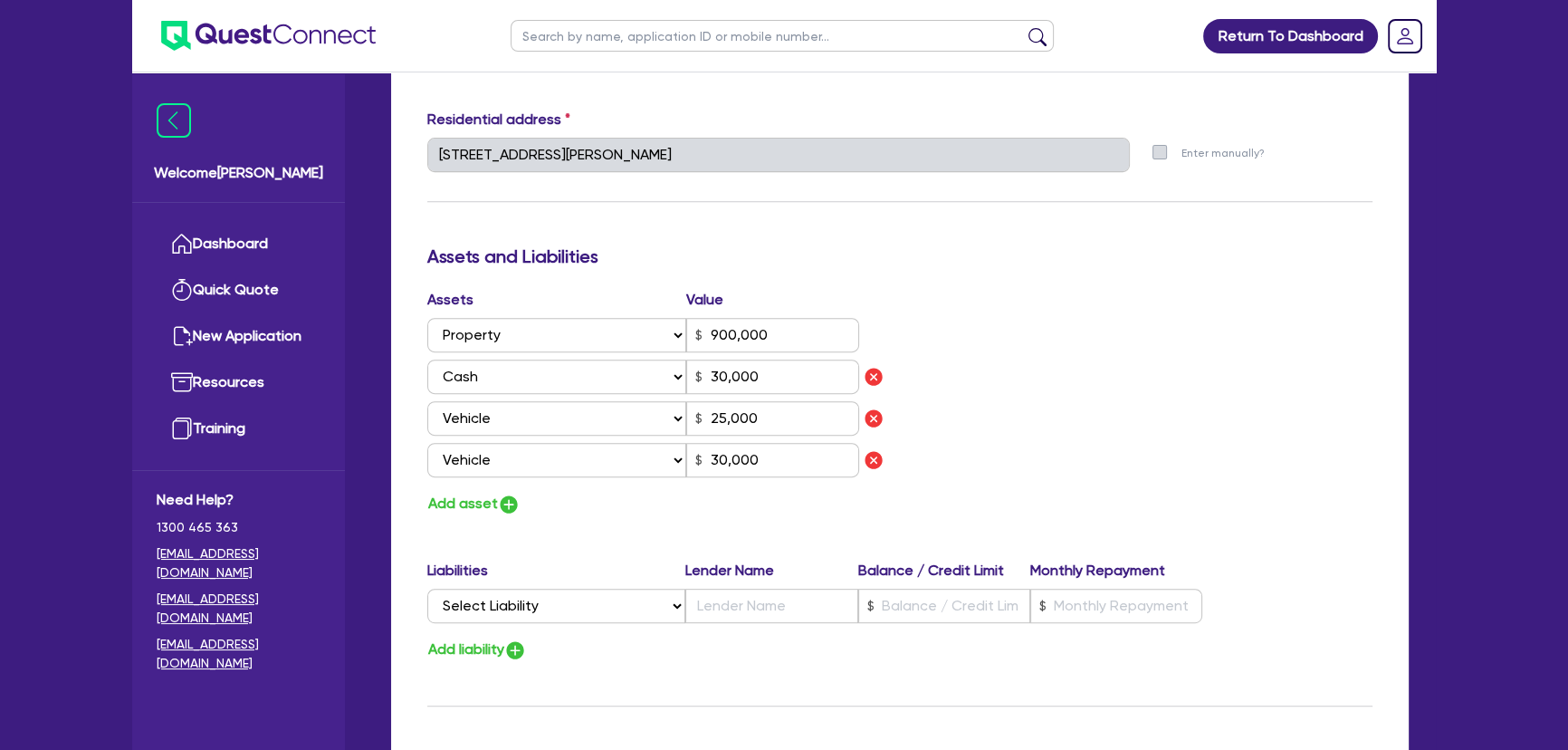
type input "0424 500 448"
type input "900,000"
type input "30,000"
type input "25,000"
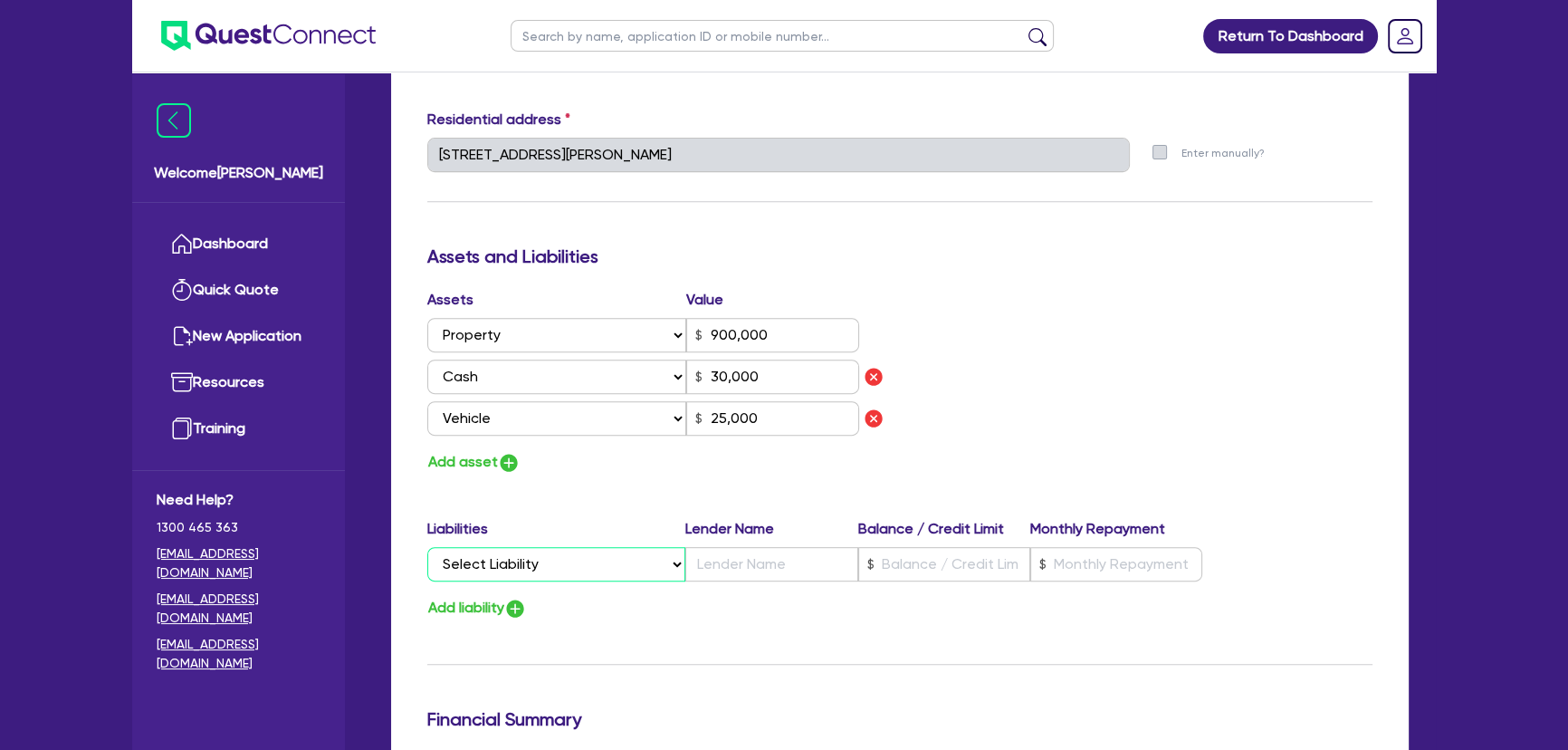
click at [530, 558] on select "Select Liability Credit card Mortgage Investment property loan Vehicle loan Tru…" at bounding box center [556, 563] width 258 height 34
select select "MORTGAGE"
click at [427, 546] on select "Select Liability Credit card Mortgage Investment property loan Vehicle loan Tru…" at bounding box center [556, 563] width 258 height 34
type input "0"
type input "0424 500 448"
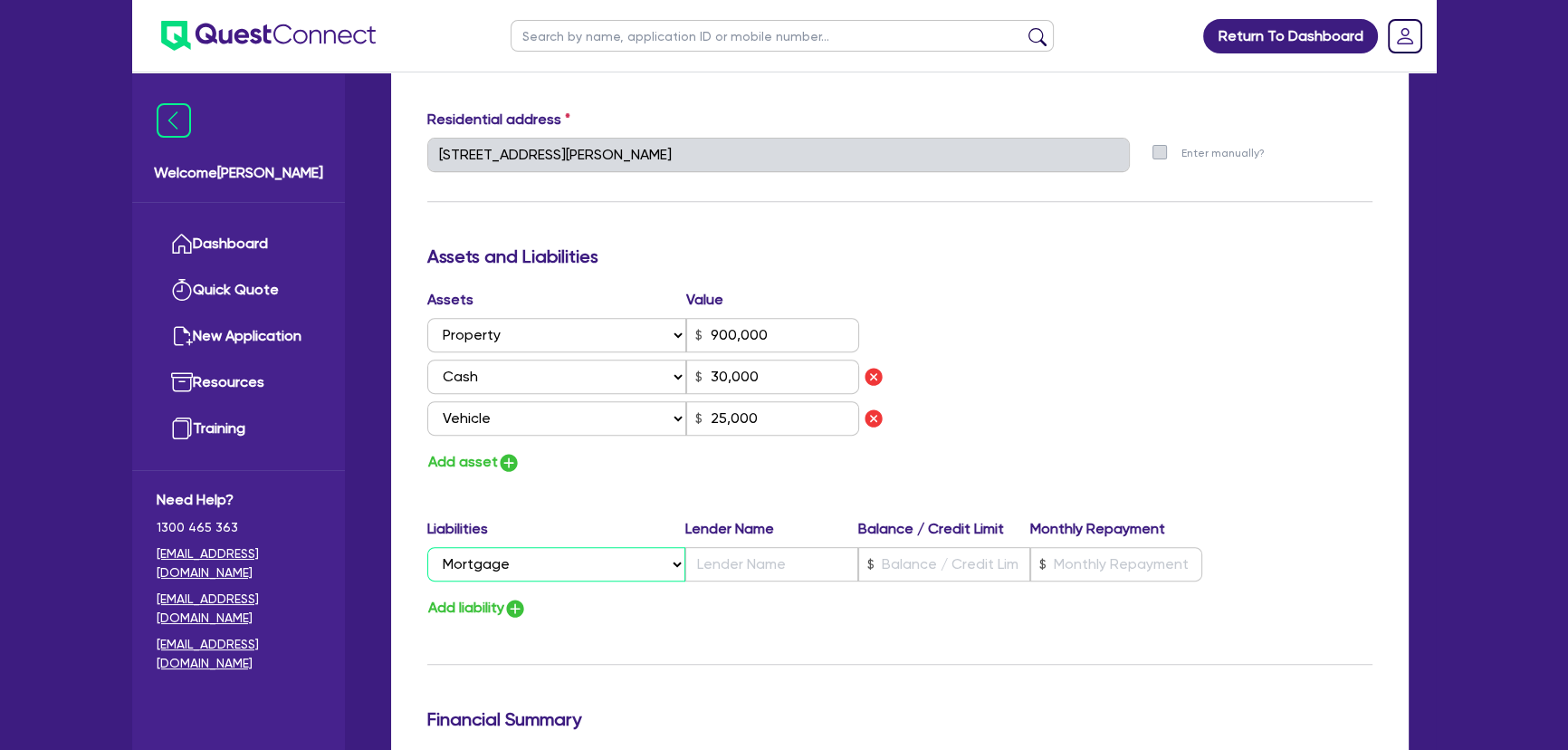
type input "900,000"
type input "30,000"
type input "25,000"
click at [734, 570] on input "text" at bounding box center [772, 563] width 172 height 34
click at [509, 458] on img "button" at bounding box center [508, 462] width 22 height 22
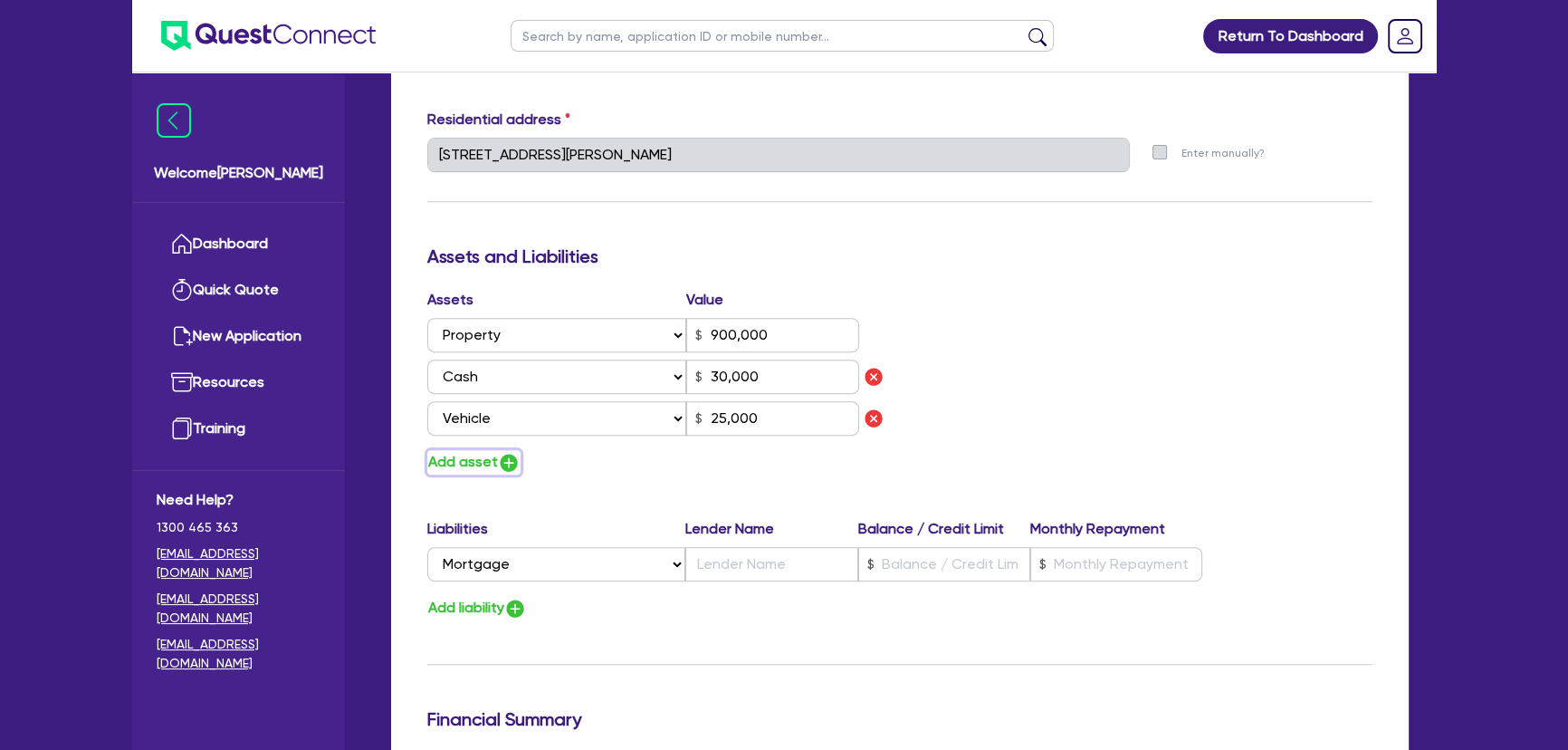
type input "0"
type input "0424 500 448"
type input "900,000"
type input "30,000"
type input "25,000"
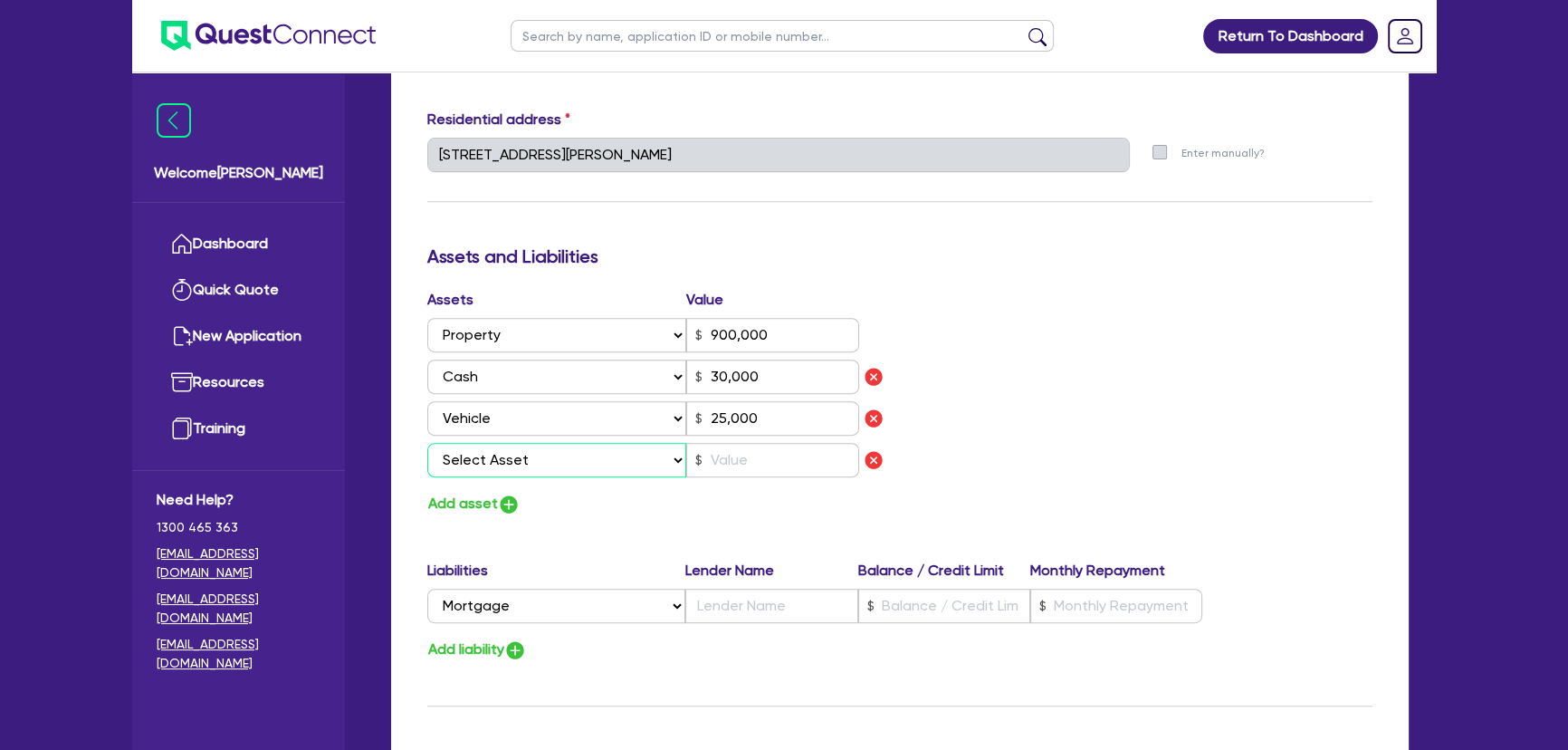
click at [521, 461] on select "Select Asset Cash Property Investment property Vehicle Truck Trailer Equipment …" at bounding box center [556, 459] width 258 height 34
select select "VEHICLE"
click at [427, 442] on select "Select Asset Cash Property Investment property Vehicle Truck Trailer Equipment …" at bounding box center [556, 459] width 258 height 34
type input "0"
type input "0424 500 448"
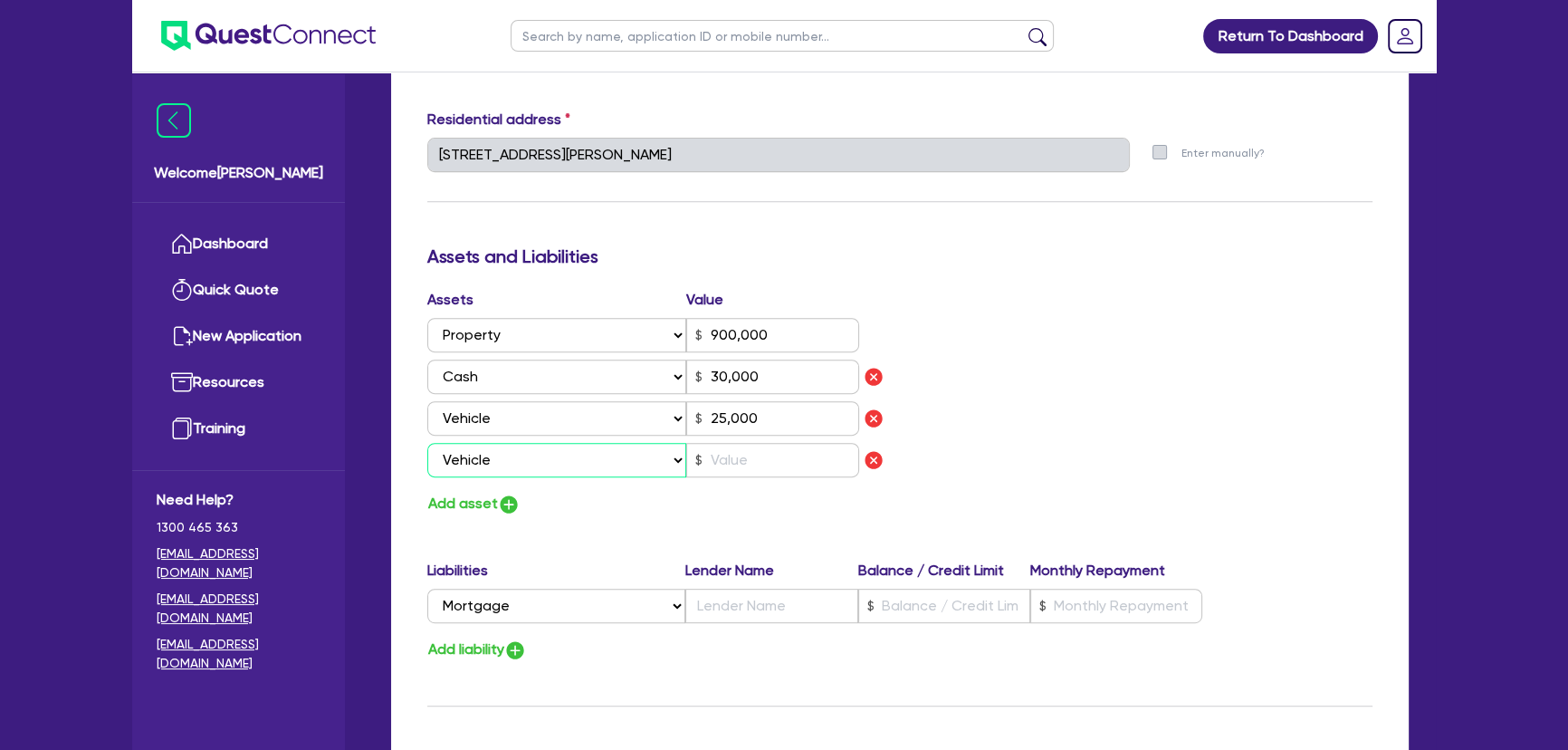
type input "900,000"
type input "30,000"
type input "25,000"
click at [710, 482] on div "Assets Value Select Asset Cash Property Investment property Vehicle Truck Trail…" at bounding box center [656, 386] width 486 height 196
click at [719, 458] on input "text" at bounding box center [773, 459] width 173 height 34
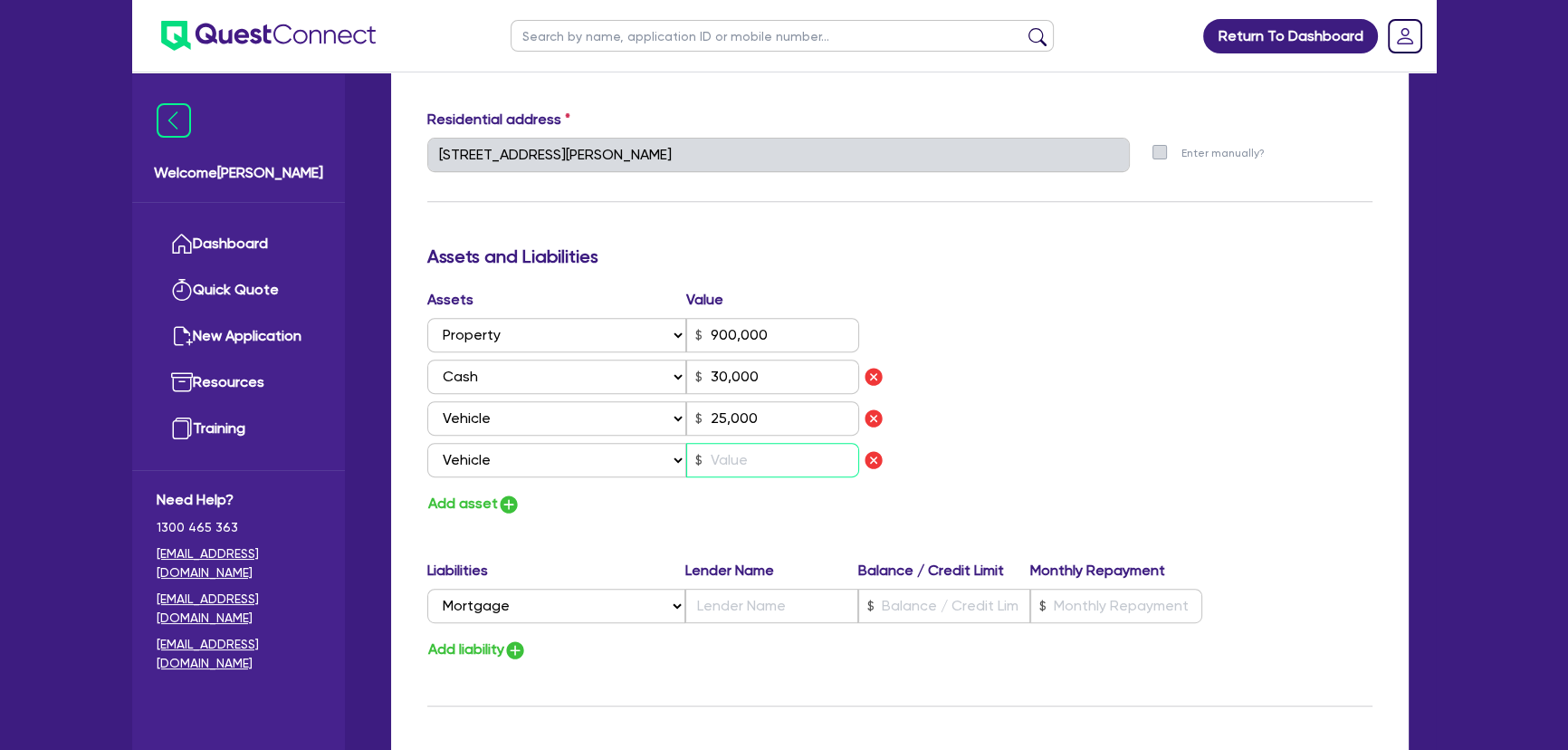
type input "0"
type input "0424 500 448"
type input "900,000"
type input "30,000"
type input "25,000"
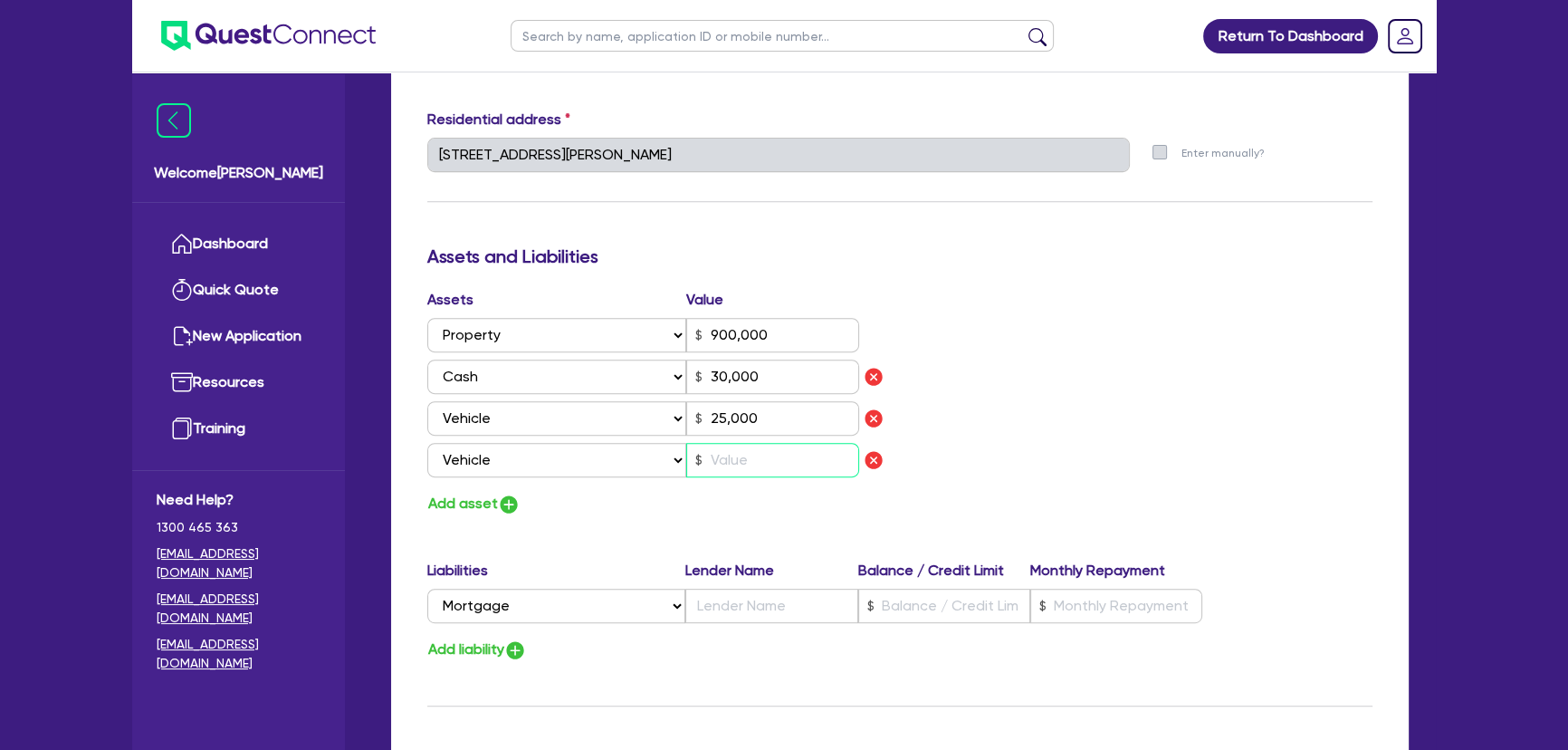
type input "4"
type input "0"
click at [505, 493] on img "button" at bounding box center [508, 504] width 22 height 22
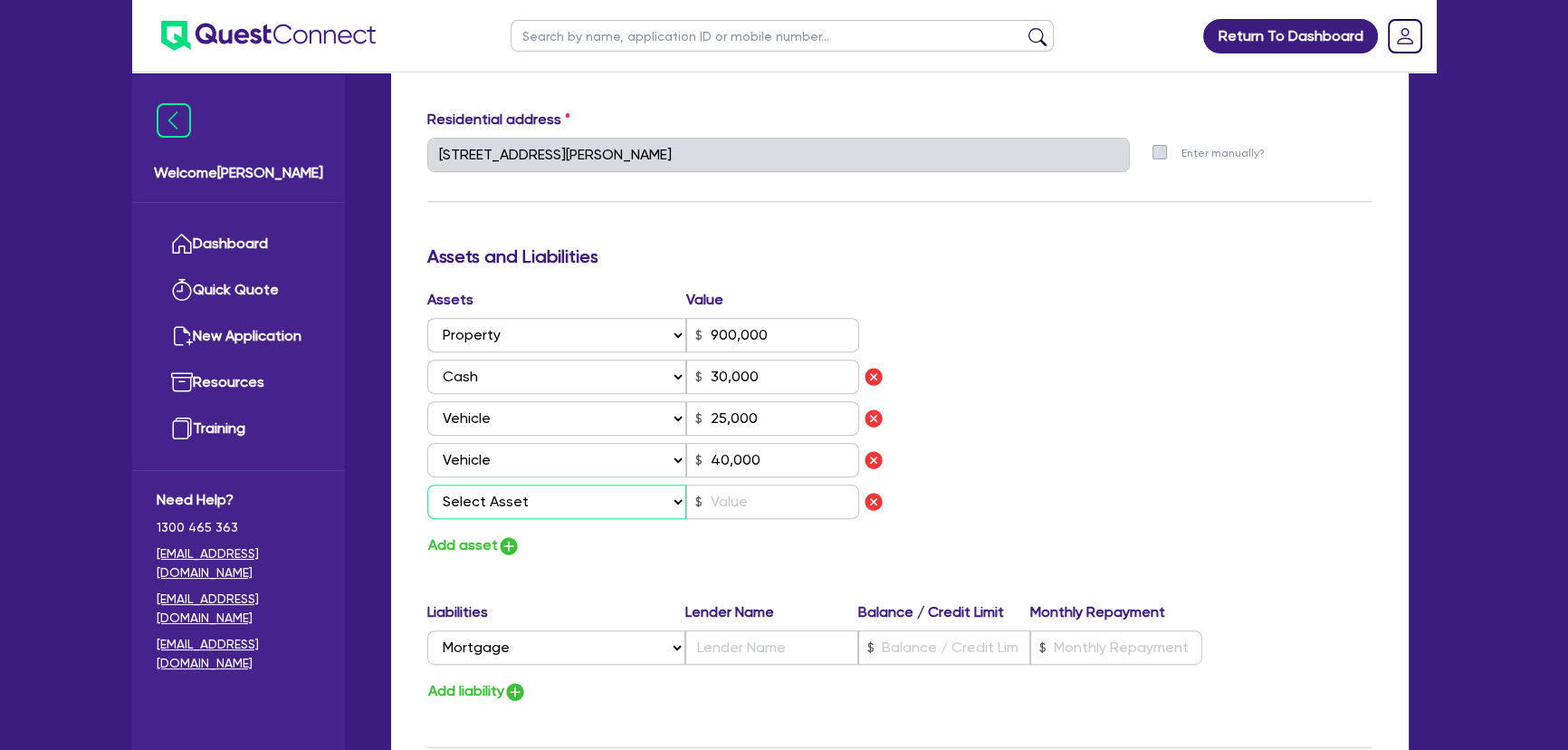
click at [519, 503] on select "Select Asset Cash Property Investment property Vehicle Truck Trailer Equipment …" at bounding box center [556, 501] width 258 height 34
click at [427, 484] on select "Select Asset Cash Property Investment property Vehicle Truck Trailer Equipment …" at bounding box center [556, 501] width 258 height 34
click at [774, 509] on input "text" at bounding box center [773, 501] width 173 height 34
click at [747, 552] on div "Add asset" at bounding box center [656, 545] width 486 height 25
drag, startPoint x: 770, startPoint y: 422, endPoint x: 696, endPoint y: 432, distance: 74.7
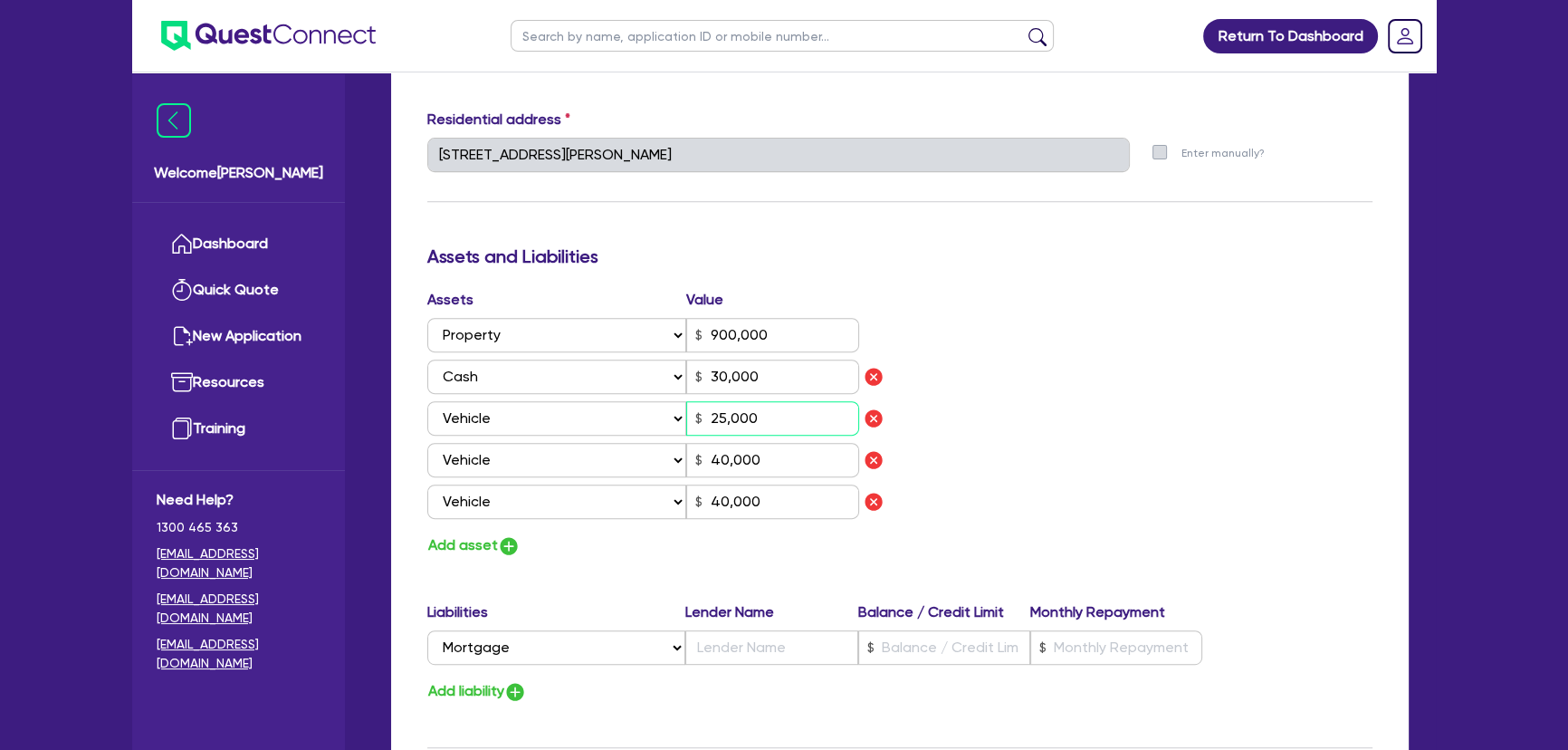
click at [696, 431] on input "25,000" at bounding box center [773, 419] width 173 height 34
click at [597, 649] on select "Select Liability Credit card Mortgage Investment property loan Vehicle loan Tru…" at bounding box center [556, 647] width 258 height 34
click at [742, 642] on input "text" at bounding box center [772, 647] width 172 height 34
click at [904, 652] on input "text" at bounding box center [944, 647] width 172 height 34
click at [1080, 670] on div "Liabilities Lender Name Balance / Credit Limit Monthly Repayment Select Liabili…" at bounding box center [900, 652] width 972 height 102
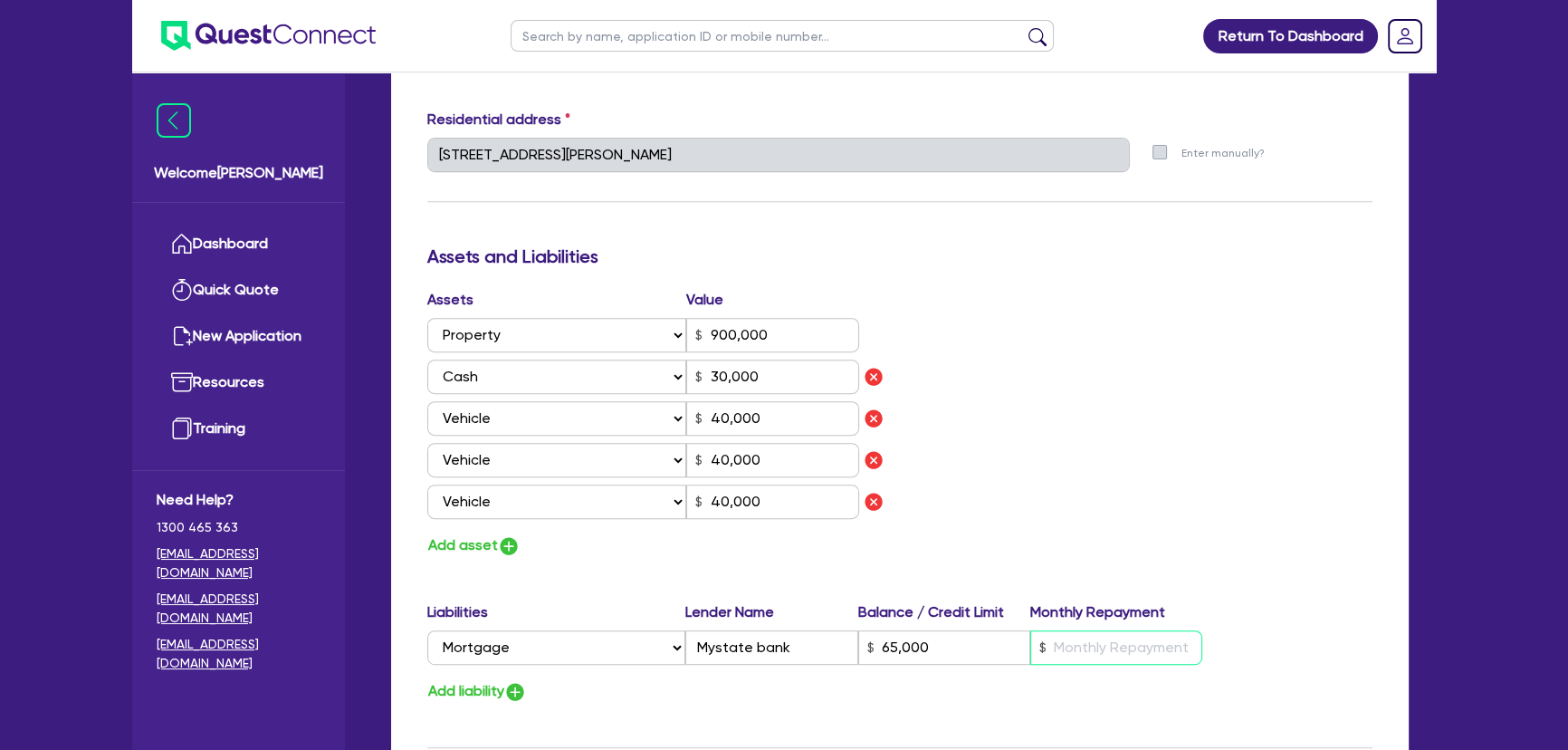
click at [1077, 660] on input "text" at bounding box center [1116, 647] width 172 height 34
drag, startPoint x: 1135, startPoint y: 527, endPoint x: 1138, endPoint y: 538, distance: 11.4
click at [1139, 531] on div "Assets Value Select Asset Cash Property Investment property Vehicle Truck Trail…" at bounding box center [900, 423] width 972 height 269
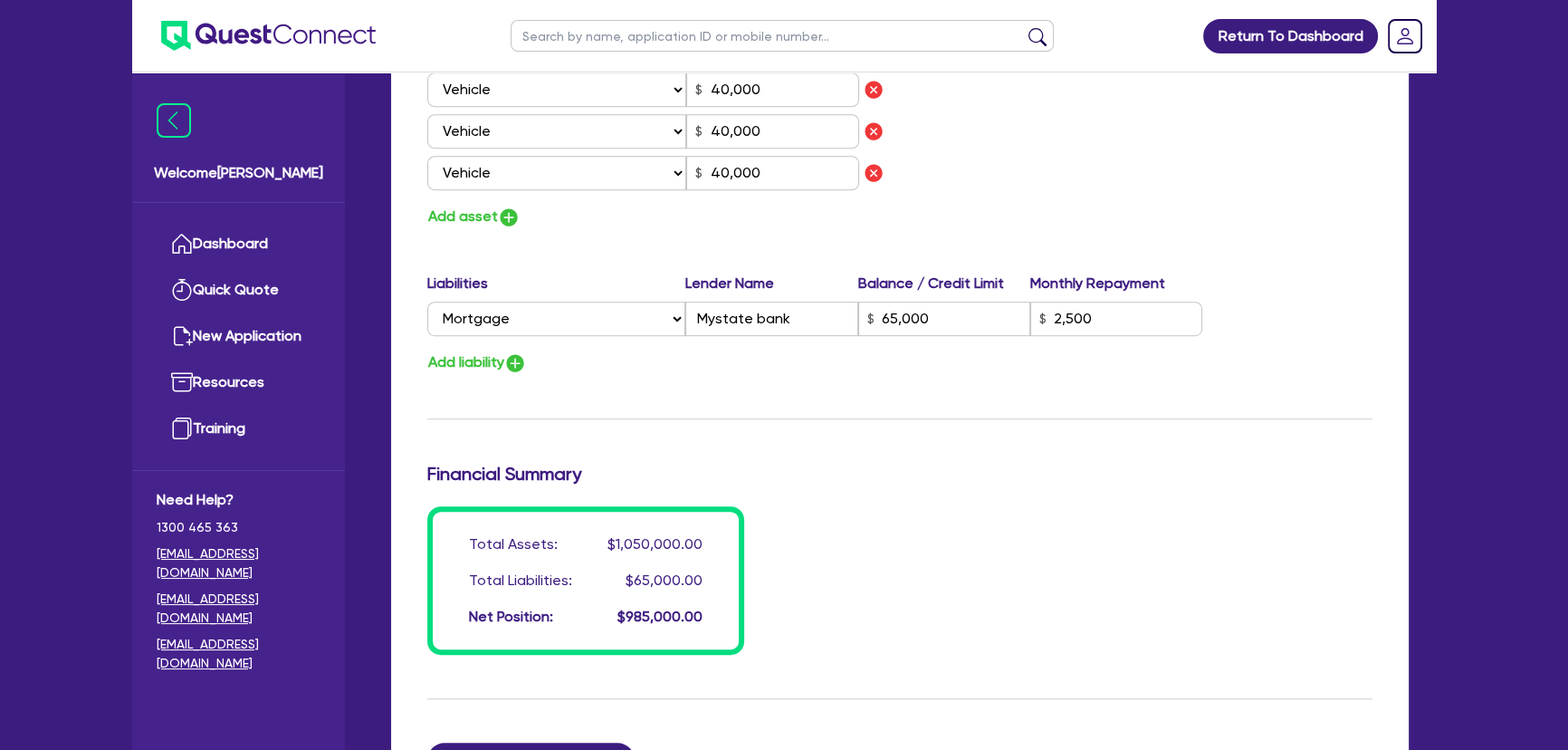
scroll to position [1481, 0]
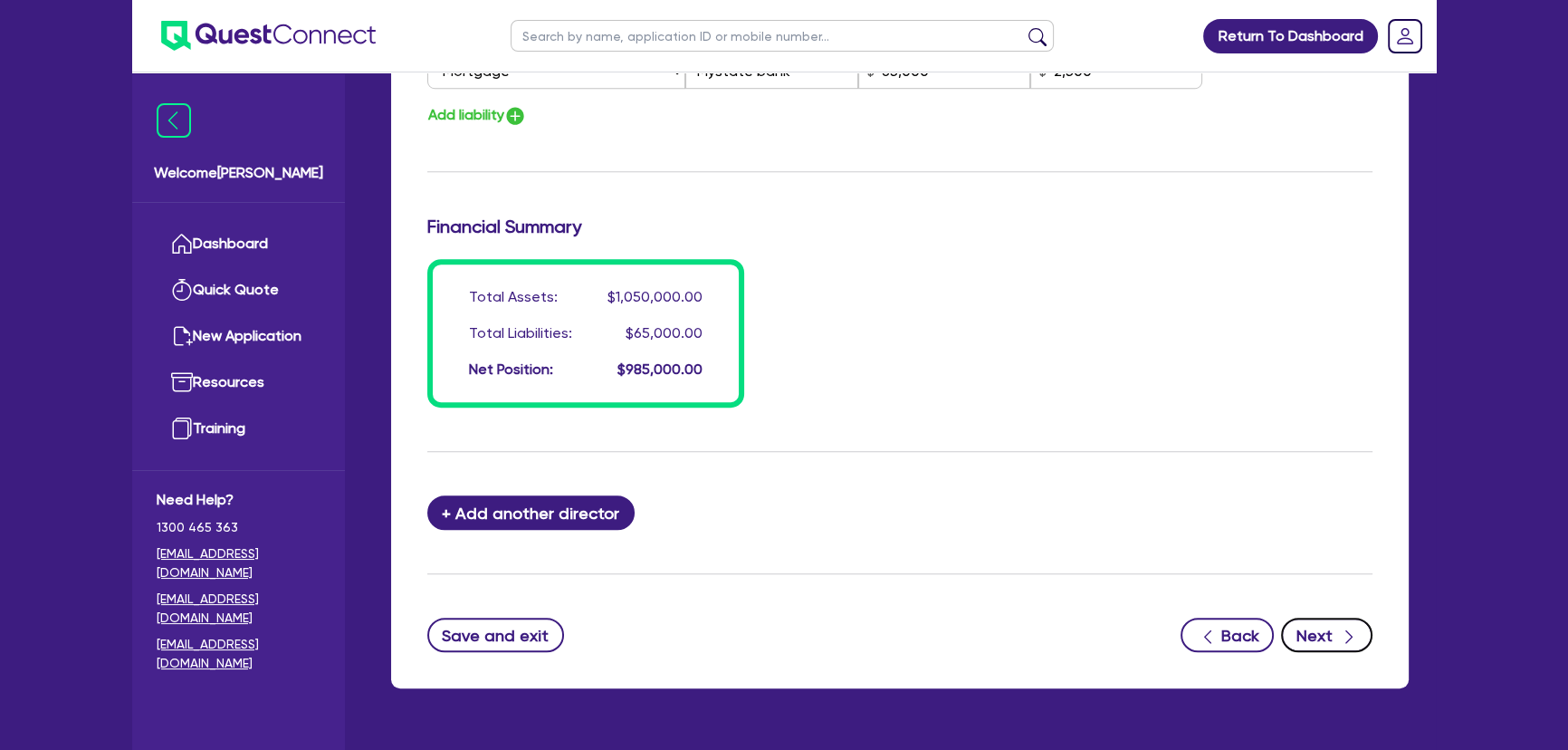
click at [1338, 638] on div "button" at bounding box center [1347, 635] width 20 height 23
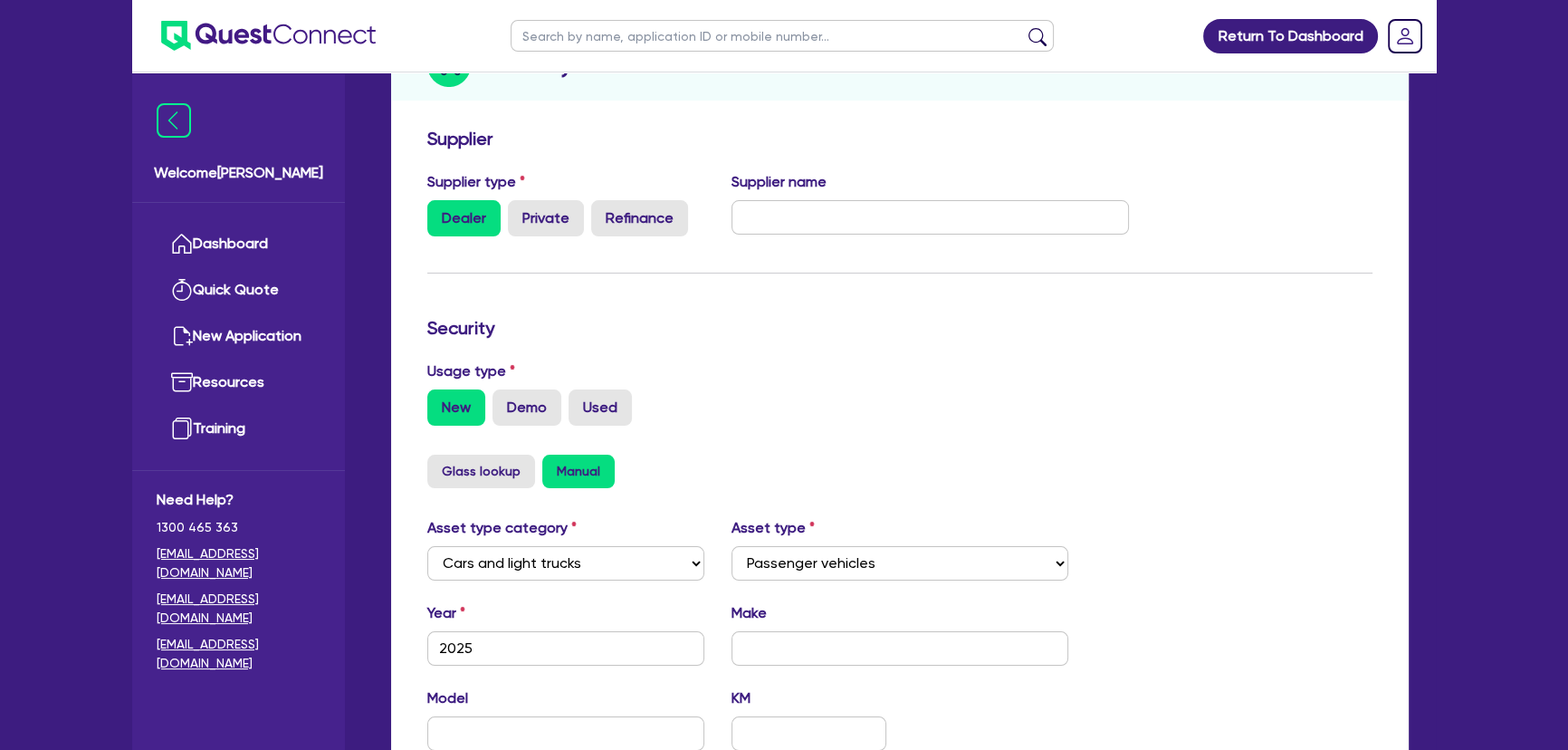
scroll to position [246, 0]
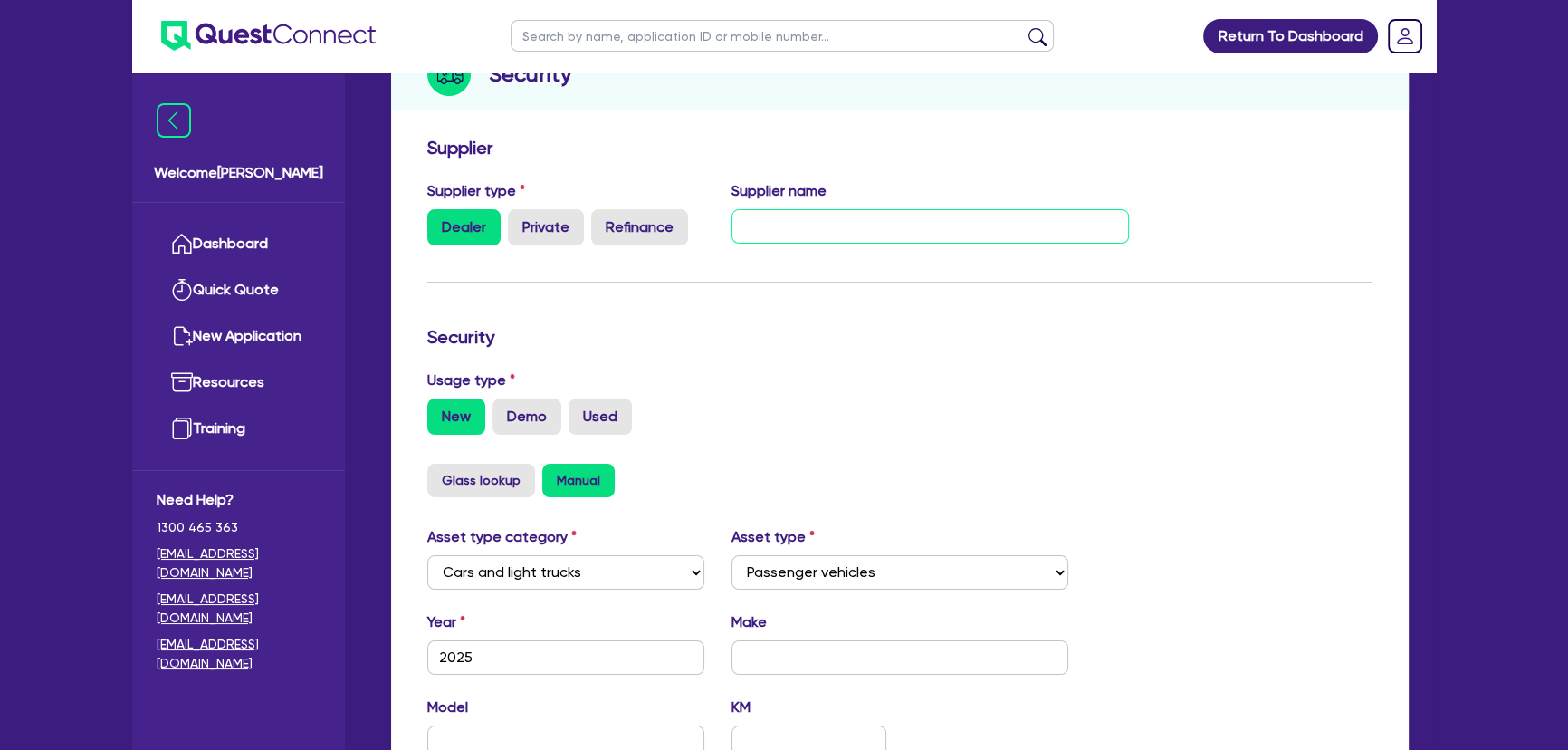
click at [781, 230] on input "text" at bounding box center [930, 226] width 399 height 34
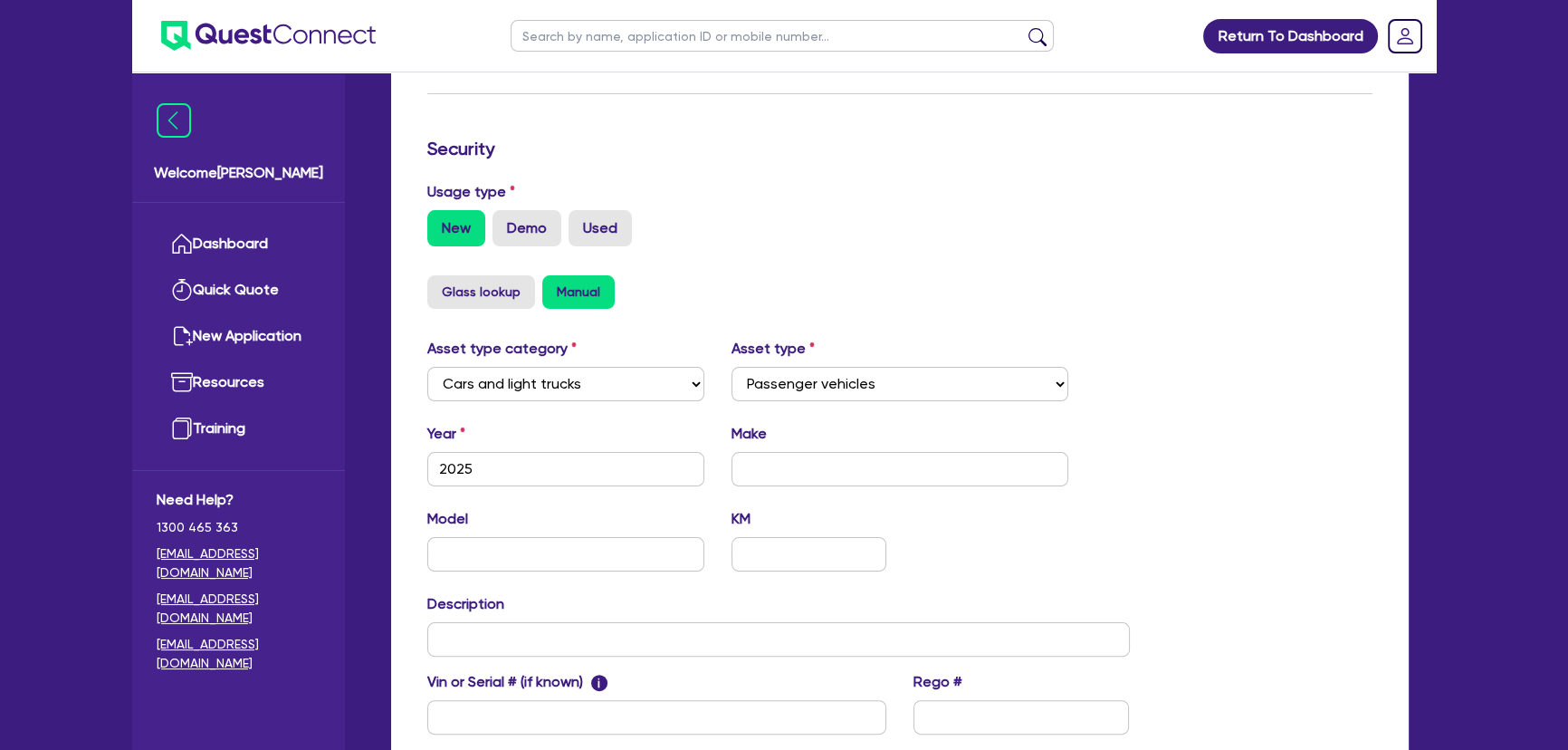
scroll to position [642, 0]
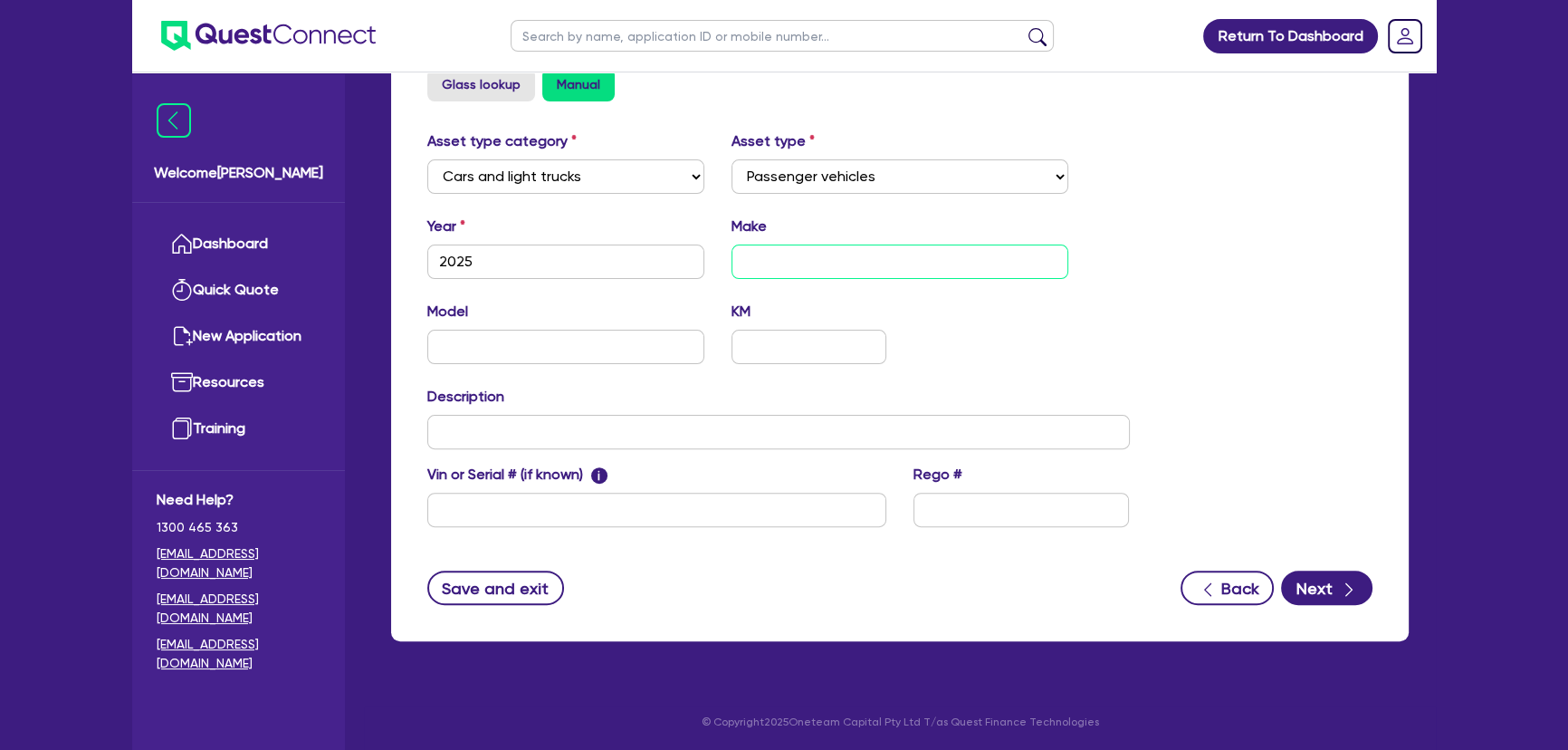
click at [813, 255] on input "text" at bounding box center [900, 261] width 338 height 34
click at [657, 353] on input "text" at bounding box center [565, 347] width 277 height 34
click at [668, 425] on input "text" at bounding box center [778, 432] width 703 height 34
click at [1306, 572] on button "Next" at bounding box center [1327, 587] width 92 height 34
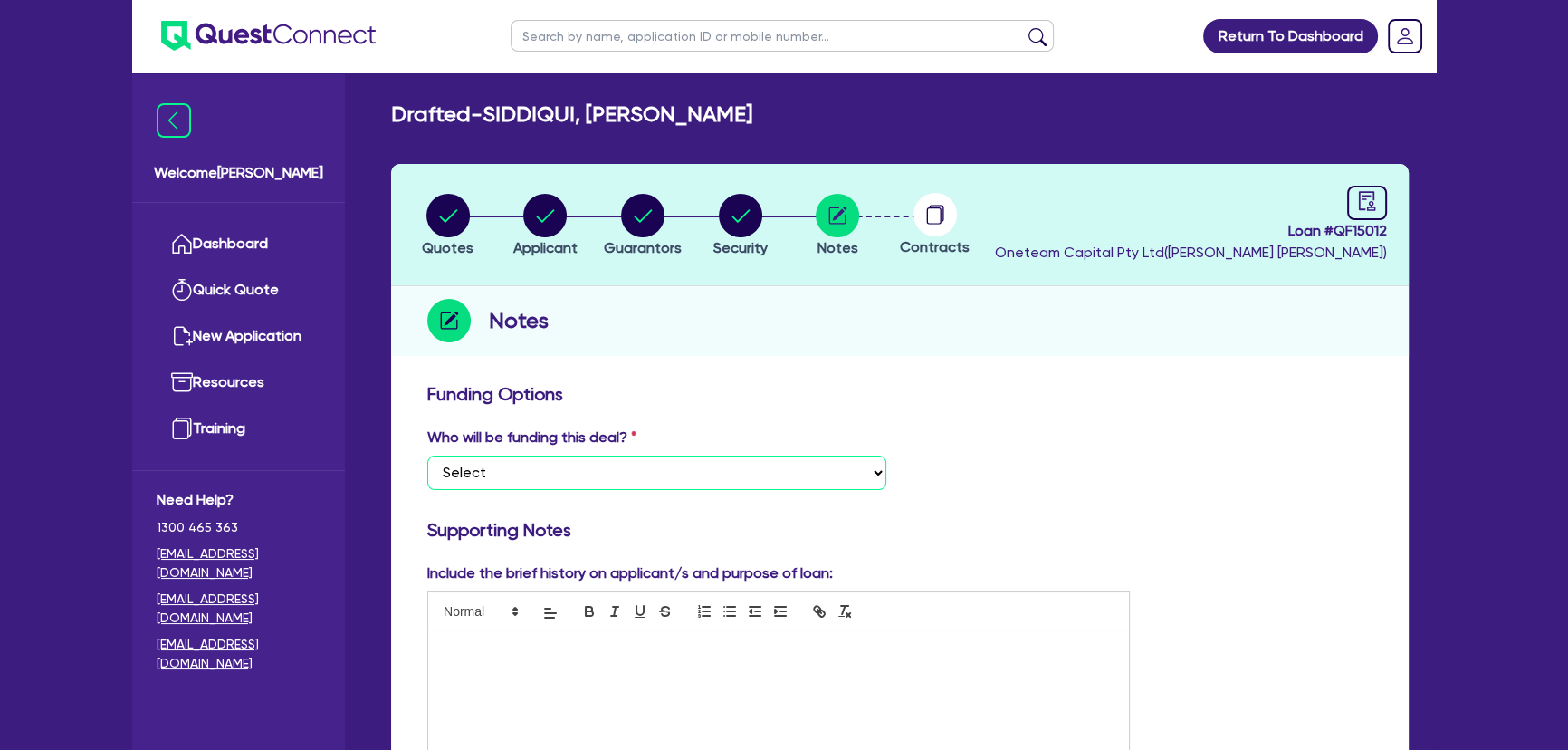
click at [699, 471] on select "Select I want Quest to fund 100% I will fund 100% I will co-fund with Quest Oth…" at bounding box center [656, 473] width 459 height 34
click at [427, 455] on select "Select I want Quest to fund 100% I will fund 100% I will co-fund with Quest Oth…" at bounding box center [656, 473] width 459 height 34
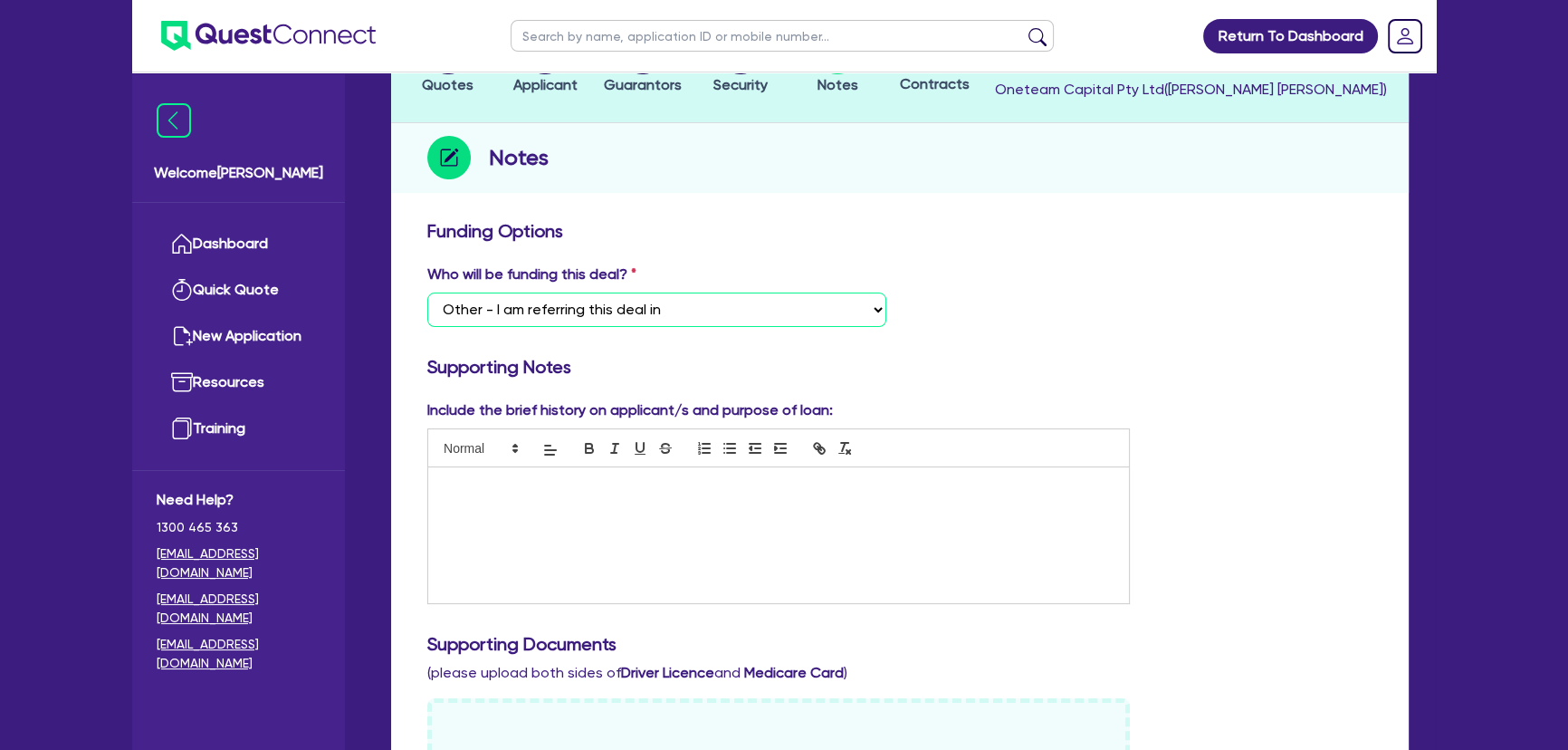
scroll to position [164, 0]
click at [730, 545] on div at bounding box center [778, 533] width 701 height 135
click at [722, 485] on p at bounding box center [778, 485] width 673 height 16
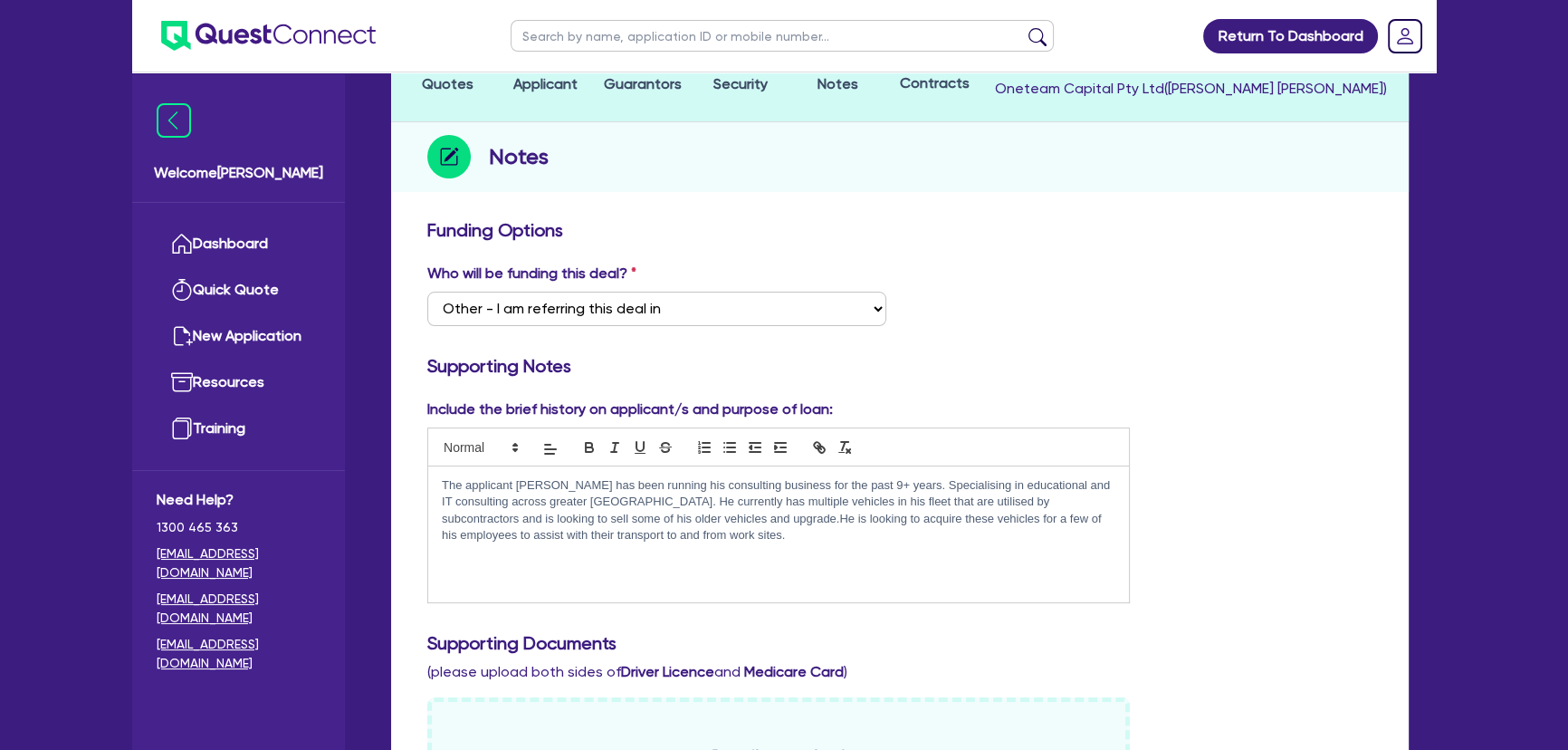
scroll to position [0, 0]
drag, startPoint x: 564, startPoint y: 484, endPoint x: 517, endPoint y: 480, distance: 47.2
click at [517, 480] on p "The applicant Jawwad has been running his consulting business for the past 9+ y…" at bounding box center [778, 510] width 673 height 67
click at [703, 572] on div "The applicant Absar has been running his consulting business for the past 9+ ye…" at bounding box center [778, 533] width 701 height 135
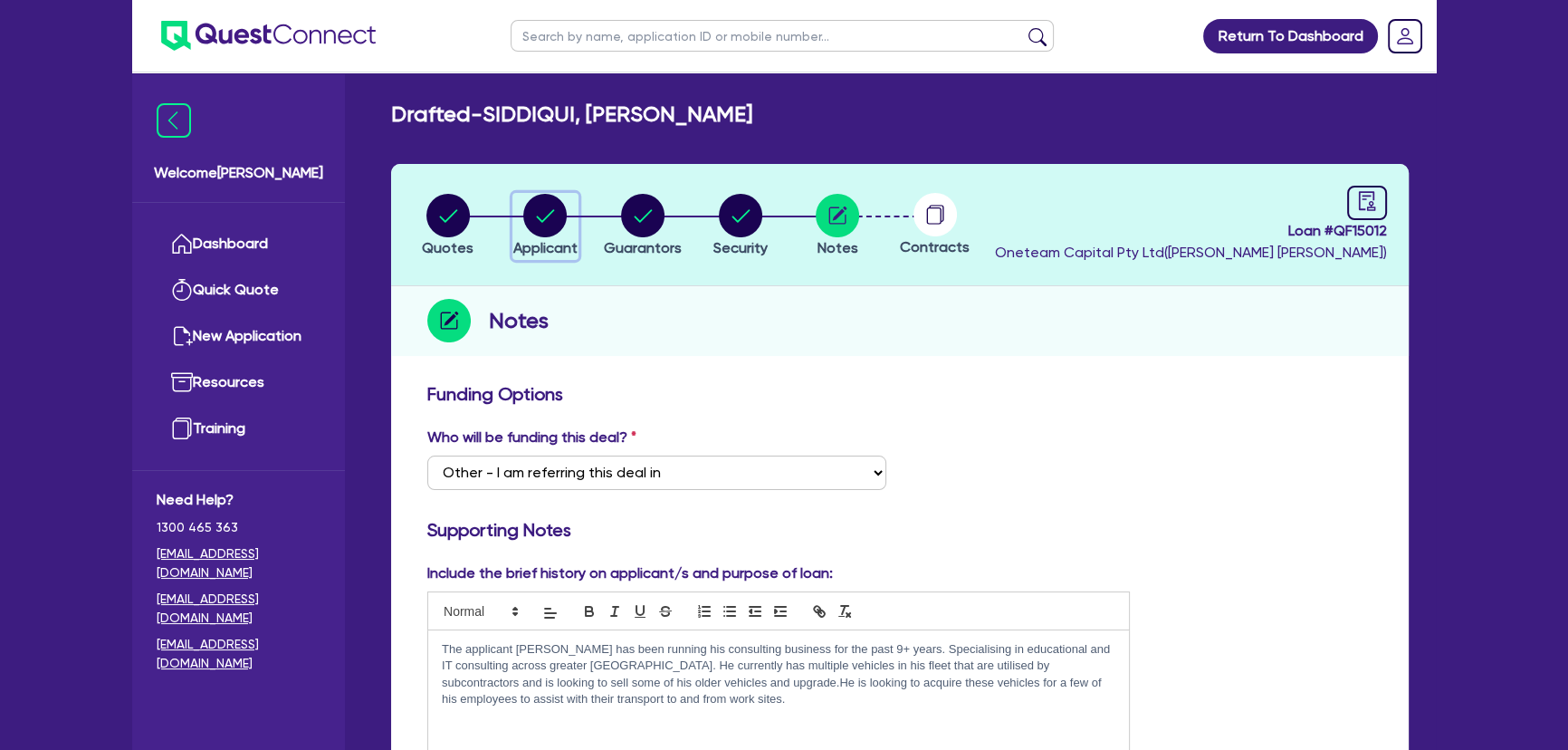
click at [541, 214] on circle "button" at bounding box center [545, 216] width 44 height 44
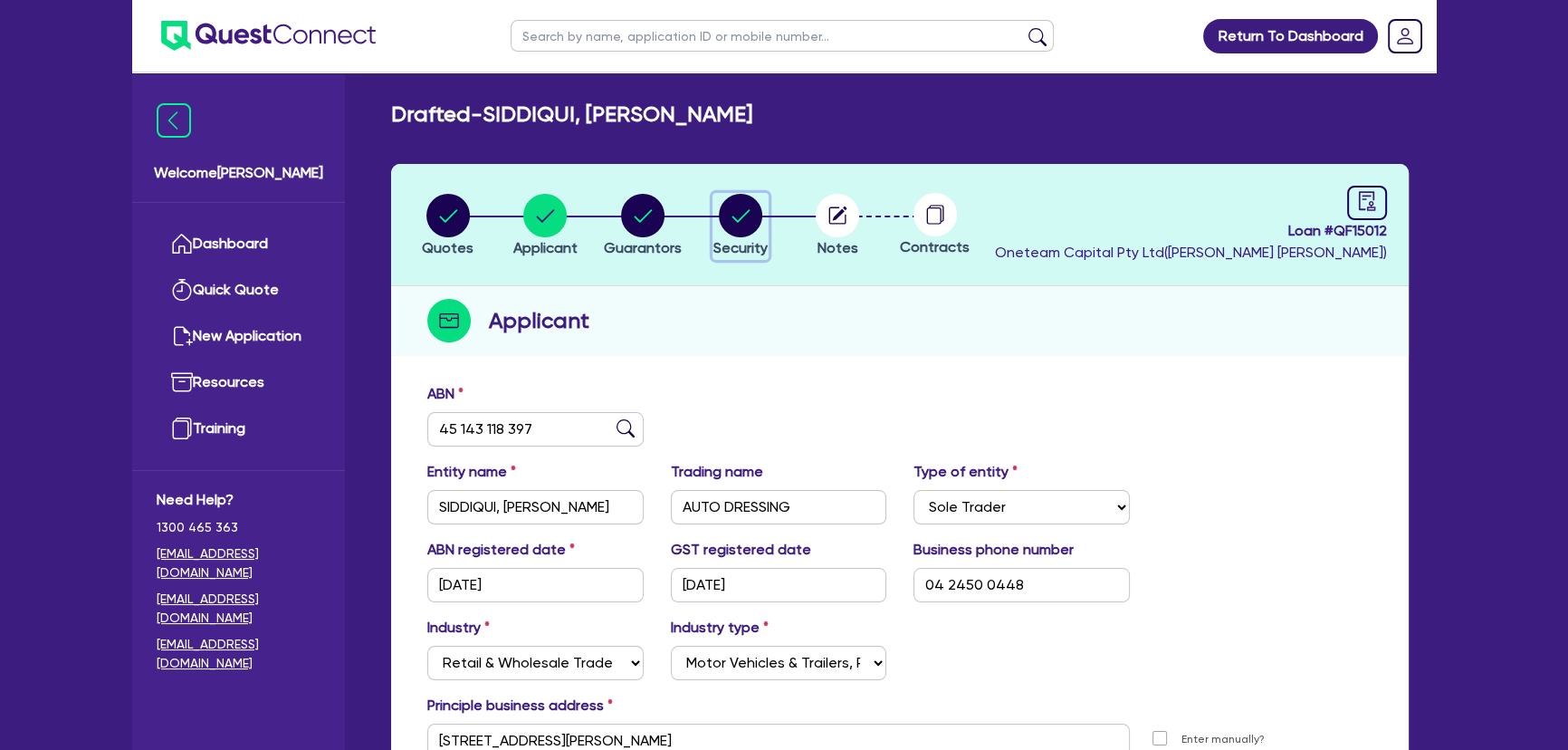
click at [757, 223] on circle "button" at bounding box center [740, 216] width 44 height 44
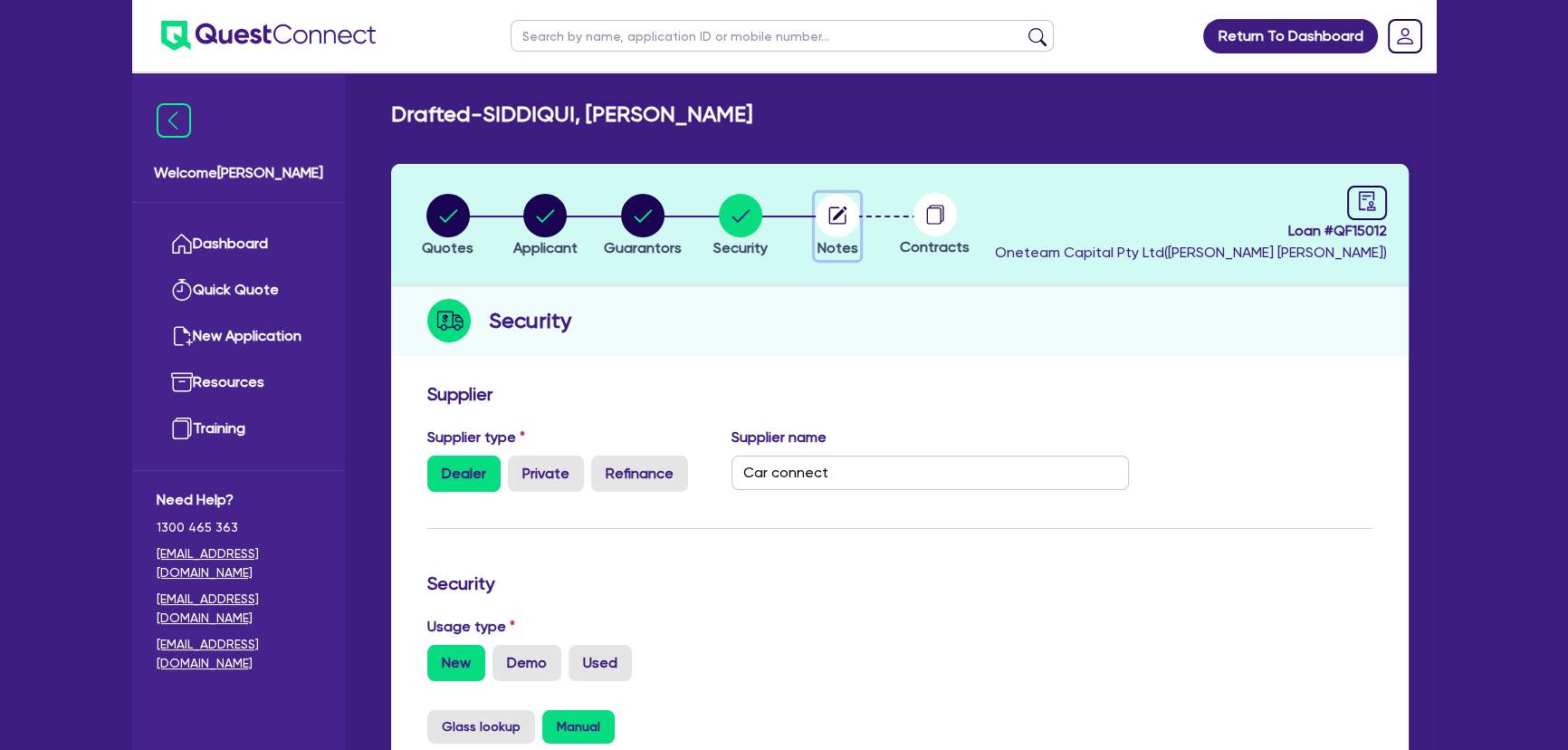
click at [833, 239] on span "Notes" at bounding box center [837, 247] width 41 height 17
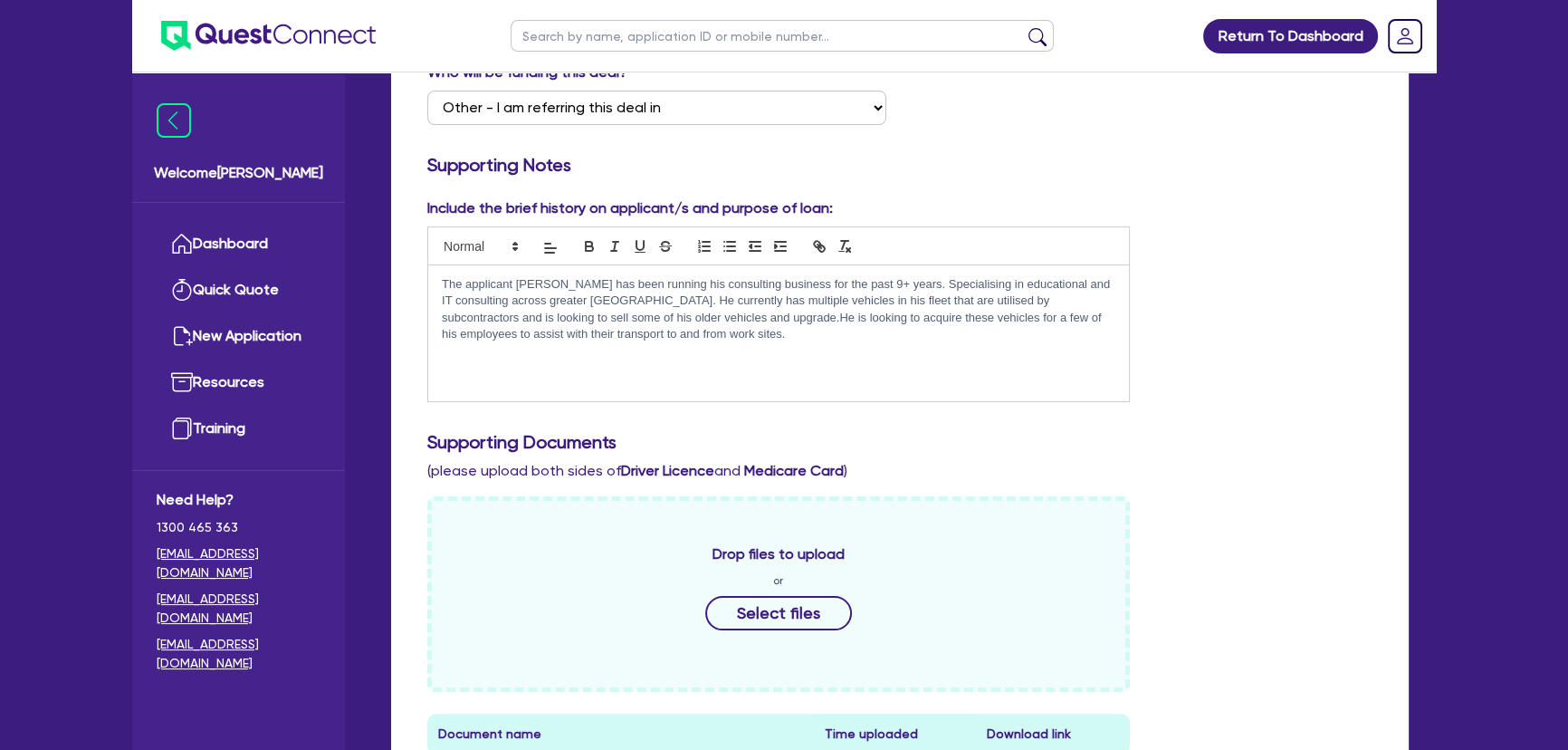
scroll to position [411, 0]
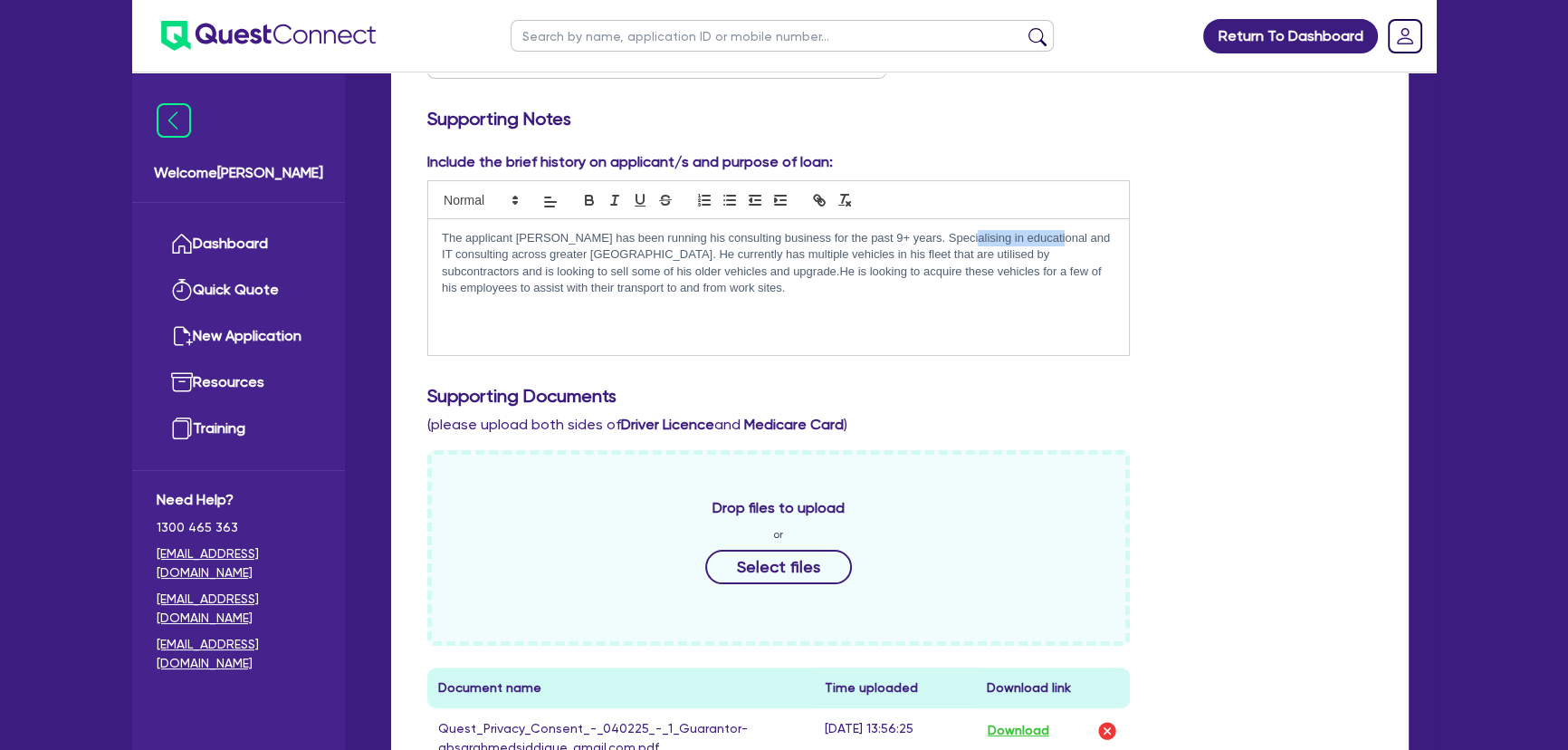
drag, startPoint x: 948, startPoint y: 238, endPoint x: 1043, endPoint y: 239, distance: 95.0
click at [1043, 239] on p "The applicant Absar has been running his consulting business for the past 9+ ye…" at bounding box center [778, 263] width 673 height 67
click at [960, 240] on p "The applicant Absar has been running his consulting business for the past 9+ ye…" at bounding box center [778, 263] width 673 height 67
click at [1019, 238] on p "The applicant Absar has been running his consulting business for the past 9+ ye…" at bounding box center [778, 263] width 673 height 67
click at [652, 295] on p "The applicant Absar has been running his consulting business for the past 9+ ye…" at bounding box center [778, 263] width 673 height 67
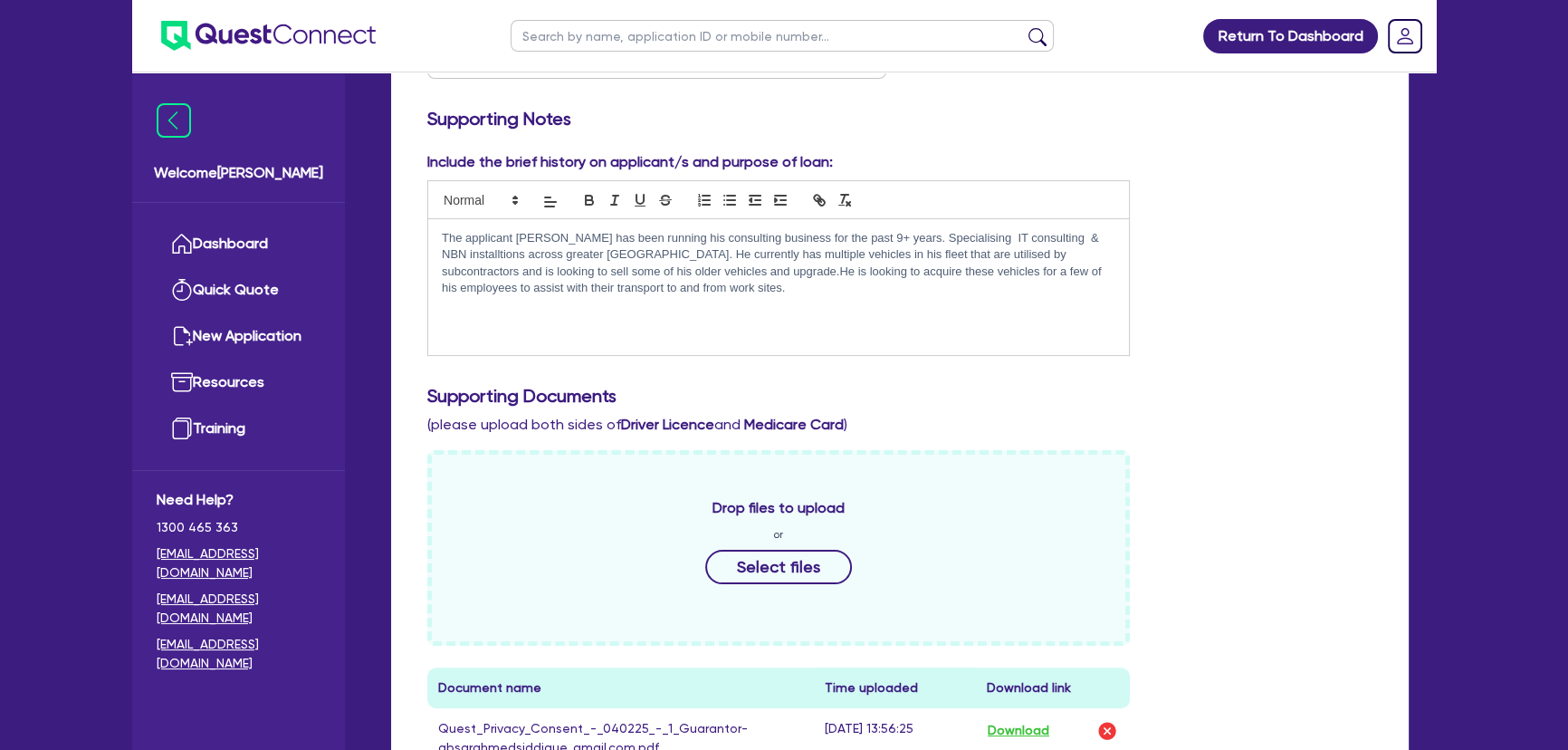
drag, startPoint x: 832, startPoint y: 283, endPoint x: 793, endPoint y: 284, distance: 39.0
click at [823, 284] on p "The applicant Absar has been running his consulting business for the past 9+ ye…" at bounding box center [778, 263] width 673 height 67
drag, startPoint x: 655, startPoint y: 284, endPoint x: 613, endPoint y: 280, distance: 42.2
click at [654, 284] on p "The applicant Absar has been running his consulting business for the past 9+ ye…" at bounding box center [778, 263] width 673 height 67
drag, startPoint x: 613, startPoint y: 272, endPoint x: 692, endPoint y: 268, distance: 79.1
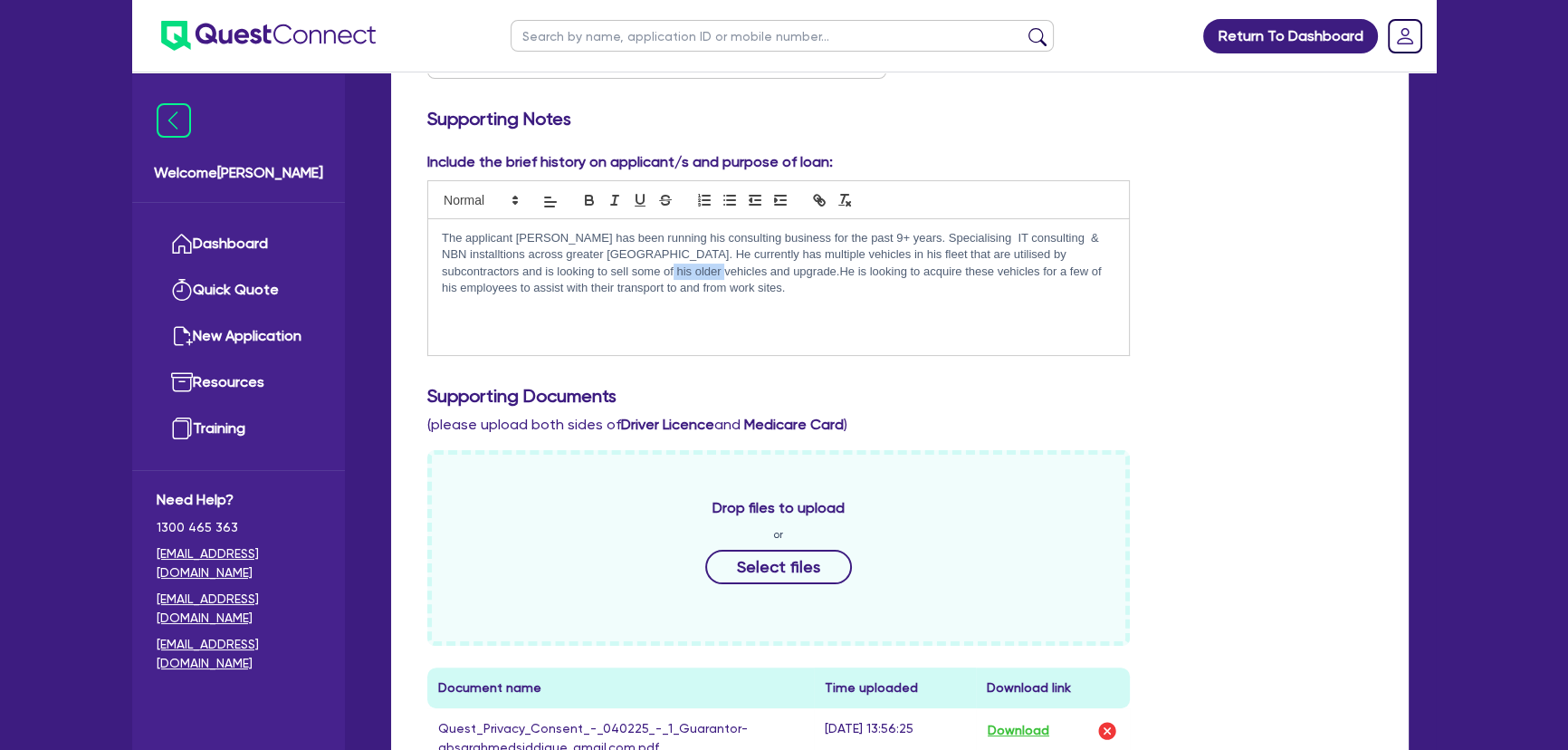
click at [692, 268] on p "The applicant Absar has been running his consulting business for the past 9+ ye…" at bounding box center [778, 263] width 673 height 67
click at [682, 284] on p "The applicant Absar has been running his consulting business for the past 9+ ye…" at bounding box center [778, 263] width 673 height 67
drag, startPoint x: 788, startPoint y: 269, endPoint x: 839, endPoint y: 280, distance: 52.2
click at [827, 276] on p "The applicant Absar has been running his consulting business for the past 9+ ye…" at bounding box center [778, 263] width 673 height 67
click at [936, 295] on p "The applicant Absar has been running his consulting business for the past 9+ ye…" at bounding box center [778, 263] width 673 height 67
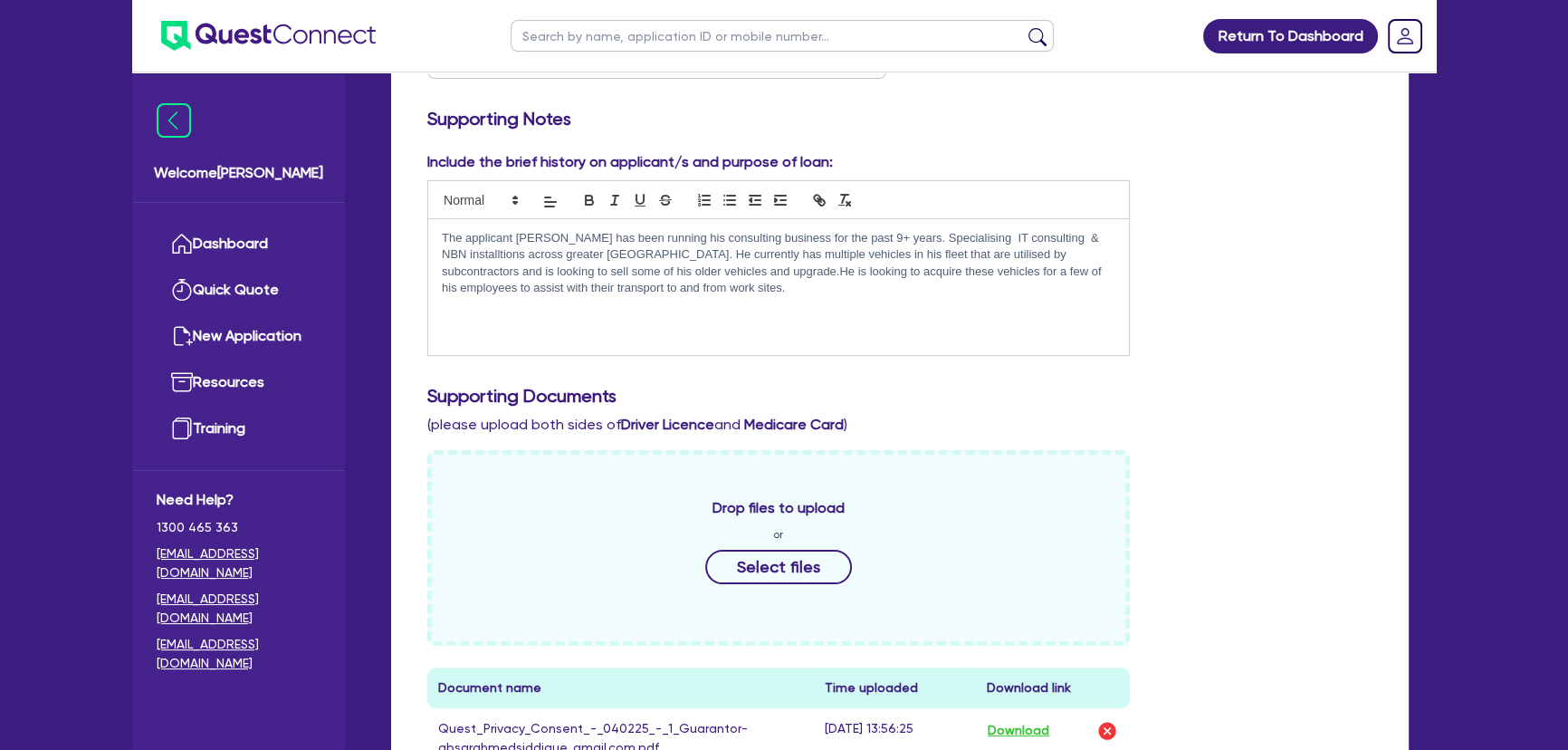
click at [823, 298] on div "The applicant Absar has been running his consulting business for the past 9+ ye…" at bounding box center [778, 286] width 701 height 135
click at [1210, 316] on div "Include the brief history on applicant/s and purpose of loan: The applicant Abs…" at bounding box center [900, 260] width 972 height 219
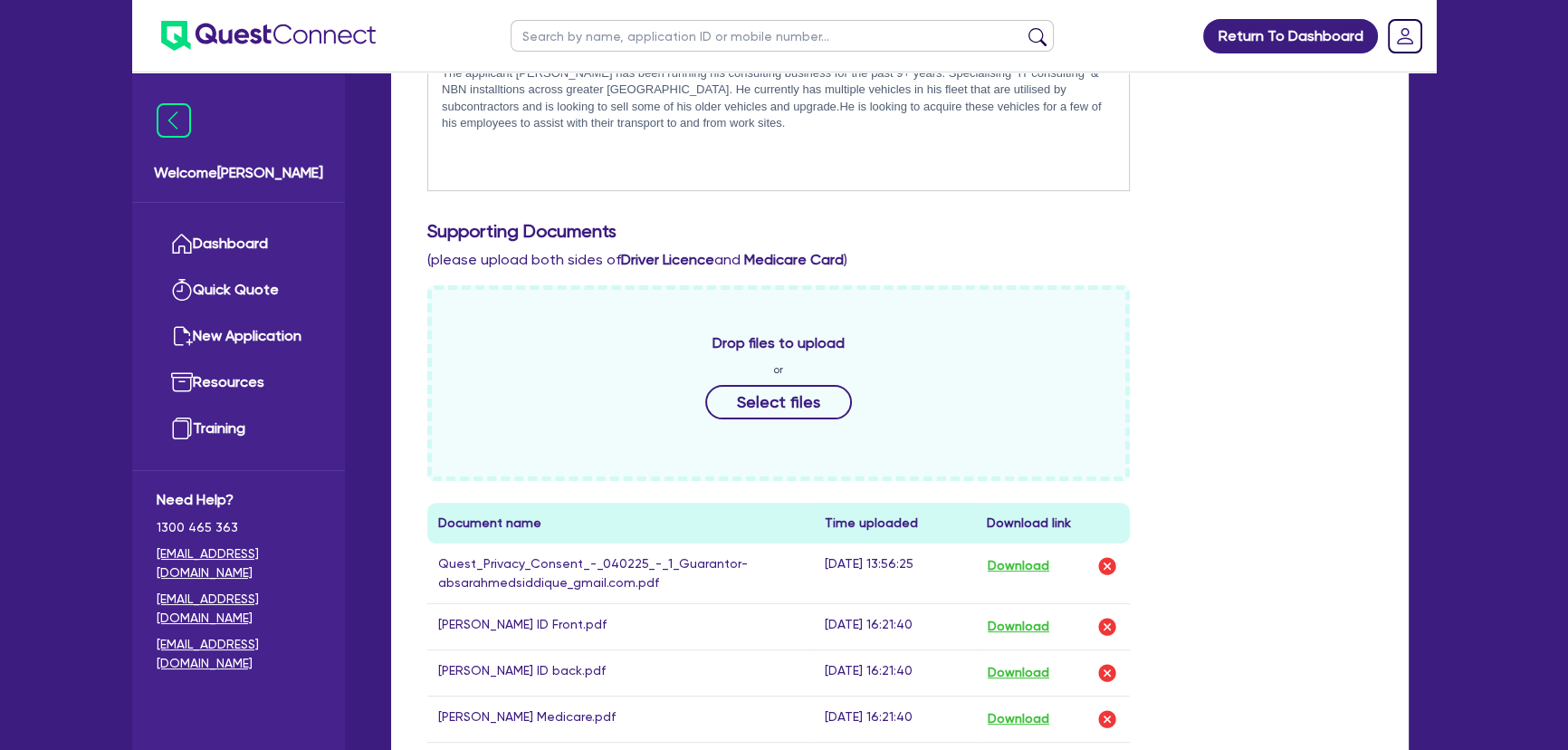
scroll to position [329, 0]
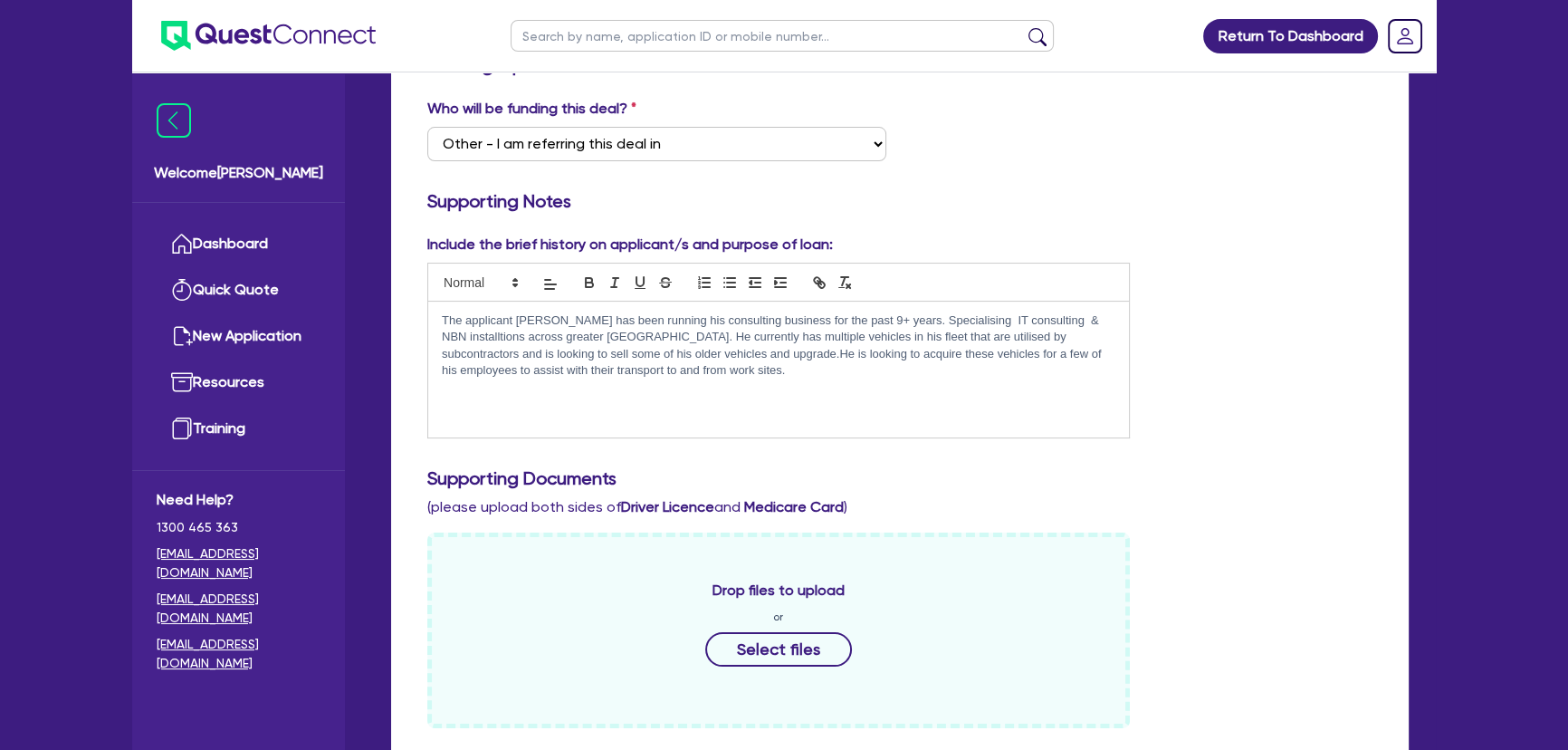
click at [1021, 313] on p "The applicant Absar has been running his consulting business for the past 9+ ye…" at bounding box center [778, 346] width 673 height 67
click at [1203, 346] on div "Include the brief history on applicant/s and purpose of loan: The applicant Abs…" at bounding box center [900, 343] width 972 height 219
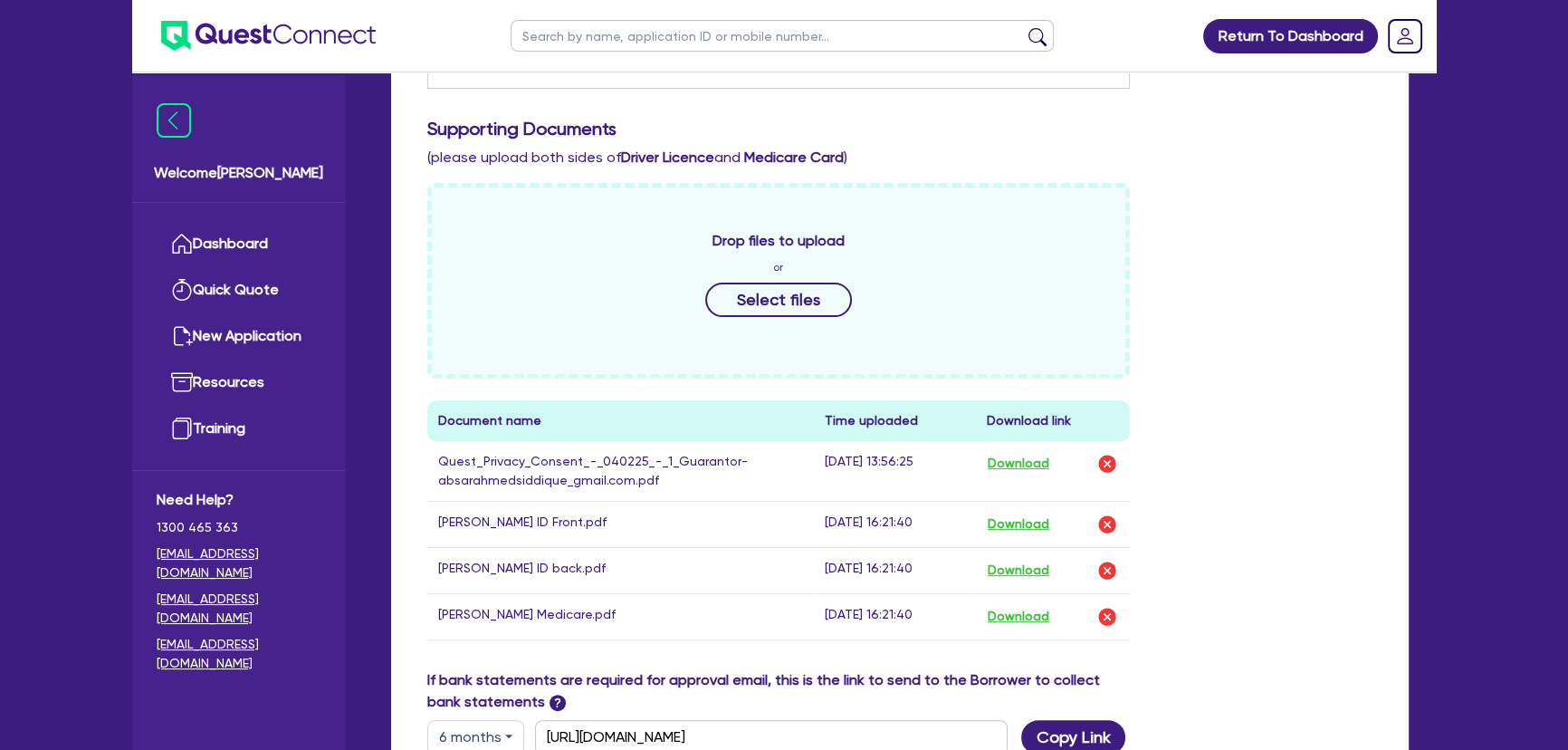
scroll to position [823, 0]
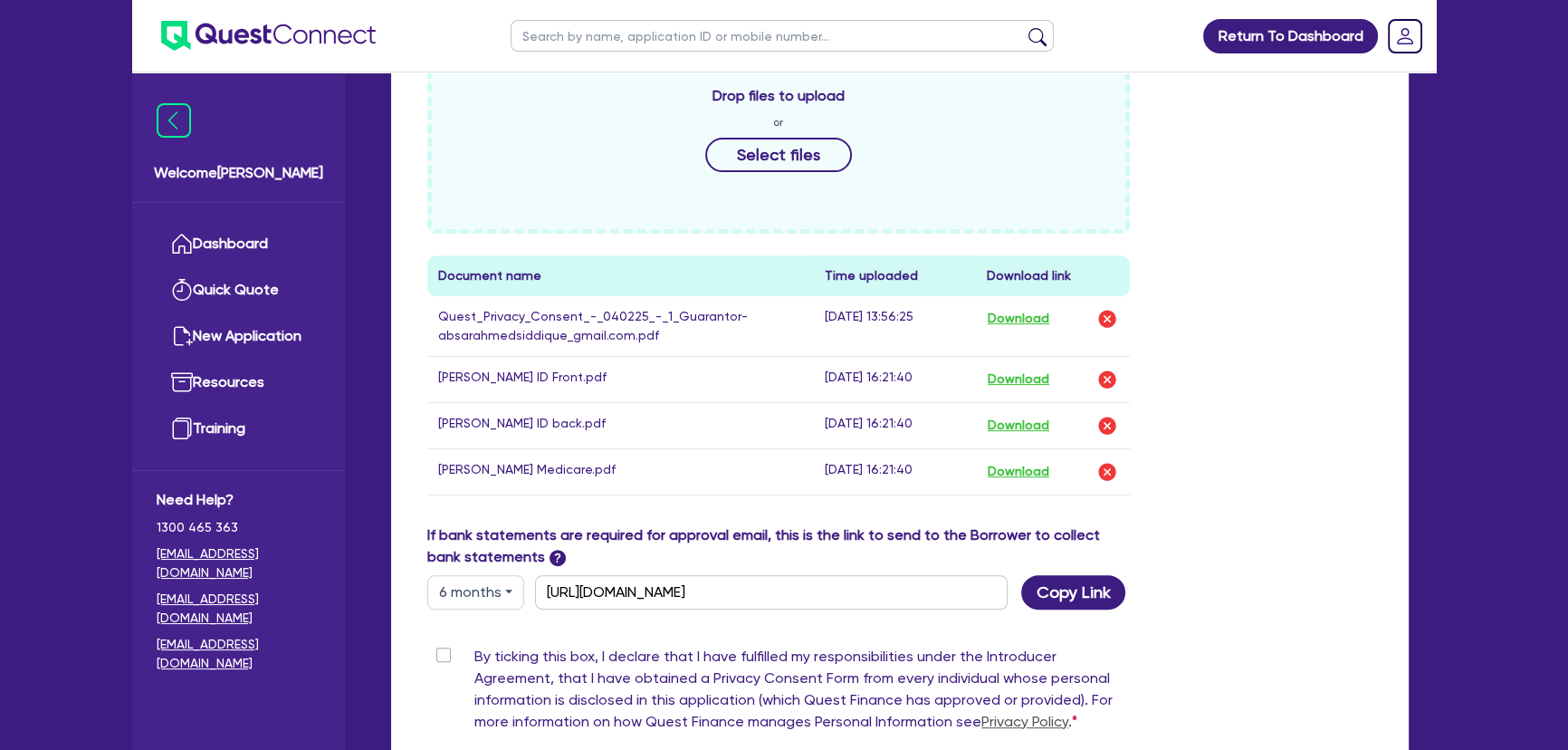
click at [474, 659] on label "By ticking this box, I declare that I have fulfilled my responsibilities under …" at bounding box center [802, 692] width 655 height 94
click at [442, 659] on input "By ticking this box, I declare that I have fulfilled my responsibilities under …" at bounding box center [434, 654] width 14 height 17
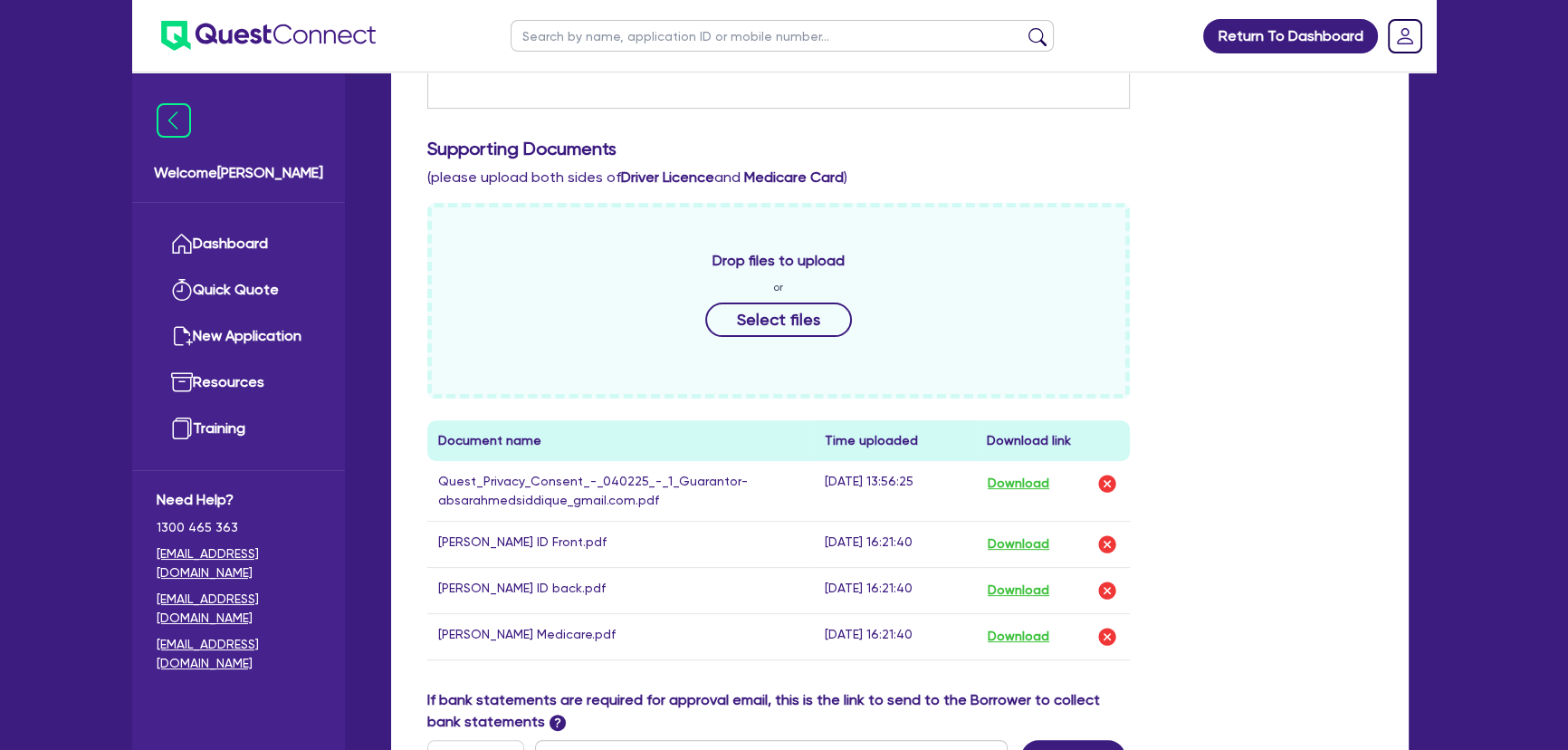
scroll to position [987, 0]
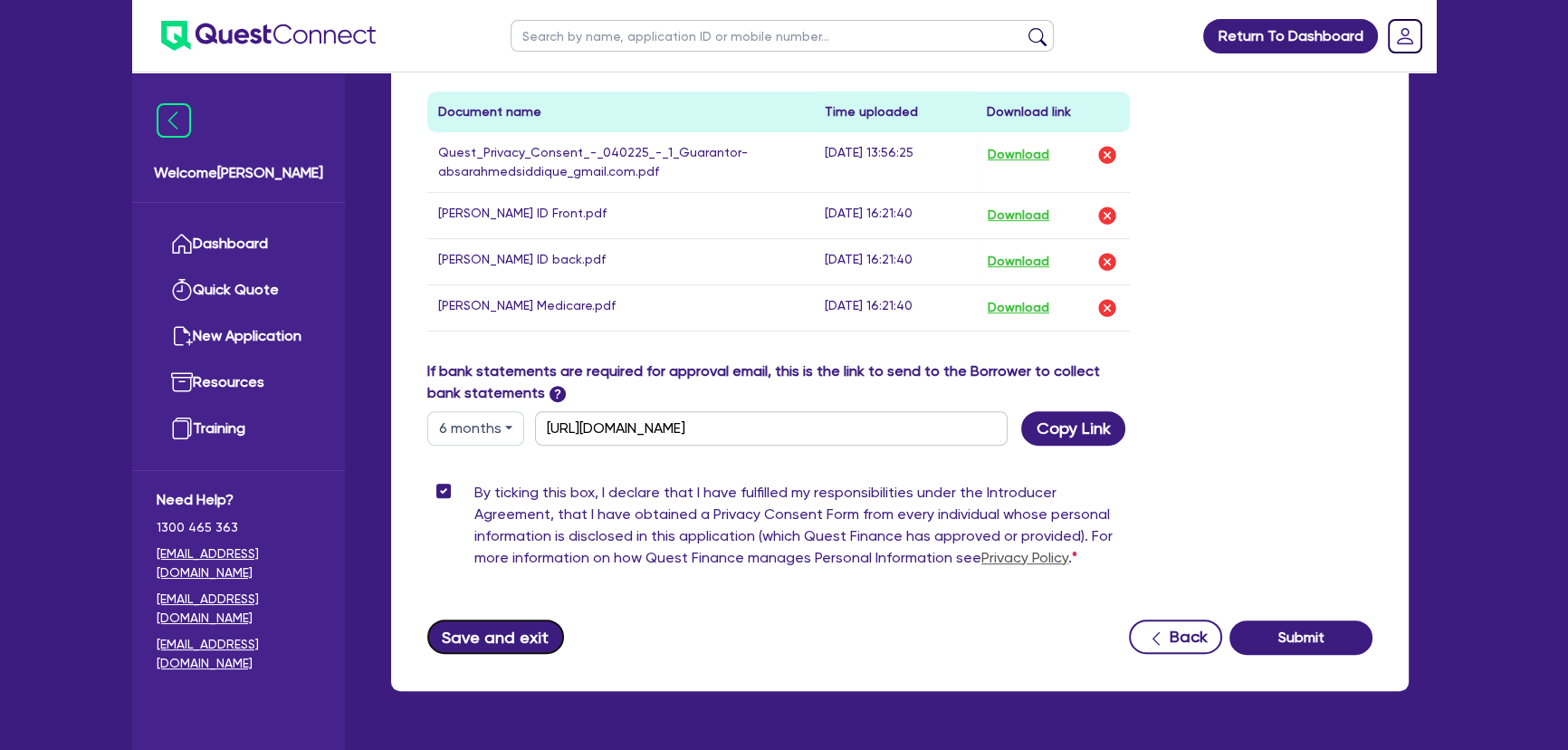
click at [531, 628] on button "Save and exit" at bounding box center [495, 636] width 136 height 34
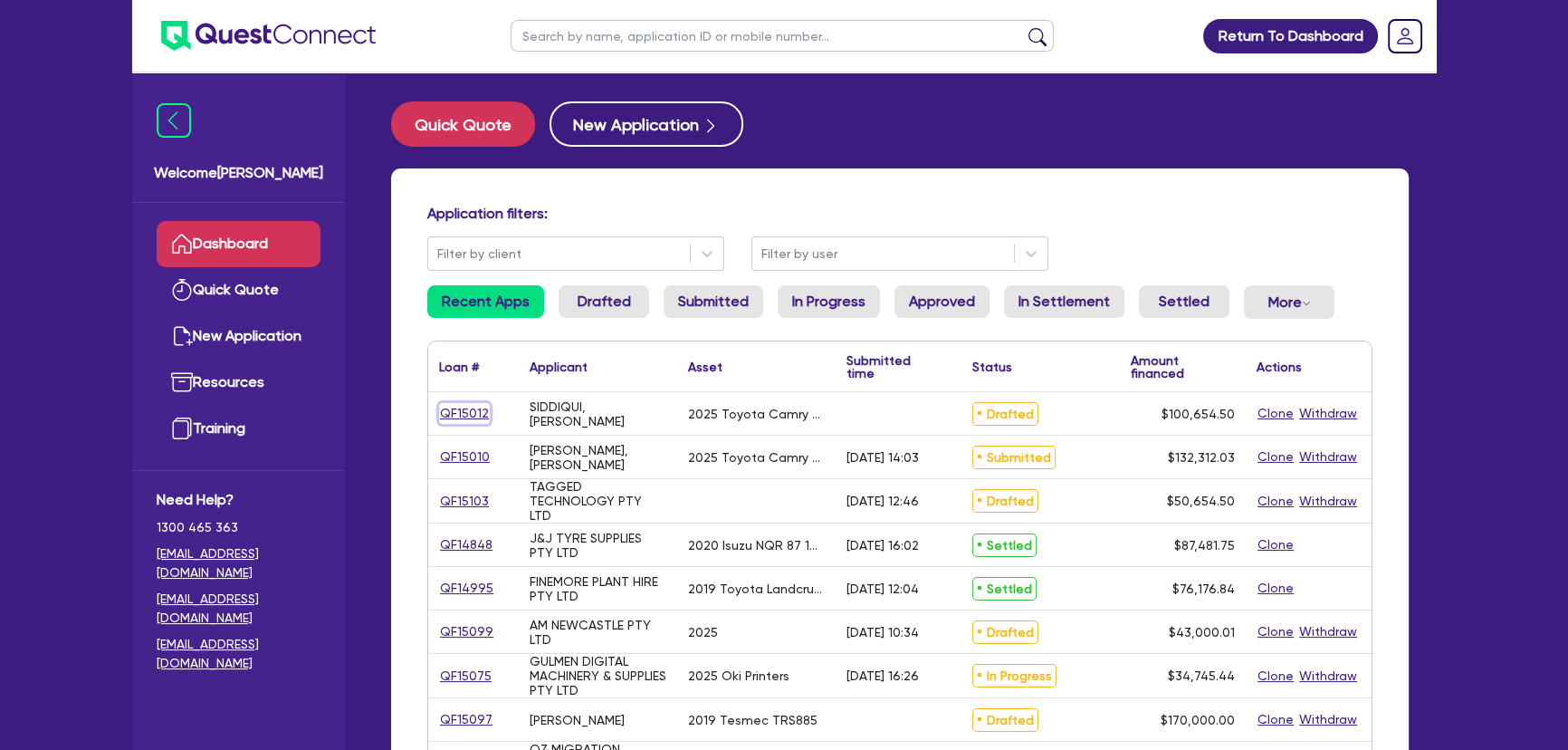
click at [455, 415] on link "QF15012" at bounding box center [465, 413] width 51 height 21
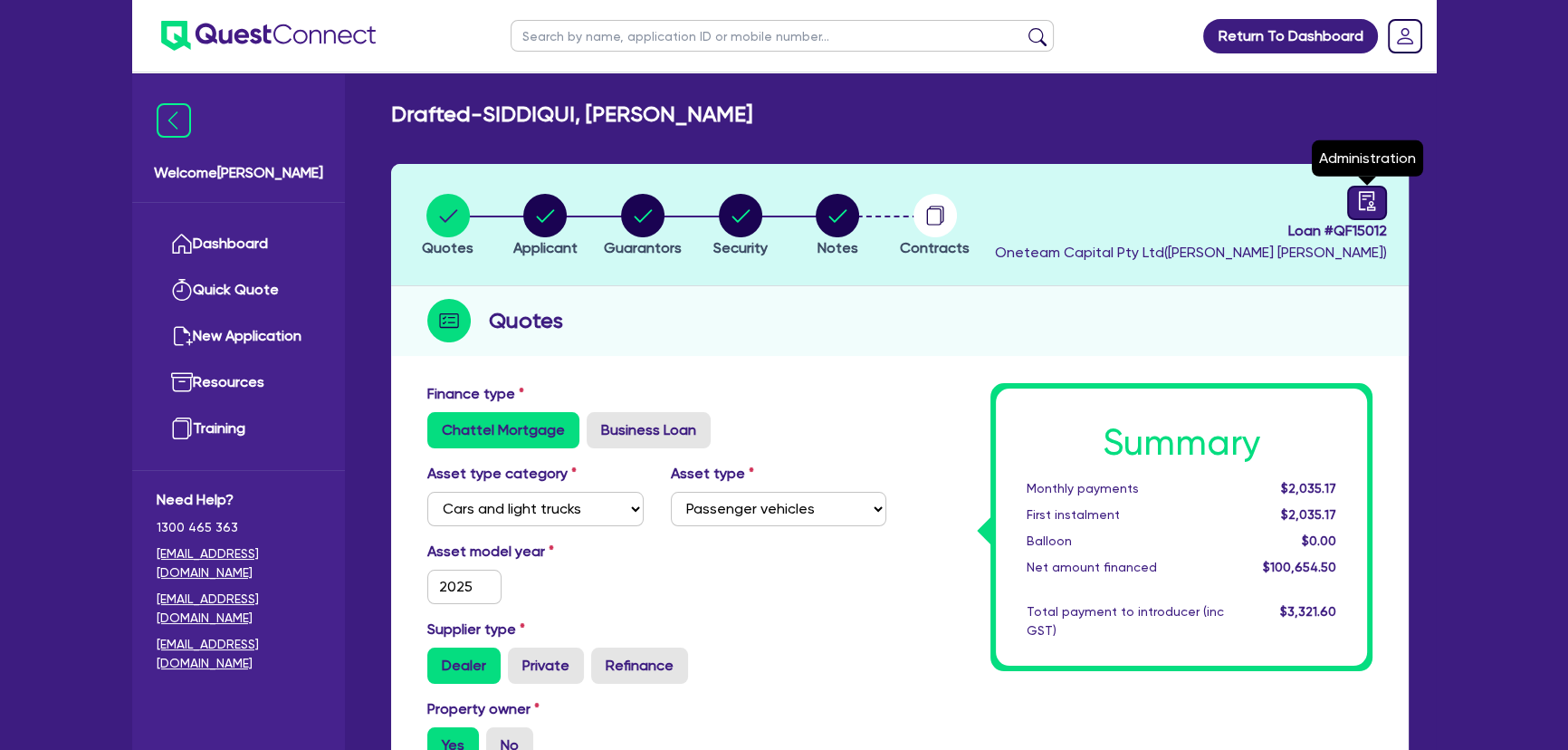
click at [1358, 193] on icon "audit" at bounding box center [1366, 201] width 20 height 20
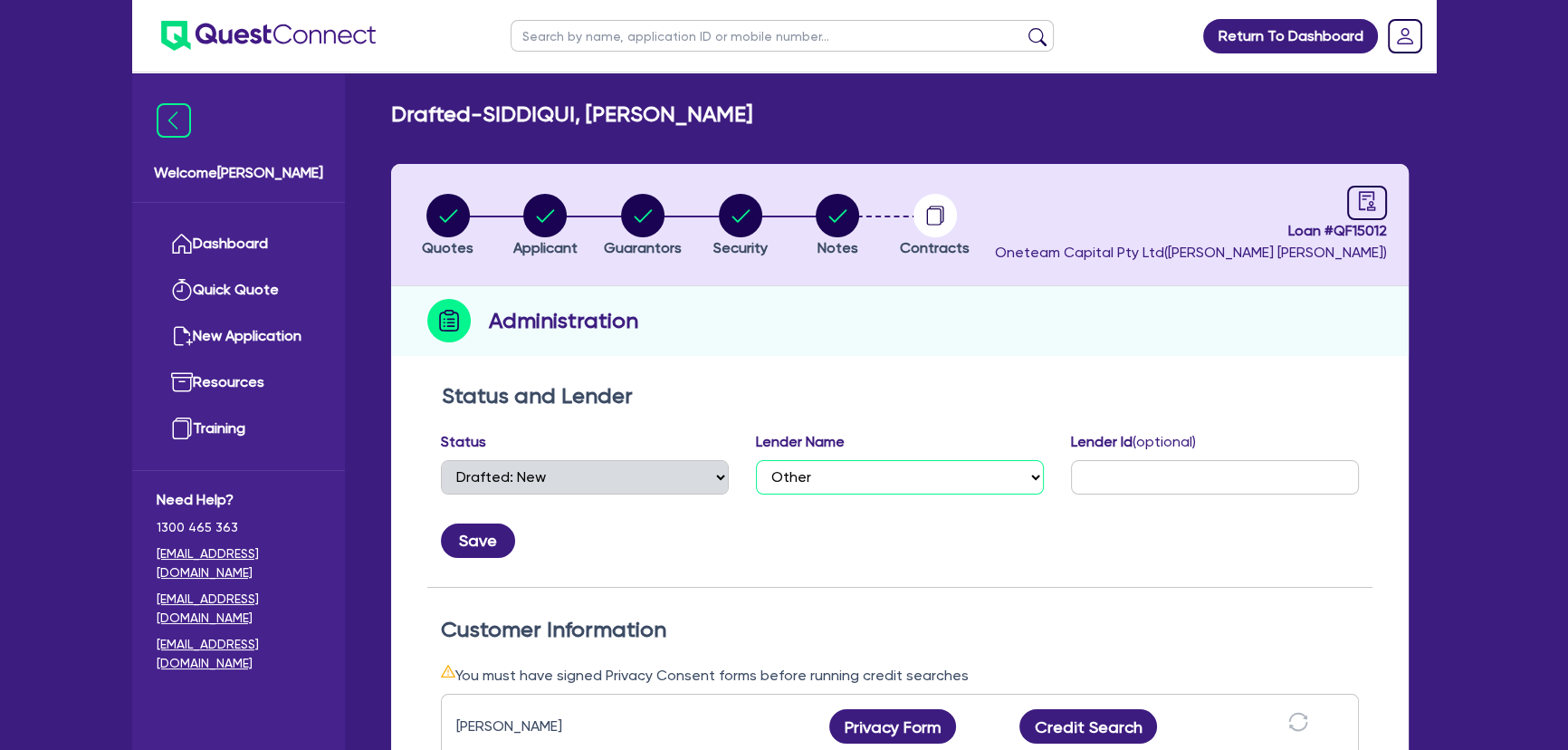
click at [922, 477] on select "Select AAMF AFS Alex Bank Angle Finance Azora Banjo BigStone BOQ Finance Brande…" at bounding box center [900, 477] width 288 height 34
click at [459, 553] on button "Save" at bounding box center [478, 541] width 74 height 34
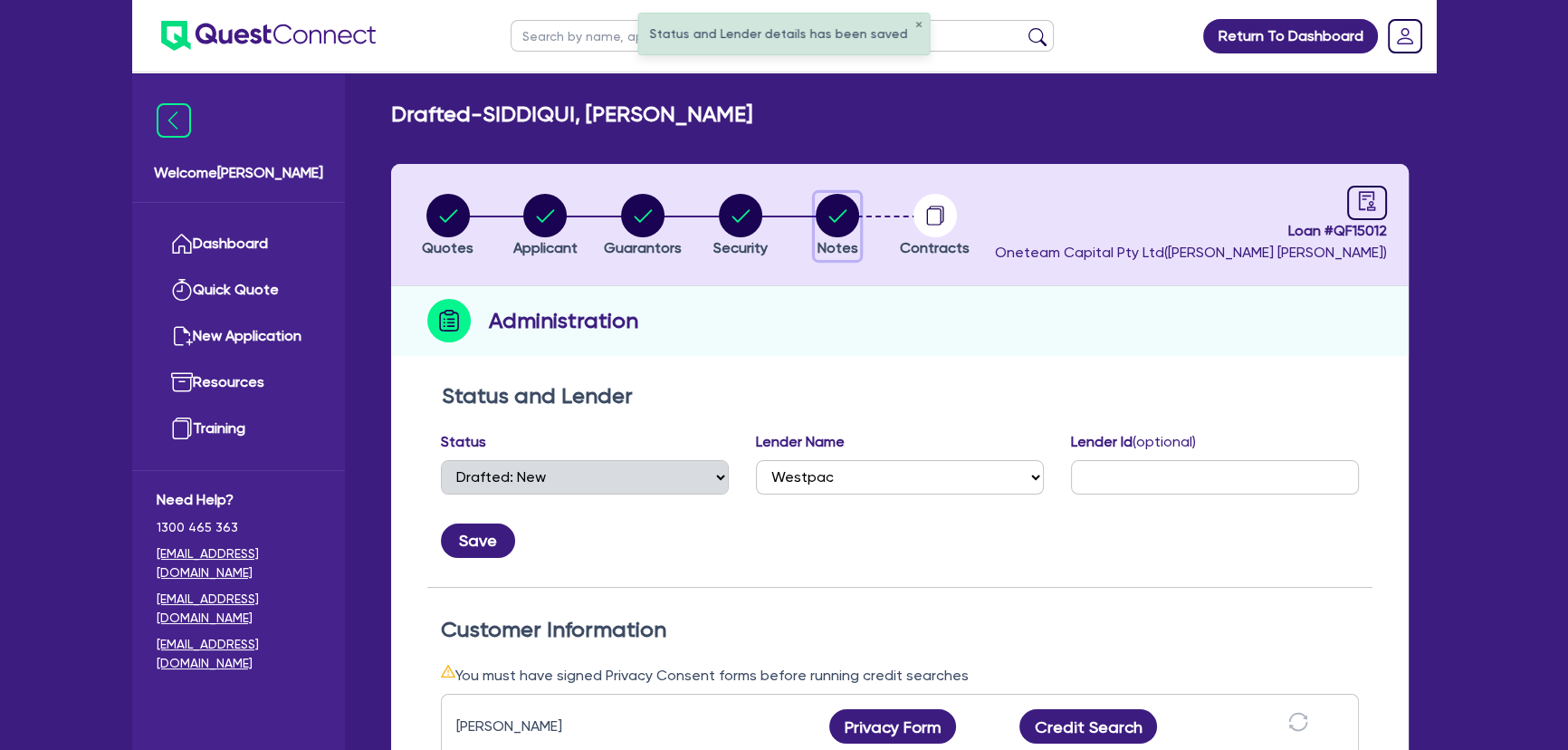
click at [847, 233] on circle "button" at bounding box center [837, 216] width 44 height 44
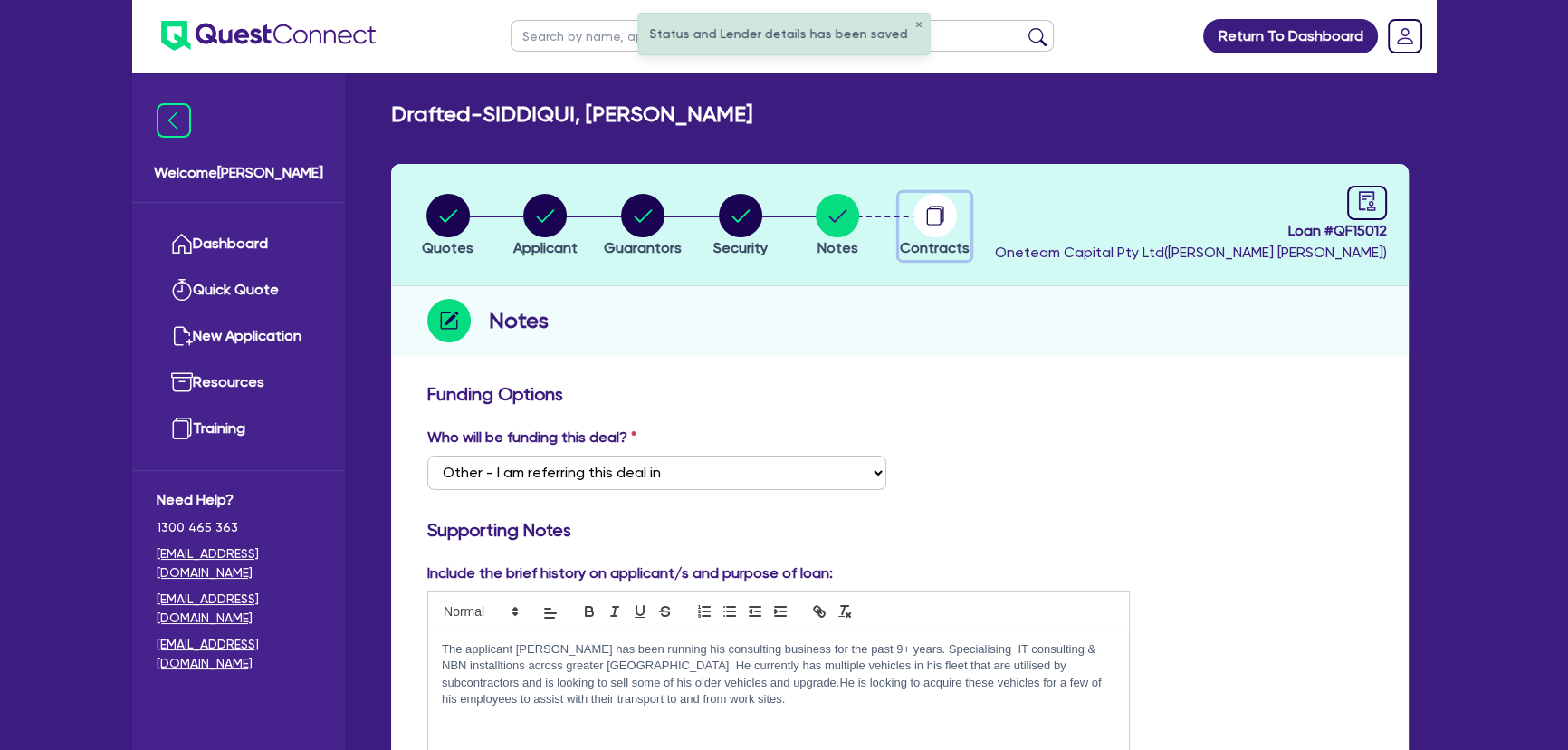
click at [924, 229] on circle "button" at bounding box center [935, 216] width 44 height 44
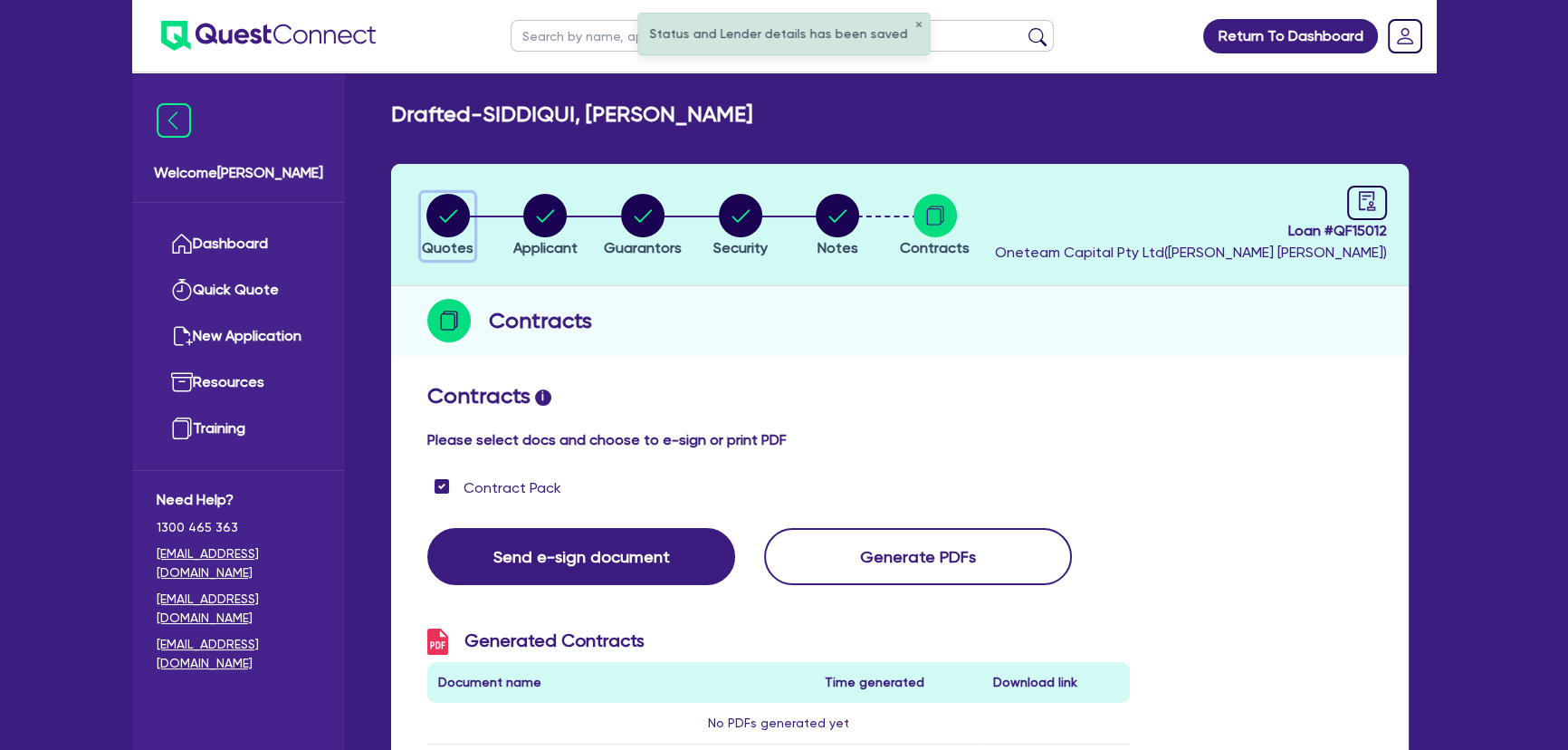
click at [442, 227] on circle "button" at bounding box center [448, 216] width 44 height 44
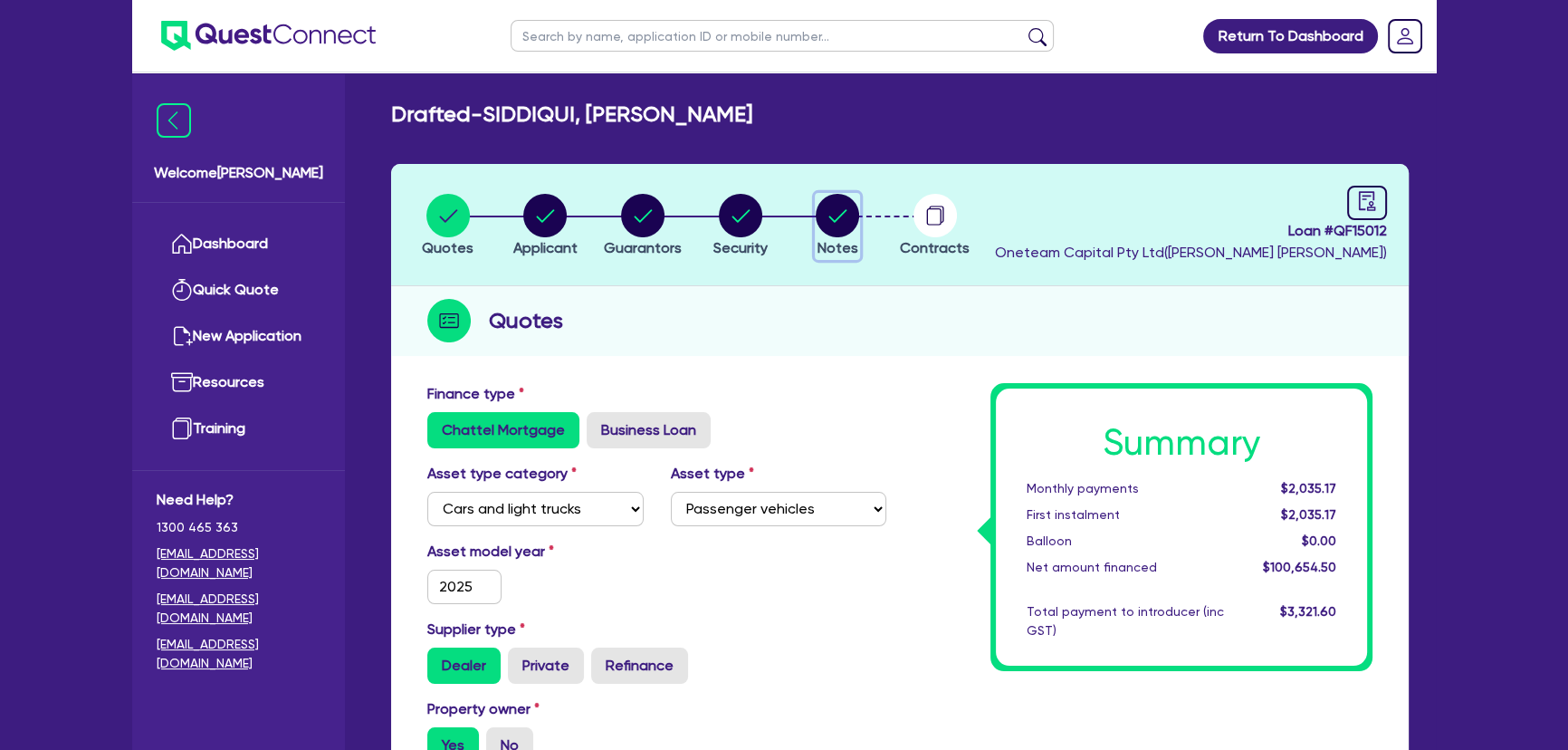
click at [823, 210] on circle "button" at bounding box center [837, 216] width 44 height 44
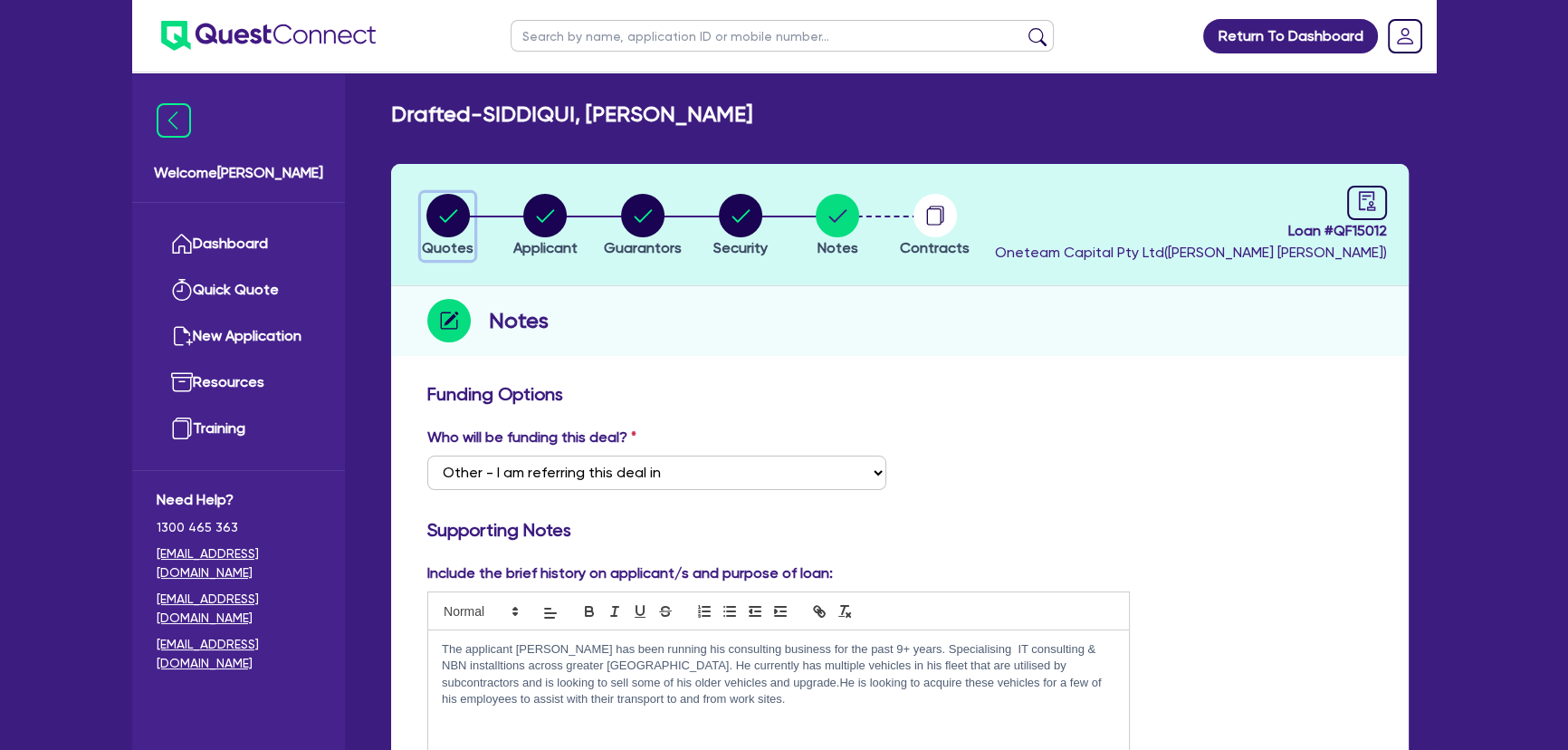
click at [454, 198] on circle "button" at bounding box center [448, 216] width 44 height 44
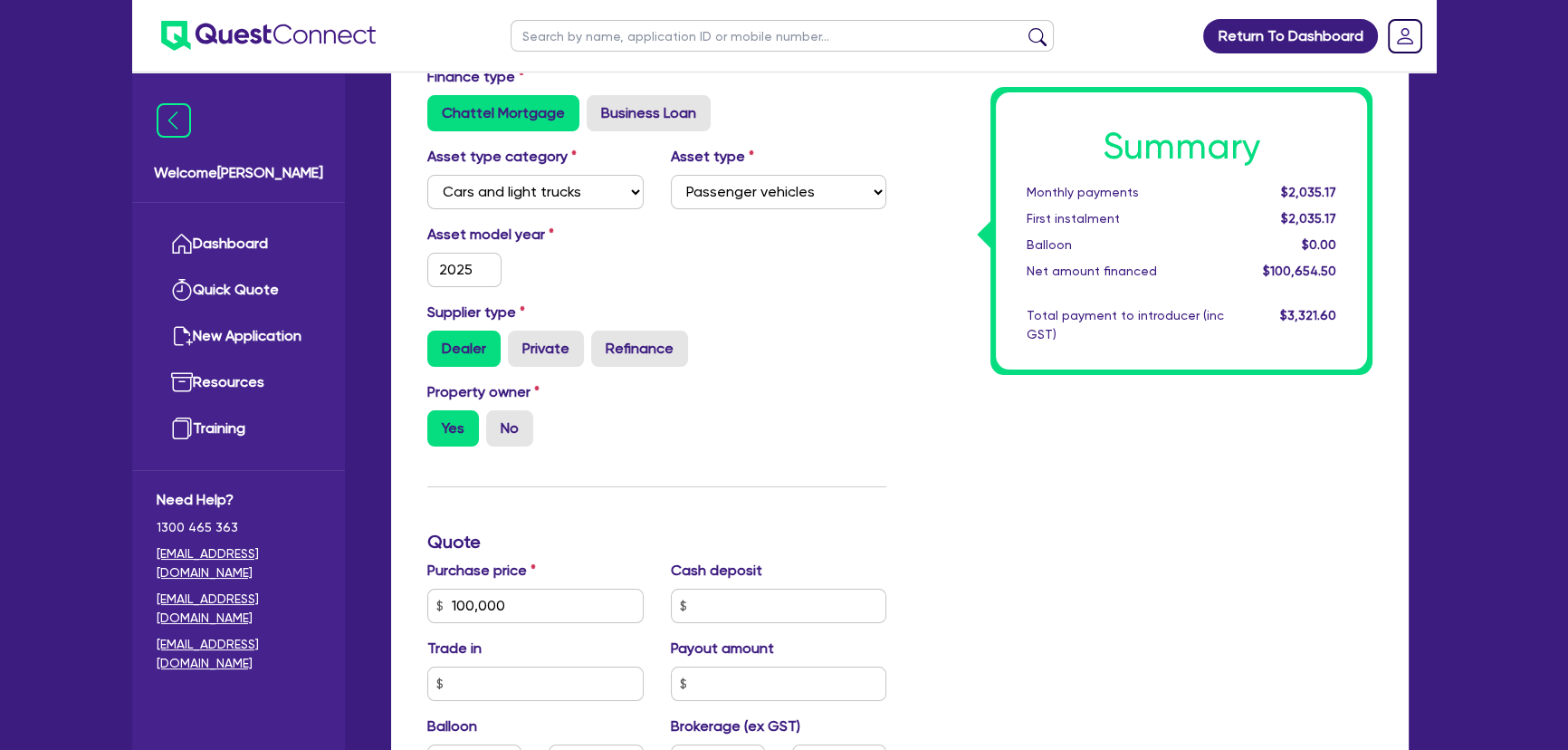
scroll to position [493, 0]
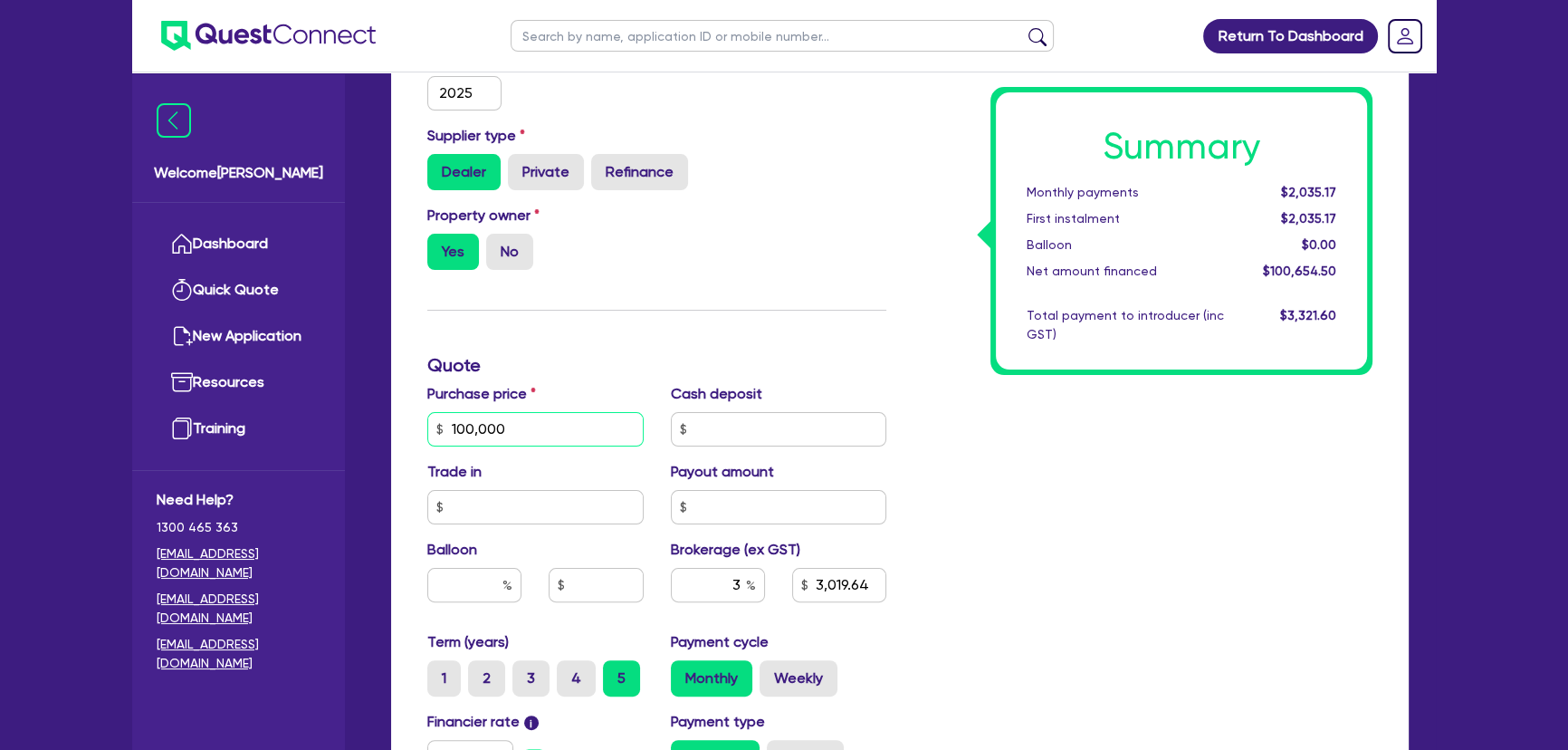
drag, startPoint x: 521, startPoint y: 419, endPoint x: 401, endPoint y: 437, distance: 121.3
click at [404, 437] on div "Finance type Chattel Mortgage Business Loan Asset type category Select Cars and…" at bounding box center [900, 460] width 1018 height 1160
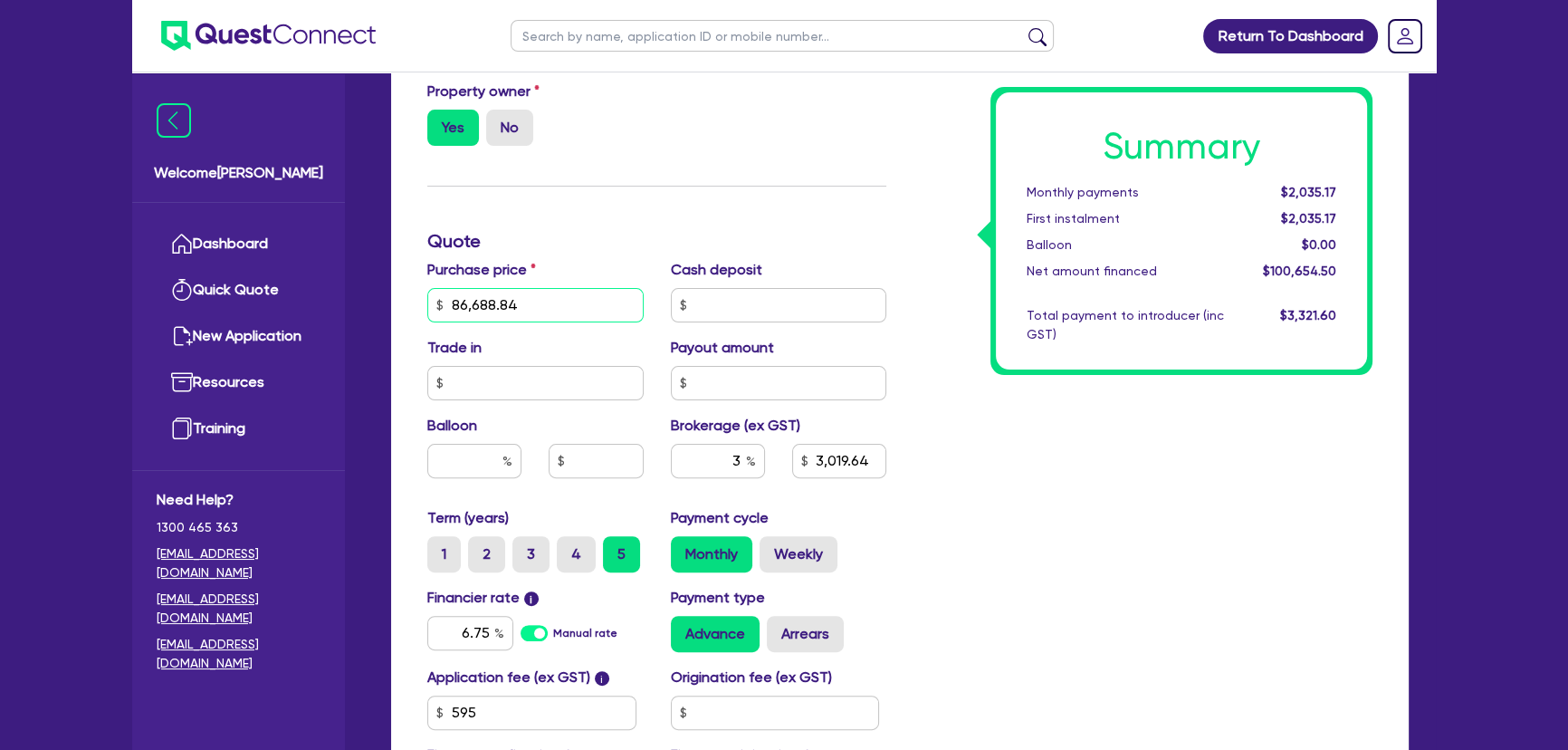
scroll to position [741, 0]
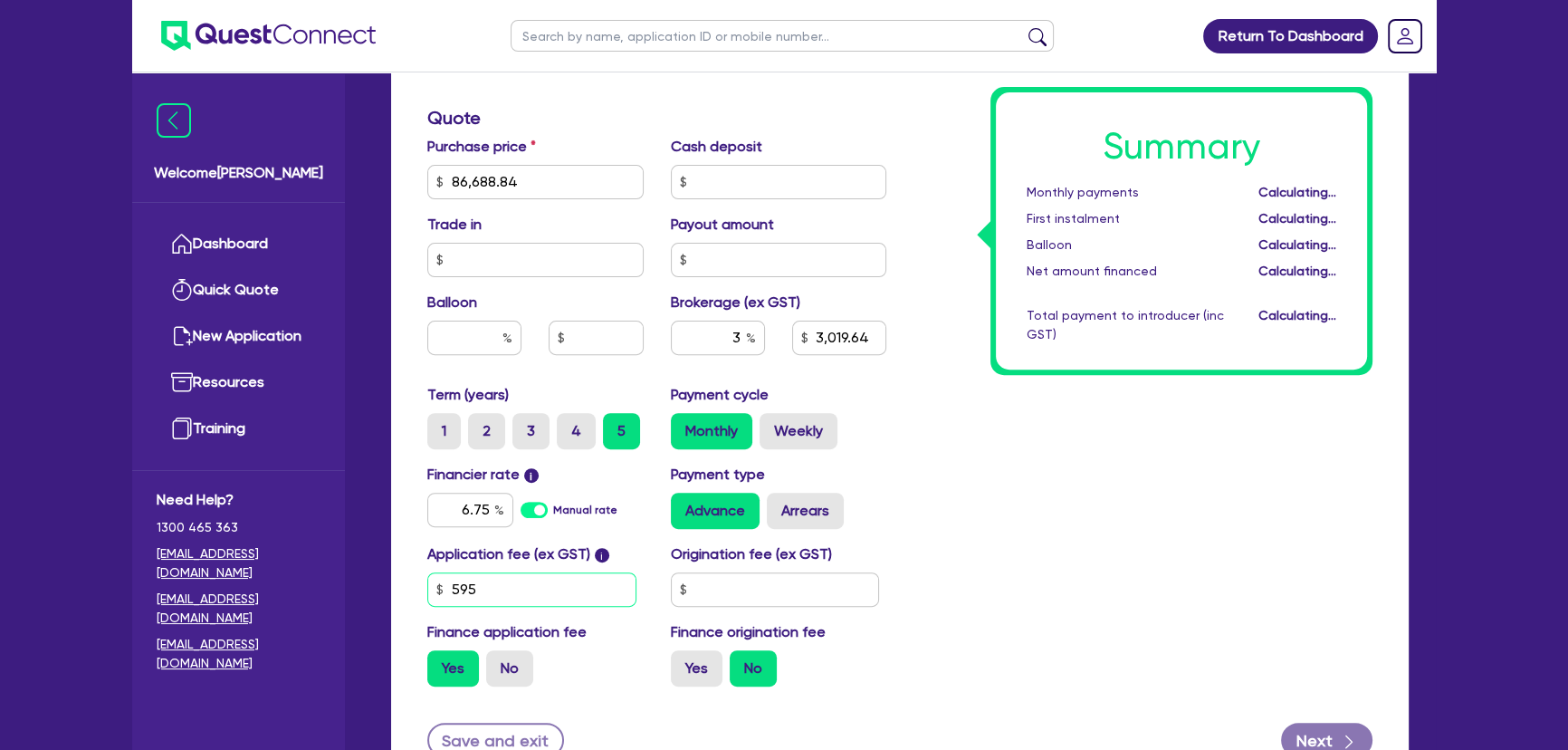
click at [500, 583] on input "595" at bounding box center [531, 589] width 209 height 34
click at [725, 567] on div "Origination fee (ex GST)" at bounding box center [778, 575] width 243 height 63
click at [725, 588] on input "text" at bounding box center [775, 589] width 209 height 34
click at [488, 505] on input "6.75" at bounding box center [470, 509] width 86 height 34
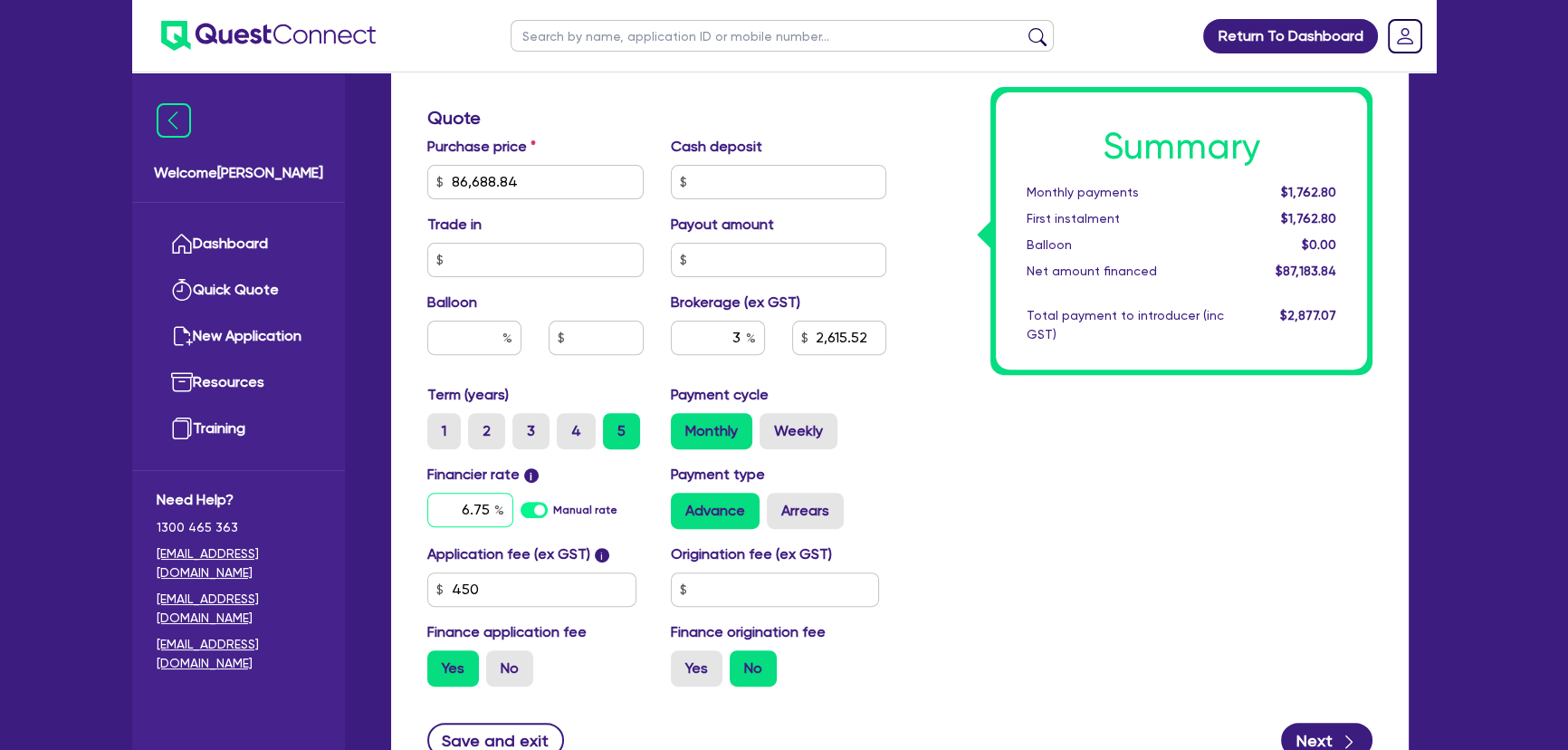
click at [488, 505] on input "6.75" at bounding box center [470, 509] width 86 height 34
click at [706, 585] on input "text" at bounding box center [775, 589] width 209 height 34
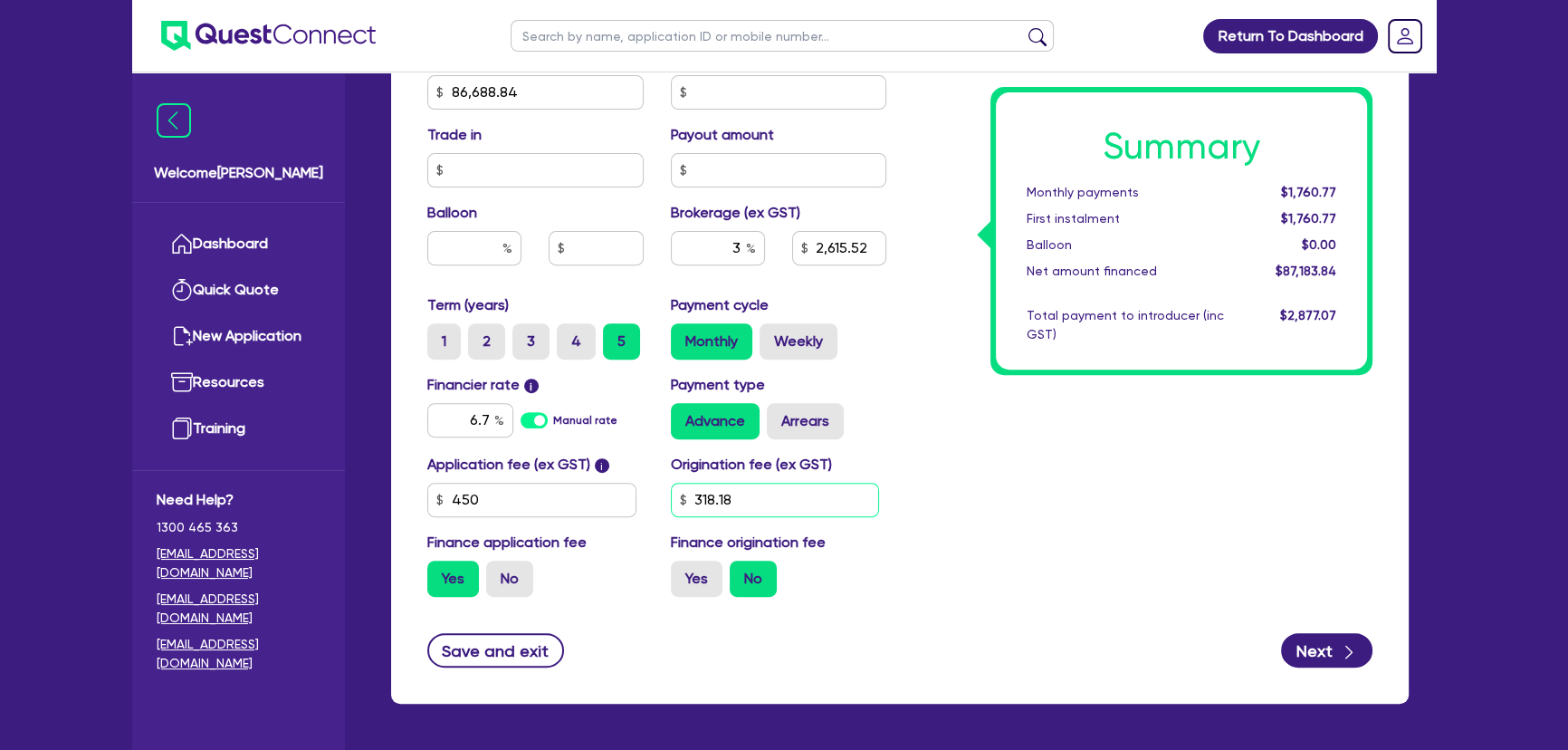
scroll to position [893, 0]
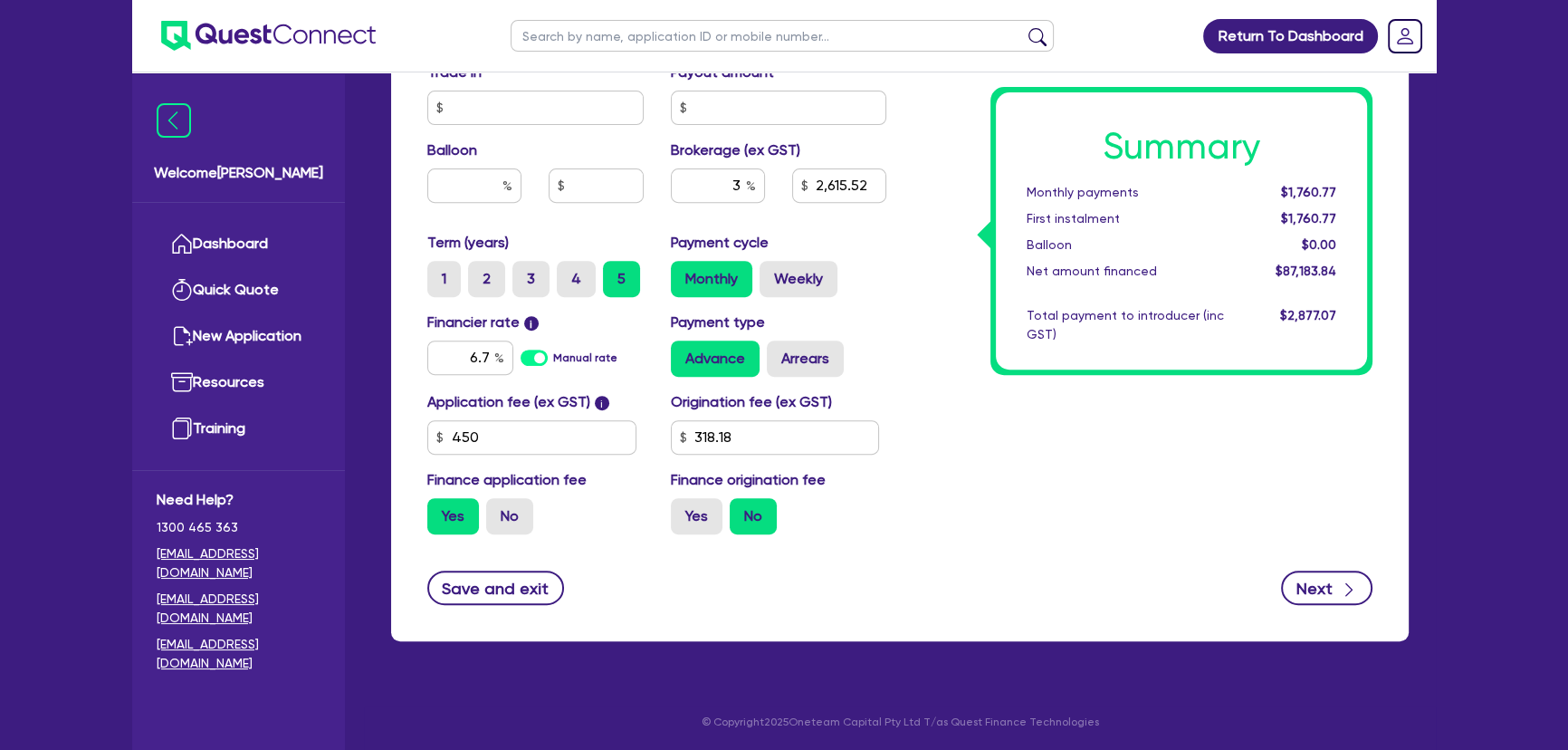
click at [1328, 588] on button "Next" at bounding box center [1327, 587] width 92 height 34
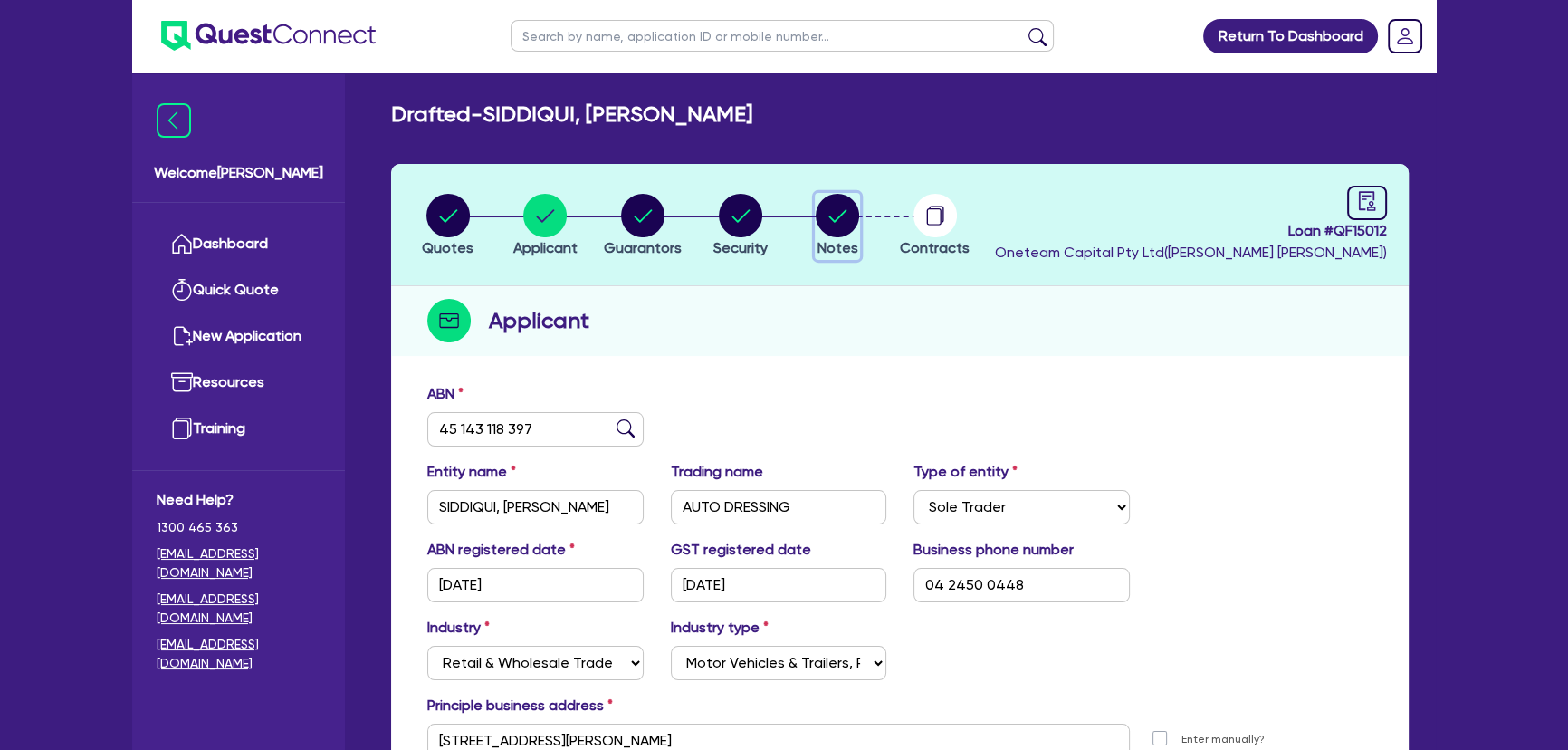
click at [846, 224] on circle "button" at bounding box center [837, 216] width 44 height 44
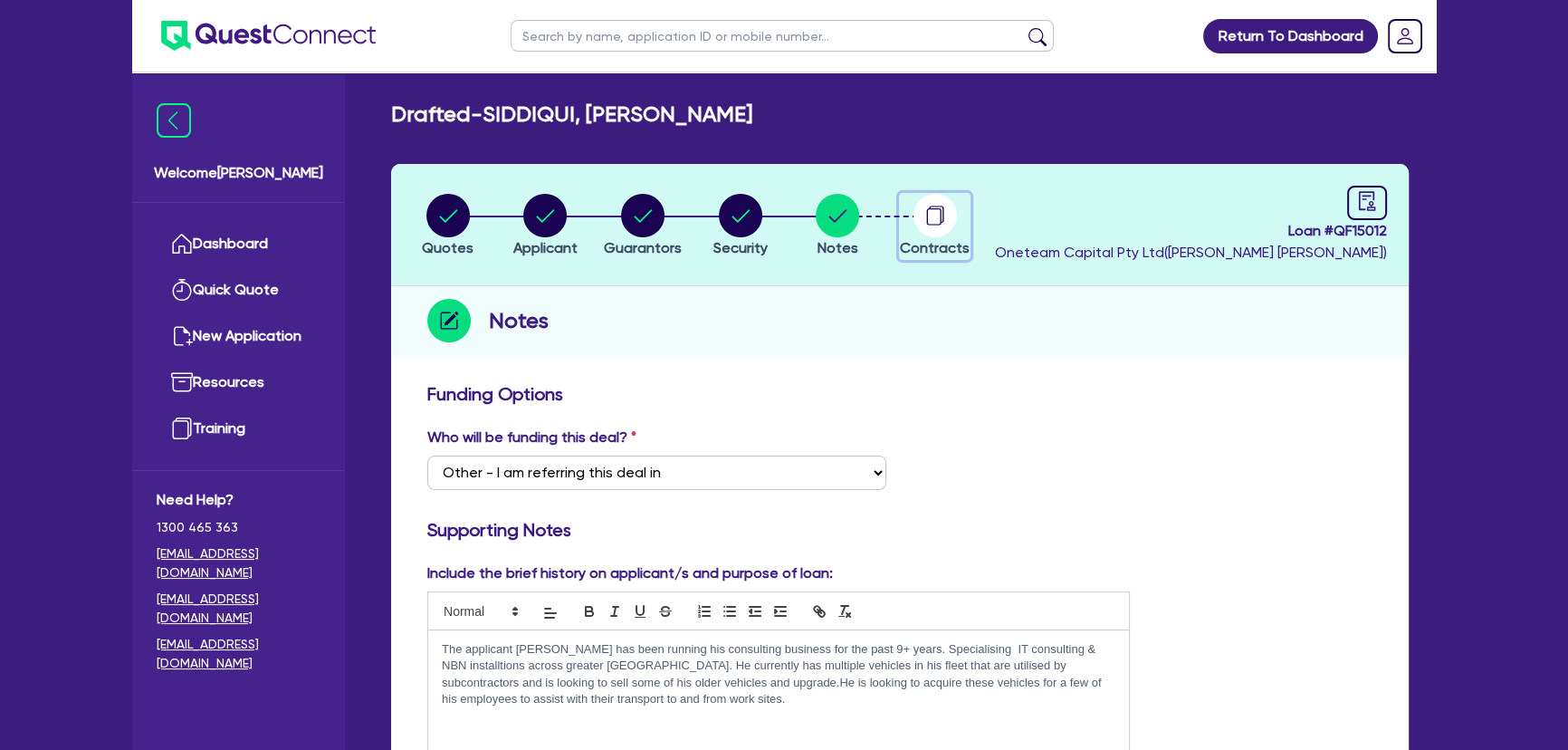
click at [963, 220] on div "button" at bounding box center [935, 216] width 70 height 44
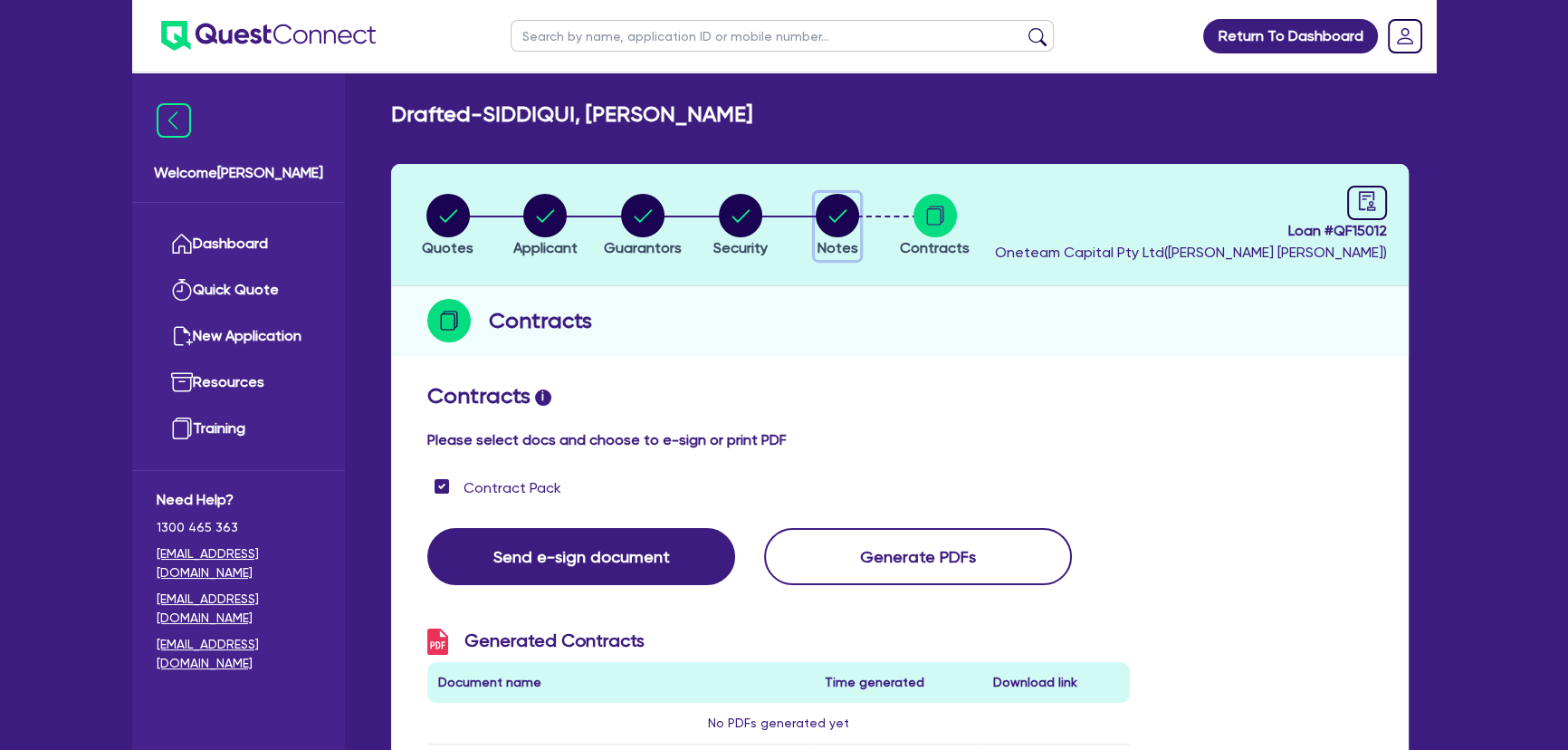
click at [845, 229] on circle "button" at bounding box center [837, 216] width 44 height 44
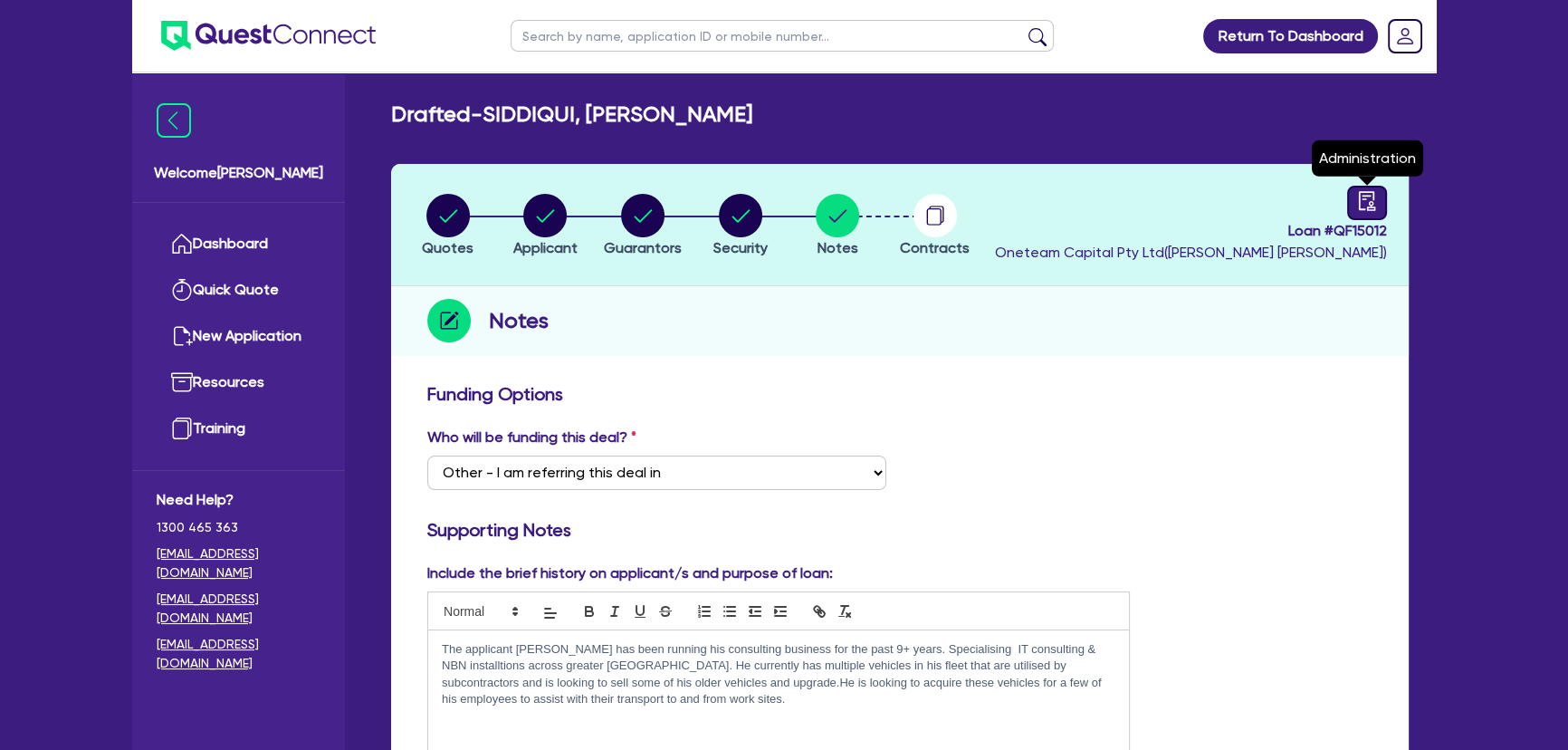
click at [1364, 216] on div "Loan # QF15012 Oneteam Capital Pty Ltd ( Joel Harding ) Administration" at bounding box center [1191, 224] width 392 height 78
click at [1363, 215] on link at bounding box center [1367, 203] width 40 height 34
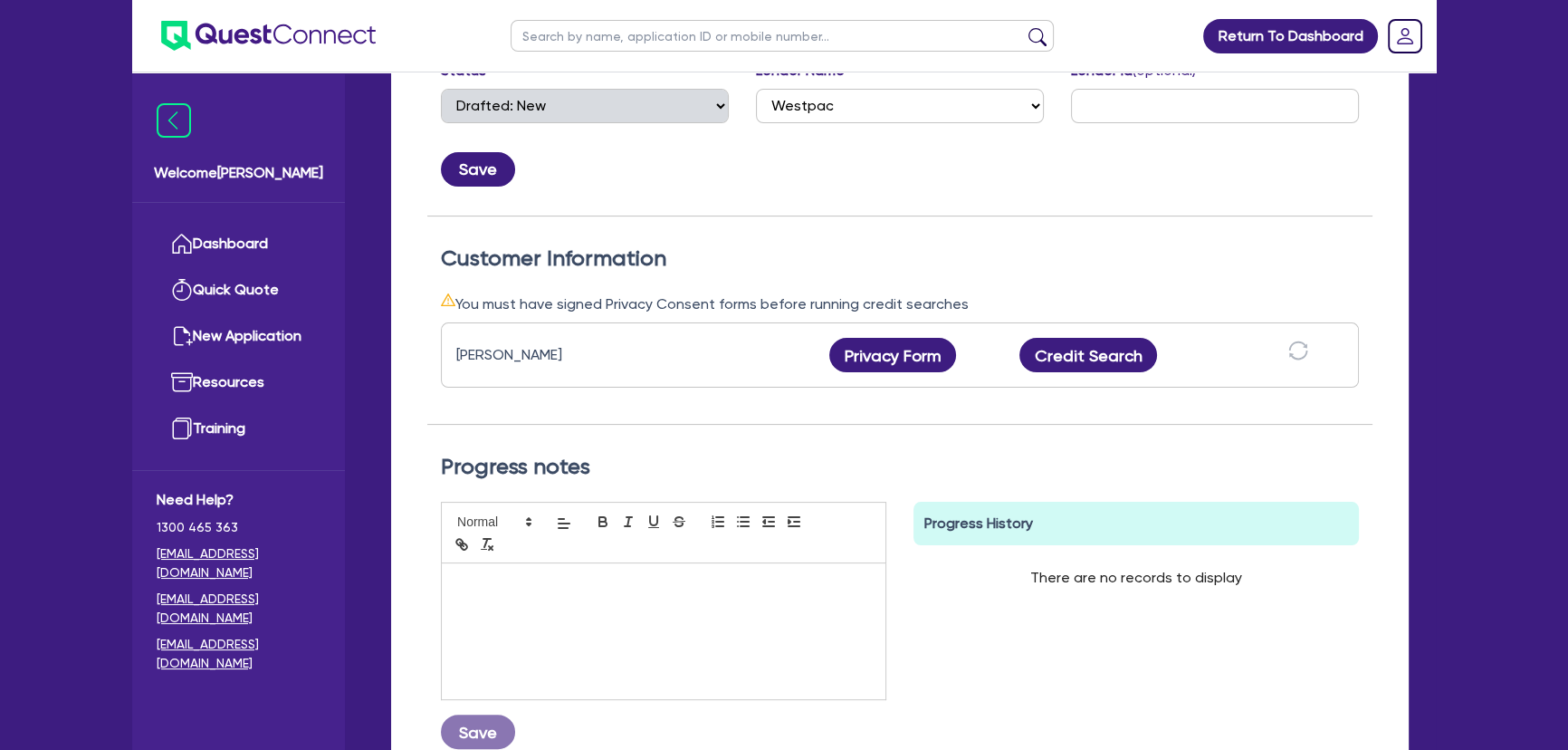
scroll to position [559, 0]
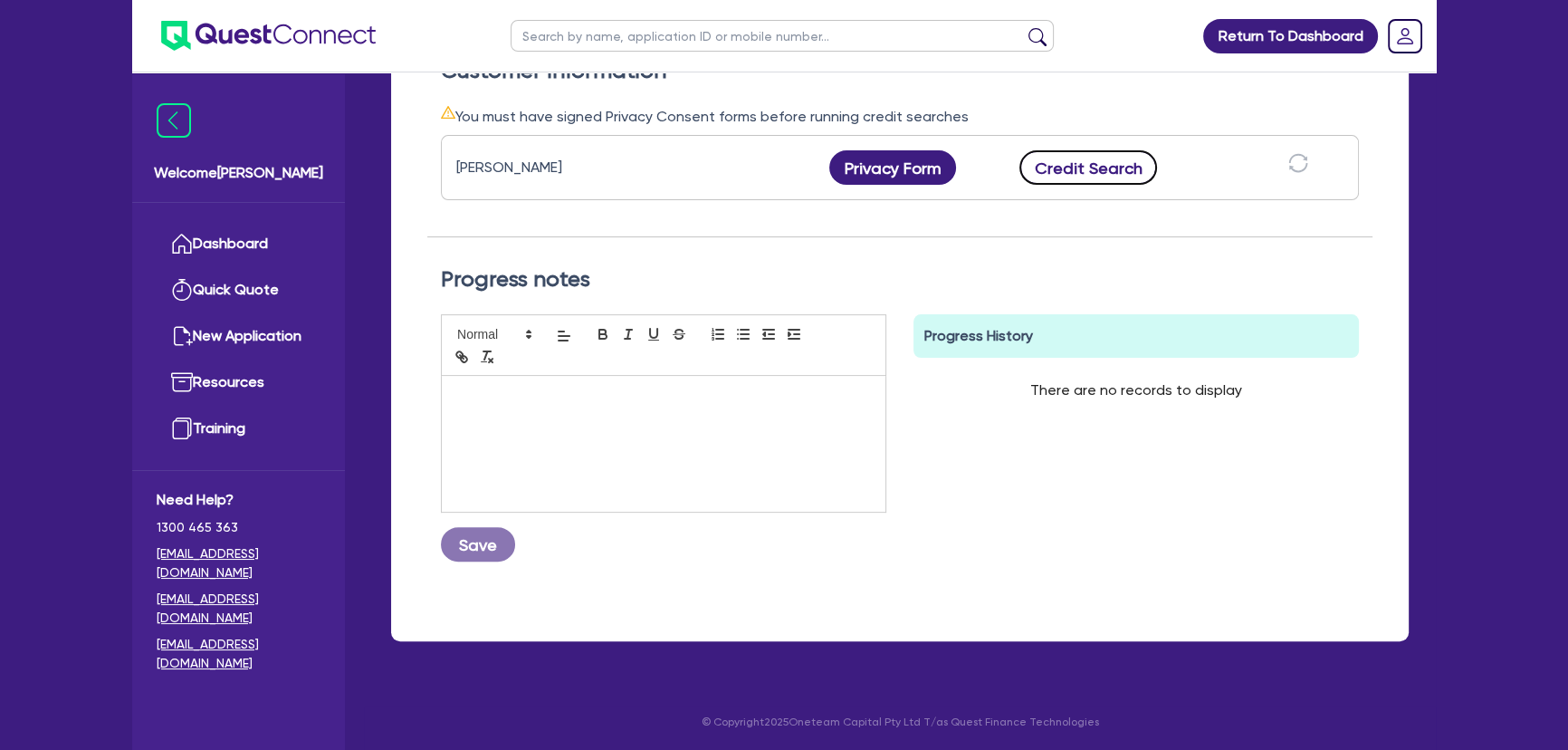
click at [1078, 165] on button "Credit Search" at bounding box center [1087, 168] width 137 height 34
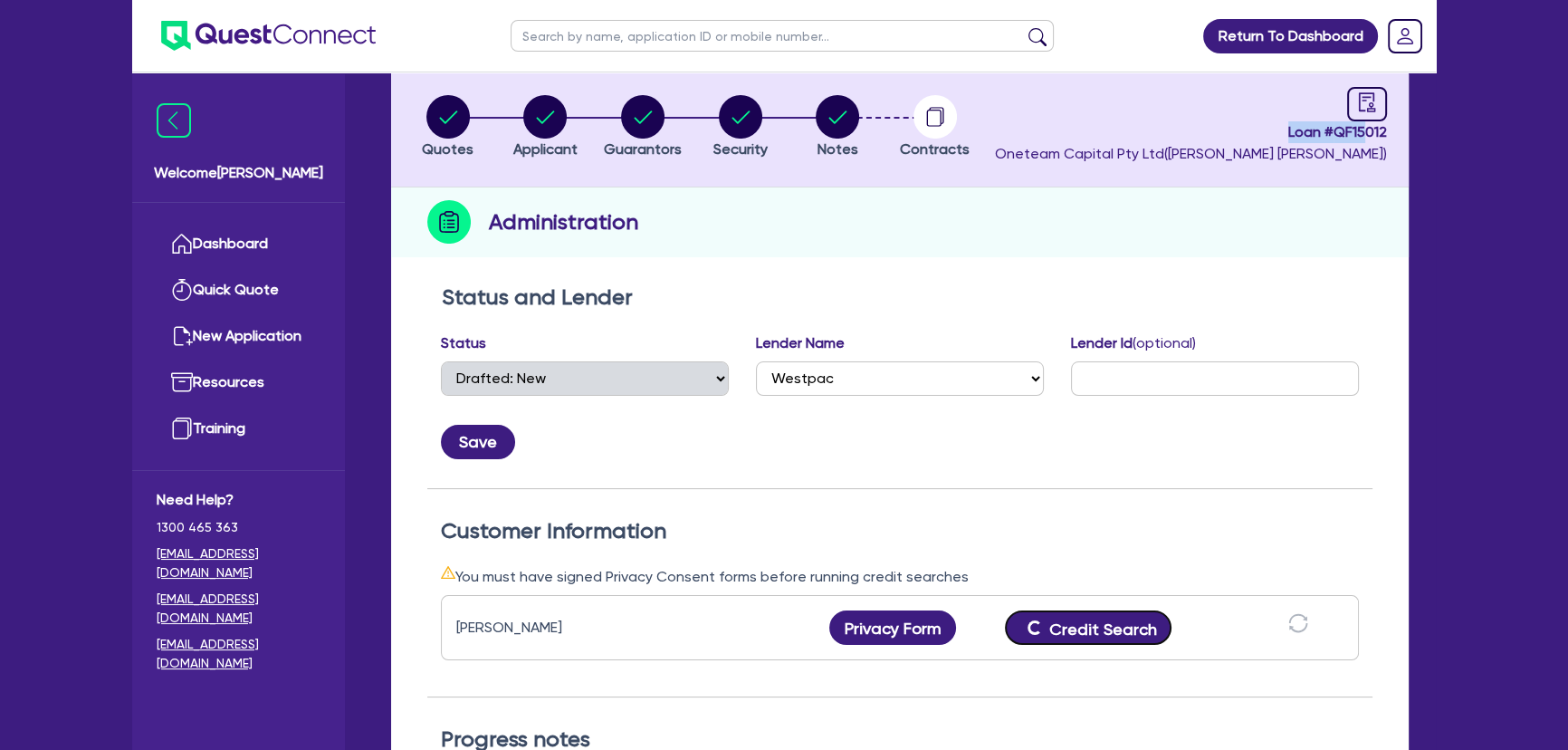
scroll to position [64, 0]
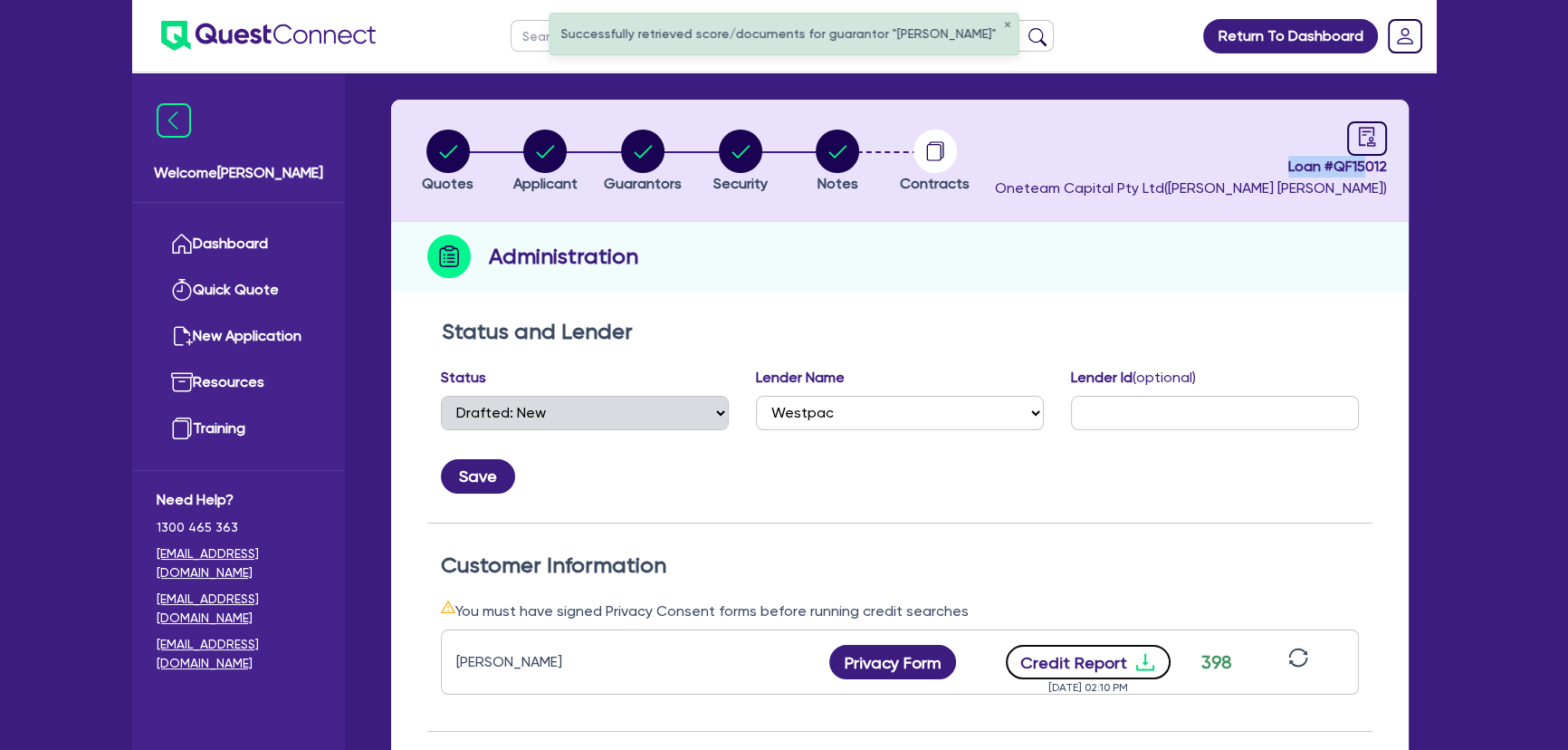
click at [1148, 659] on icon "download" at bounding box center [1145, 661] width 22 height 22
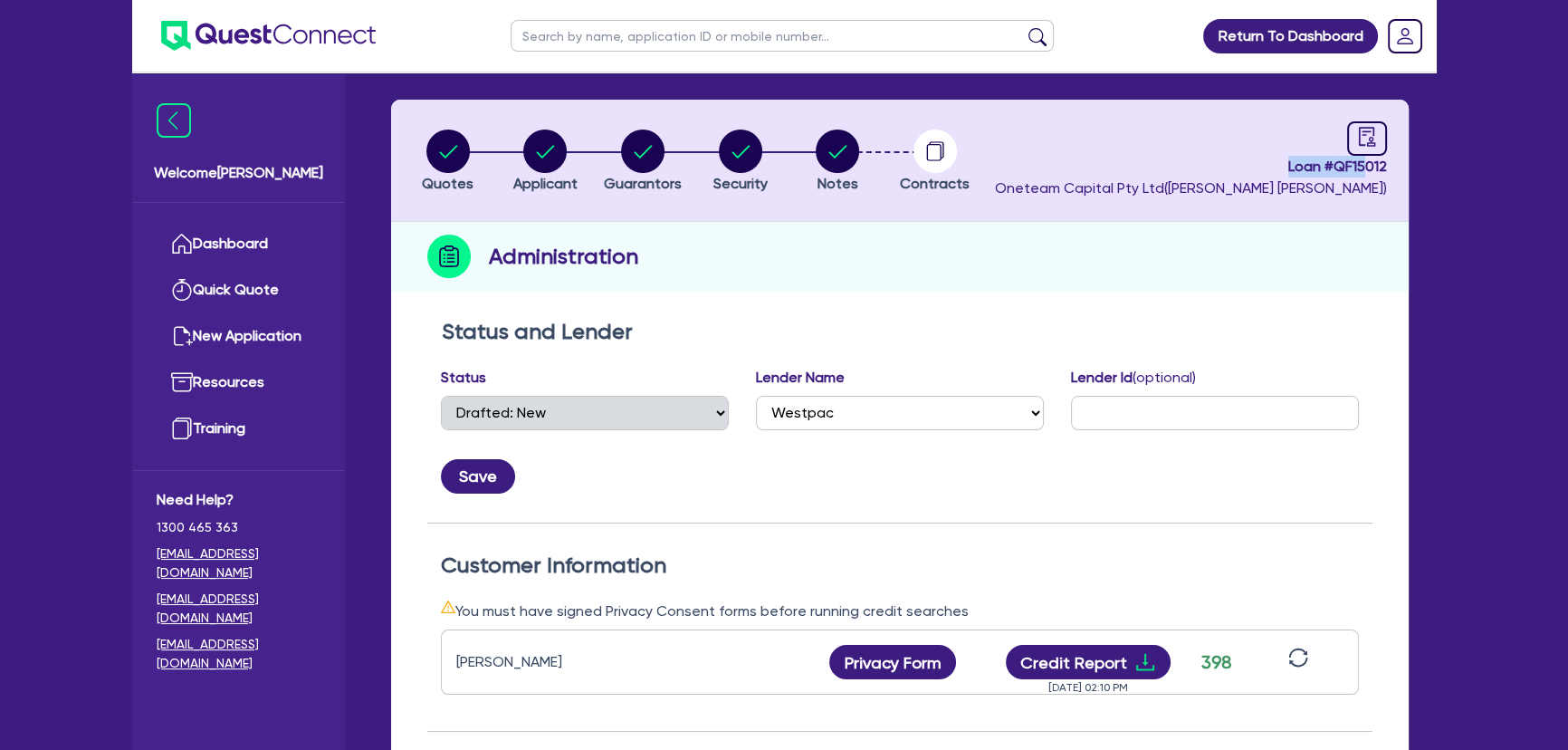
click at [324, 36] on img at bounding box center [268, 36] width 215 height 30
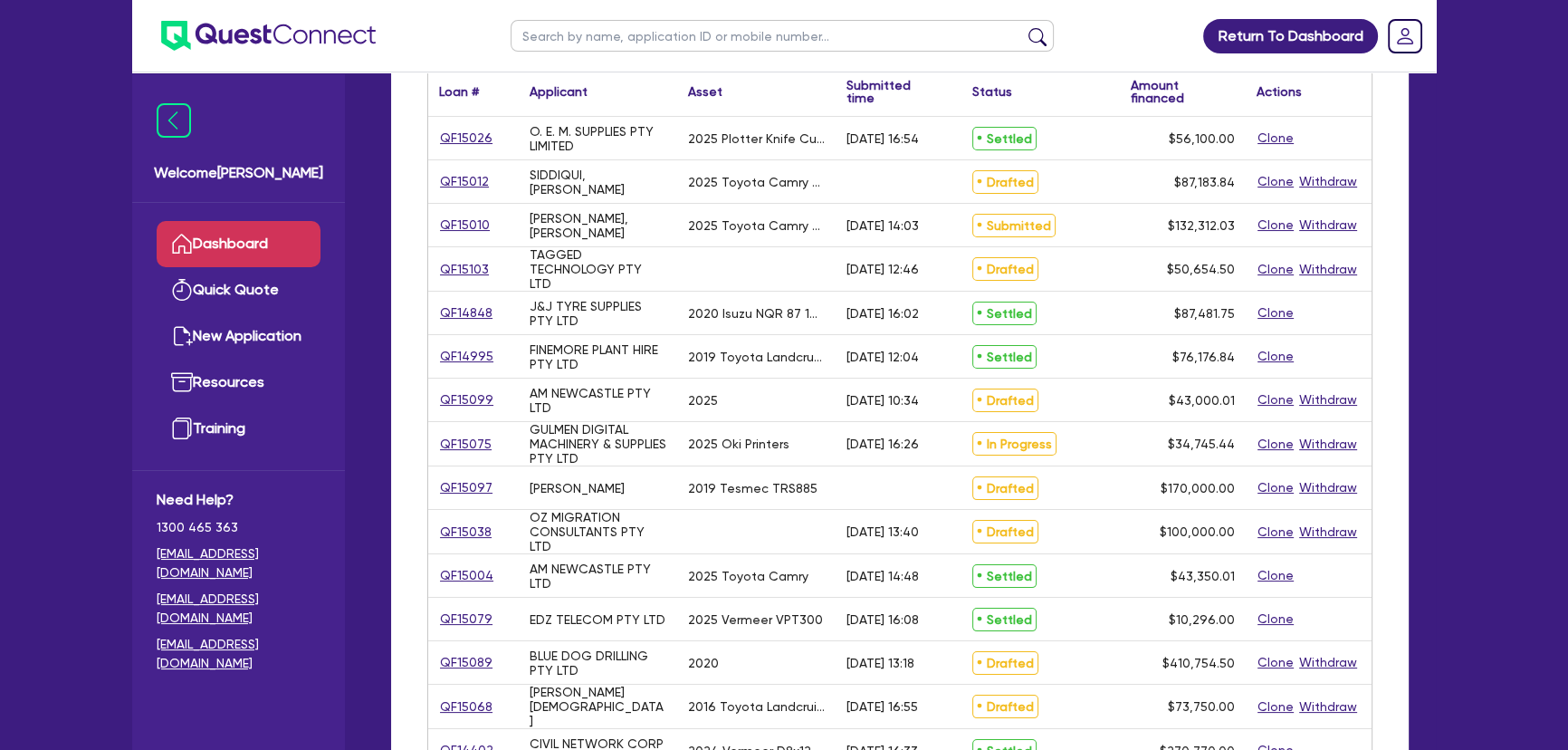
scroll to position [246, 0]
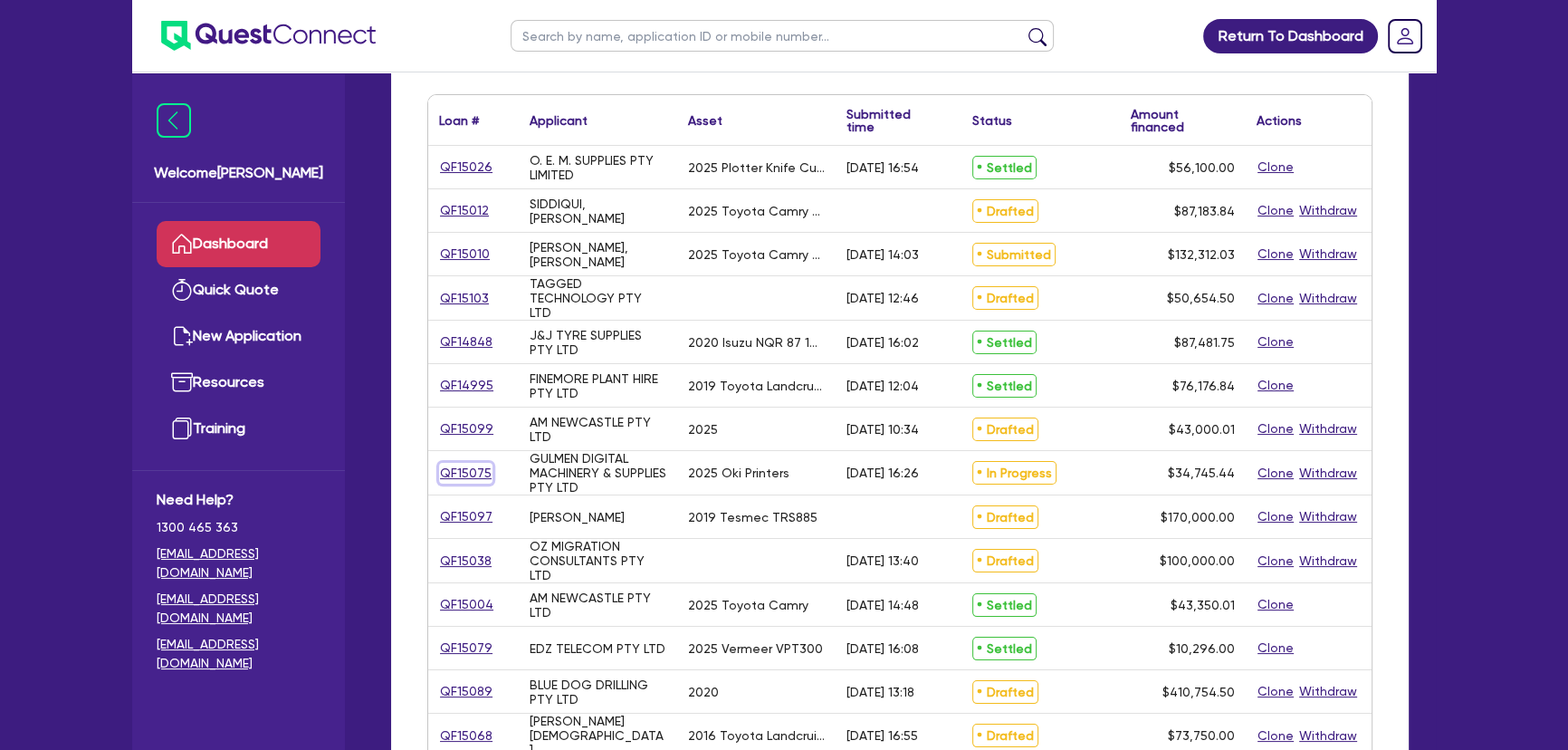
click at [473, 476] on link "QF15075" at bounding box center [466, 473] width 53 height 21
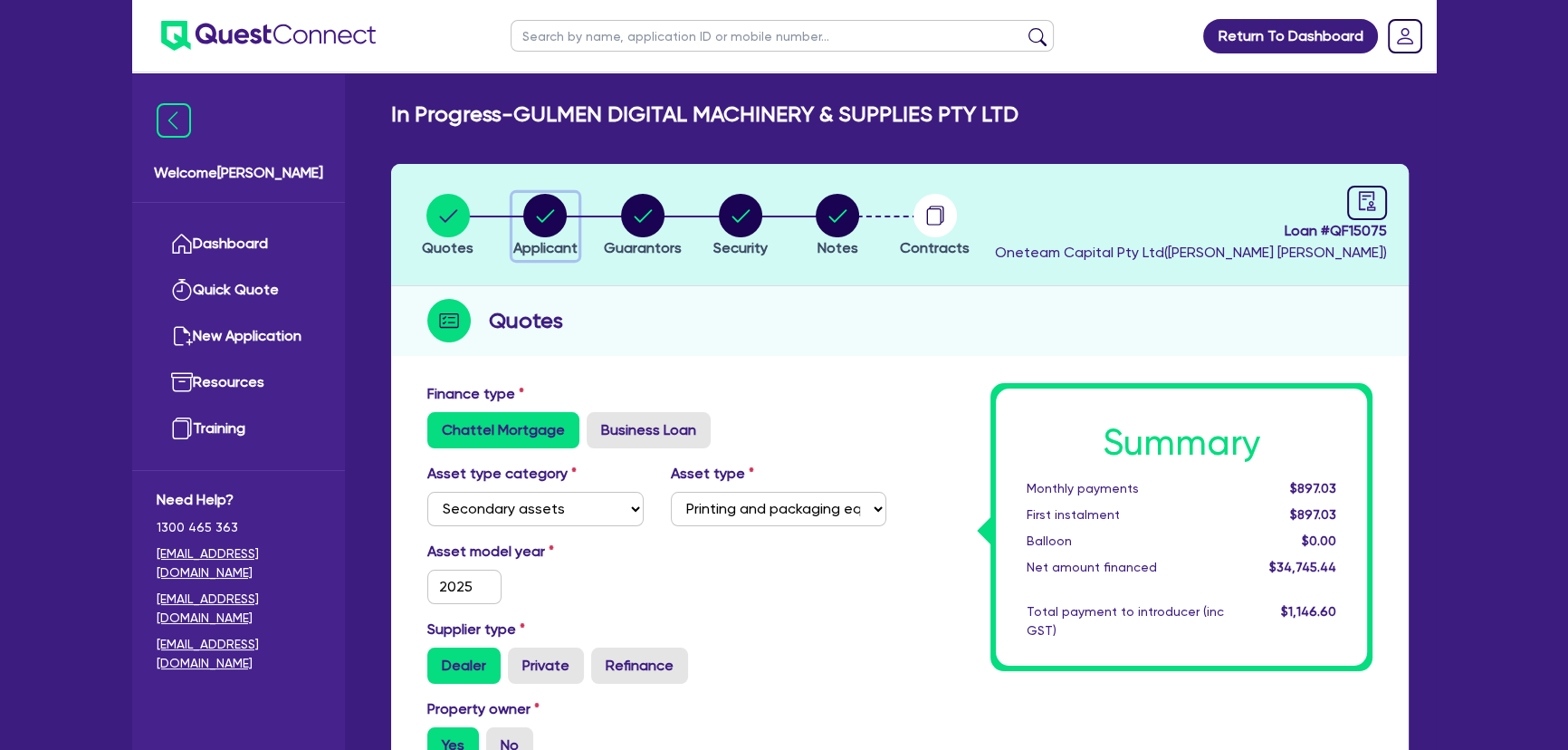
click at [543, 229] on circle "button" at bounding box center [545, 216] width 44 height 44
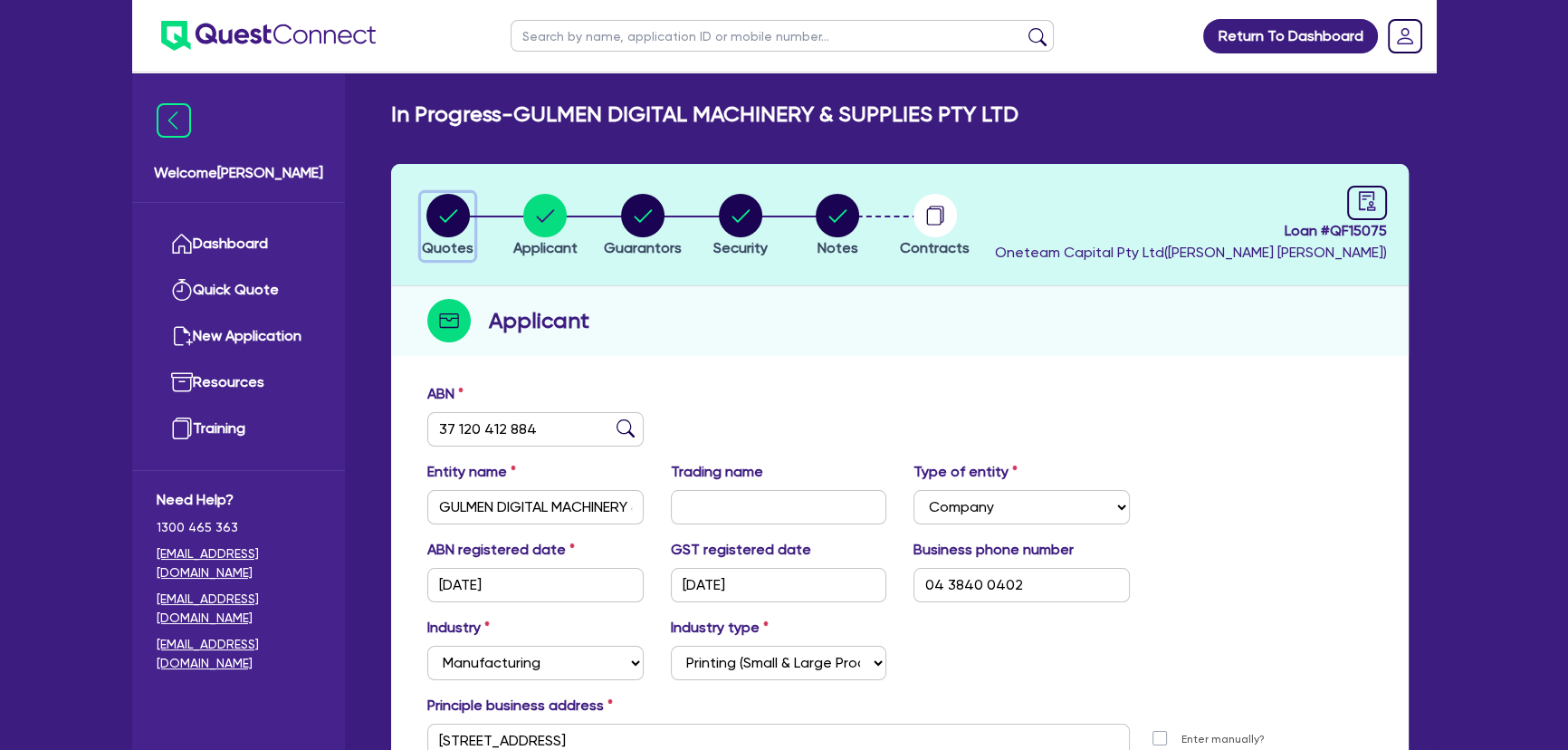
click at [466, 223] on circle "button" at bounding box center [448, 216] width 44 height 44
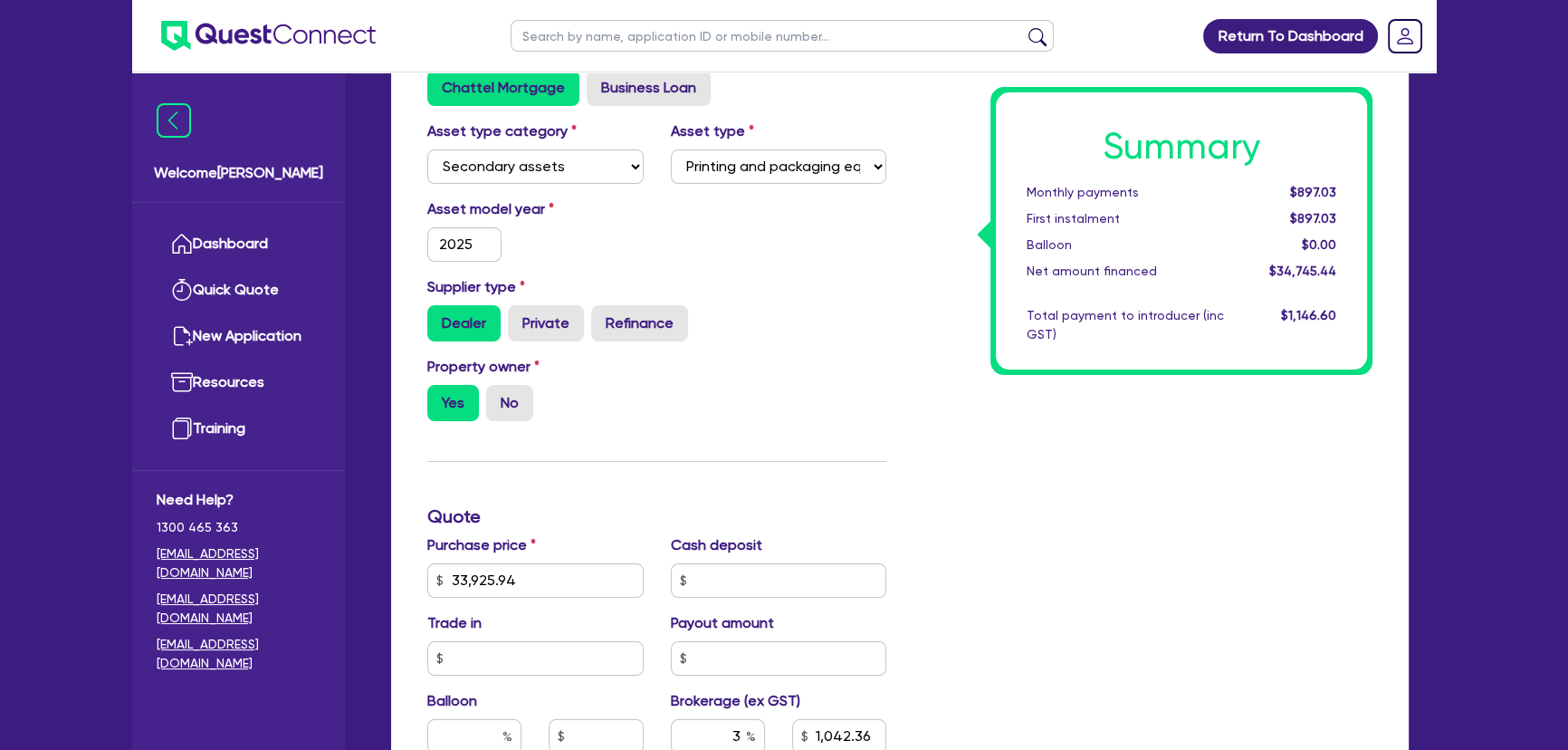
scroll to position [81, 0]
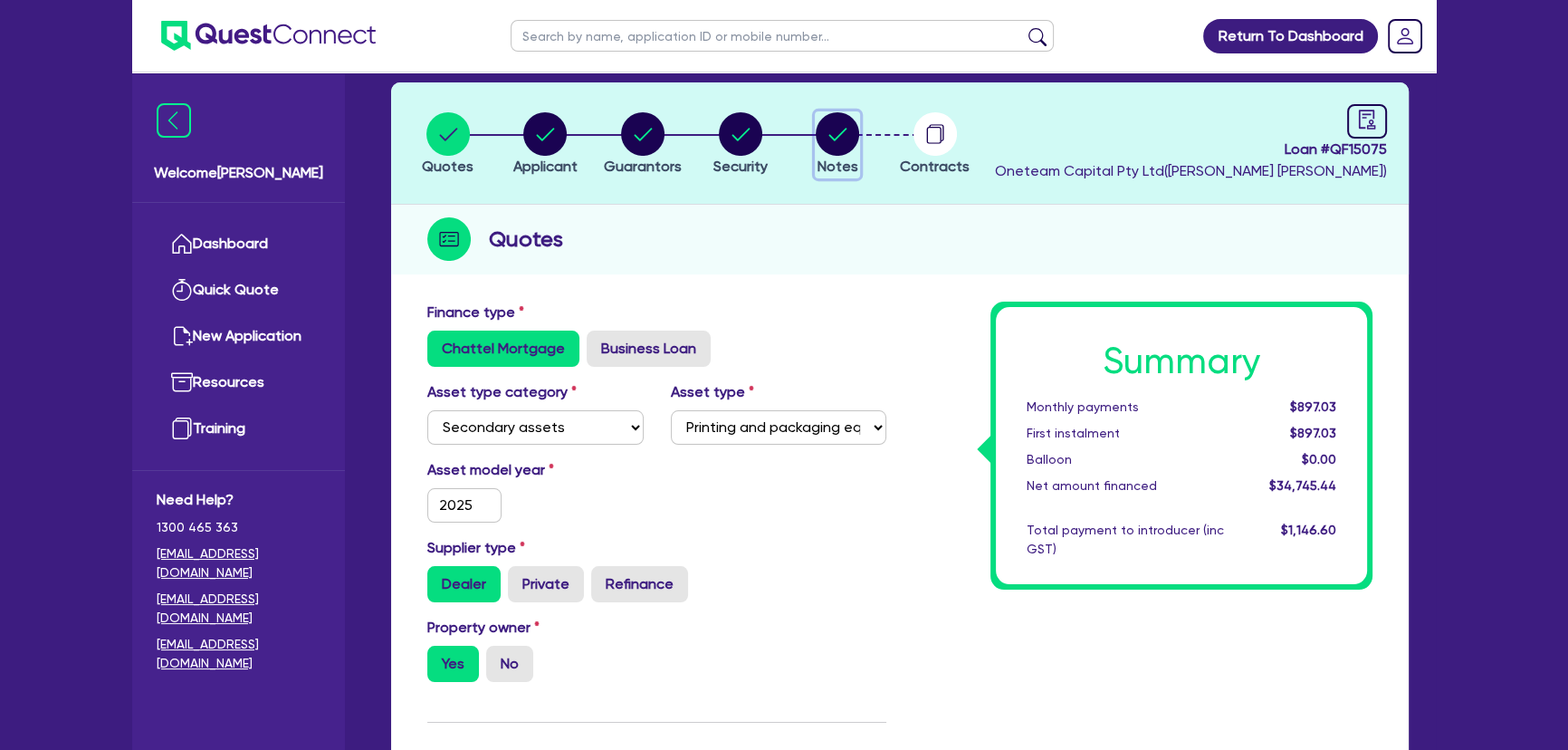
click at [856, 140] on circle "button" at bounding box center [837, 134] width 44 height 44
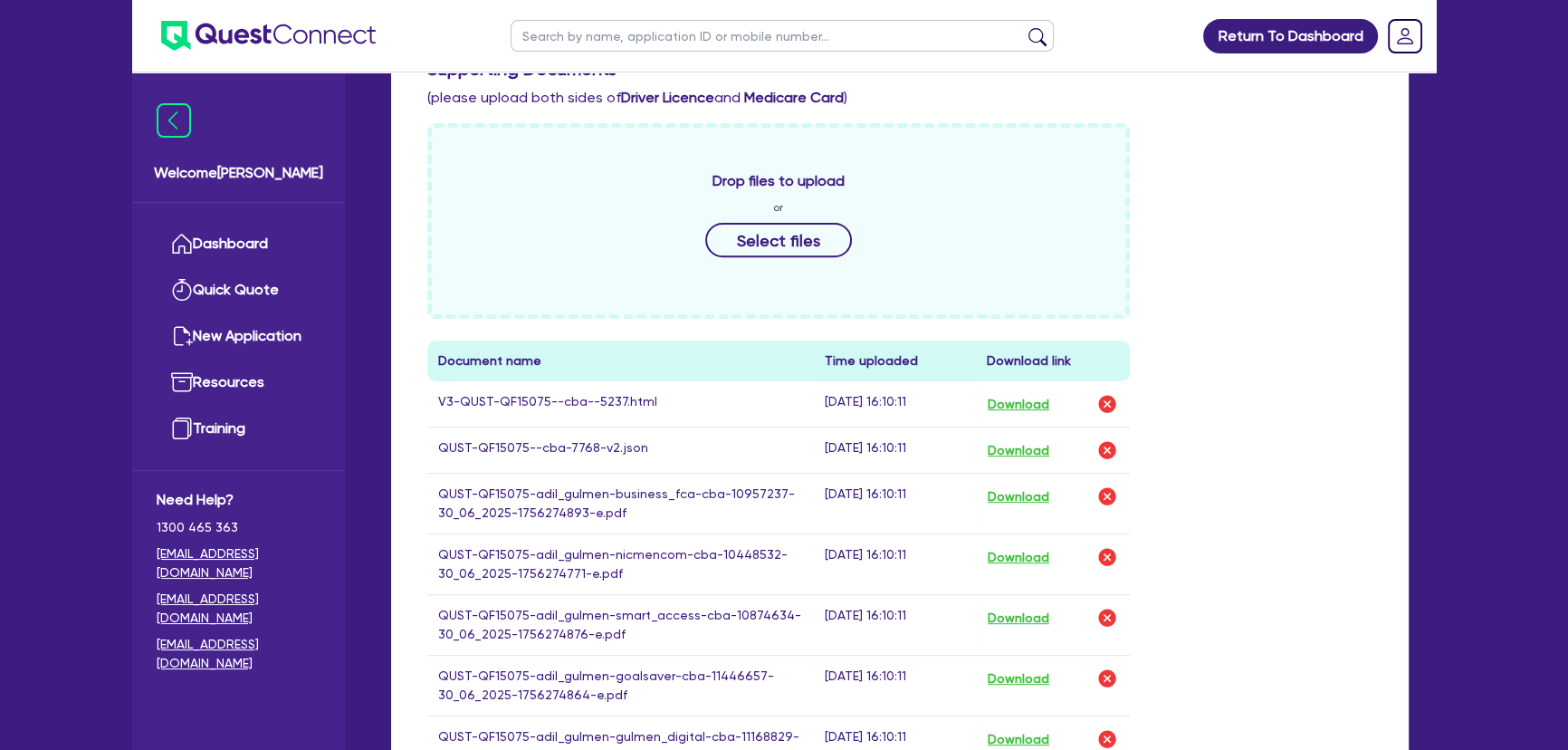
scroll to position [905, 0]
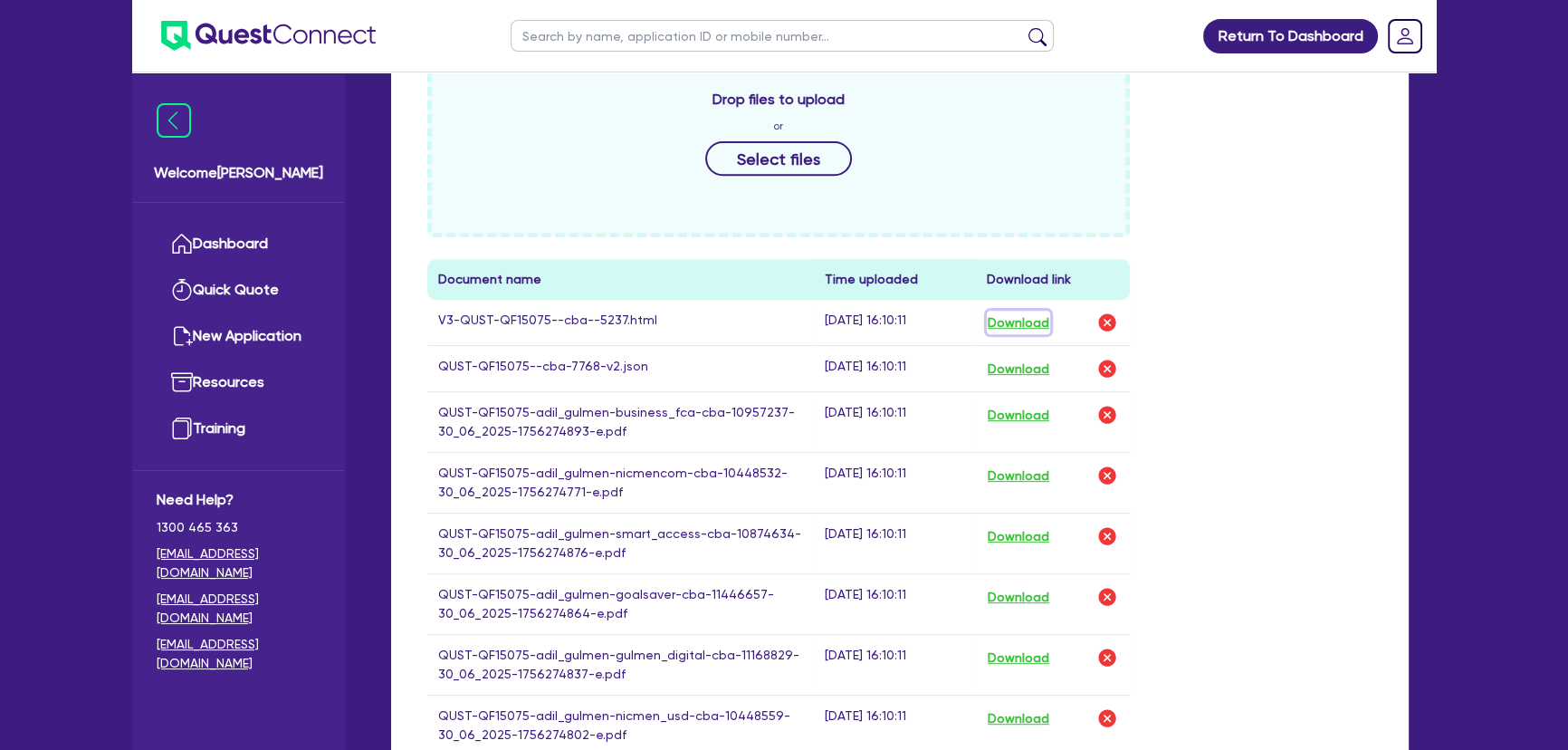
click at [1003, 327] on button "Download" at bounding box center [1018, 322] width 63 height 24
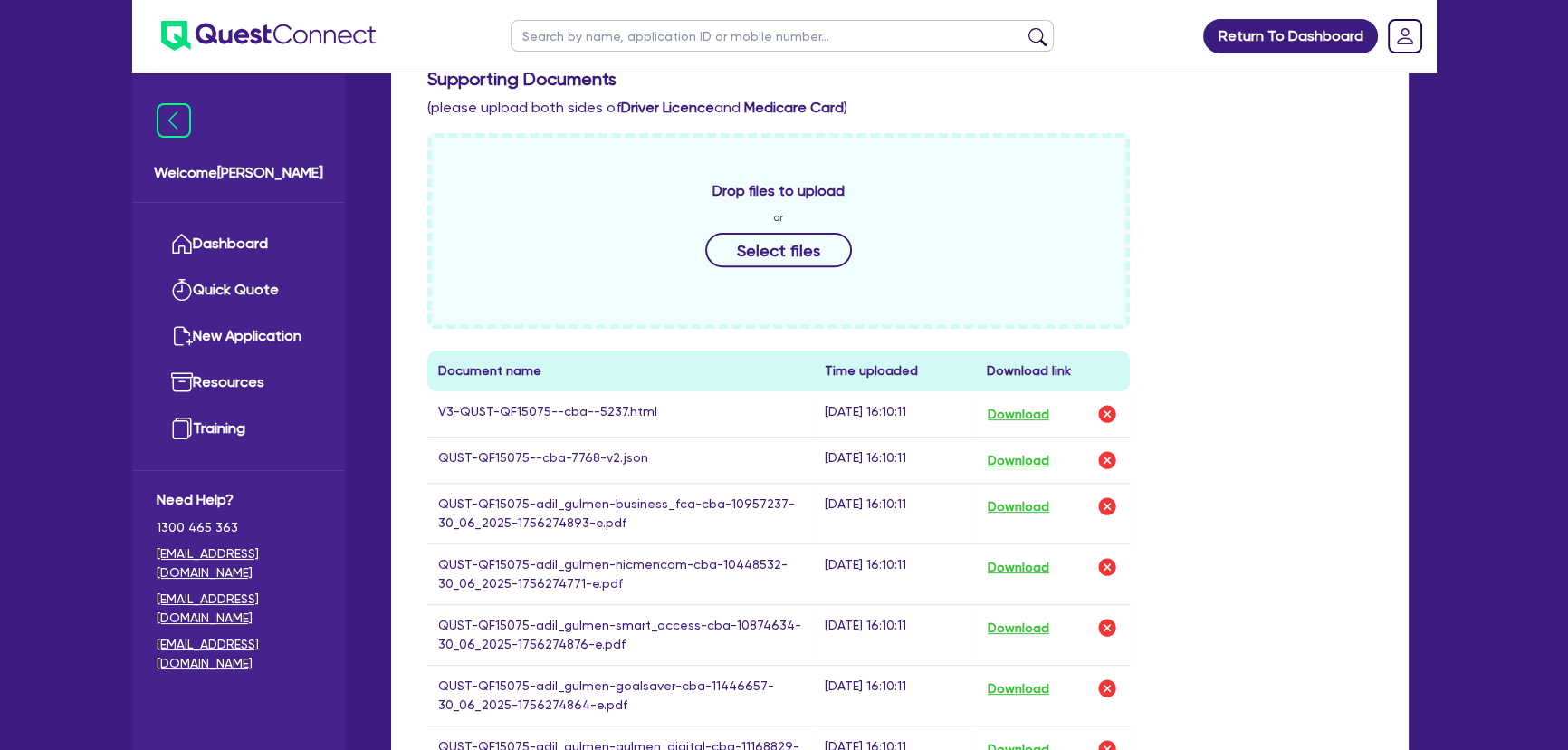
scroll to position [658, 0]
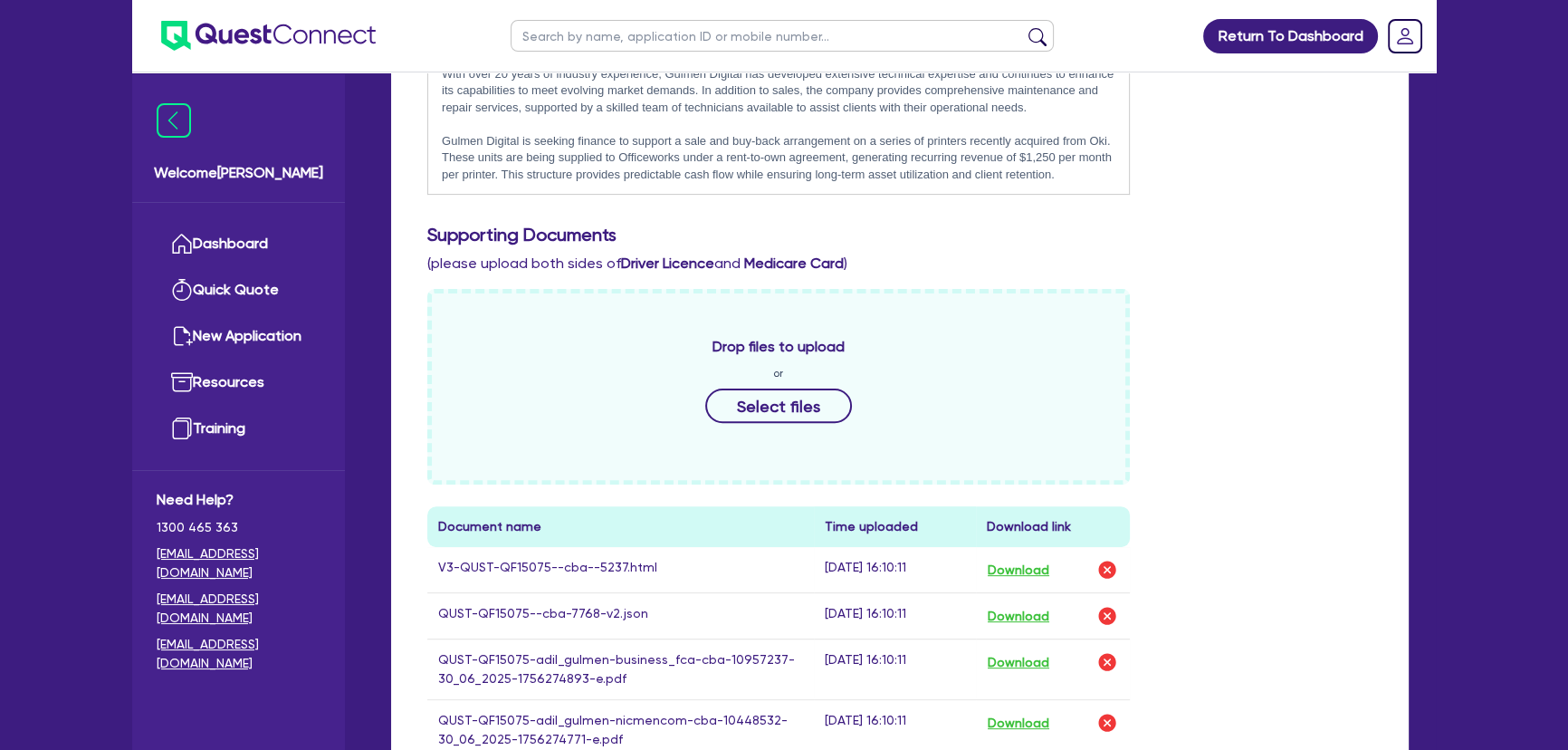
click at [251, 22] on img at bounding box center [268, 36] width 215 height 30
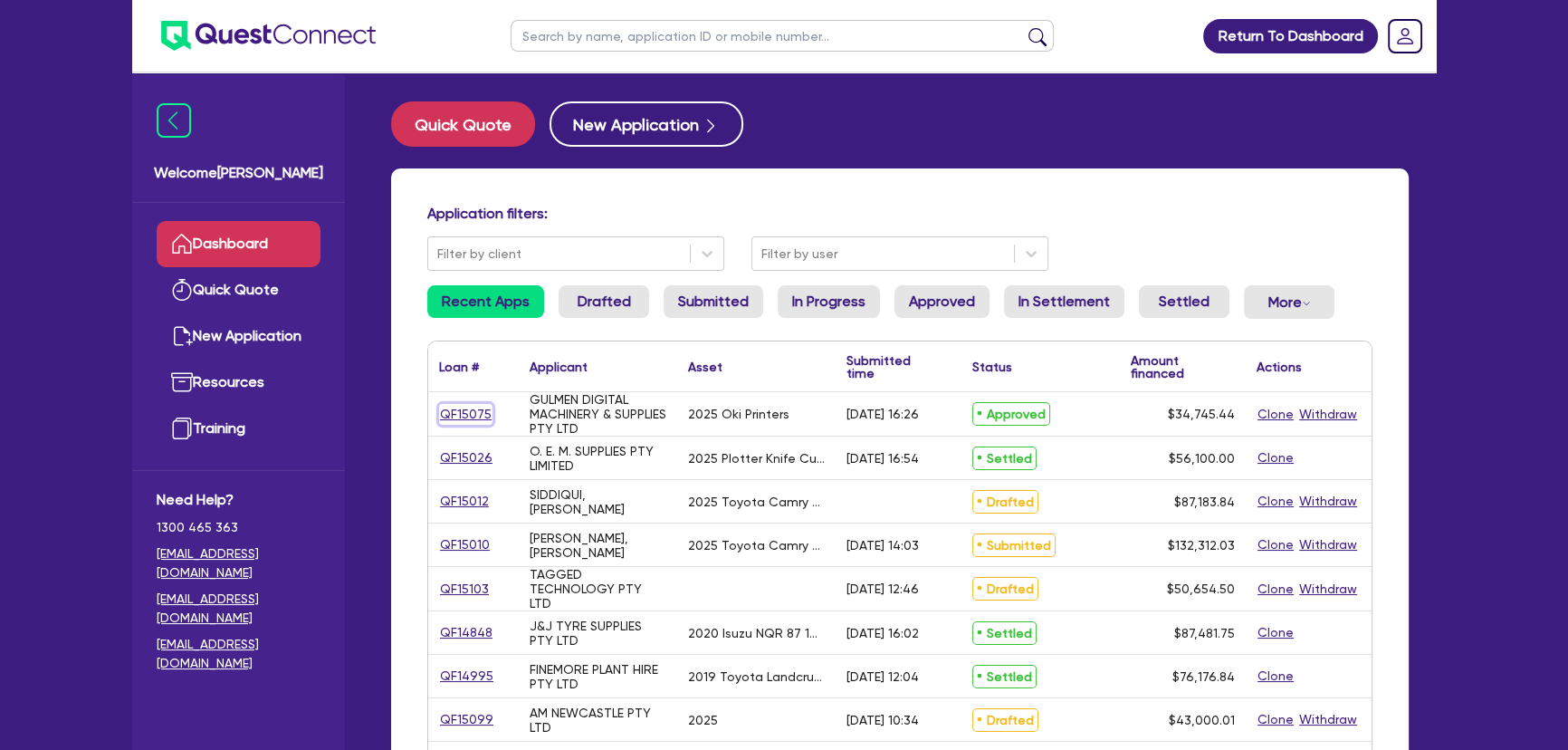
click at [448, 421] on link "QF15075" at bounding box center [466, 414] width 53 height 21
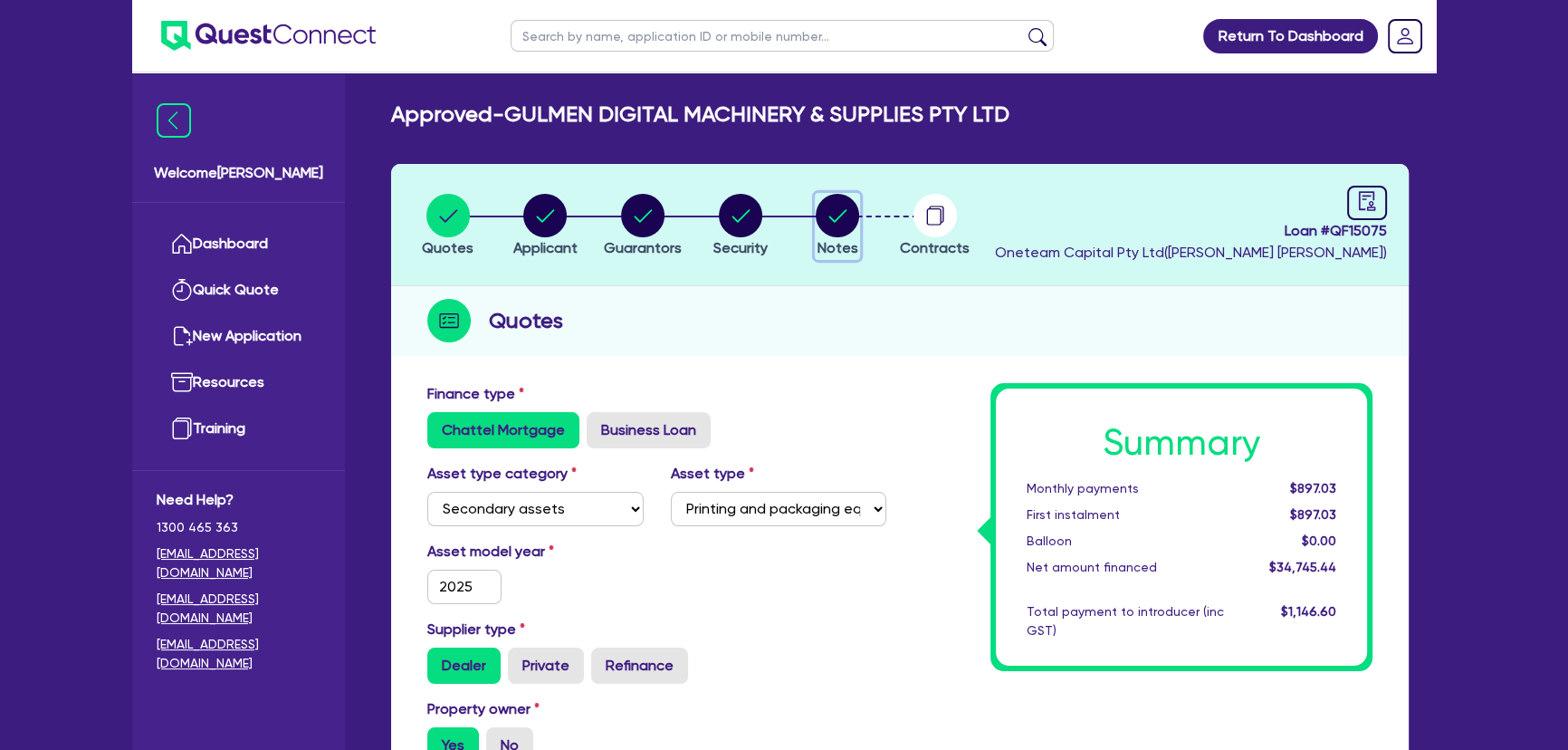
click at [853, 221] on circle "button" at bounding box center [837, 216] width 44 height 44
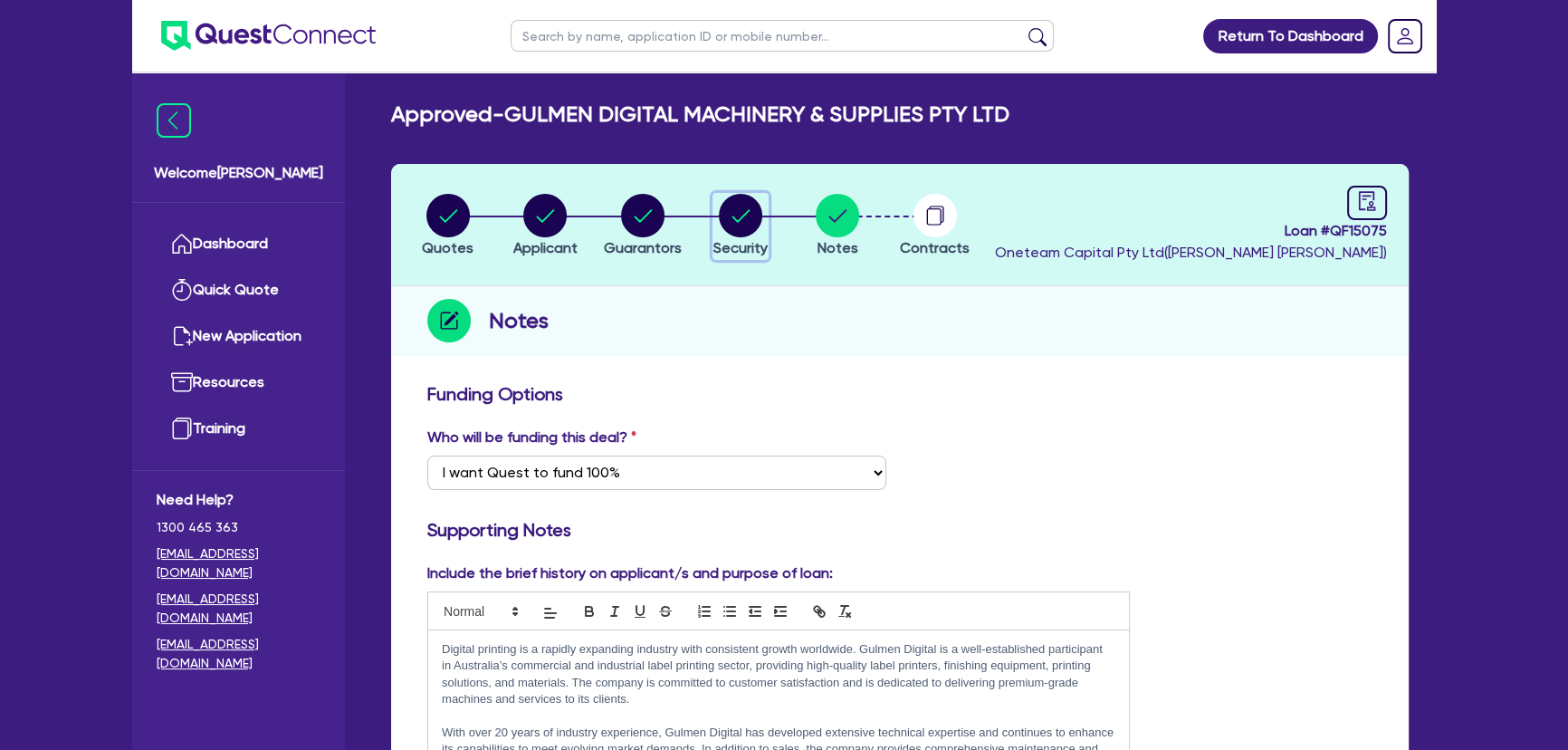
click at [735, 243] on span "Security" at bounding box center [739, 247] width 54 height 17
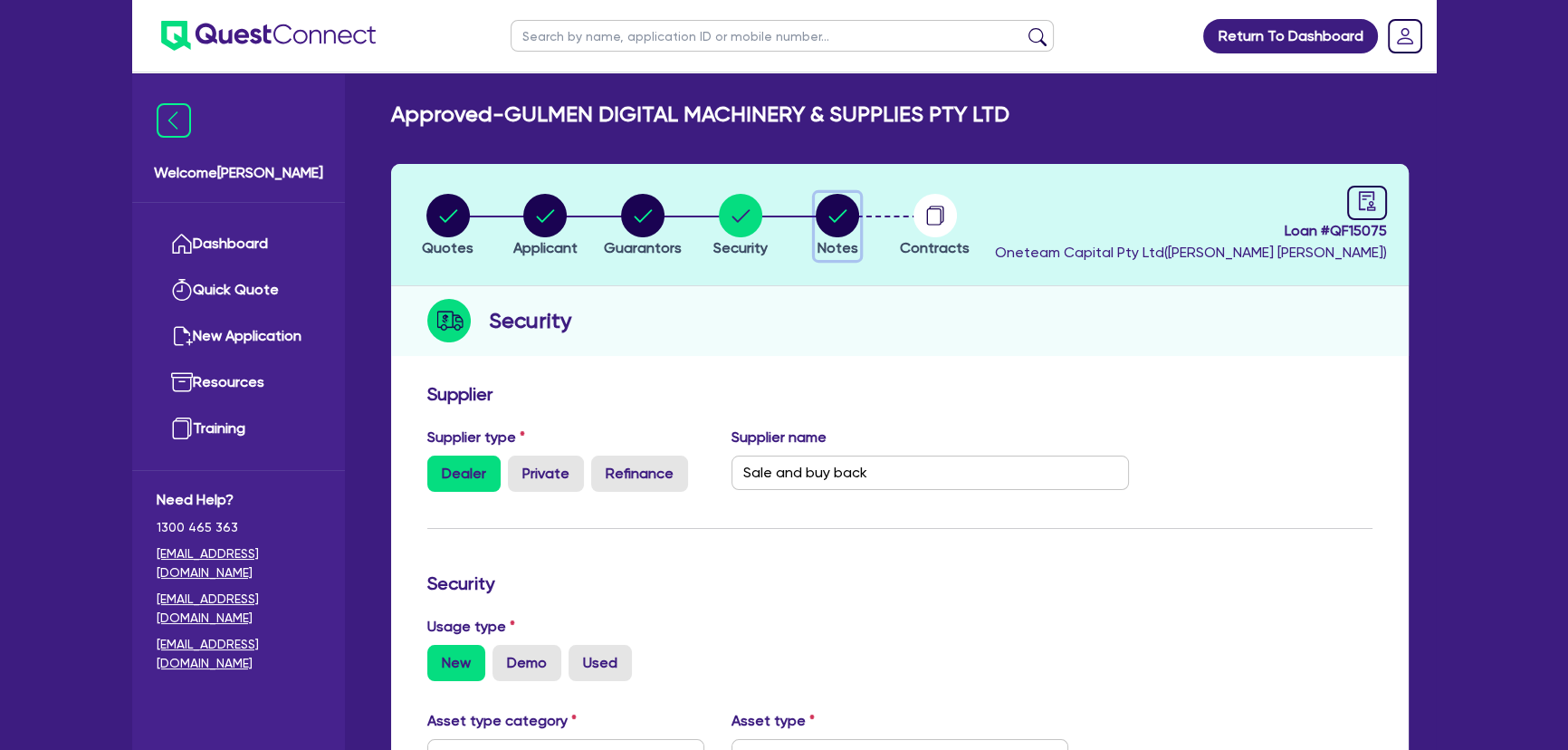
click at [825, 251] on span "Notes" at bounding box center [837, 247] width 41 height 17
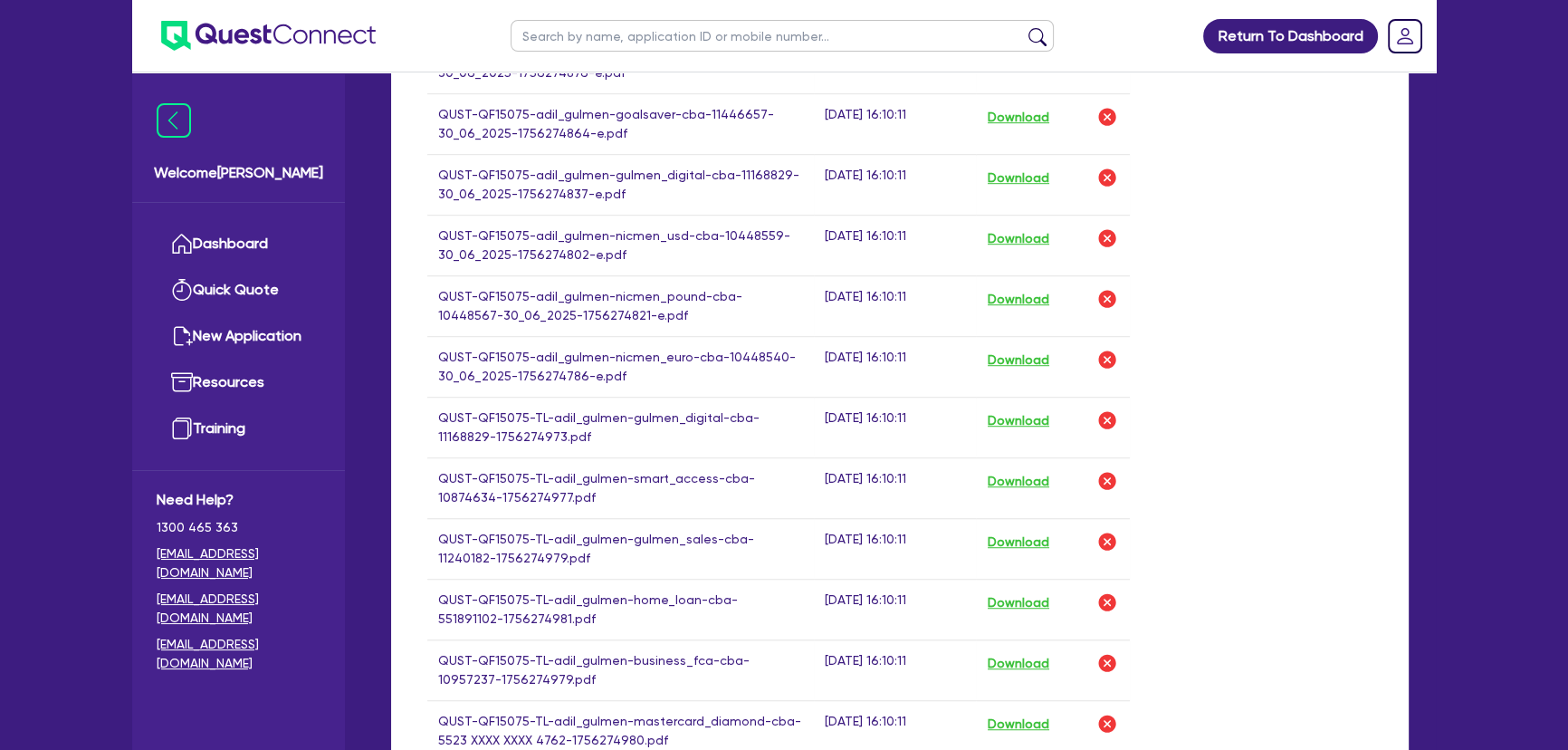
scroll to position [1152, 0]
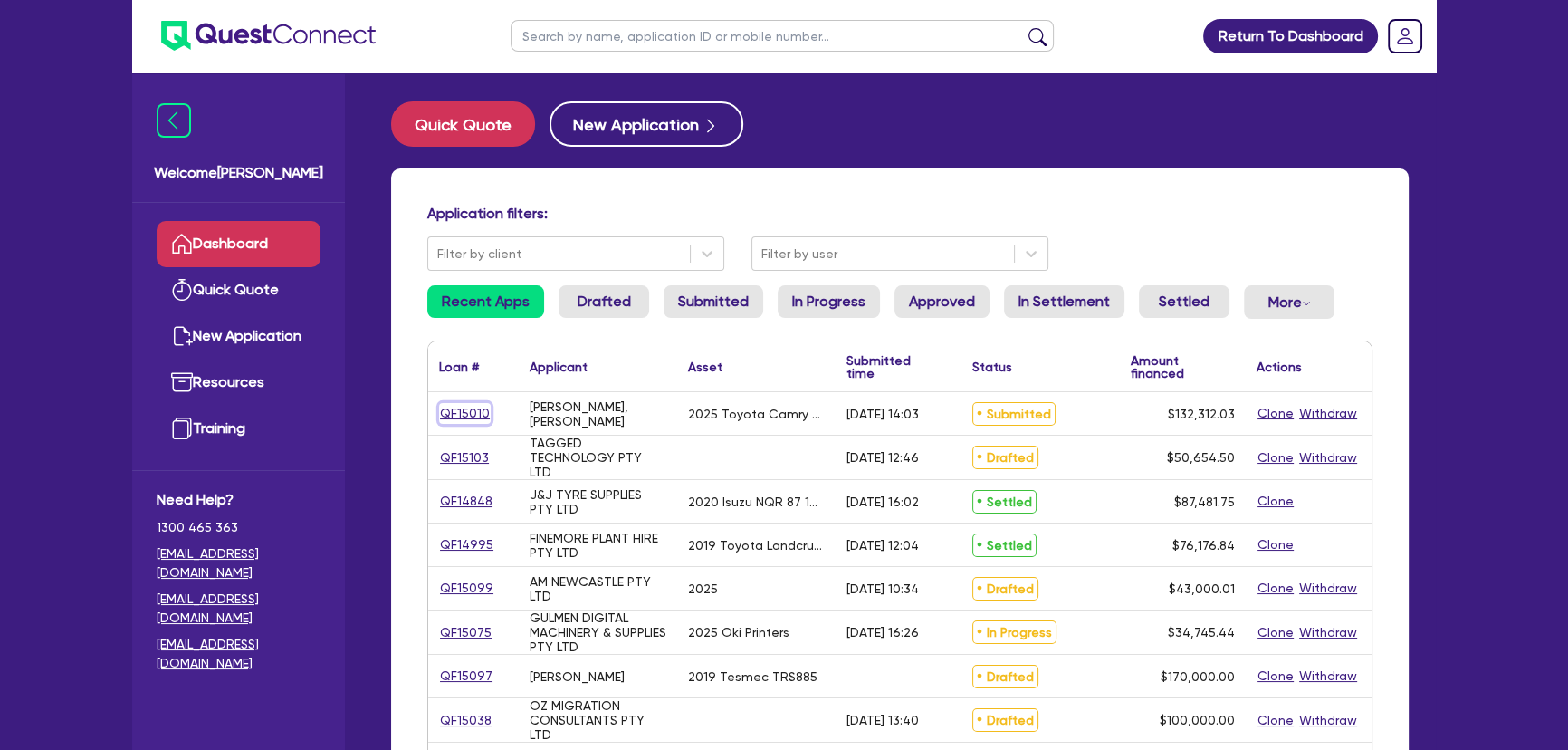
click at [462, 419] on link "QF15010" at bounding box center [465, 413] width 51 height 21
select select "CARS_AND_LIGHT_TRUCKS"
select select "PASSENGER_VEHICLES"
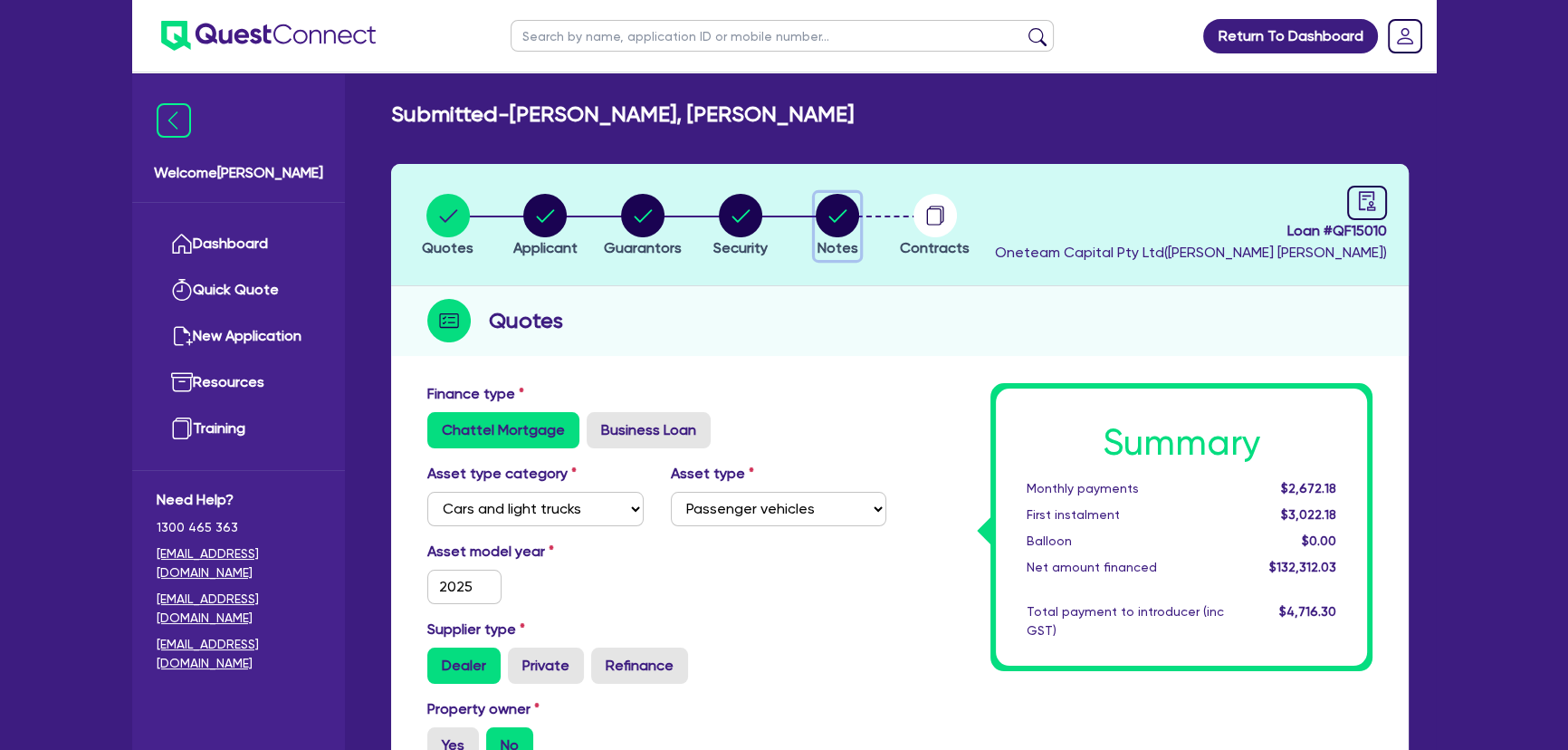
click at [836, 237] on button "Notes" at bounding box center [837, 226] width 45 height 67
select select "Other"
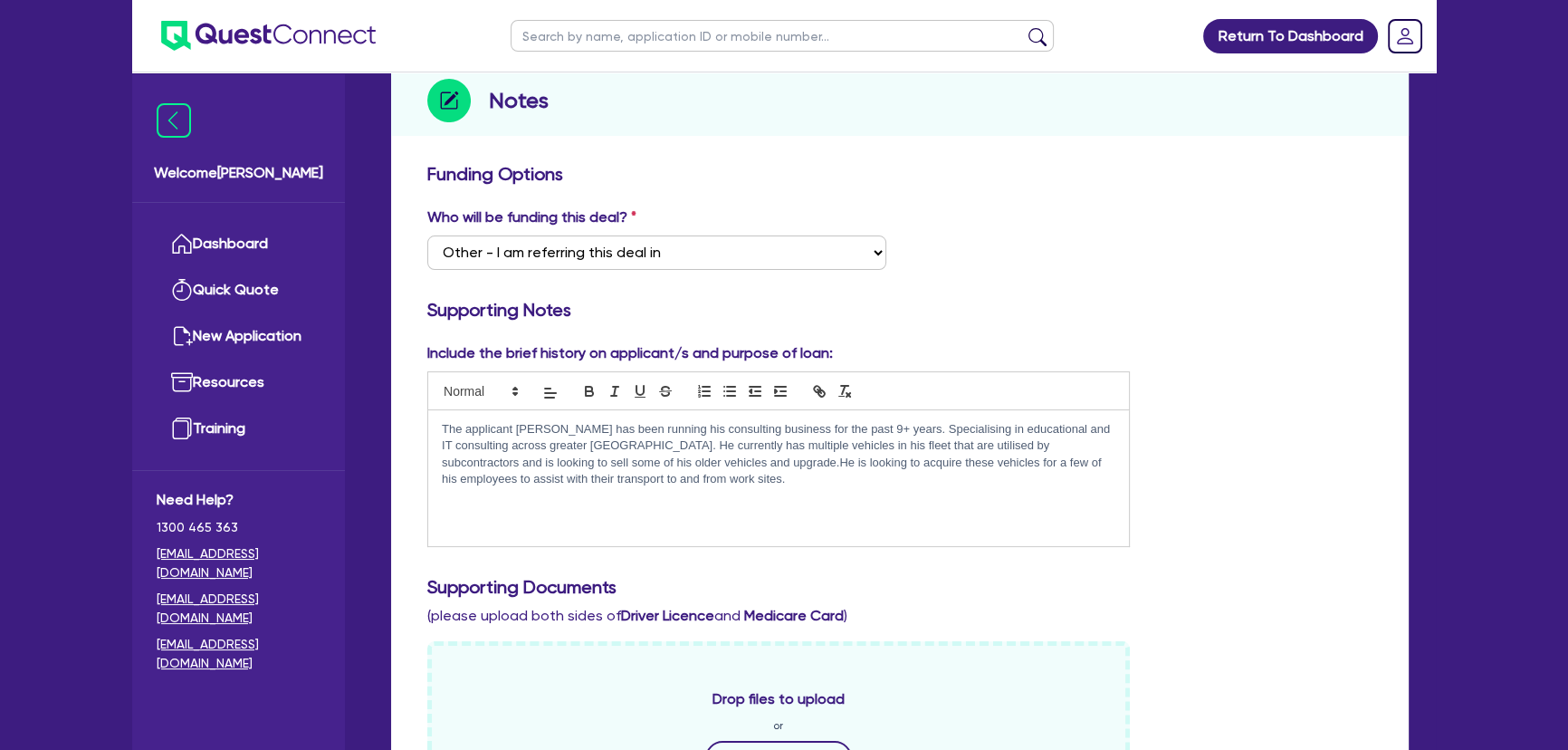
scroll to position [329, 0]
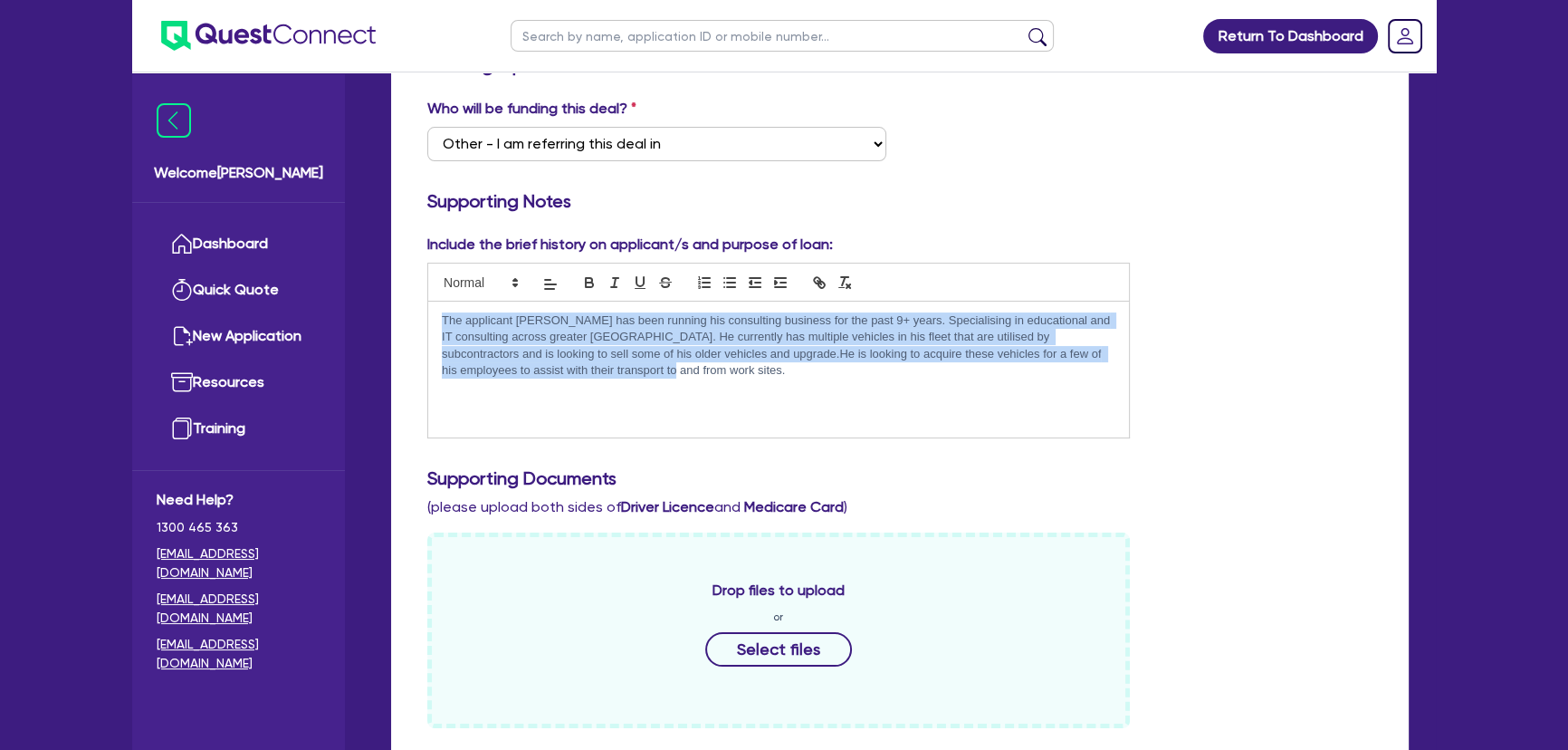
drag, startPoint x: 631, startPoint y: 402, endPoint x: 434, endPoint y: 312, distance: 216.6
click at [434, 312] on div "The applicant [PERSON_NAME] has been running his consulting business for the pa…" at bounding box center [778, 368] width 701 height 135
copy p "The applicant [PERSON_NAME] has been running his consulting business for the pa…"
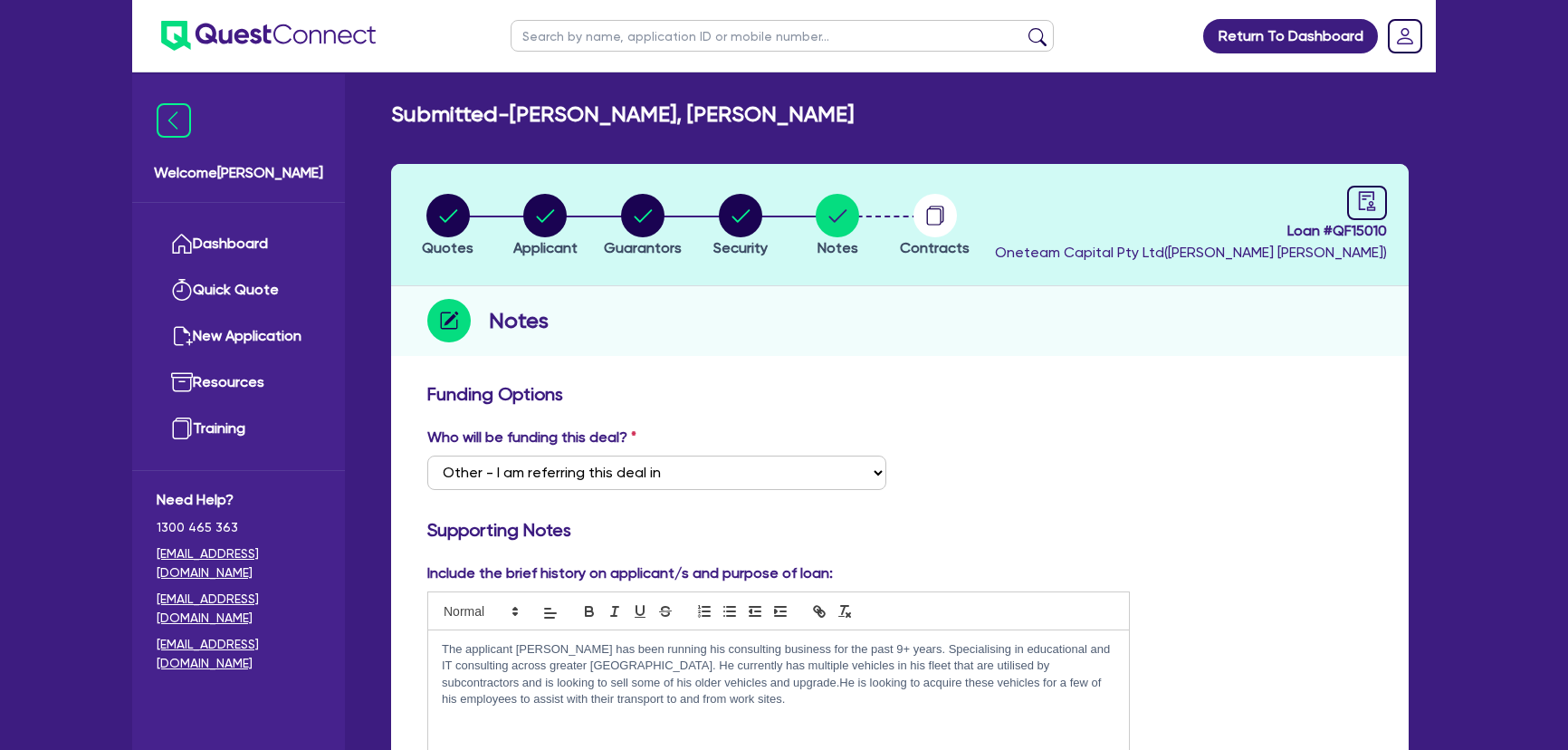
select select "Other"
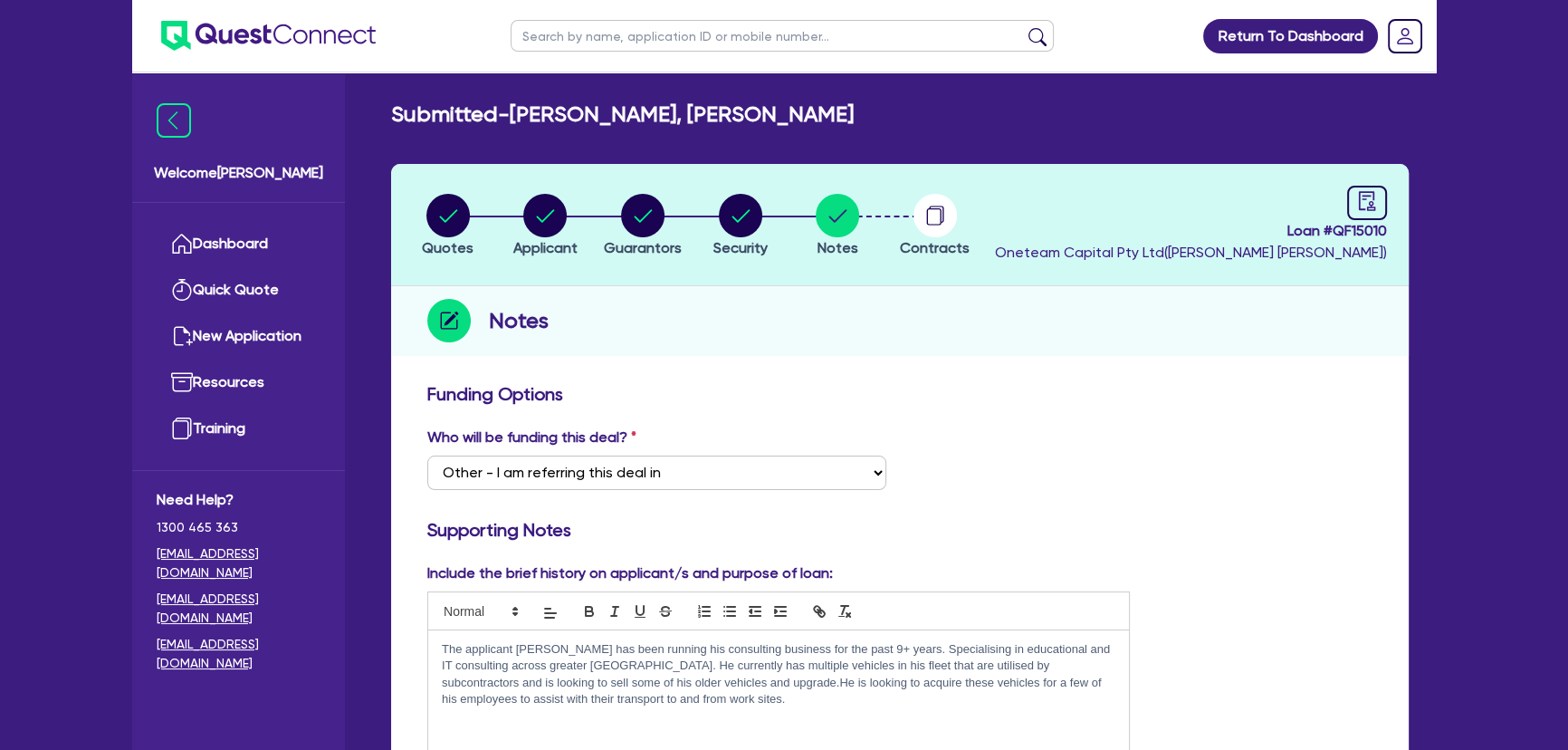
click at [258, 62] on ul at bounding box center [254, 36] width 243 height 72
click at [267, 33] on img at bounding box center [268, 36] width 215 height 30
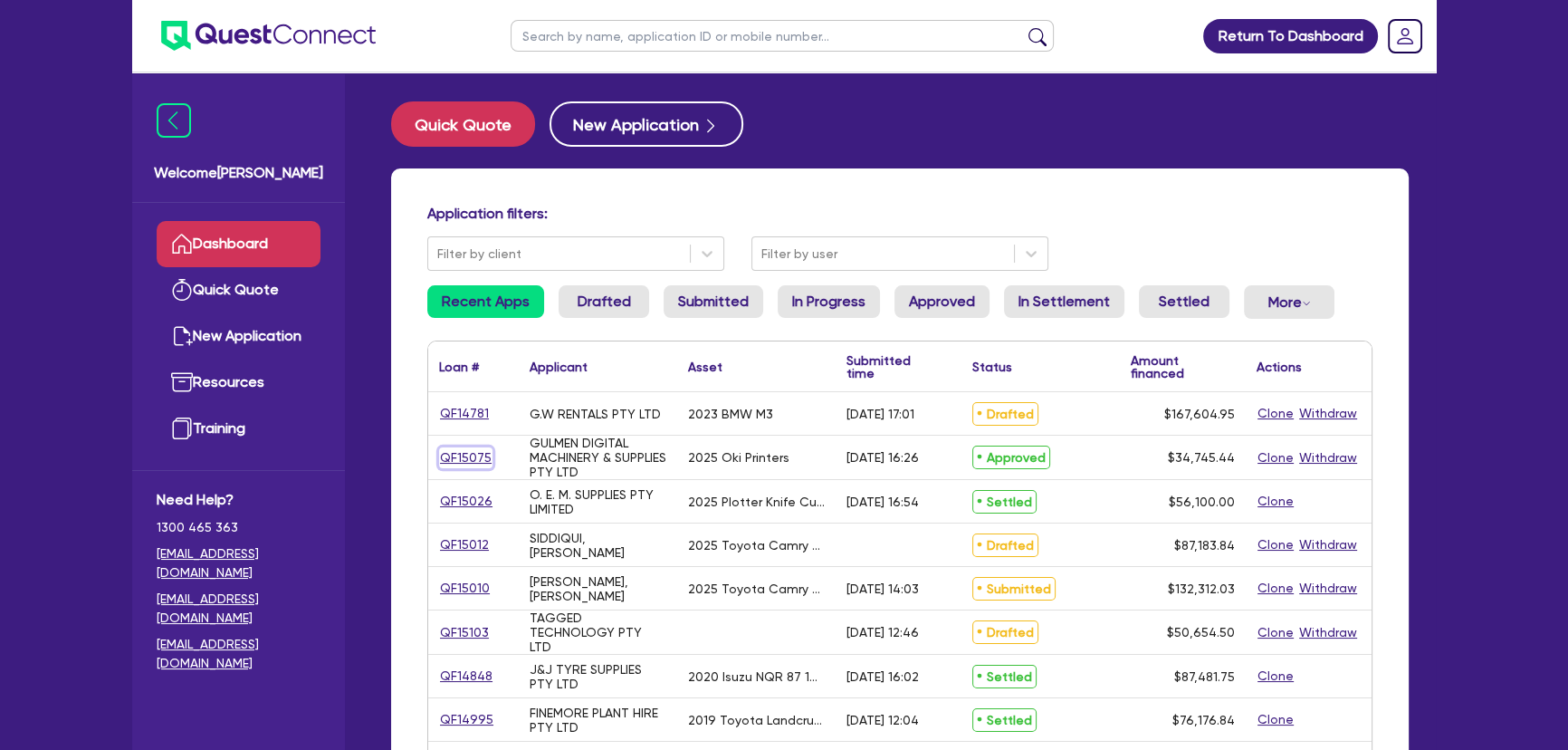
click at [476, 463] on link "QF15075" at bounding box center [466, 457] width 53 height 21
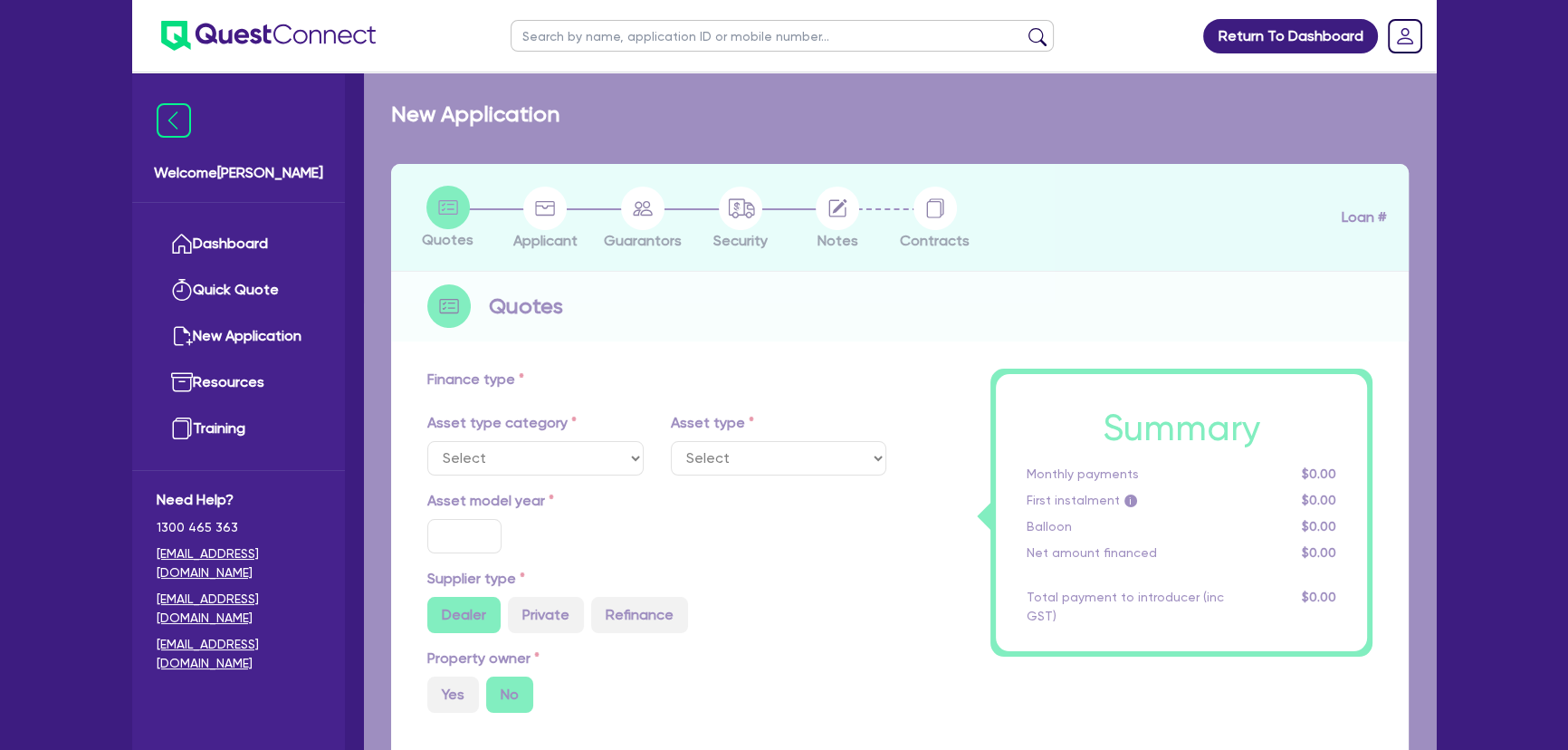
select select "SECONDARY_ASSETS"
type input "2025"
radio input "true"
type input "33,925.94"
type input "3"
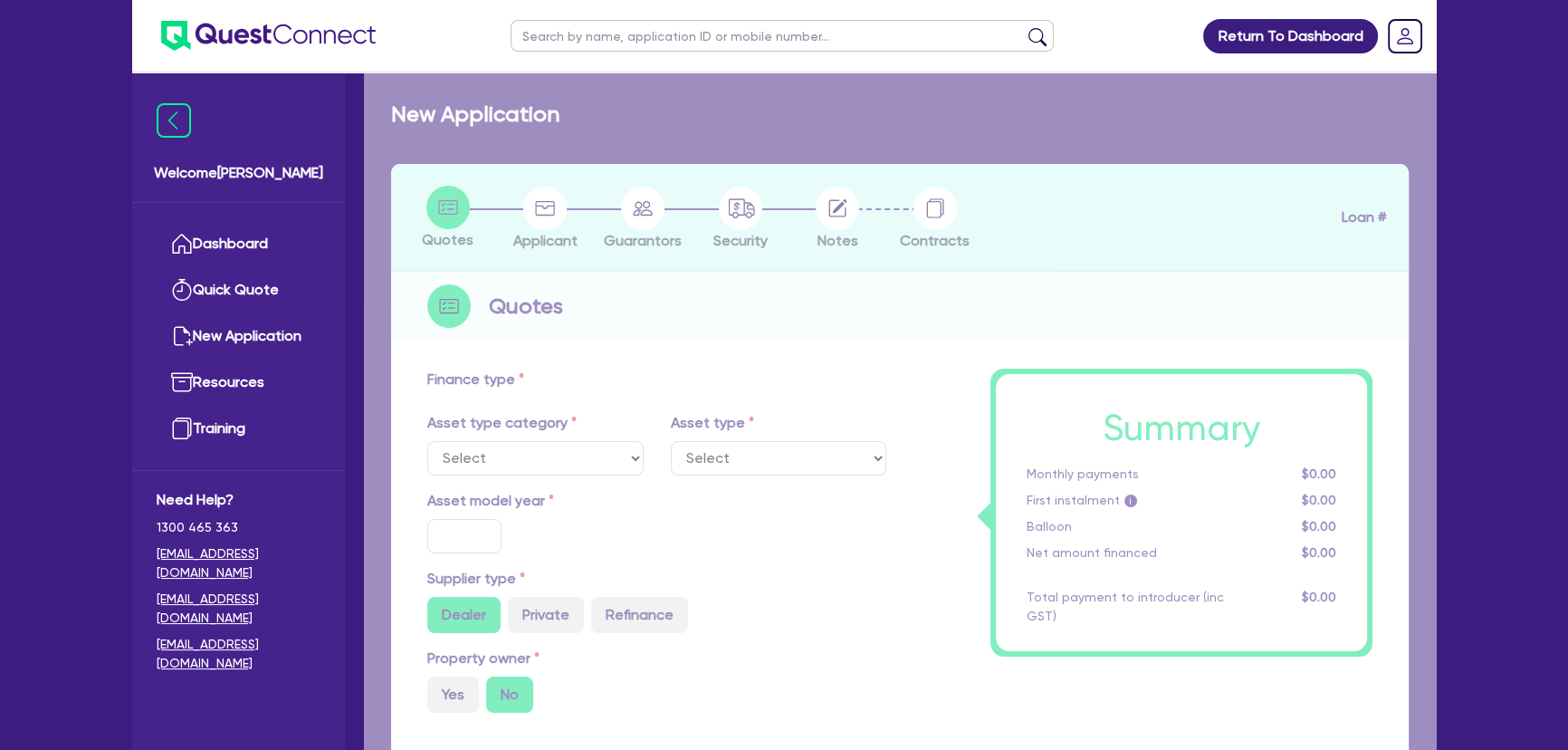
type input "1,042.36"
type input "17.95"
type input "745"
select select "PRINTING_AND_PACKAGING_EQUIPMENT"
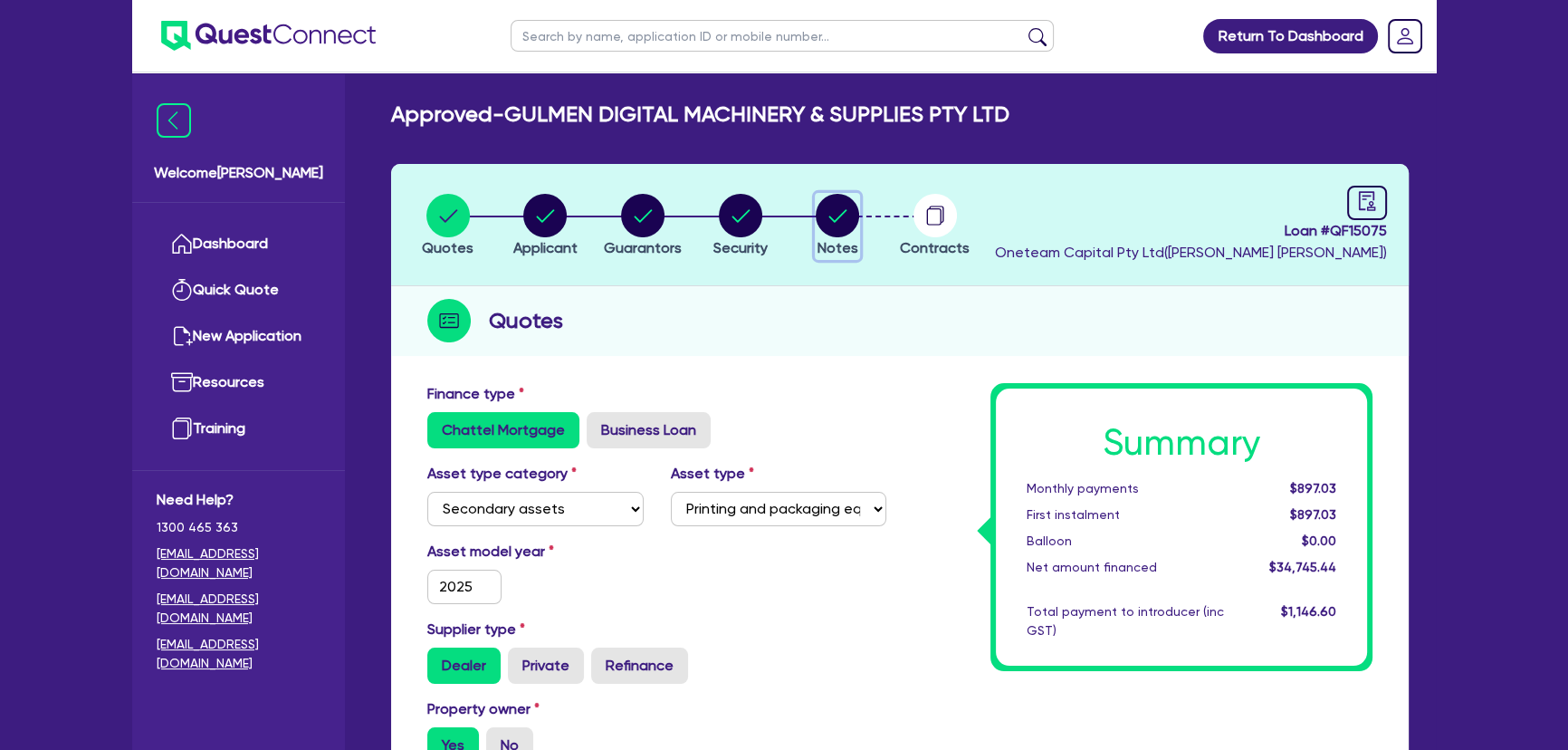
click at [819, 216] on circle "button" at bounding box center [837, 216] width 44 height 44
select select "Quest Finance - Own Book"
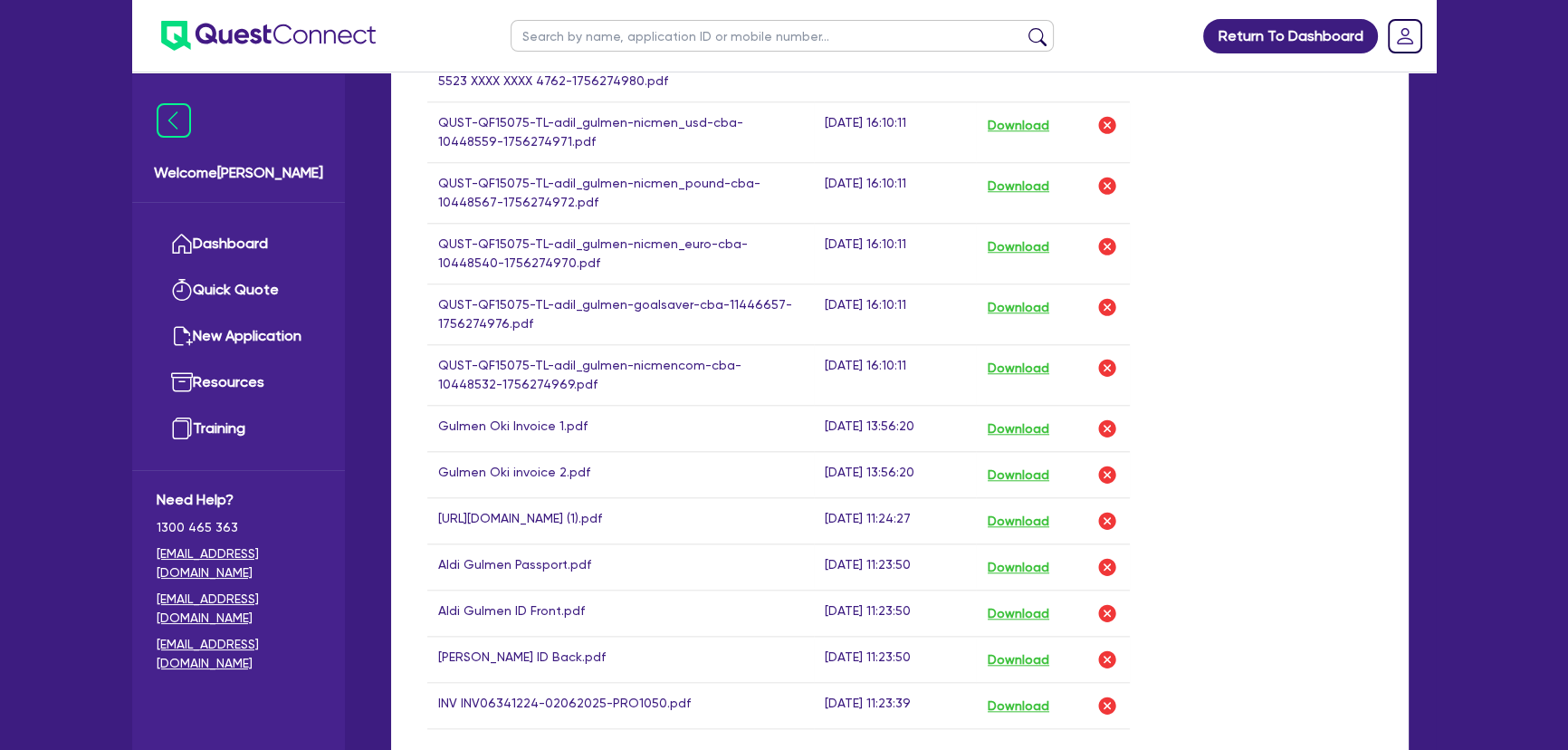
scroll to position [2222, 0]
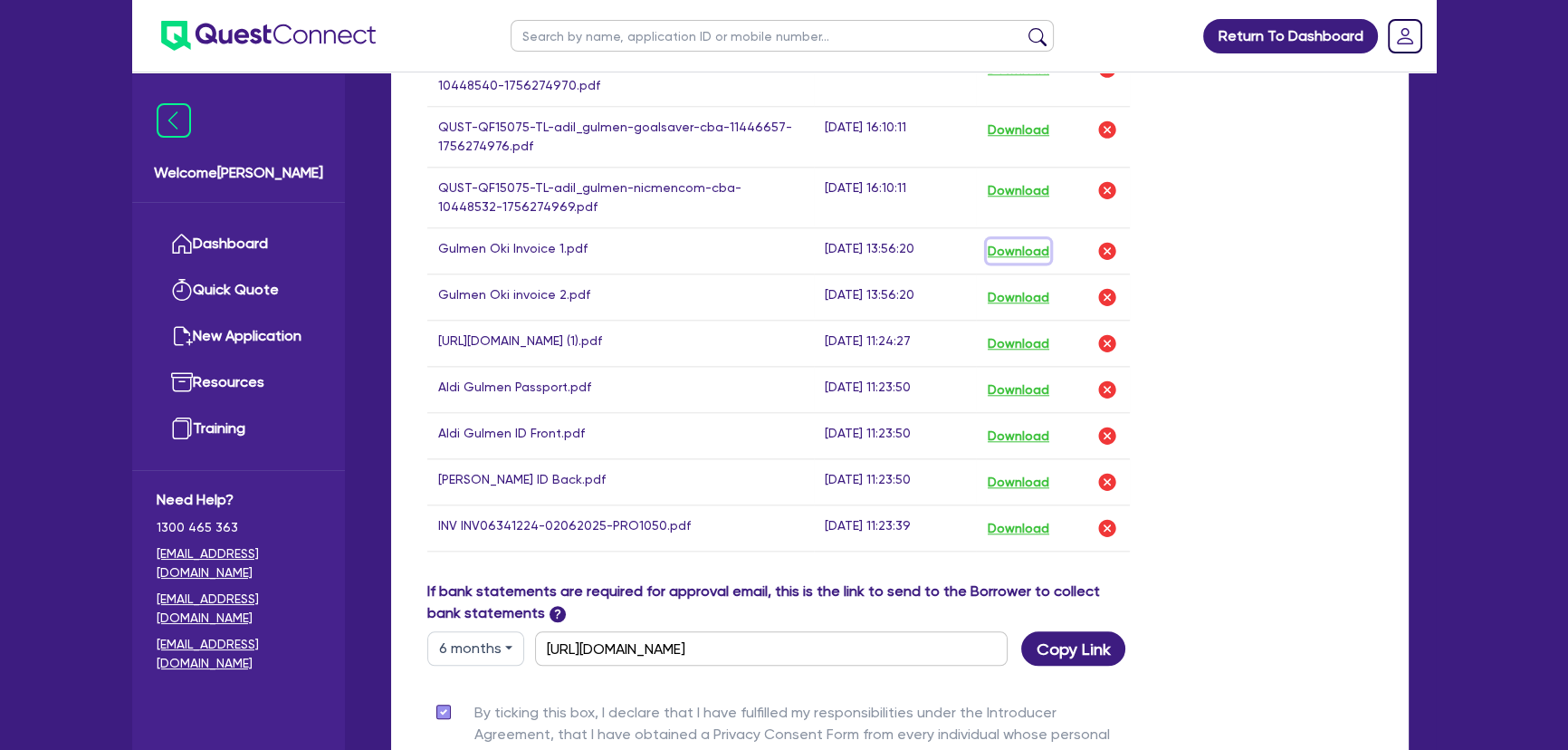
click at [1014, 242] on button "Download" at bounding box center [1018, 250] width 63 height 24
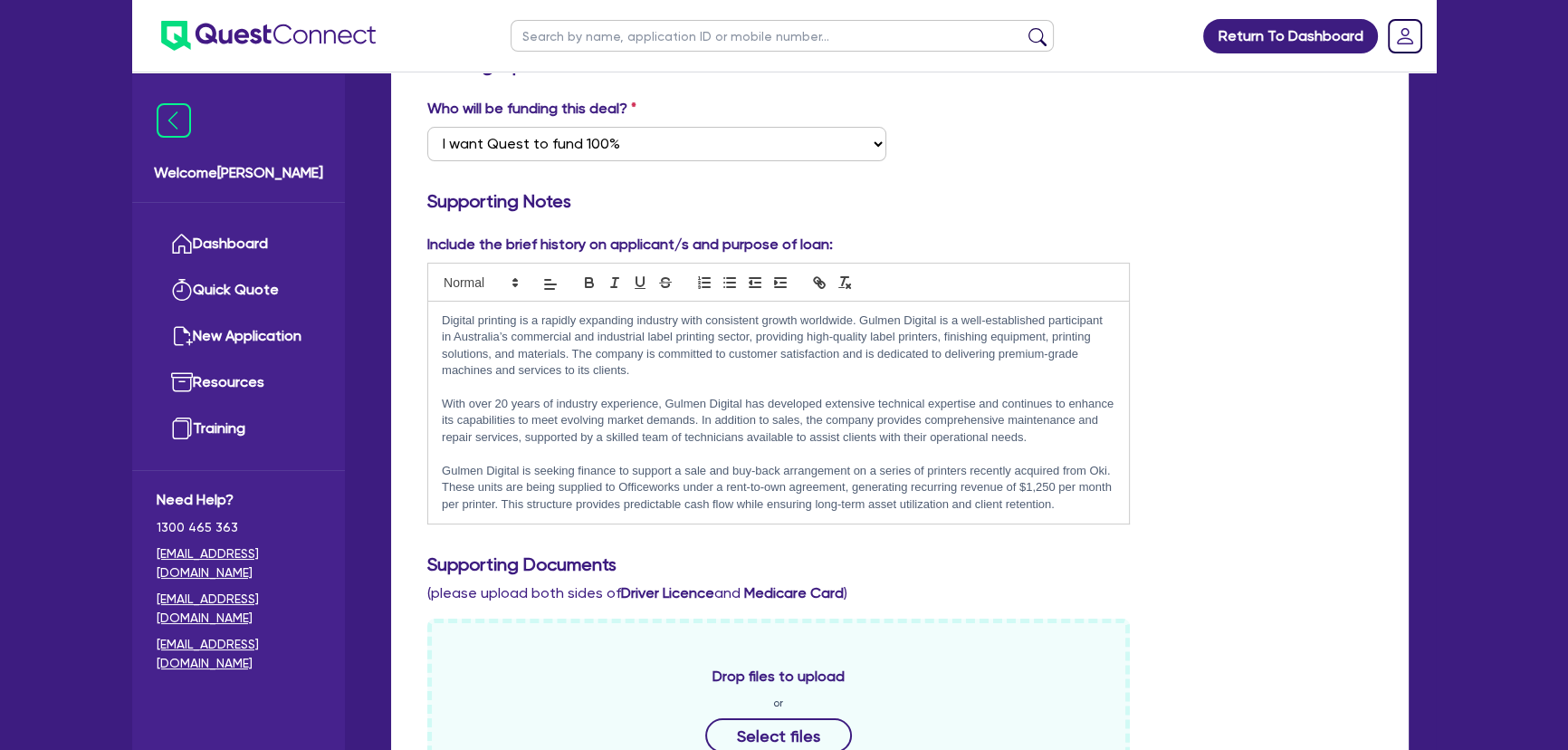
scroll to position [0, 0]
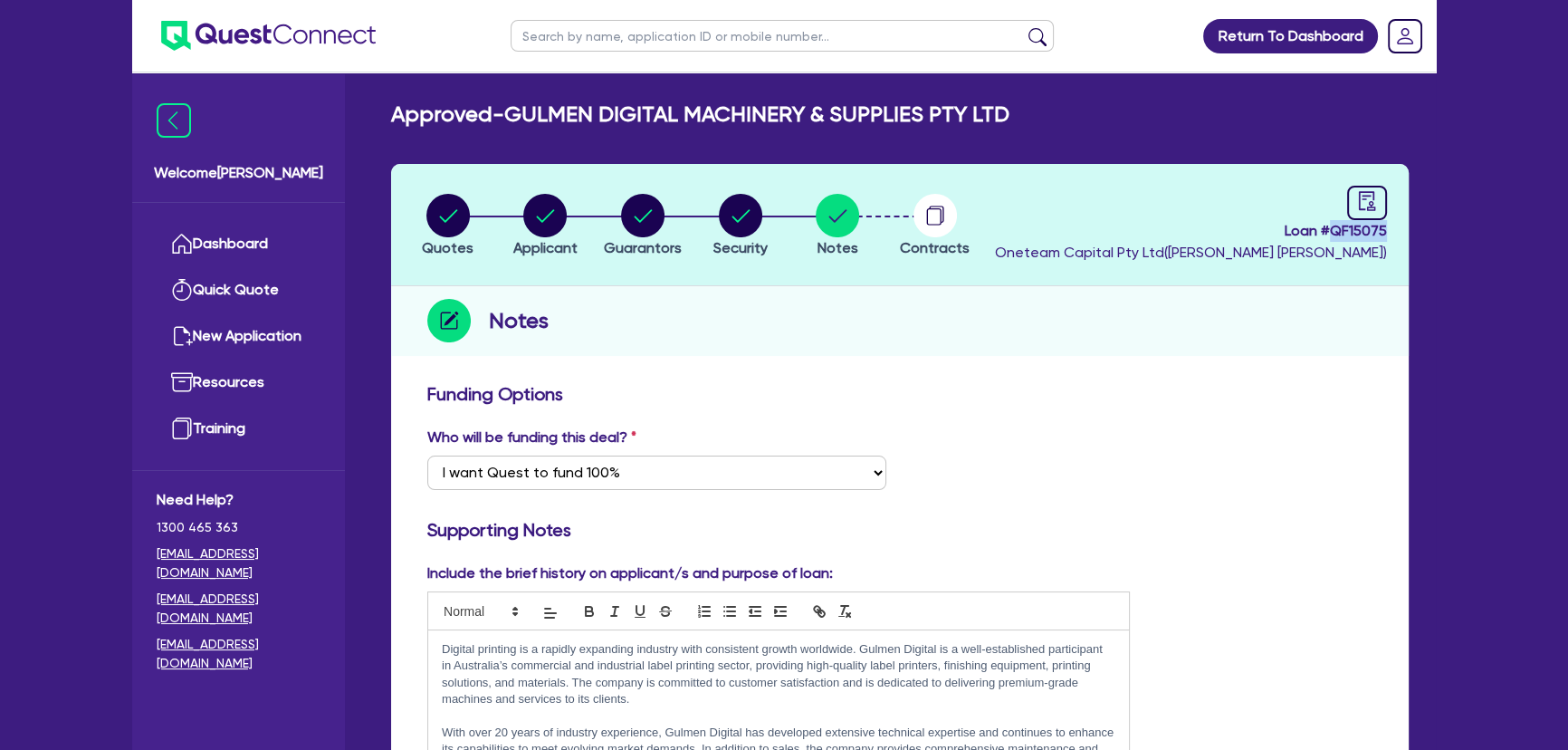
drag, startPoint x: 1330, startPoint y: 233, endPoint x: 1430, endPoint y: 239, distance: 100.2
copy span "QF15075"
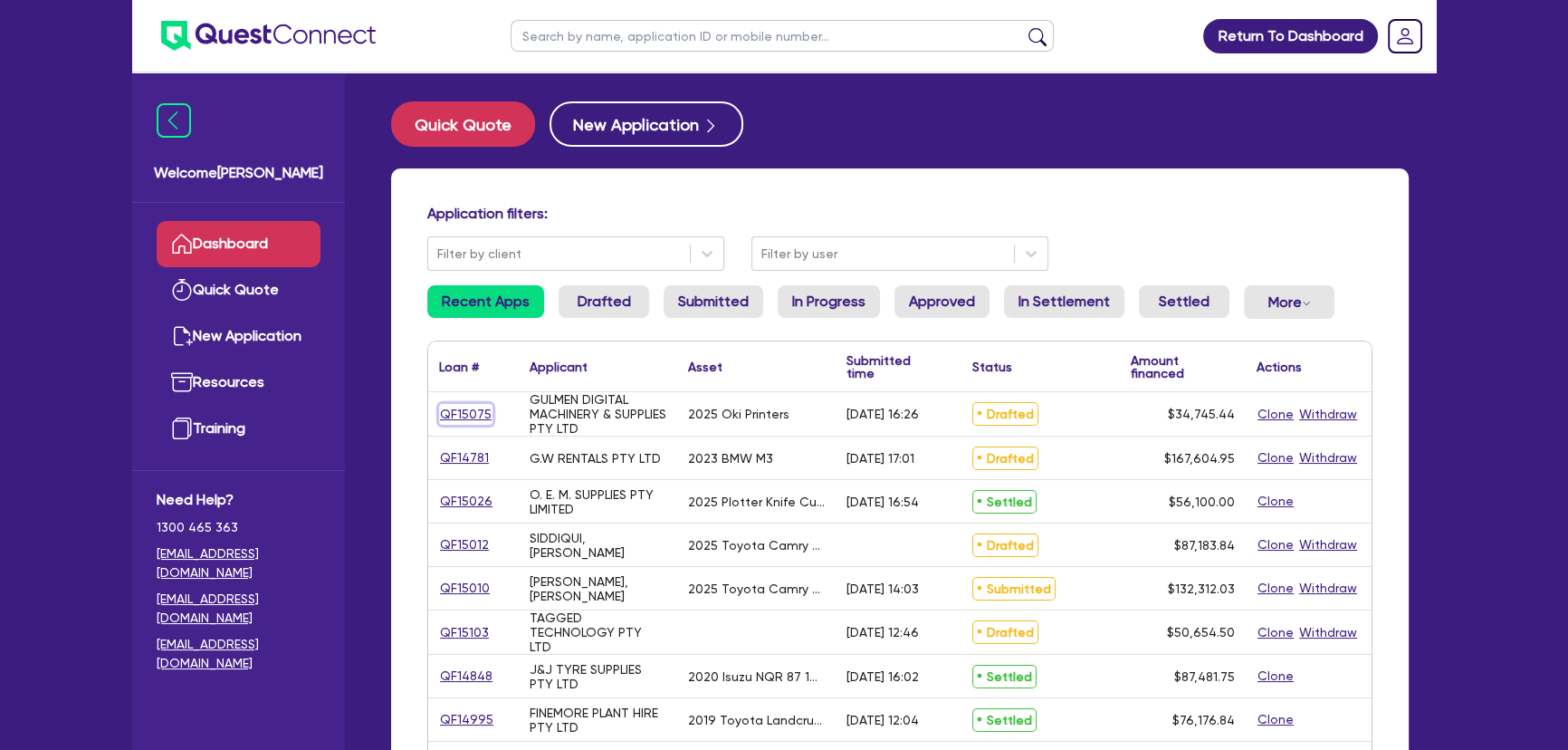
click at [481, 410] on link "QF15075" at bounding box center [466, 414] width 53 height 21
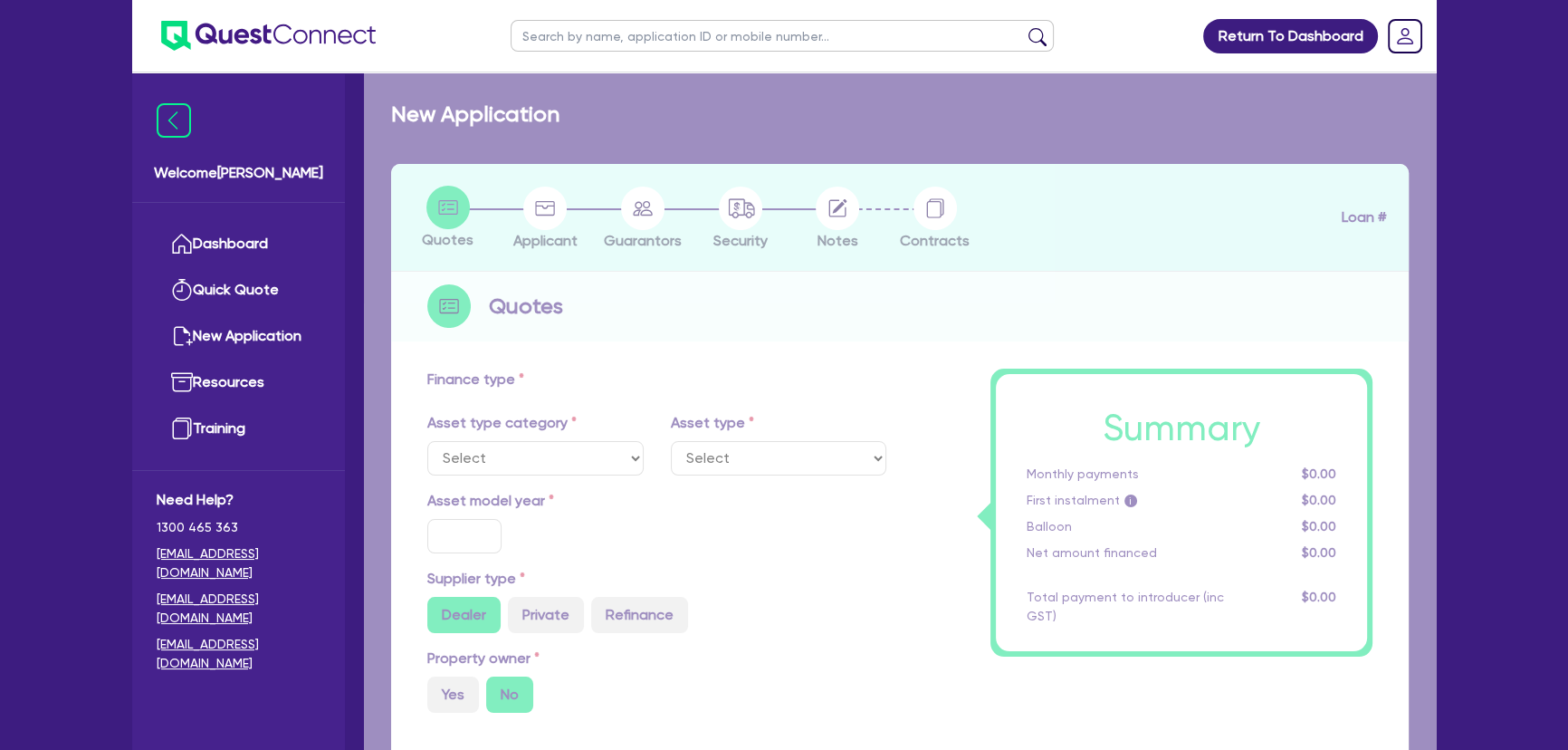
select select "SECONDARY_ASSETS"
type input "2025"
radio input "true"
type input "33,925.94"
type input "3"
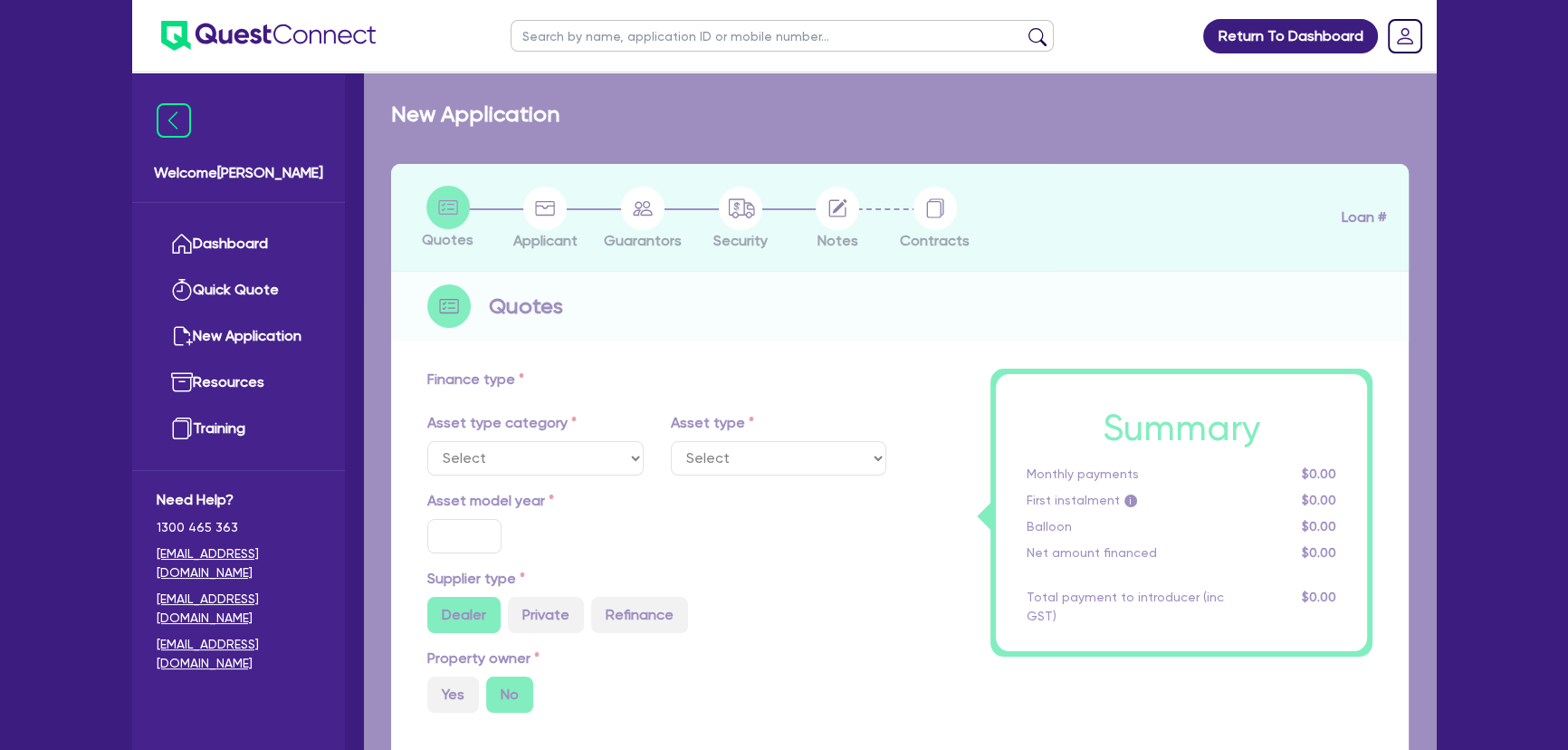
type input "1,017.78"
type input "17.95"
select select "PRINTING_AND_PACKAGING_EQUIPMENT"
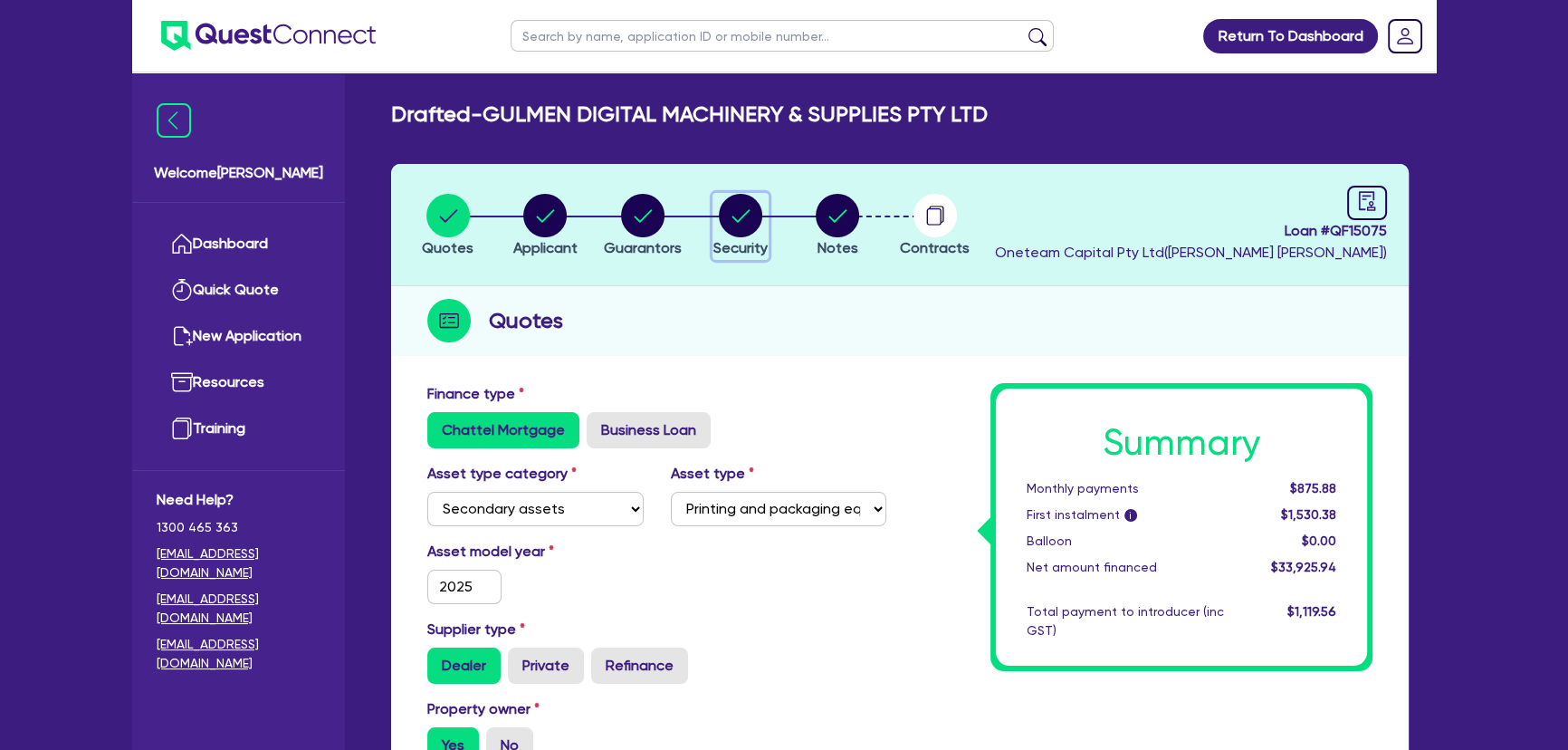
click at [737, 215] on circle "button" at bounding box center [740, 216] width 44 height 44
select select "SECONDARY_ASSETS"
select select "PRINTING_AND_PACKAGING_EQUIPMENT"
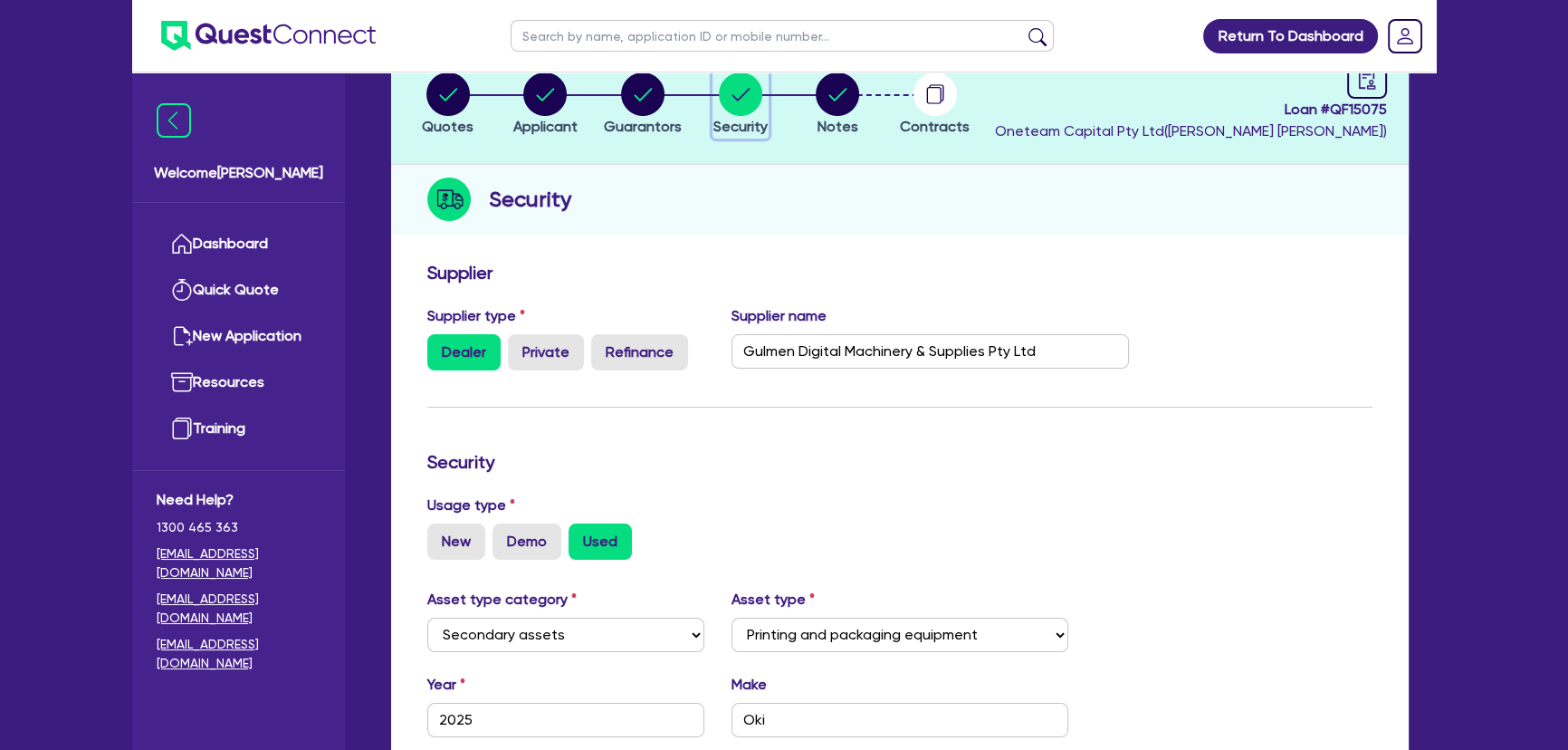
scroll to position [86, 0]
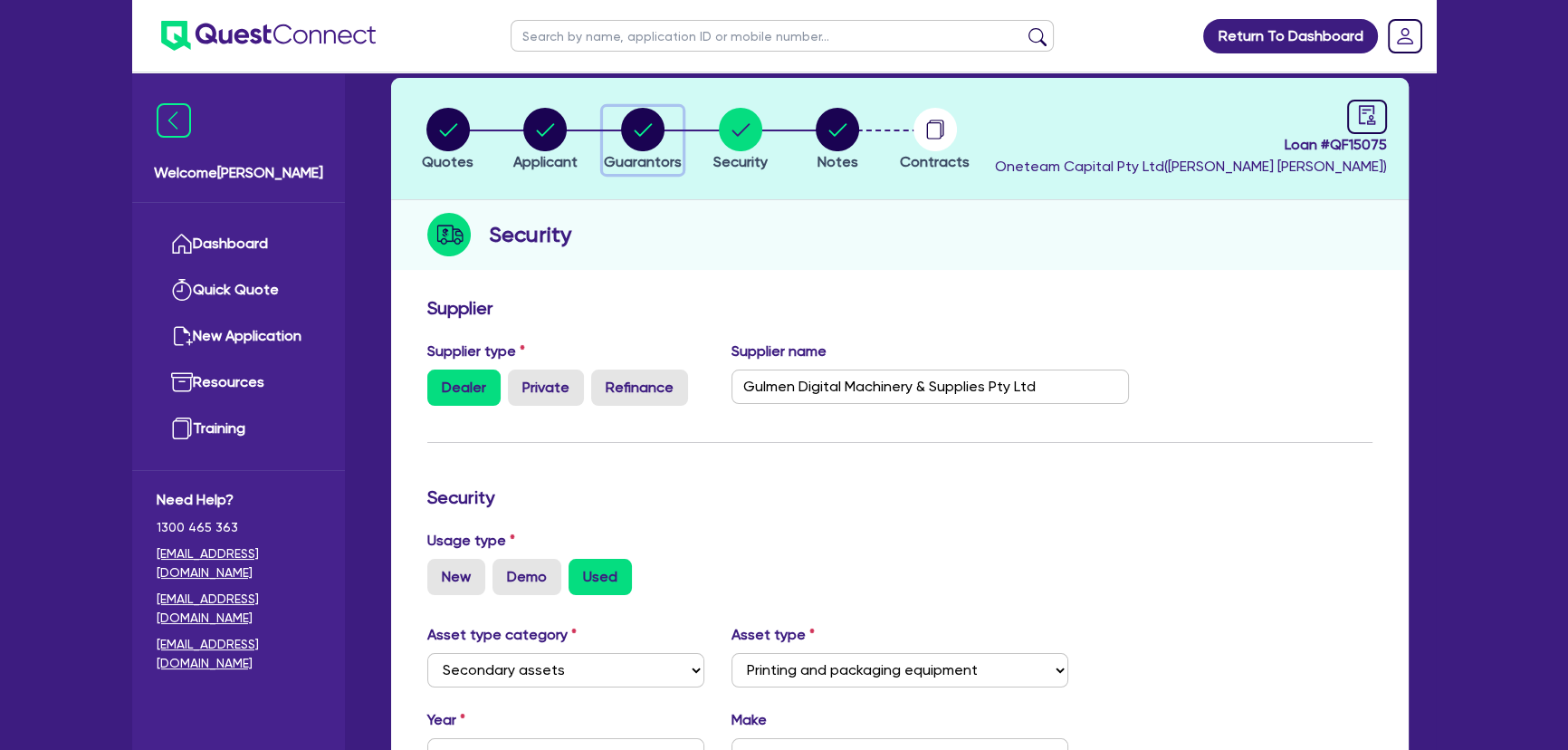
click at [615, 131] on div "button" at bounding box center [643, 130] width 78 height 44
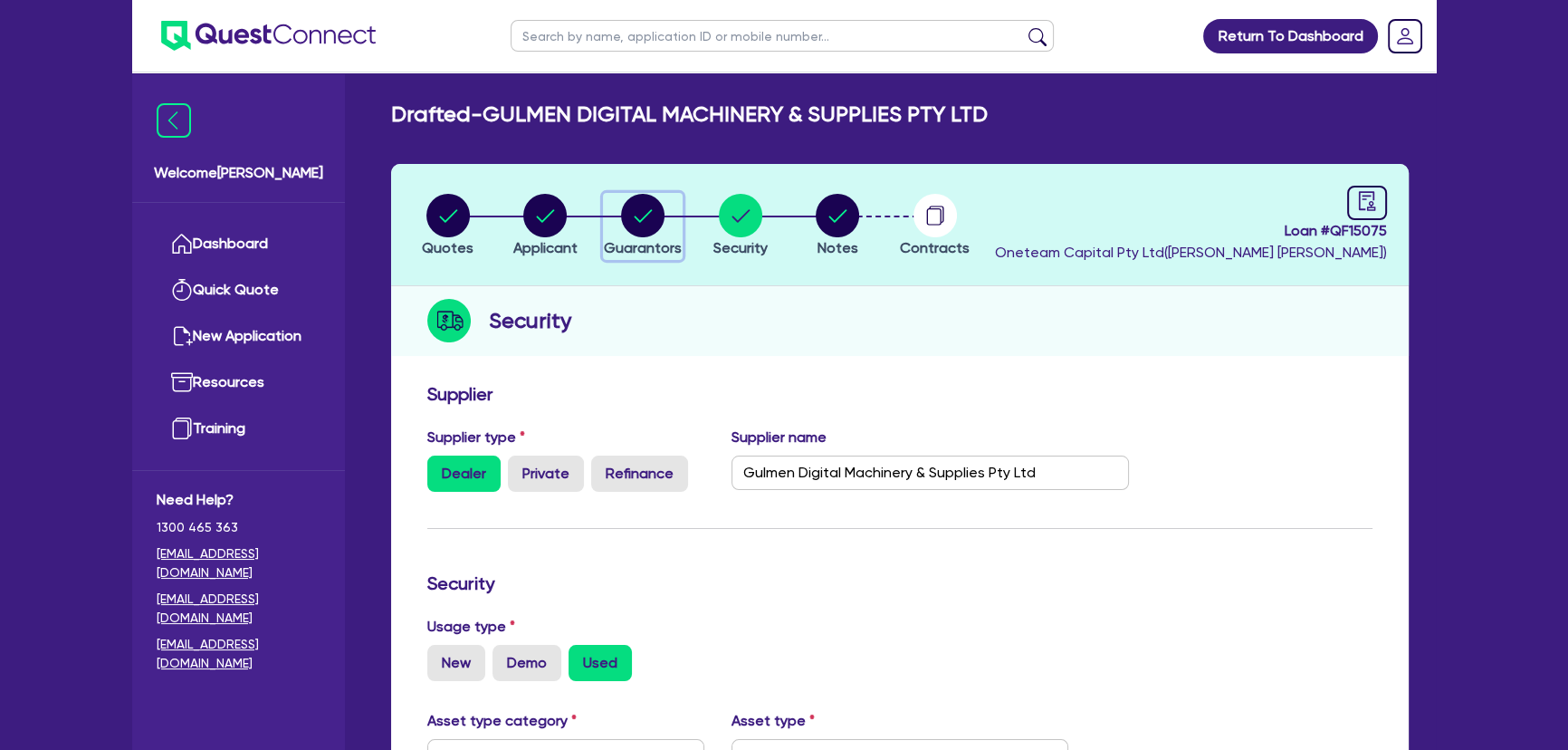
select select "MR"
select select "VIC"
select select "MARRIED"
select select "PROPERTY"
select select "CASH"
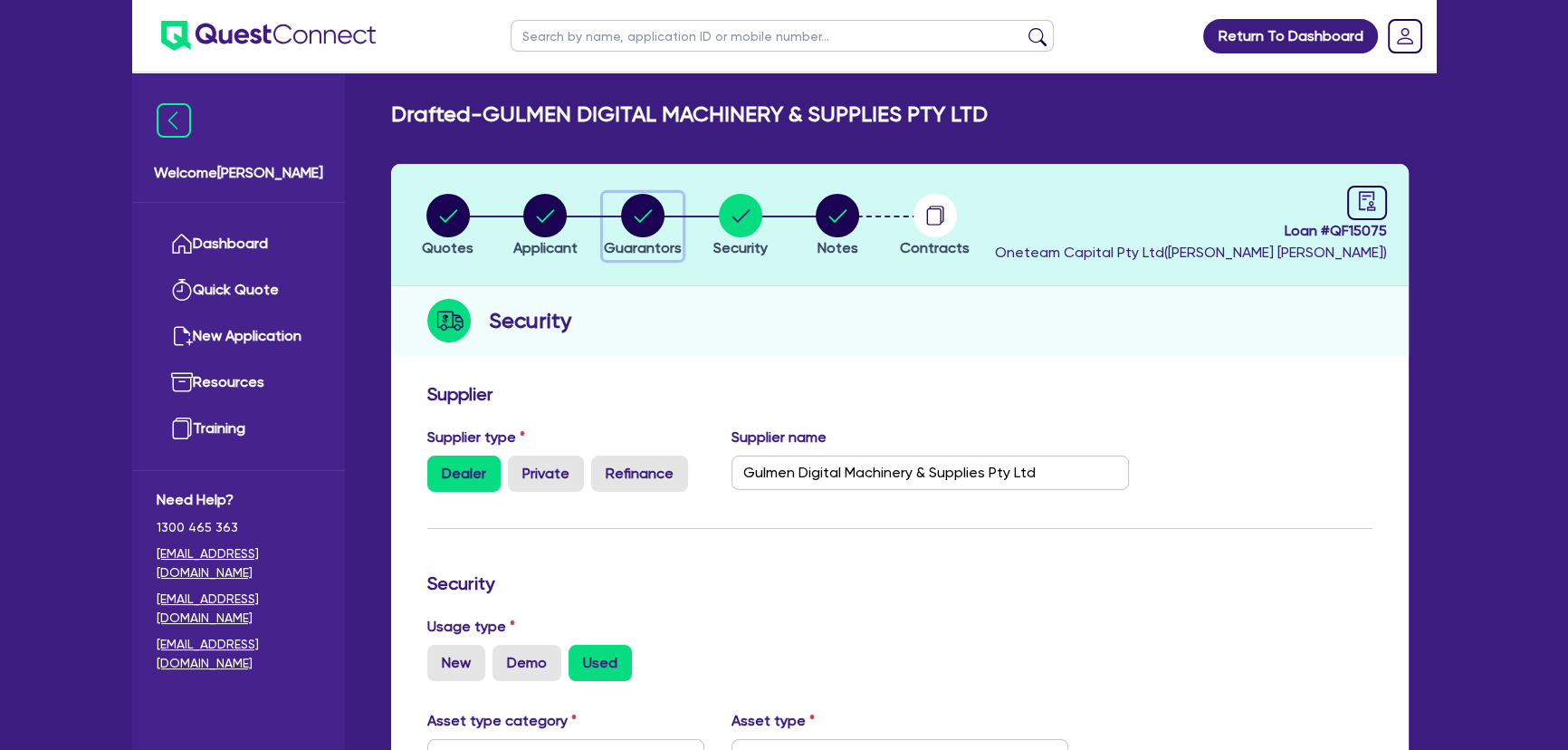
select select "EQUIPMENT"
select select "HOUSEHOLD_PERSONAL"
select select "TRUCK"
select select "VEHICLE"
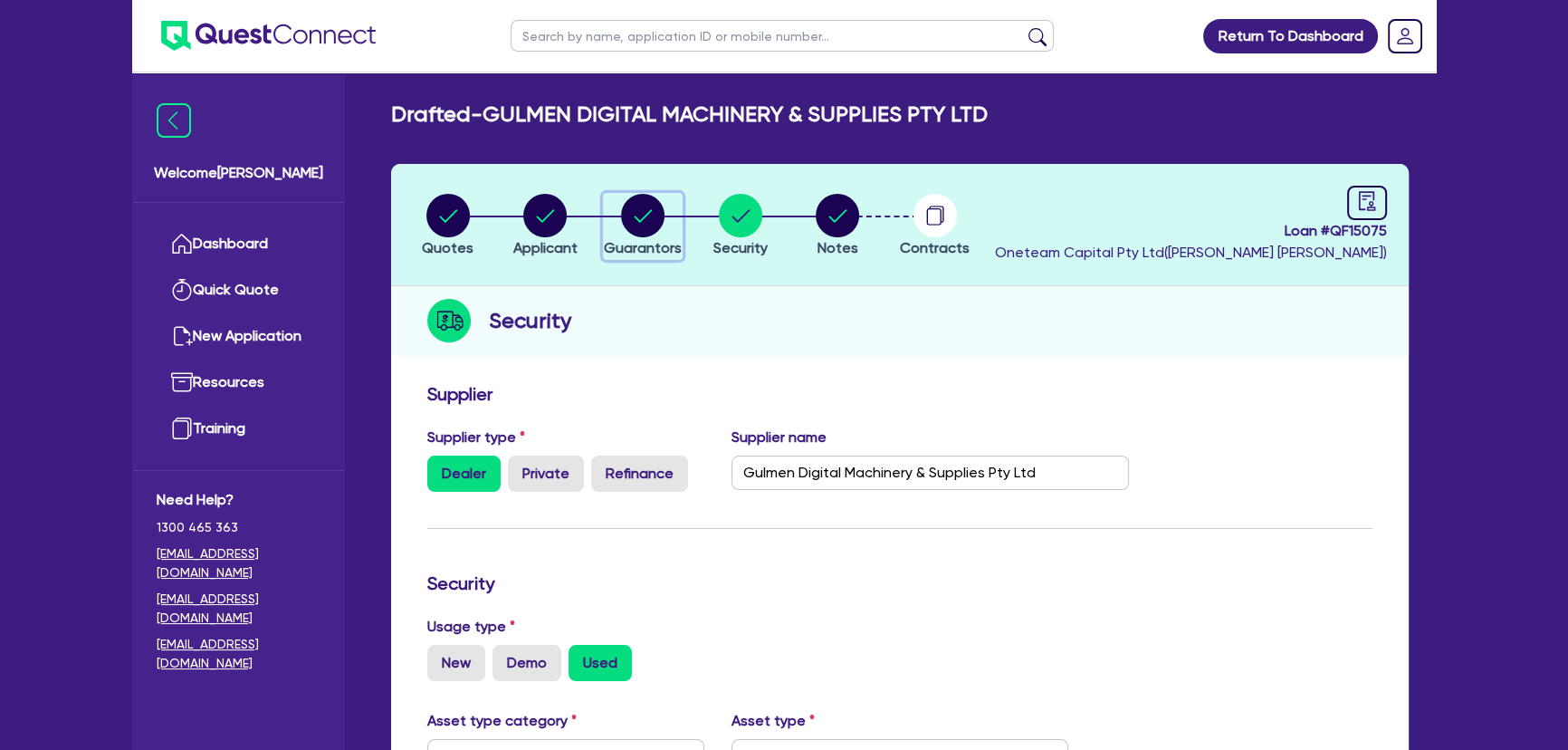
select select "VEHICLE"
select select "MORTGAGE"
select select "OTHER"
select select "EQUIPMENT_LOAN"
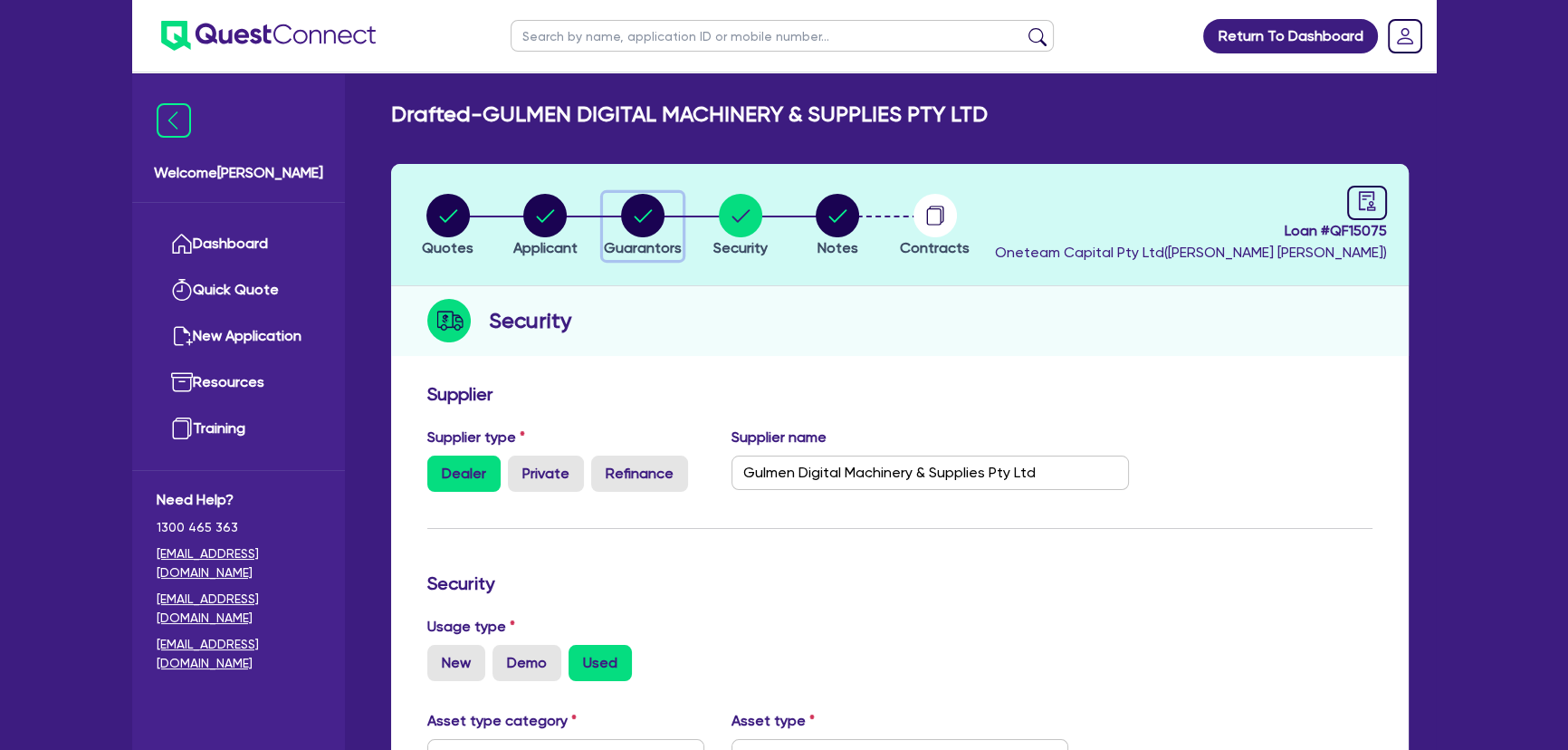
select select "OTHER"
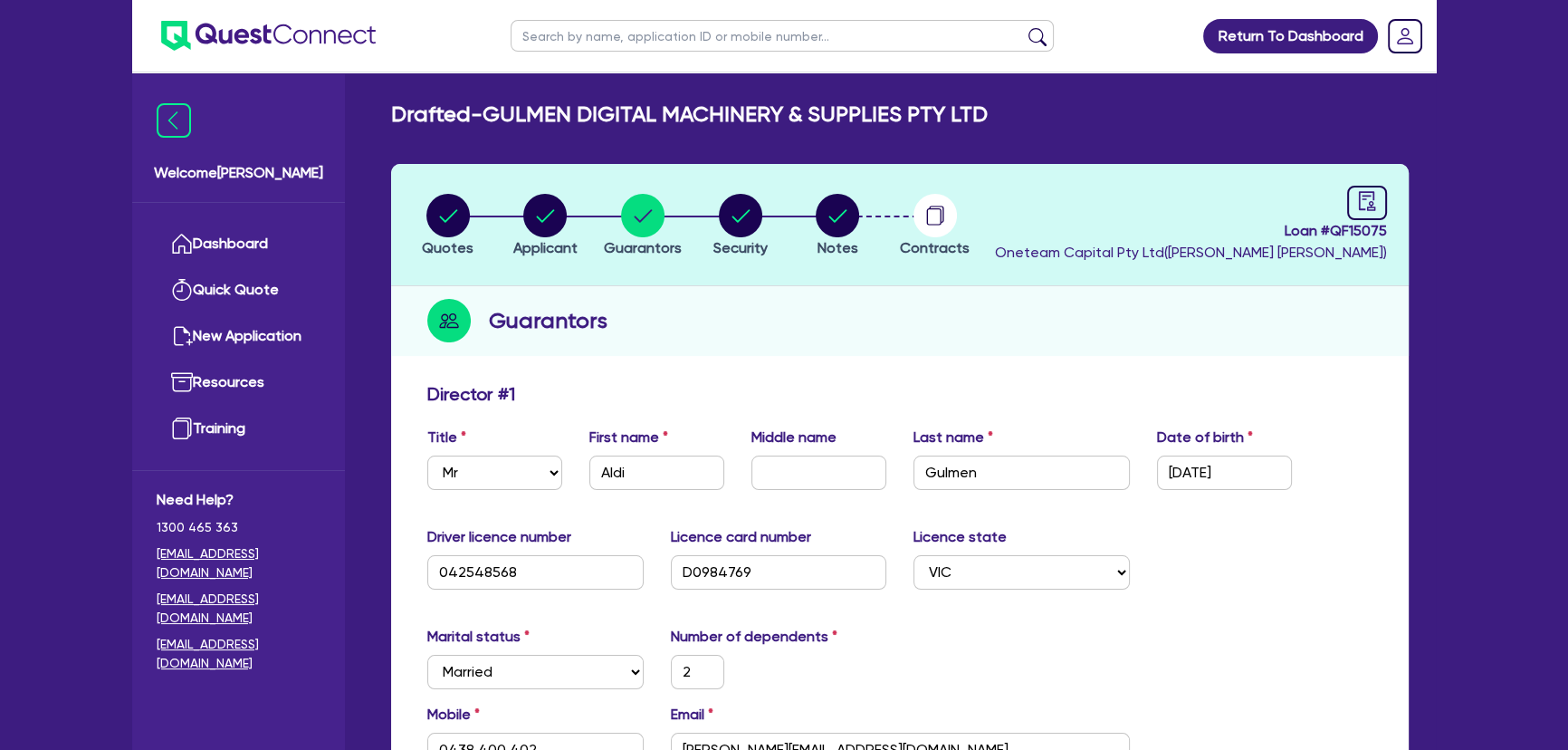
click at [540, 229] on circle "button" at bounding box center [545, 216] width 44 height 44
select select "COMPANY"
select select "MANUFACTURING"
select select "PRINTING"
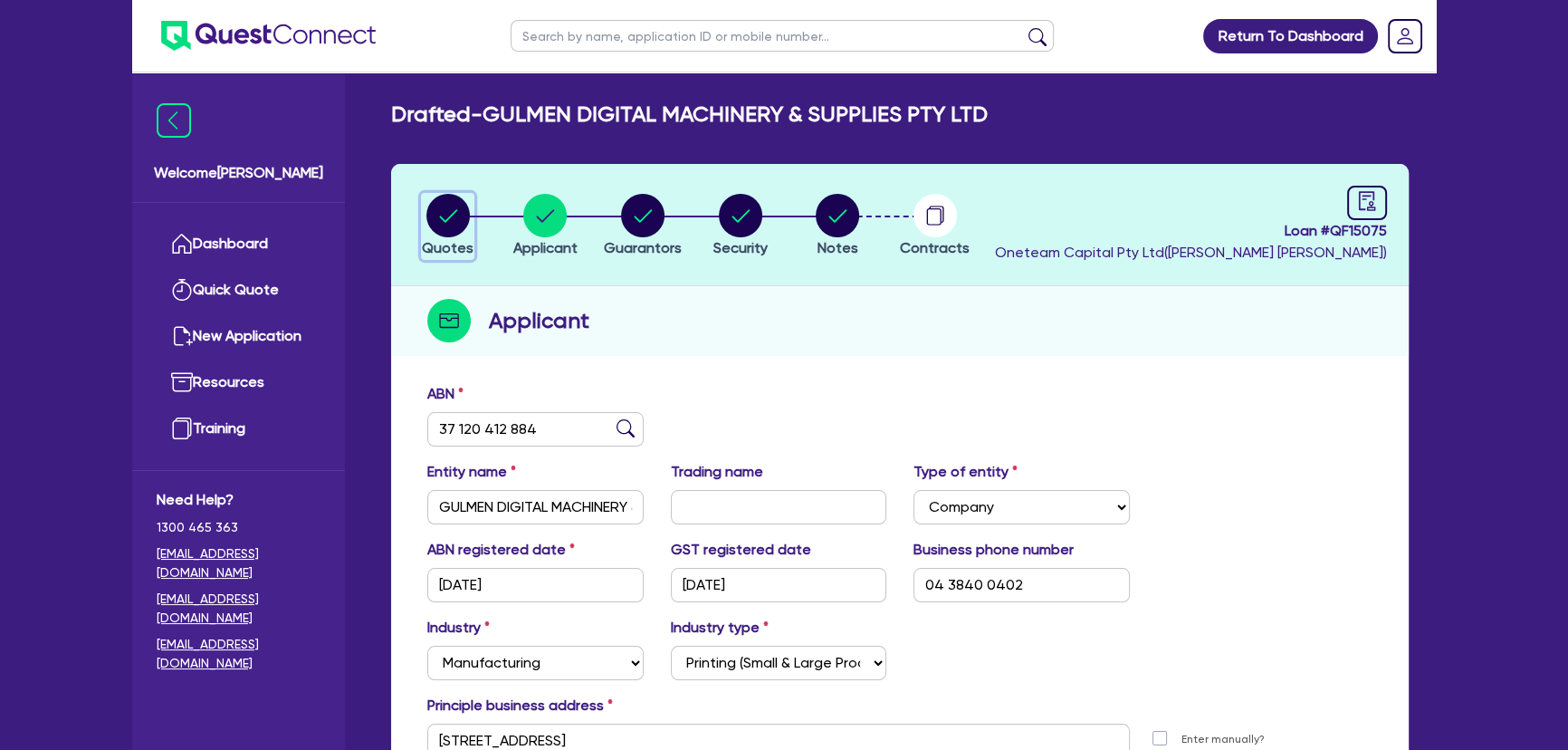
click at [451, 231] on circle "button" at bounding box center [448, 216] width 44 height 44
select select "SECONDARY_ASSETS"
select select "PRINTING_AND_PACKAGING_EQUIPMENT"
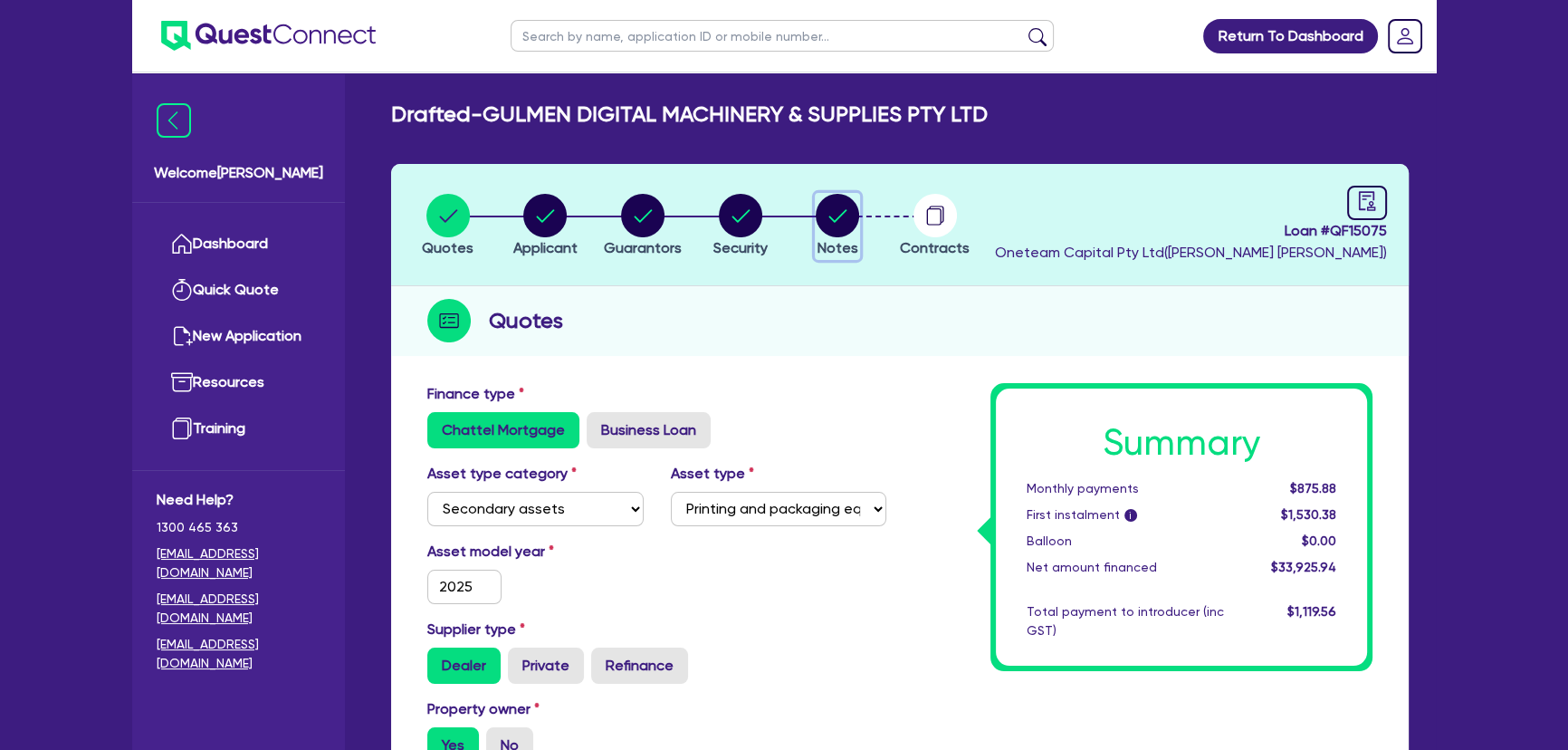
click at [841, 220] on circle "button" at bounding box center [837, 216] width 44 height 44
select select "Quest Finance - Own Book"
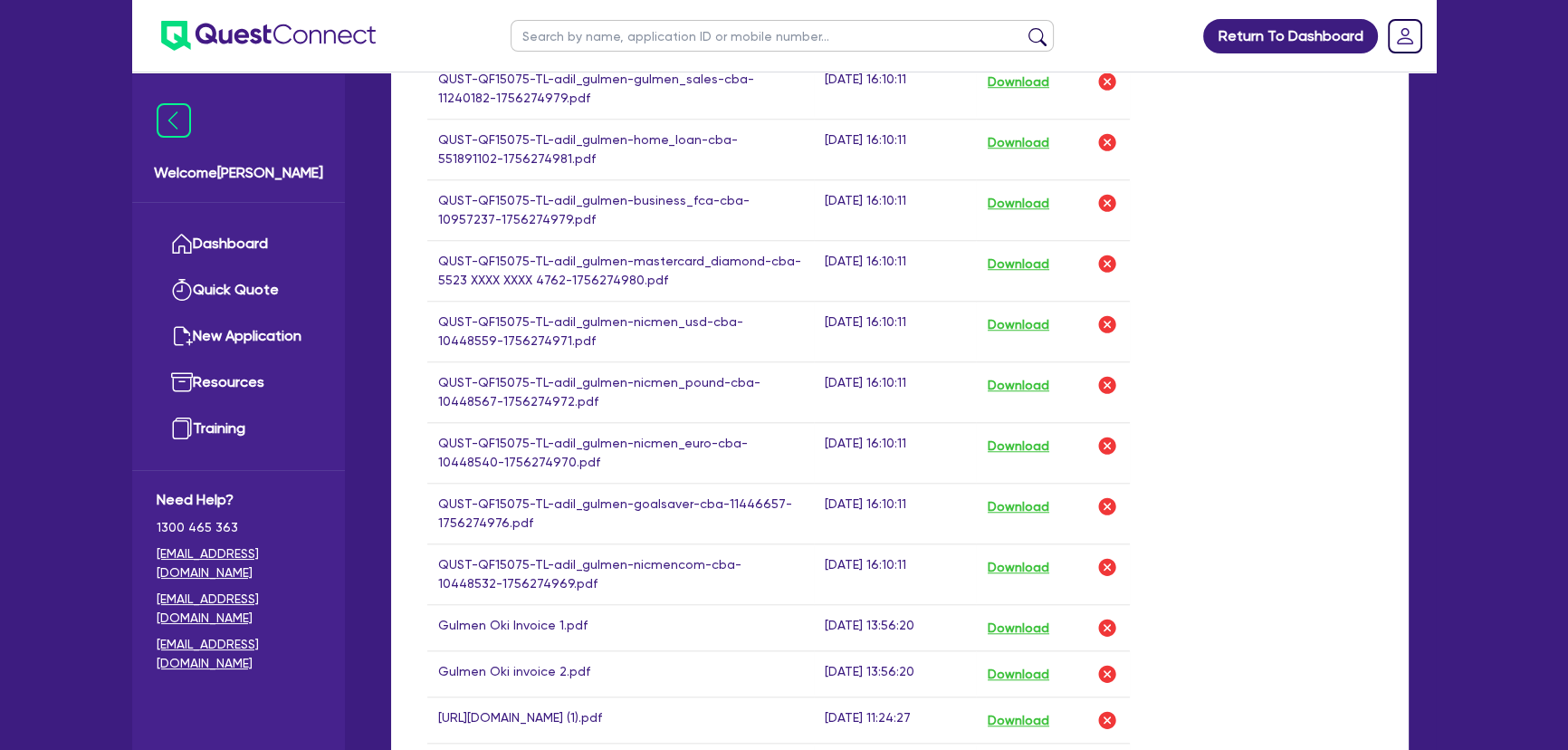
scroll to position [1844, 0]
click at [266, 31] on img at bounding box center [268, 36] width 215 height 30
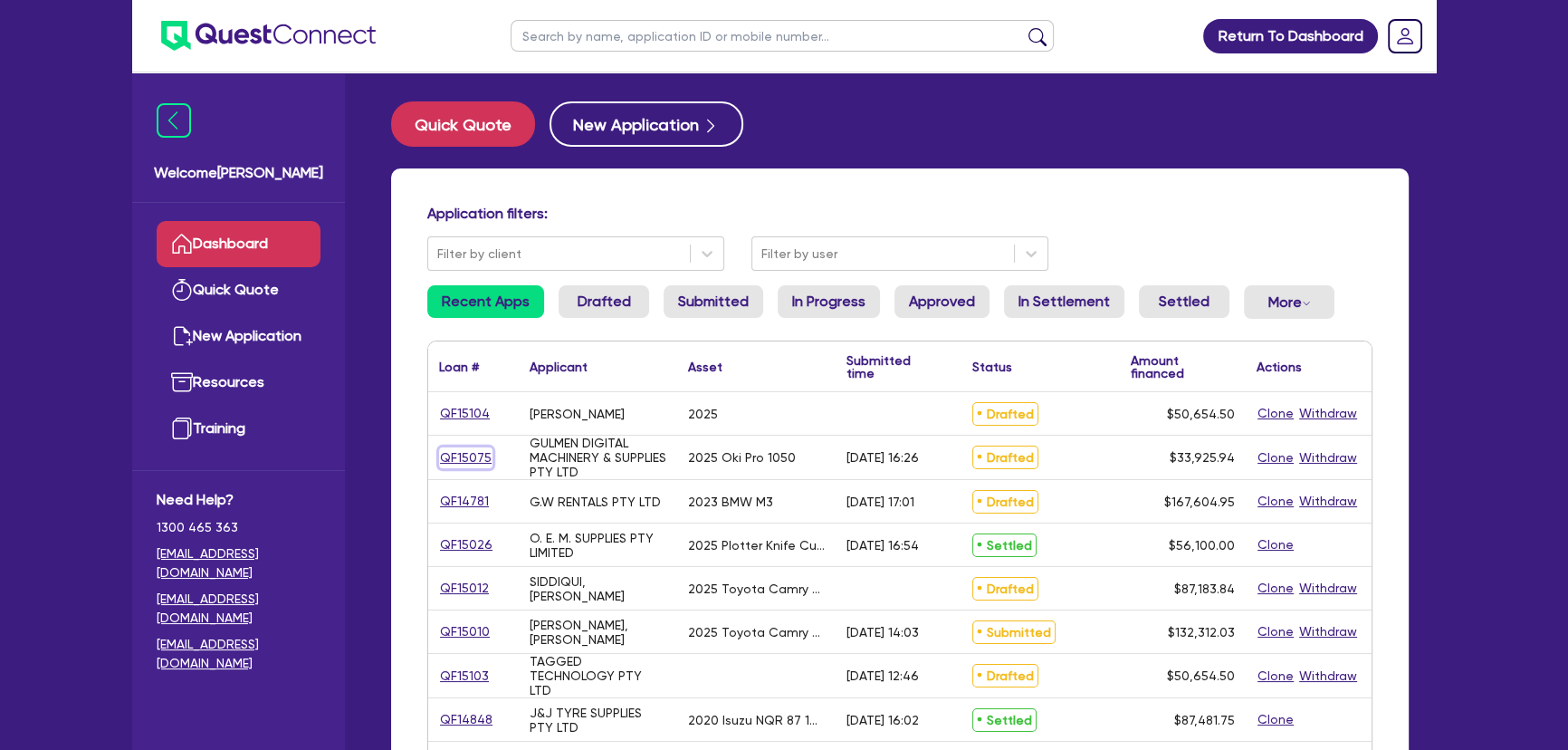
click at [464, 449] on link "QF15075" at bounding box center [466, 457] width 53 height 21
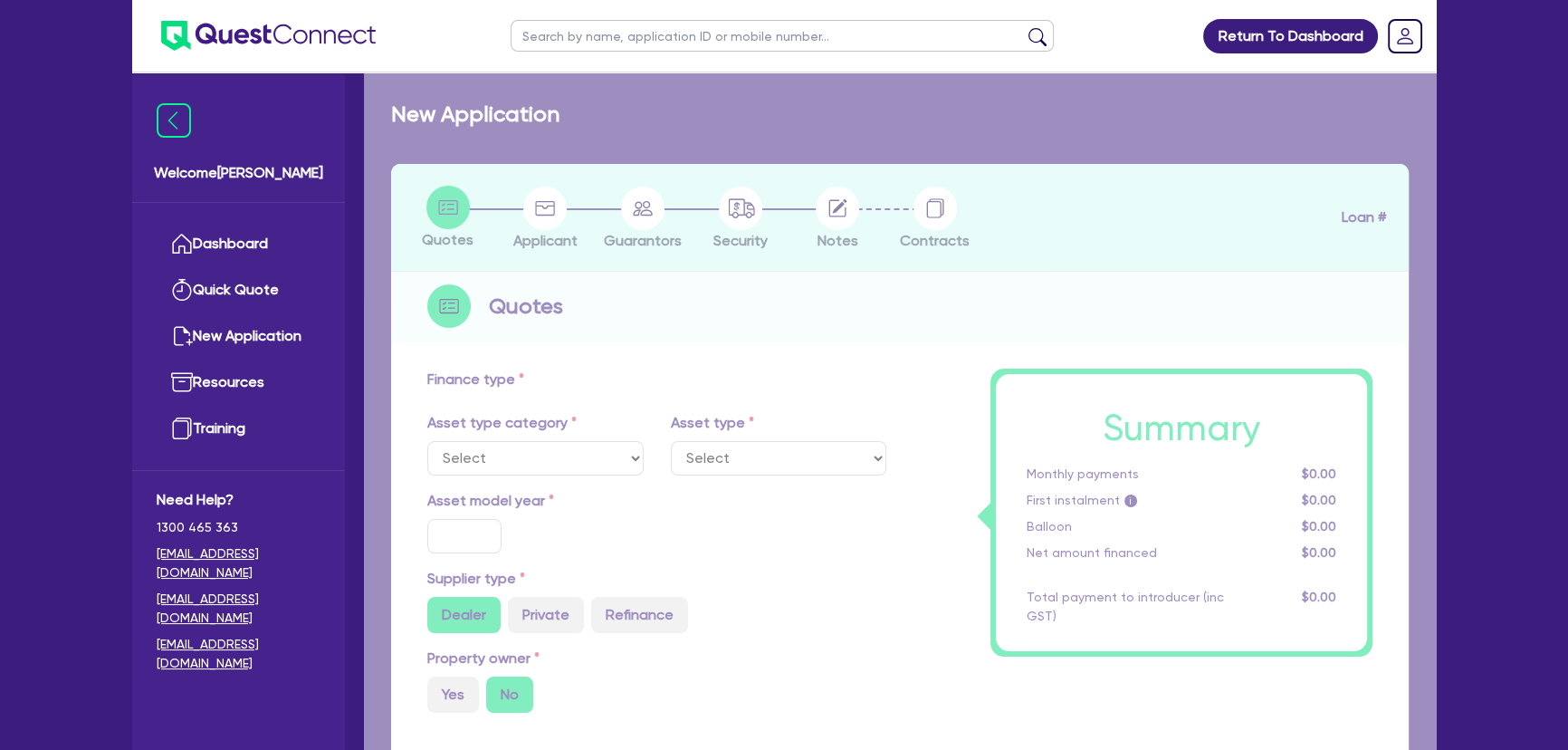
select select "SECONDARY_ASSETS"
type input "2025"
radio input "true"
type input "33,925.94"
type input "3"
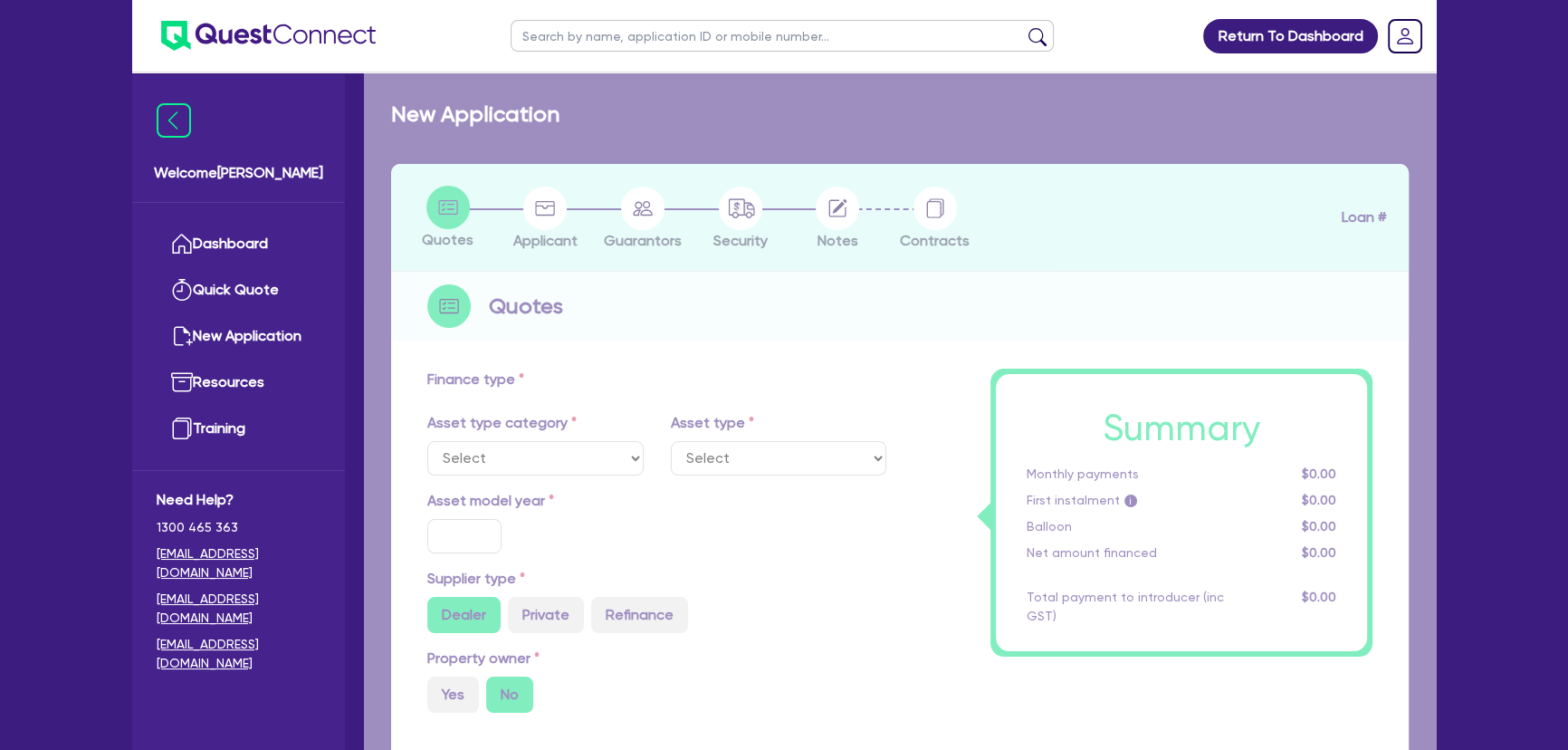
type input "1,017.78"
type input "17.95"
select select "PRINTING_AND_PACKAGING_EQUIPMENT"
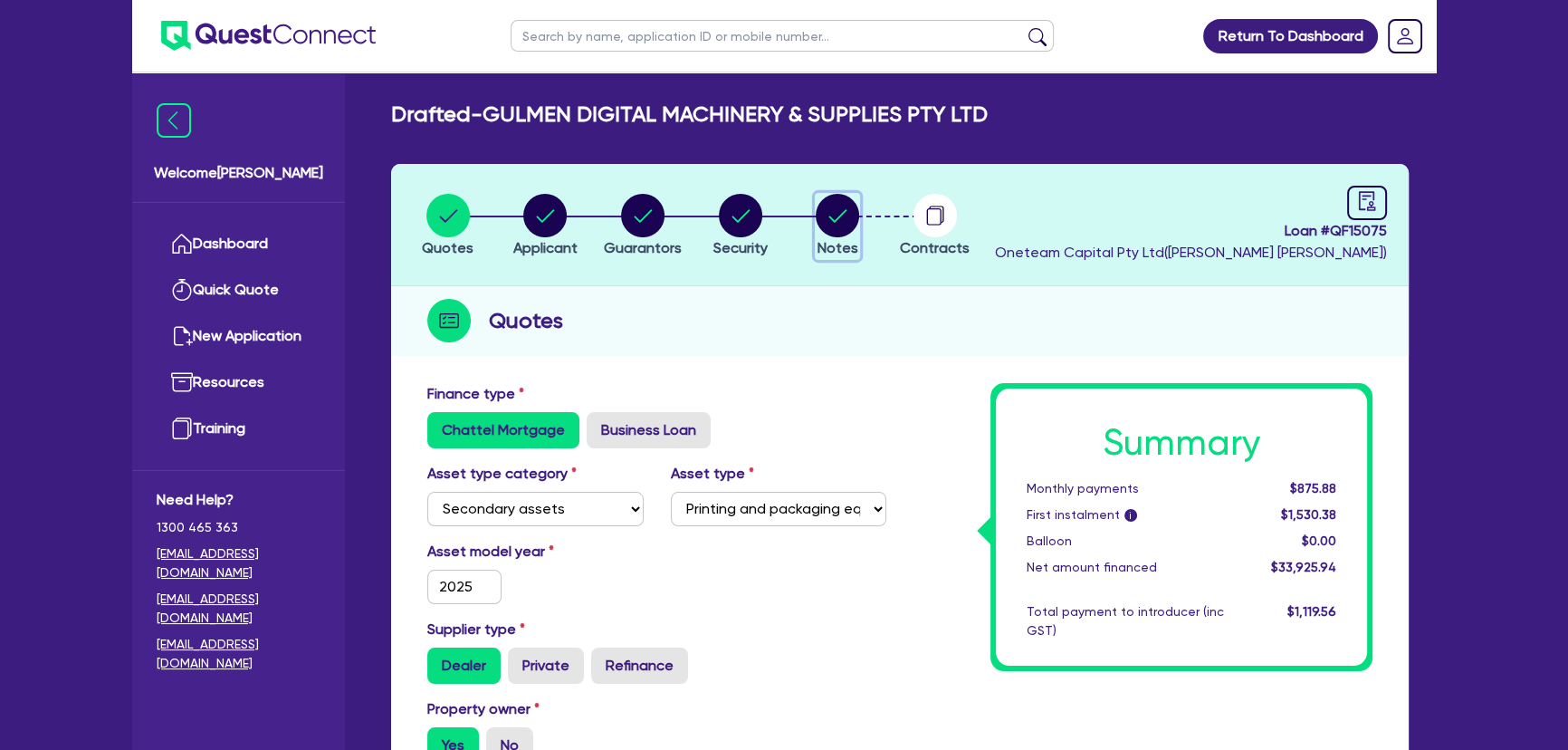
click at [829, 210] on circle "button" at bounding box center [837, 216] width 44 height 44
select select "Quest Finance - Own Book"
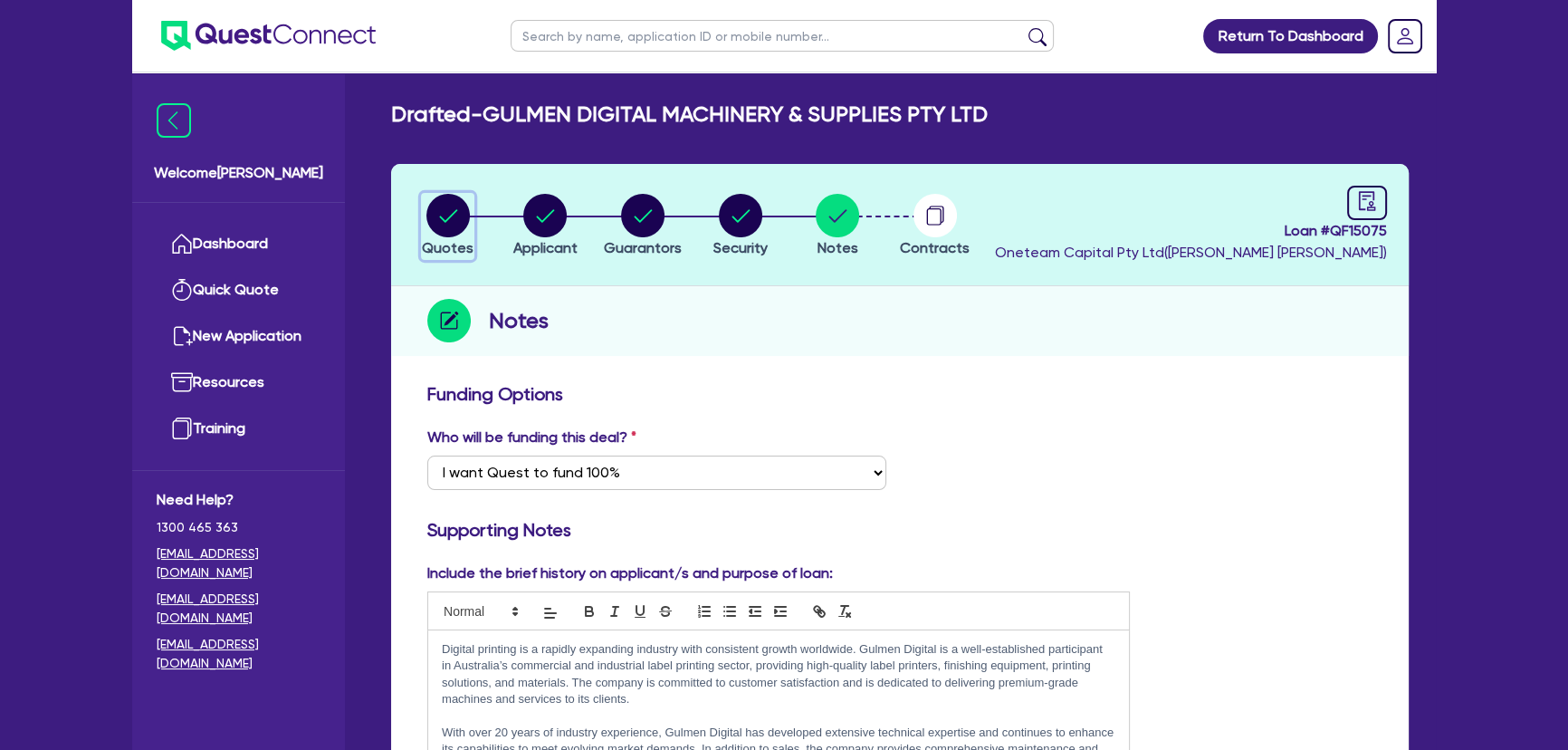
click at [452, 240] on span "Quotes" at bounding box center [448, 247] width 51 height 17
select select "SECONDARY_ASSETS"
select select "PRINTING_AND_PACKAGING_EQUIPMENT"
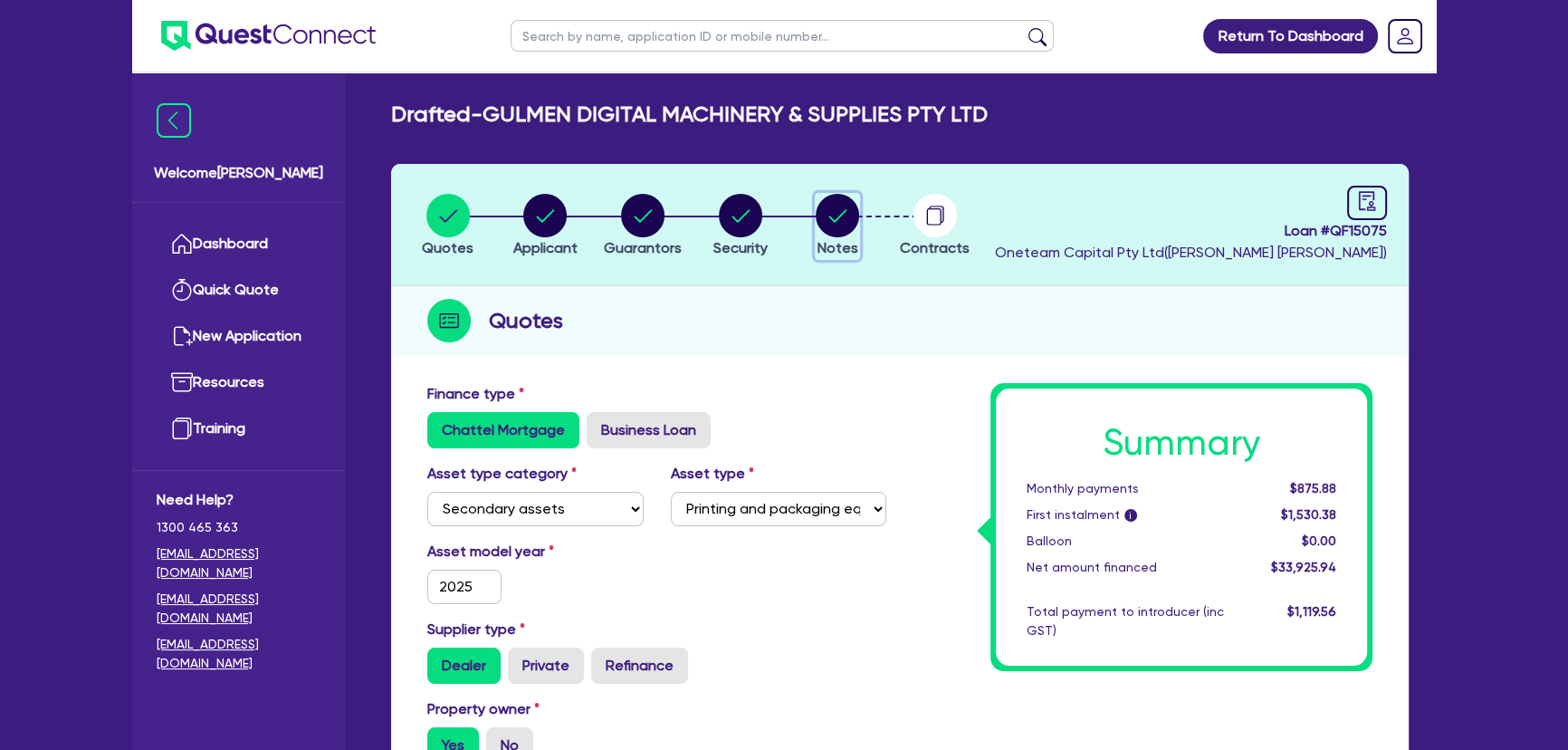
click at [827, 216] on circle "button" at bounding box center [837, 216] width 44 height 44
select select "Quest Finance - Own Book"
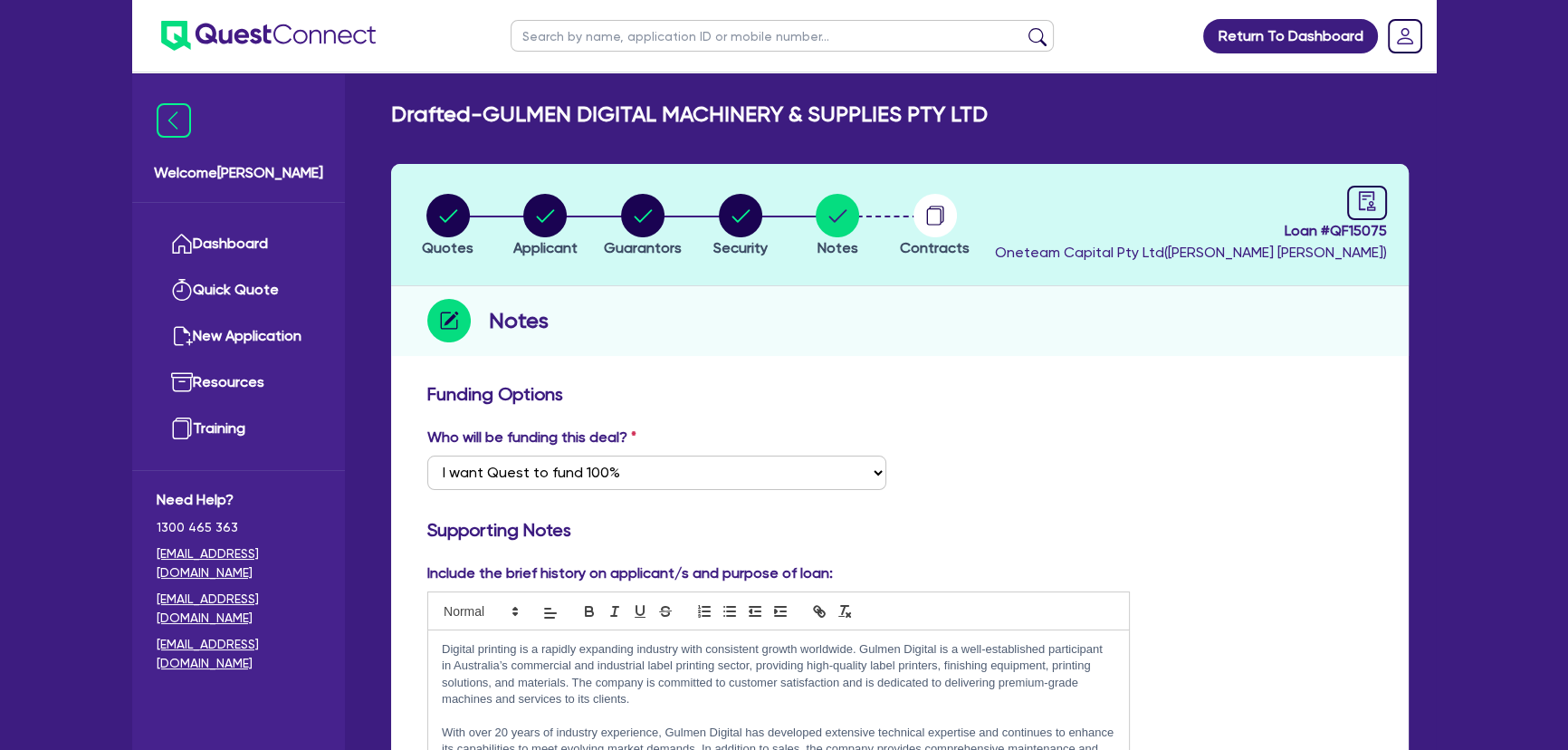
click at [317, 28] on img at bounding box center [268, 36] width 215 height 30
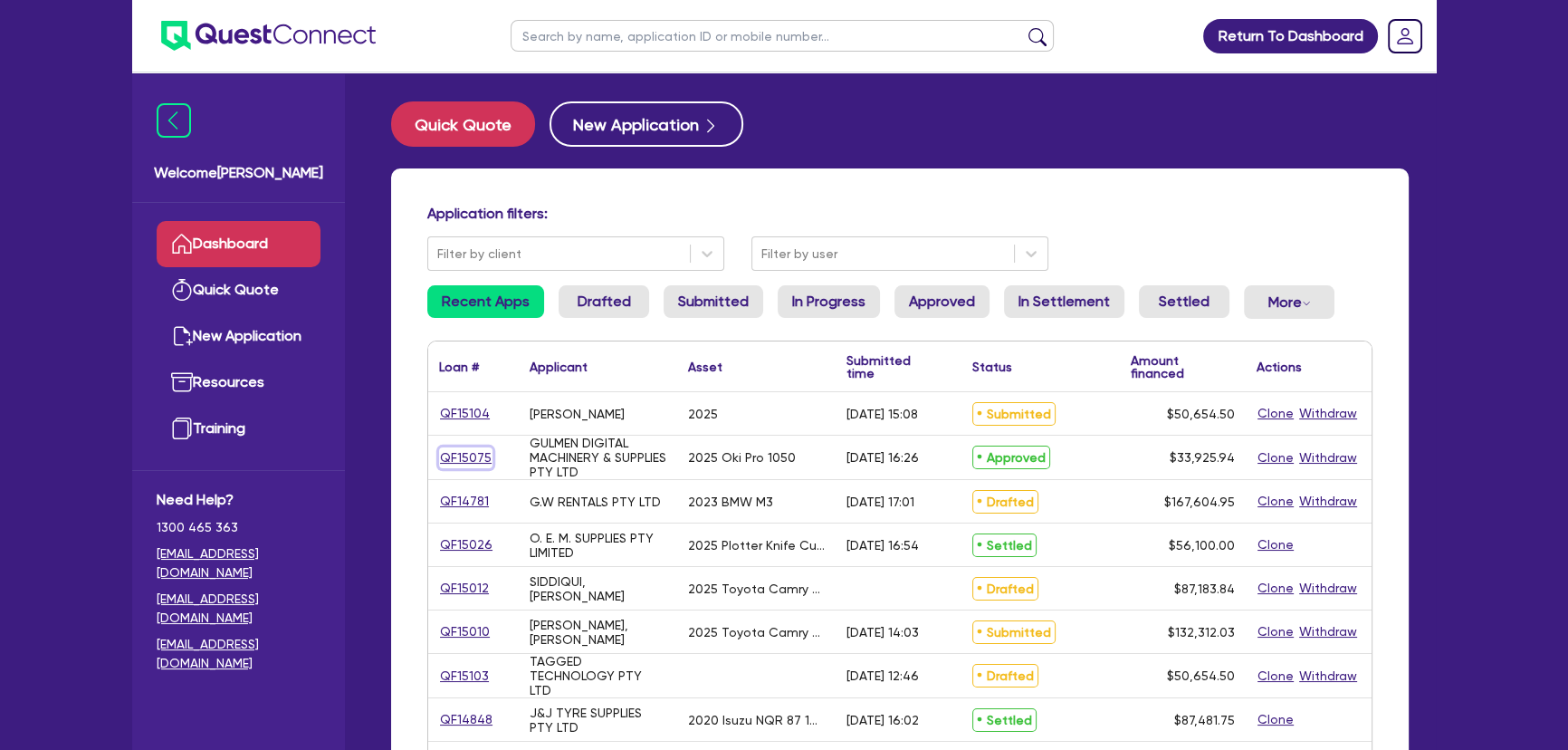
click at [469, 465] on link "QF15075" at bounding box center [466, 457] width 53 height 21
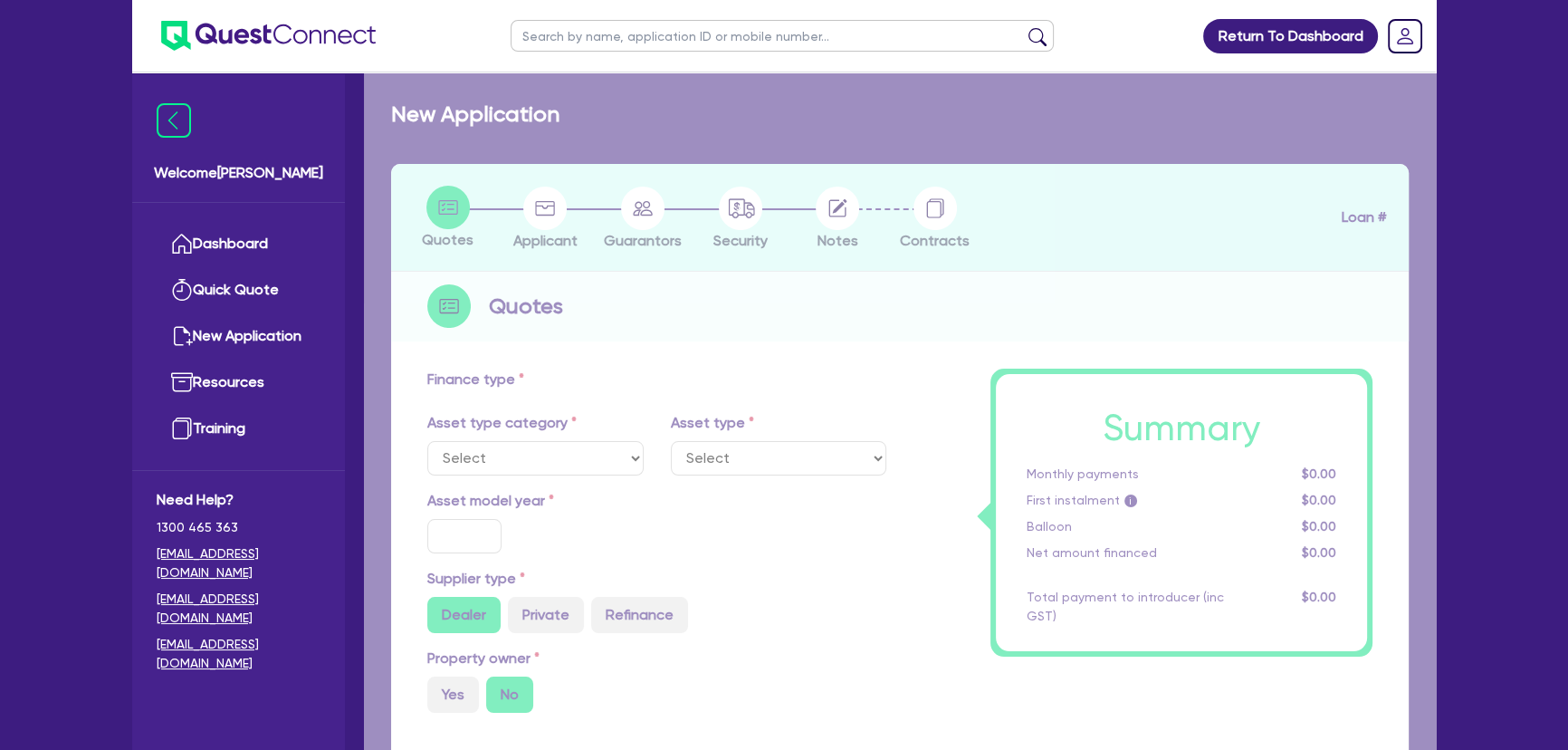
select select "SECONDARY_ASSETS"
type input "2025"
radio input "true"
type input "33,925.94"
type input "3"
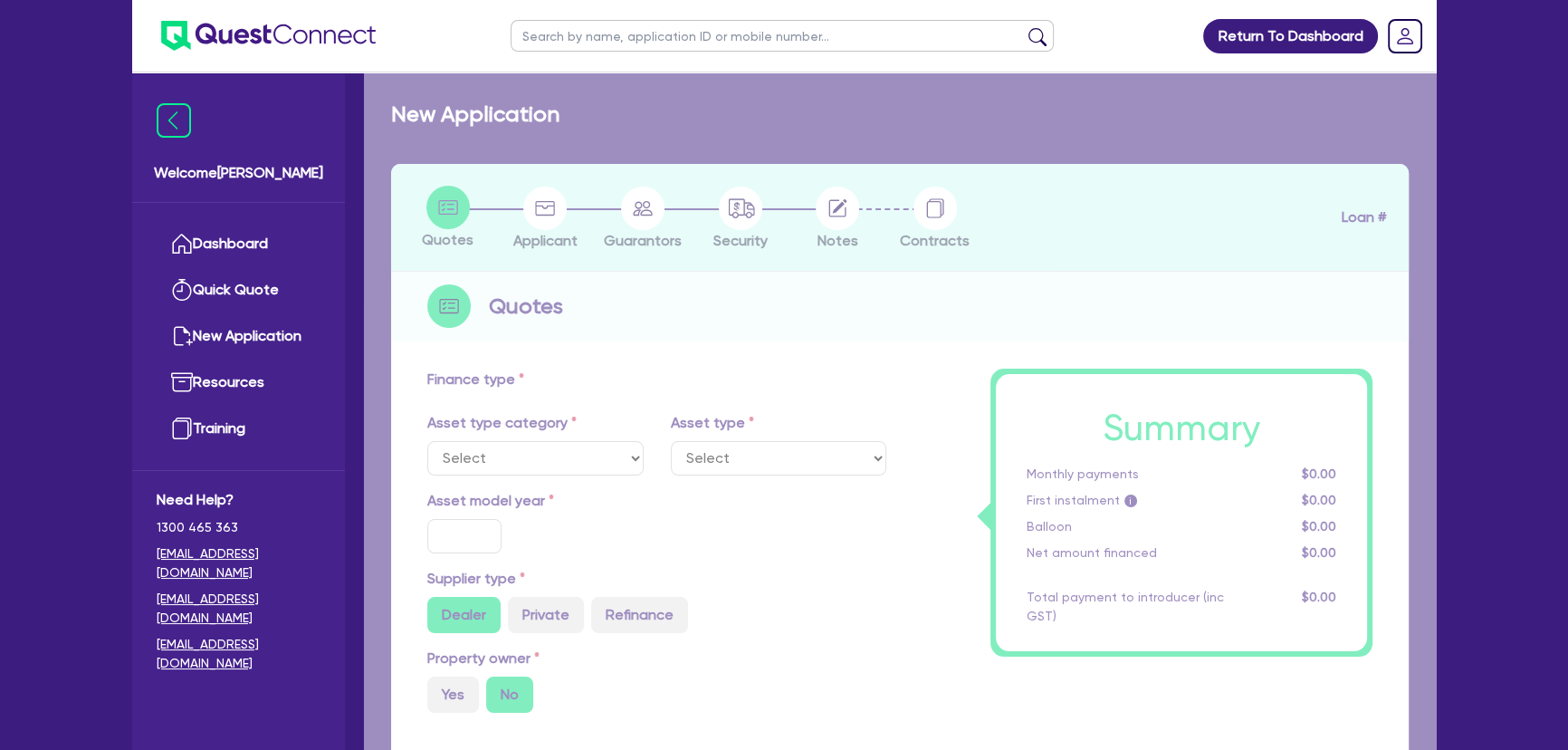
type input "1,017.78"
type input "17.95"
select select "PRINTING_AND_PACKAGING_EQUIPMENT"
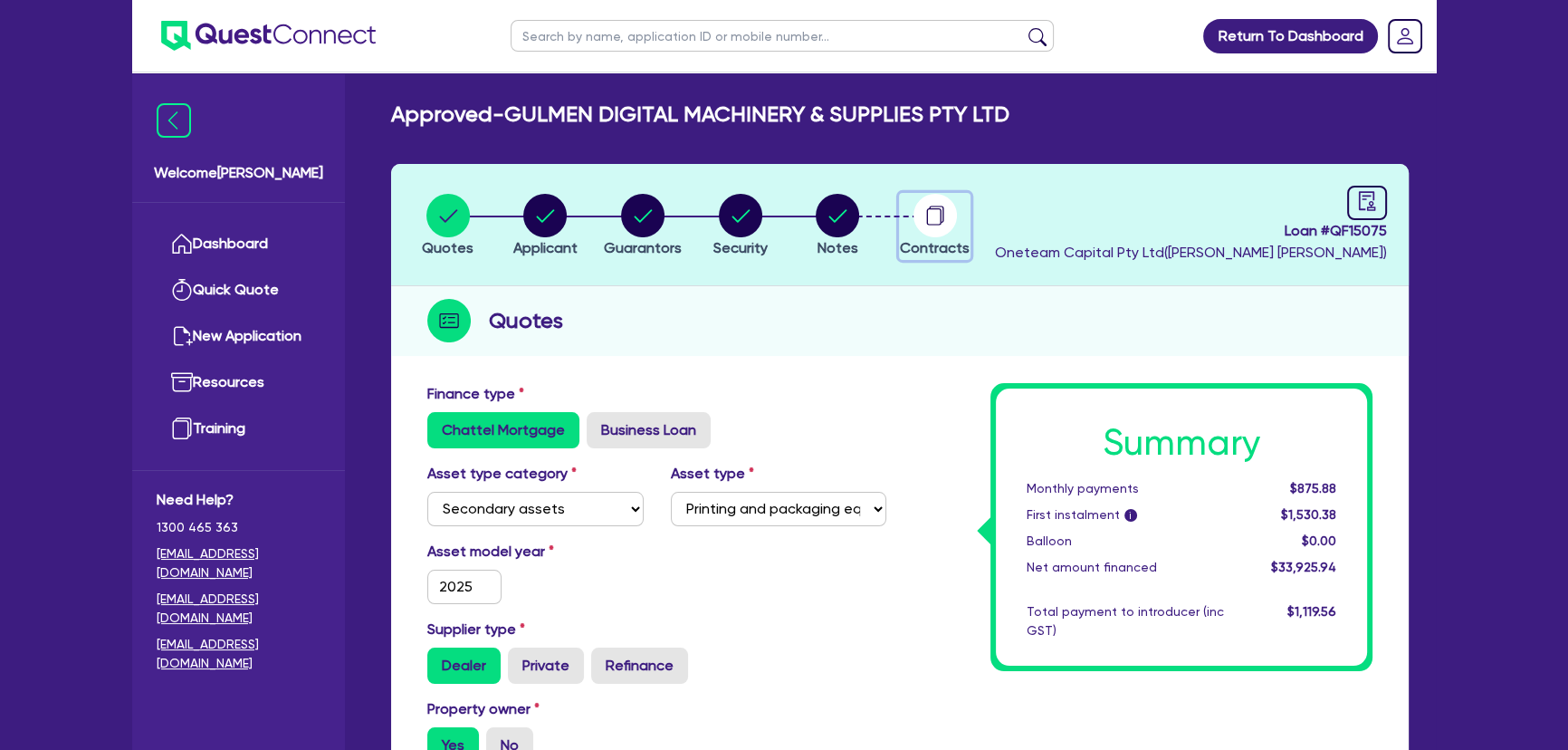
click at [936, 216] on circle "button" at bounding box center [935, 216] width 44 height 44
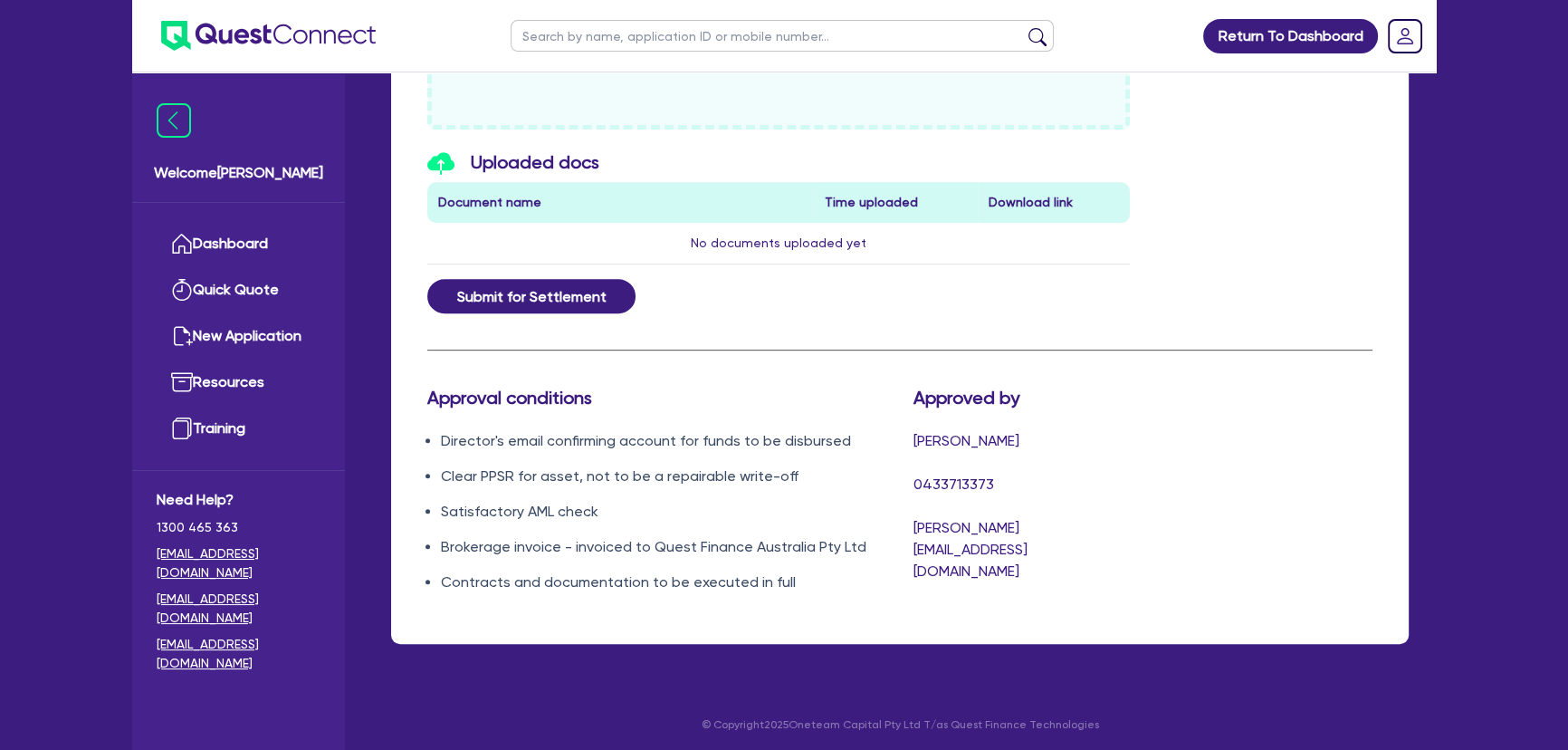
scroll to position [949, 0]
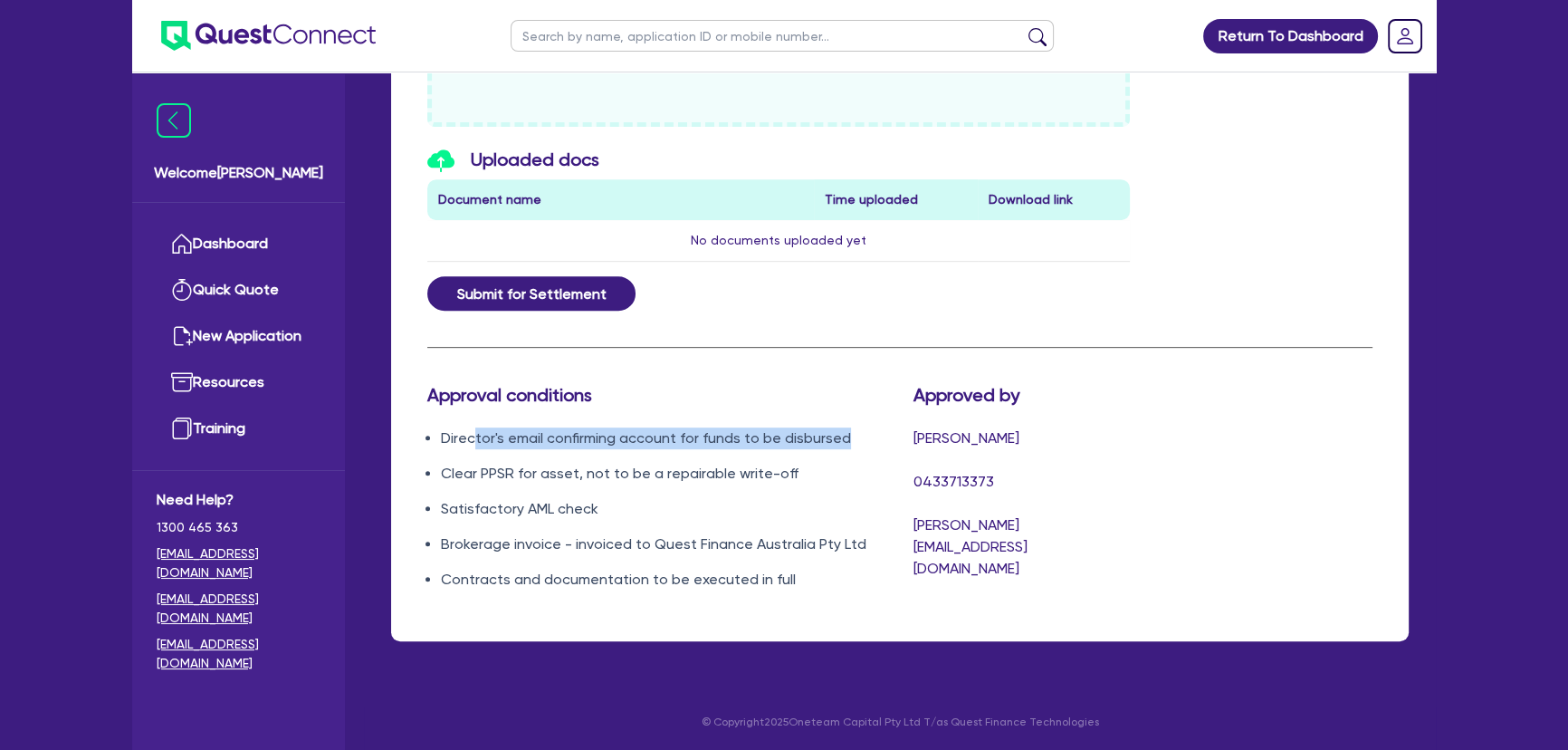
drag, startPoint x: 472, startPoint y: 443, endPoint x: 848, endPoint y: 437, distance: 376.0
click at [848, 437] on li "Director's email confirming account for funds to be disbursed" at bounding box center [664, 438] width 445 height 22
drag, startPoint x: 848, startPoint y: 437, endPoint x: 441, endPoint y: 439, distance: 407.0
click at [441, 439] on li "Director's email confirming account for funds to be disbursed" at bounding box center [664, 438] width 445 height 22
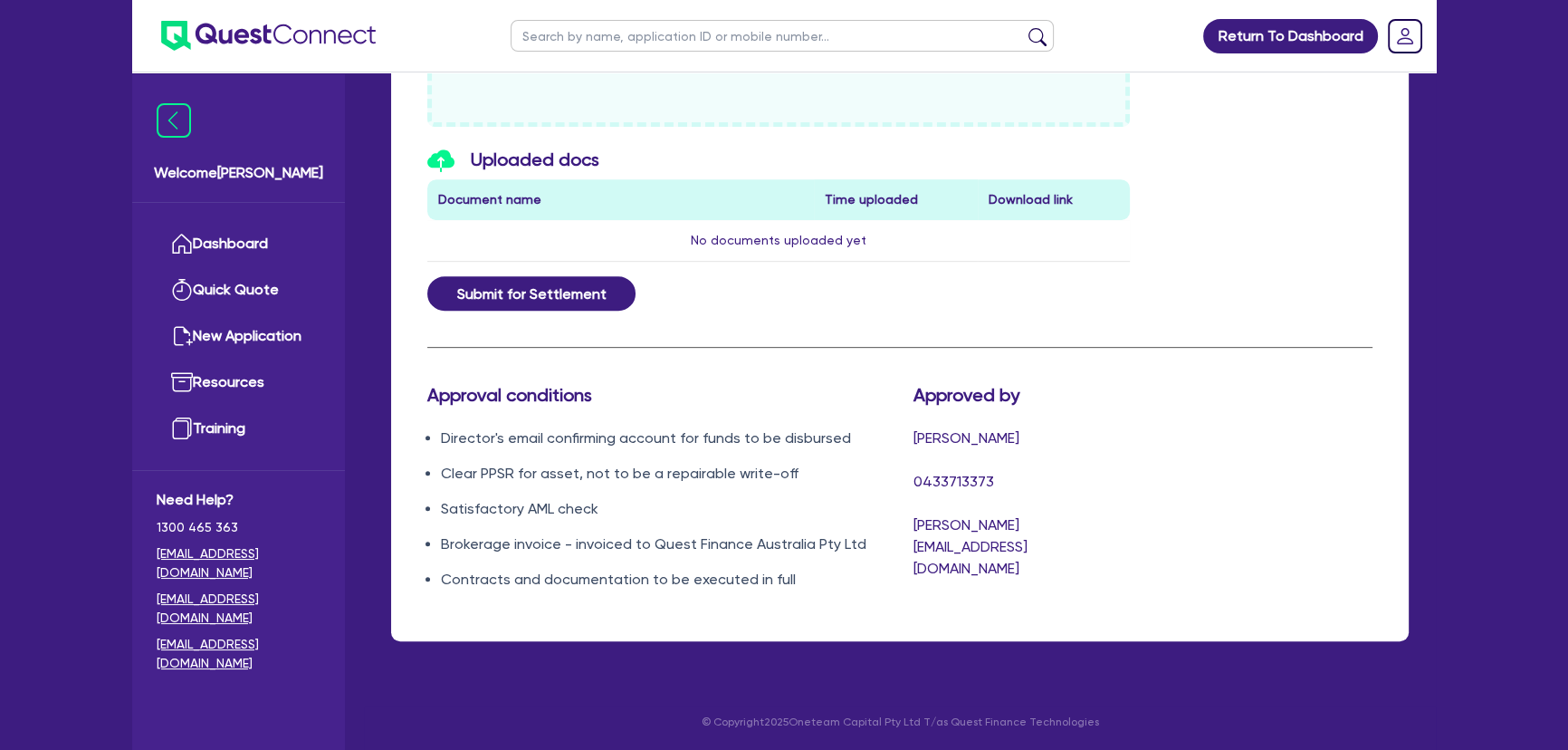
click at [781, 484] on ul "Director's email confirming account for funds to be disbursed Clear PPSR for as…" at bounding box center [656, 509] width 459 height 163
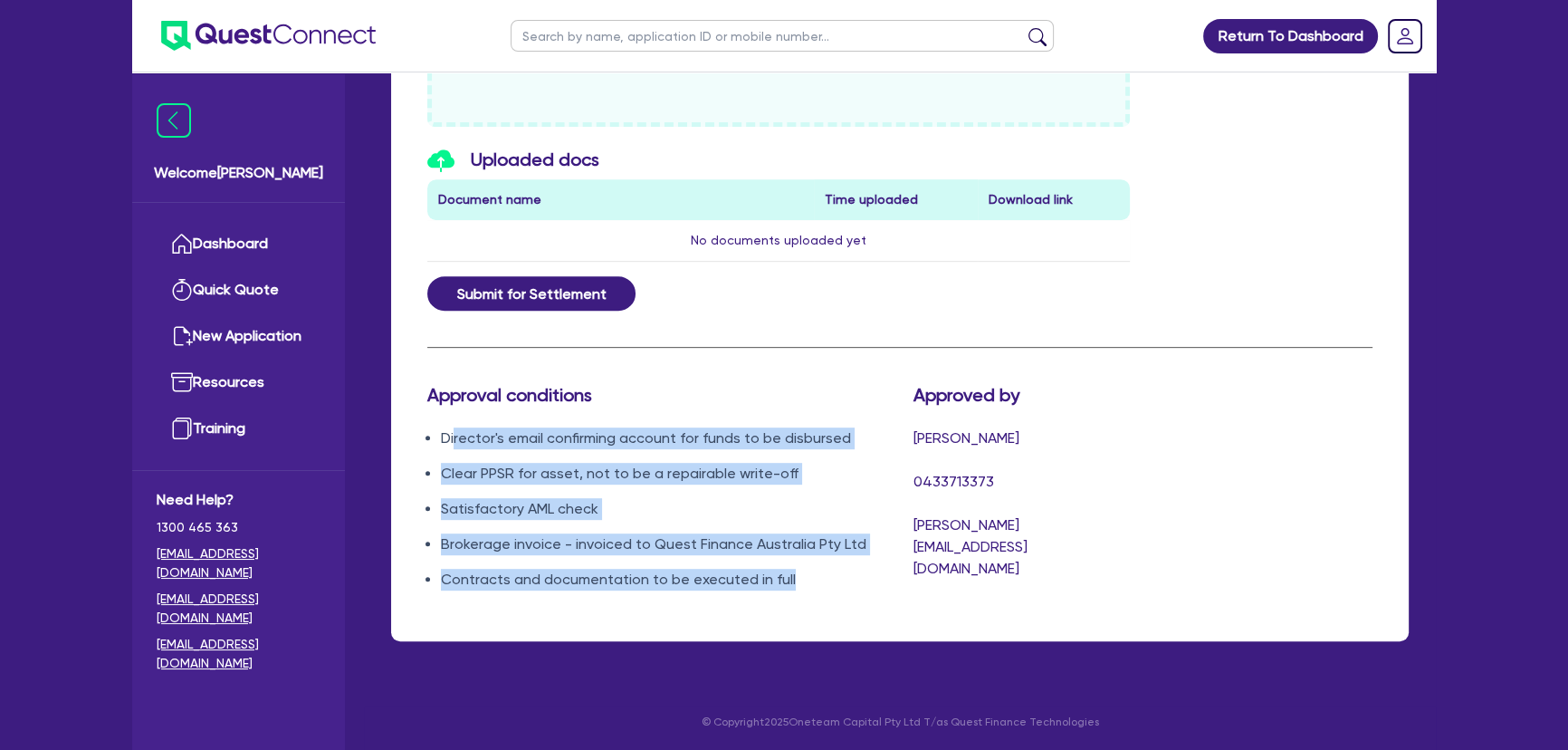
drag, startPoint x: 793, startPoint y: 586, endPoint x: 454, endPoint y: 438, distance: 369.9
click at [454, 438] on ul "Director's email confirming account for funds to be disbursed Clear PPSR for as…" at bounding box center [656, 509] width 459 height 163
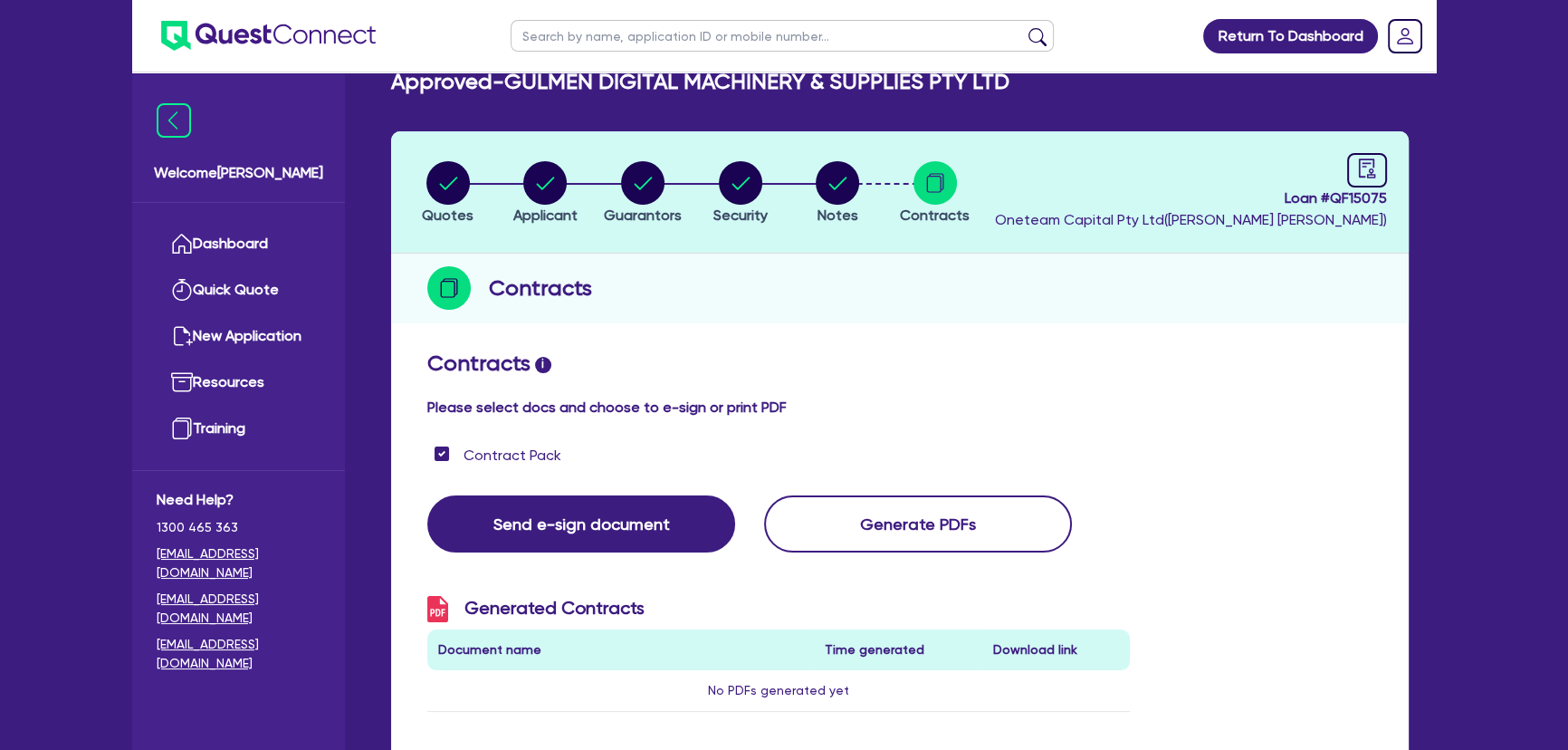
scroll to position [0, 0]
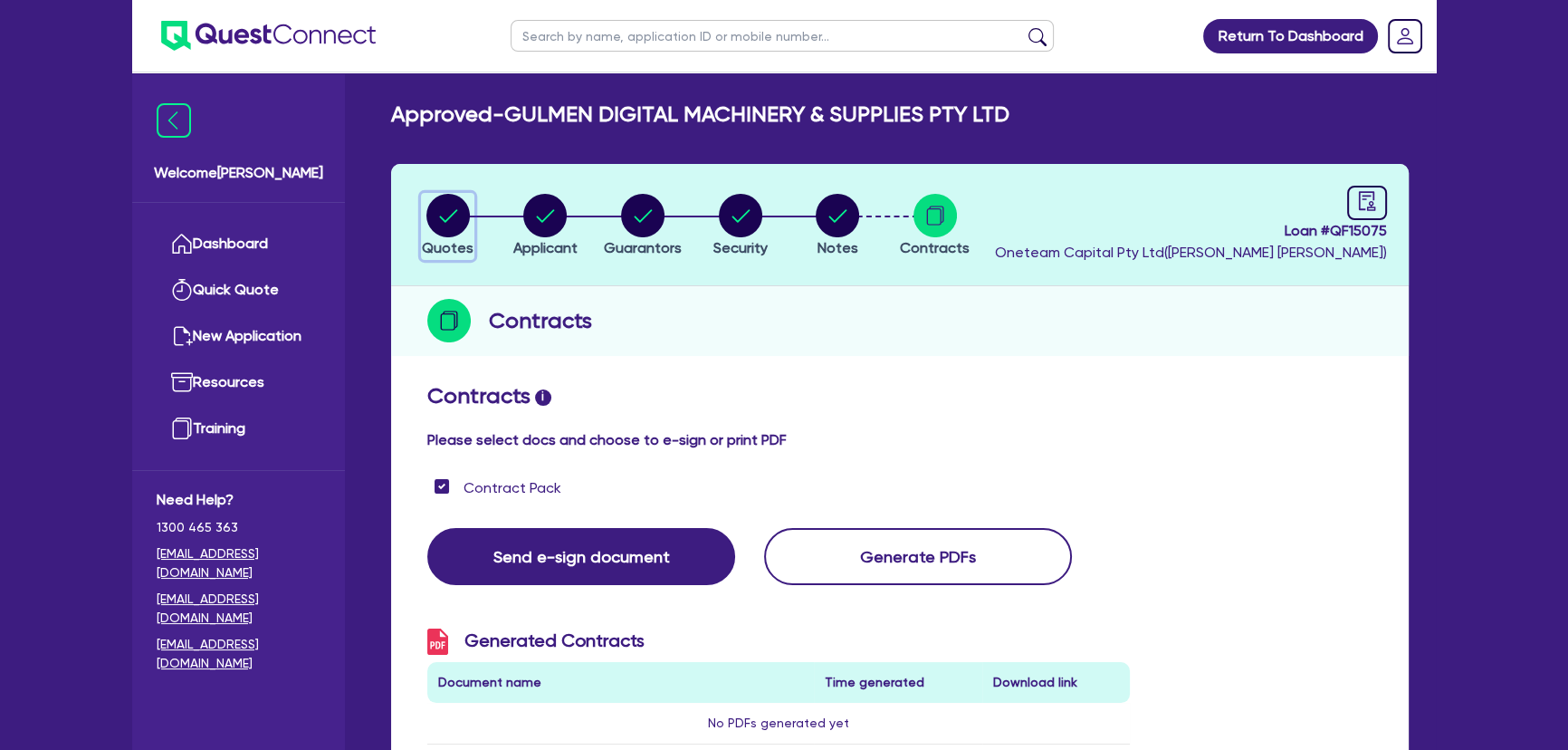
click at [456, 239] on span "Quotes" at bounding box center [448, 247] width 51 height 17
select select "SECONDARY_ASSETS"
select select "PRINTING_AND_PACKAGING_EQUIPMENT"
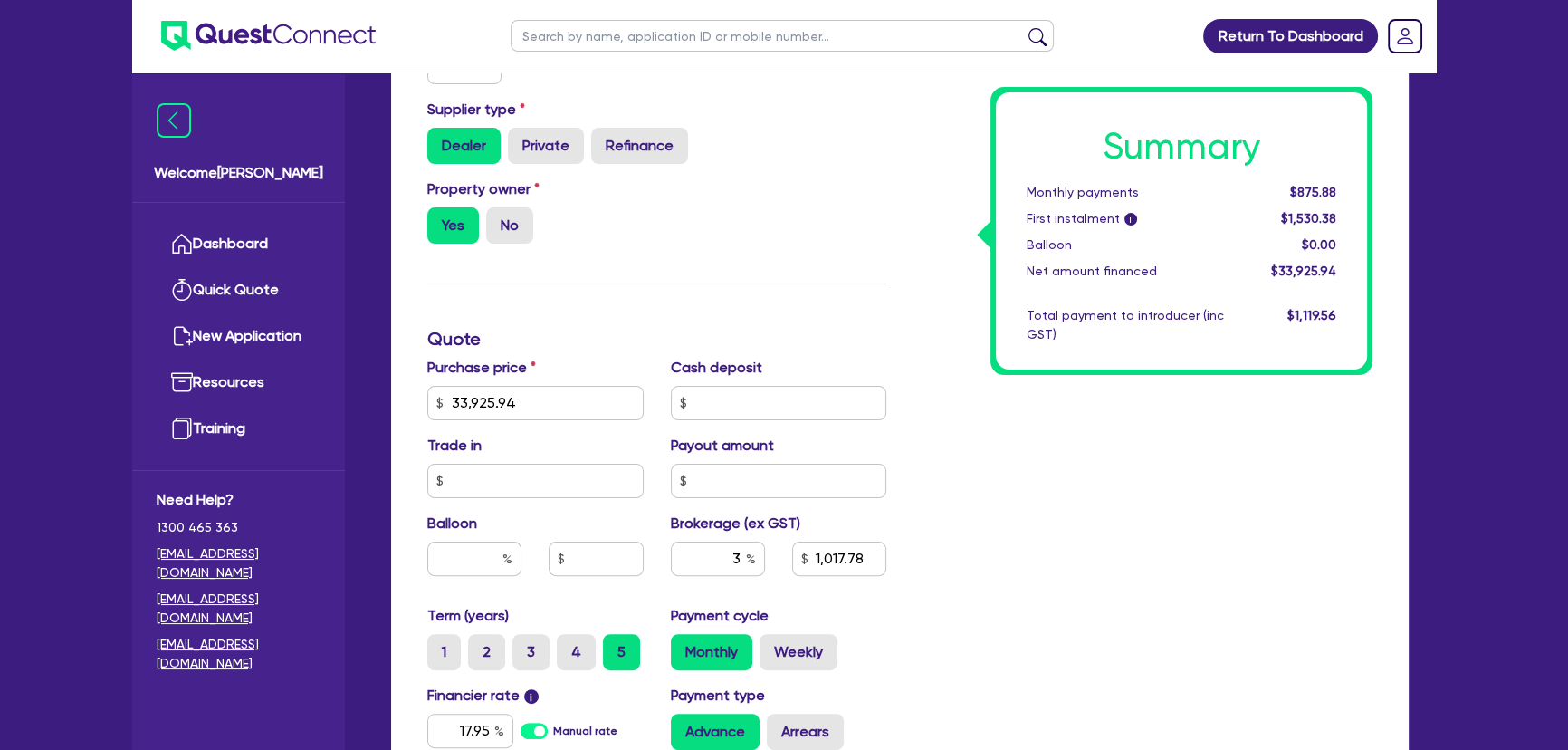
scroll to position [823, 0]
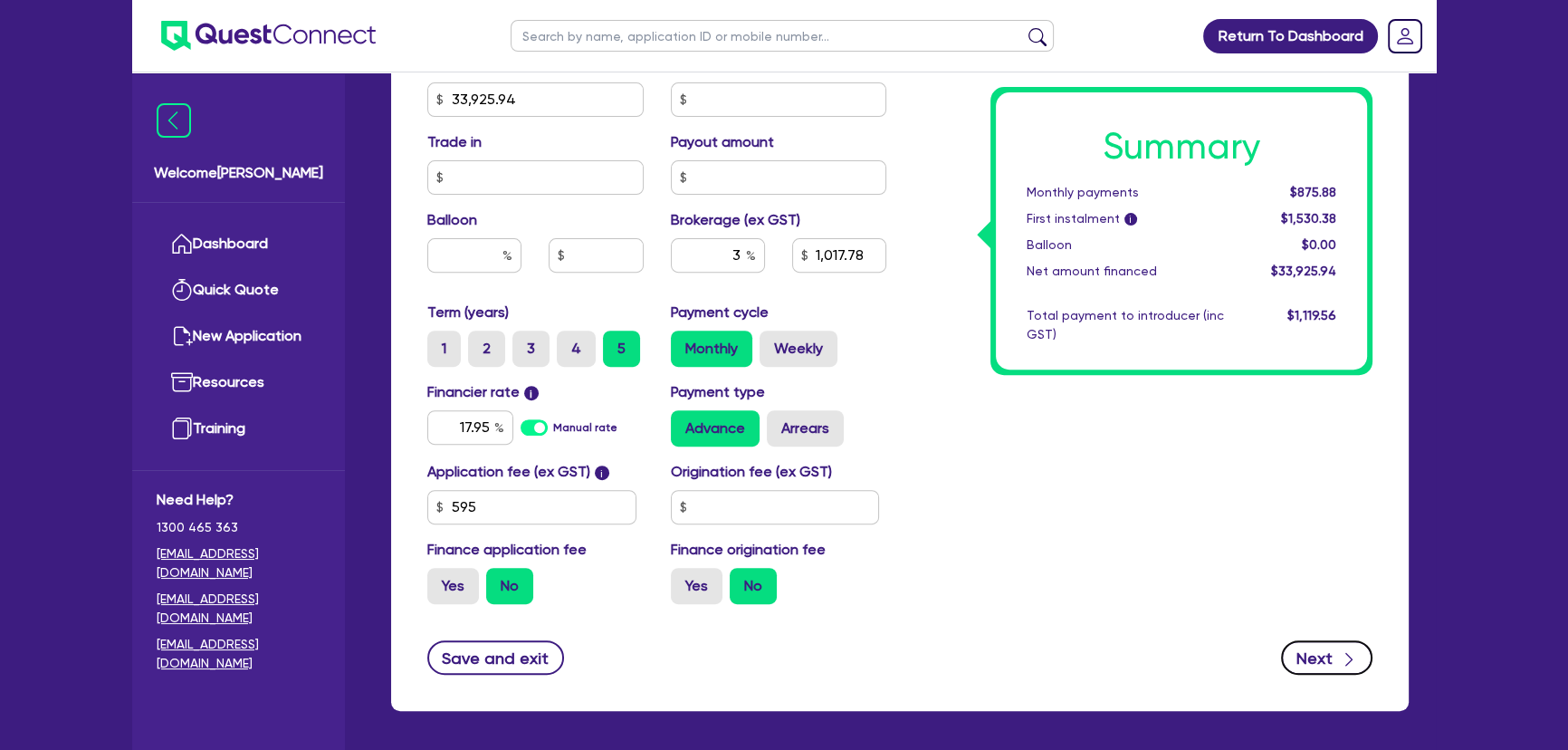
click at [1316, 648] on button "Next" at bounding box center [1327, 657] width 92 height 34
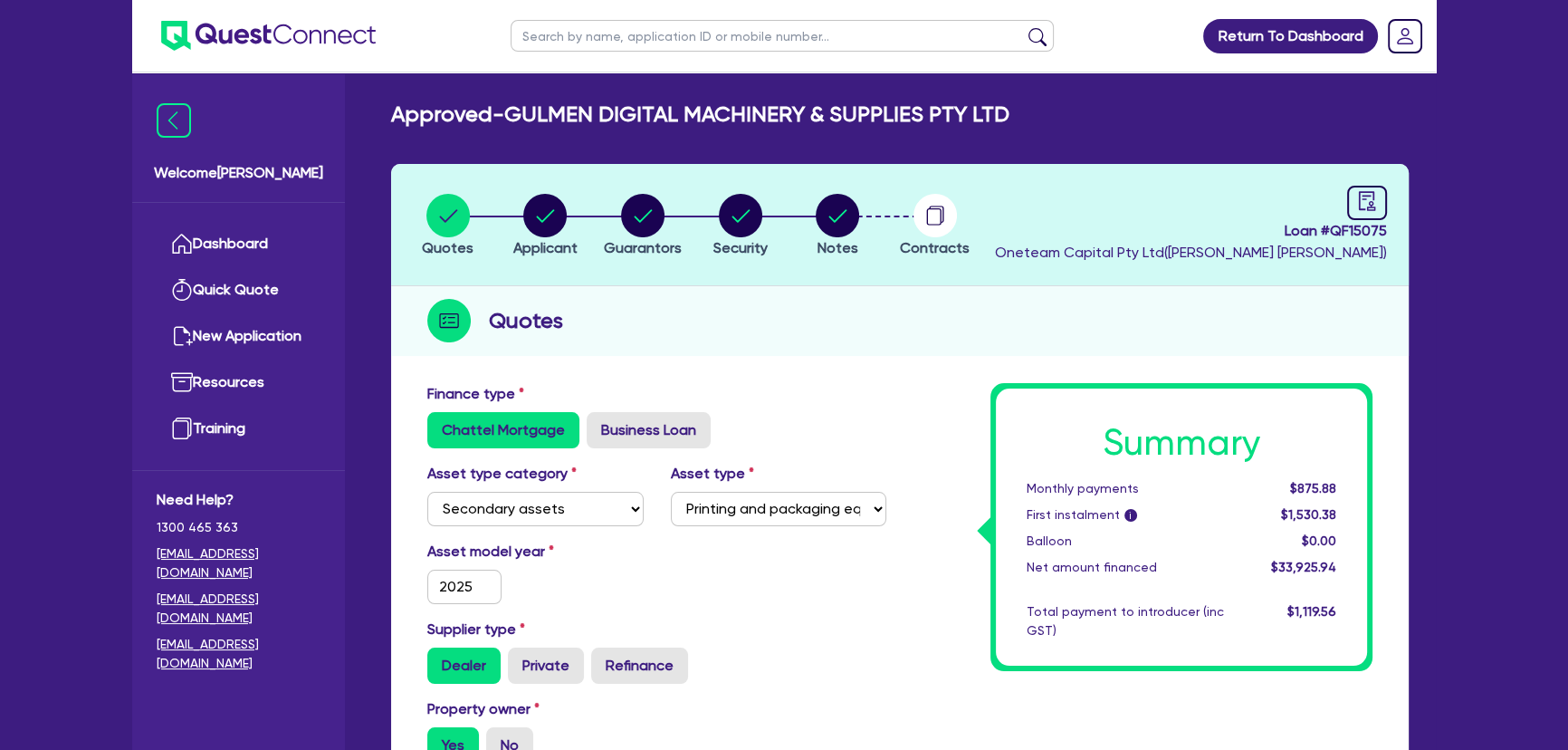
select select "COMPANY"
select select "MANUFACTURING"
select select "PRINTING"
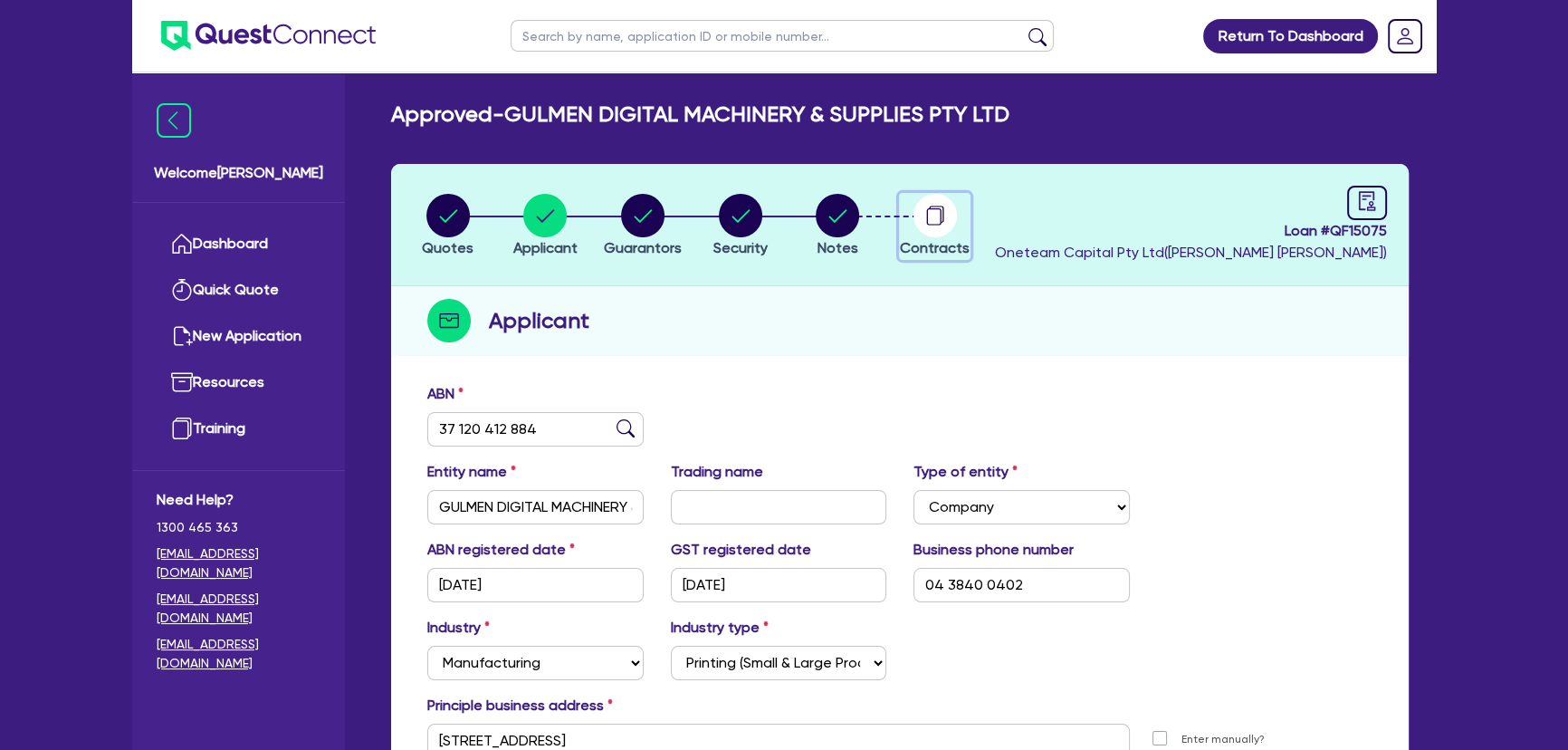
click at [944, 218] on circle "button" at bounding box center [935, 216] width 44 height 44
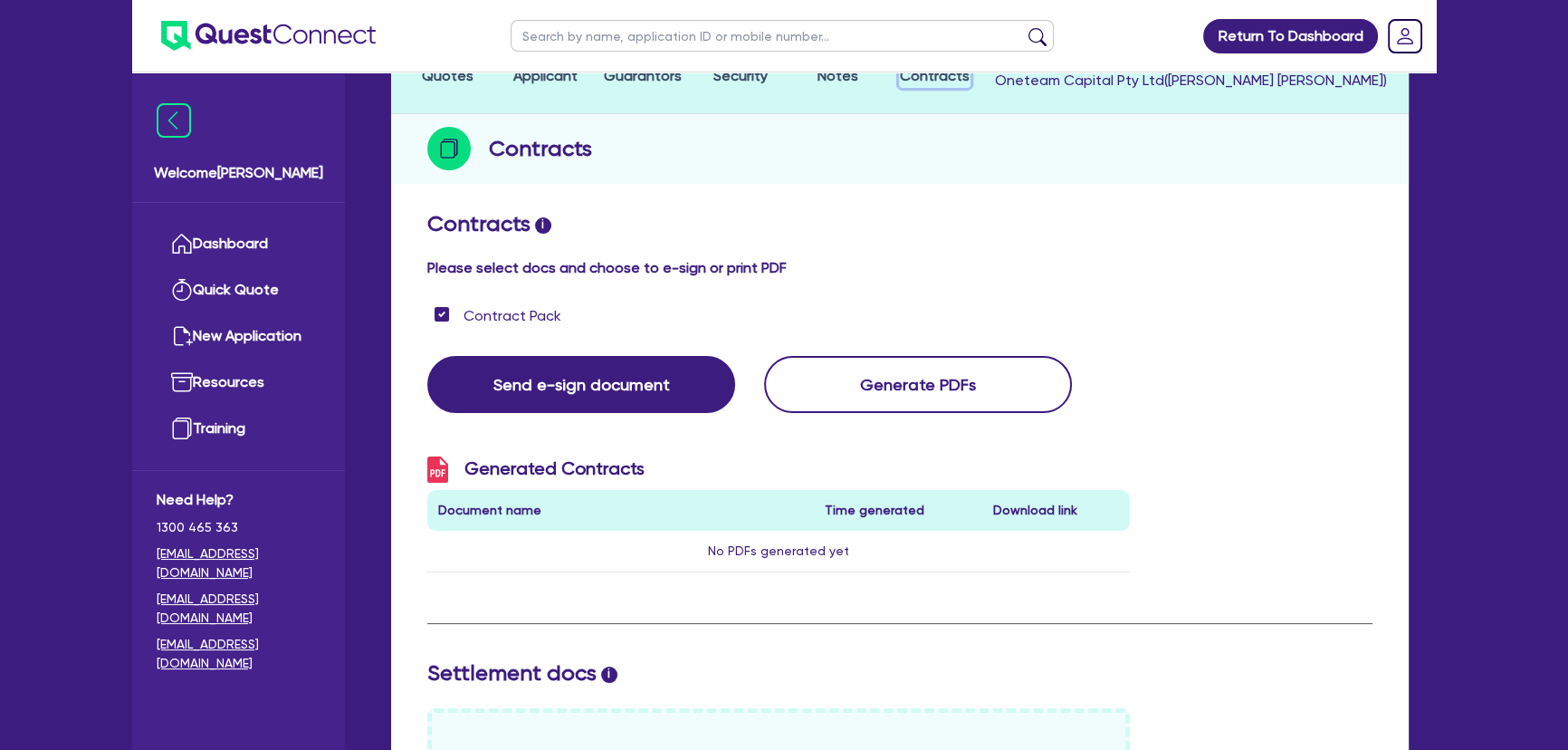
scroll to position [164, 0]
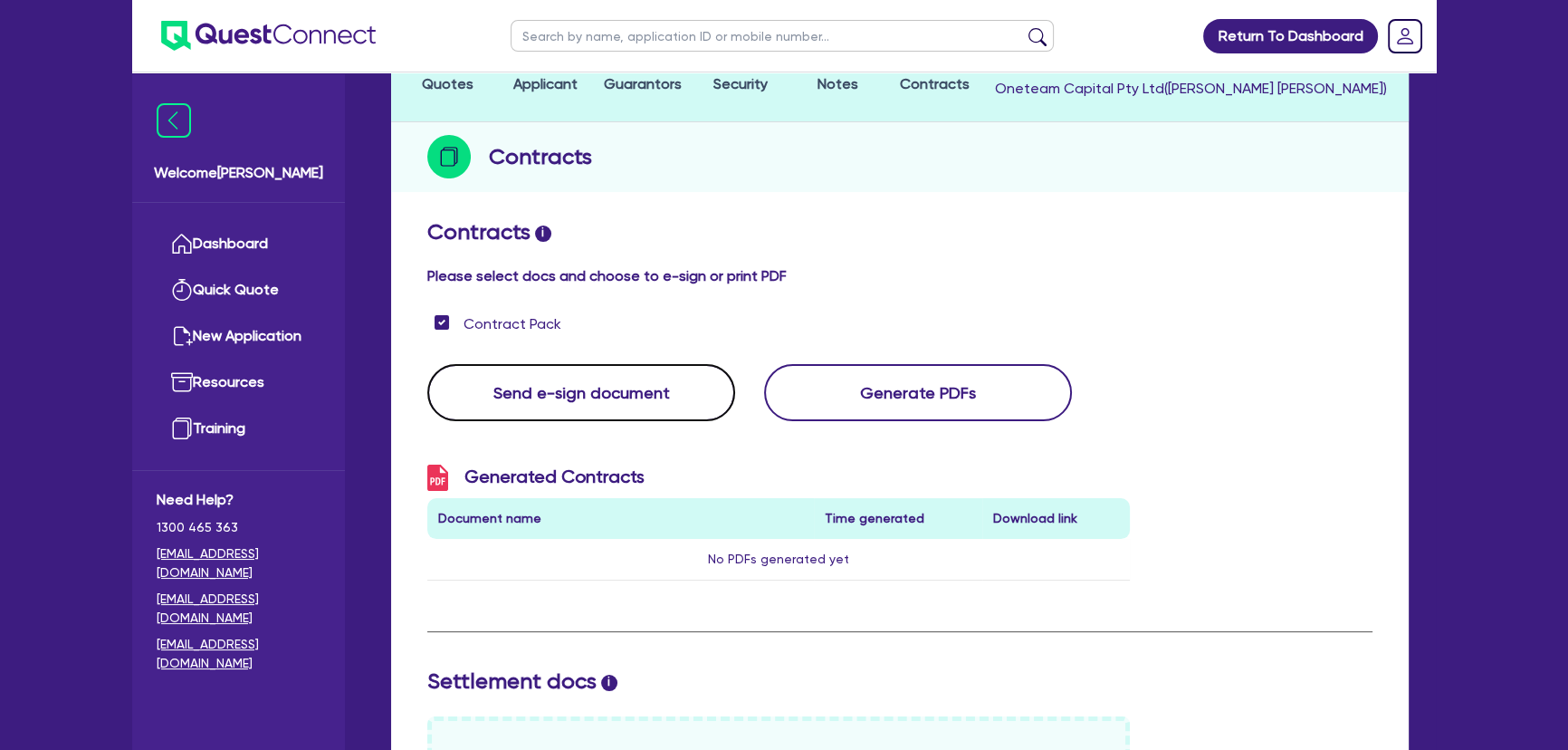
click at [610, 381] on button "Send e-sign document" at bounding box center [580, 392] width 308 height 57
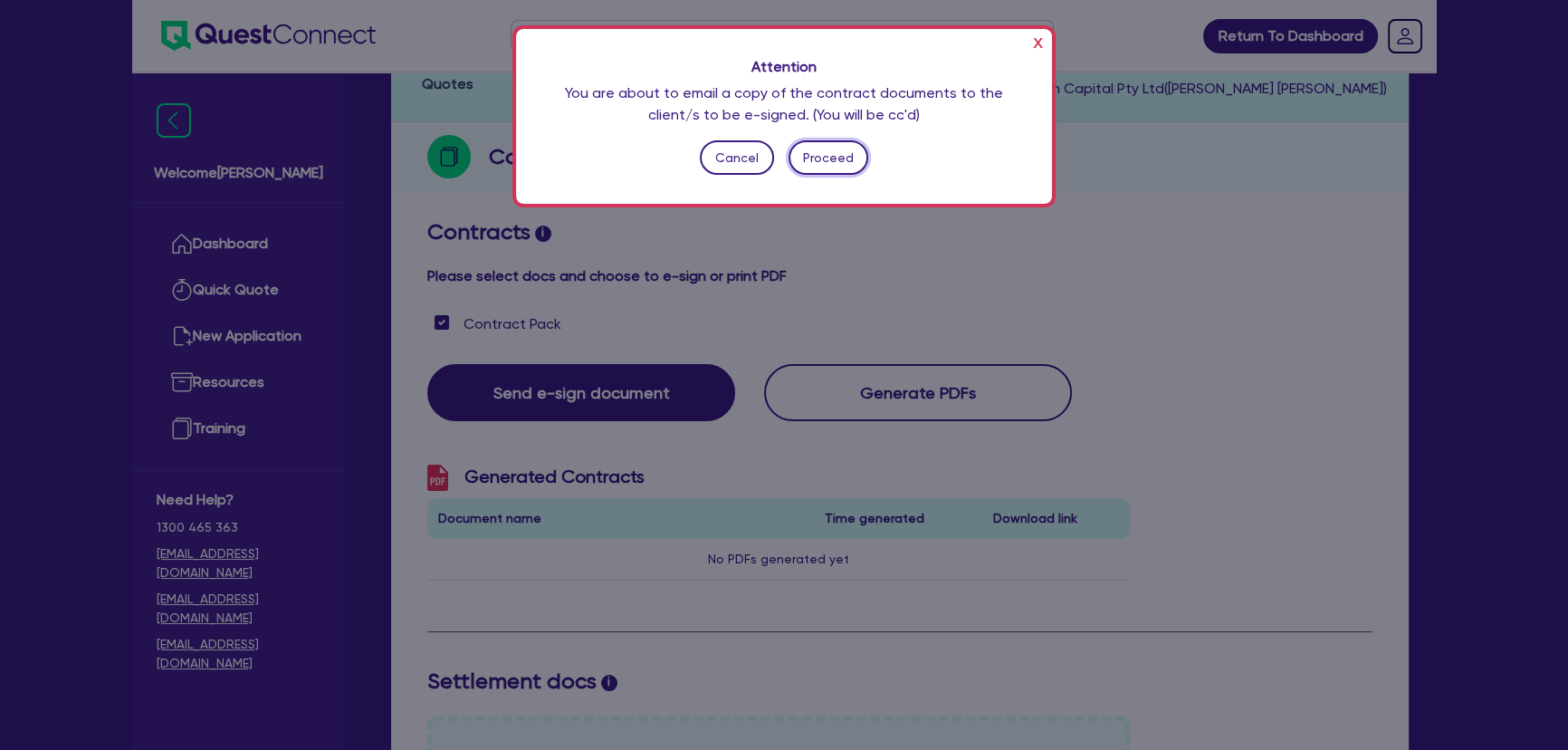
click at [828, 149] on button "Proceed" at bounding box center [829, 157] width 80 height 34
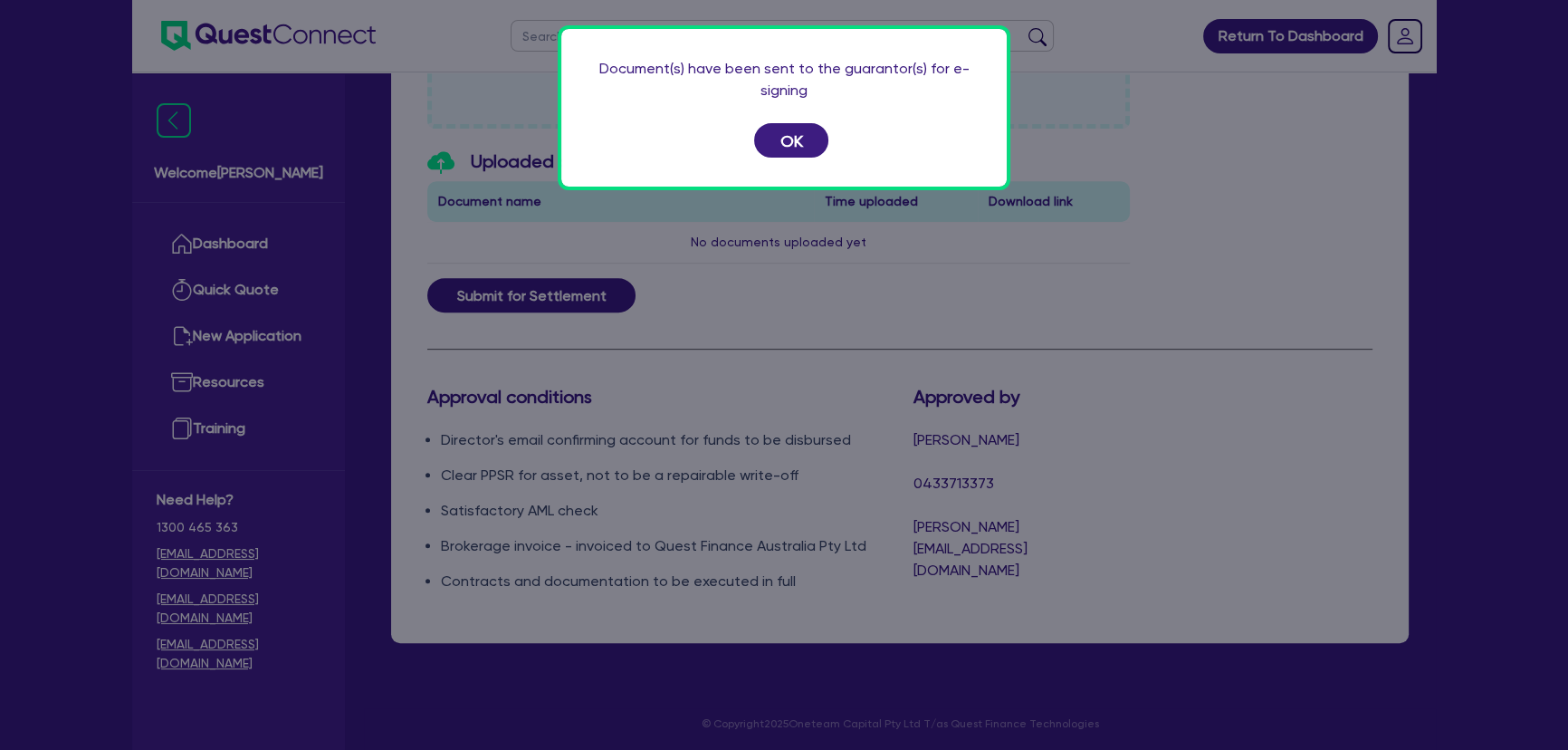
scroll to position [951, 0]
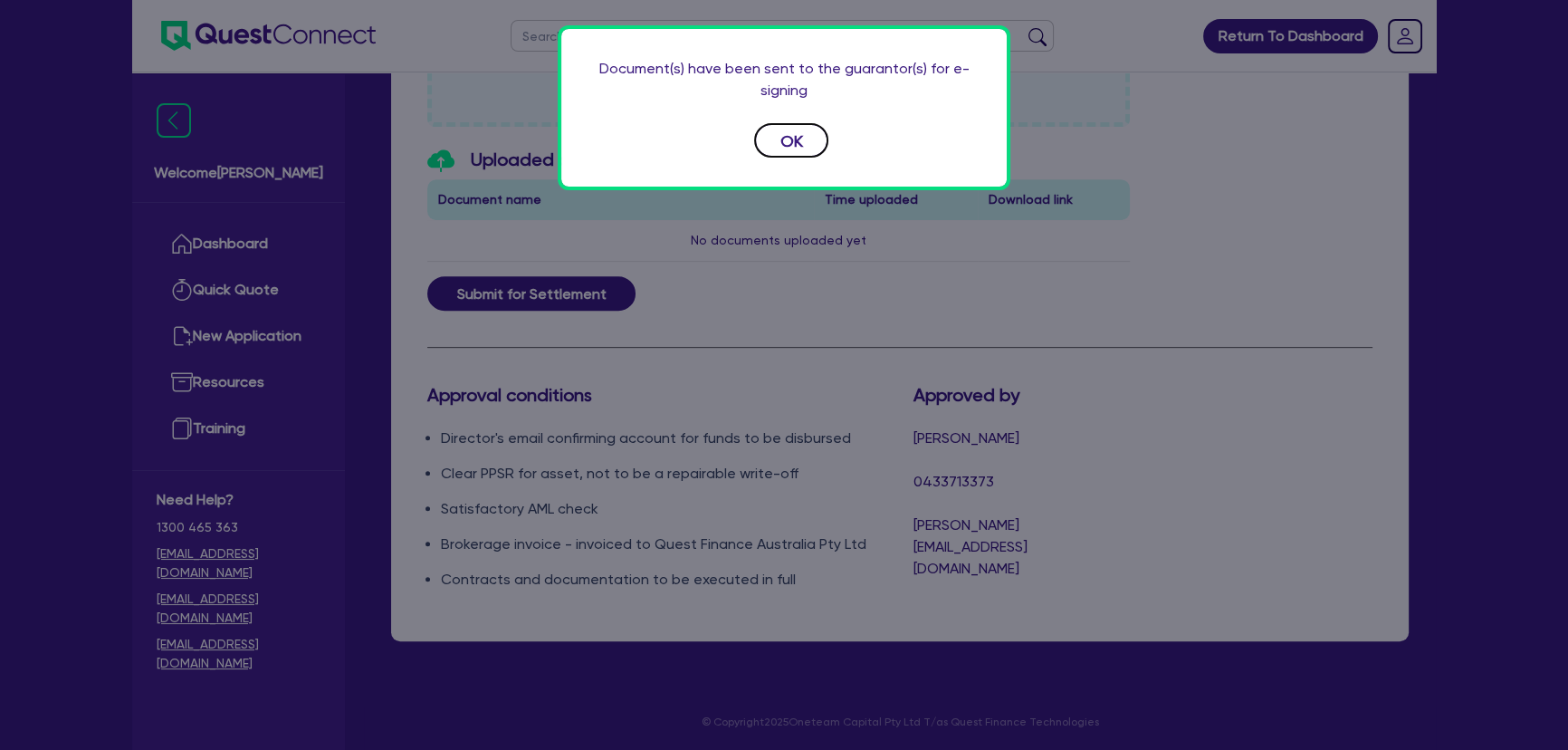
click at [813, 143] on button "OK" at bounding box center [791, 140] width 74 height 34
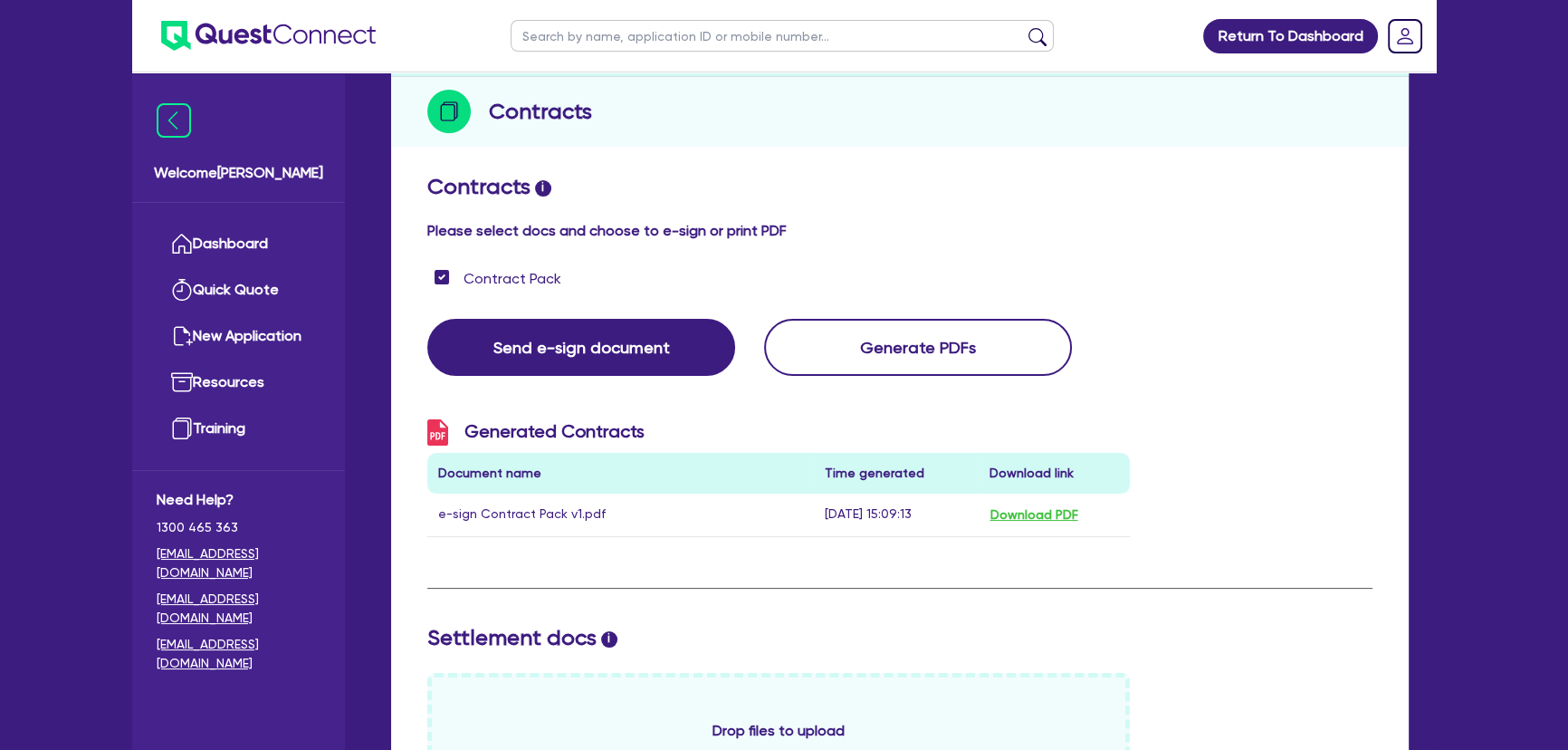
scroll to position [0, 0]
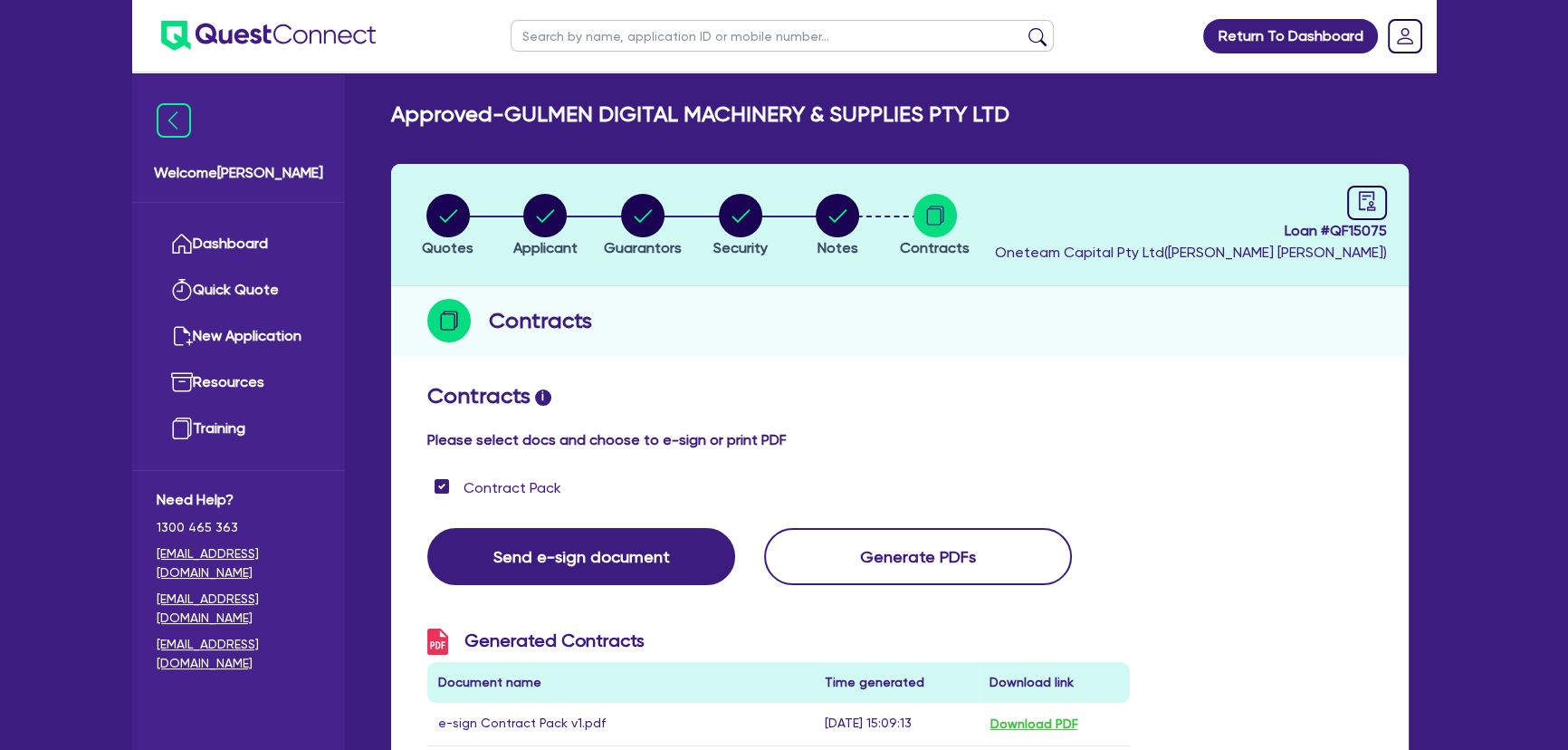
click at [248, 47] on img at bounding box center [268, 36] width 215 height 30
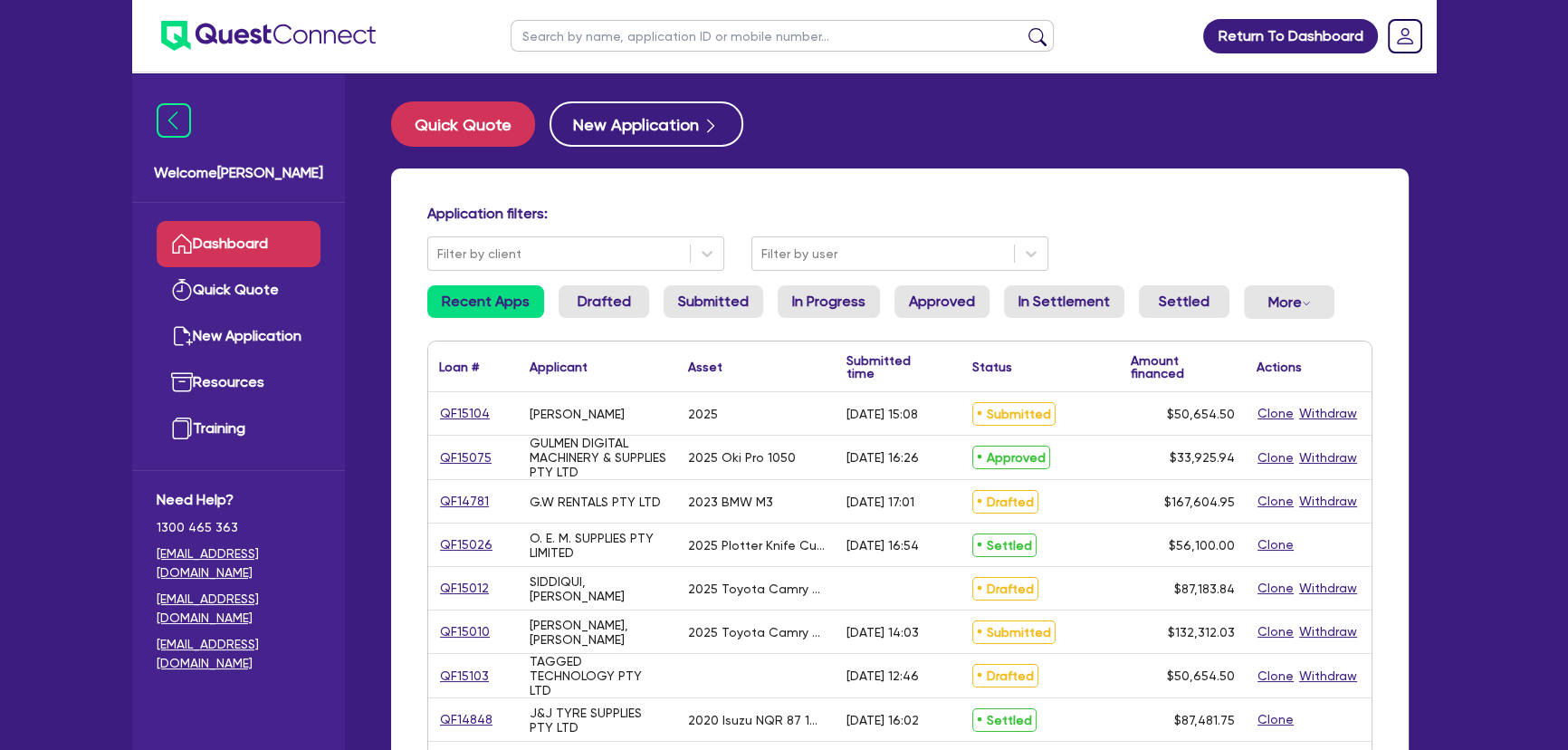
click at [679, 44] on input "text" at bounding box center [782, 35] width 543 height 31
type input "ab"
click at [1023, 27] on button "submit" at bounding box center [1037, 40] width 29 height 26
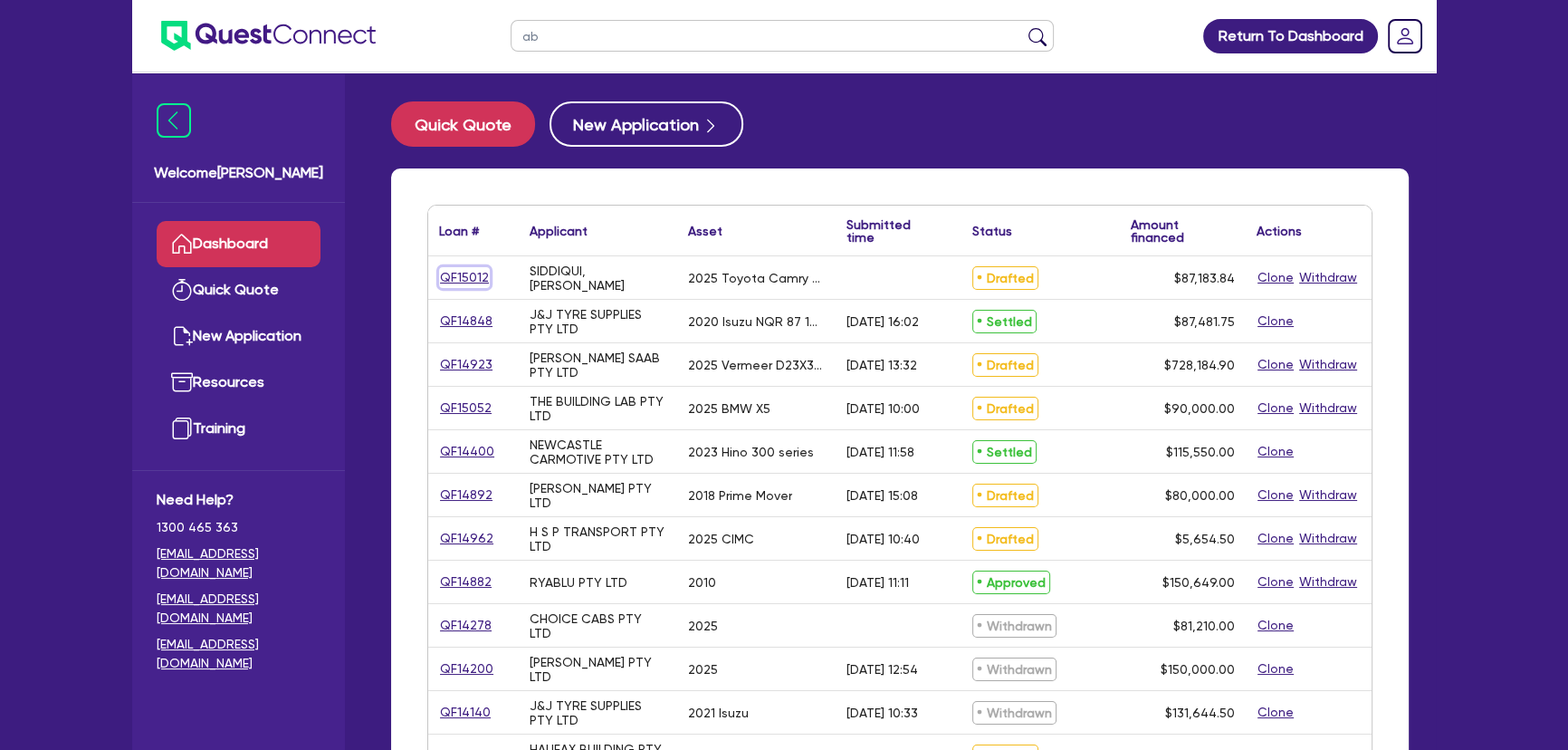
click at [474, 284] on link "QF15012" at bounding box center [465, 277] width 51 height 21
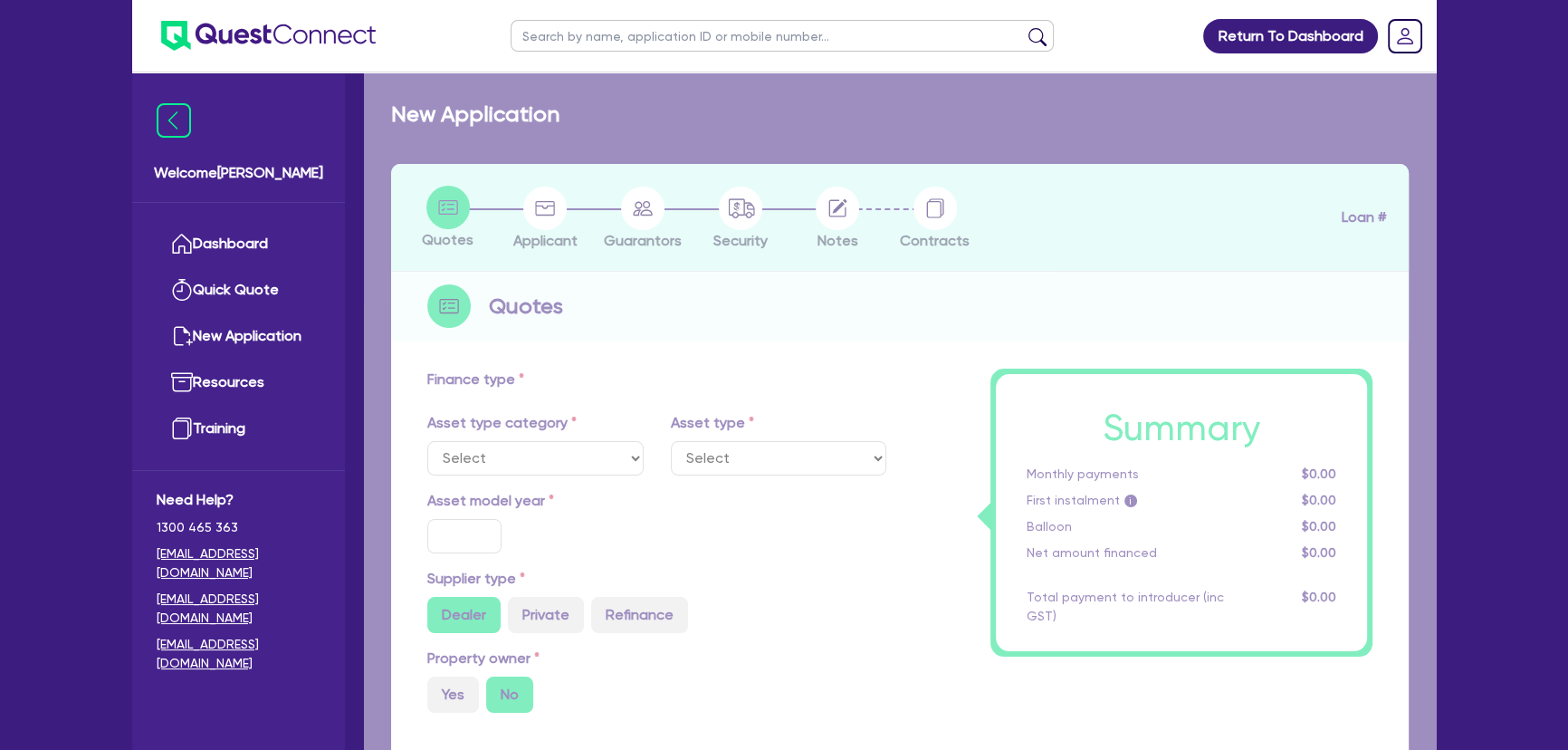
select select "CARS_AND_LIGHT_TRUCKS"
type input "2025"
radio input "true"
type input "86,688.84"
type input "3"
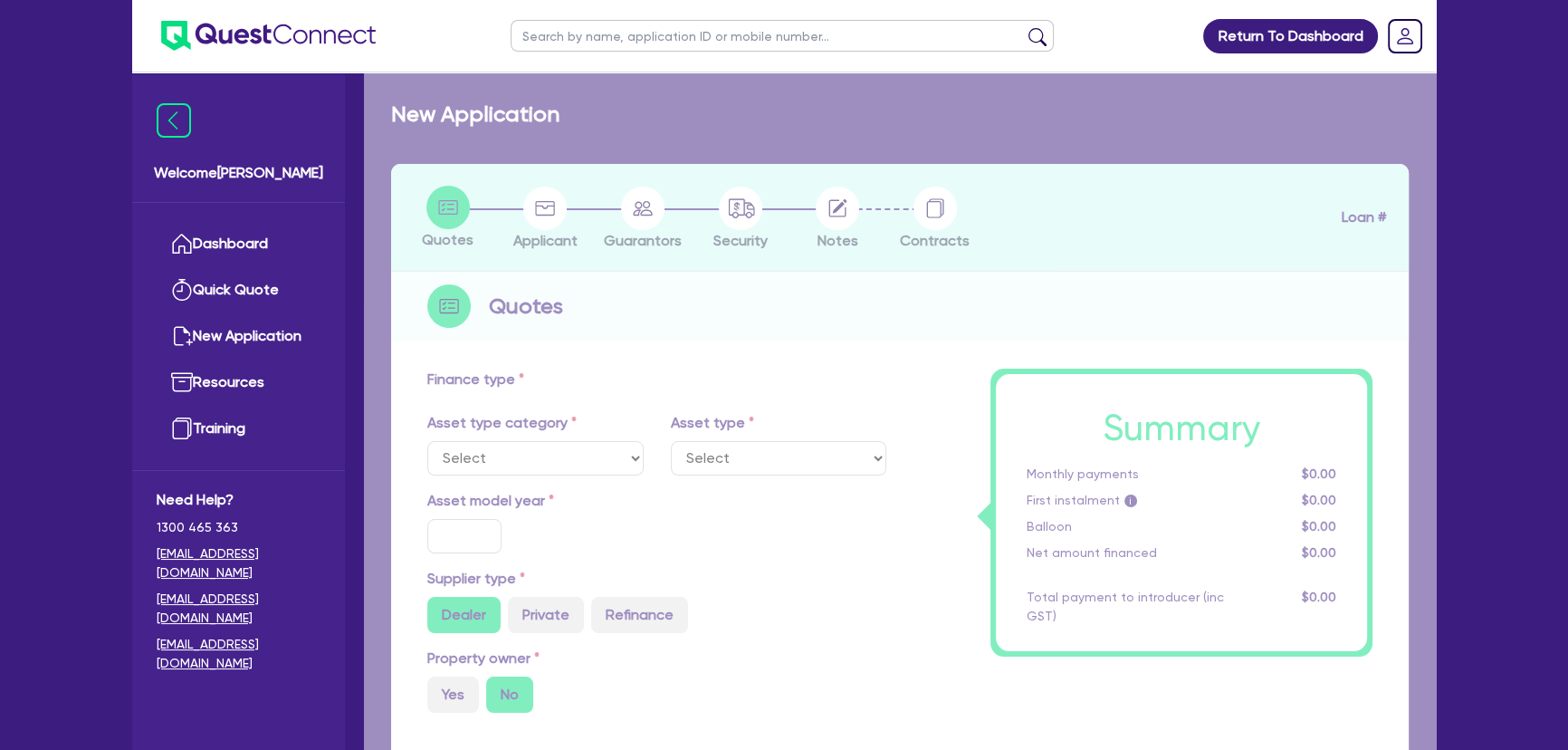
type input "2,615.52"
type input "6.7"
type input "450"
type input "318.18"
select select "PASSENGER_VEHICLES"
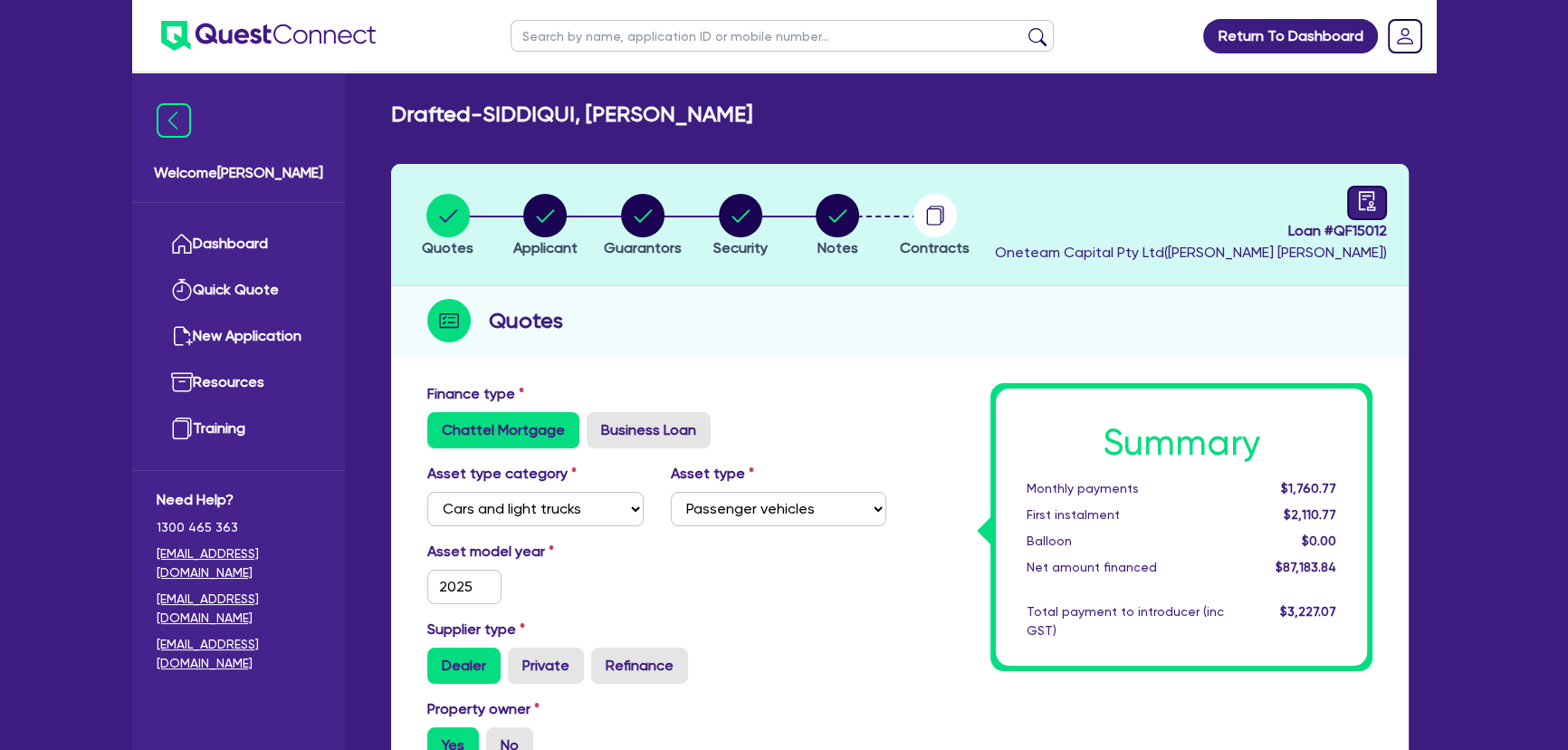
click at [1387, 212] on header "Quotes Applicant [GEOGRAPHIC_DATA] Security Notes Contracts Loan # QF15012 Onet…" at bounding box center [900, 224] width 1018 height 122
click at [1374, 207] on icon "audit" at bounding box center [1366, 201] width 16 height 19
select select "DRAFTED_NEW"
select select "Westpac"
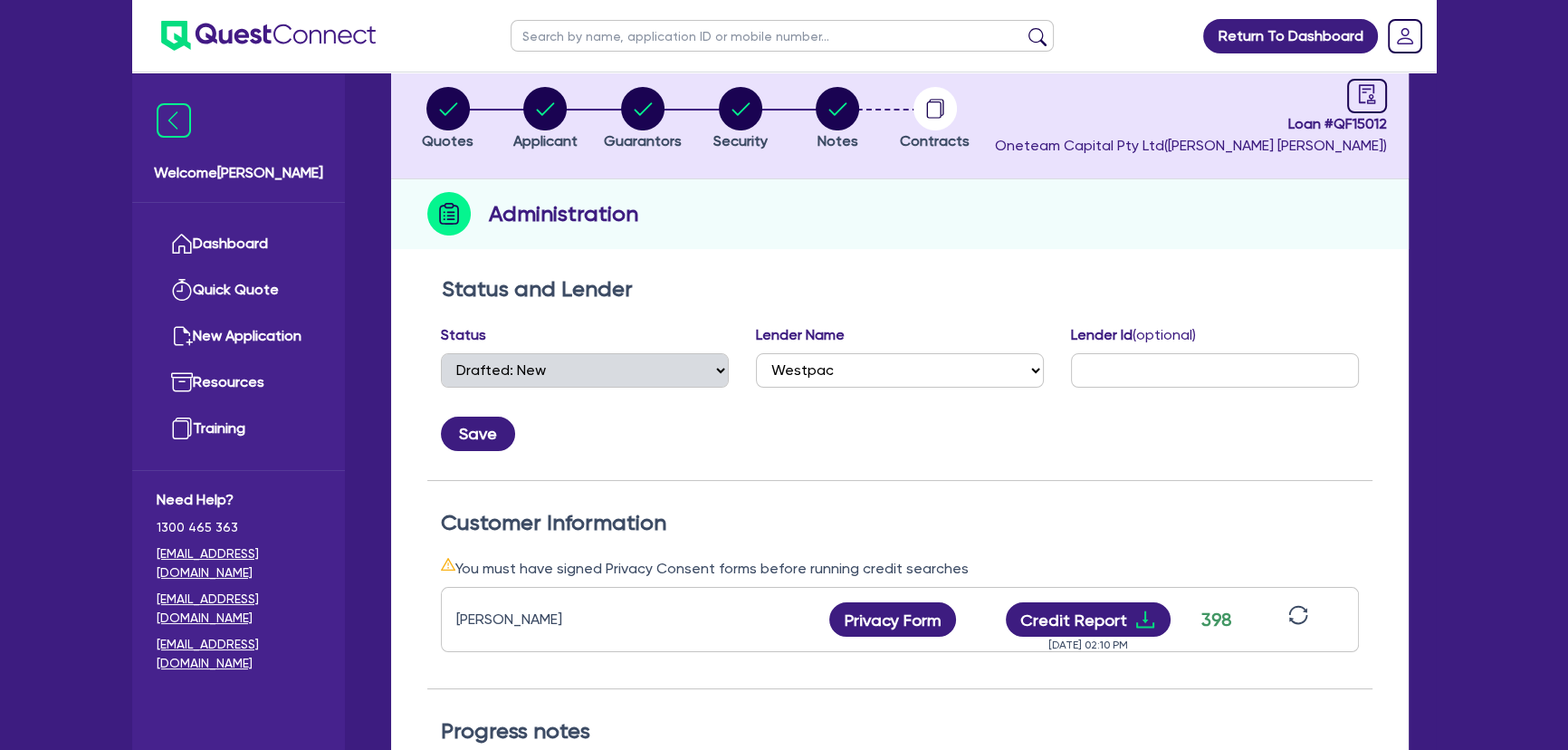
scroll to position [246, 0]
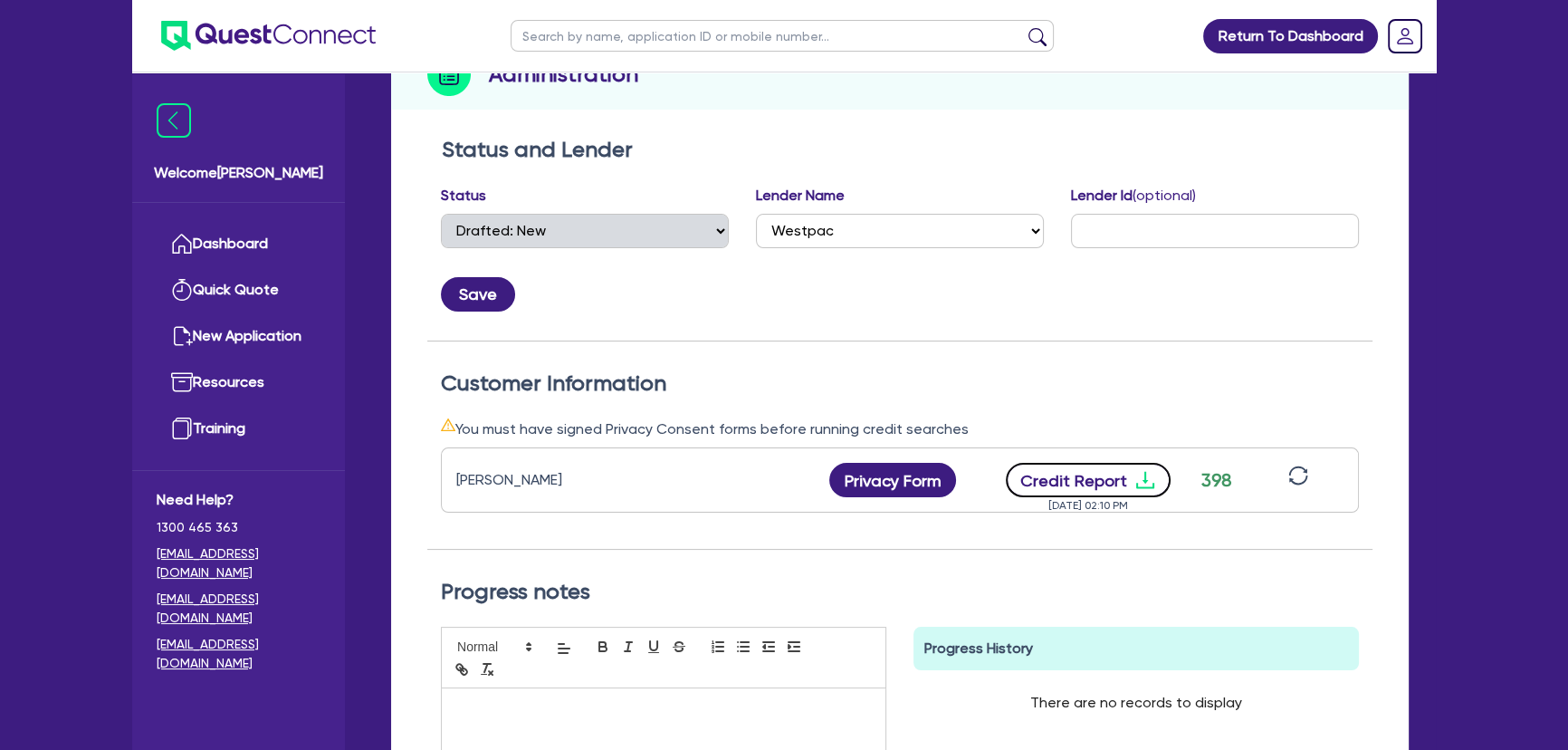
click at [1141, 479] on icon "download" at bounding box center [1145, 480] width 18 height 17
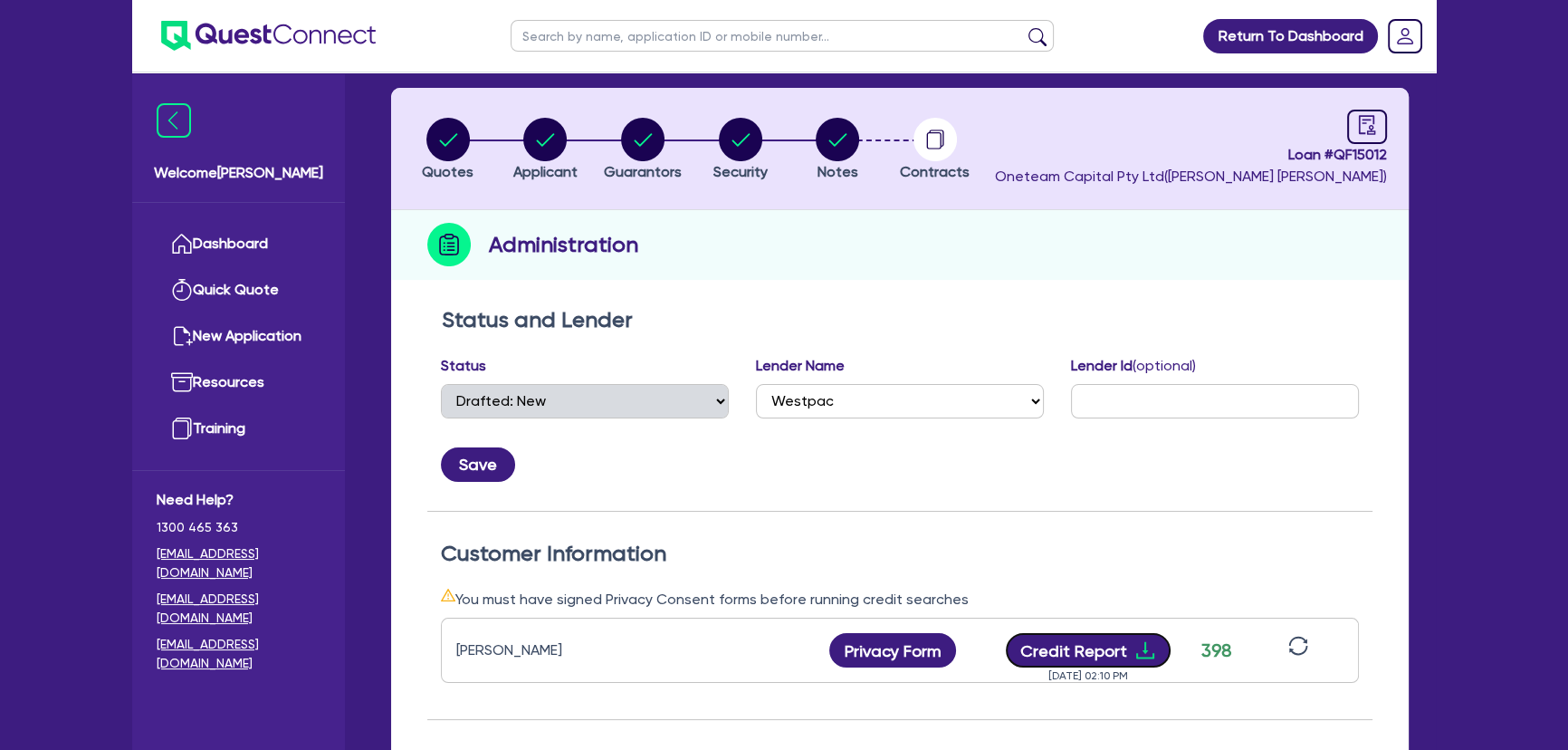
scroll to position [0, 0]
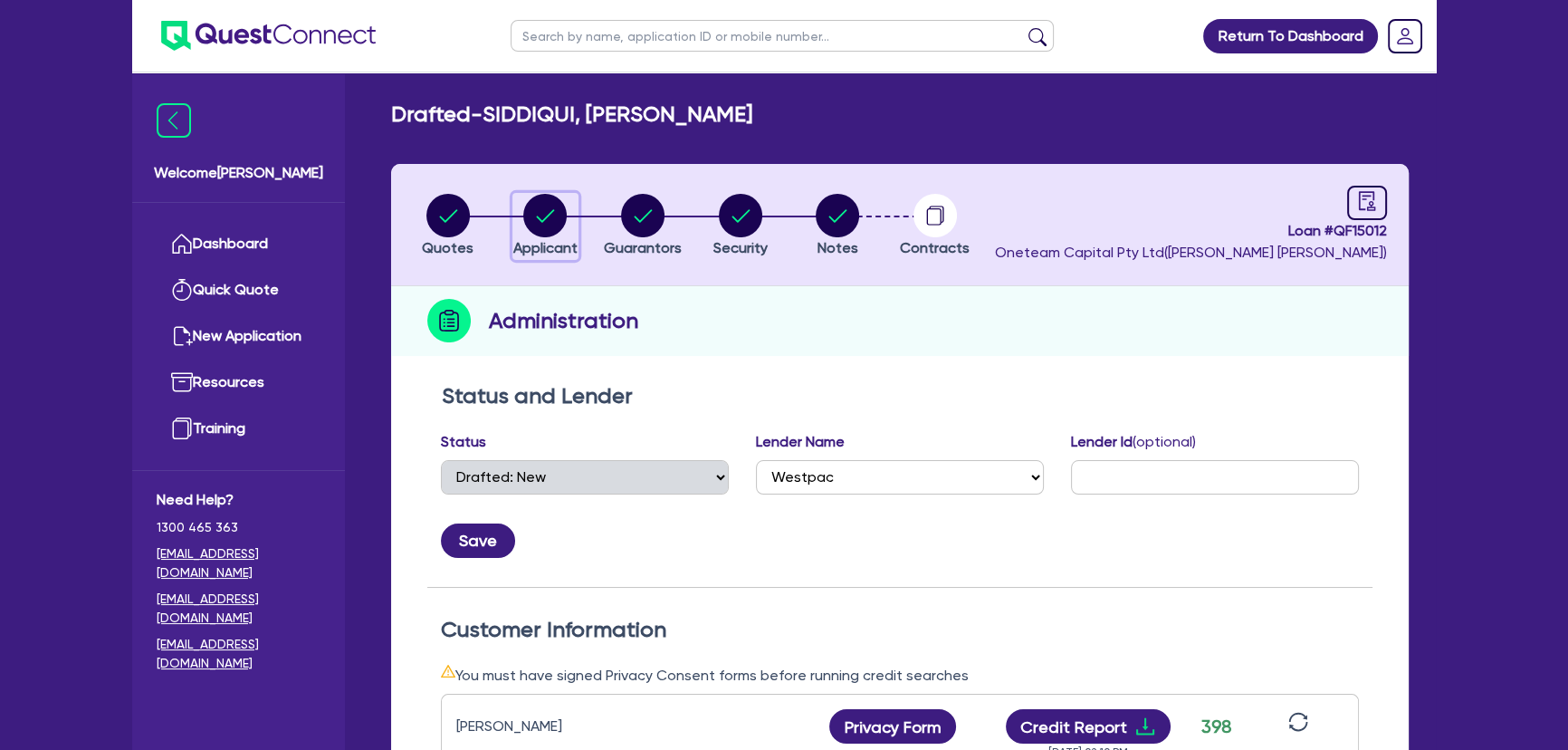
click at [573, 210] on div "button" at bounding box center [545, 216] width 64 height 44
select select "SOLE_TRADER"
select select "RETAIL_WHOLESALE_TRADE"
select select "MOTOR_VEHICLES"
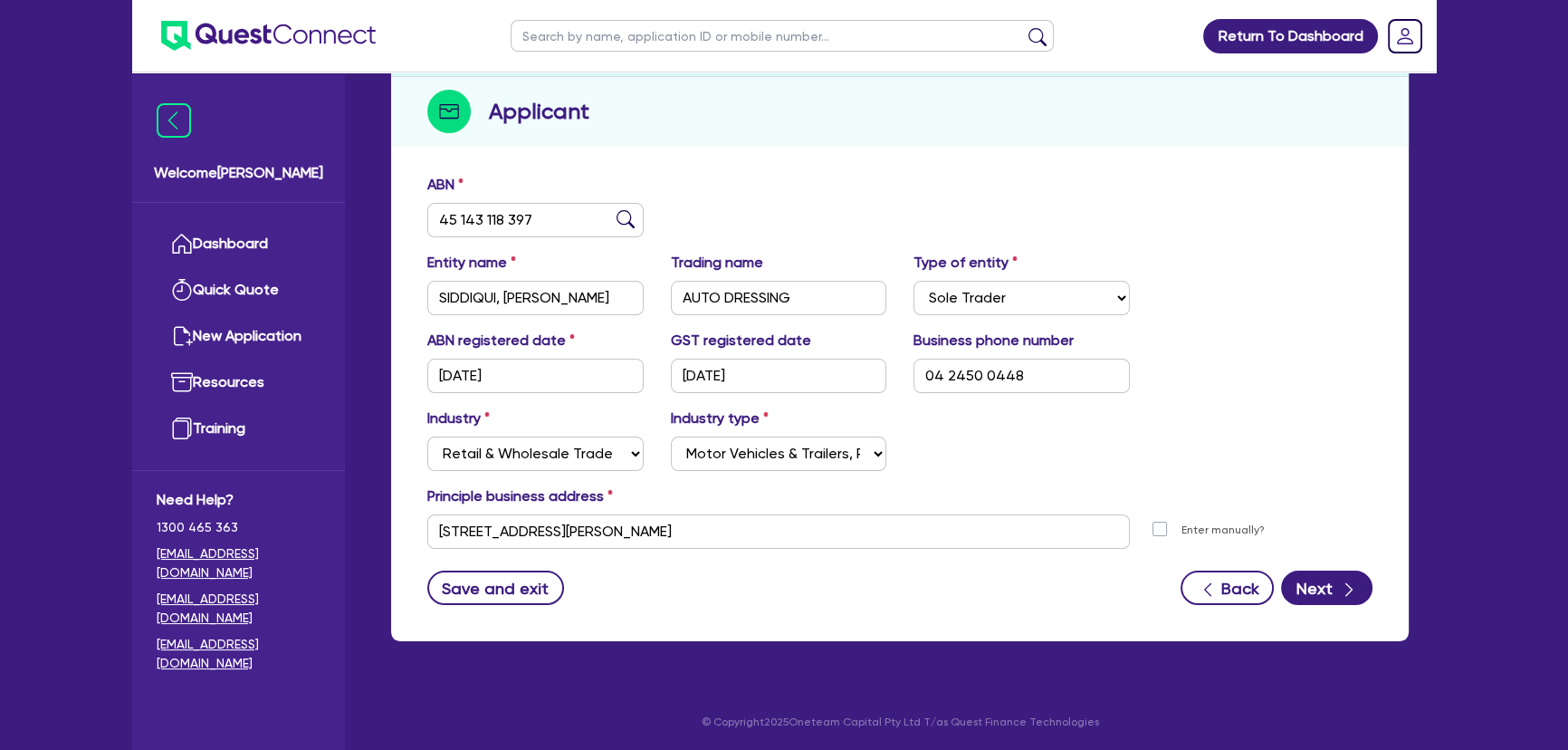
scroll to position [45, 0]
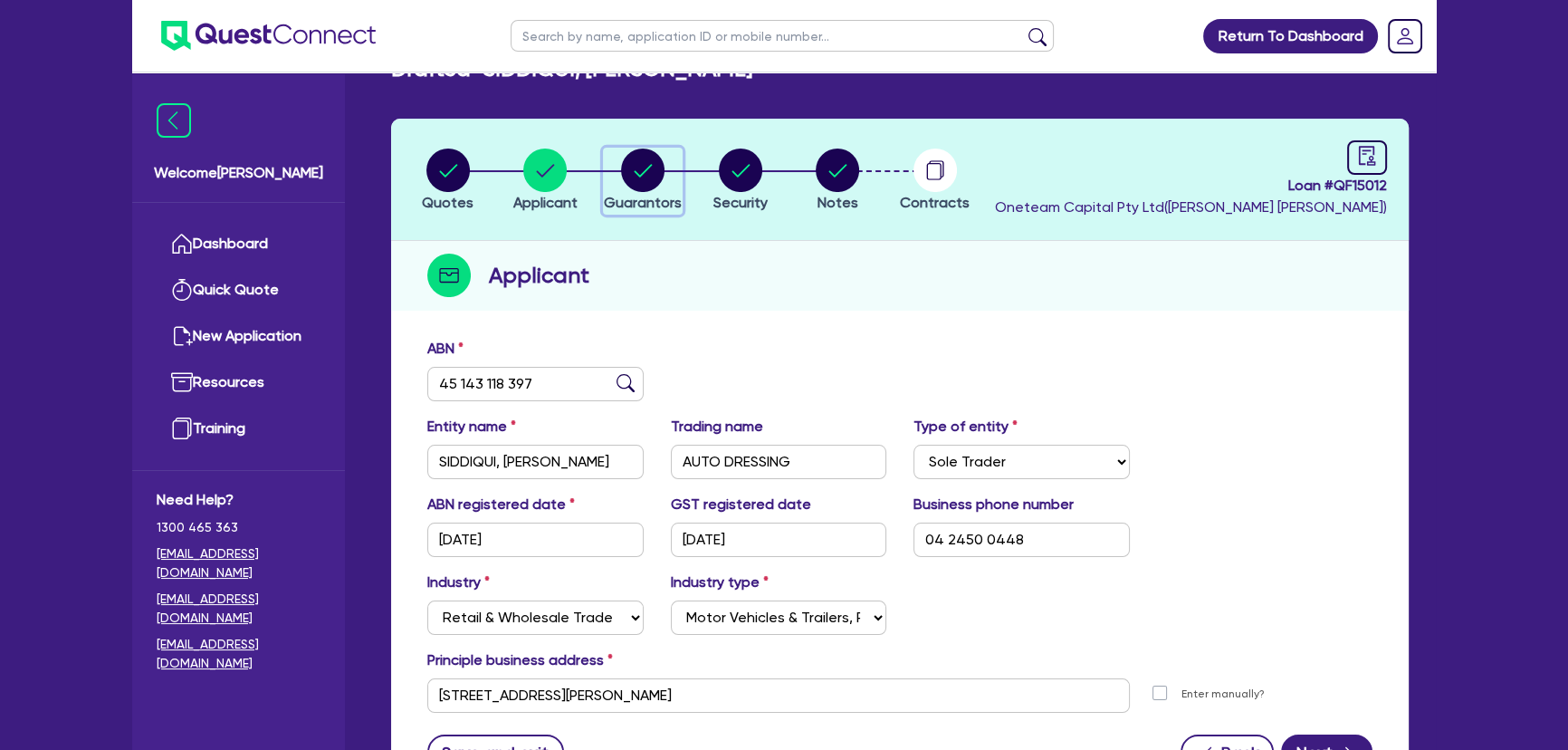
click at [647, 190] on circle "button" at bounding box center [643, 170] width 44 height 44
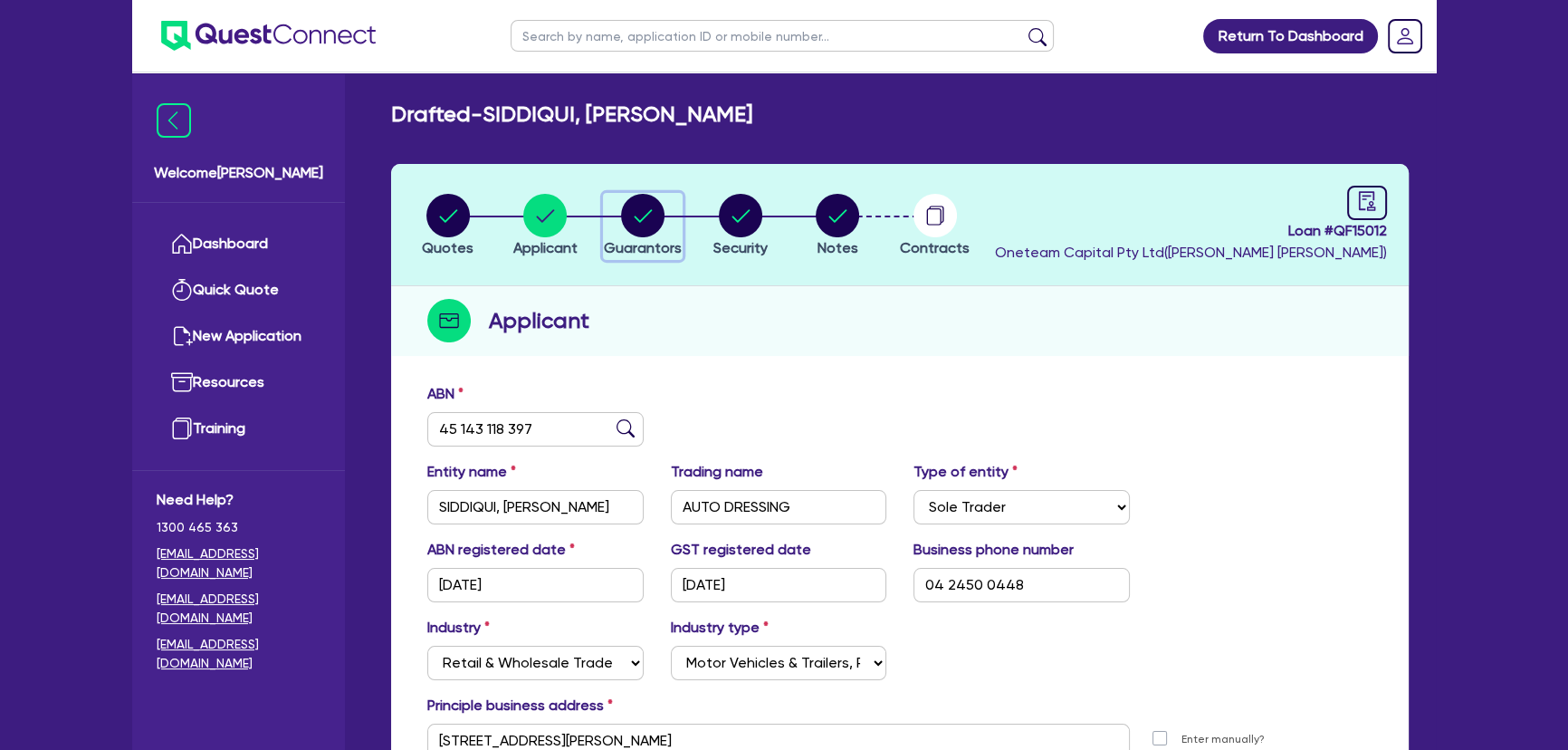
select select "MR"
select select "[GEOGRAPHIC_DATA]"
select select "SINGLE"
select select "PROPERTY"
select select "CASH"
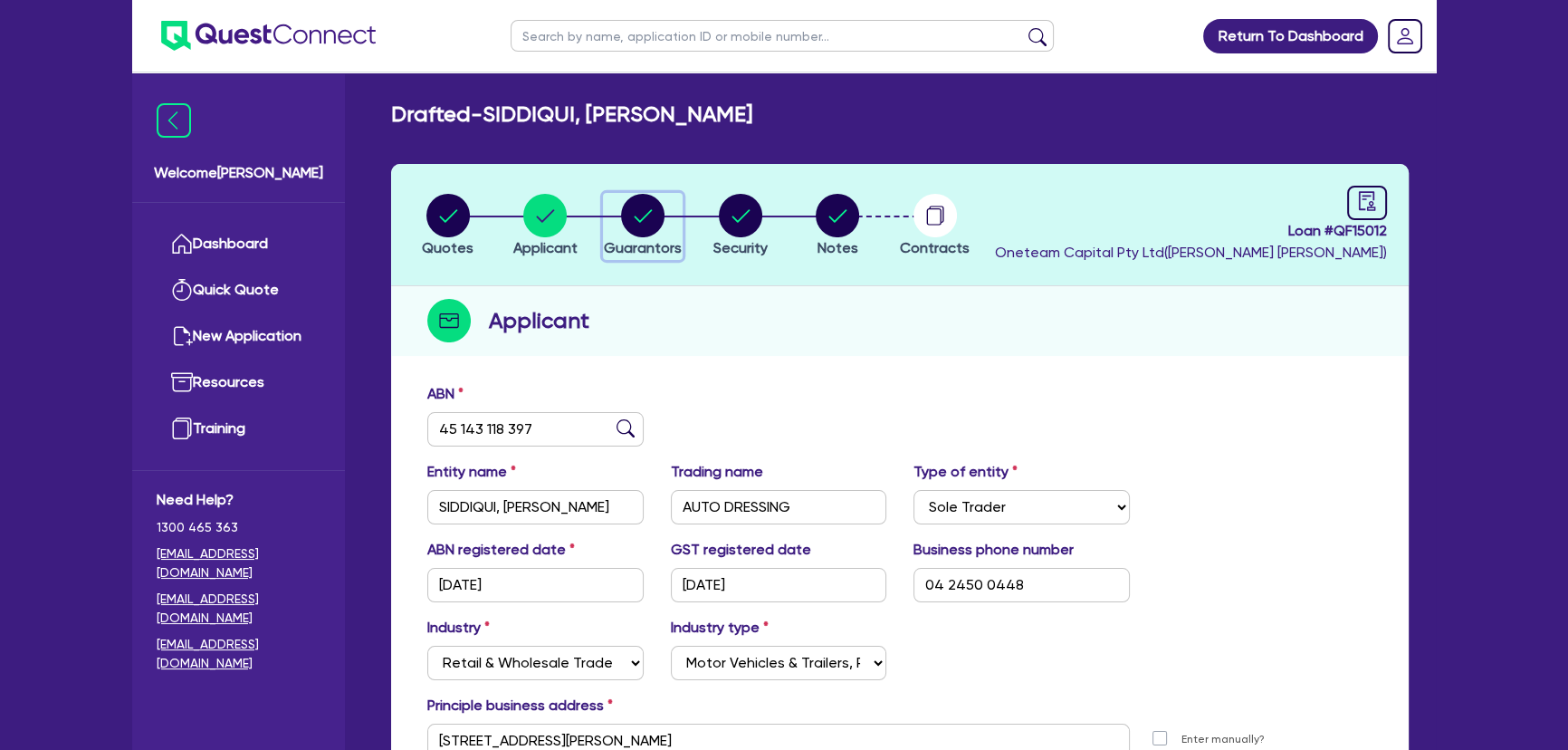
select select "VEHICLE"
select select "MORTGAGE"
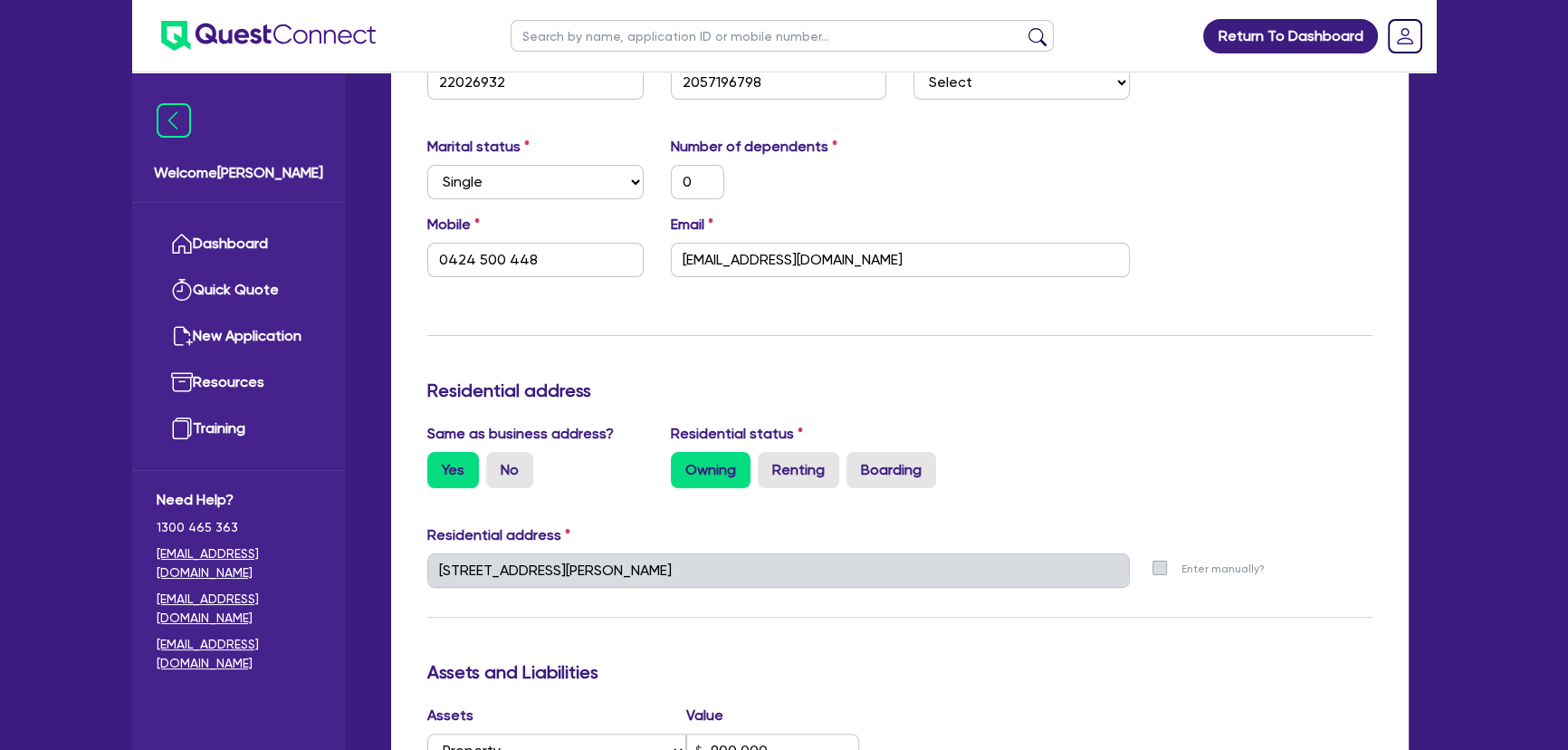
scroll to position [493, 0]
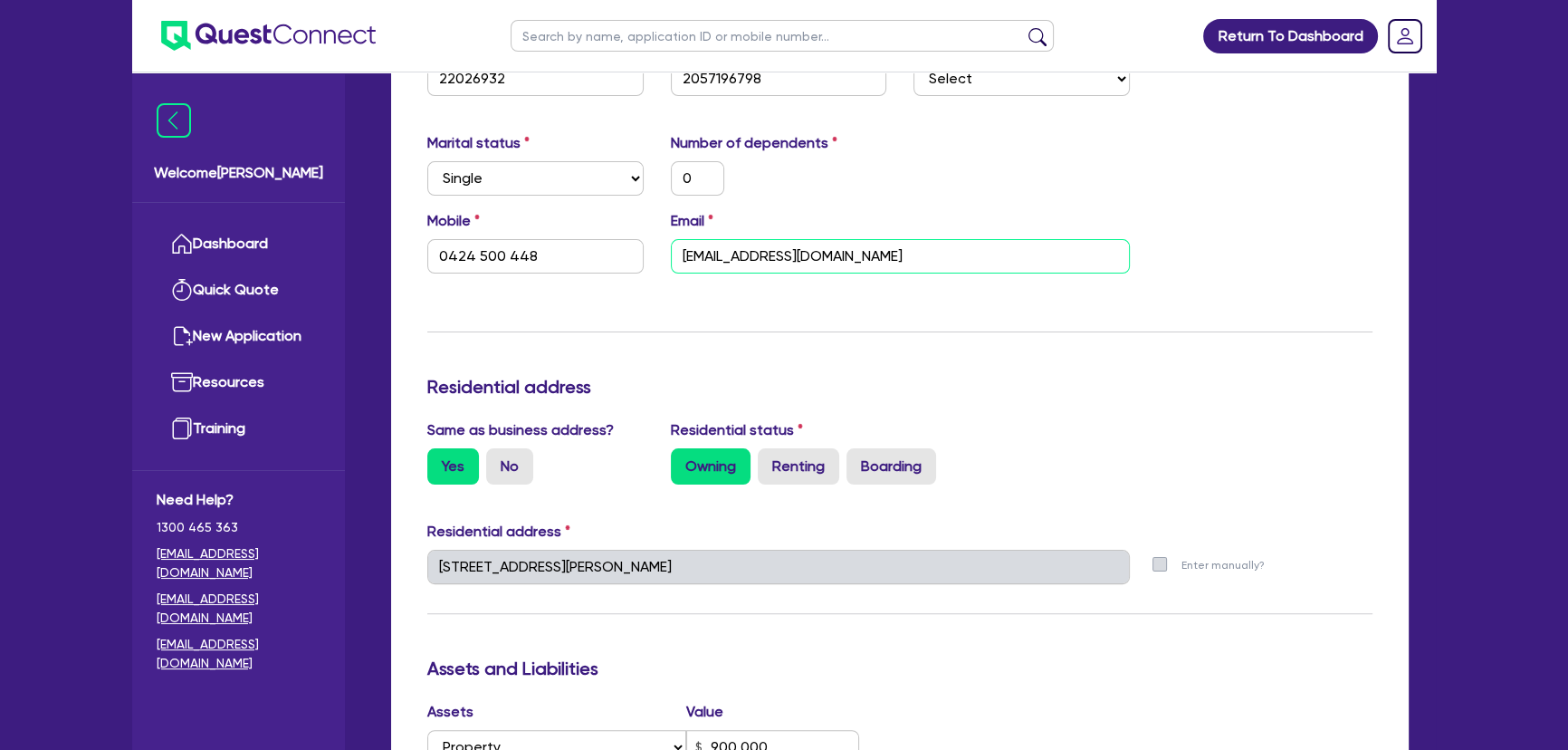
click at [757, 255] on input "[EMAIL_ADDRESS][DOMAIN_NAME]" at bounding box center [900, 256] width 459 height 34
click at [758, 255] on input "[EMAIL_ADDRESS][DOMAIN_NAME]" at bounding box center [900, 256] width 459 height 34
